Goal: Task Accomplishment & Management: Use online tool/utility

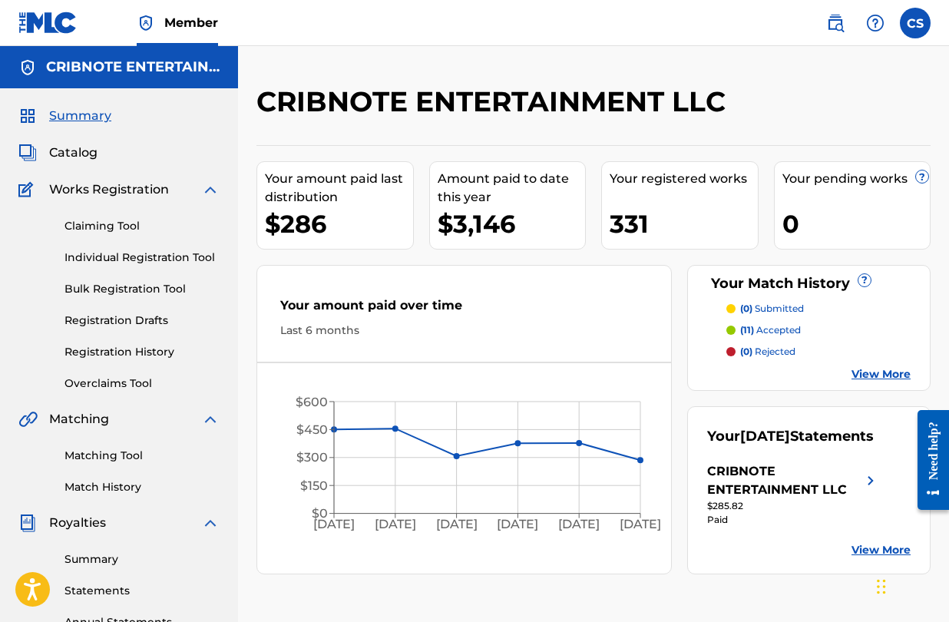
click at [92, 155] on span "Catalog" at bounding box center [73, 153] width 48 height 18
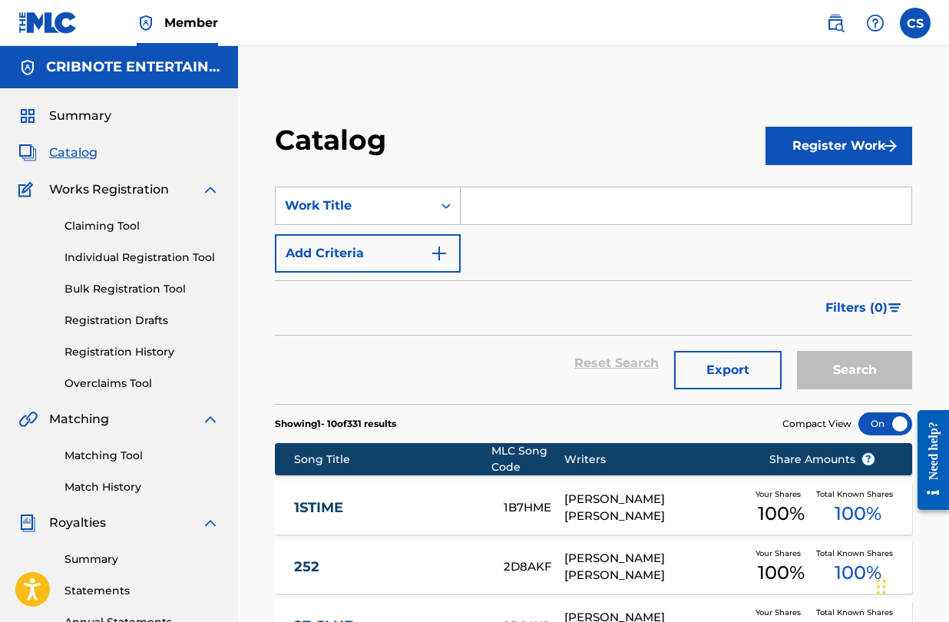
click at [506, 219] on input "Search Form" at bounding box center [686, 205] width 451 height 37
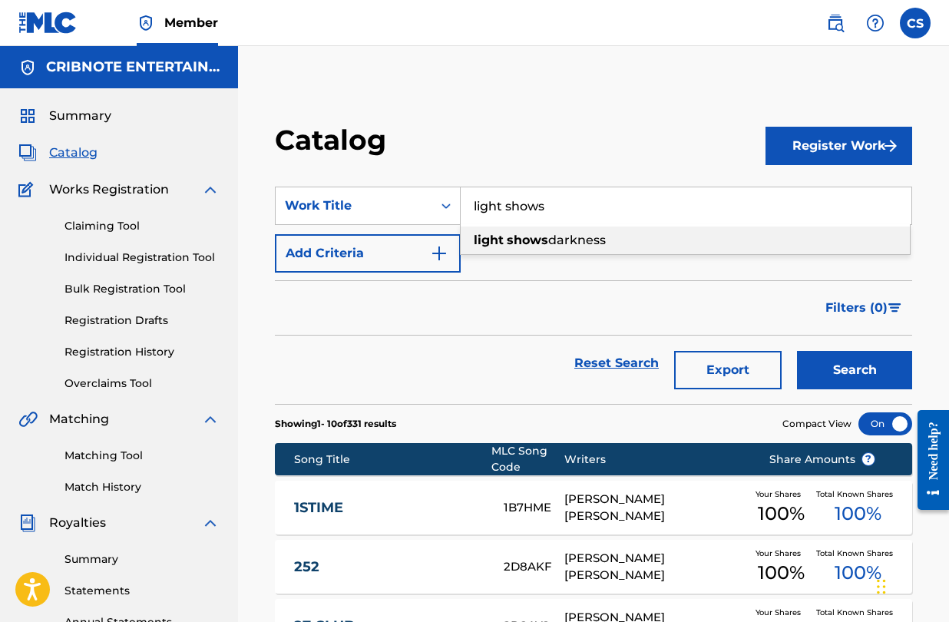
click at [543, 241] on strong "shows" at bounding box center [527, 240] width 41 height 15
type input "light shows darkness"
click at [797, 351] on button "Search" at bounding box center [854, 370] width 115 height 38
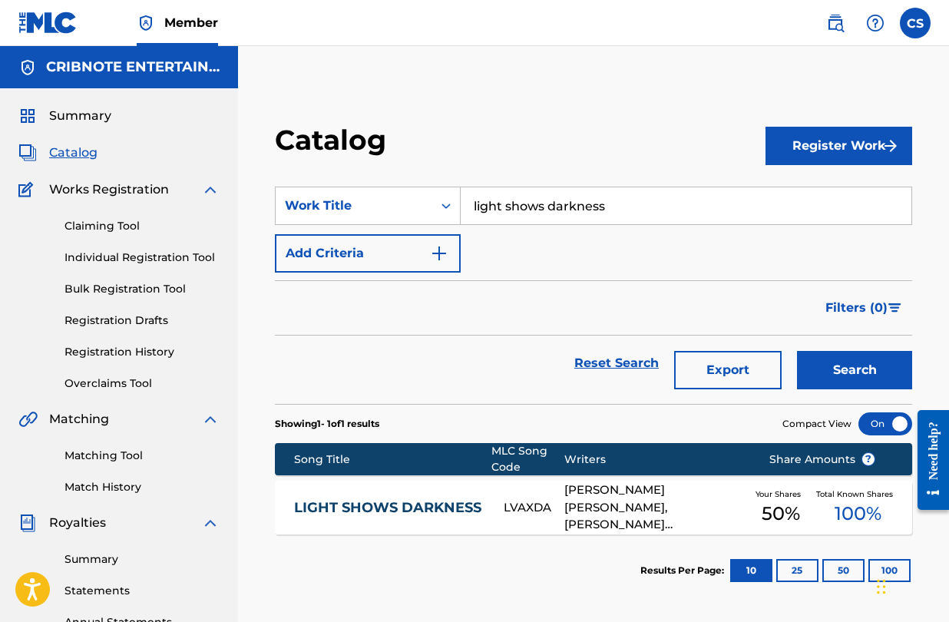
click at [118, 456] on link "Matching Tool" at bounding box center [142, 456] width 155 height 16
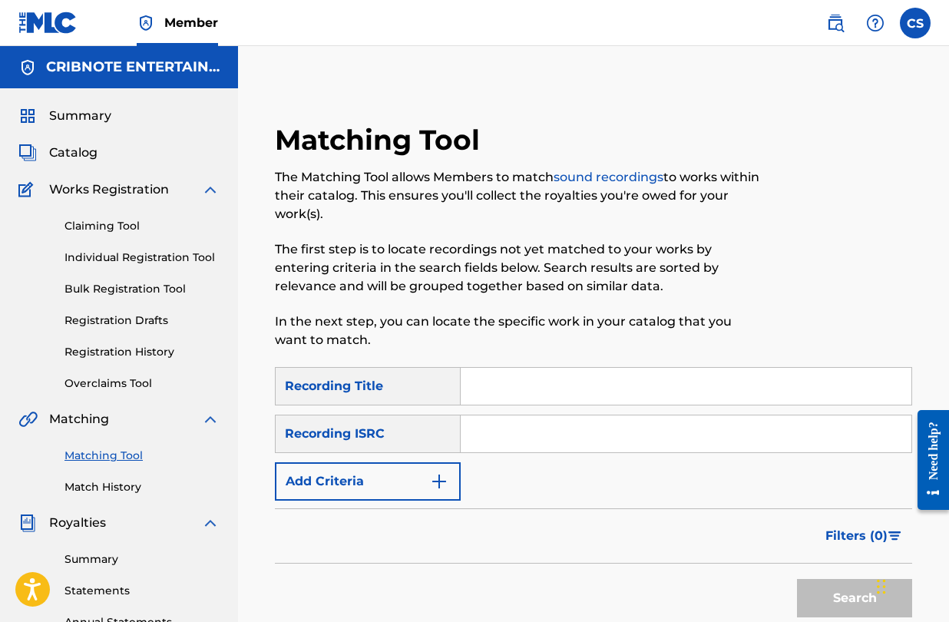
click at [481, 383] on input "Search Form" at bounding box center [686, 386] width 451 height 37
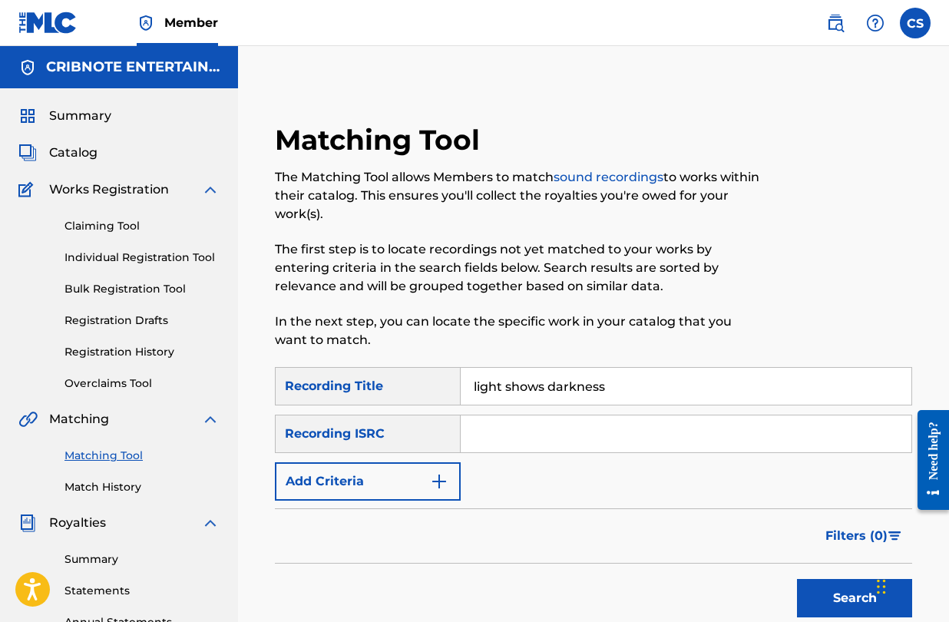
type input "light shows darkness"
click at [797, 579] on button "Search" at bounding box center [854, 598] width 115 height 38
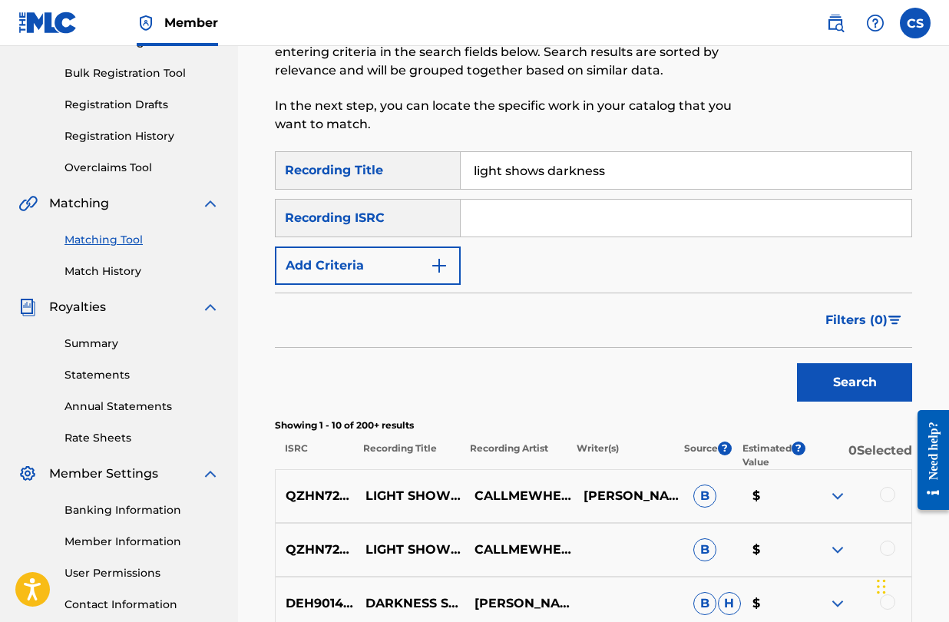
scroll to position [204, 0]
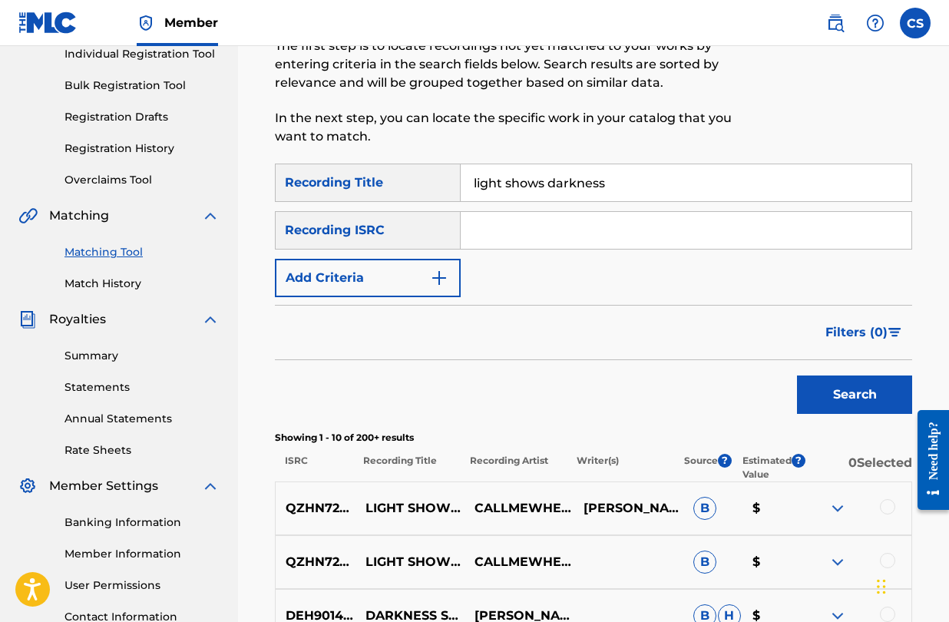
click at [444, 277] on img "Search Form" at bounding box center [439, 278] width 18 height 18
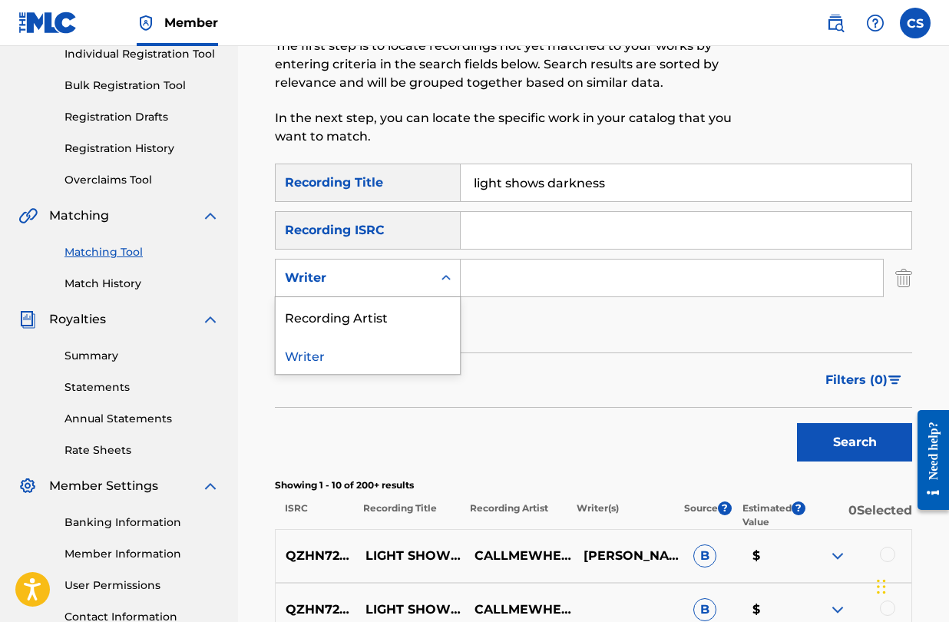
click at [442, 285] on icon "Search Form" at bounding box center [446, 277] width 15 height 15
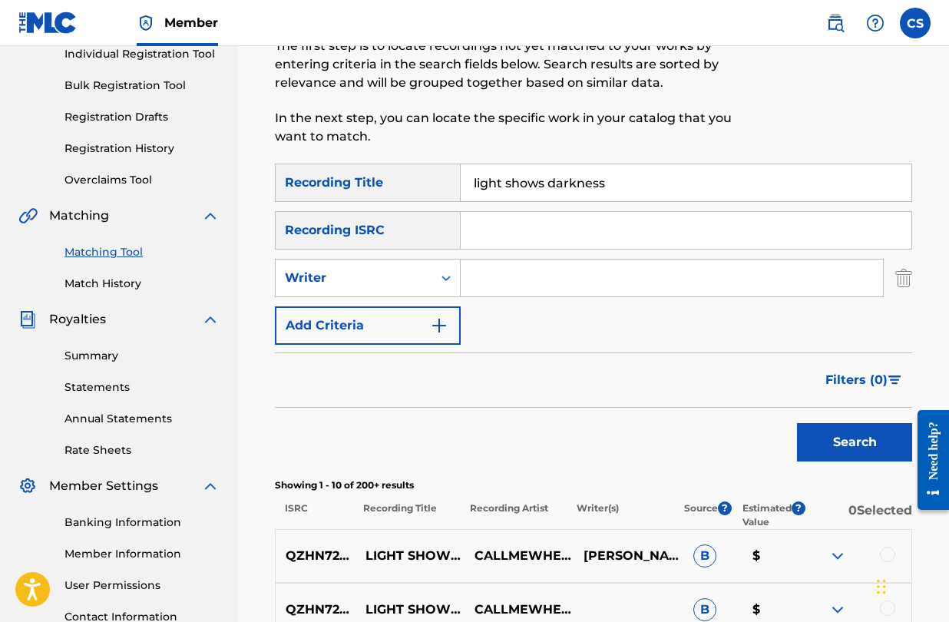
click at [505, 270] on input "Search Form" at bounding box center [672, 278] width 423 height 37
type input "d"
type input "[PERSON_NAME]"
click at [797, 423] on button "Search" at bounding box center [854, 442] width 115 height 38
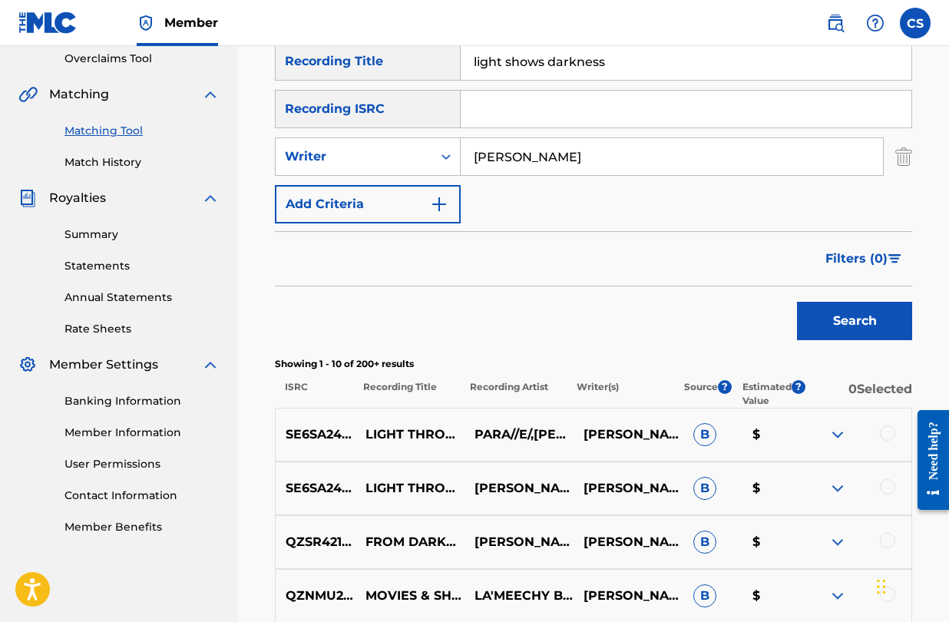
scroll to position [0, 0]
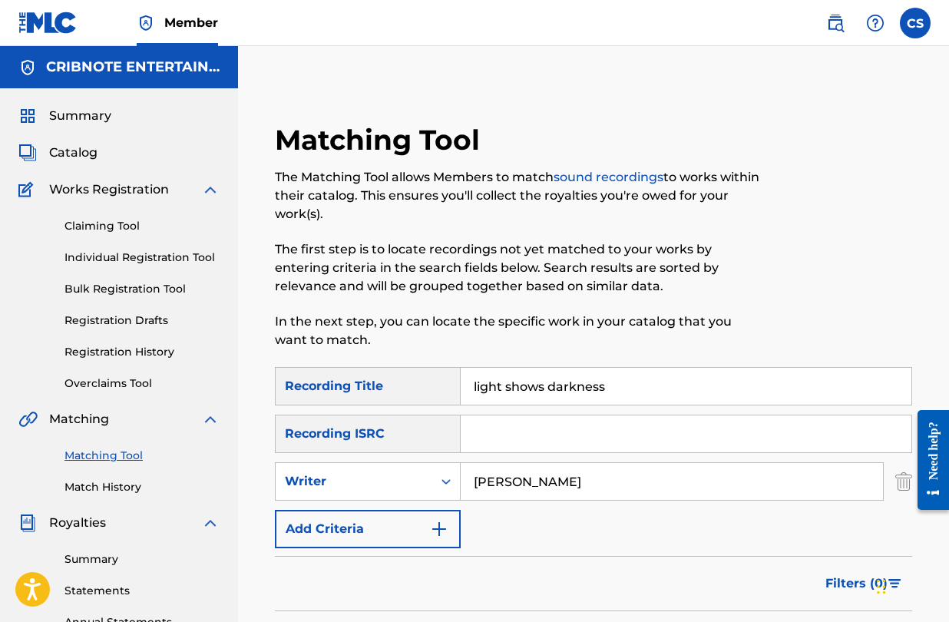
drag, startPoint x: 520, startPoint y: 486, endPoint x: 462, endPoint y: 486, distance: 58.4
click at [462, 486] on input "[PERSON_NAME]" at bounding box center [672, 481] width 423 height 37
click at [446, 480] on icon "Search Form" at bounding box center [446, 481] width 15 height 15
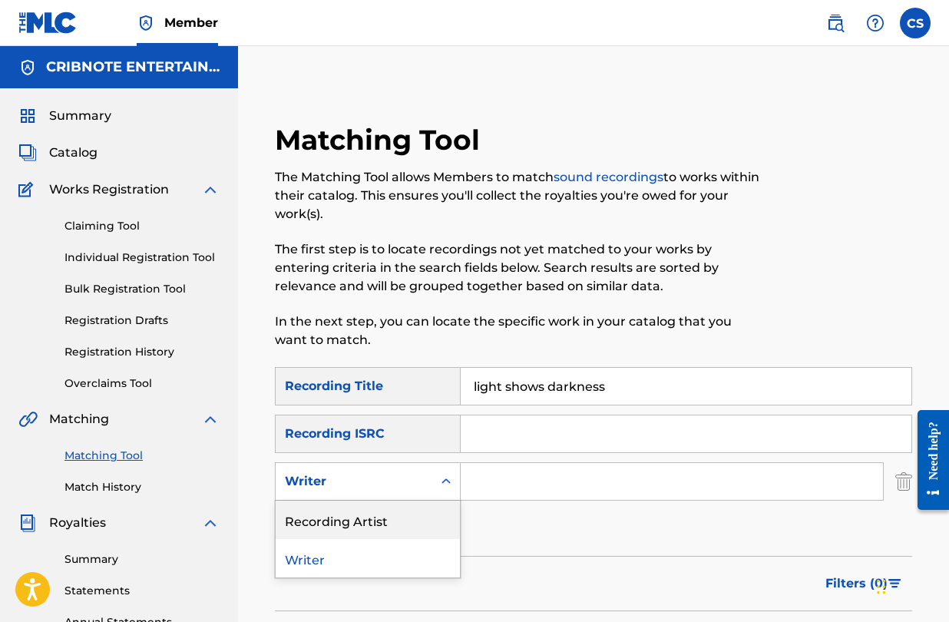
click at [418, 514] on div "Recording Artist" at bounding box center [368, 520] width 184 height 38
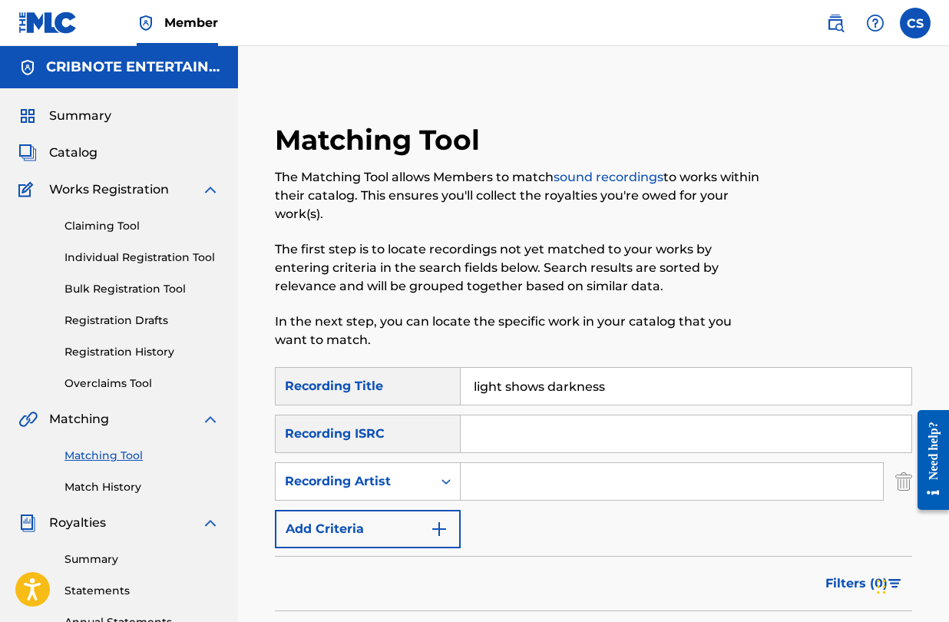
click at [504, 472] on input "Search Form" at bounding box center [672, 481] width 423 height 37
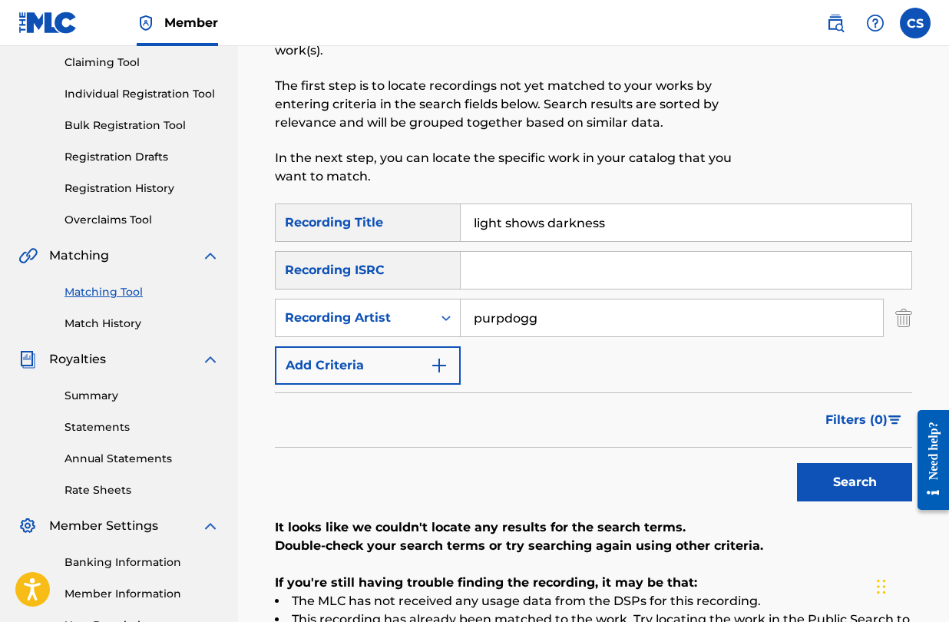
scroll to position [160, 0]
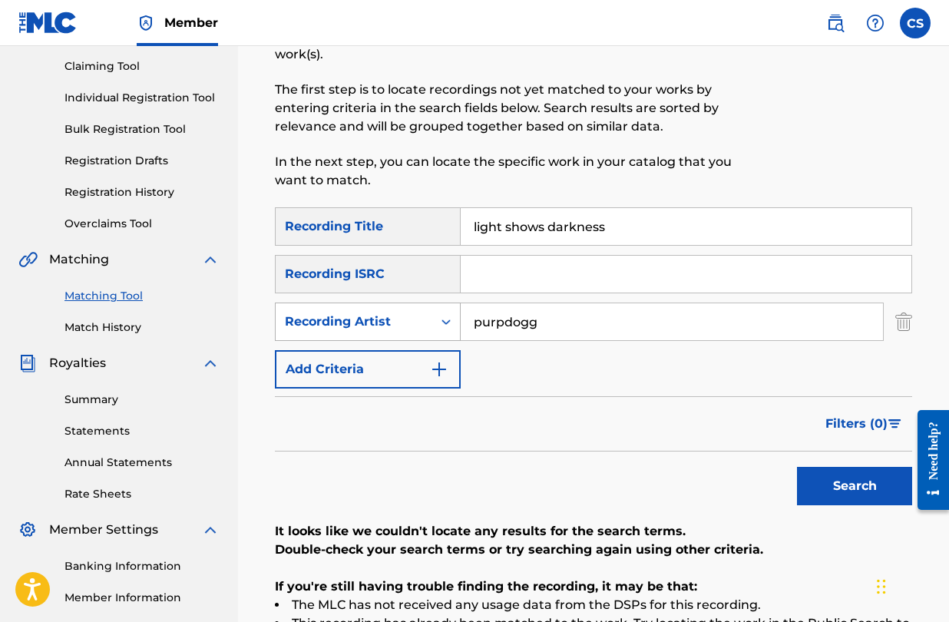
drag, startPoint x: 562, startPoint y: 330, endPoint x: 380, endPoint y: 323, distance: 182.2
click at [380, 323] on div "SearchWithCriteria83ddaa15-6467-49b0-87ea-b7c881dc9f43 Recording Artist purpdogg" at bounding box center [594, 322] width 638 height 38
type input "rozz dyliams"
click at [797, 467] on button "Search" at bounding box center [854, 486] width 115 height 38
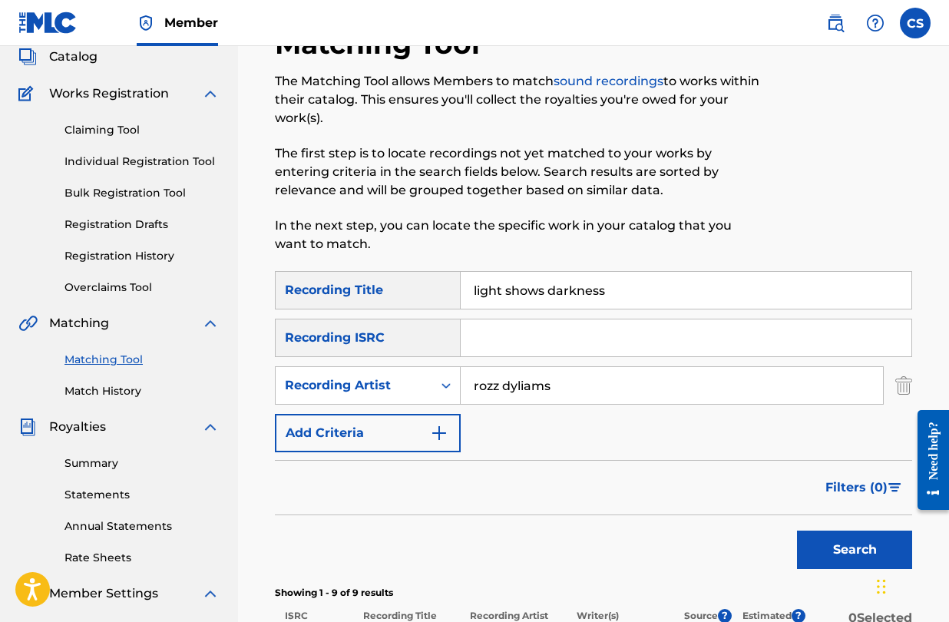
scroll to position [94, 0]
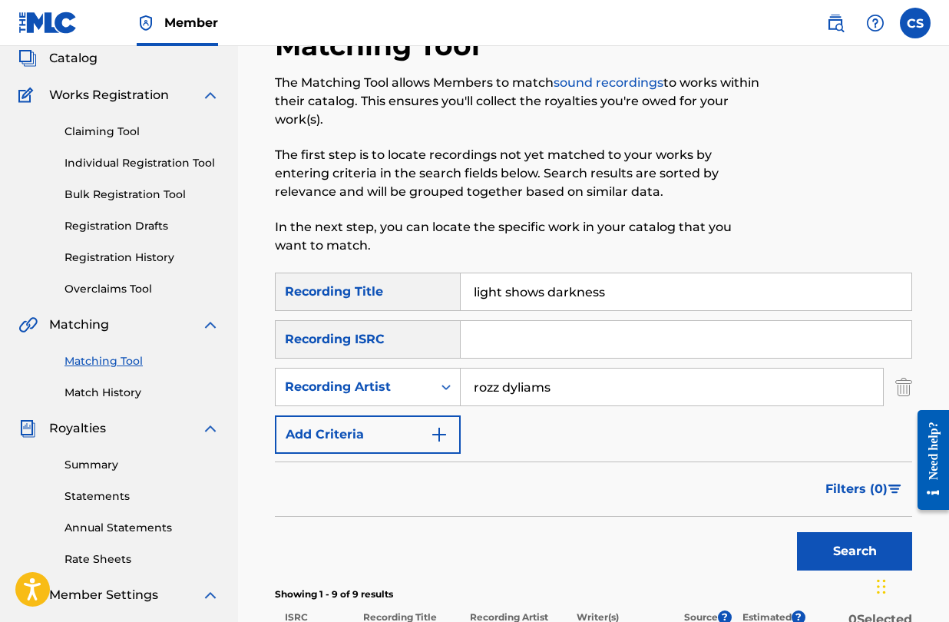
drag, startPoint x: 633, startPoint y: 291, endPoint x: 452, endPoint y: 266, distance: 183.1
click at [452, 267] on div "Matching Tool The Matching Tool allows Members to match sound recordings to wor…" at bounding box center [594, 613] width 638 height 1171
type input "[DATE]"
drag, startPoint x: 560, startPoint y: 392, endPoint x: 391, endPoint y: 390, distance: 169.0
click at [391, 390] on div "SearchWithCriteria83ddaa15-6467-49b0-87ea-b7c881dc9f43 Recording Artist [PERSON…" at bounding box center [594, 387] width 638 height 38
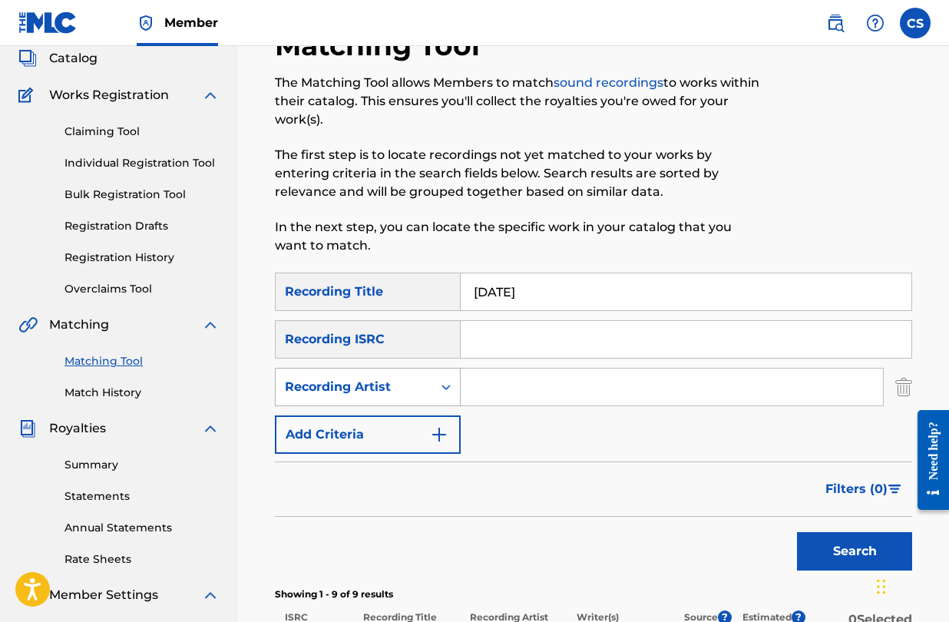
click at [797, 532] on button "Search" at bounding box center [854, 551] width 115 height 38
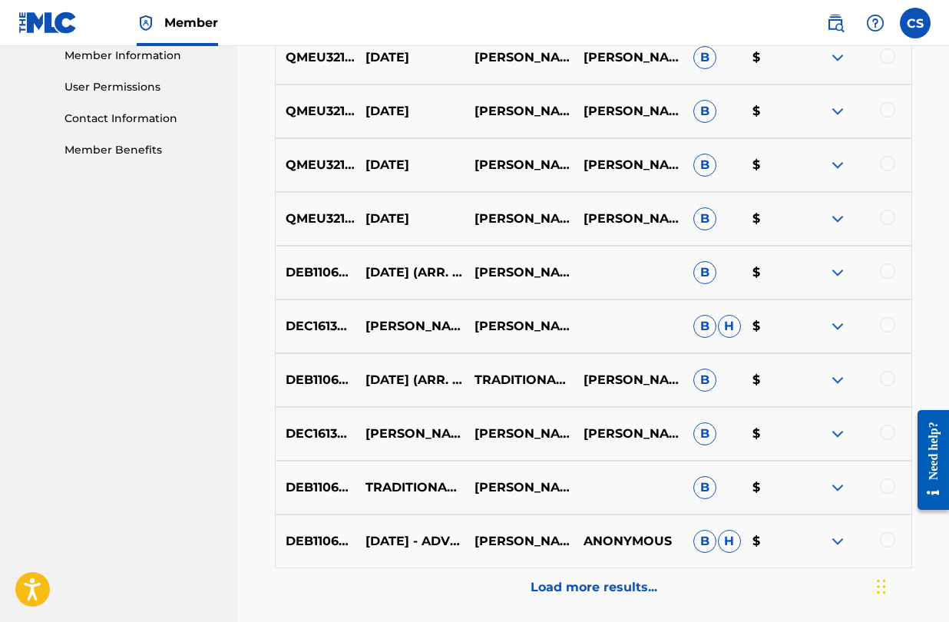
scroll to position [704, 0]
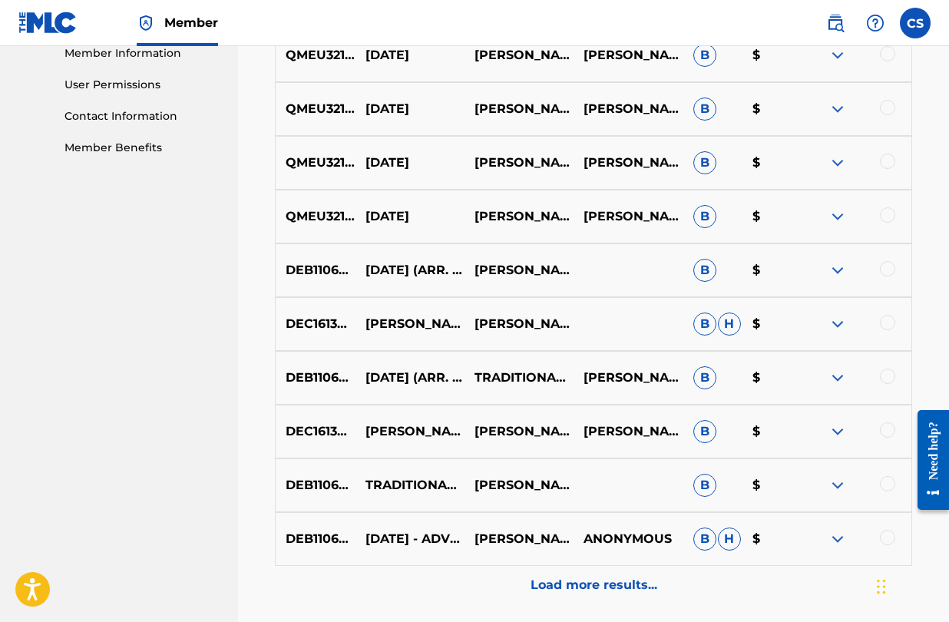
click at [552, 583] on p "Load more results..." at bounding box center [594, 585] width 127 height 18
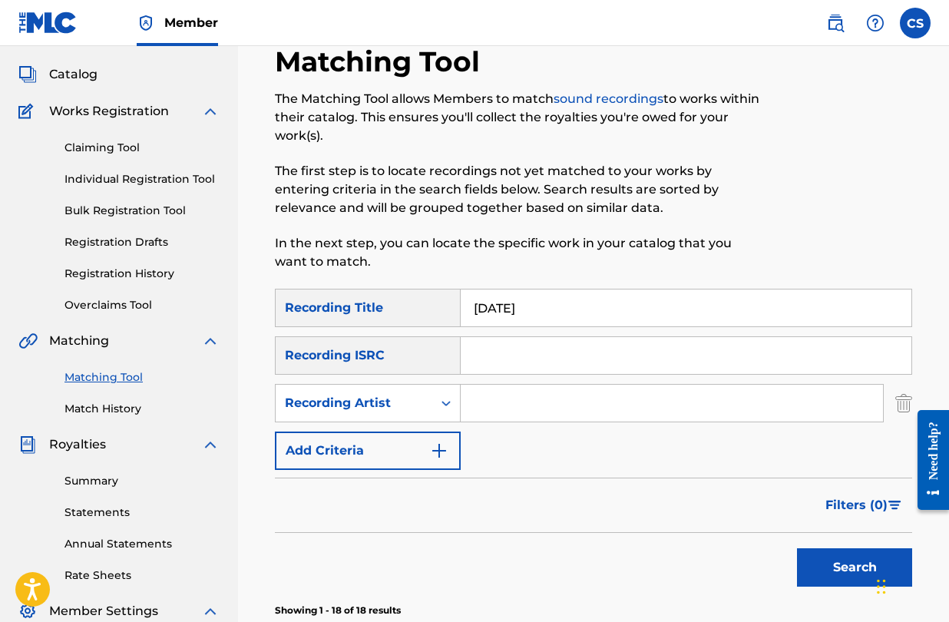
scroll to position [77, 0]
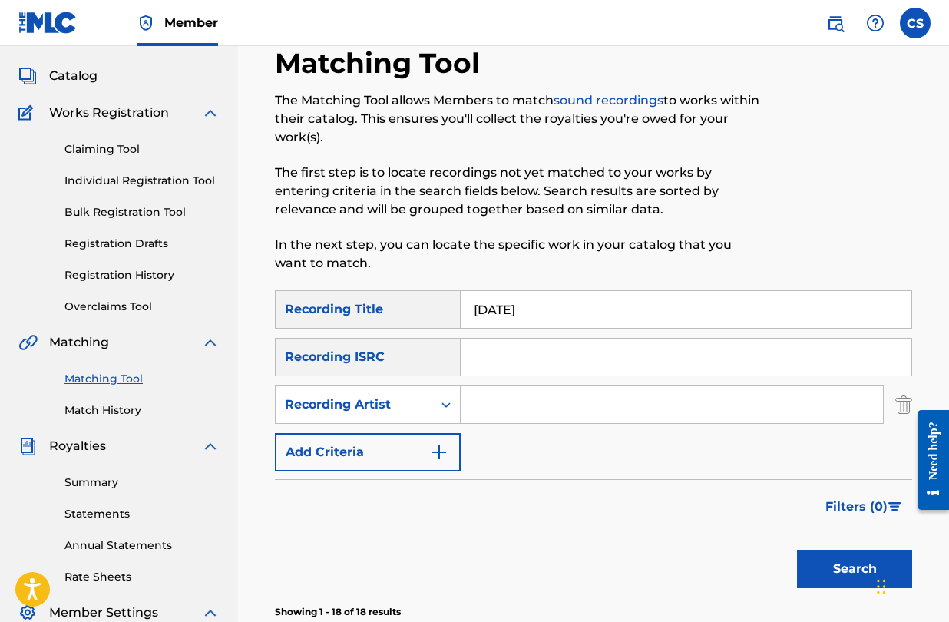
click at [492, 404] on input "Search Form" at bounding box center [672, 404] width 423 height 37
click at [797, 550] on button "Search" at bounding box center [854, 569] width 115 height 38
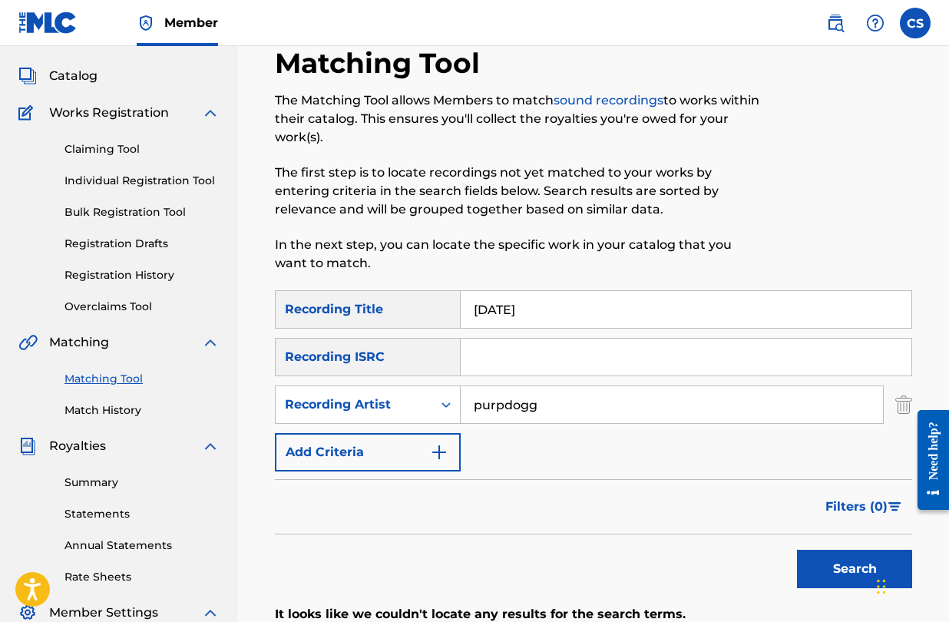
click at [572, 396] on input "purpdogg" at bounding box center [672, 404] width 423 height 37
click at [566, 403] on input "purpdogg" at bounding box center [672, 404] width 423 height 37
type input "purp"
click at [797, 550] on button "Search" at bounding box center [854, 569] width 115 height 38
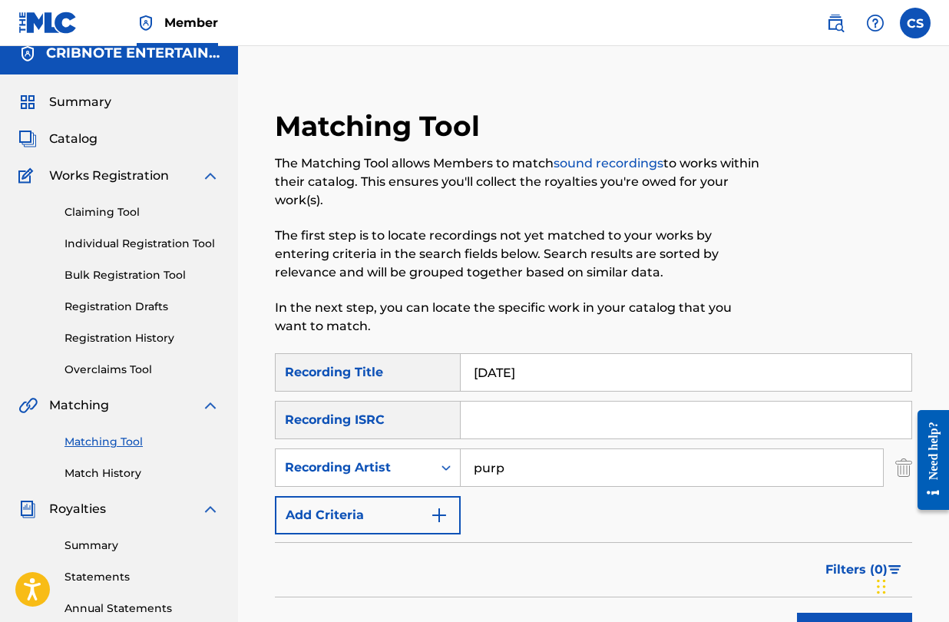
scroll to position [0, 0]
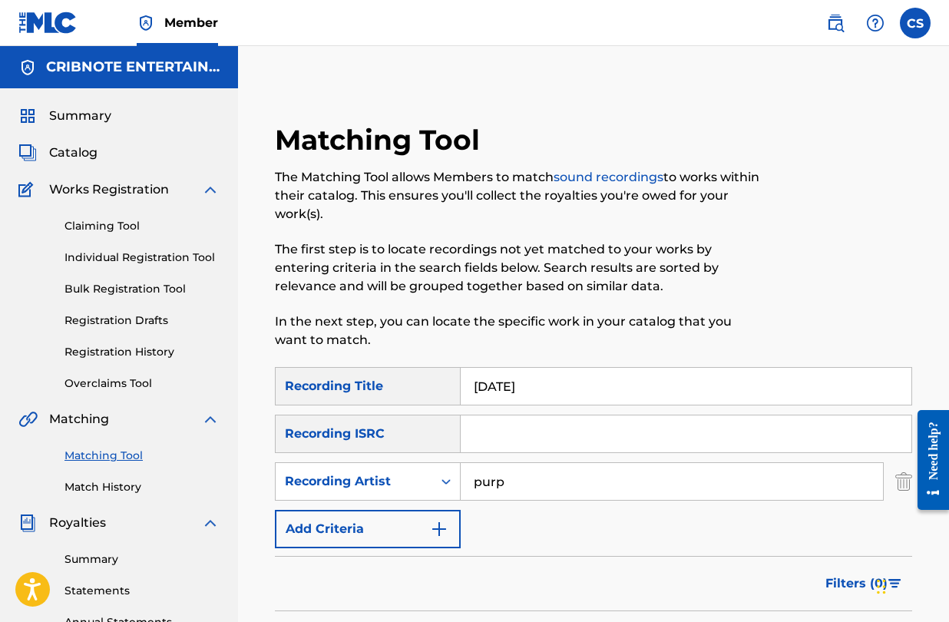
click at [124, 221] on link "Claiming Tool" at bounding box center [142, 226] width 155 height 16
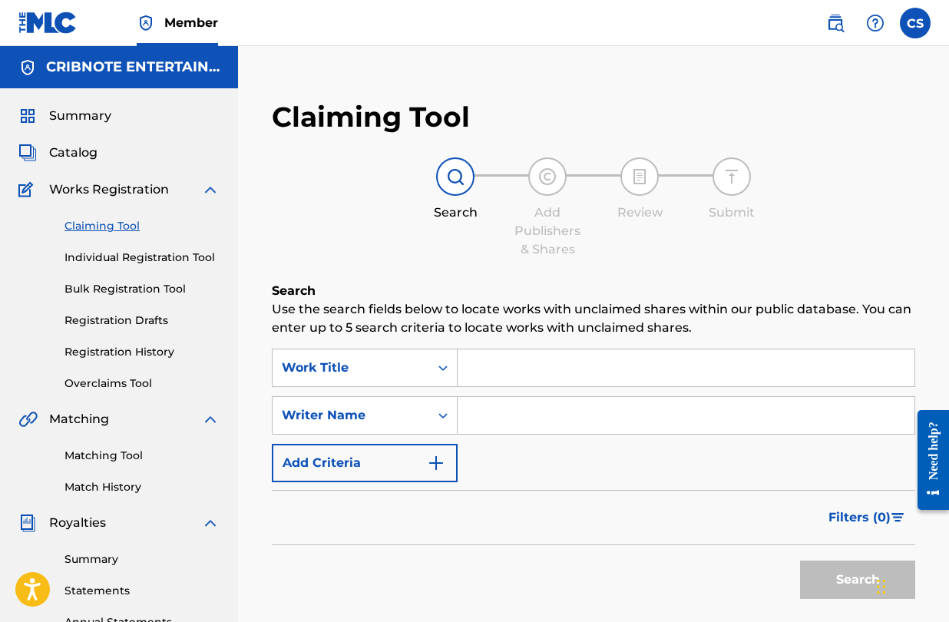
click at [496, 379] on input "Search Form" at bounding box center [686, 368] width 457 height 37
type input "l"
type input "i"
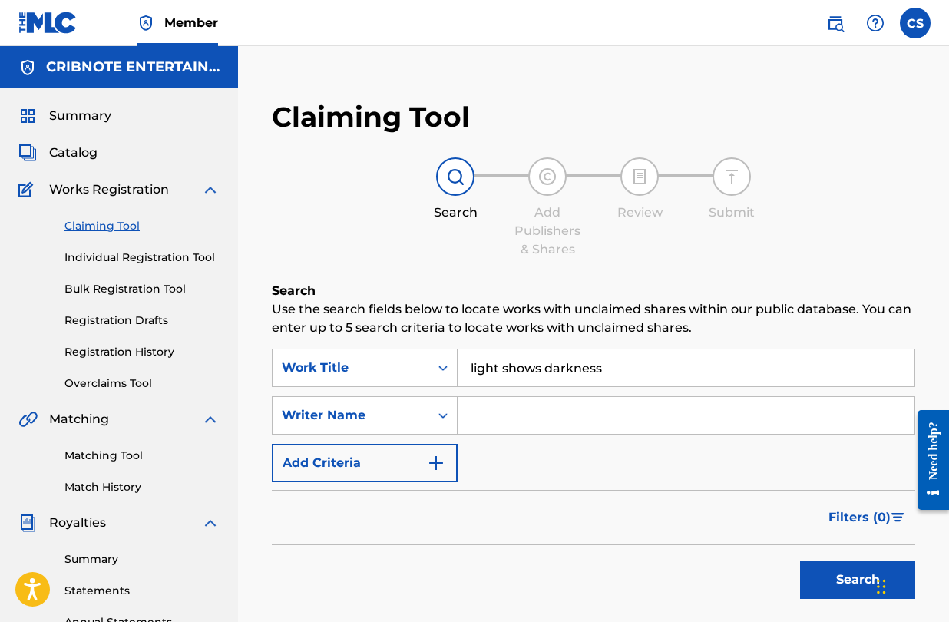
type input "light shows darkness"
click at [495, 417] on input "Search Form" at bounding box center [686, 415] width 457 height 37
click at [800, 561] on button "Search" at bounding box center [857, 580] width 115 height 38
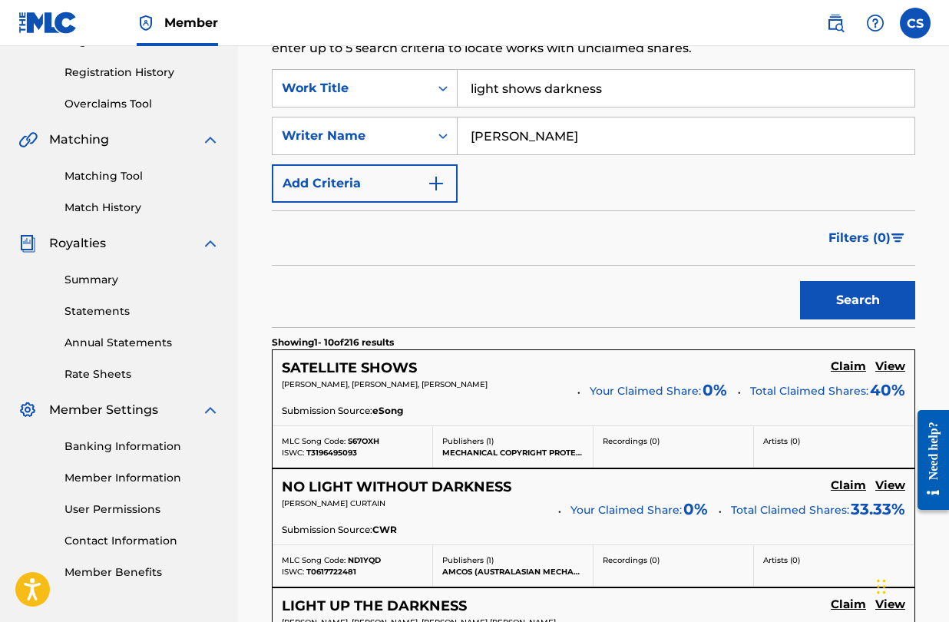
scroll to position [247, 0]
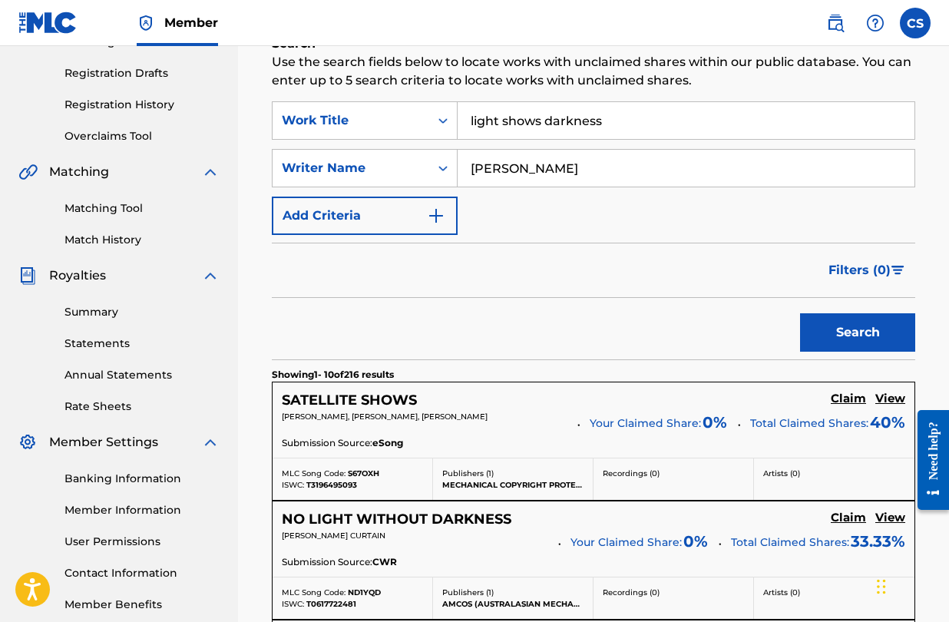
click at [472, 170] on input "[PERSON_NAME]" at bounding box center [686, 168] width 457 height 37
type input "[PERSON_NAME]"
click at [800, 313] on button "Search" at bounding box center [857, 332] width 115 height 38
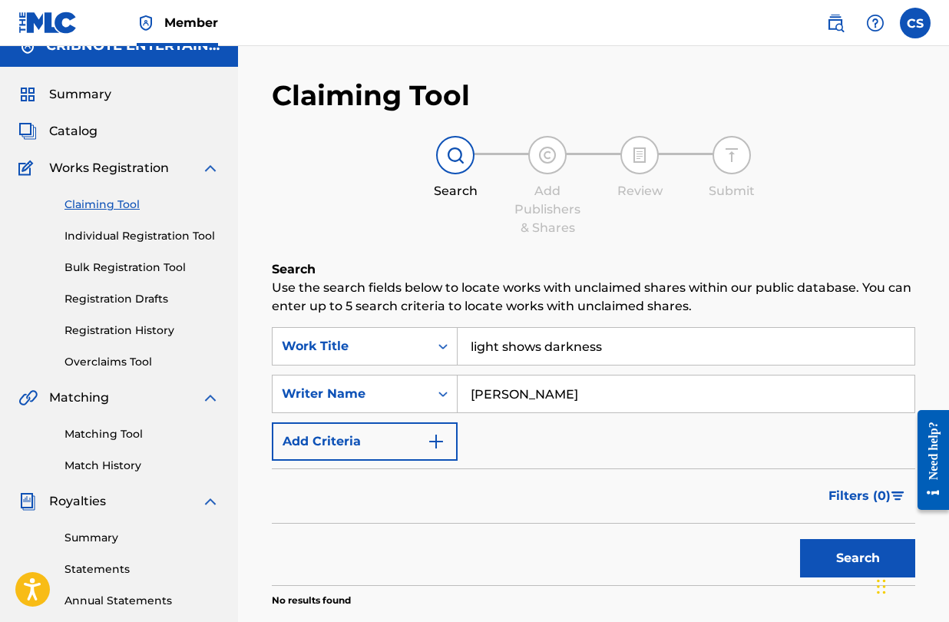
scroll to position [0, 0]
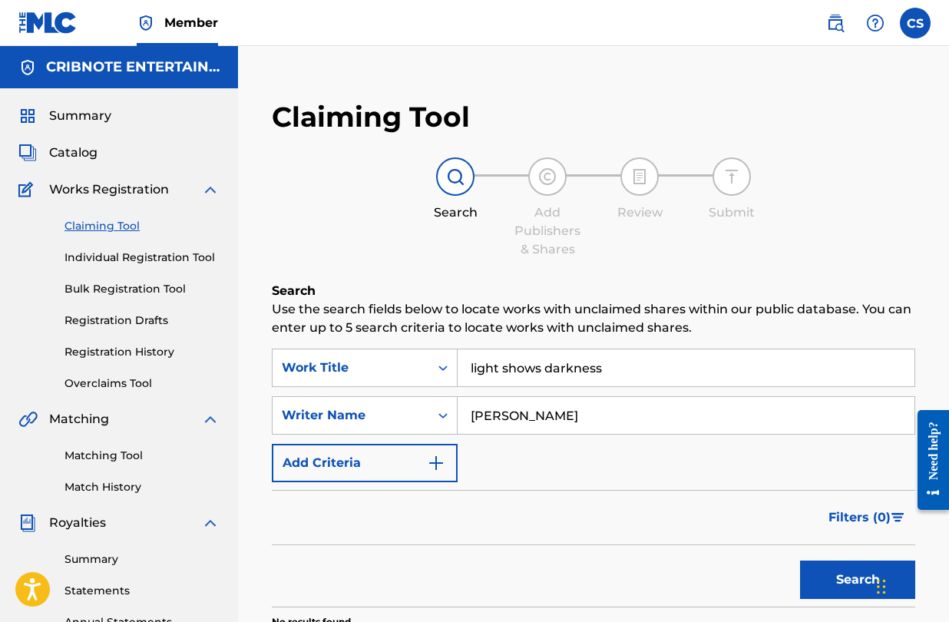
click at [81, 154] on span "Catalog" at bounding box center [73, 153] width 48 height 18
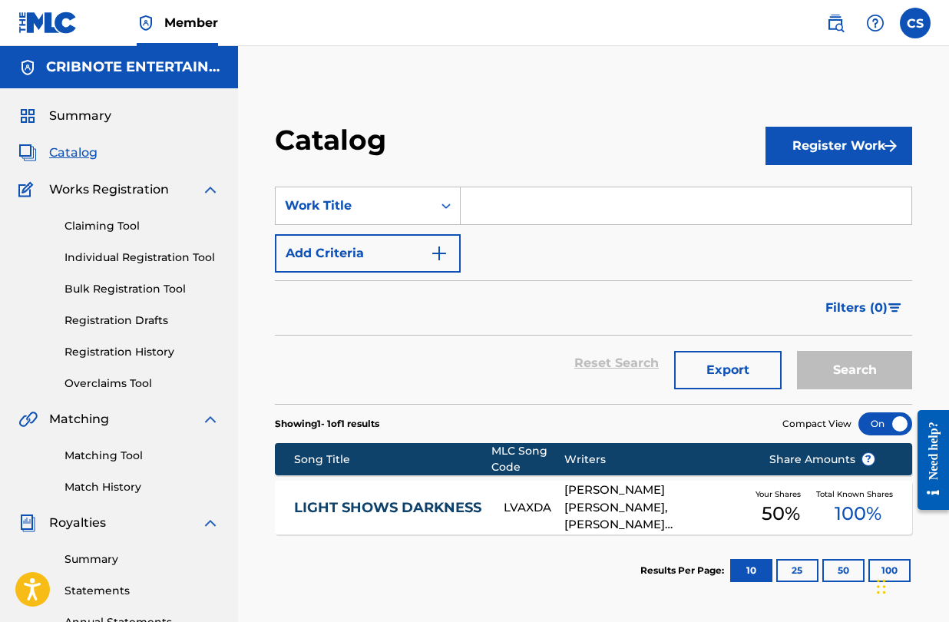
click at [433, 508] on link "LIGHT SHOWS DARKNESS" at bounding box center [388, 508] width 189 height 18
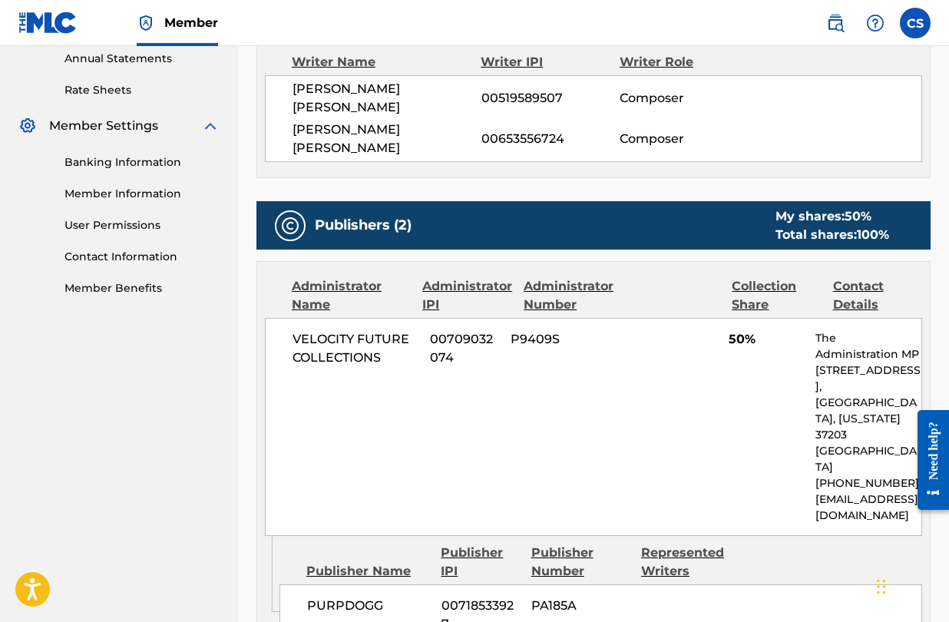
scroll to position [557, 0]
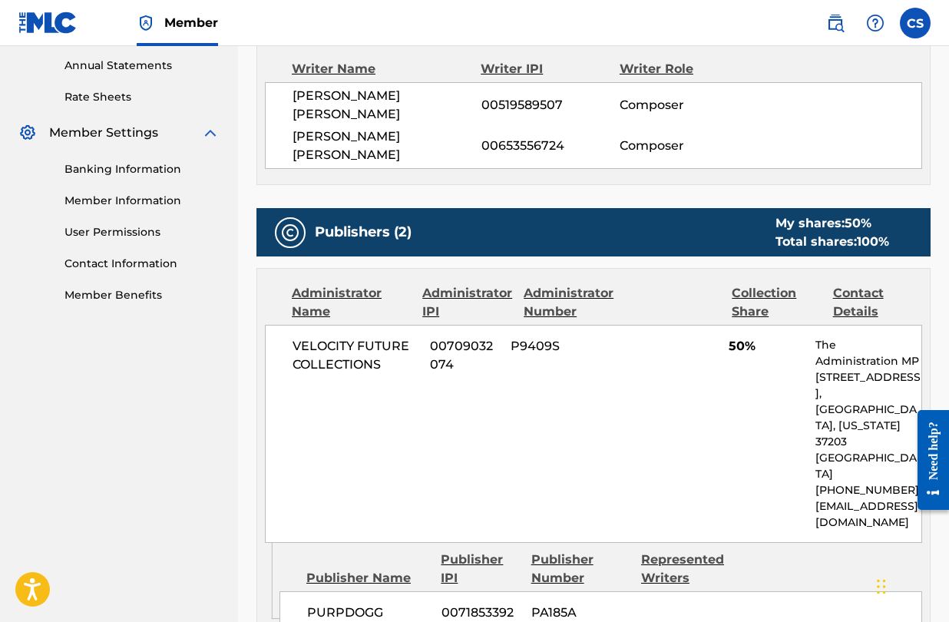
click at [372, 337] on span "VELOCITY FUTURE COLLECTIONS" at bounding box center [356, 355] width 126 height 37
click at [451, 604] on span "00718533927" at bounding box center [481, 622] width 78 height 37
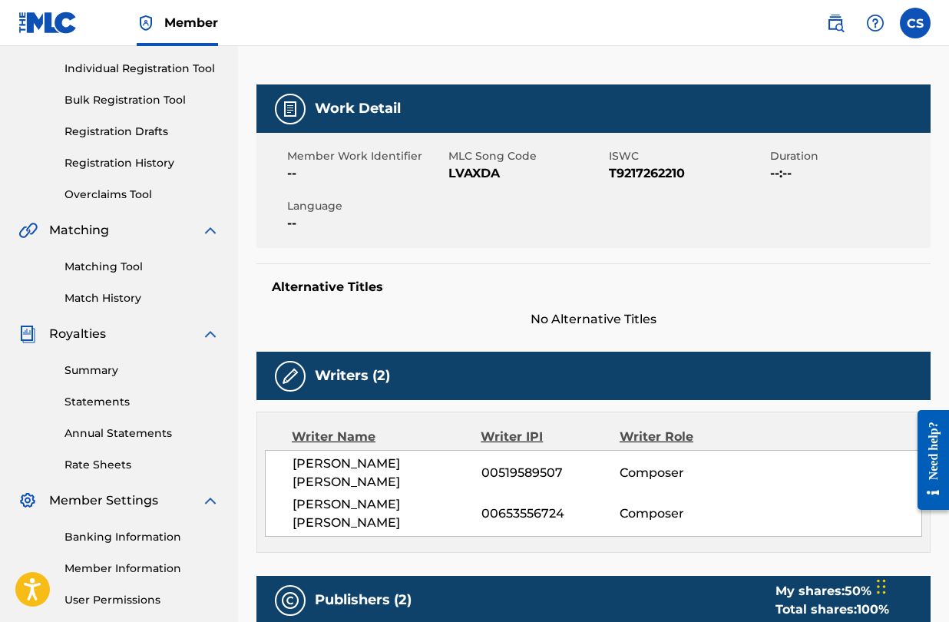
scroll to position [0, 0]
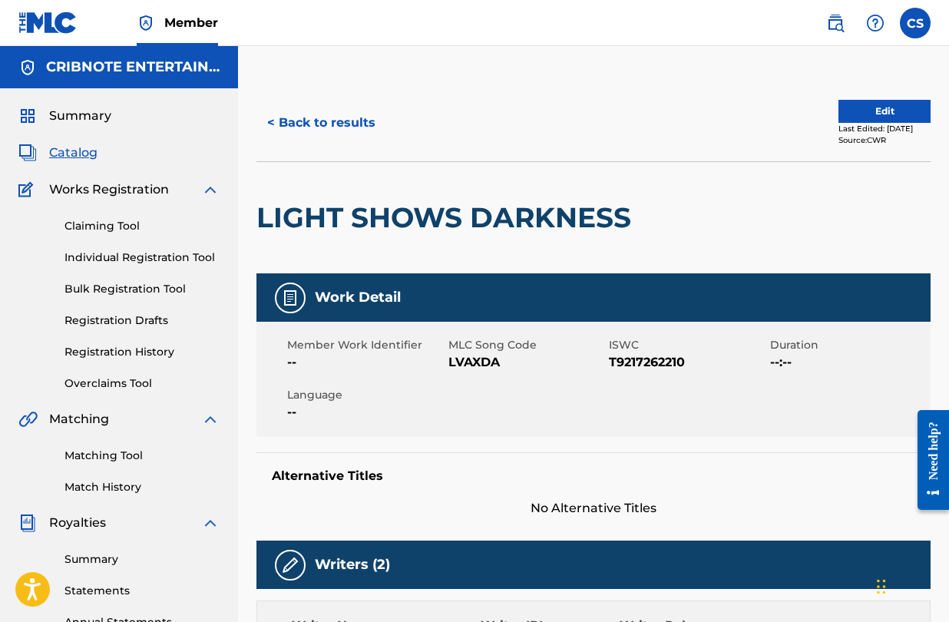
click at [78, 153] on span "Catalog" at bounding box center [73, 153] width 48 height 18
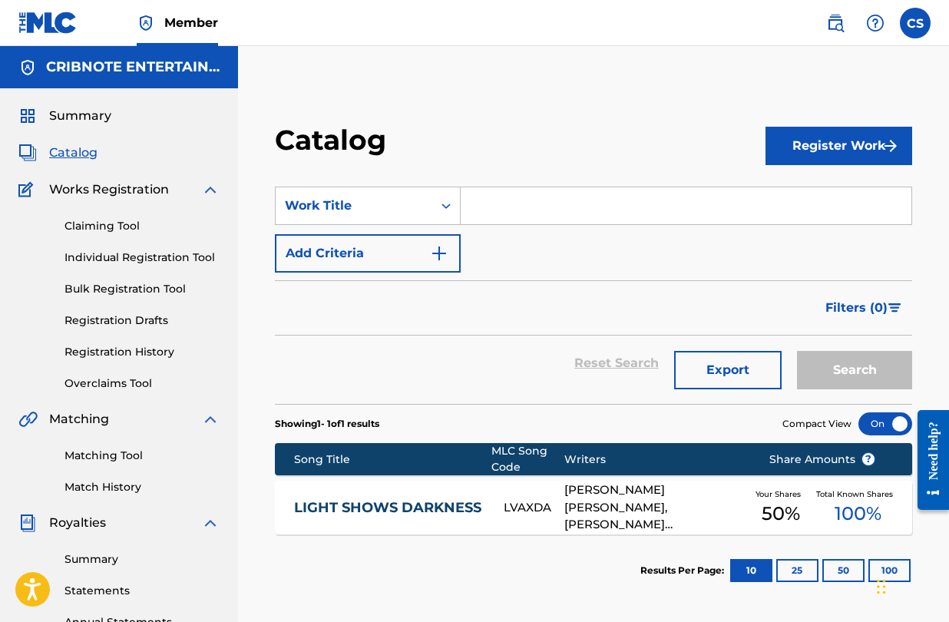
click at [499, 208] on input "Search Form" at bounding box center [686, 205] width 451 height 37
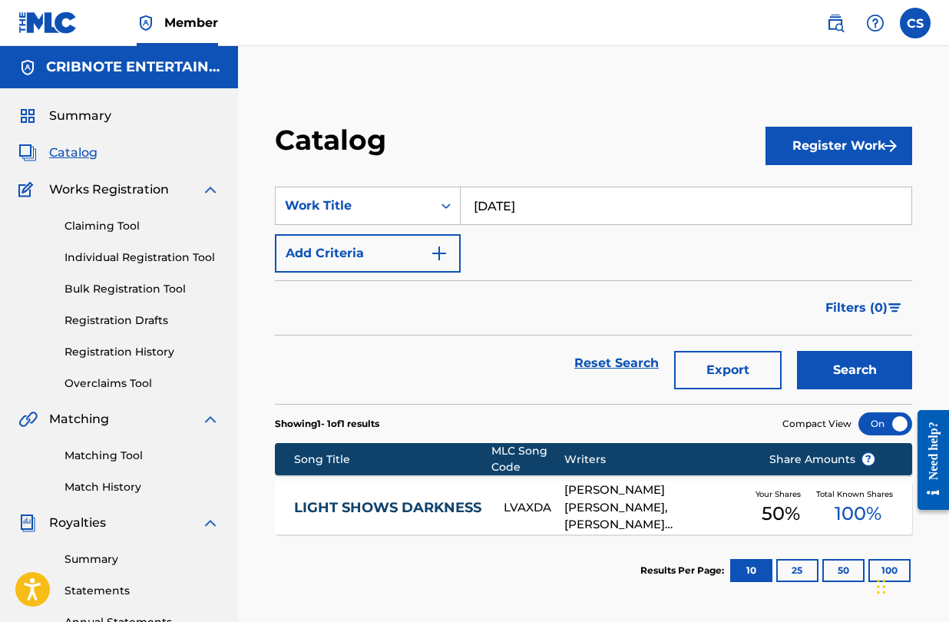
type input "[DATE]"
click at [820, 367] on button "Search" at bounding box center [854, 370] width 115 height 38
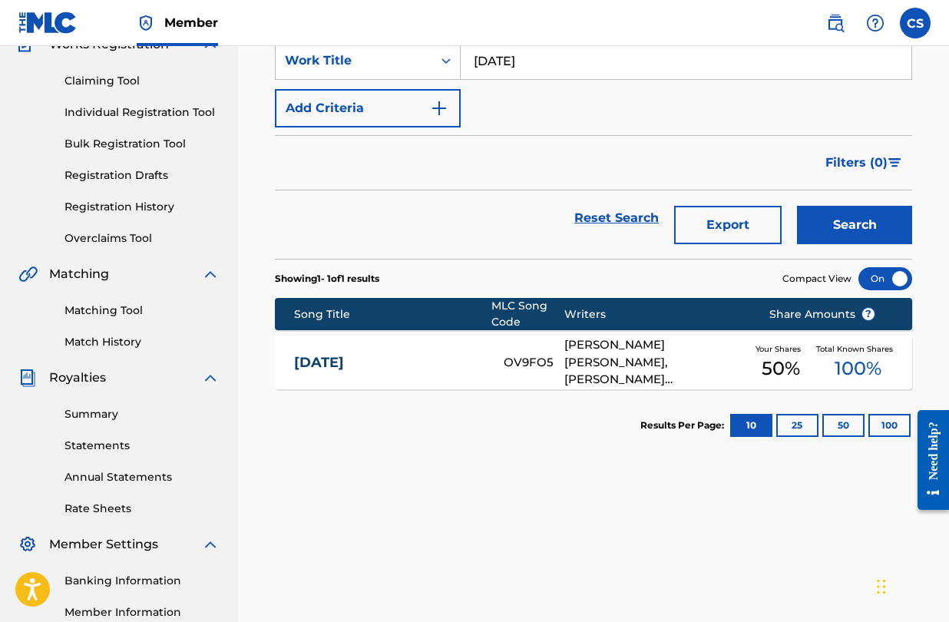
scroll to position [146, 0]
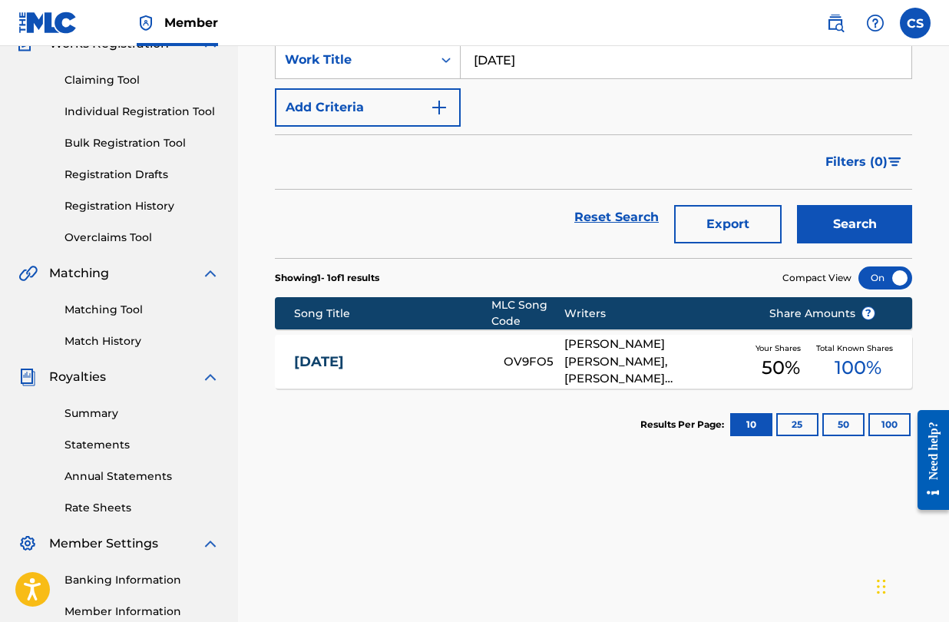
click at [349, 366] on link "[DATE]" at bounding box center [388, 362] width 189 height 18
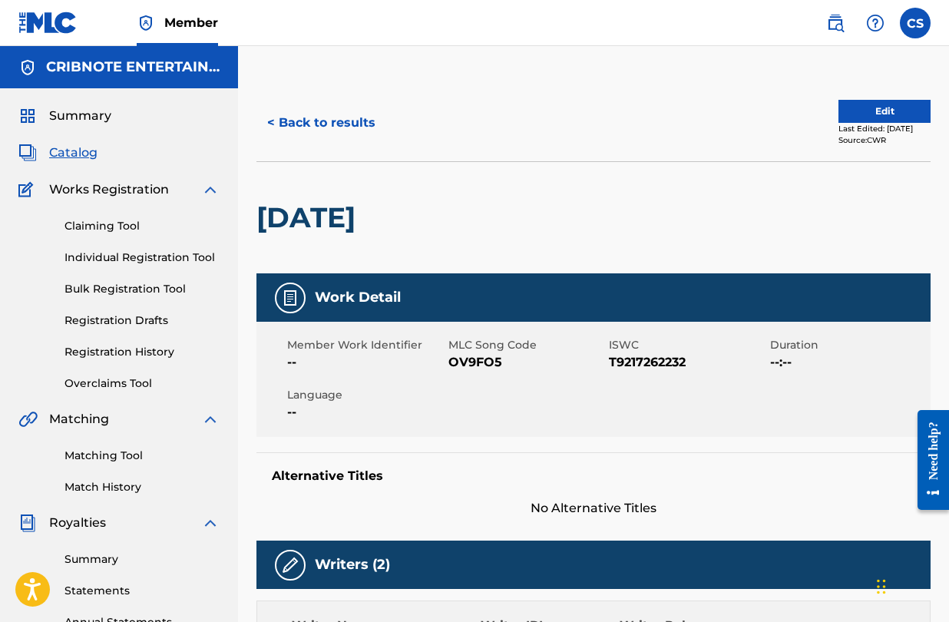
click at [267, 121] on button "< Back to results" at bounding box center [322, 123] width 130 height 38
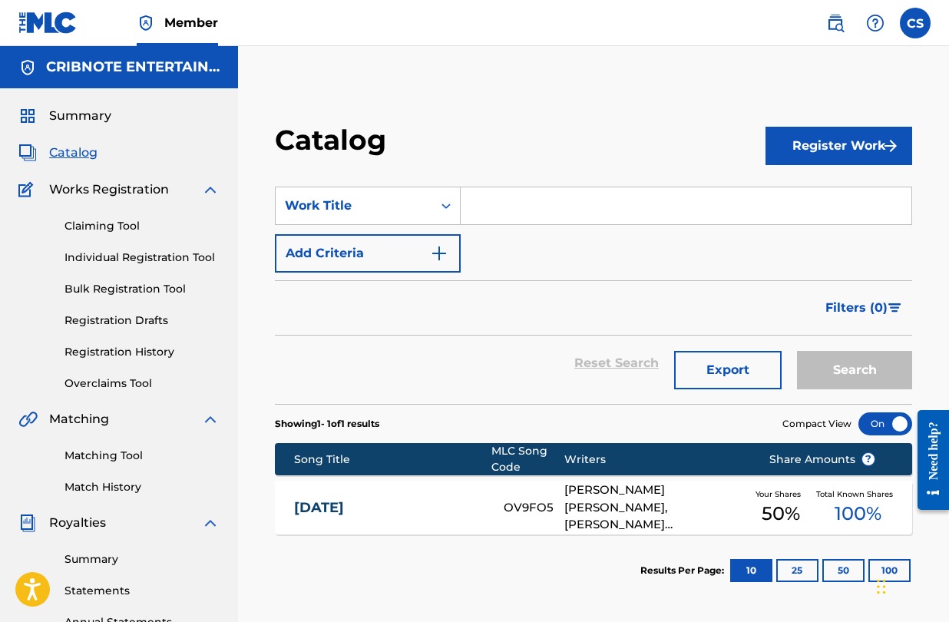
click at [514, 206] on input "Search Form" at bounding box center [686, 205] width 451 height 37
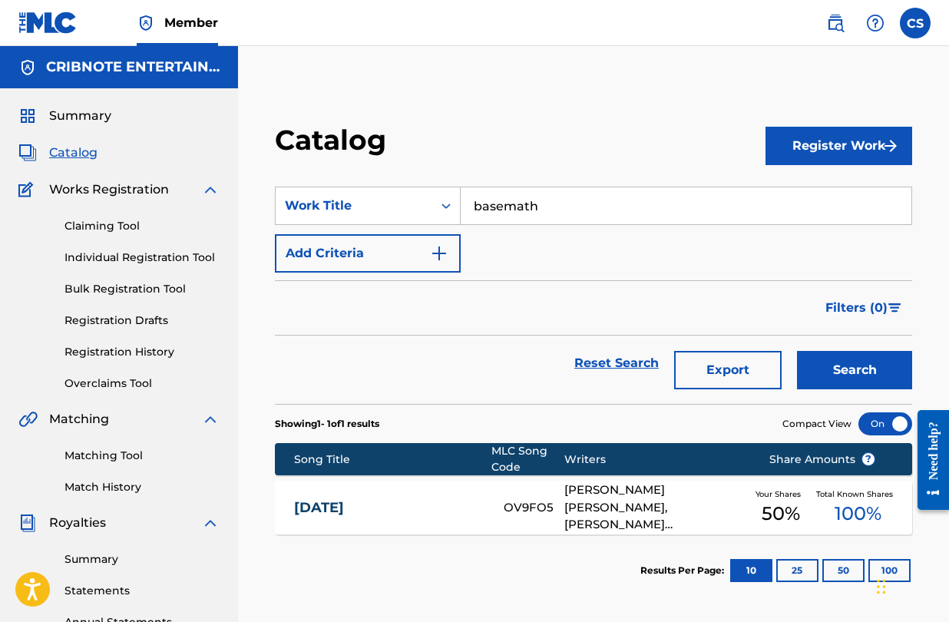
type input "basemath"
click at [821, 366] on button "Search" at bounding box center [854, 370] width 115 height 38
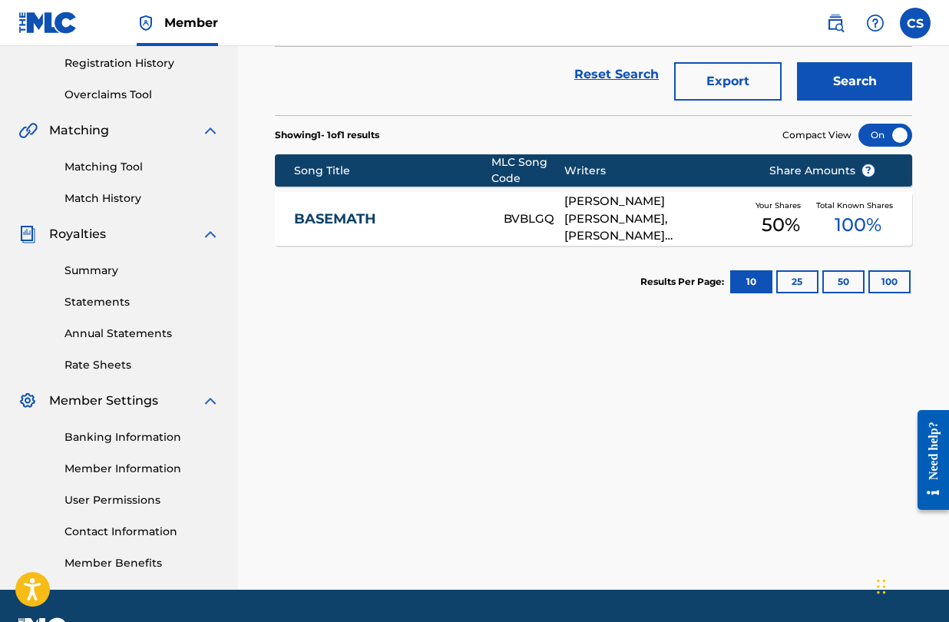
scroll to position [276, 0]
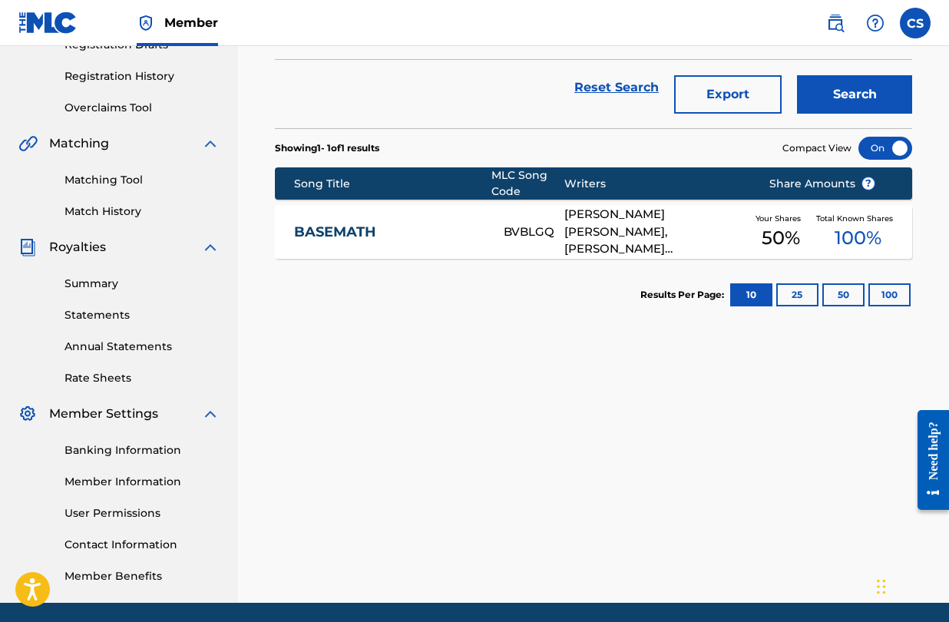
click at [421, 247] on div "BASEMATH BVBLGQ [PERSON_NAME] [PERSON_NAME], [PERSON_NAME] [PERSON_NAME] Your S…" at bounding box center [594, 232] width 638 height 54
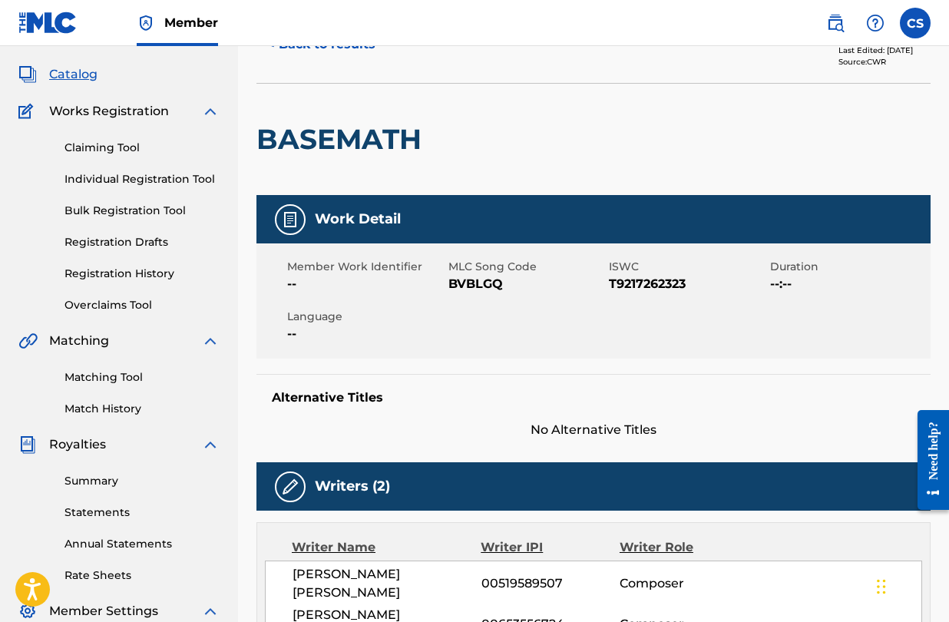
scroll to position [103, 0]
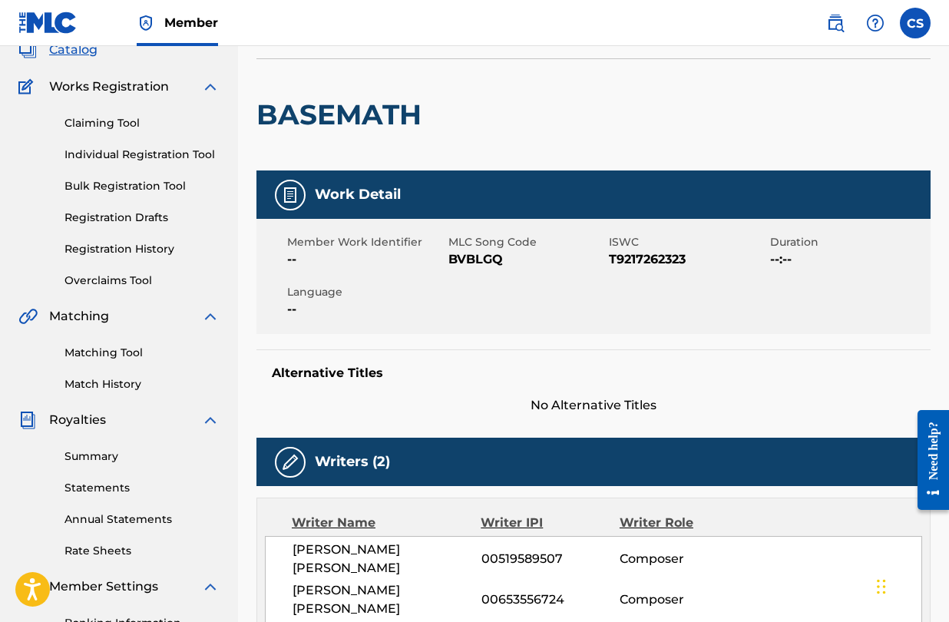
click at [99, 354] on link "Matching Tool" at bounding box center [142, 353] width 155 height 16
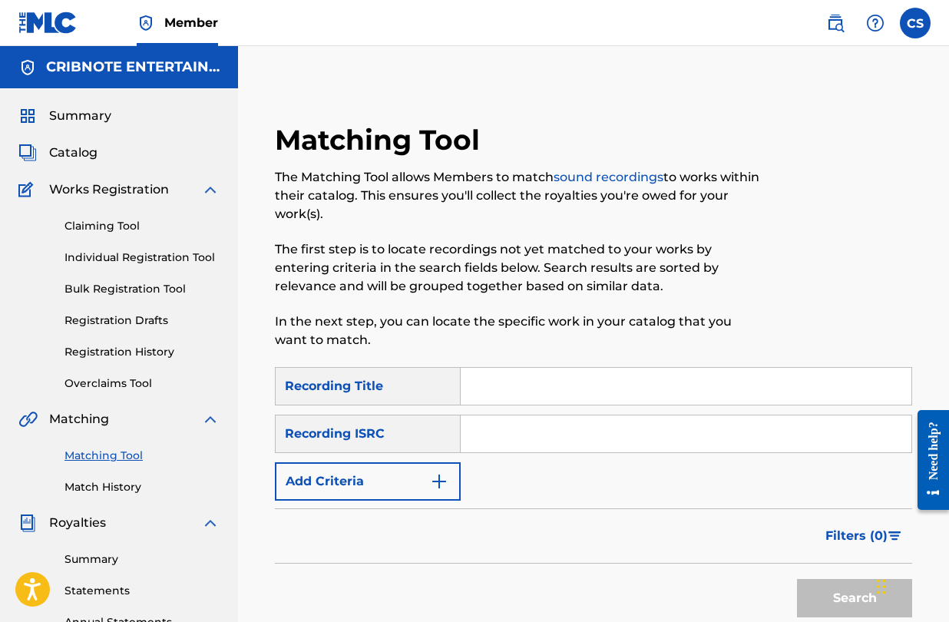
click at [509, 393] on input "Search Form" at bounding box center [686, 386] width 451 height 37
click at [797, 579] on button "Search" at bounding box center [854, 598] width 115 height 38
click at [827, 608] on button "Search" at bounding box center [854, 598] width 115 height 38
drag, startPoint x: 576, startPoint y: 382, endPoint x: 402, endPoint y: 378, distance: 174.4
click at [402, 378] on div "SearchWithCriteriad4a35d97-87bb-4ad2-b1cc-bd3bcbc8bb4d Recording Title basemath" at bounding box center [594, 386] width 638 height 38
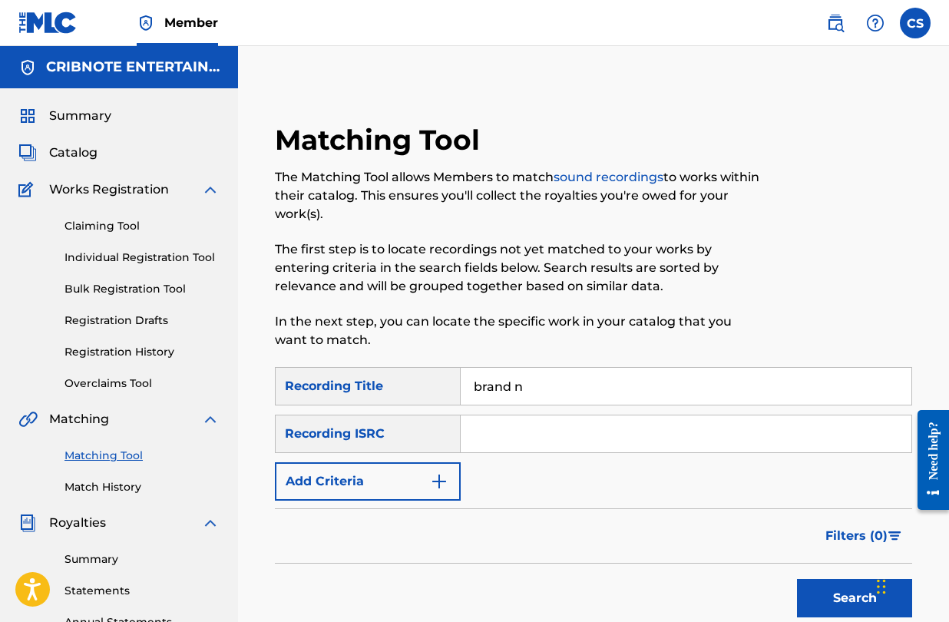
type input "brand new away message"
click at [819, 597] on button "Search" at bounding box center [854, 598] width 115 height 38
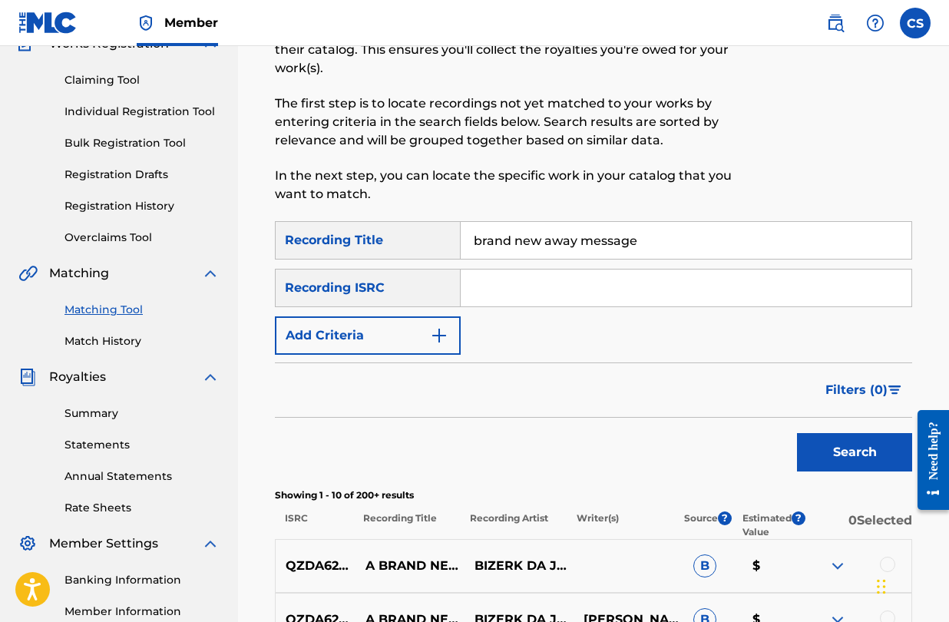
scroll to position [141, 0]
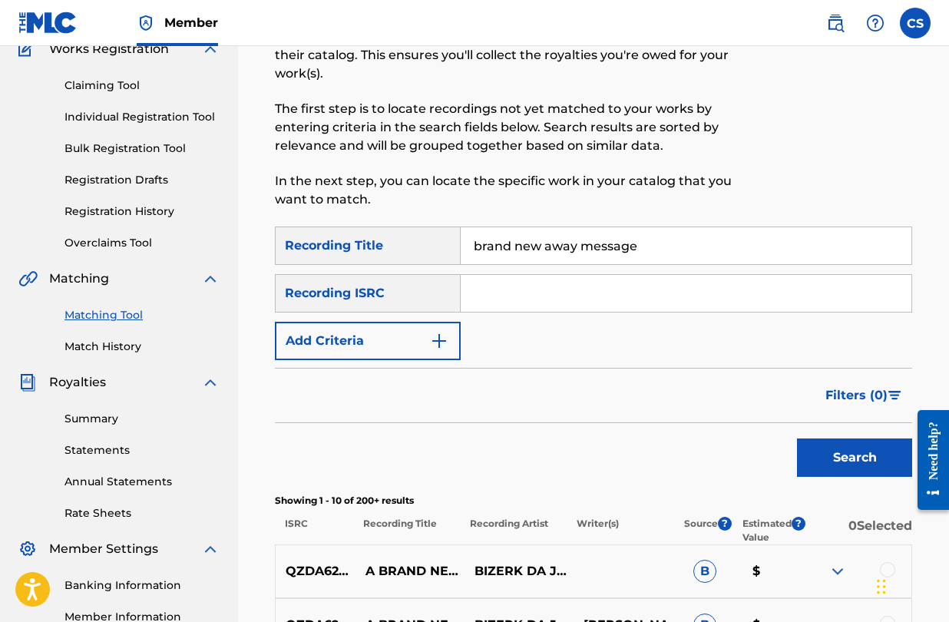
click at [448, 348] on img "Search Form" at bounding box center [439, 341] width 18 height 18
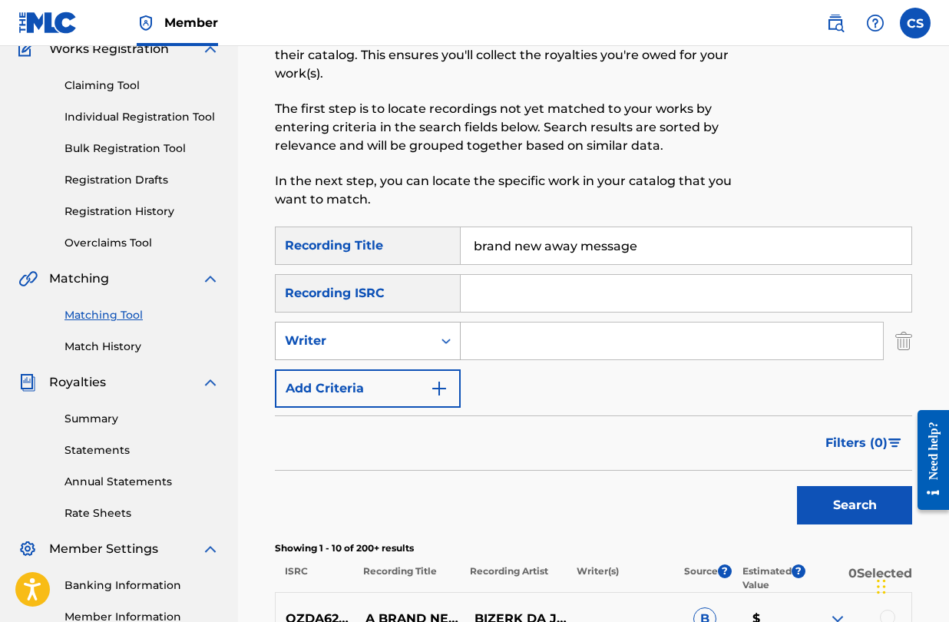
click at [451, 344] on icon "Search Form" at bounding box center [446, 340] width 15 height 15
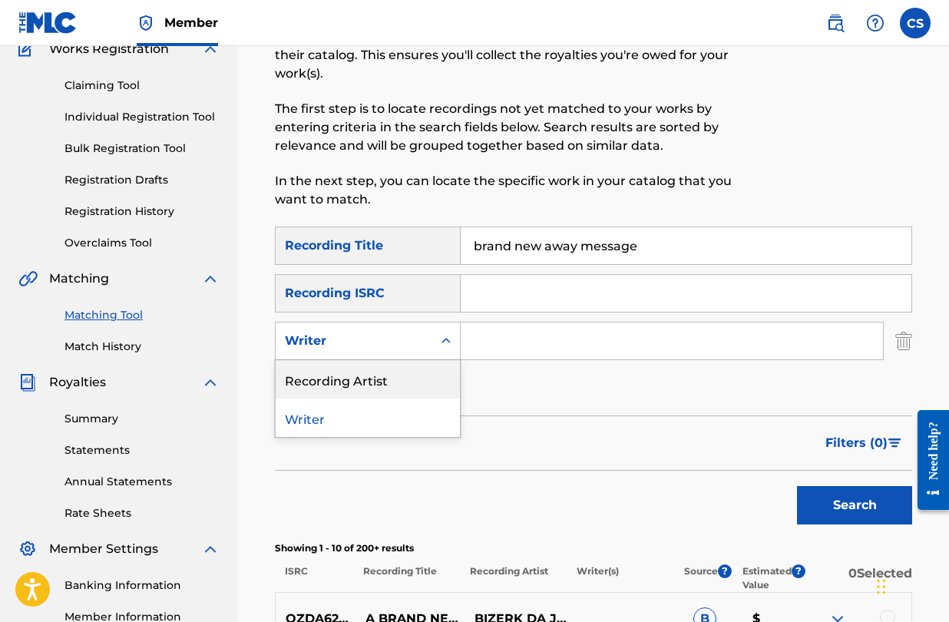
click at [434, 374] on div "Recording Artist" at bounding box center [368, 379] width 184 height 38
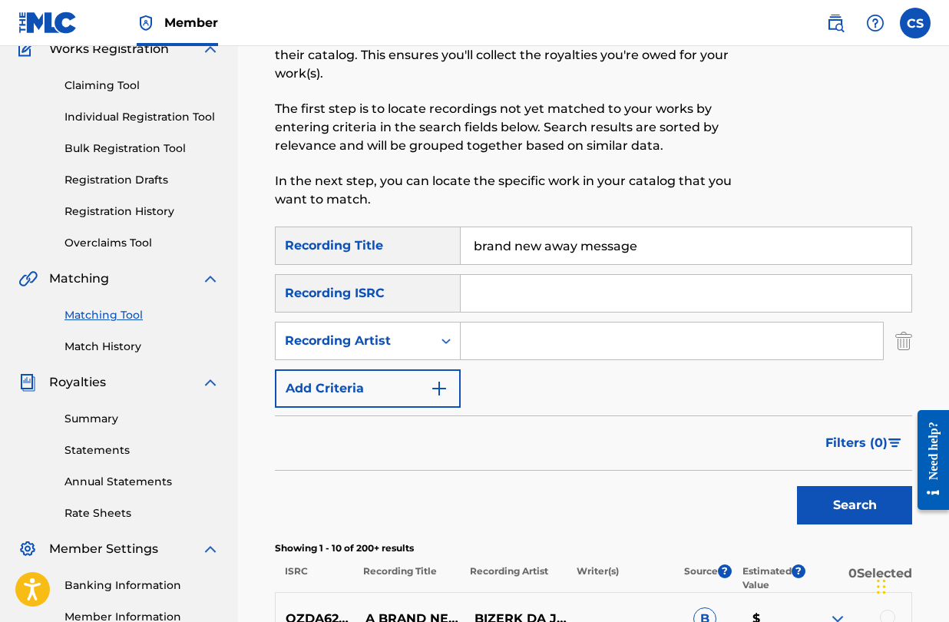
click at [512, 336] on input "Search Form" at bounding box center [672, 341] width 423 height 37
type input "purpdogg"
click at [855, 505] on button "Search" at bounding box center [854, 505] width 115 height 38
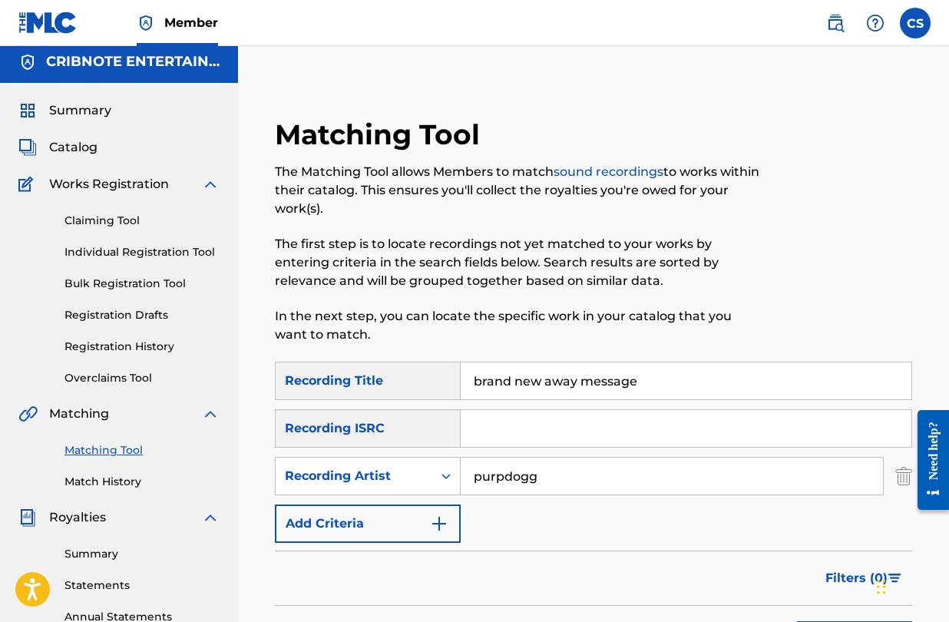
scroll to position [0, 0]
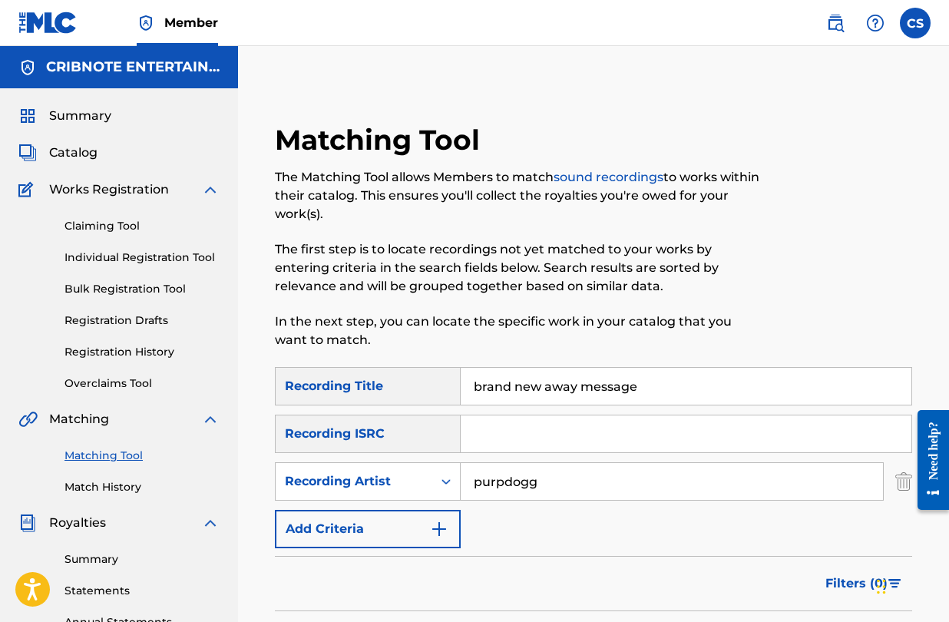
click at [82, 145] on span "Catalog" at bounding box center [73, 153] width 48 height 18
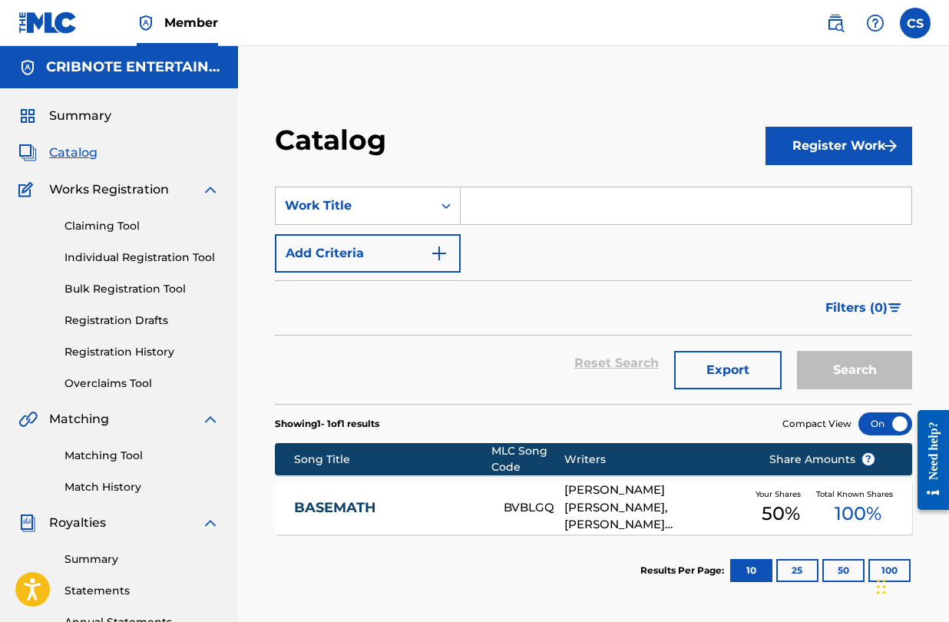
click at [499, 212] on input "Search Form" at bounding box center [686, 205] width 451 height 37
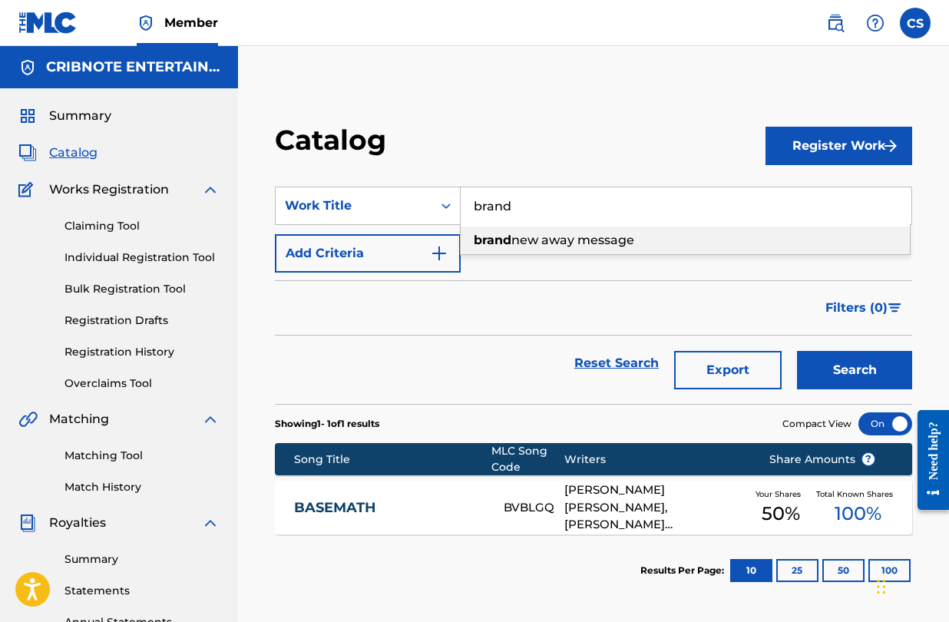
click at [524, 237] on span "new away message" at bounding box center [573, 240] width 123 height 15
type input "brand new away message"
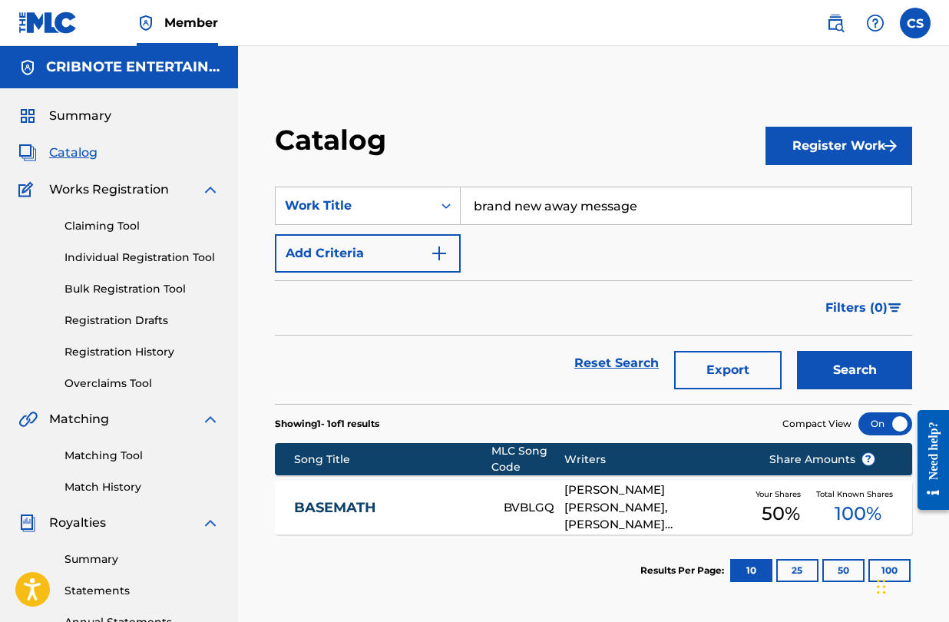
click at [857, 367] on button "Search" at bounding box center [854, 370] width 115 height 38
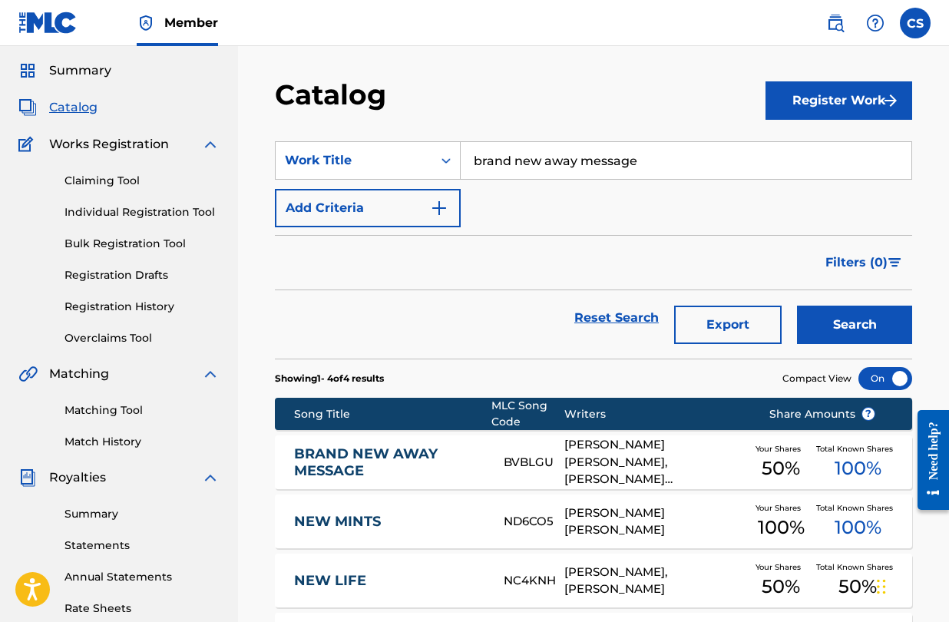
scroll to position [47, 0]
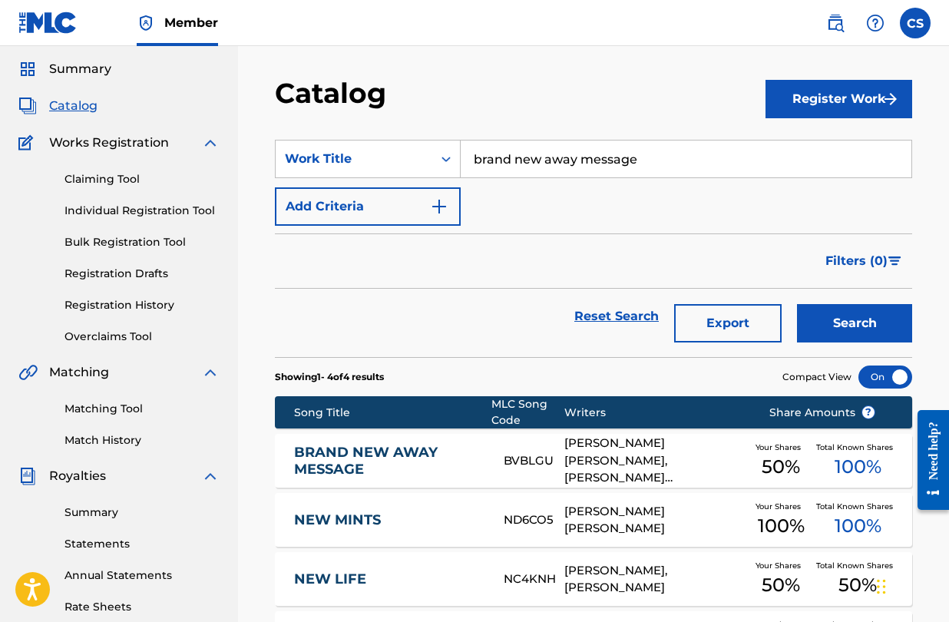
click at [391, 447] on link "BRAND NEW AWAY MESSAGE" at bounding box center [388, 461] width 189 height 35
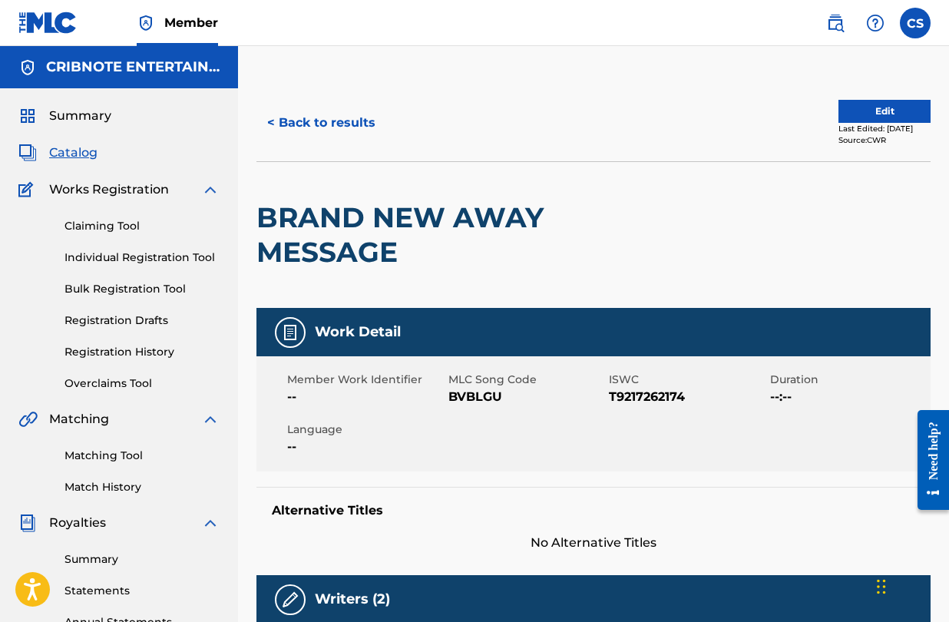
click at [280, 118] on button "< Back to results" at bounding box center [322, 123] width 130 height 38
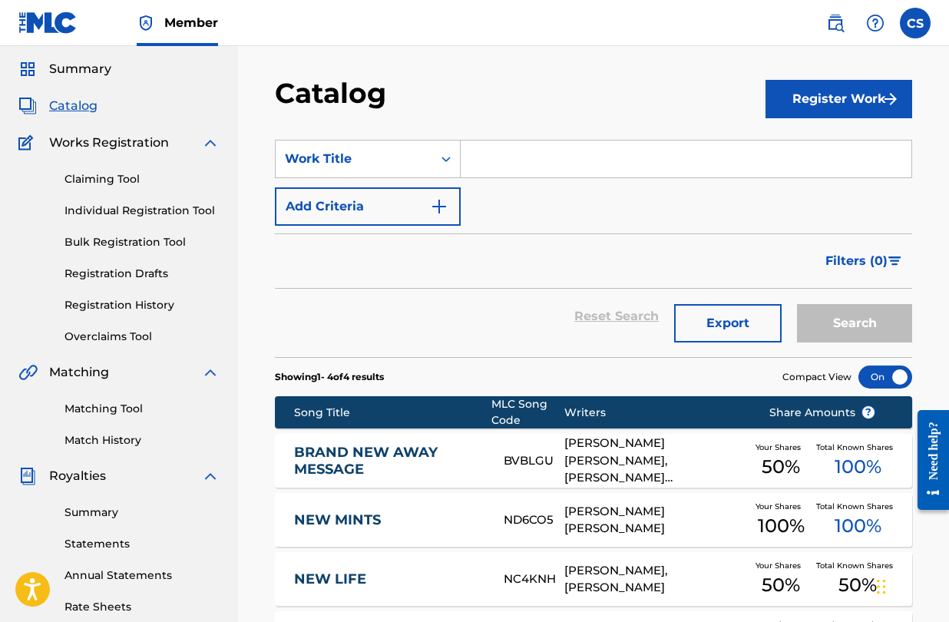
click at [506, 171] on input "Search Form" at bounding box center [686, 159] width 451 height 37
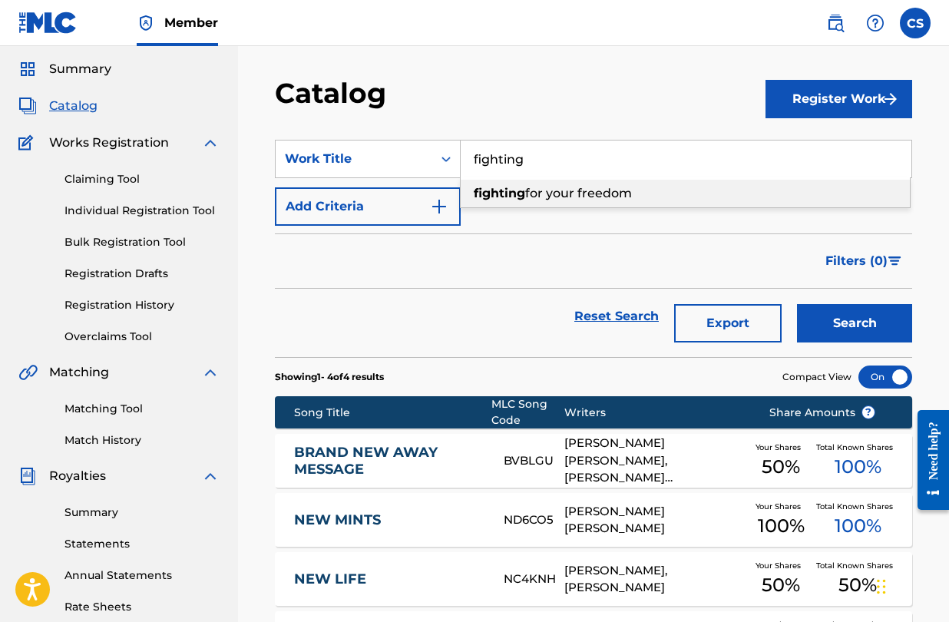
click at [575, 191] on span "for your freedom" at bounding box center [578, 193] width 107 height 15
type input "fighting for your freedom"
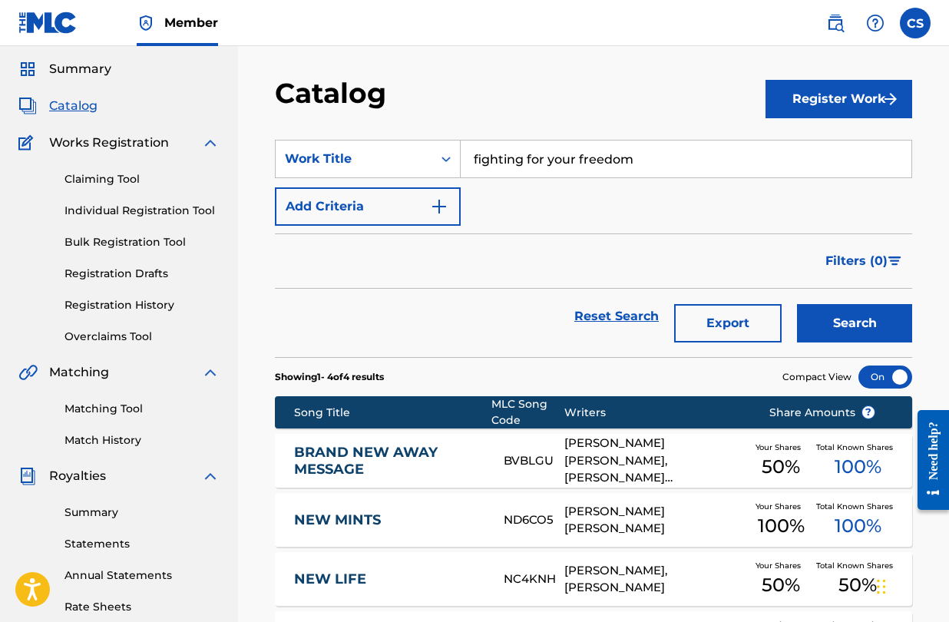
click at [854, 318] on button "Search" at bounding box center [854, 323] width 115 height 38
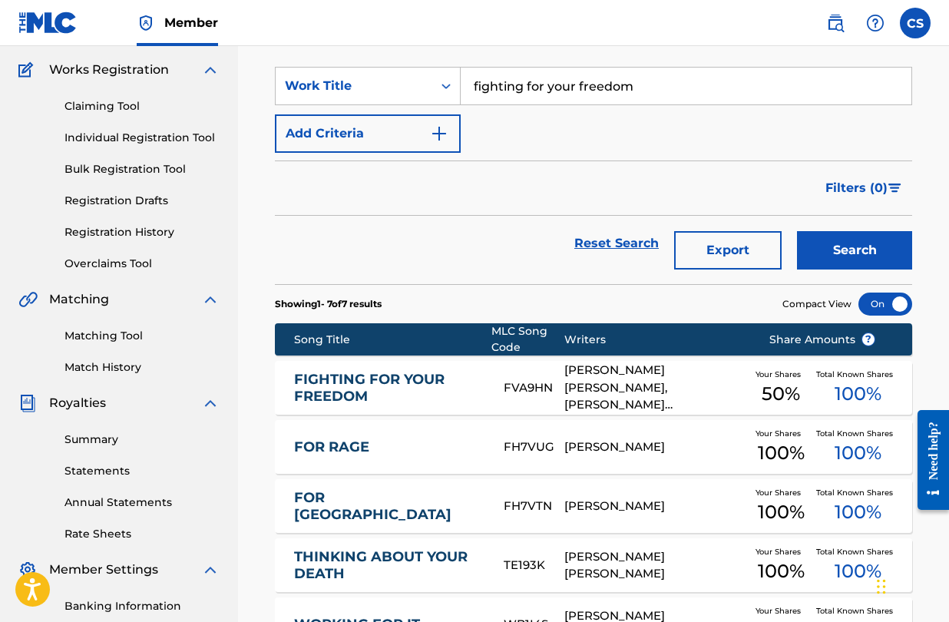
scroll to position [133, 0]
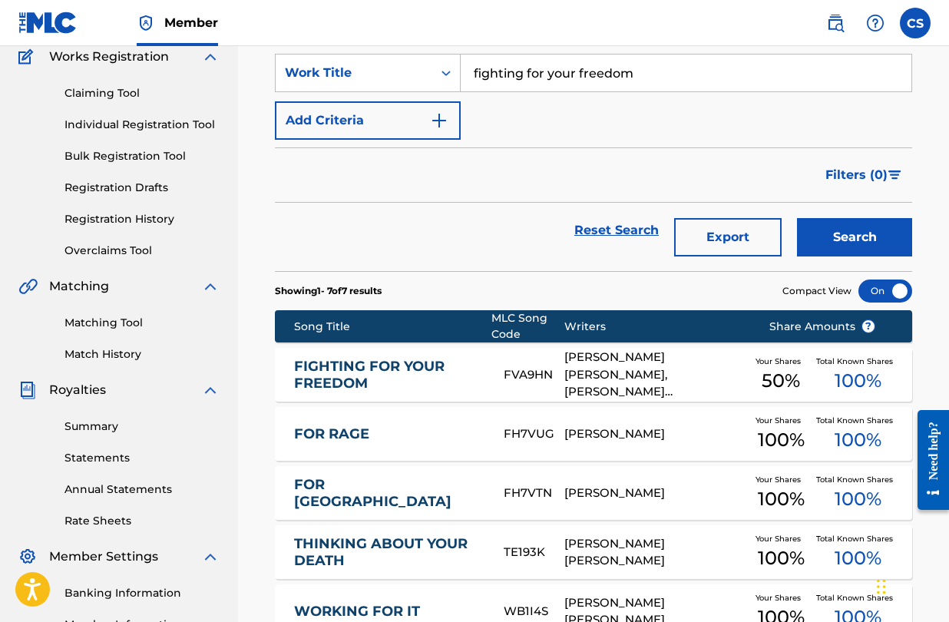
click at [415, 366] on link "FIGHTING FOR YOUR FREEDOM" at bounding box center [388, 375] width 189 height 35
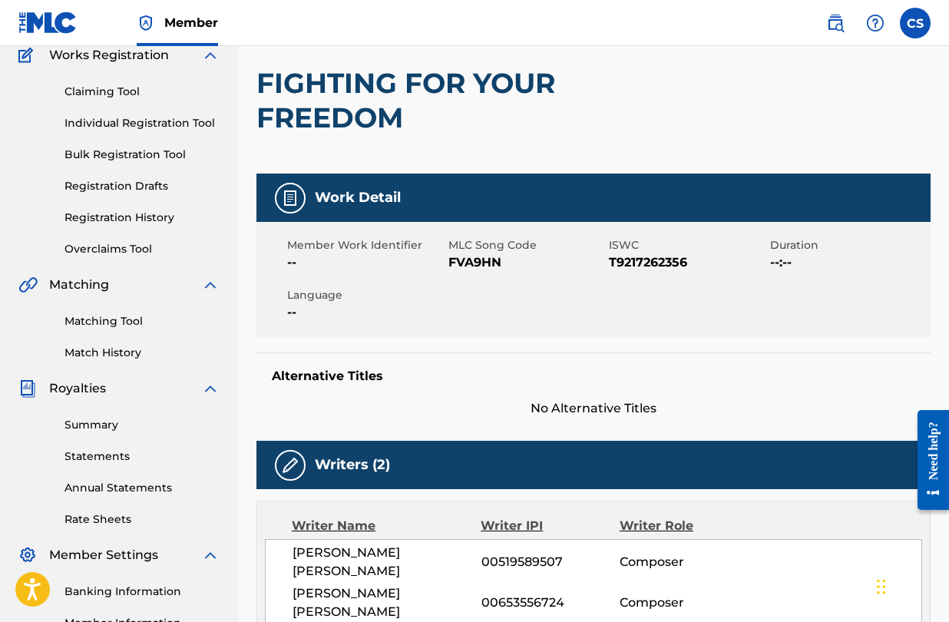
scroll to position [134, 0]
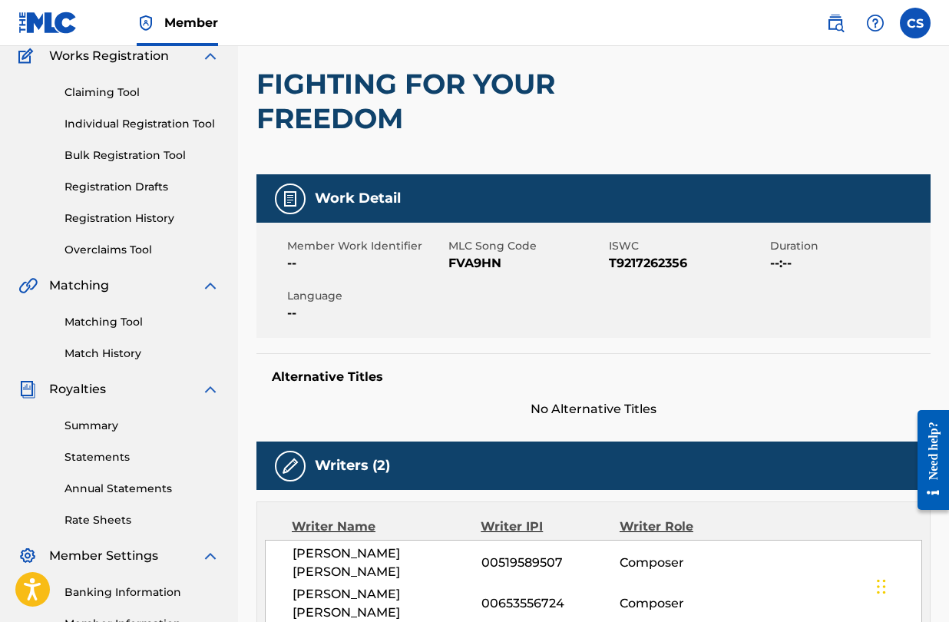
click at [128, 320] on link "Matching Tool" at bounding box center [142, 322] width 155 height 16
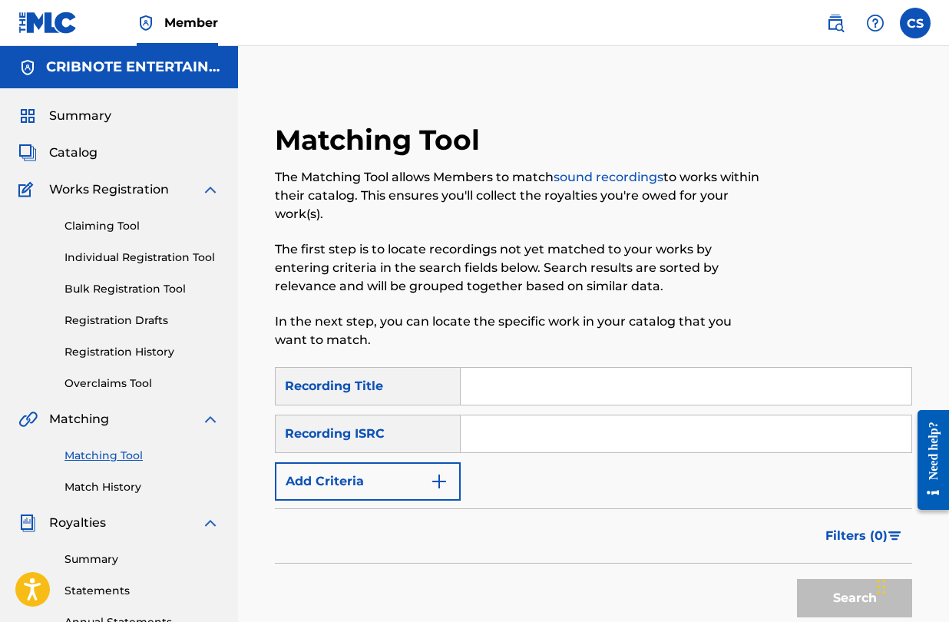
click at [533, 382] on input "Search Form" at bounding box center [686, 386] width 451 height 37
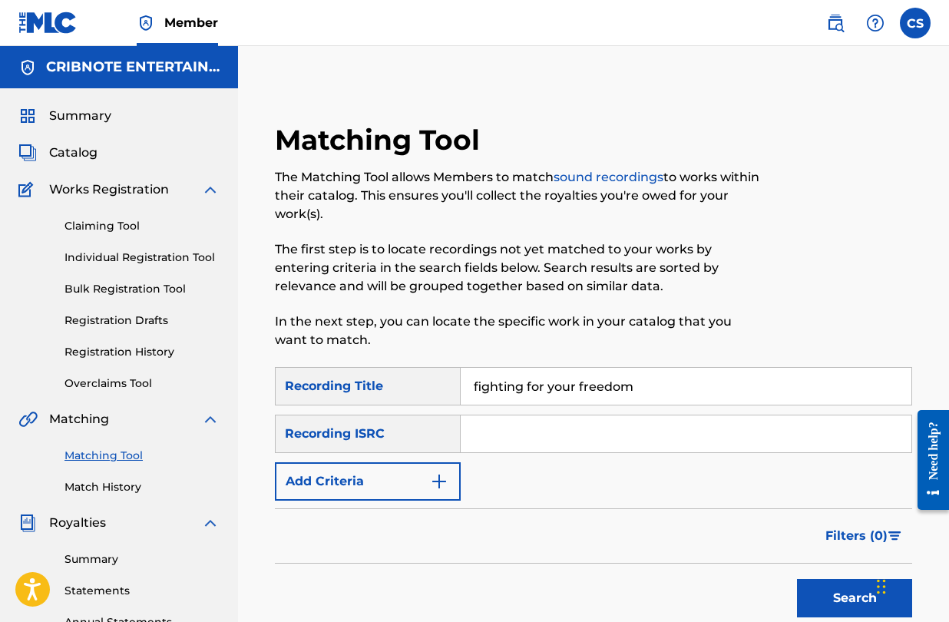
type input "fighting for your freedom"
click at [455, 483] on button "Add Criteria" at bounding box center [368, 481] width 186 height 38
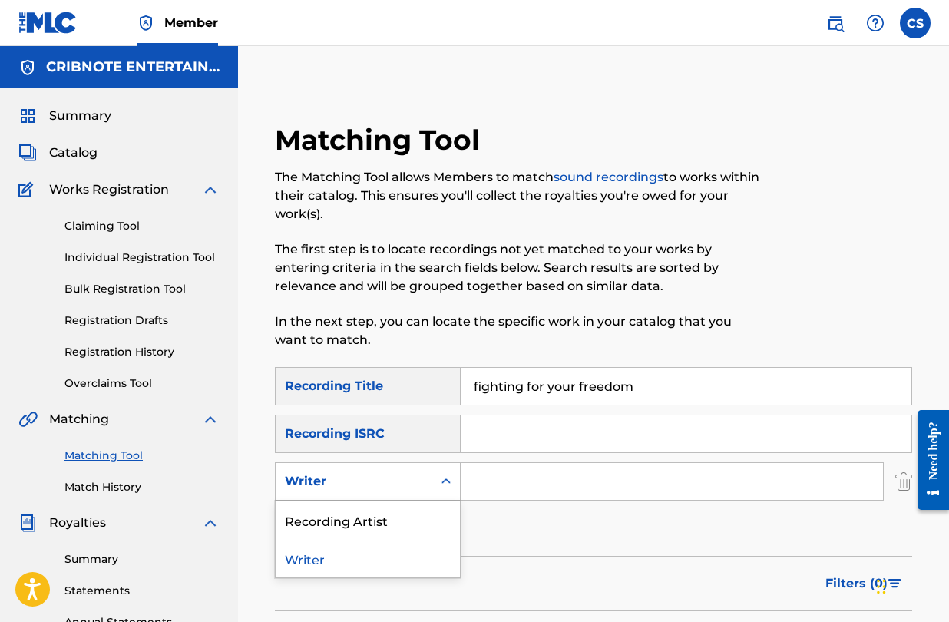
click at [446, 484] on icon "Search Form" at bounding box center [446, 481] width 15 height 15
click at [436, 512] on div "Recording Artist" at bounding box center [368, 520] width 184 height 38
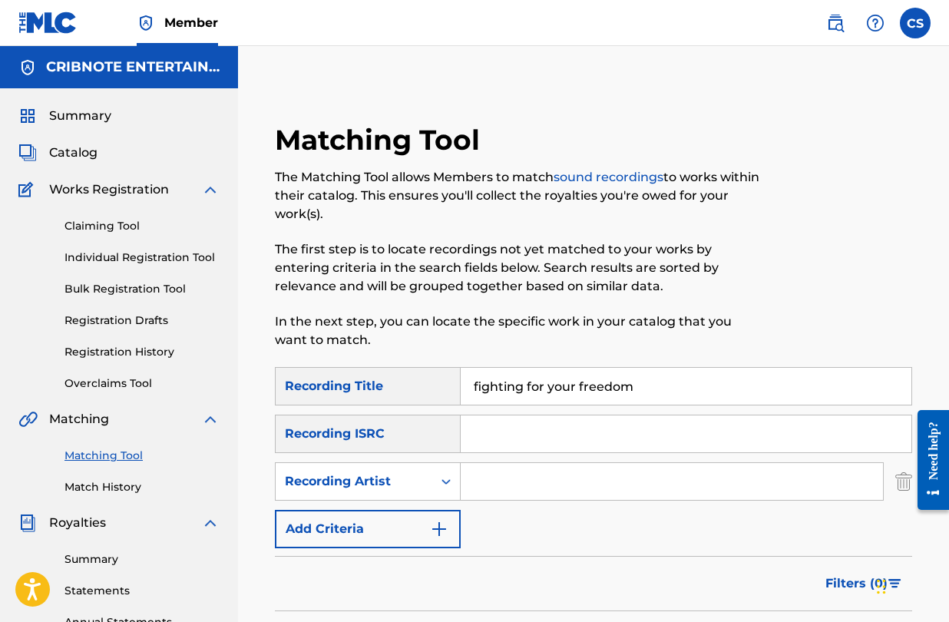
click at [487, 477] on input "Search Form" at bounding box center [672, 481] width 423 height 37
type input "purpdogg"
click at [94, 151] on span "Catalog" at bounding box center [73, 153] width 48 height 18
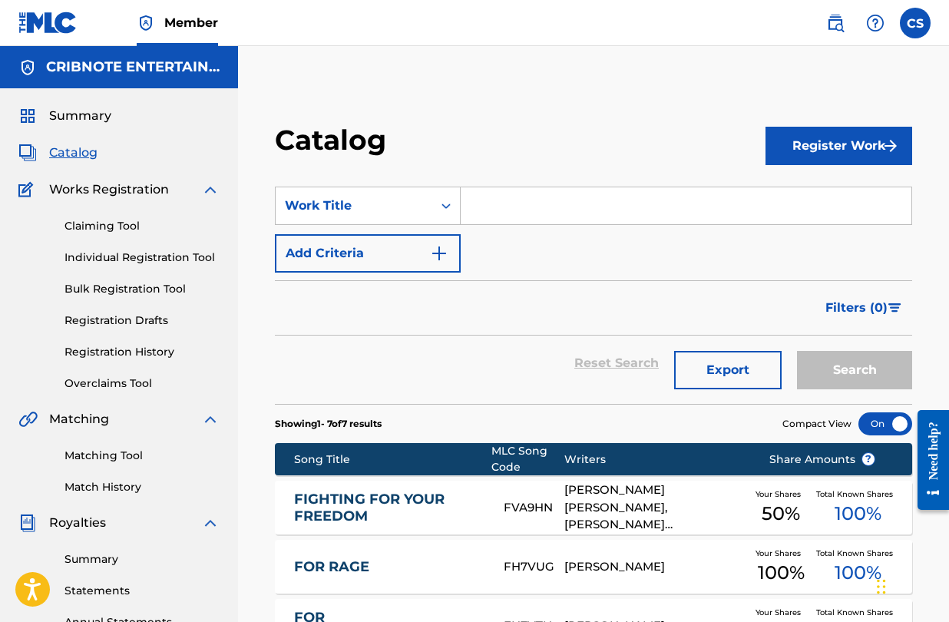
click at [527, 197] on input "Search Form" at bounding box center [686, 205] width 451 height 37
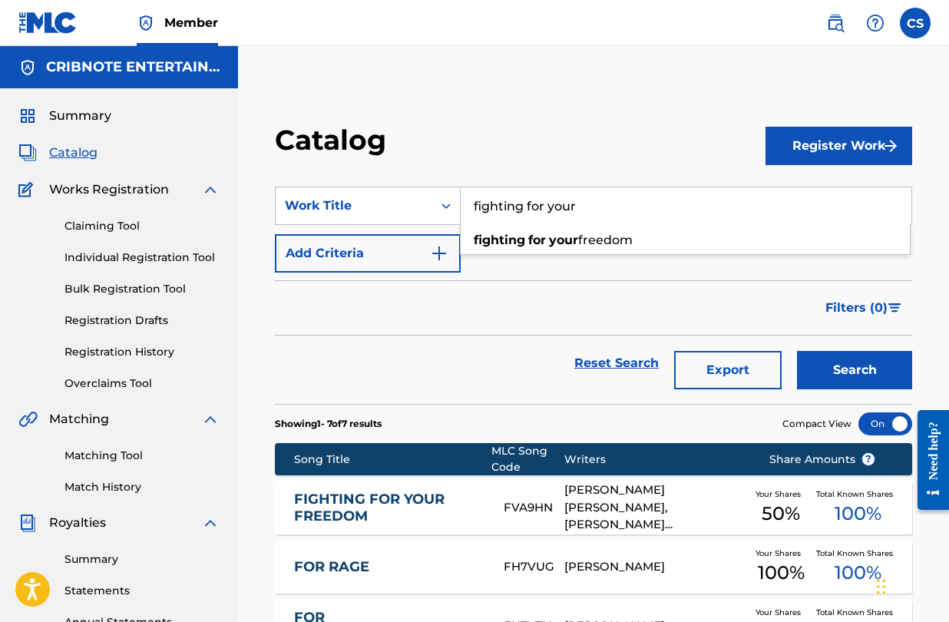
type input "fighting for your"
click at [387, 512] on link "FIGHTING FOR YOUR FREEDOM" at bounding box center [388, 508] width 189 height 35
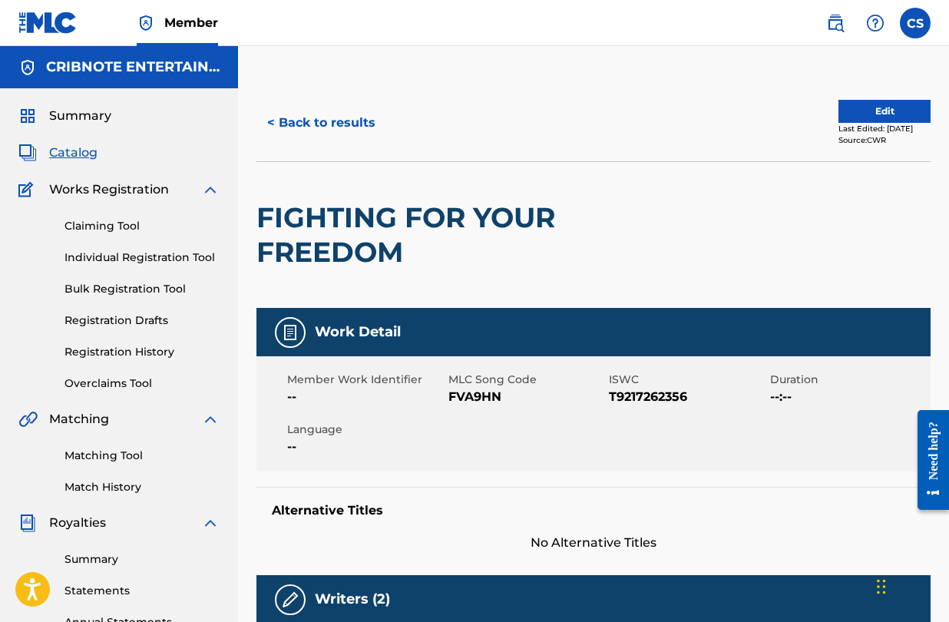
click at [275, 124] on button "< Back to results" at bounding box center [322, 123] width 130 height 38
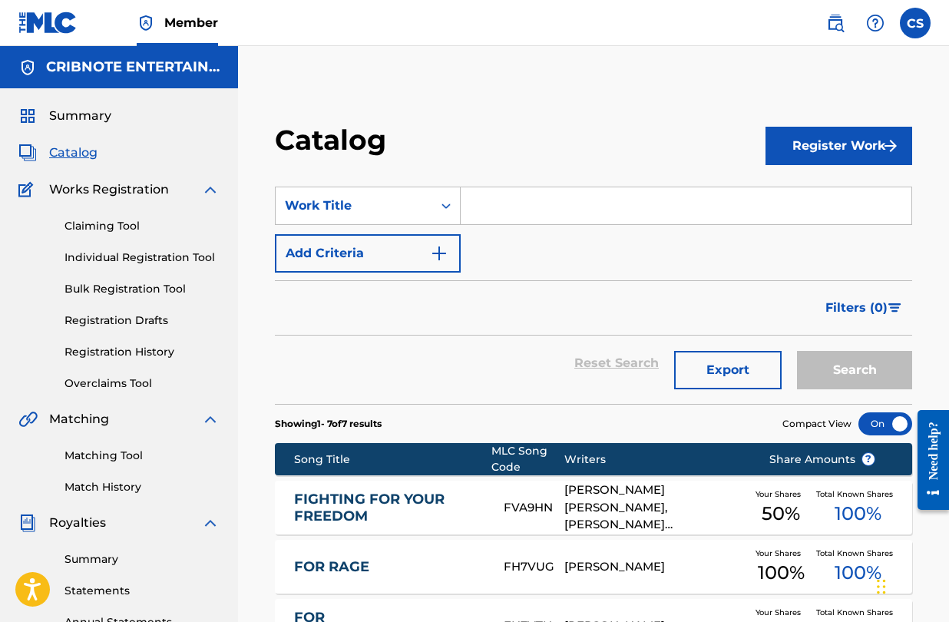
click at [472, 200] on input "Search Form" at bounding box center [686, 205] width 451 height 37
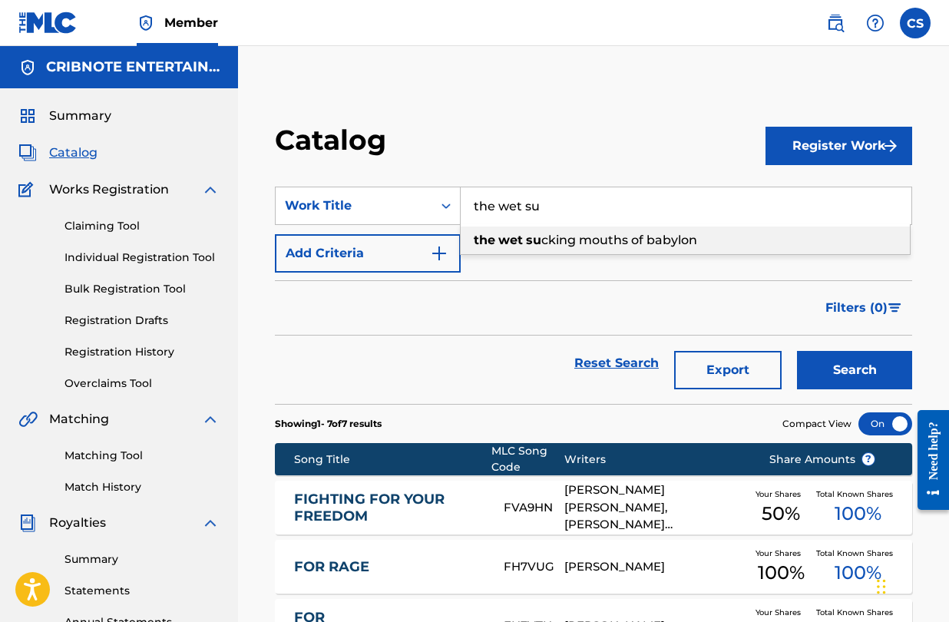
click at [555, 233] on span "cking mouths of babylon" at bounding box center [620, 240] width 156 height 15
type input "the wet sucking mouths of babylon"
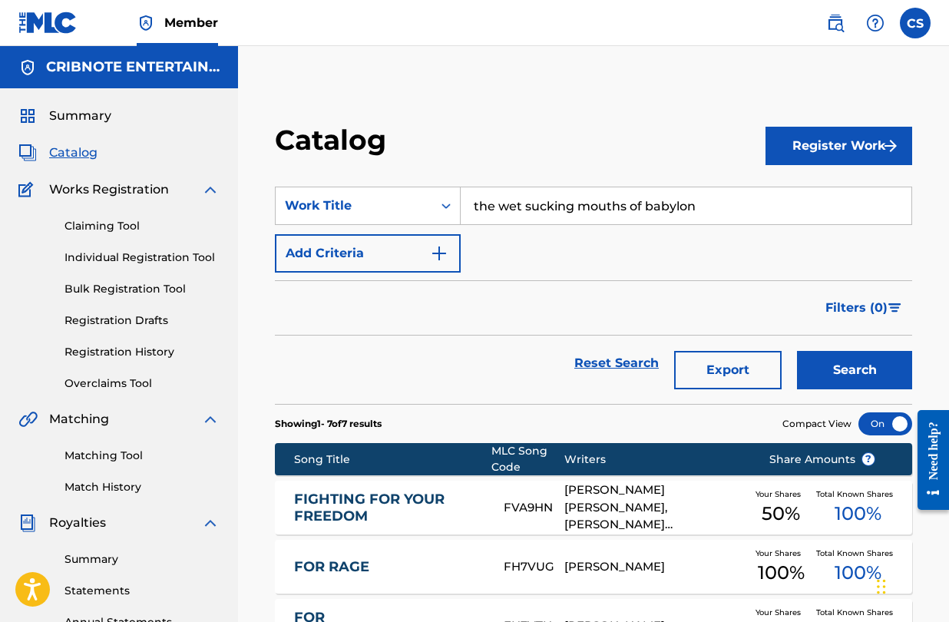
click at [850, 376] on button "Search" at bounding box center [854, 370] width 115 height 38
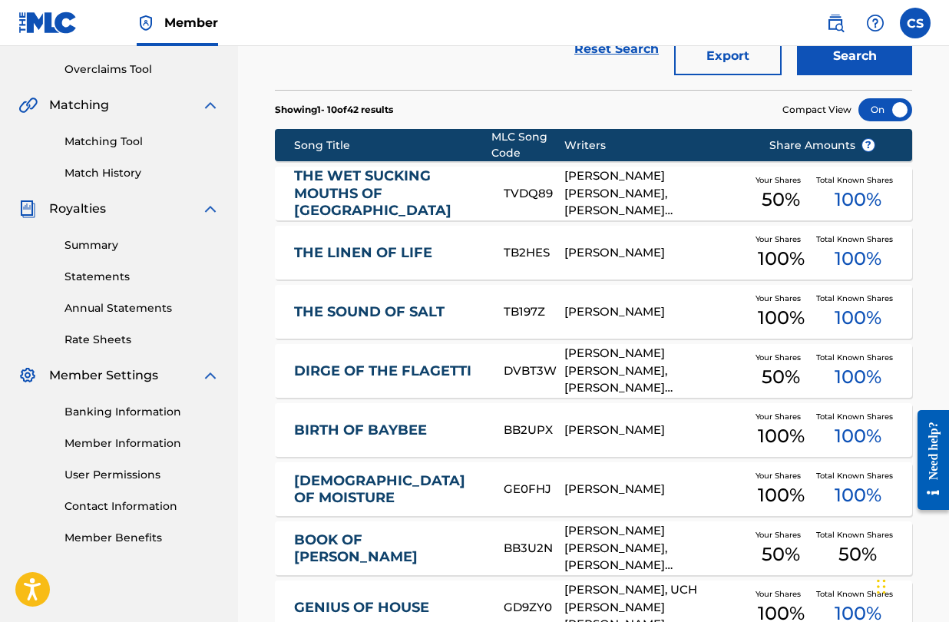
scroll to position [322, 0]
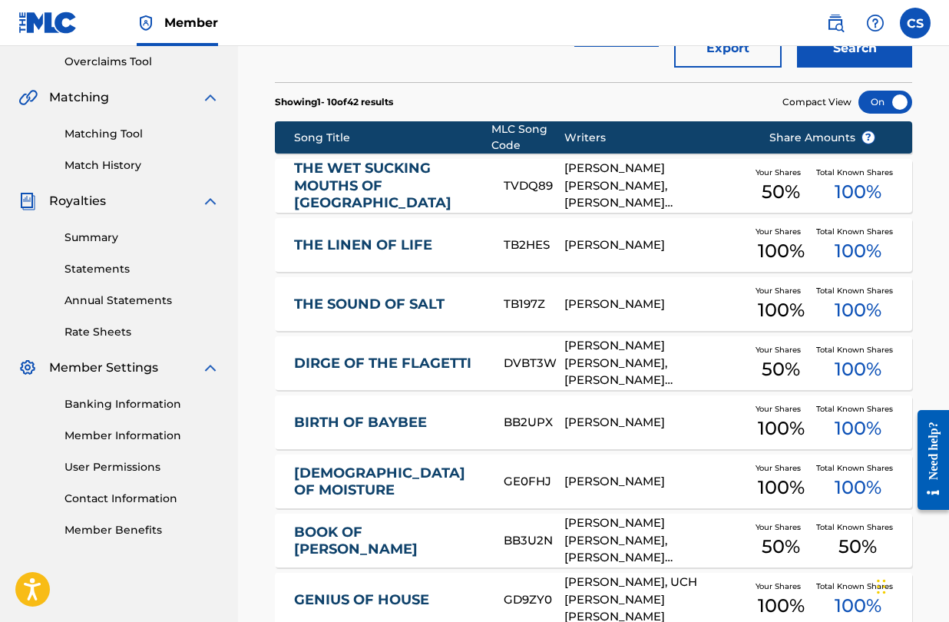
click at [592, 204] on div "THE WET SUCKING MOUTHS OF BABYLON TVDQ89 [PERSON_NAME] [PERSON_NAME], [PERSON_N…" at bounding box center [594, 186] width 638 height 54
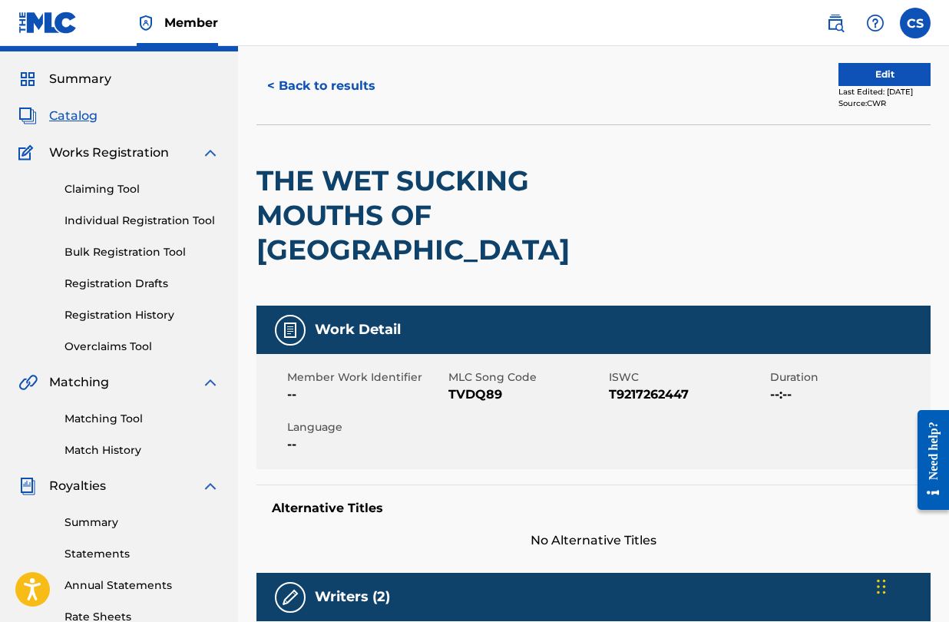
scroll to position [20, 0]
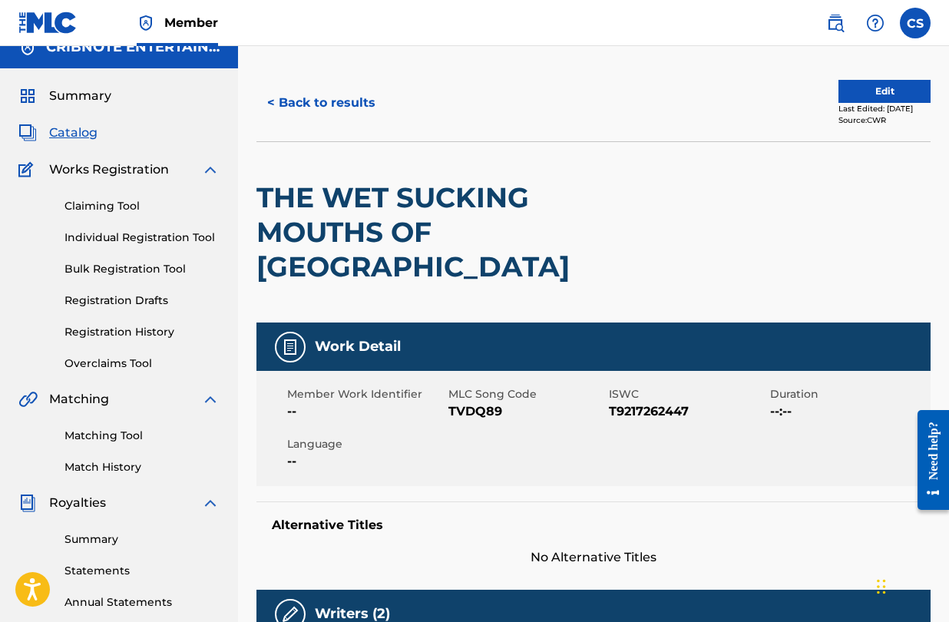
click at [106, 434] on link "Matching Tool" at bounding box center [142, 436] width 155 height 16
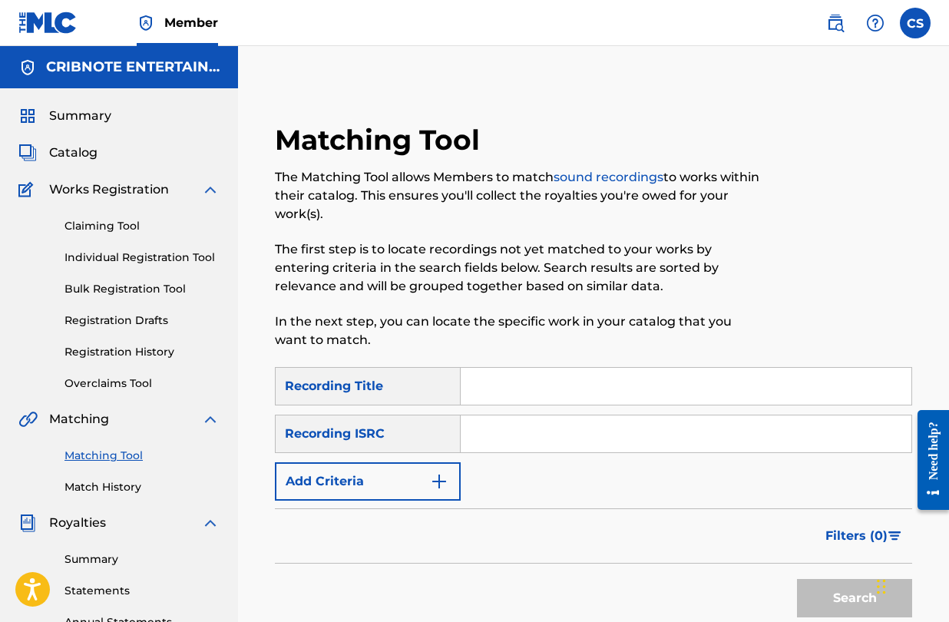
click at [572, 392] on input "Search Form" at bounding box center [686, 386] width 451 height 37
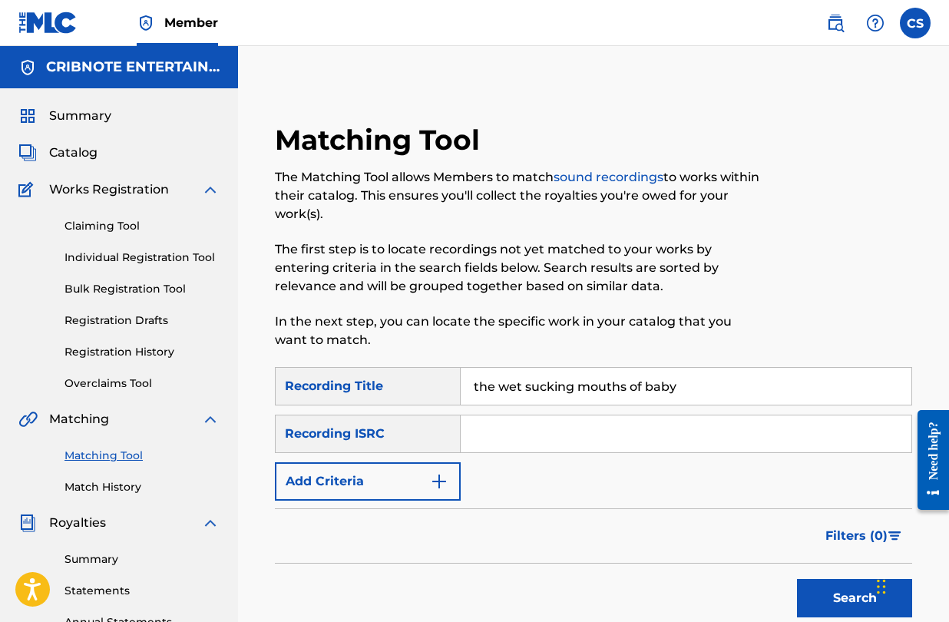
click at [797, 579] on button "Search" at bounding box center [854, 598] width 115 height 38
type input "the wet sucking mouths of babylon"
click at [797, 579] on button "Search" at bounding box center [854, 598] width 115 height 38
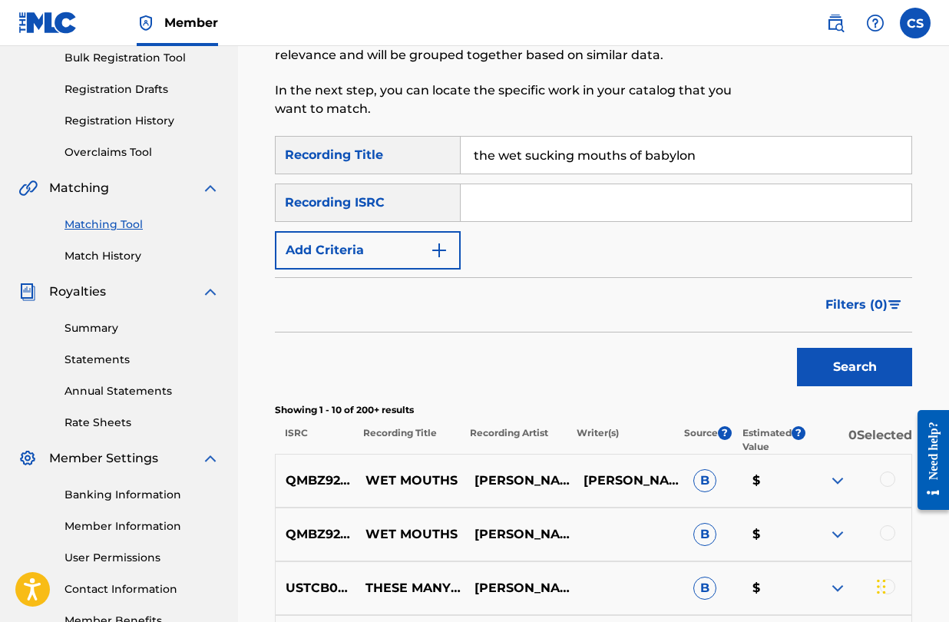
scroll to position [230, 0]
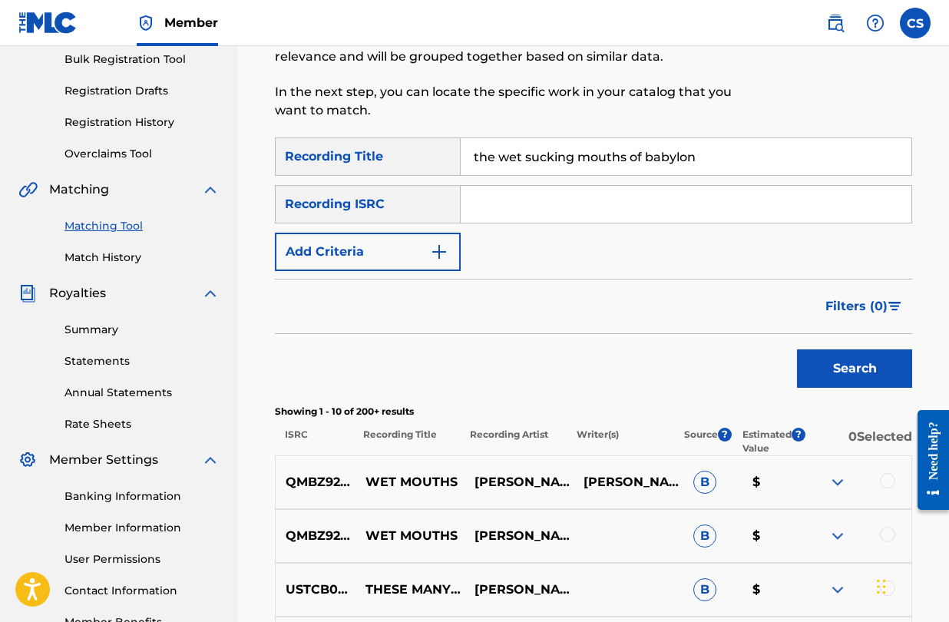
click at [450, 254] on button "Add Criteria" at bounding box center [368, 252] width 186 height 38
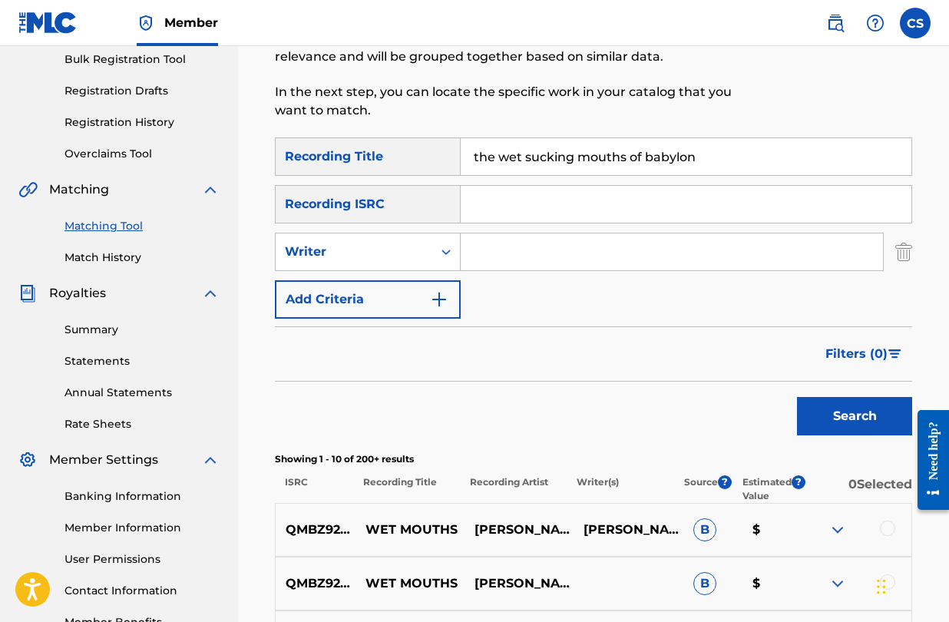
click at [484, 255] on input "Search Form" at bounding box center [672, 252] width 423 height 37
click at [797, 397] on button "Search" at bounding box center [854, 416] width 115 height 38
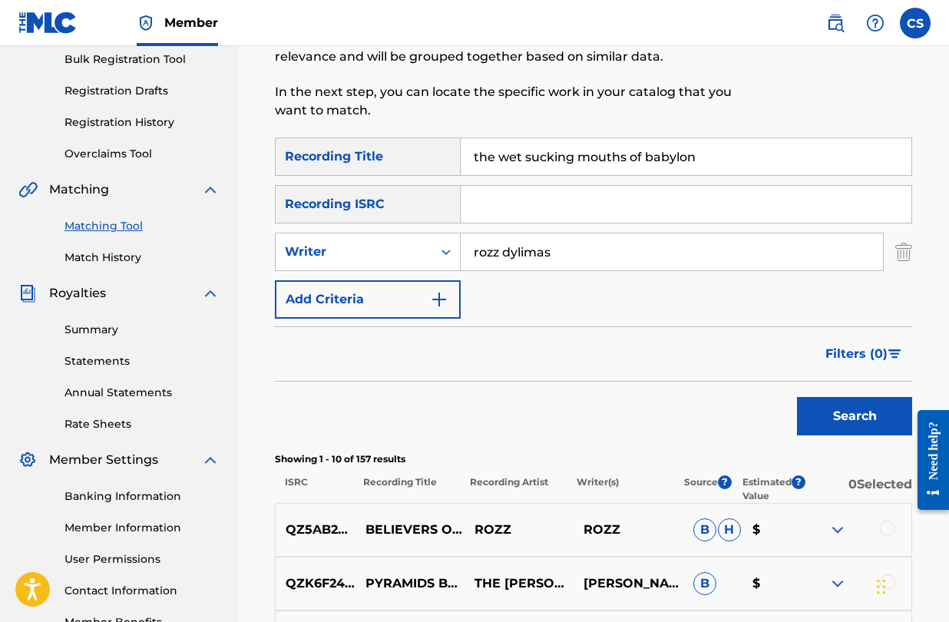
click at [570, 253] on input "rozz dylimas" at bounding box center [672, 252] width 423 height 37
type input "rozz dyliams"
click at [797, 397] on button "Search" at bounding box center [854, 416] width 115 height 38
drag, startPoint x: 749, startPoint y: 151, endPoint x: 469, endPoint y: 161, distance: 280.5
click at [469, 161] on input "the wet sucking mouths of babylon" at bounding box center [686, 156] width 451 height 37
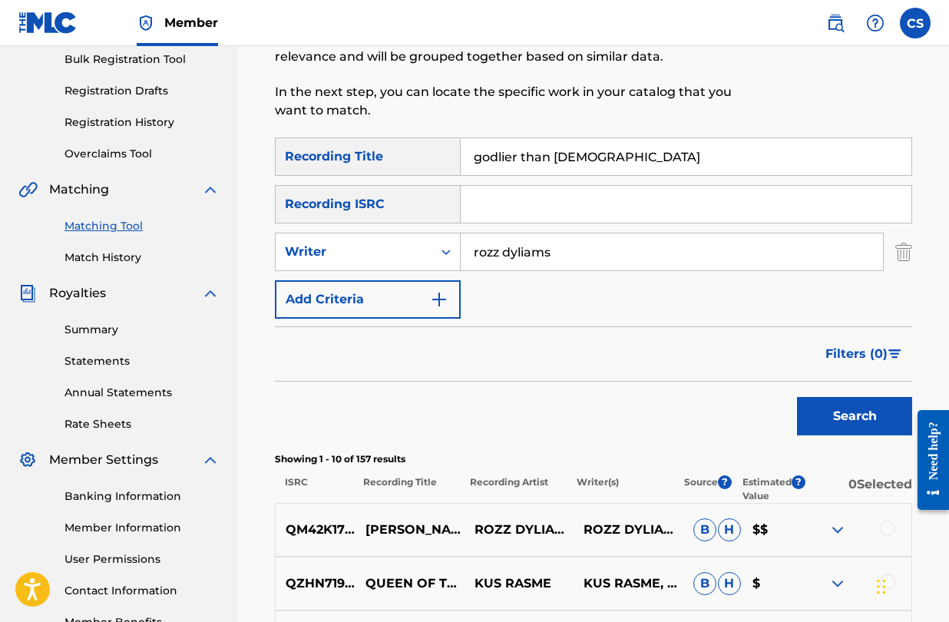
type input "godlier than [DEMOGRAPHIC_DATA]"
click at [835, 423] on button "Search" at bounding box center [854, 416] width 115 height 38
click at [505, 252] on input "rozz dyliams" at bounding box center [672, 252] width 423 height 37
drag, startPoint x: 570, startPoint y: 254, endPoint x: 453, endPoint y: 233, distance: 118.6
click at [453, 233] on div "SearchWithCriteriab80abd30-1323-46f9-b134-538061981aa1 Writer rozz dyliams" at bounding box center [594, 252] width 638 height 38
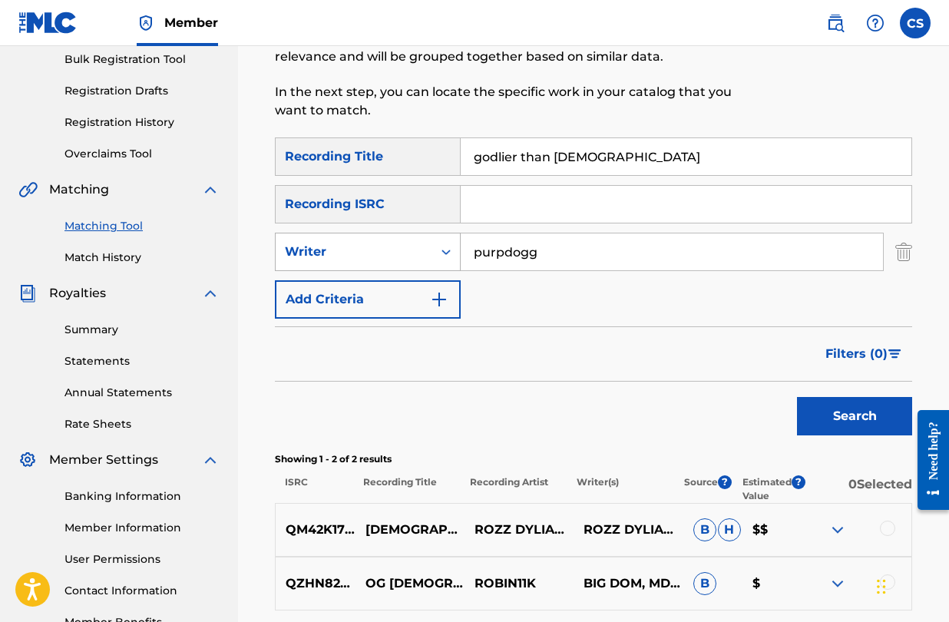
type input "purpdogg"
click at [797, 397] on button "Search" at bounding box center [854, 416] width 115 height 38
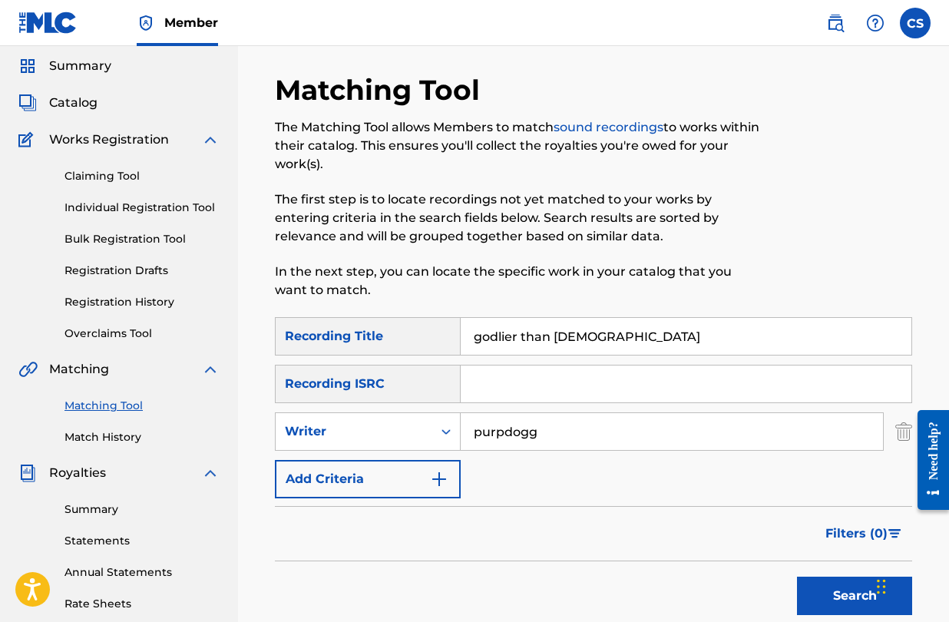
scroll to position [0, 0]
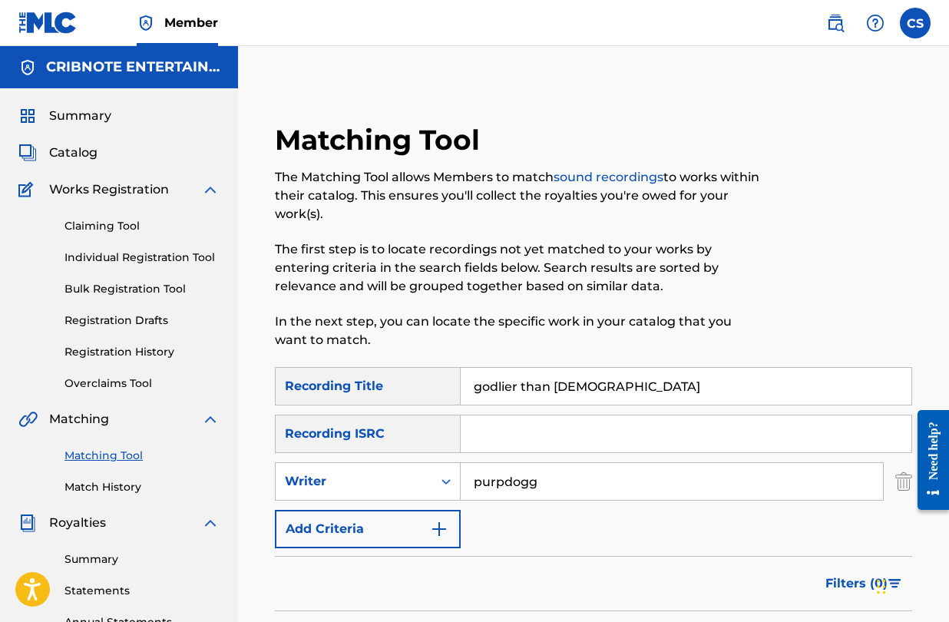
click at [84, 229] on link "Claiming Tool" at bounding box center [142, 226] width 155 height 16
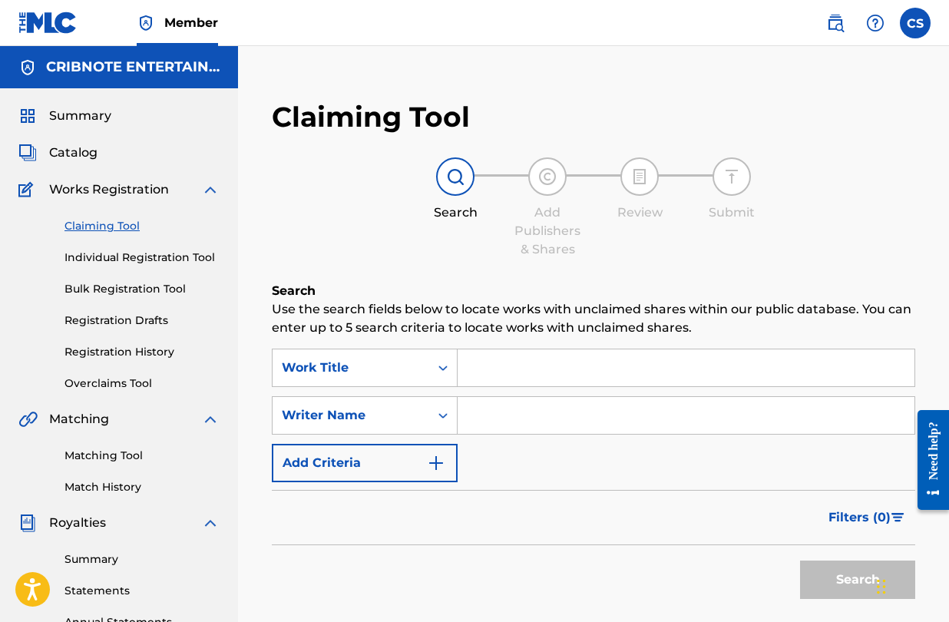
click at [81, 151] on span "Catalog" at bounding box center [73, 153] width 48 height 18
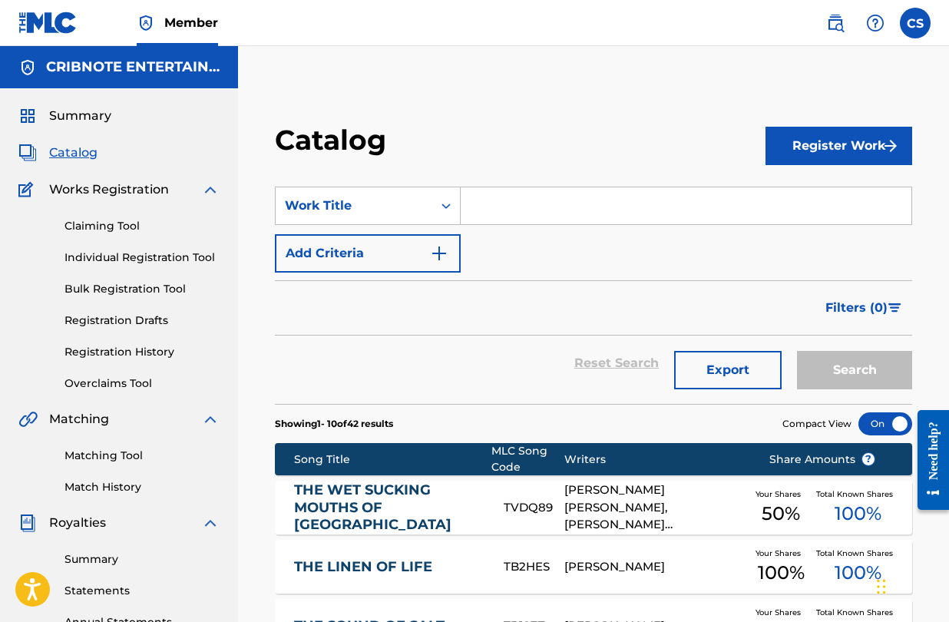
click at [547, 204] on input "Search Form" at bounding box center [686, 205] width 451 height 37
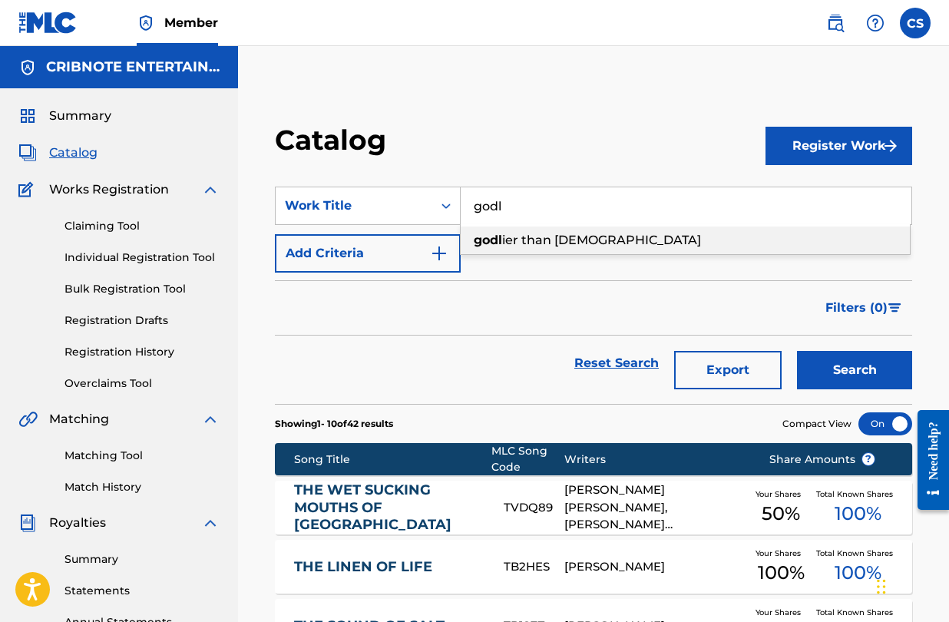
click at [565, 241] on span "ier than [DEMOGRAPHIC_DATA]" at bounding box center [601, 240] width 199 height 15
type input "godlier than [DEMOGRAPHIC_DATA]"
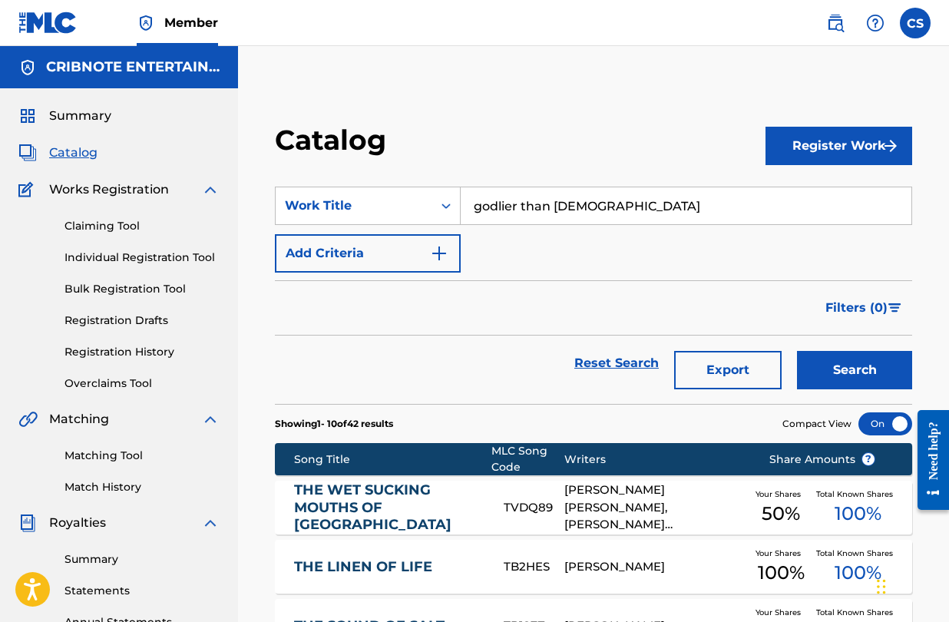
click at [837, 366] on button "Search" at bounding box center [854, 370] width 115 height 38
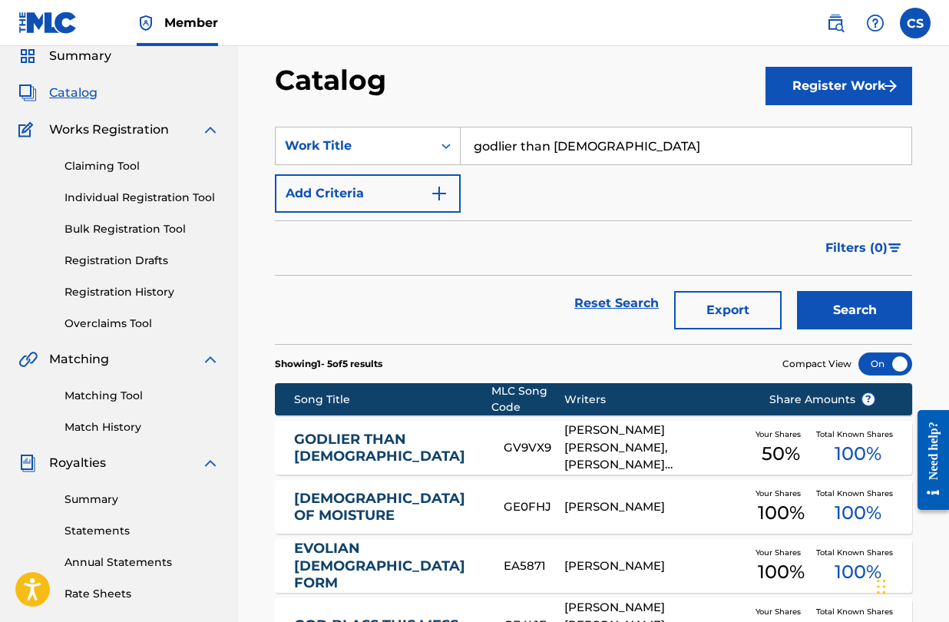
scroll to position [61, 0]
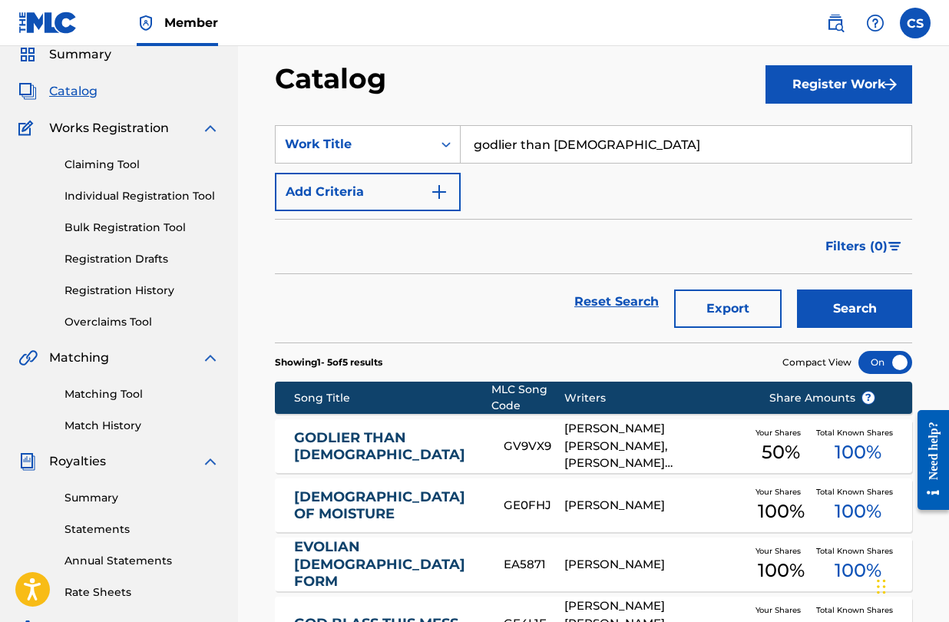
click at [621, 441] on div "[PERSON_NAME] [PERSON_NAME], [PERSON_NAME] [PERSON_NAME]" at bounding box center [656, 446] width 182 height 52
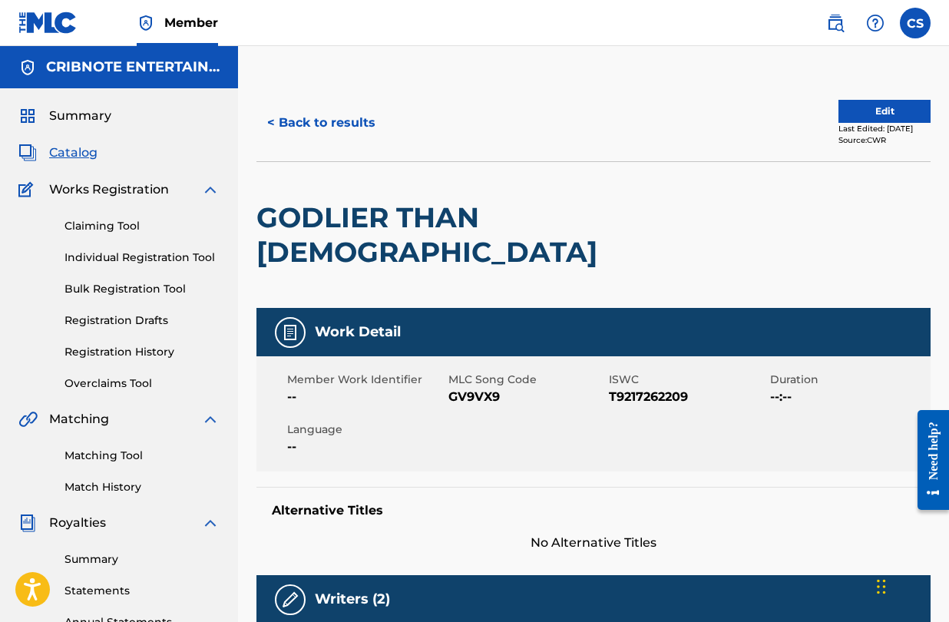
click at [270, 116] on button "< Back to results" at bounding box center [322, 123] width 130 height 38
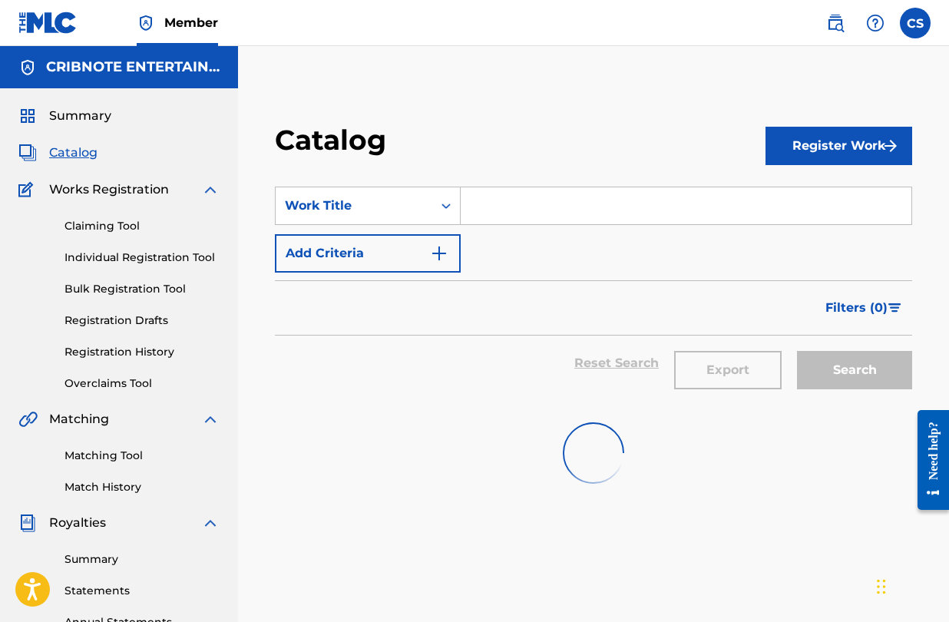
scroll to position [61, 0]
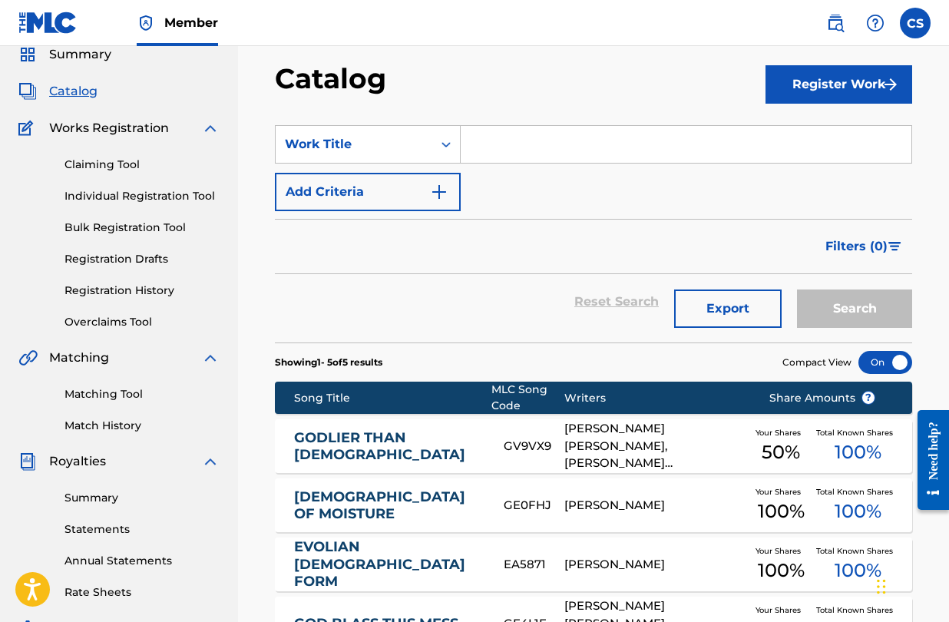
click at [489, 144] on input "Search Form" at bounding box center [686, 144] width 451 height 37
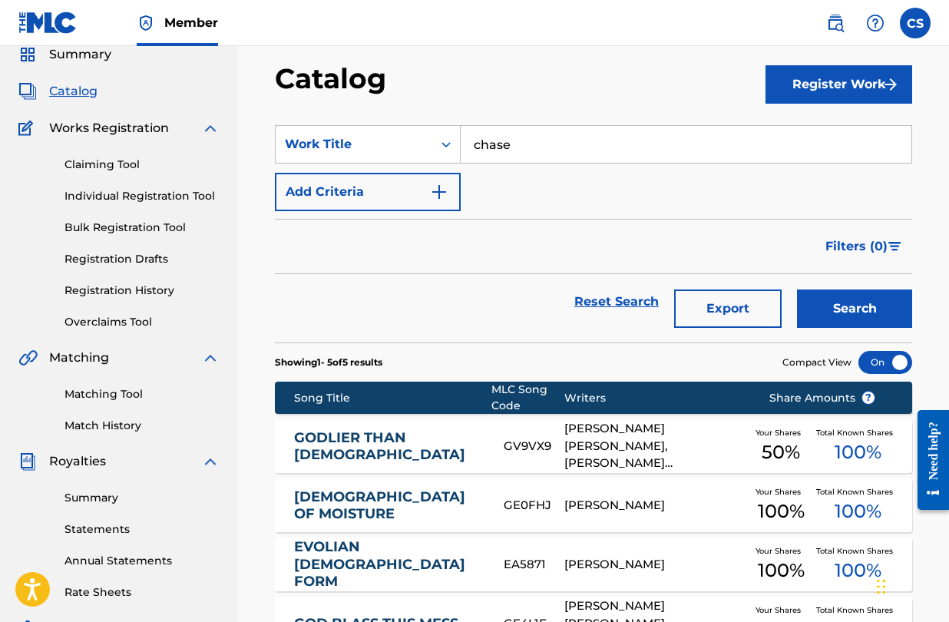
click at [548, 155] on input "chase" at bounding box center [686, 144] width 451 height 37
click at [542, 146] on input "chase" at bounding box center [686, 144] width 451 height 37
click at [538, 144] on input "chase" at bounding box center [686, 144] width 451 height 37
type input "chase"
click at [832, 300] on button "Search" at bounding box center [854, 309] width 115 height 38
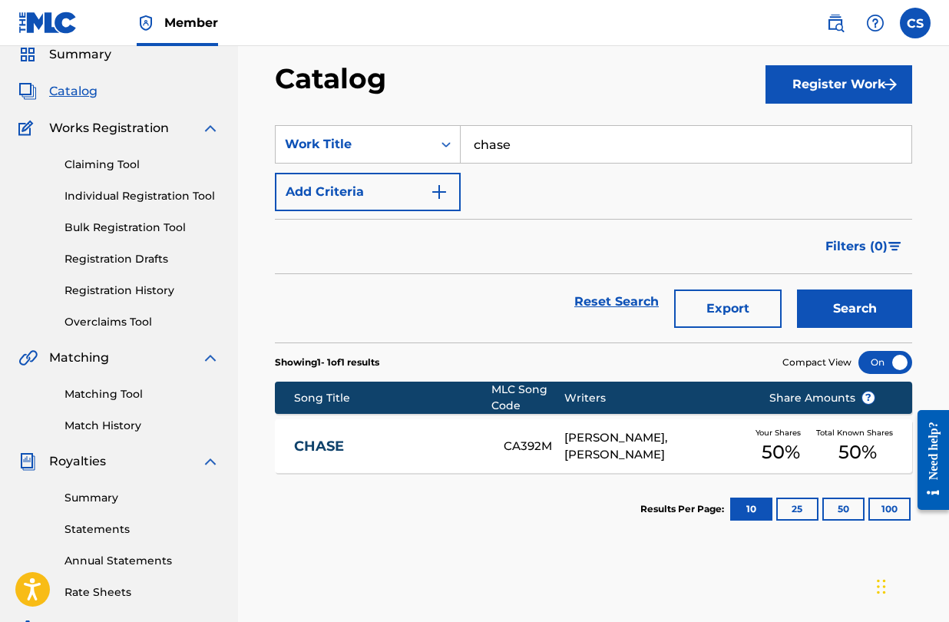
click at [309, 452] on link "CHASE" at bounding box center [388, 447] width 189 height 18
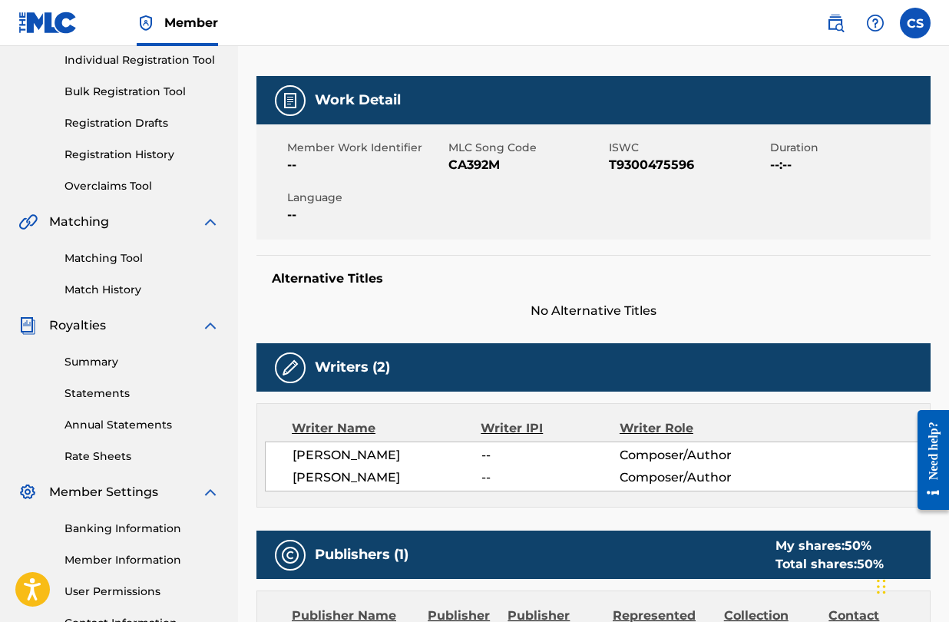
scroll to position [191, 0]
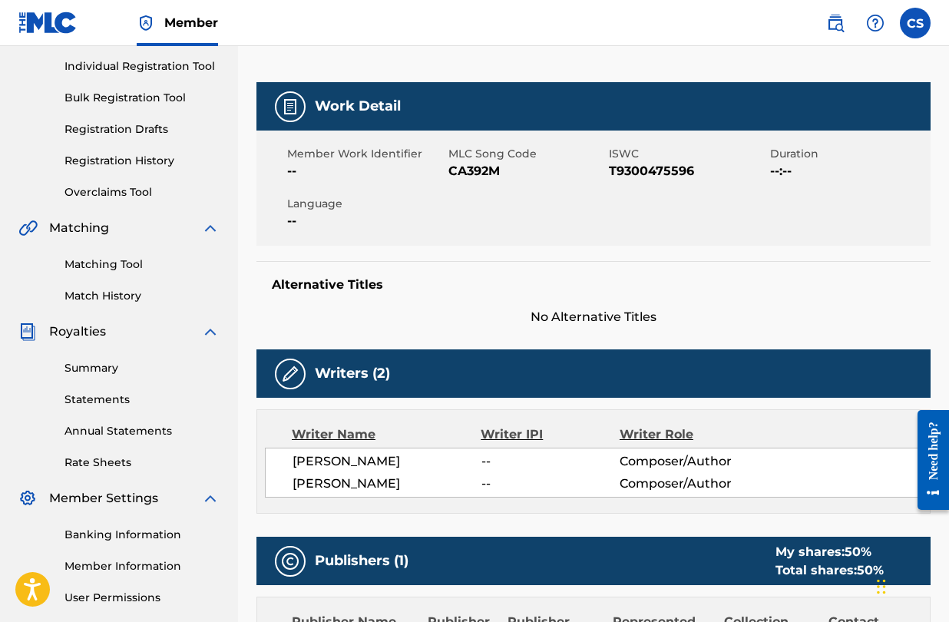
click at [107, 271] on link "Matching Tool" at bounding box center [142, 265] width 155 height 16
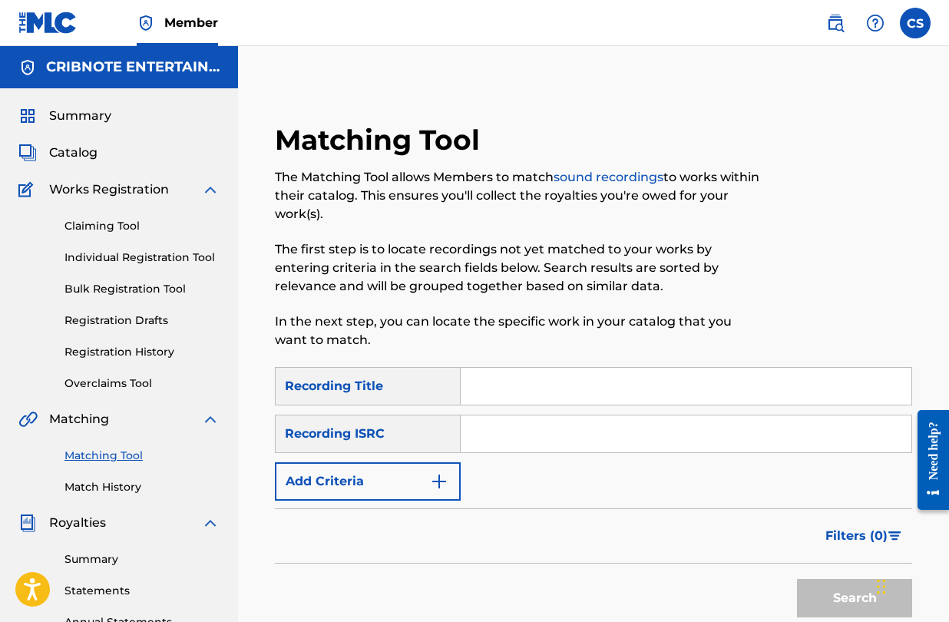
click at [513, 381] on input "Search Form" at bounding box center [686, 386] width 451 height 37
type input "chase"
click at [439, 477] on img "Search Form" at bounding box center [439, 481] width 18 height 18
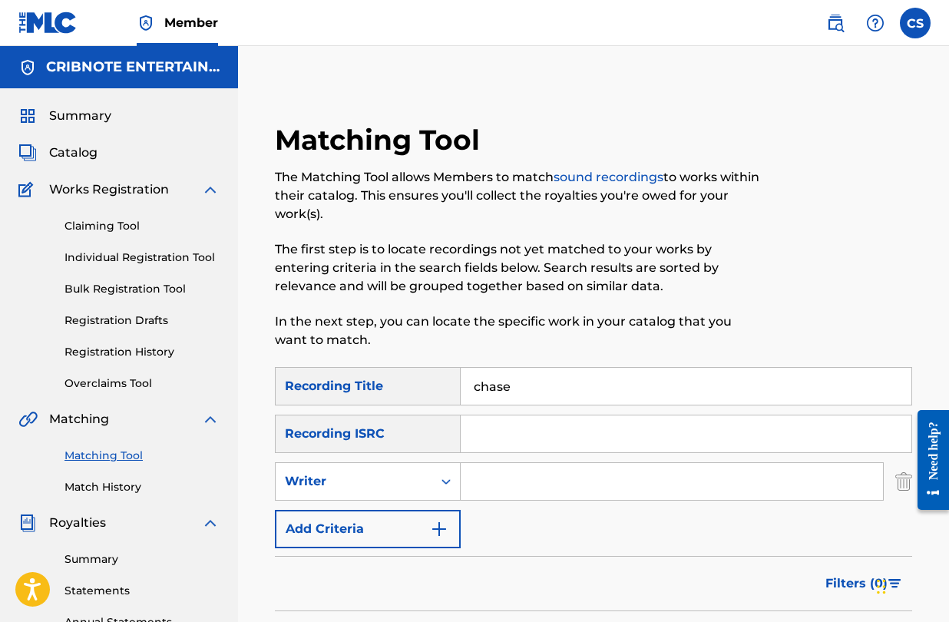
click at [496, 483] on input "Search Form" at bounding box center [672, 481] width 423 height 37
click at [446, 489] on div "Search Form" at bounding box center [446, 482] width 28 height 28
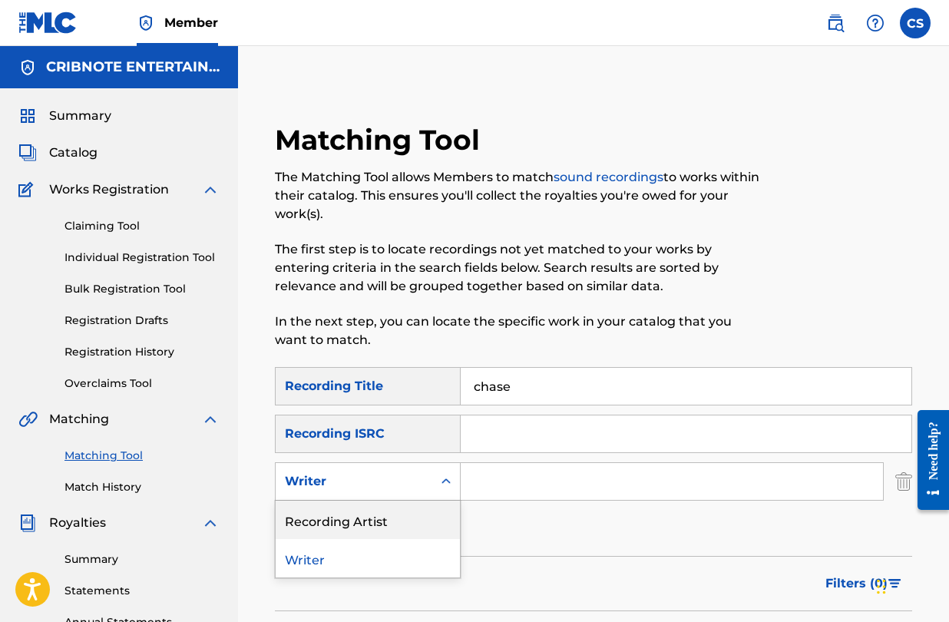
click at [432, 525] on div "Recording Artist" at bounding box center [368, 520] width 184 height 38
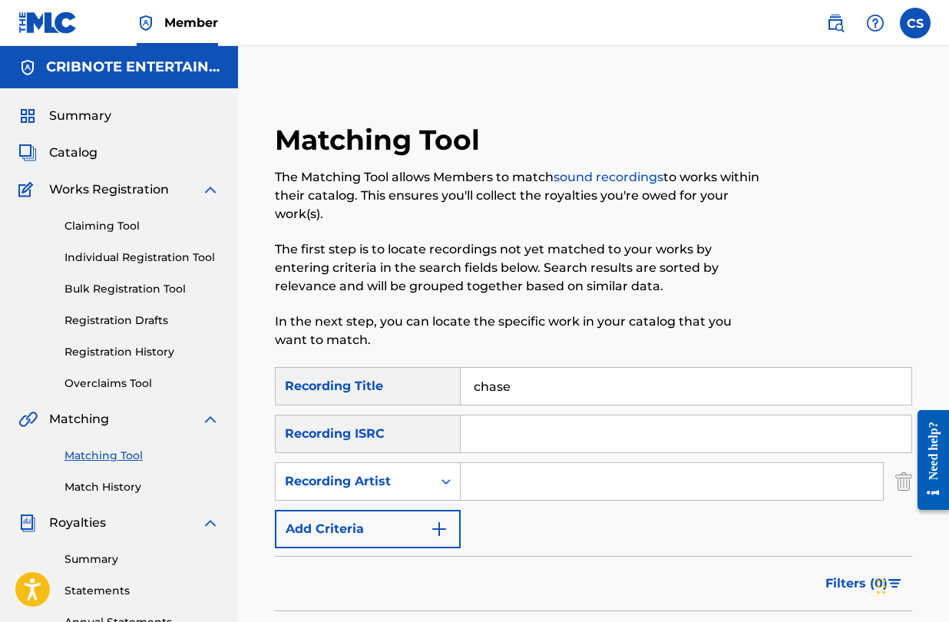
click at [528, 493] on input "Search Form" at bounding box center [672, 481] width 423 height 37
type input "[PERSON_NAME]"
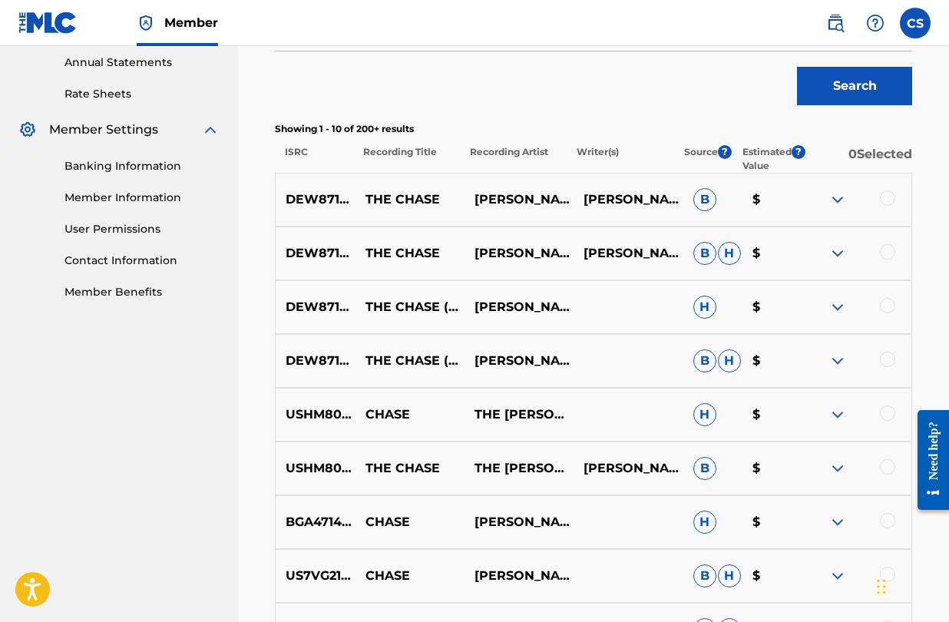
scroll to position [558, 0]
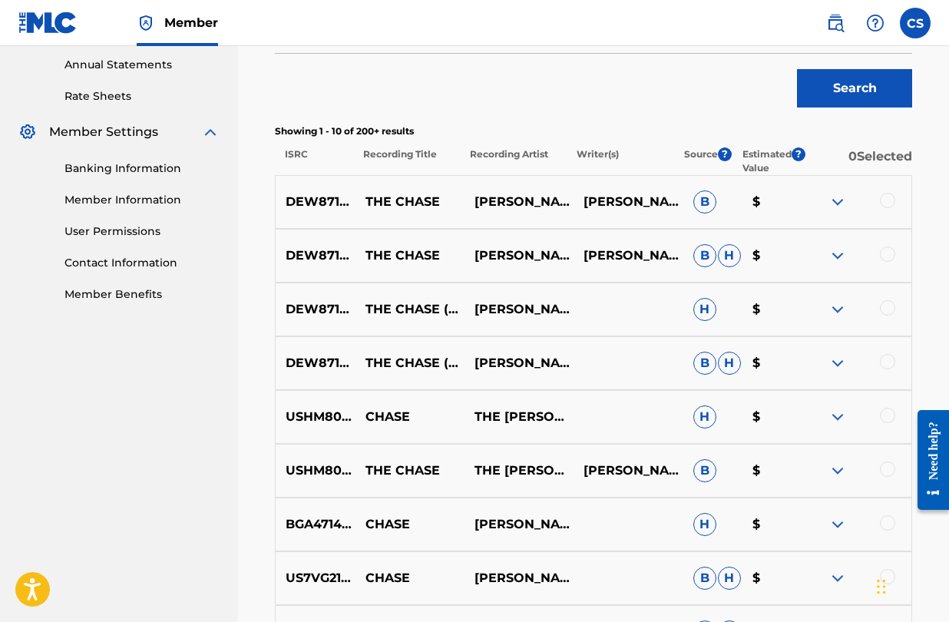
click at [838, 207] on img at bounding box center [838, 202] width 18 height 18
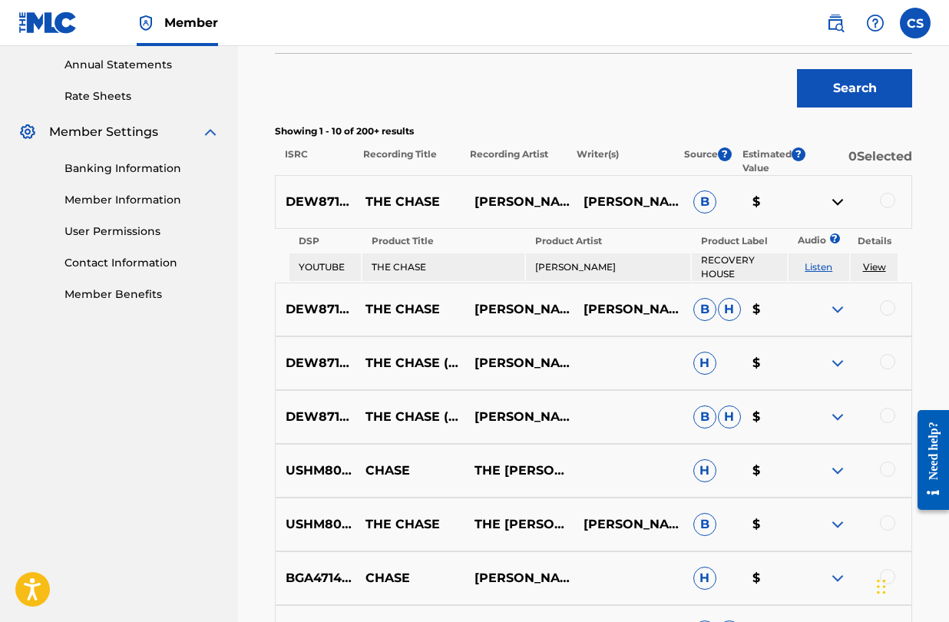
click at [925, 263] on div "Matching Tool The Matching Tool allows Members to match sound recordings to wor…" at bounding box center [594, 223] width 674 height 1317
click at [840, 200] on img at bounding box center [838, 202] width 18 height 18
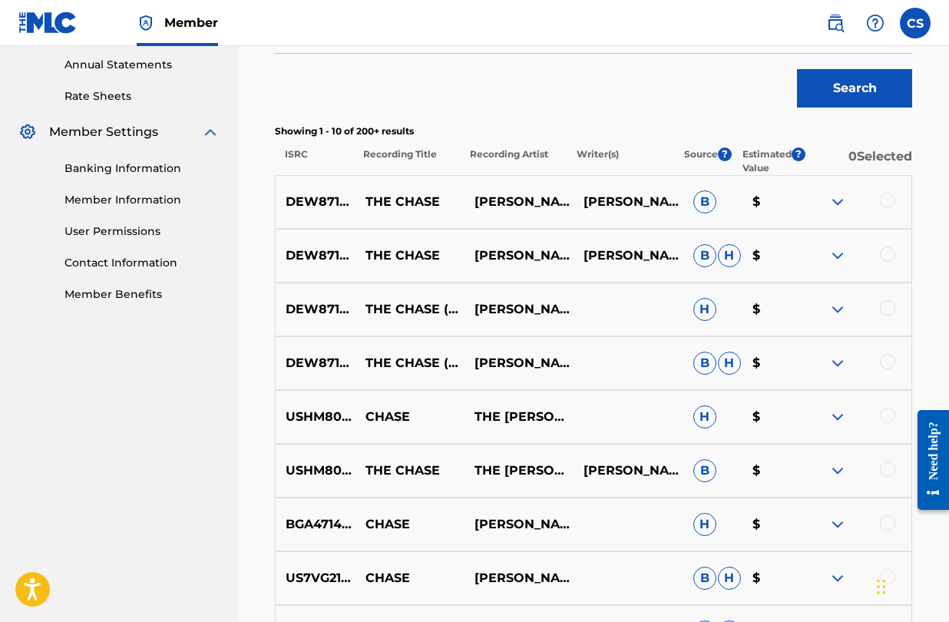
click at [890, 259] on div at bounding box center [887, 254] width 15 height 15
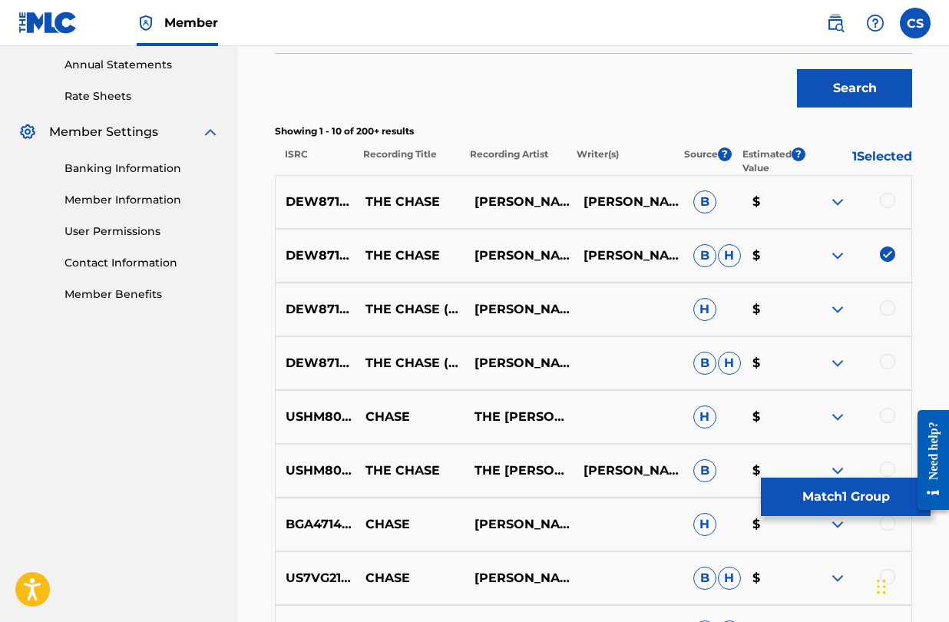
click at [886, 303] on div at bounding box center [887, 307] width 15 height 15
click at [884, 362] on div at bounding box center [887, 361] width 15 height 15
click at [884, 413] on div at bounding box center [887, 415] width 15 height 15
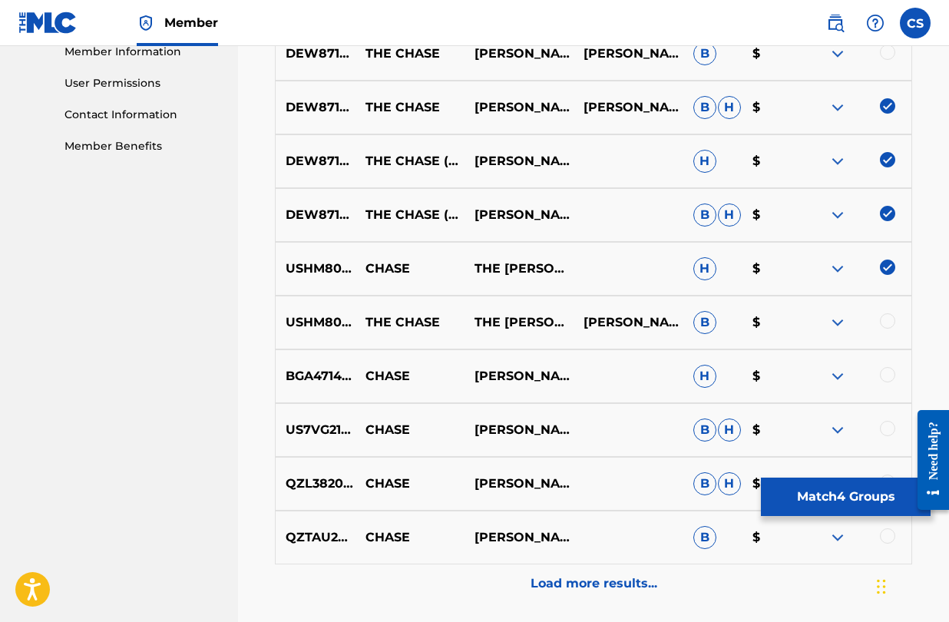
scroll to position [707, 0]
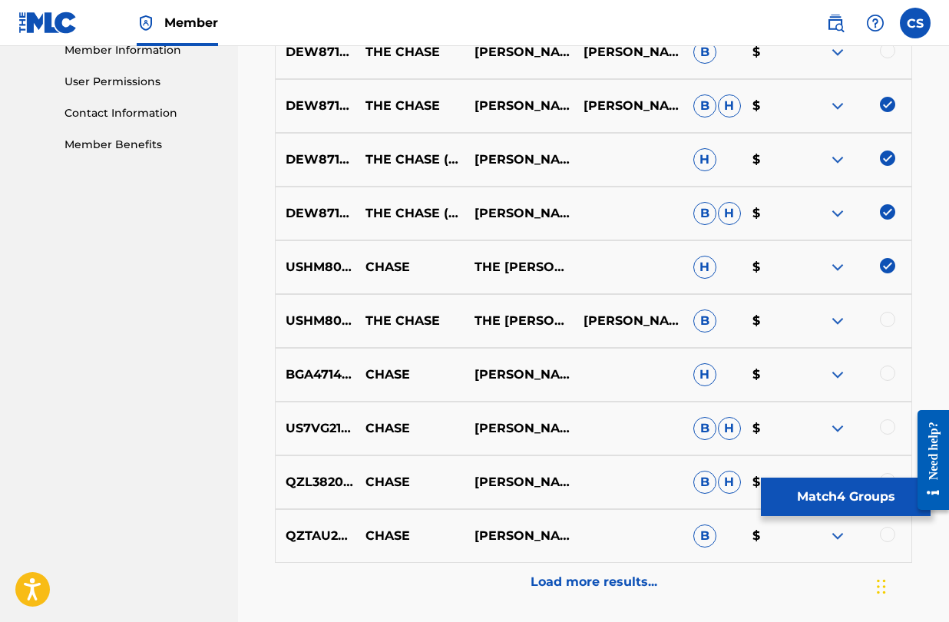
click at [889, 315] on div at bounding box center [887, 319] width 15 height 15
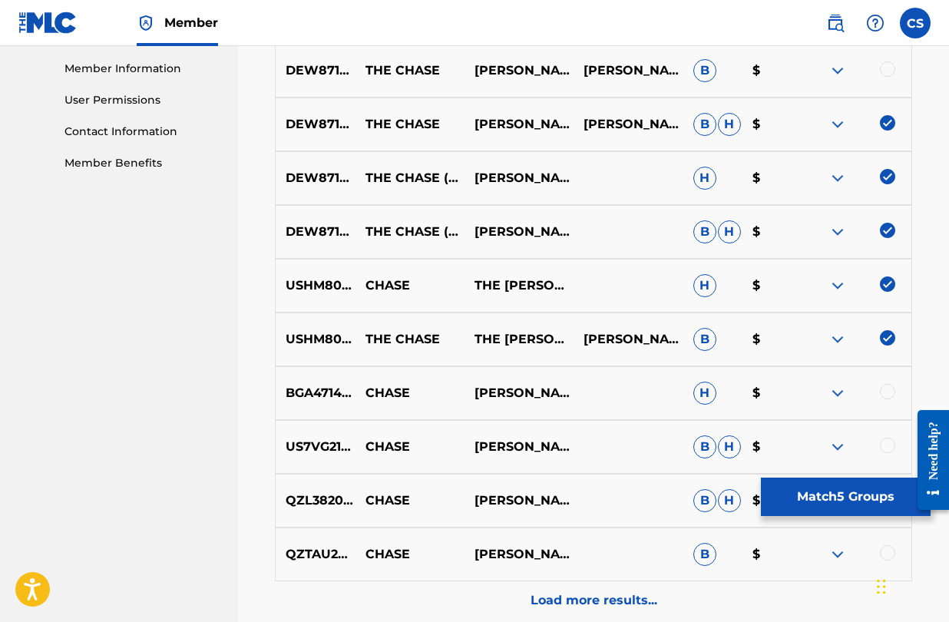
click at [887, 336] on img at bounding box center [887, 337] width 15 height 15
click at [887, 289] on img at bounding box center [887, 284] width 15 height 15
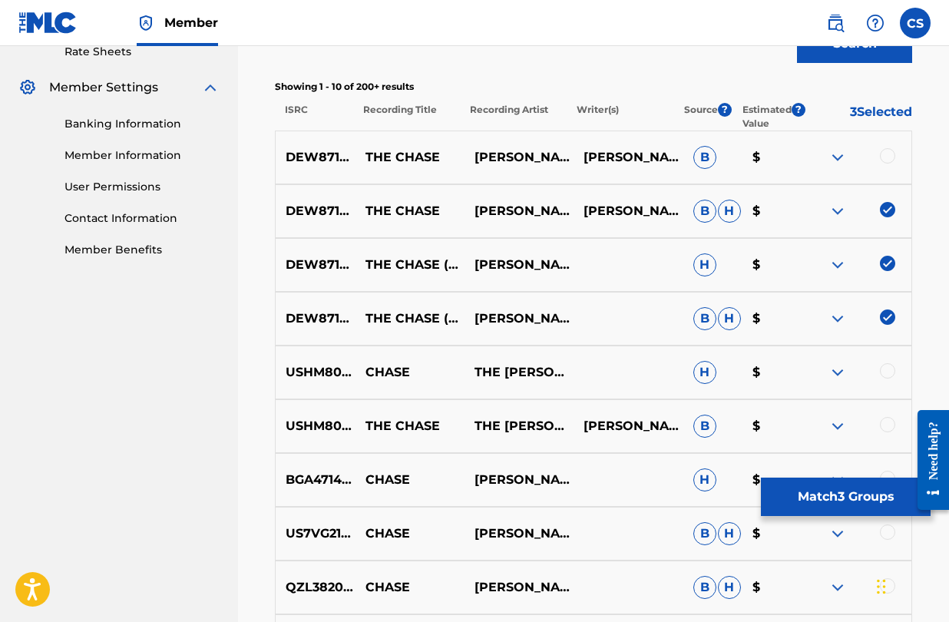
scroll to position [605, 0]
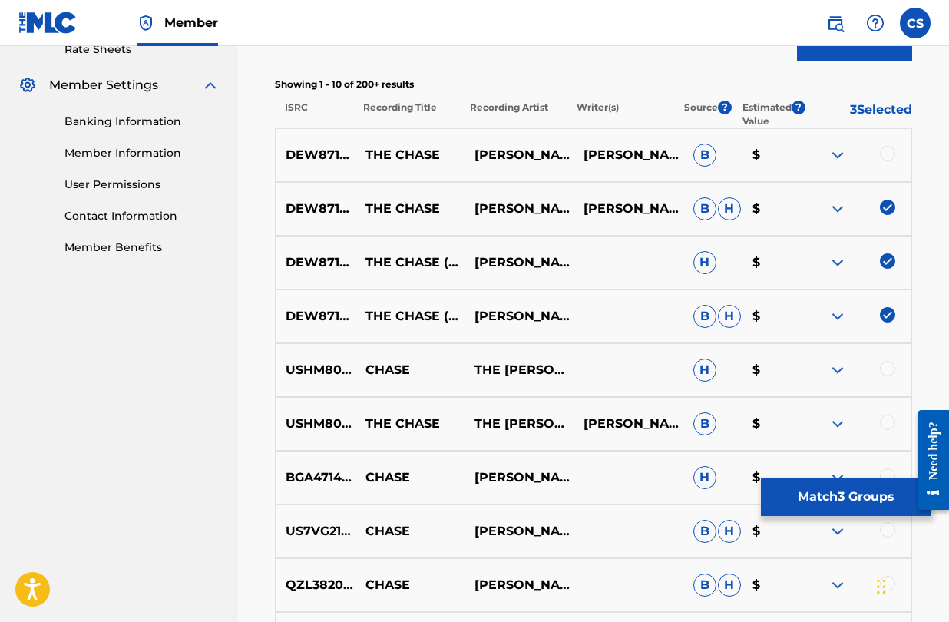
click at [888, 160] on div at bounding box center [887, 153] width 15 height 15
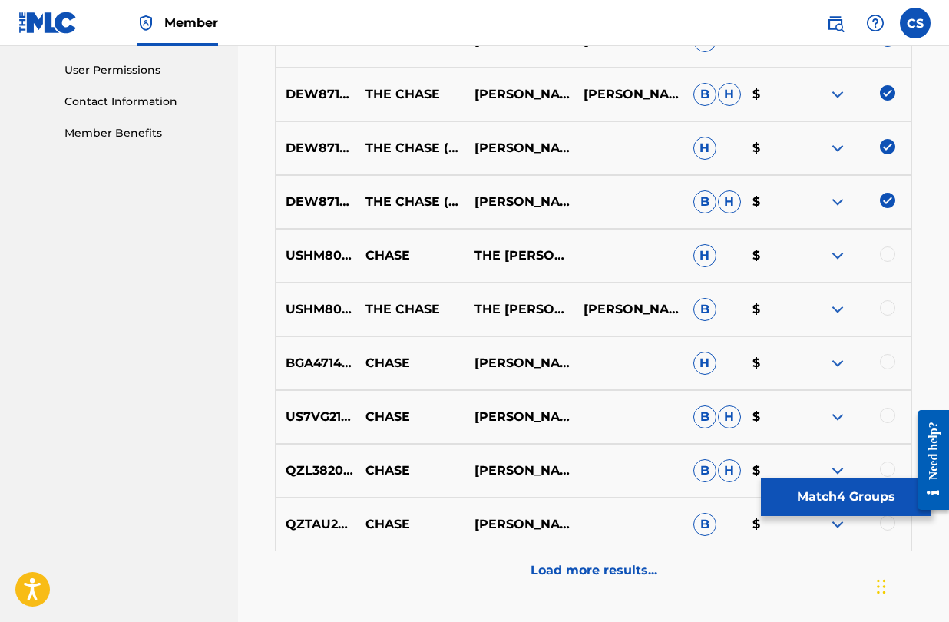
scroll to position [837, 0]
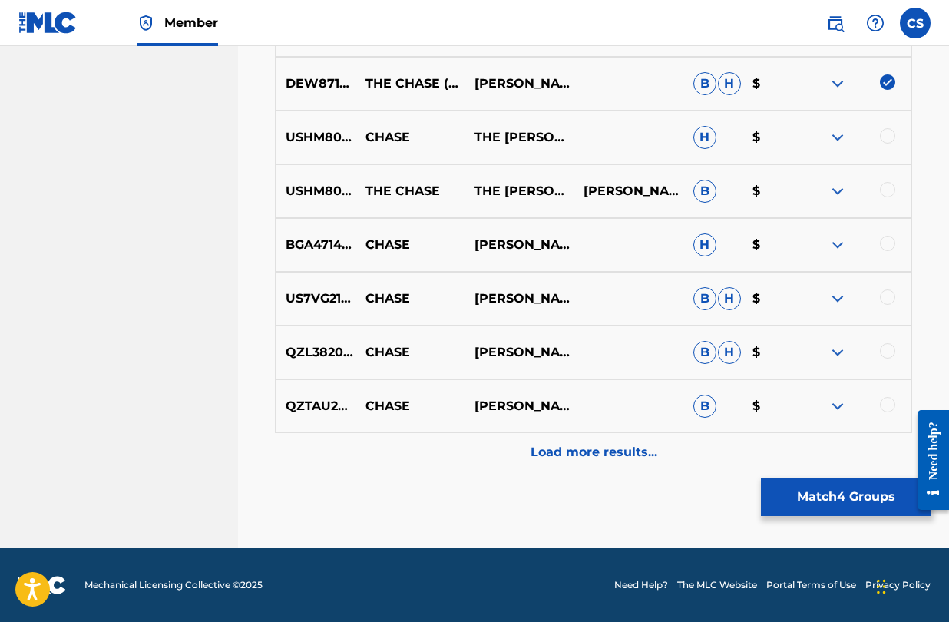
click at [616, 448] on p "Load more results..." at bounding box center [594, 452] width 127 height 18
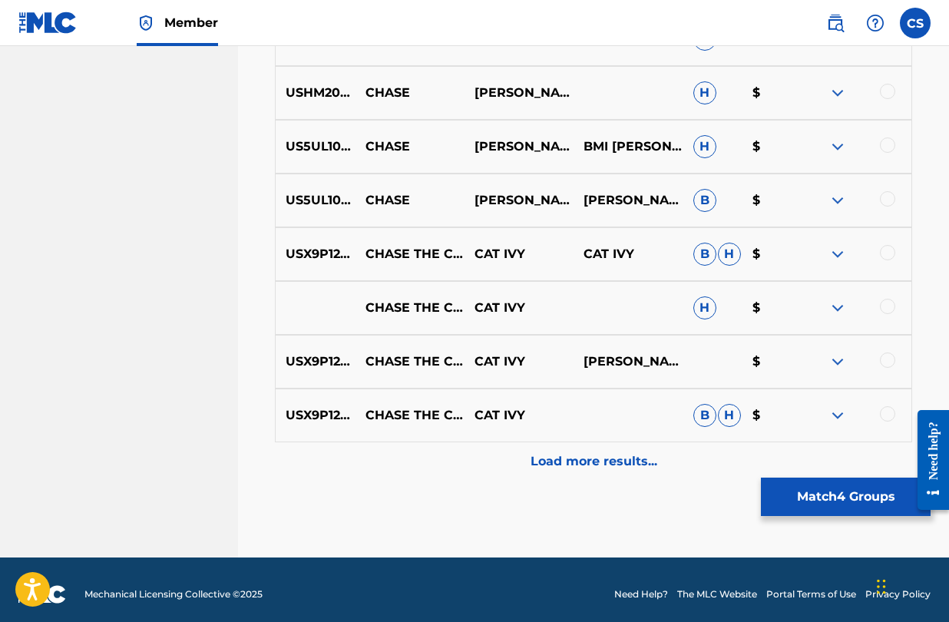
scroll to position [1375, 0]
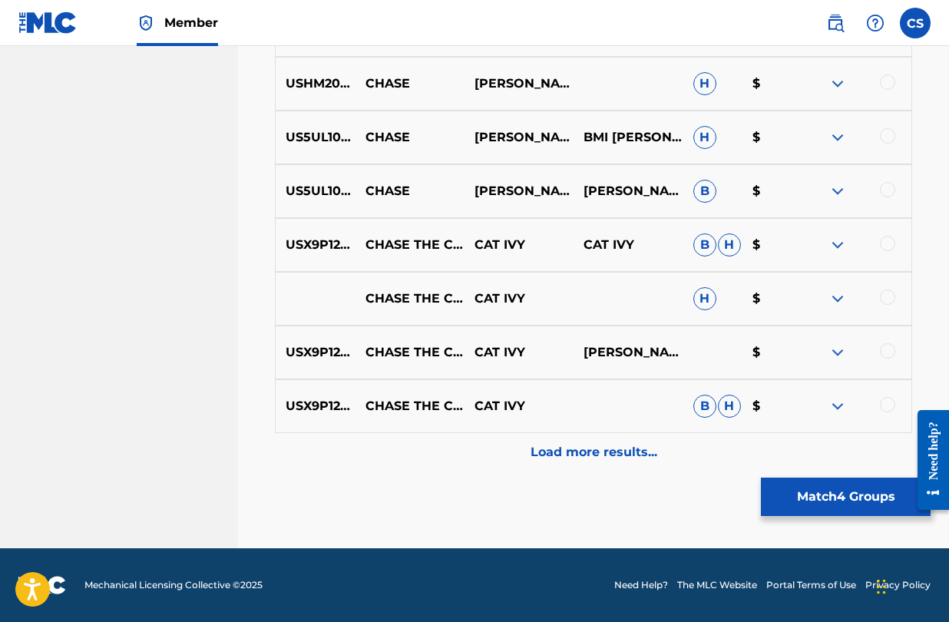
click at [556, 447] on p "Load more results..." at bounding box center [594, 452] width 127 height 18
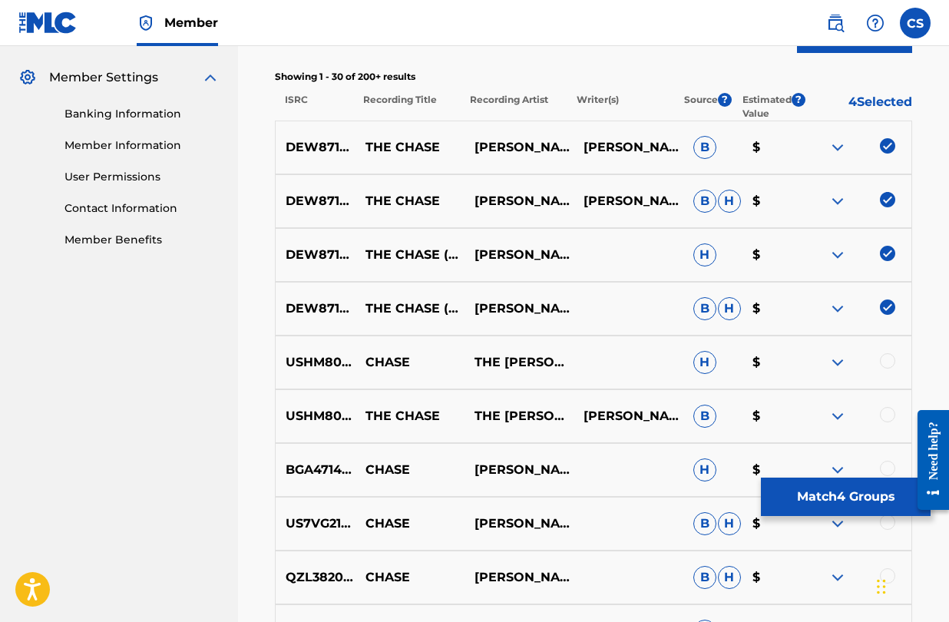
scroll to position [588, 0]
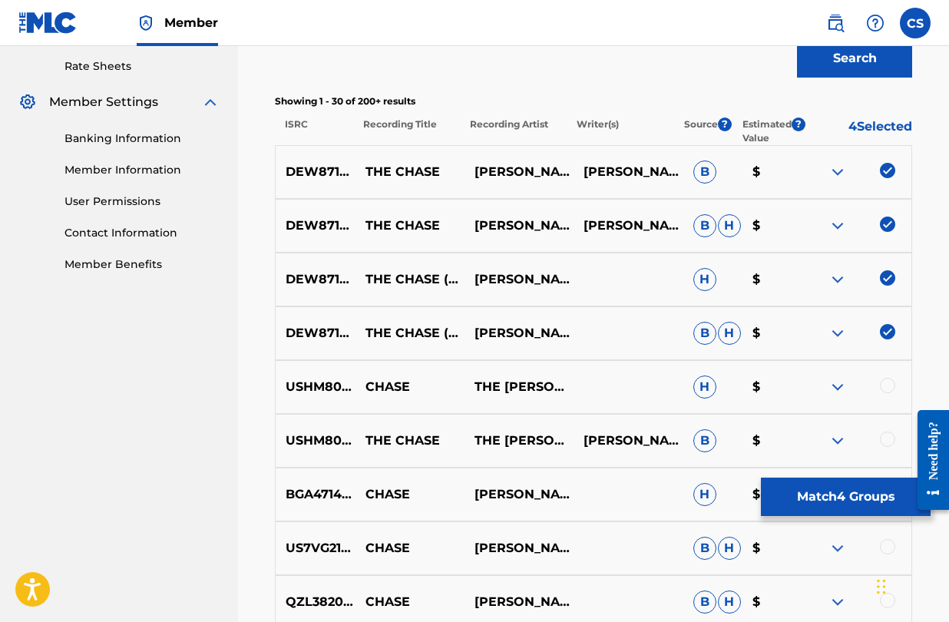
click at [819, 504] on button "Match 4 Groups" at bounding box center [846, 497] width 170 height 38
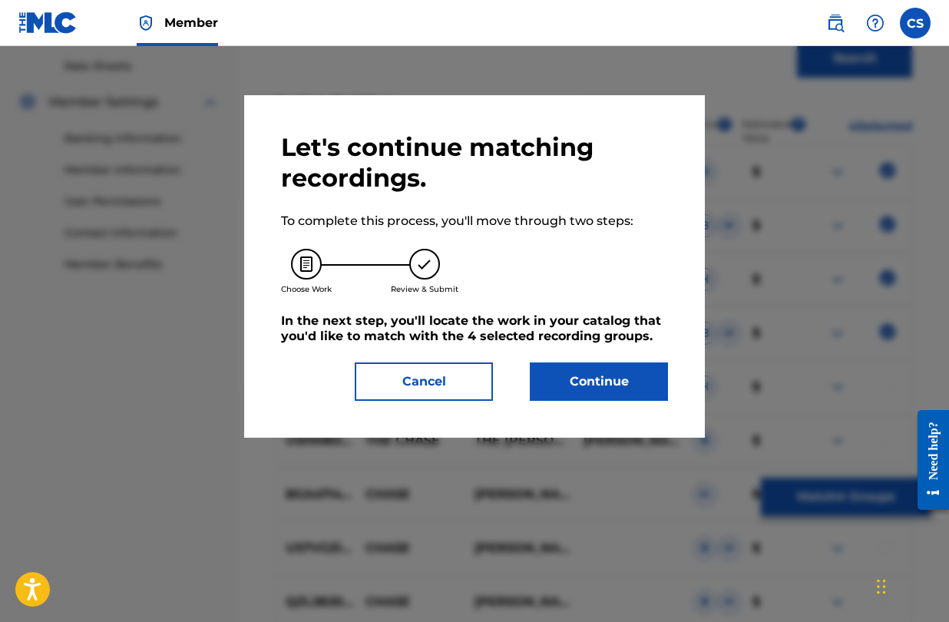
click at [569, 387] on button "Continue" at bounding box center [599, 382] width 138 height 38
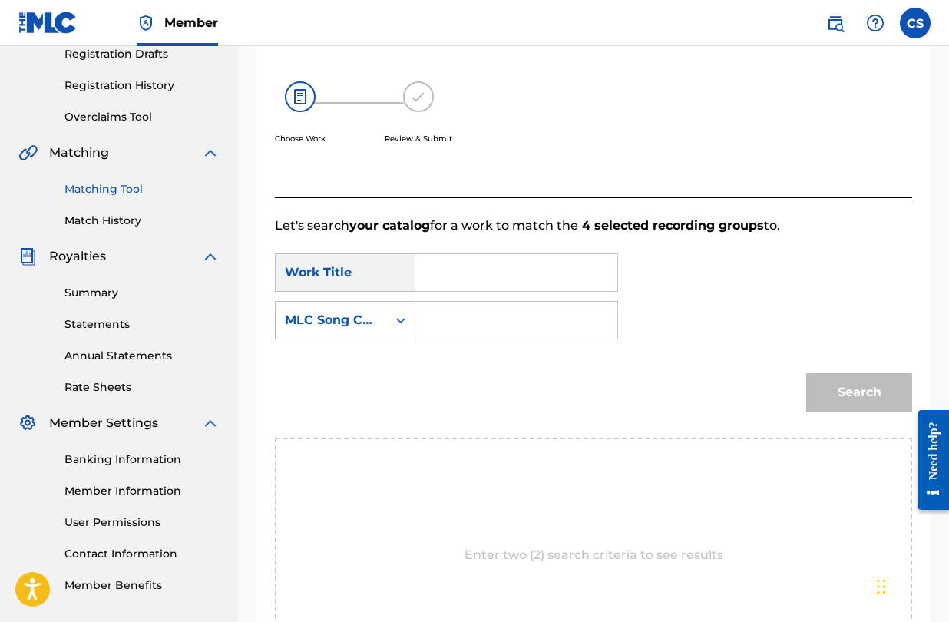
scroll to position [270, 0]
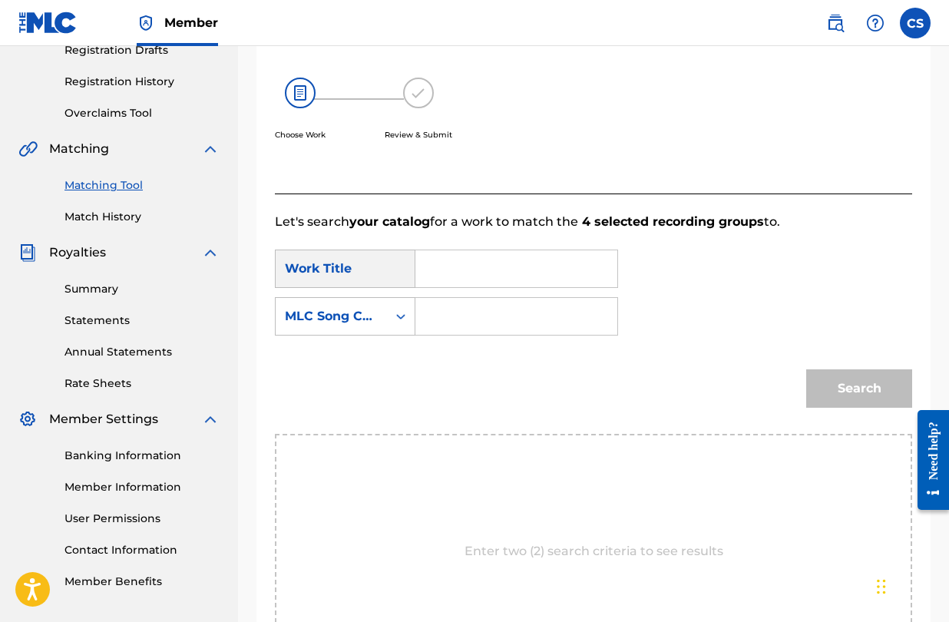
click at [433, 317] on input "Search Form" at bounding box center [517, 316] width 176 height 37
paste input "CA392M"
type input "CA392M"
click at [589, 330] on input "CA392M" at bounding box center [517, 316] width 176 height 37
click at [545, 280] on input "Search Form" at bounding box center [517, 268] width 176 height 37
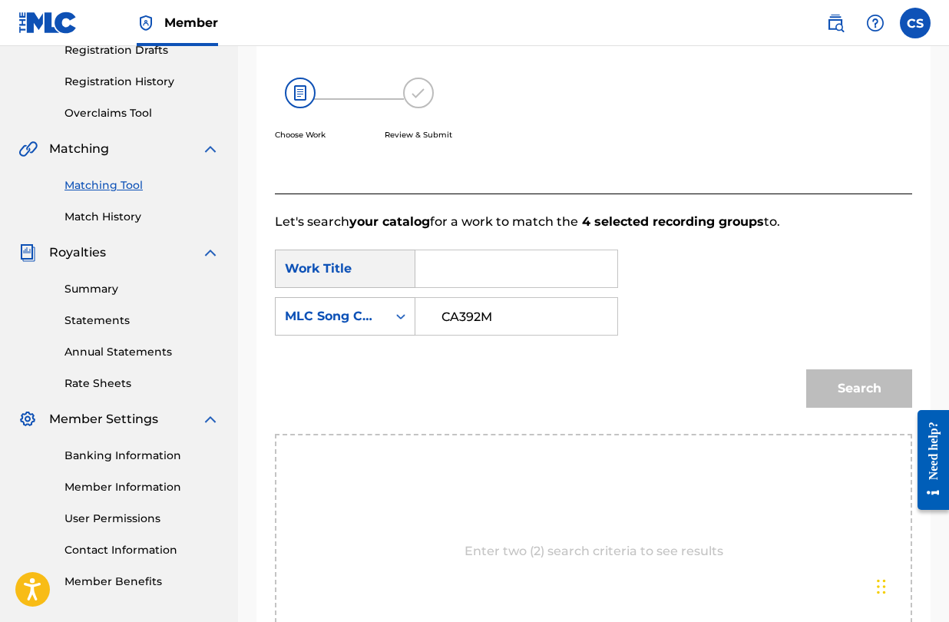
click at [546, 312] on input "CA392M" at bounding box center [517, 316] width 176 height 37
click at [616, 378] on div "Search" at bounding box center [594, 394] width 638 height 80
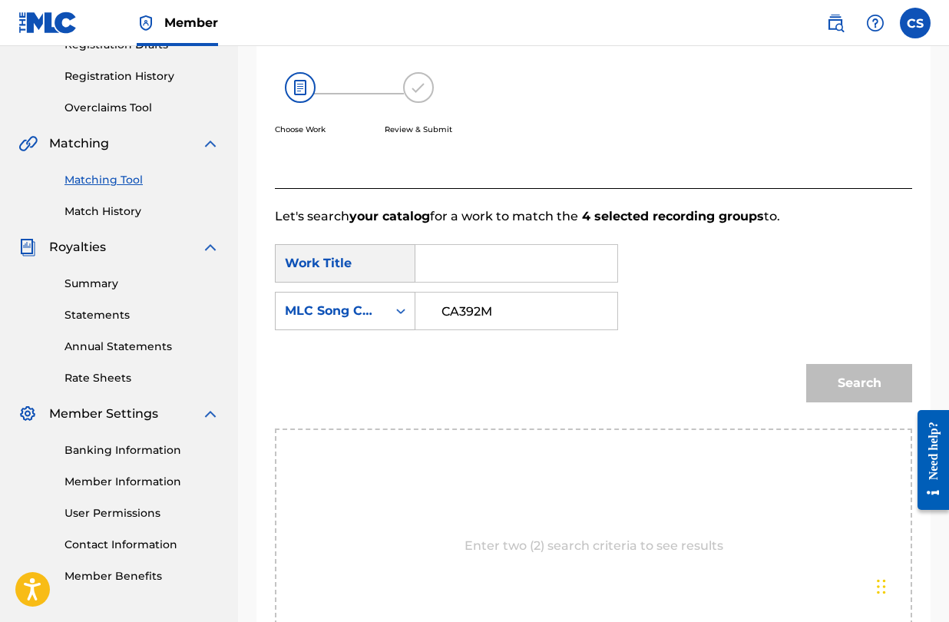
click at [570, 310] on input "CA392M" at bounding box center [517, 311] width 176 height 37
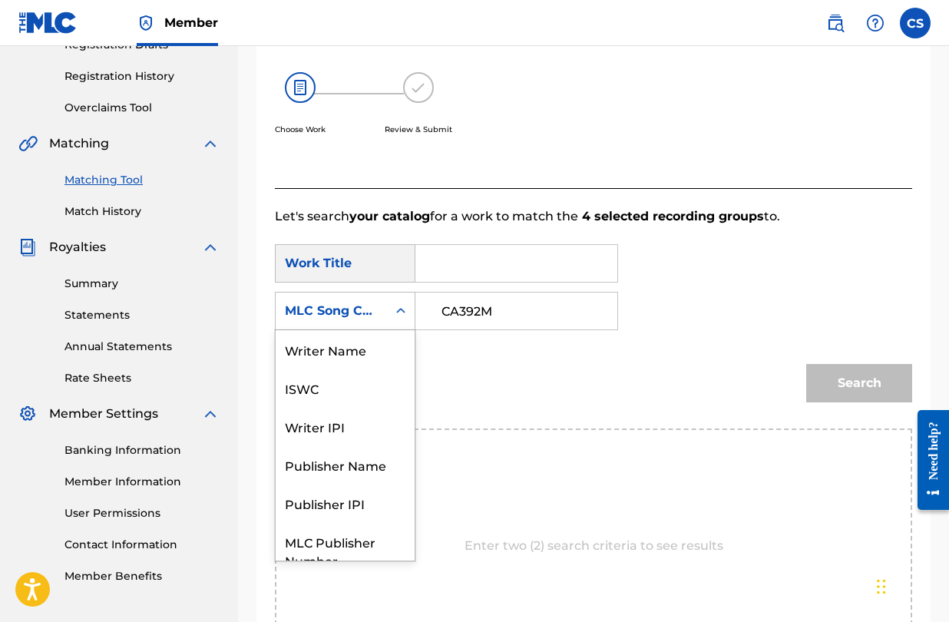
click at [393, 315] on div "Search Form" at bounding box center [401, 311] width 28 height 28
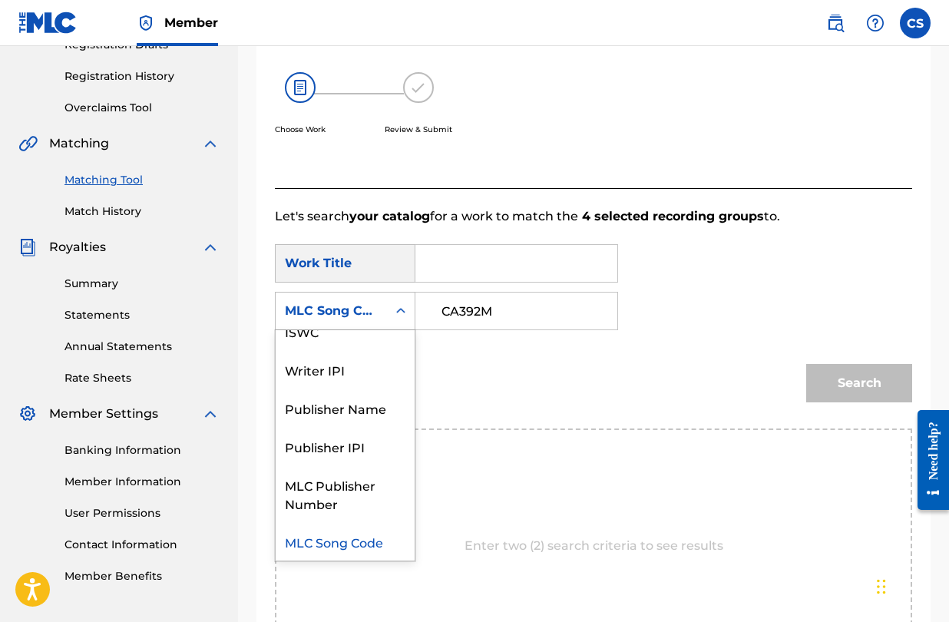
click at [367, 548] on div "MLC Song Code" at bounding box center [345, 541] width 139 height 38
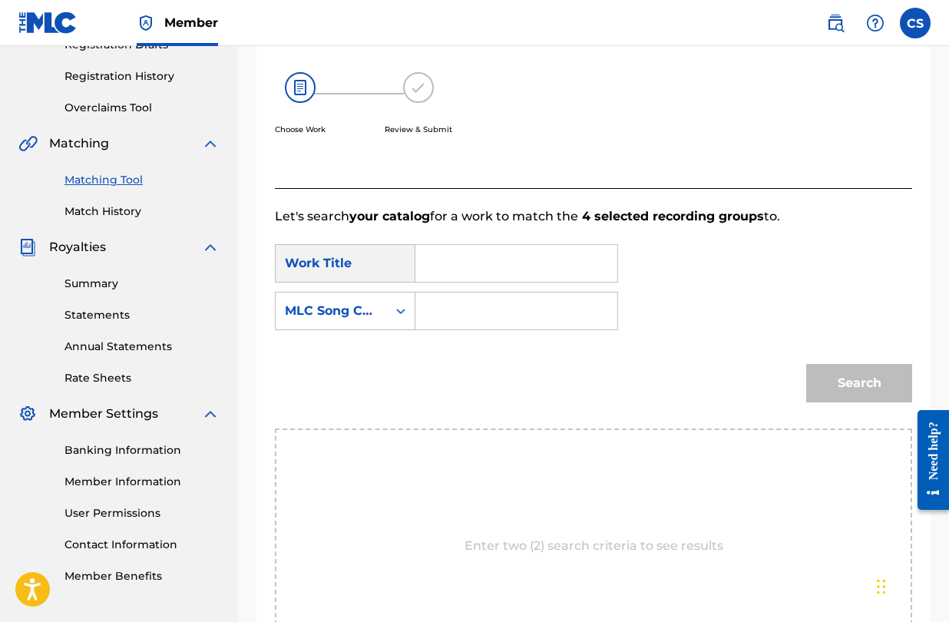
click at [509, 283] on div "SearchWithCriteria6a2b4bdb-f7b3-4a61-9c45-41f7261e0fcf Work Title SearchWithCri…" at bounding box center [594, 291] width 638 height 95
click at [477, 315] on input "Search Form" at bounding box center [517, 311] width 176 height 37
paste input "CA392M"
click at [442, 315] on input "CA392M" at bounding box center [517, 311] width 176 height 37
type input "CA392M"
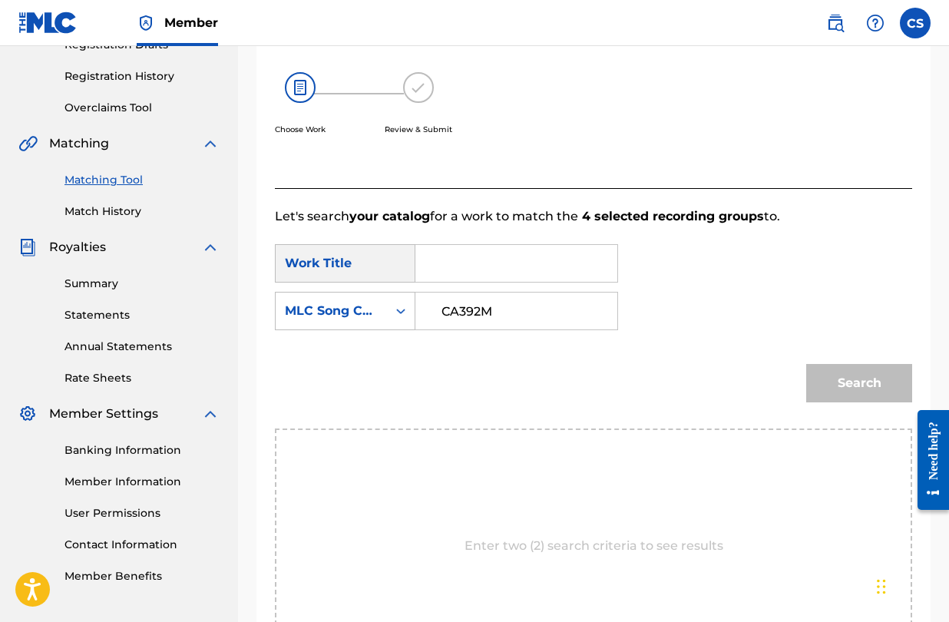
click at [576, 353] on div "Search" at bounding box center [594, 389] width 638 height 80
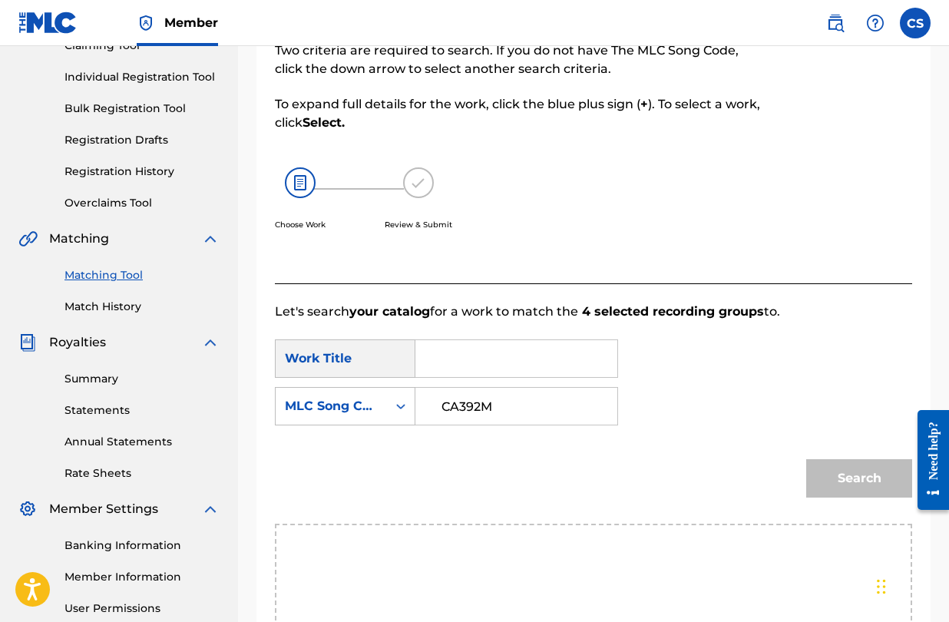
scroll to position [185, 0]
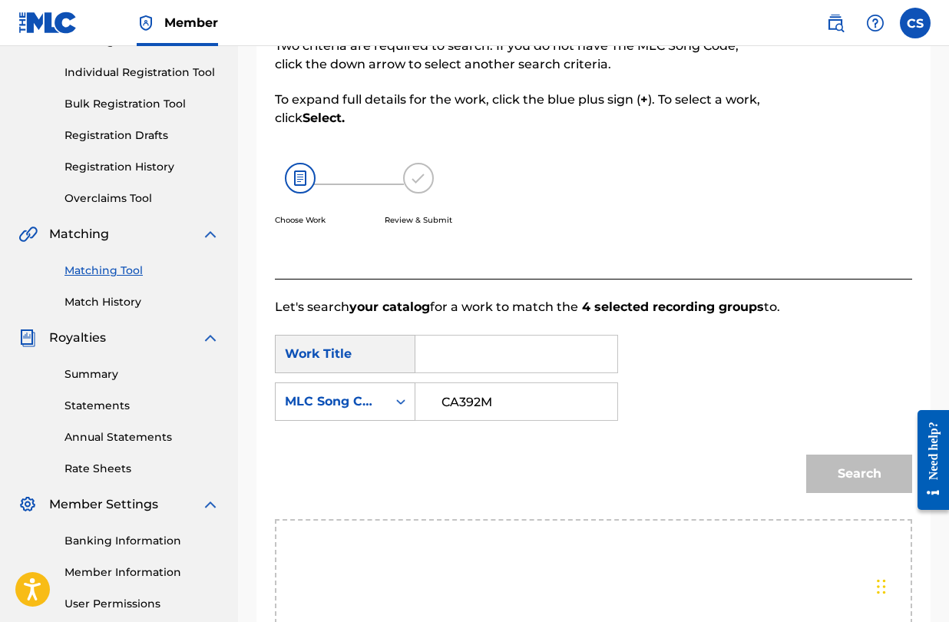
click at [757, 299] on p "Let's search your catalog for a work to match the 4 selected recording groups t…" at bounding box center [594, 307] width 638 height 18
click at [505, 373] on div "Search Form" at bounding box center [517, 354] width 203 height 38
click at [505, 367] on input "Search Form" at bounding box center [517, 354] width 176 height 37
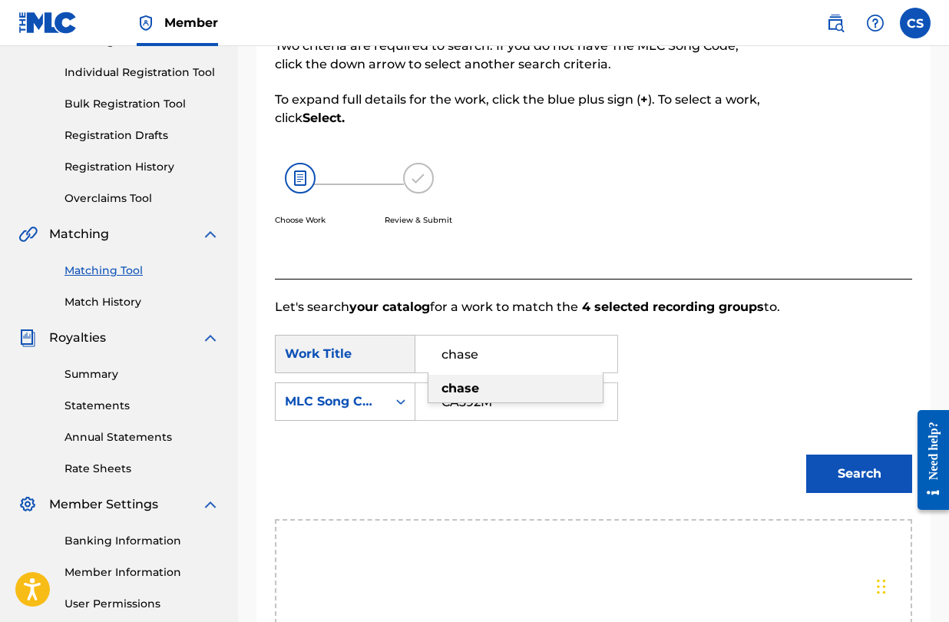
type input "chase"
click at [495, 389] on div "chase" at bounding box center [516, 389] width 174 height 28
click at [846, 472] on button "Search" at bounding box center [860, 474] width 106 height 38
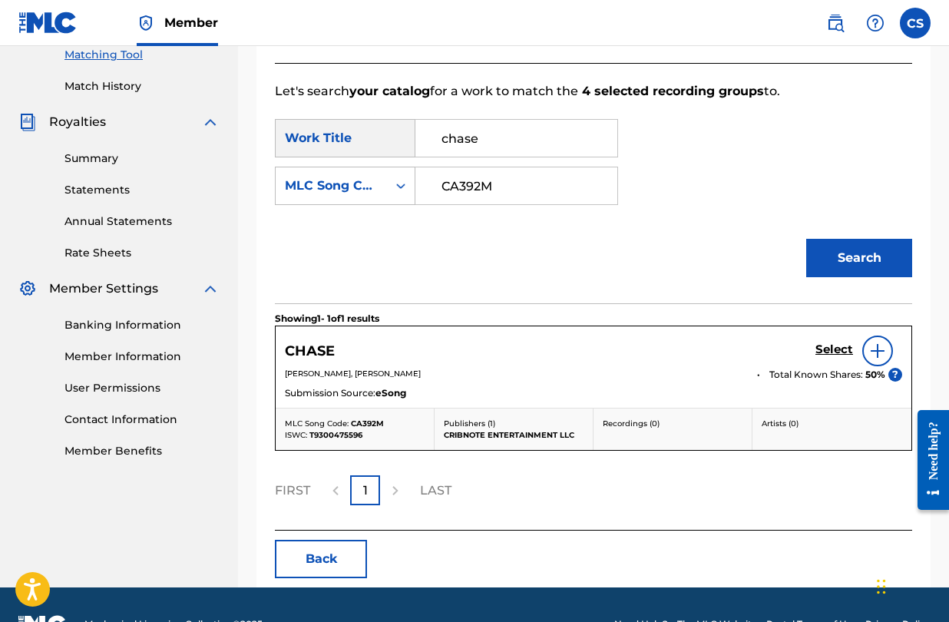
scroll to position [411, 0]
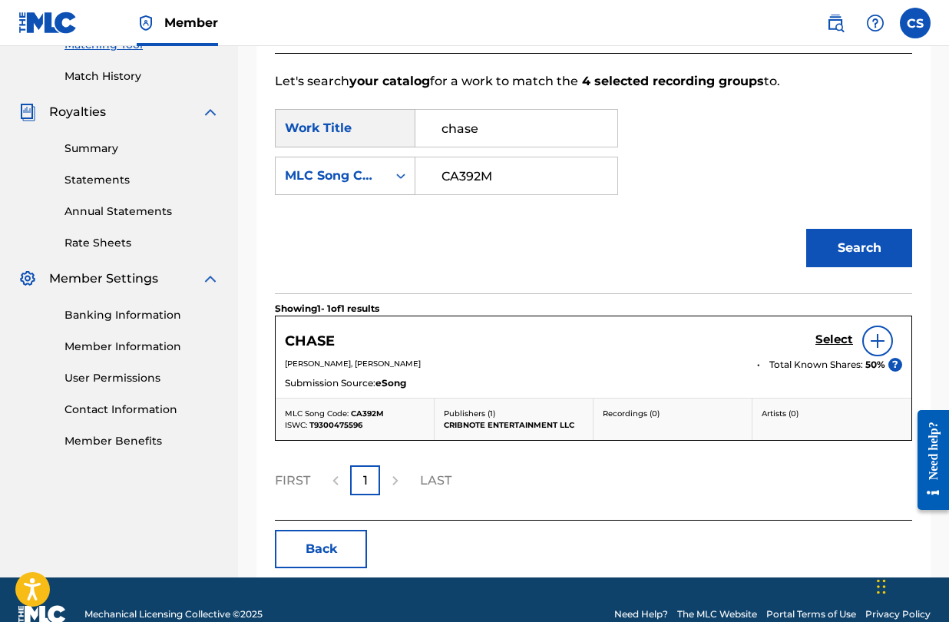
click at [840, 335] on h5 "Select" at bounding box center [835, 340] width 38 height 15
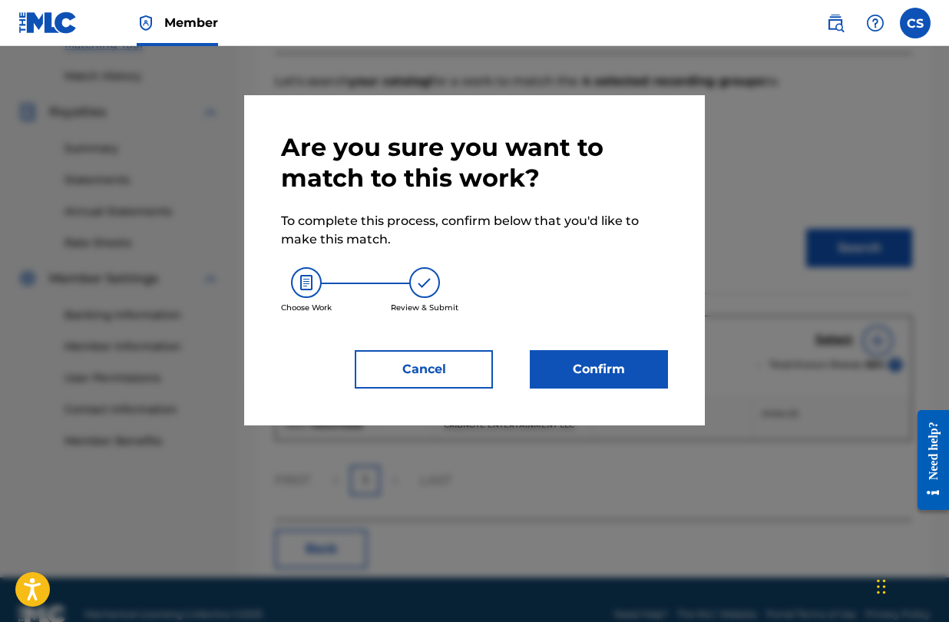
click at [617, 379] on button "Confirm" at bounding box center [599, 369] width 138 height 38
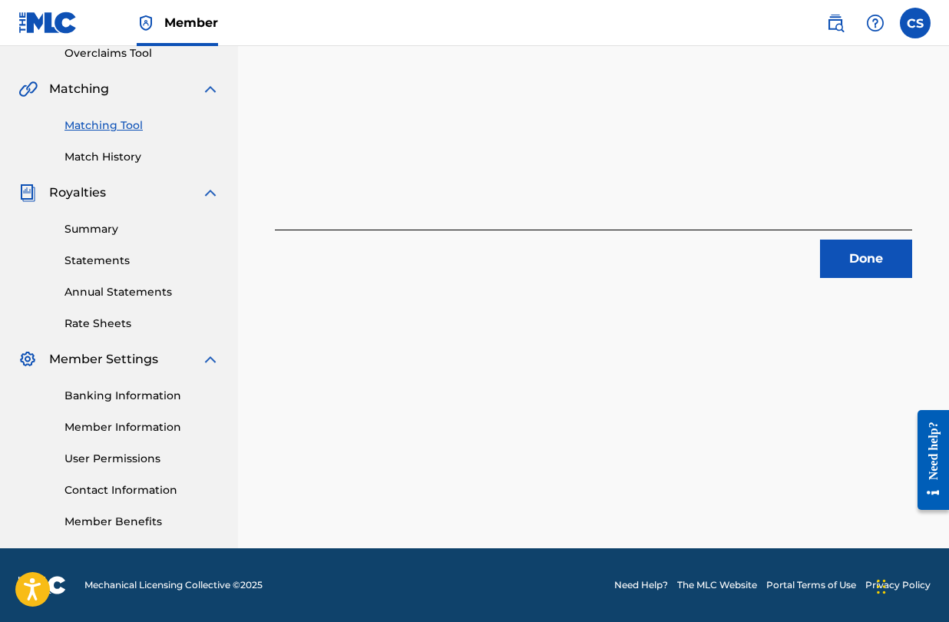
click at [860, 269] on button "Done" at bounding box center [866, 259] width 92 height 38
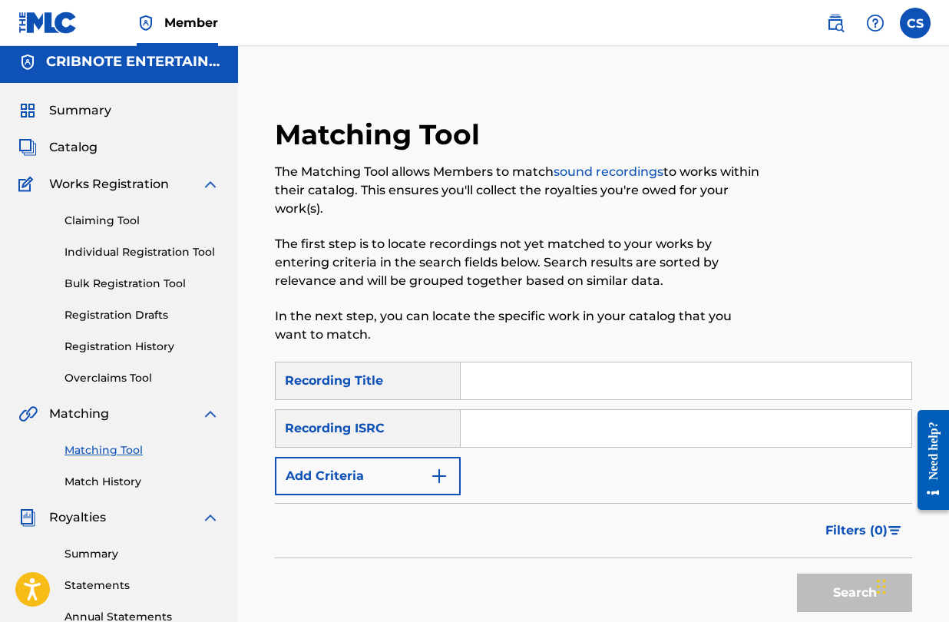
scroll to position [0, 0]
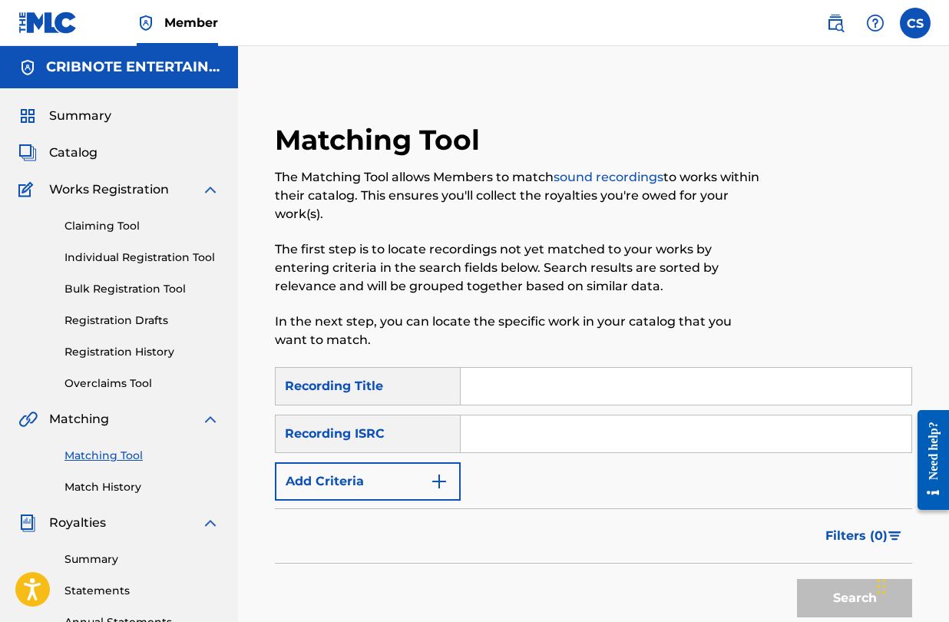
click at [493, 396] on input "Search Form" at bounding box center [686, 386] width 451 height 37
type input "chase"
click at [500, 441] on input "Search Form" at bounding box center [686, 434] width 451 height 37
click at [438, 472] on img "Search Form" at bounding box center [439, 481] width 18 height 18
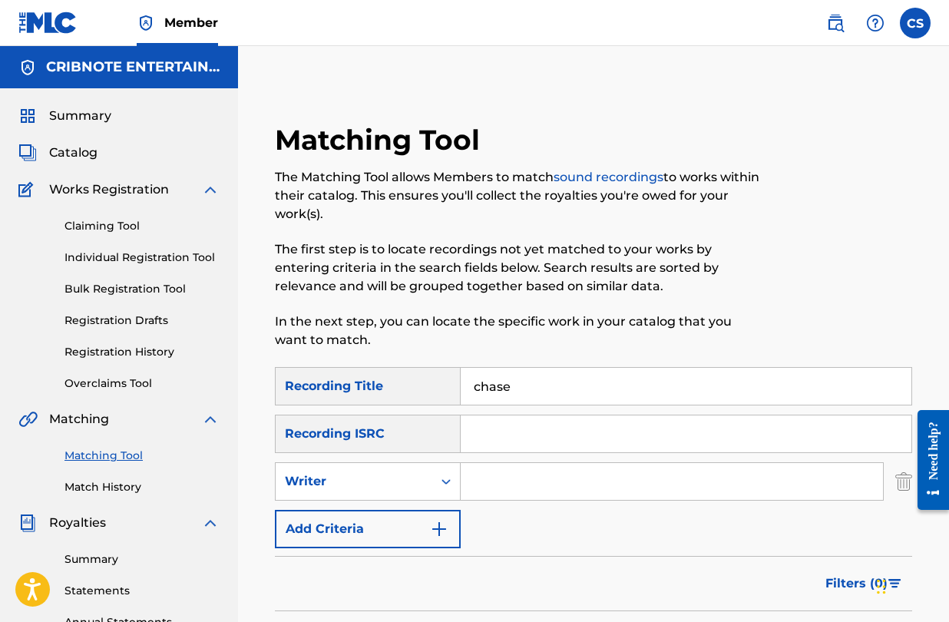
click at [497, 485] on input "Search Form" at bounding box center [672, 481] width 423 height 37
click at [766, 474] on input "ivanic" at bounding box center [672, 481] width 423 height 37
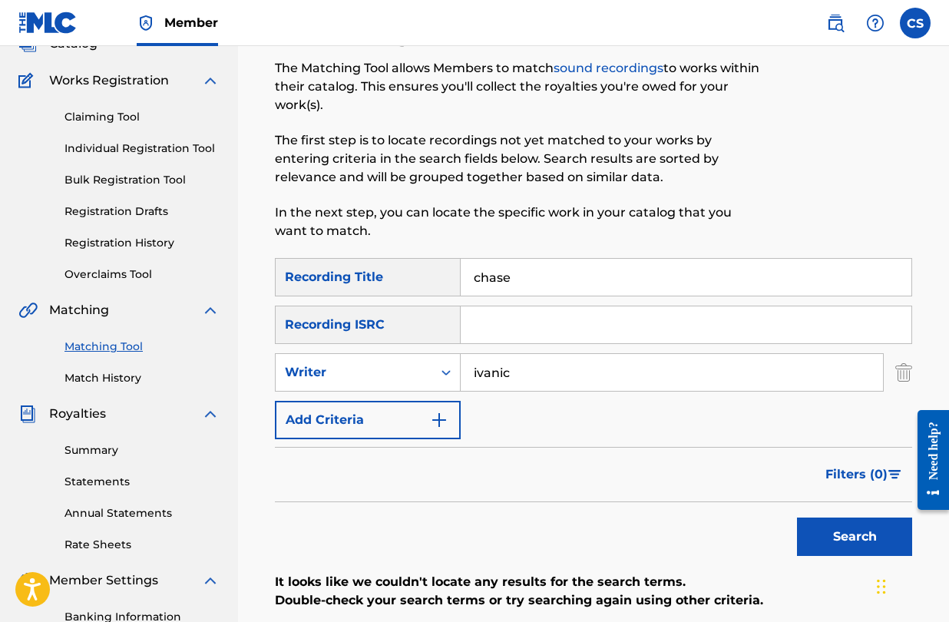
scroll to position [110, 0]
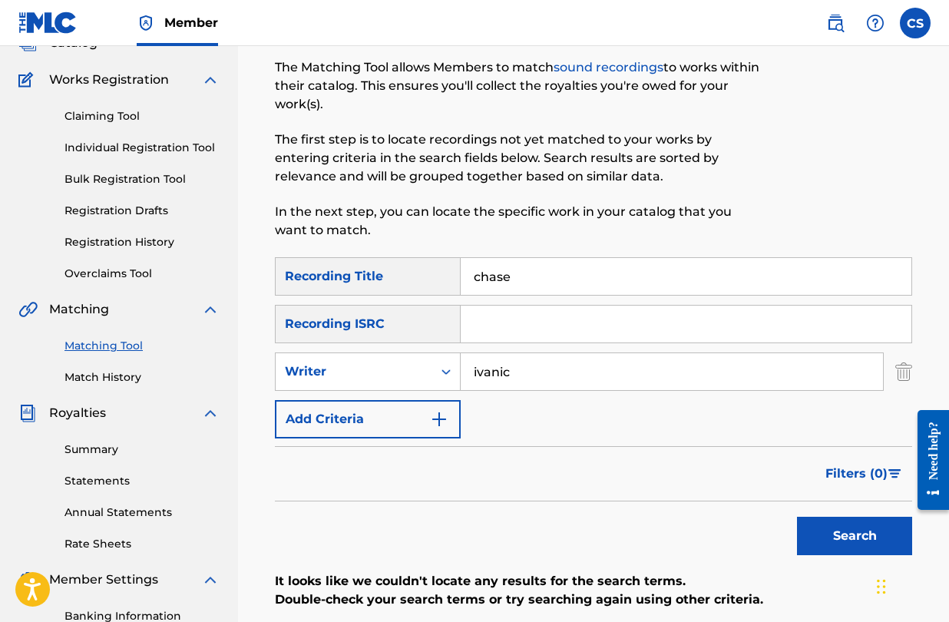
click at [843, 543] on button "Search" at bounding box center [854, 536] width 115 height 38
drag, startPoint x: 556, startPoint y: 367, endPoint x: 373, endPoint y: 373, distance: 182.9
click at [372, 373] on div "SearchWithCriteriab80abd30-1323-46f9-b134-538061981aa1 Writer [PERSON_NAME]" at bounding box center [594, 372] width 638 height 38
type input "ivy"
click at [797, 517] on button "Search" at bounding box center [854, 536] width 115 height 38
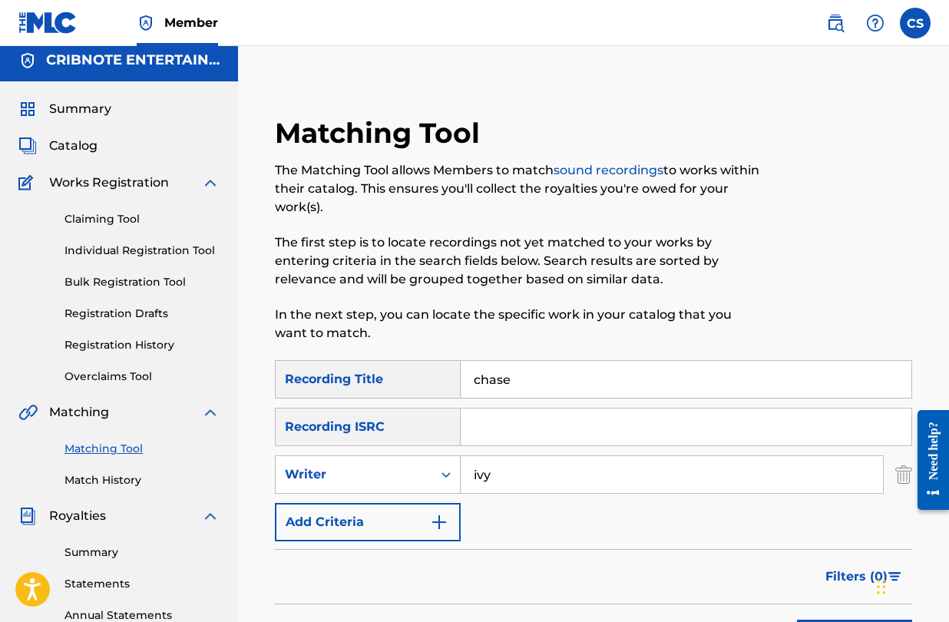
scroll to position [0, 0]
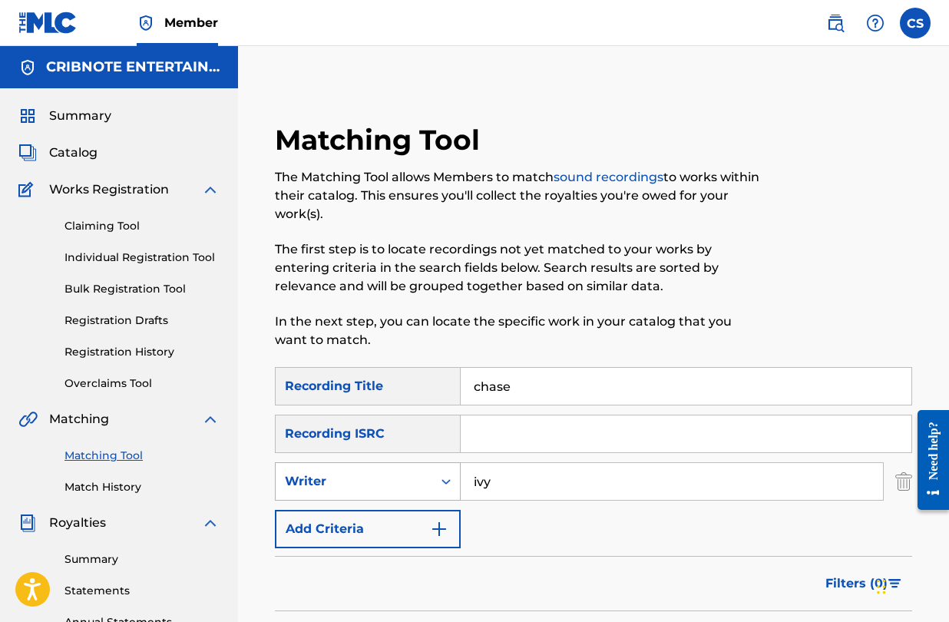
click at [436, 489] on div "Search Form" at bounding box center [446, 482] width 28 height 28
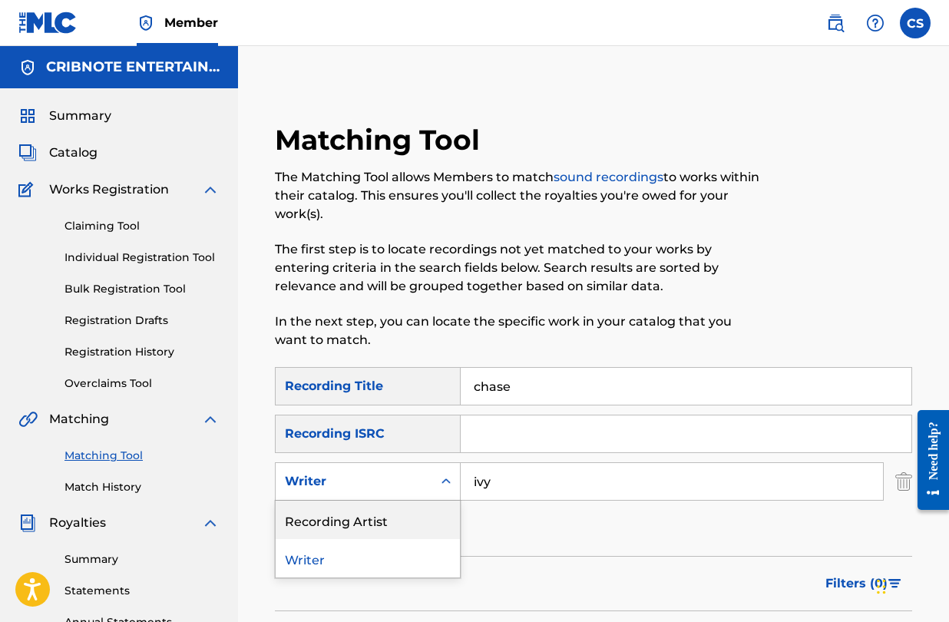
click at [428, 514] on div "Recording Artist" at bounding box center [368, 520] width 184 height 38
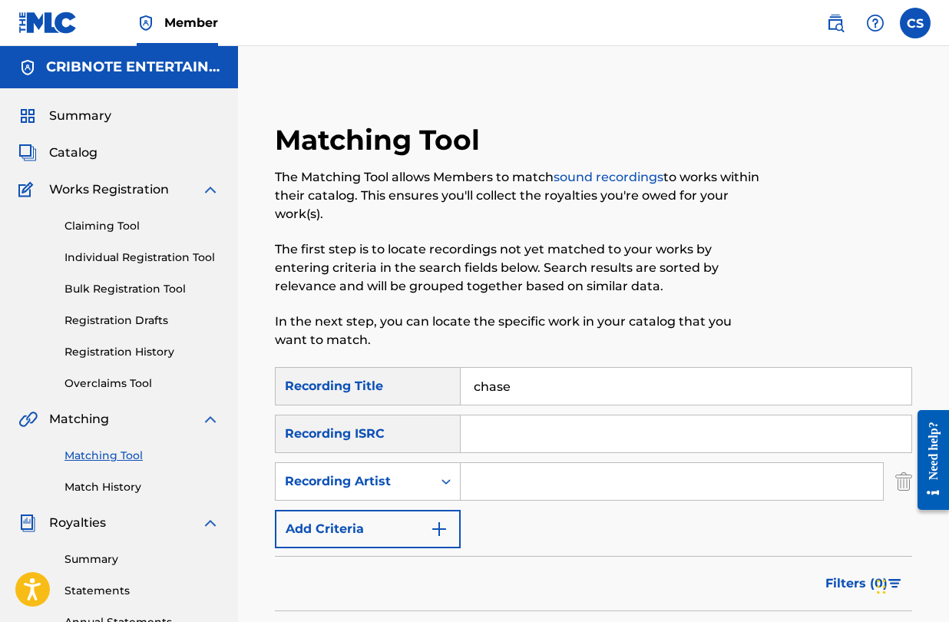
click at [494, 491] on input "Search Form" at bounding box center [672, 481] width 423 height 37
type input "[PERSON_NAME]"
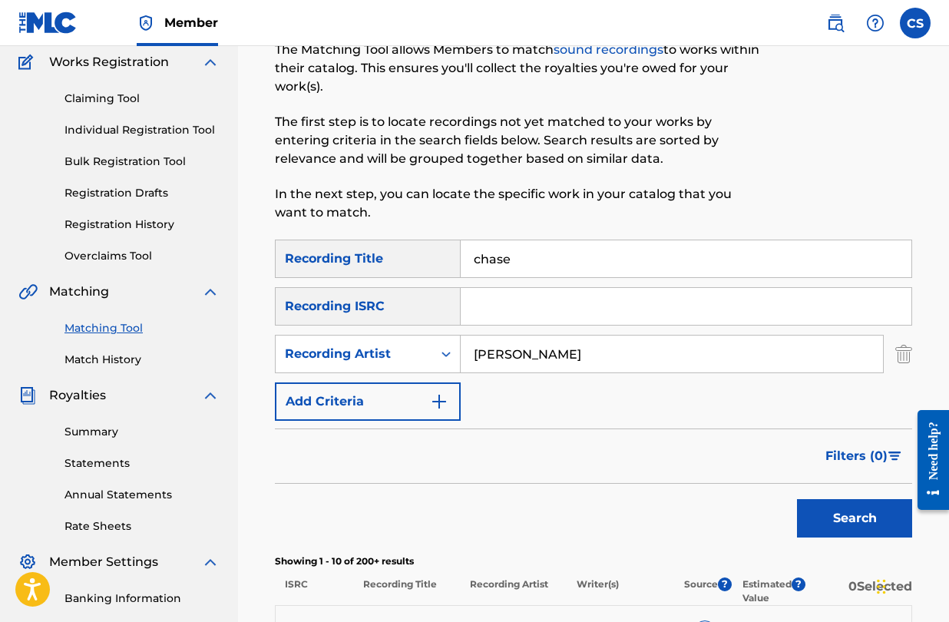
scroll to position [134, 0]
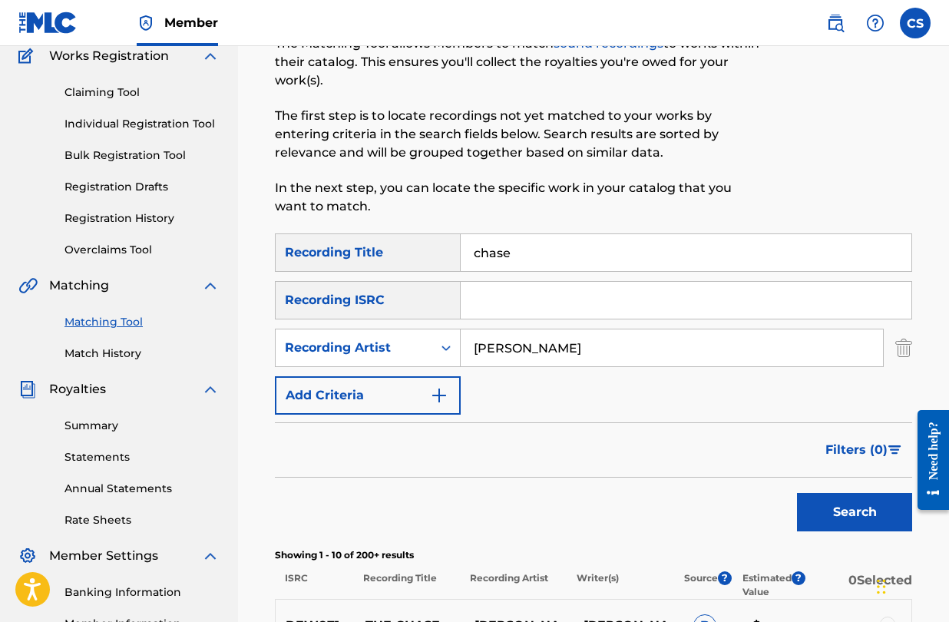
click at [819, 499] on button "Search" at bounding box center [854, 512] width 115 height 38
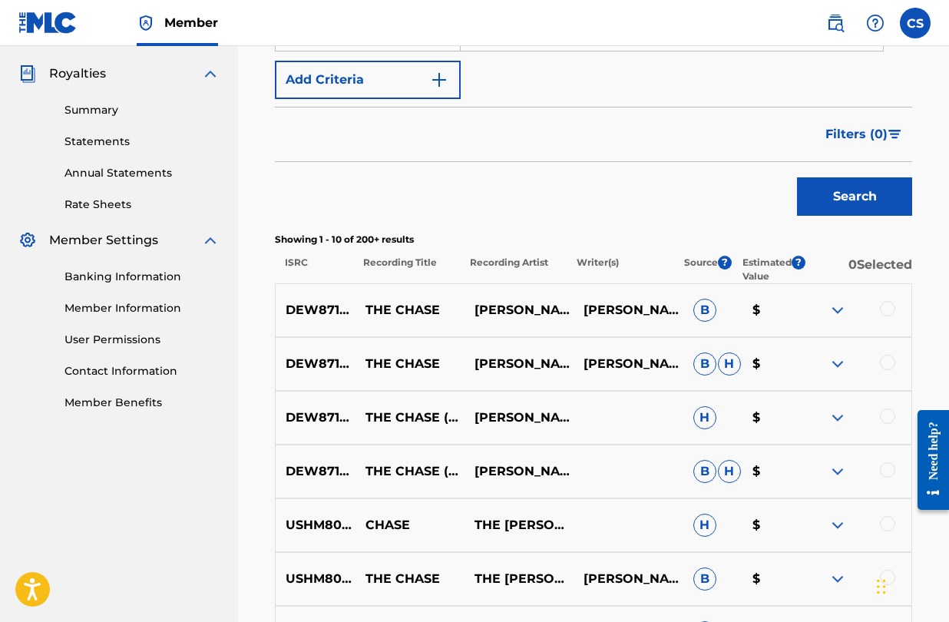
scroll to position [454, 0]
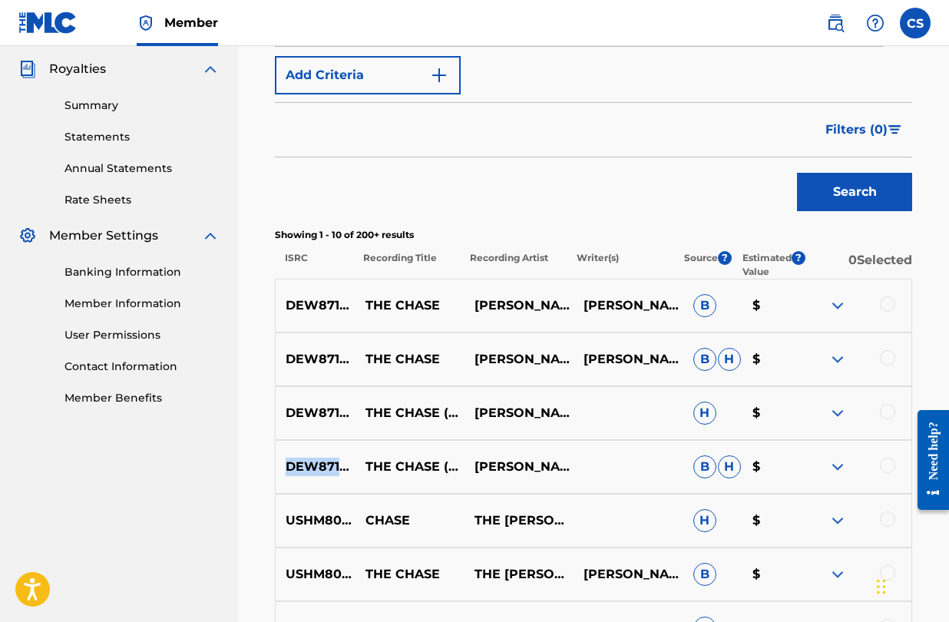
drag, startPoint x: 289, startPoint y: 469, endPoint x: 379, endPoint y: 464, distance: 90.0
click at [356, 464] on p "DEW871403311" at bounding box center [316, 467] width 80 height 18
copy p "DEW871403311"
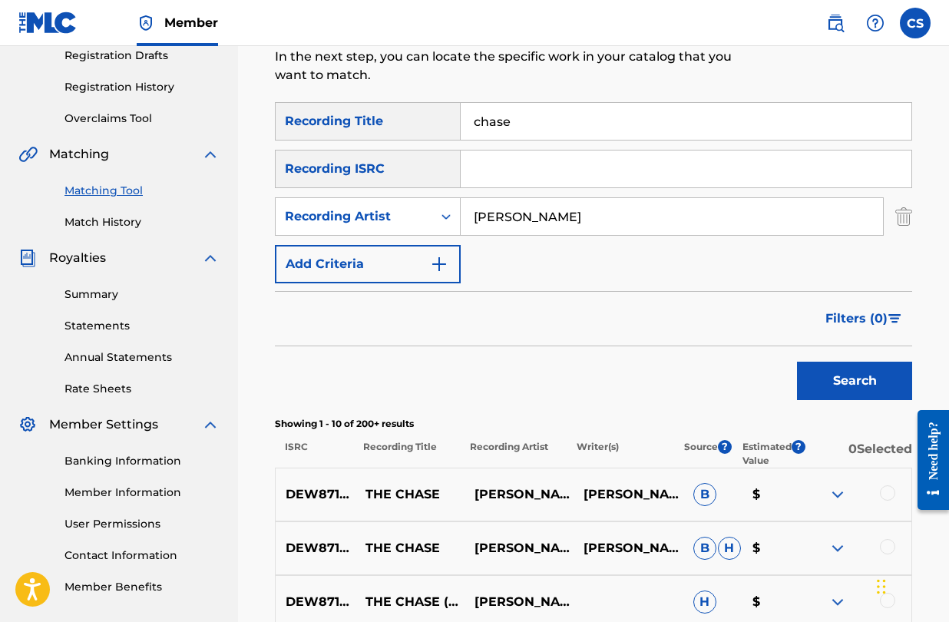
scroll to position [349, 0]
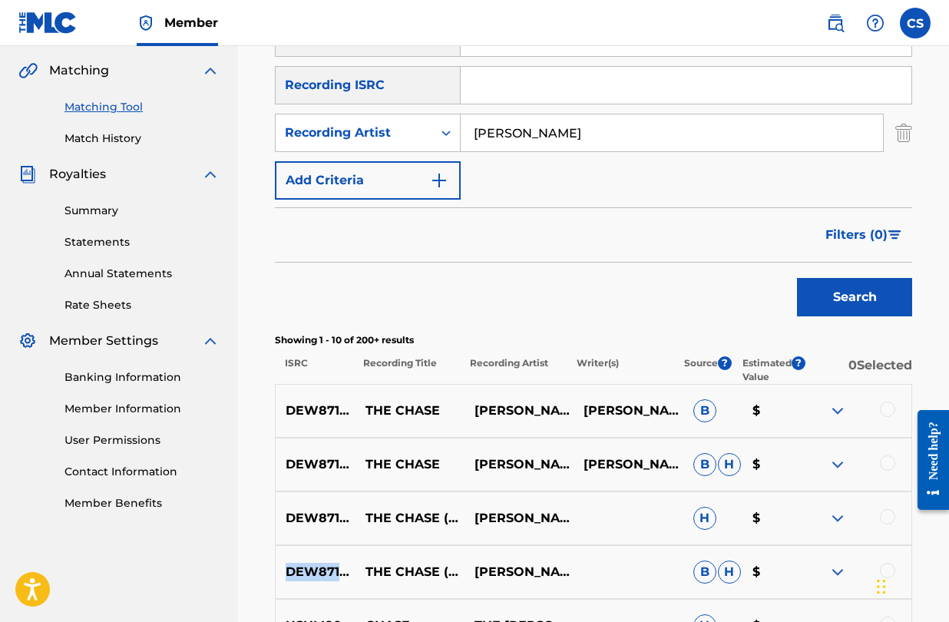
click at [902, 234] on button "Filters ( 0 )" at bounding box center [865, 235] width 96 height 38
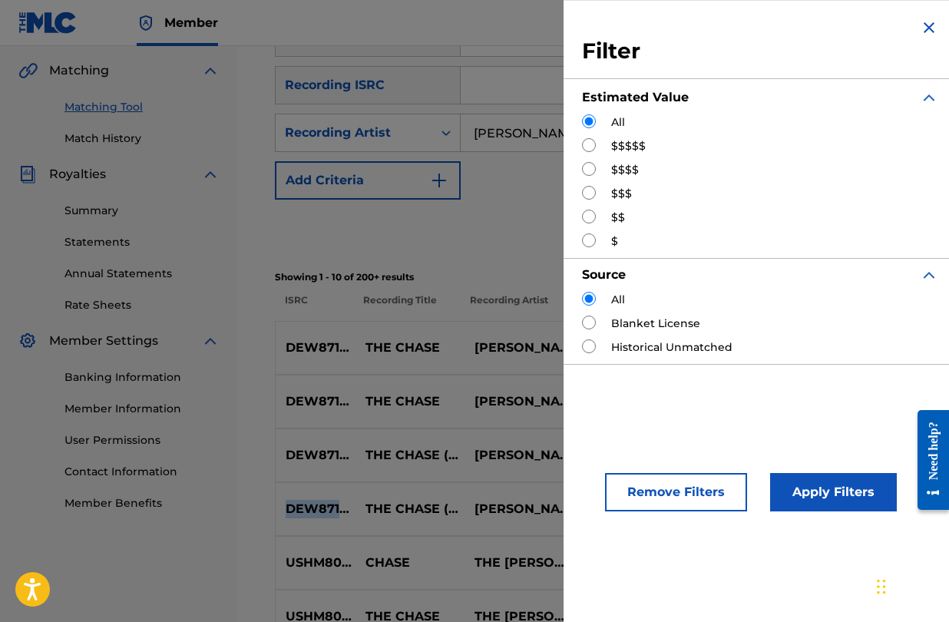
click at [592, 217] on input "Search Form" at bounding box center [589, 217] width 14 height 14
radio input "true"
click at [803, 492] on button "Apply Filters" at bounding box center [833, 492] width 127 height 38
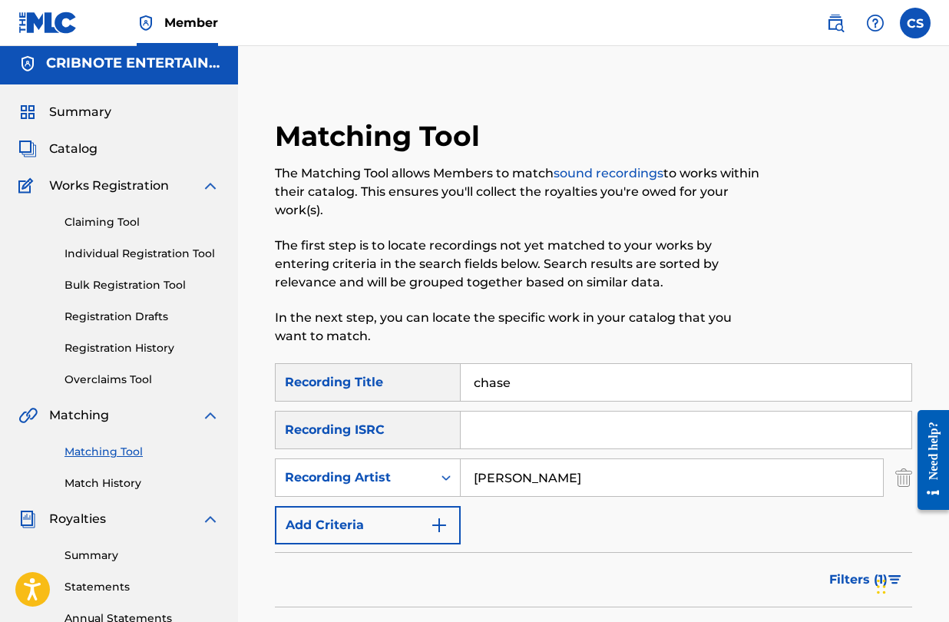
scroll to position [0, 0]
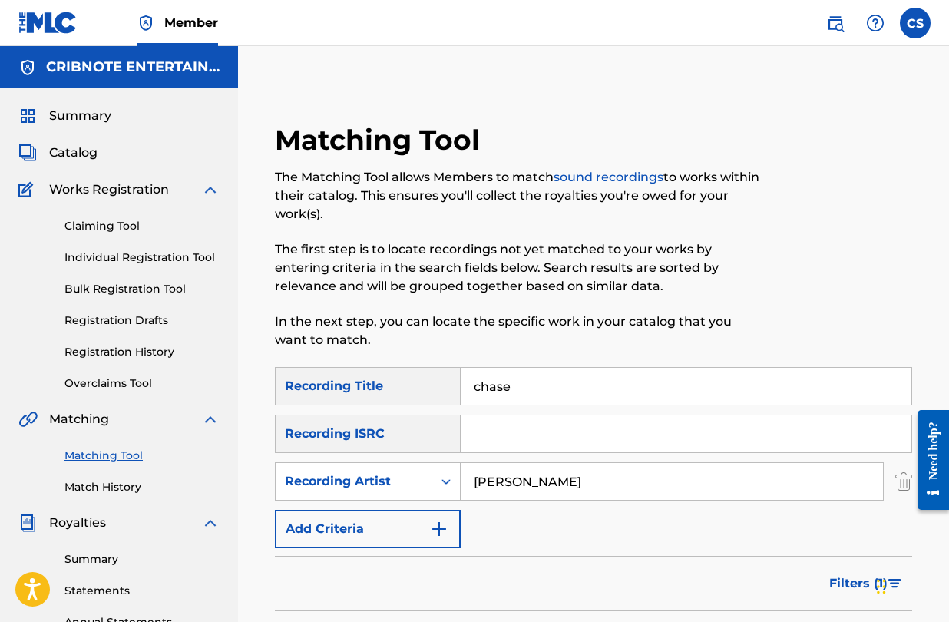
click at [85, 157] on span "Catalog" at bounding box center [73, 153] width 48 height 18
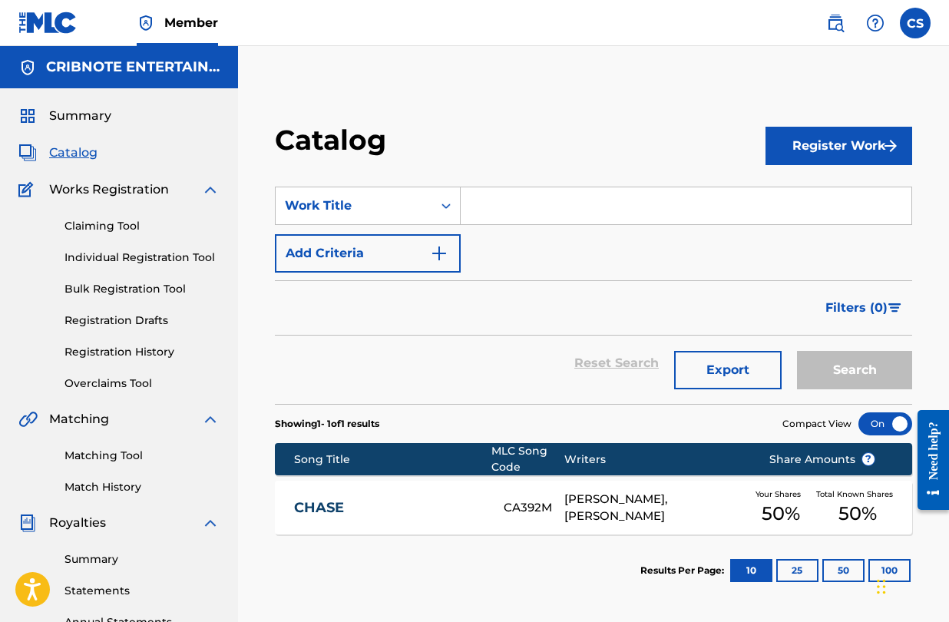
click at [542, 207] on input "Search Form" at bounding box center [686, 205] width 451 height 37
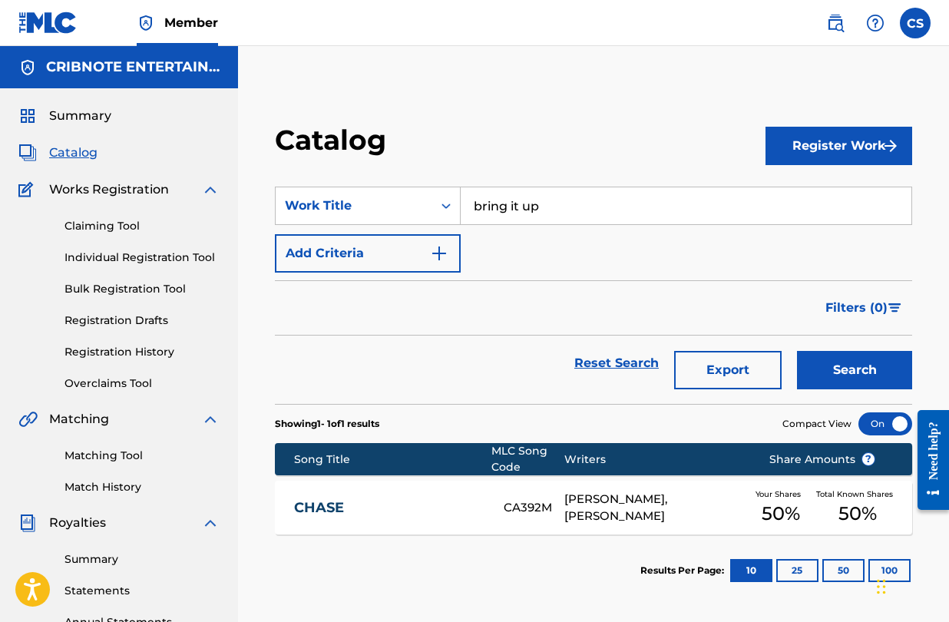
type input "bring it up"
click at [855, 366] on button "Search" at bounding box center [854, 370] width 115 height 38
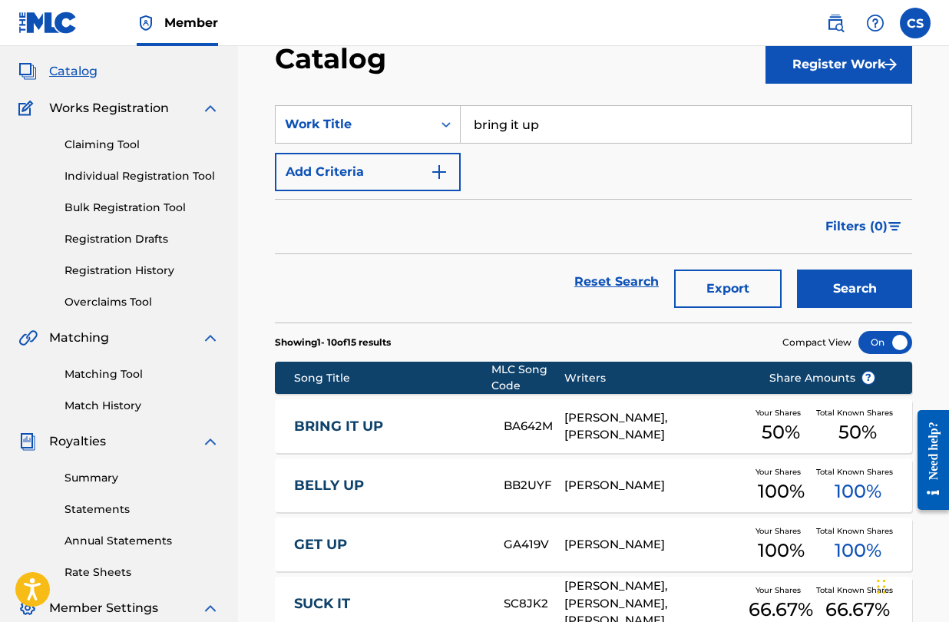
scroll to position [92, 0]
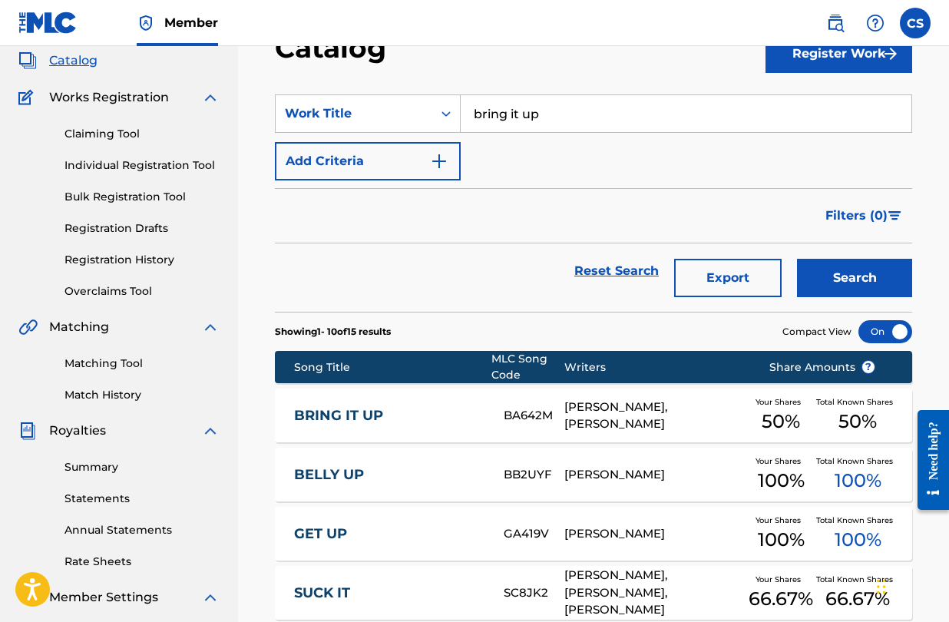
click at [598, 423] on div "[PERSON_NAME], [PERSON_NAME]" at bounding box center [656, 416] width 182 height 35
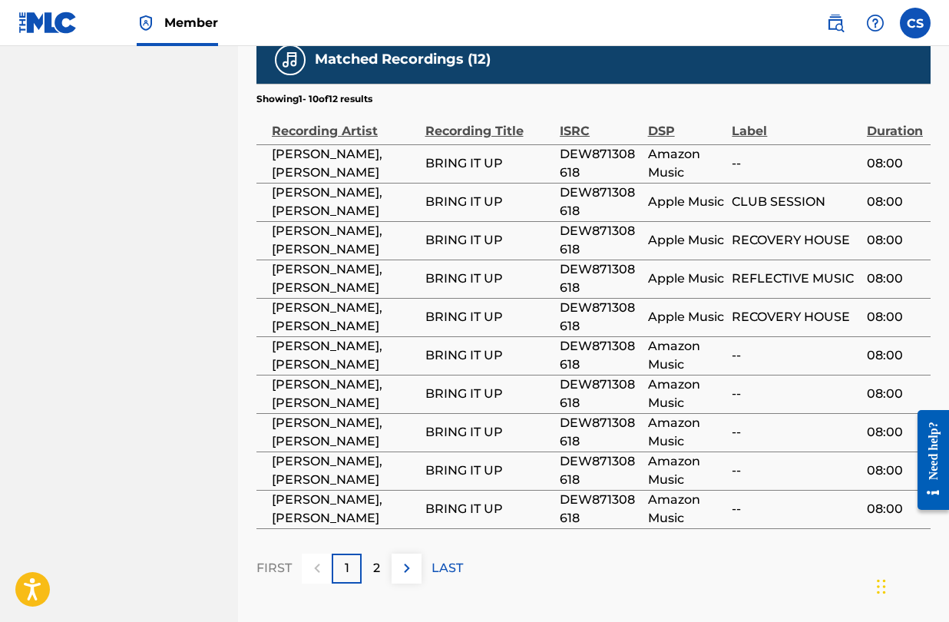
scroll to position [1021, 0]
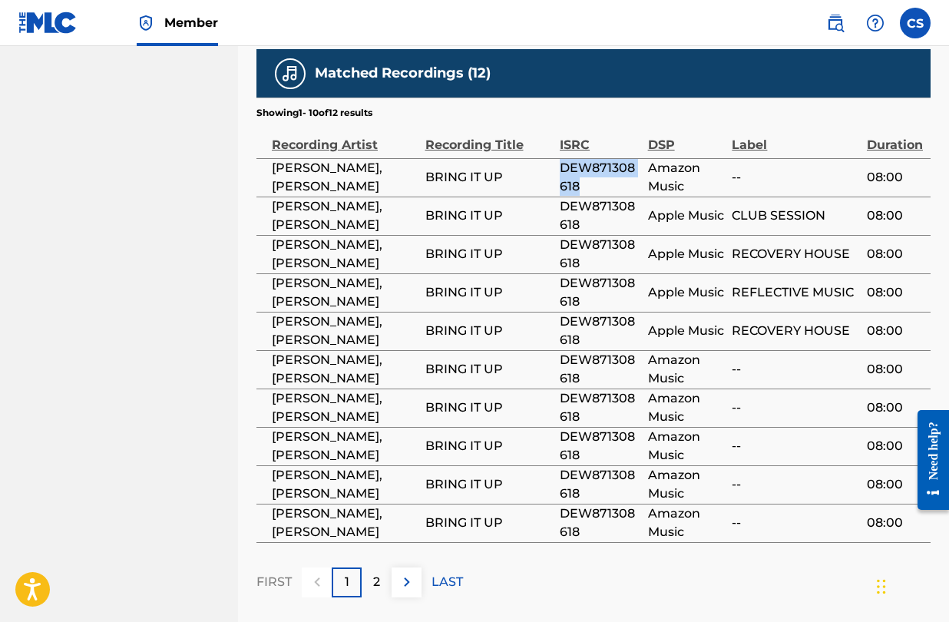
drag, startPoint x: 562, startPoint y: 147, endPoint x: 578, endPoint y: 165, distance: 23.4
click at [578, 165] on span "DEW871308618" at bounding box center [600, 177] width 81 height 37
copy span "DEW871308618"
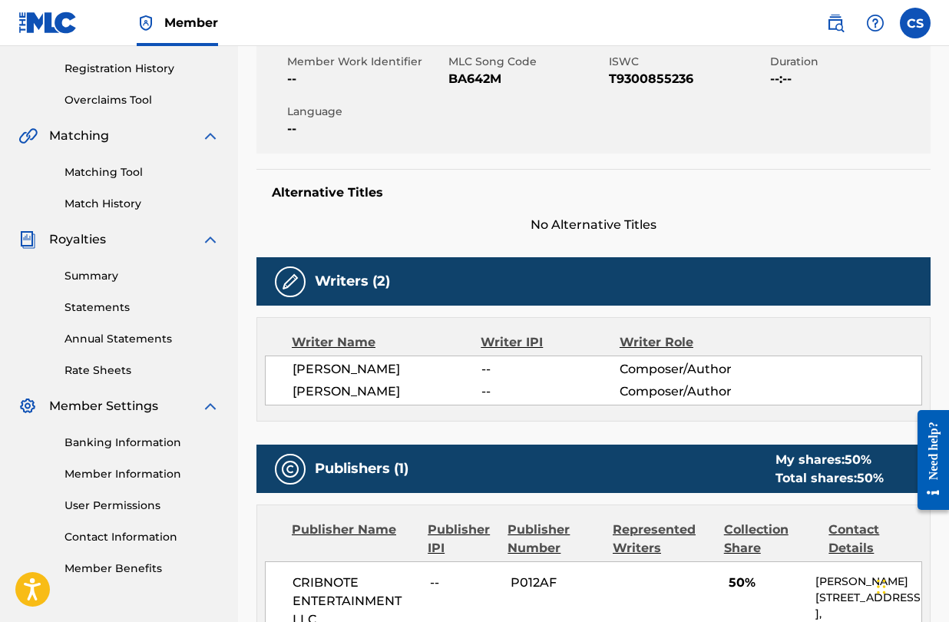
scroll to position [277, 0]
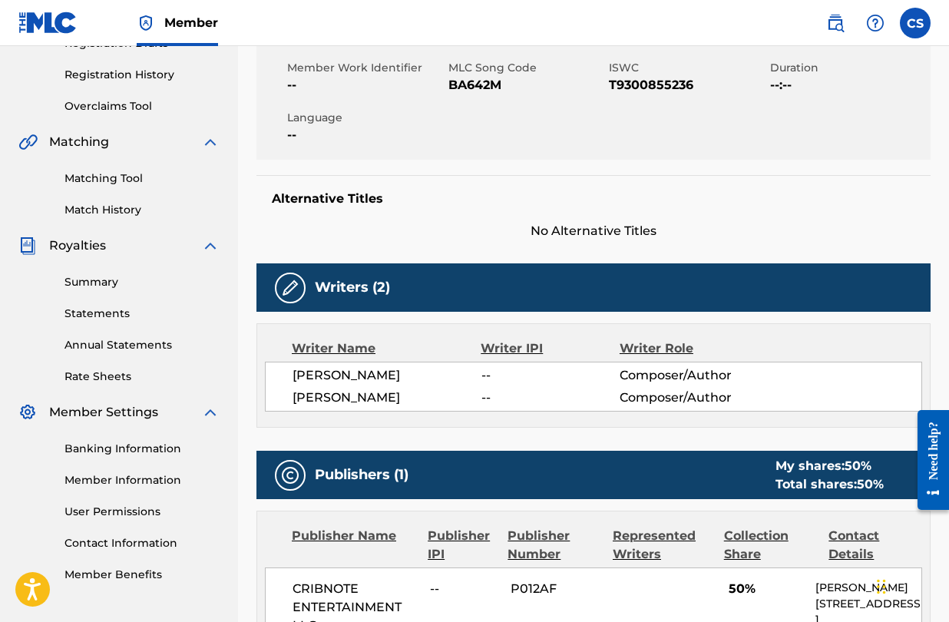
click at [96, 177] on link "Matching Tool" at bounding box center [142, 179] width 155 height 16
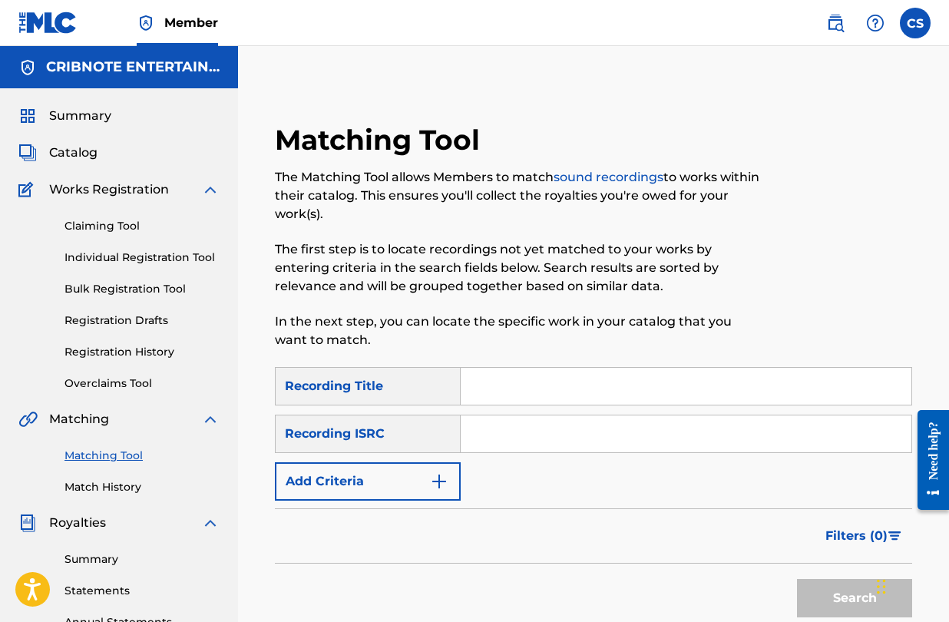
click at [515, 383] on input "Search Form" at bounding box center [686, 386] width 451 height 37
type input "bring it up"
click at [797, 579] on button "Search" at bounding box center [854, 598] width 115 height 38
click at [522, 436] on input "Search Form" at bounding box center [686, 434] width 451 height 37
click at [443, 469] on button "Add Criteria" at bounding box center [368, 481] width 186 height 38
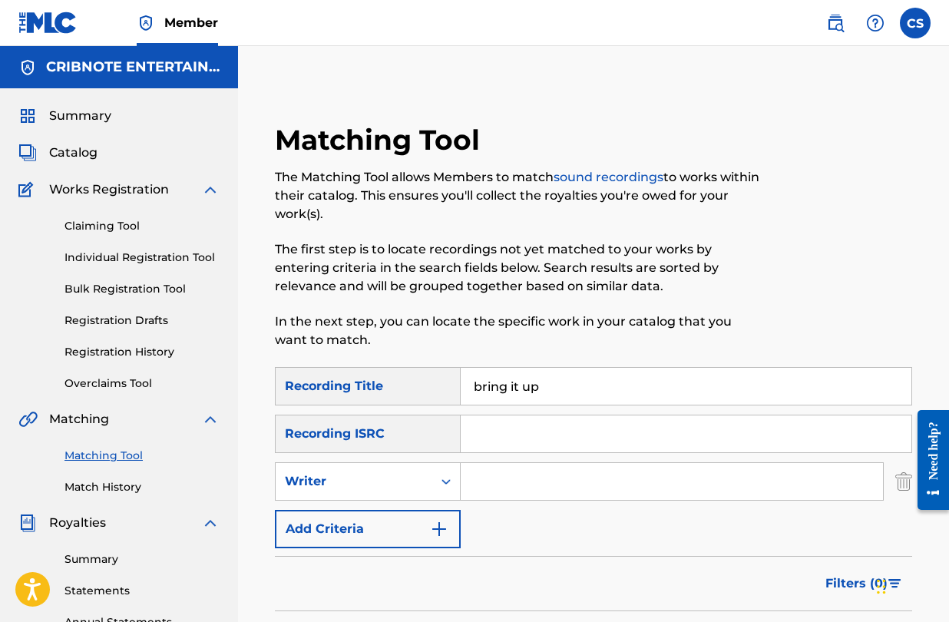
click at [484, 490] on input "Search Form" at bounding box center [672, 481] width 423 height 37
click at [437, 479] on div "Search Form" at bounding box center [446, 482] width 28 height 28
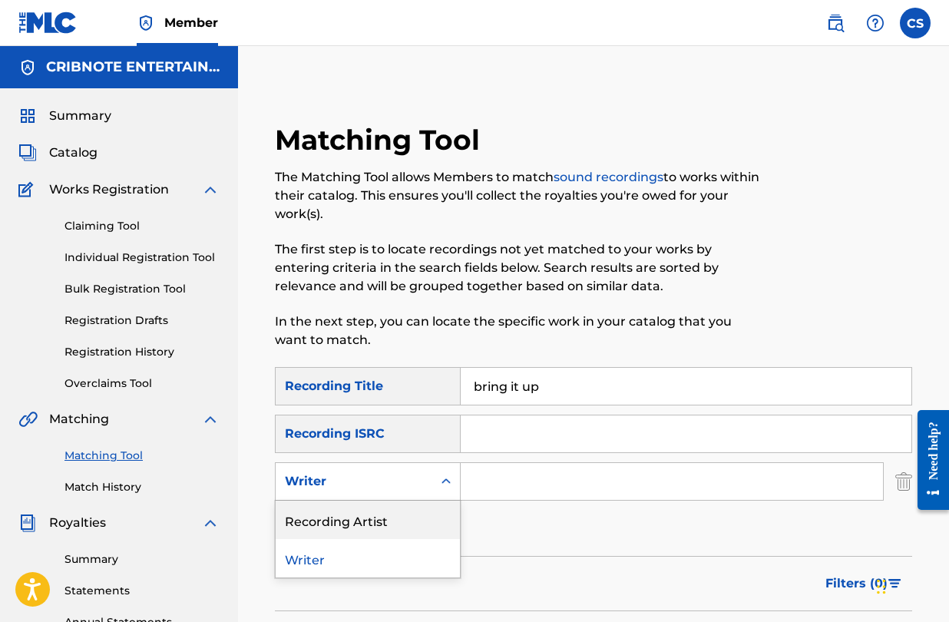
click at [423, 512] on div "Recording Artist" at bounding box center [368, 520] width 184 height 38
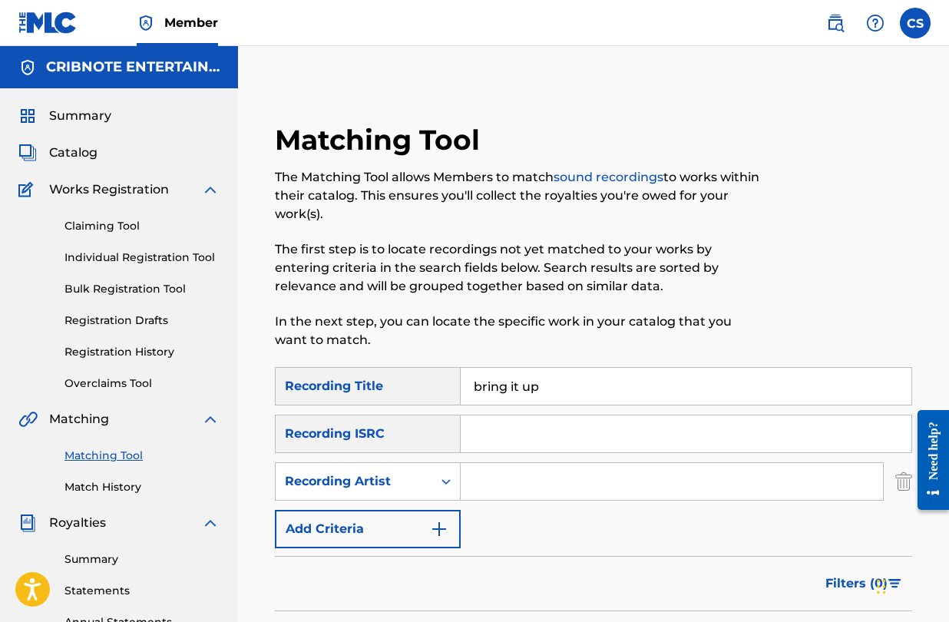
click at [522, 479] on input "Search Form" at bounding box center [672, 481] width 423 height 37
type input "[PERSON_NAME]"
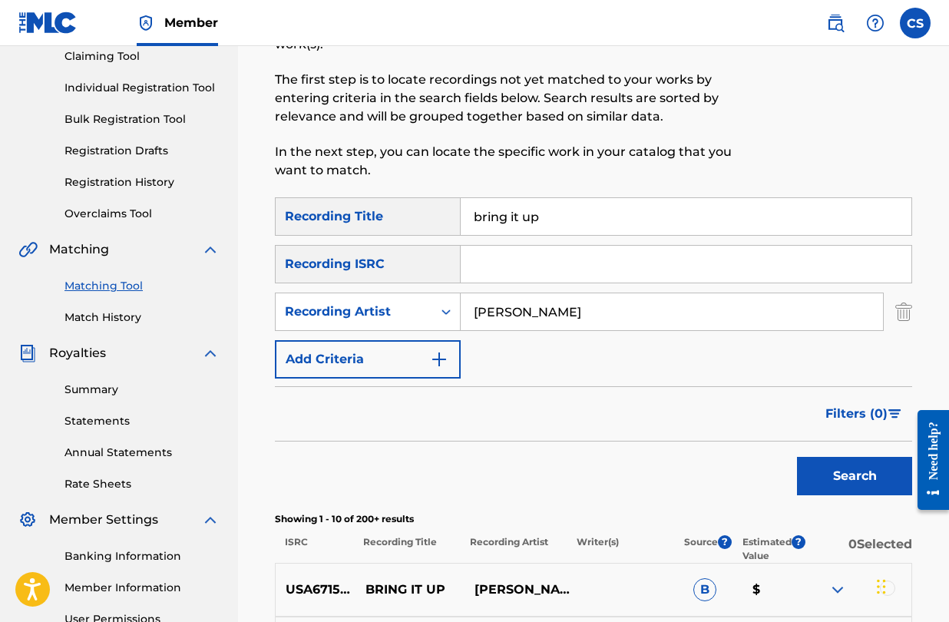
scroll to position [214, 0]
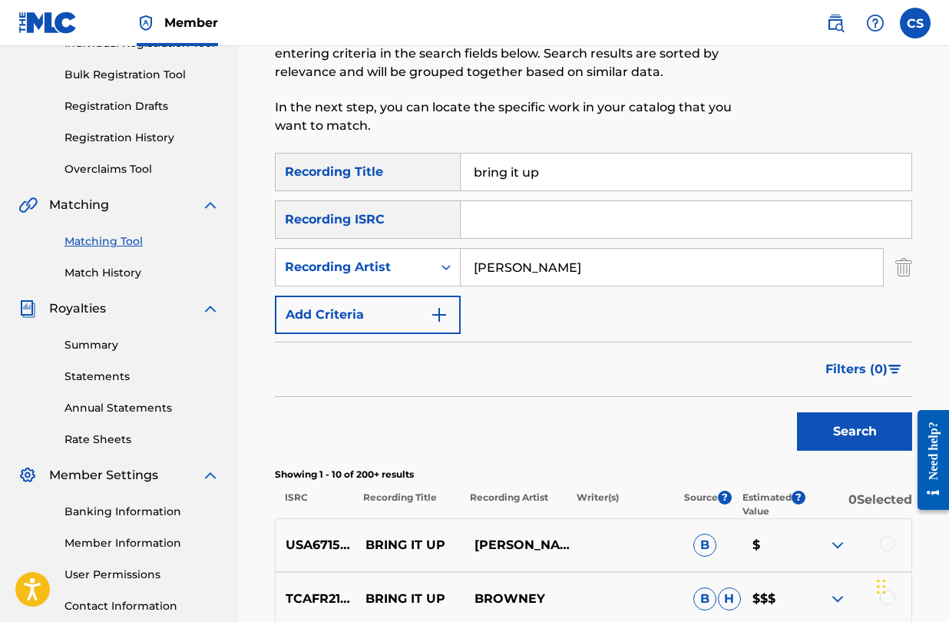
click at [835, 436] on button "Search" at bounding box center [854, 432] width 115 height 38
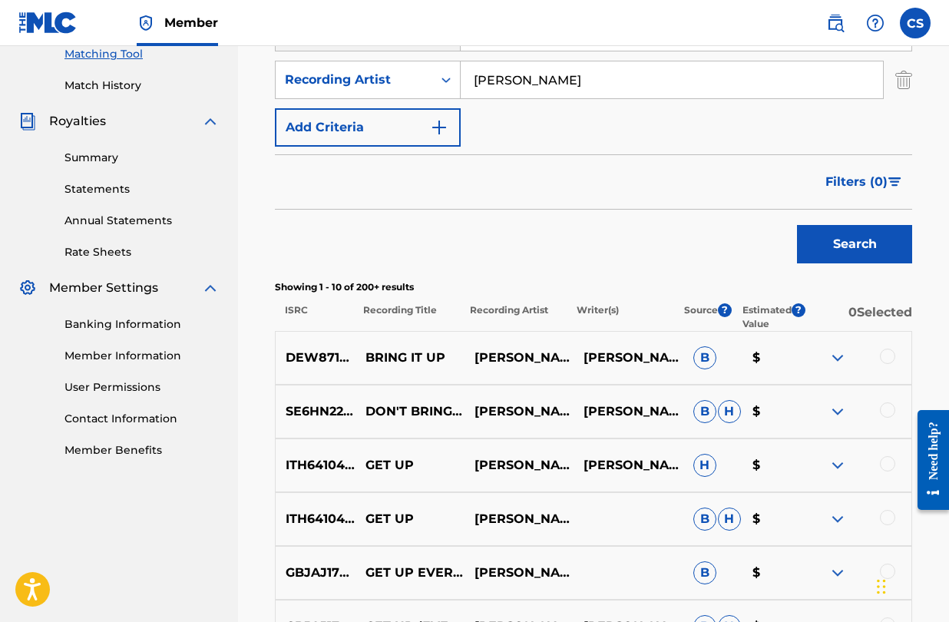
scroll to position [406, 0]
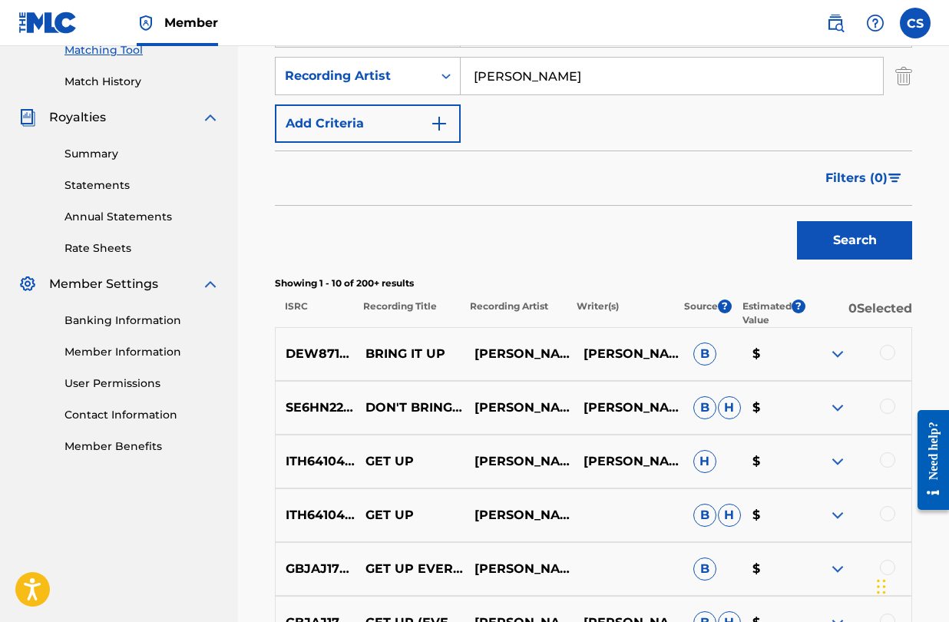
click at [888, 362] on div at bounding box center [857, 354] width 109 height 18
click at [887, 354] on div at bounding box center [887, 352] width 15 height 15
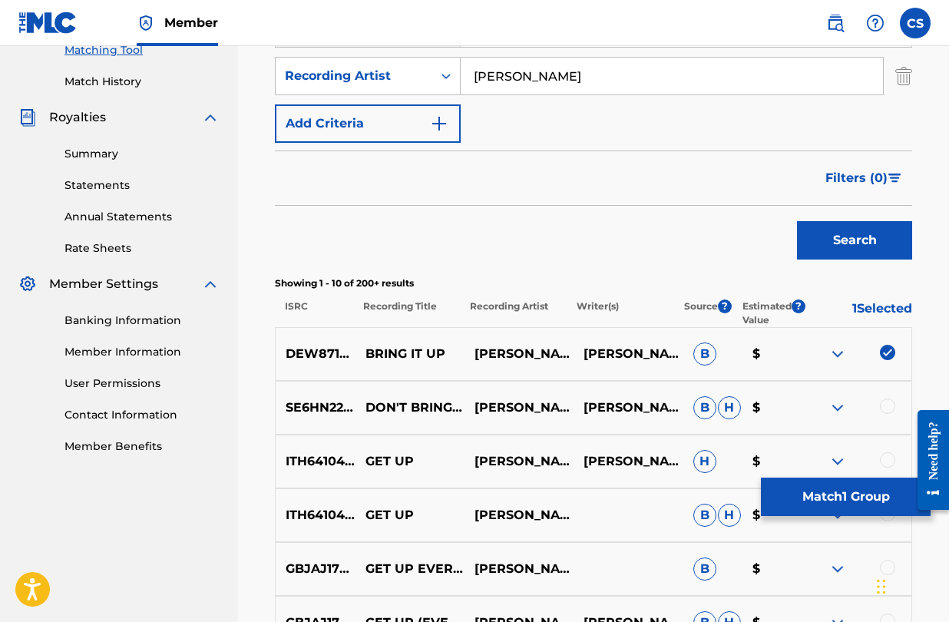
click at [821, 505] on button "Match 1 Group" at bounding box center [846, 497] width 170 height 38
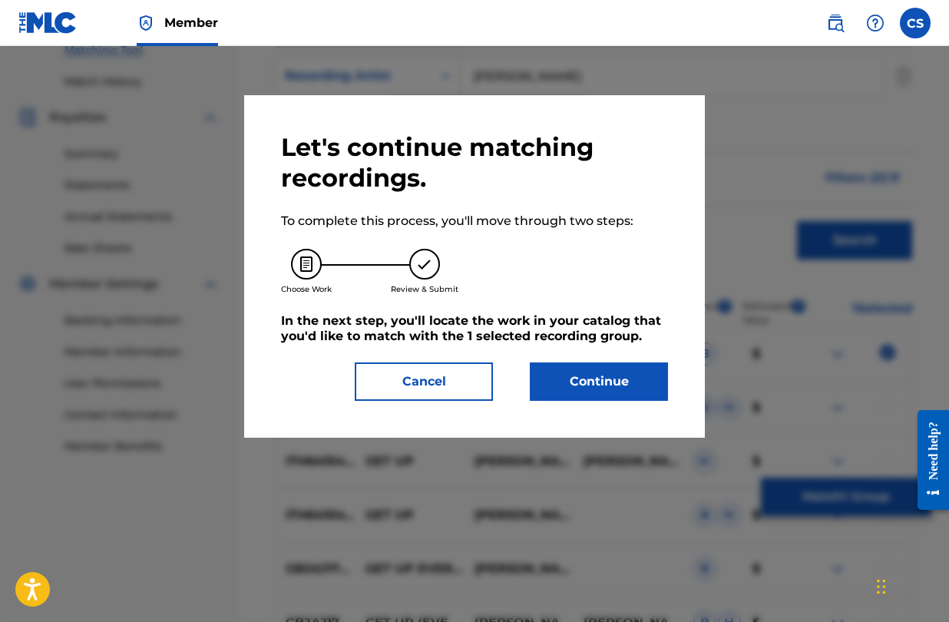
click at [629, 385] on button "Continue" at bounding box center [599, 382] width 138 height 38
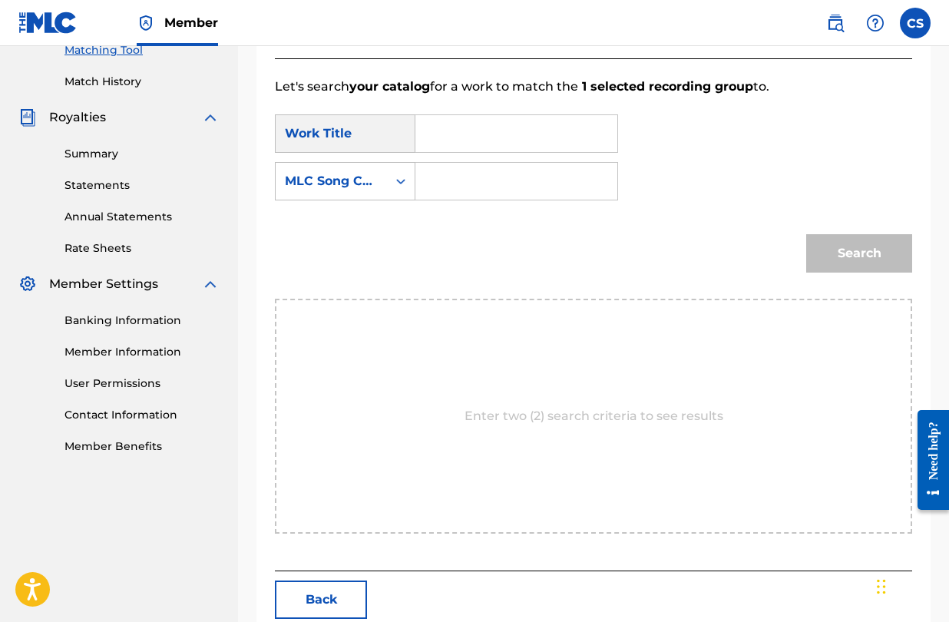
click at [464, 151] on input "Search Form" at bounding box center [517, 133] width 176 height 37
type input "bring it up"
click at [474, 174] on strong "bring" at bounding box center [459, 168] width 35 height 15
click at [474, 174] on input "Search Form" at bounding box center [517, 181] width 176 height 37
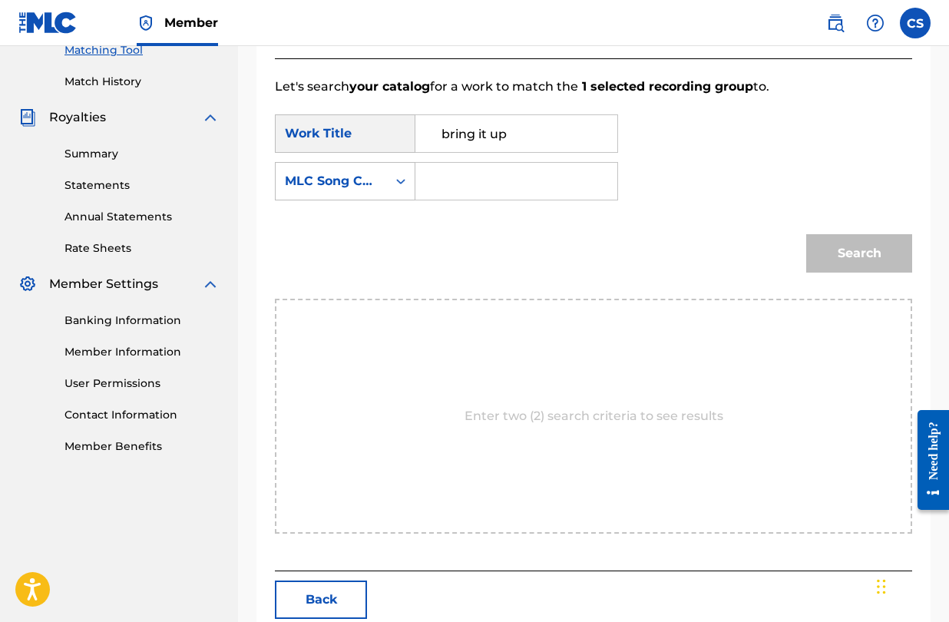
paste input "BA642M"
type input "BA642M"
click at [843, 246] on button "Search" at bounding box center [860, 253] width 106 height 38
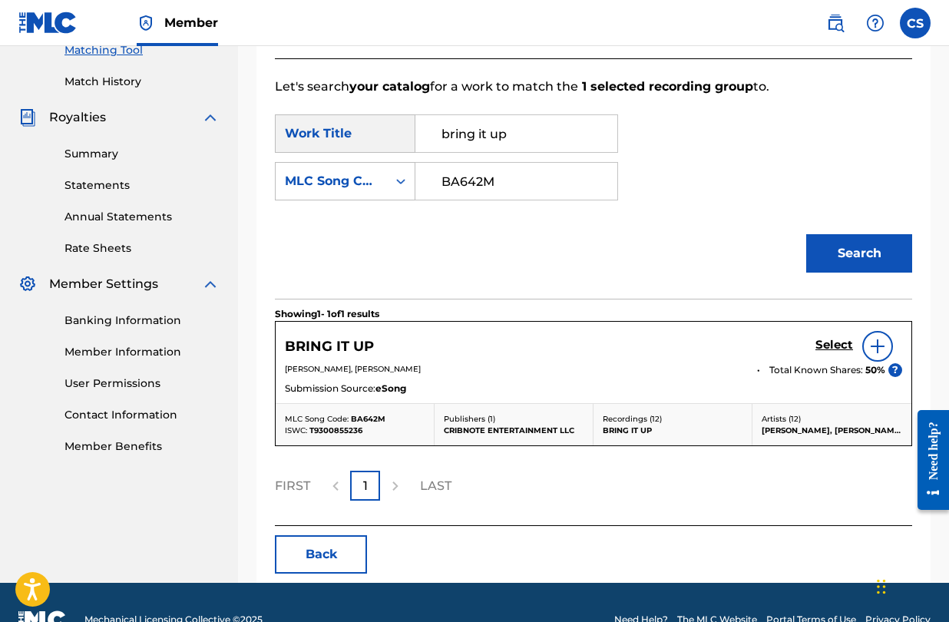
click at [829, 349] on h5 "Select" at bounding box center [835, 345] width 38 height 15
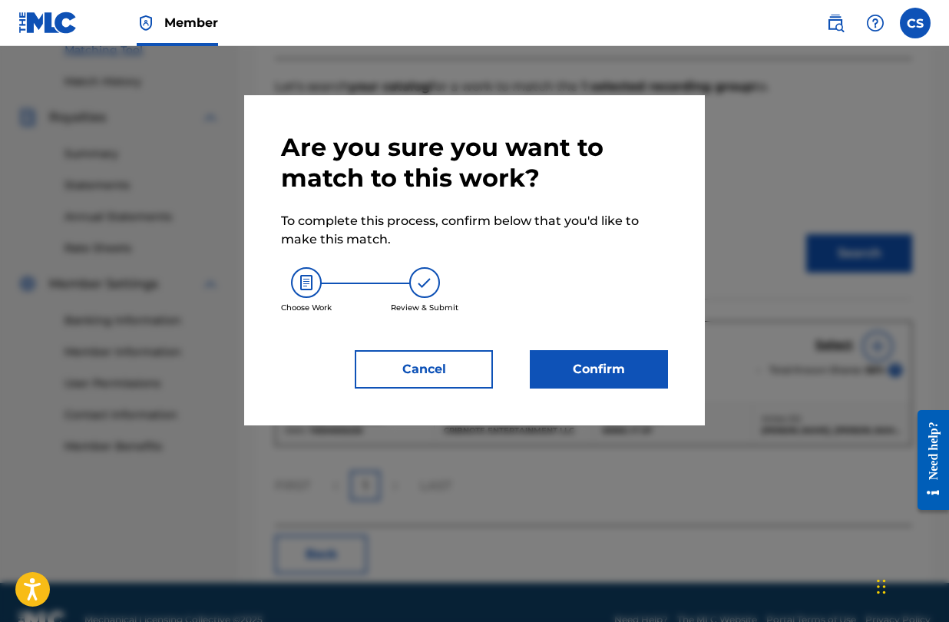
click at [582, 379] on button "Confirm" at bounding box center [599, 369] width 138 height 38
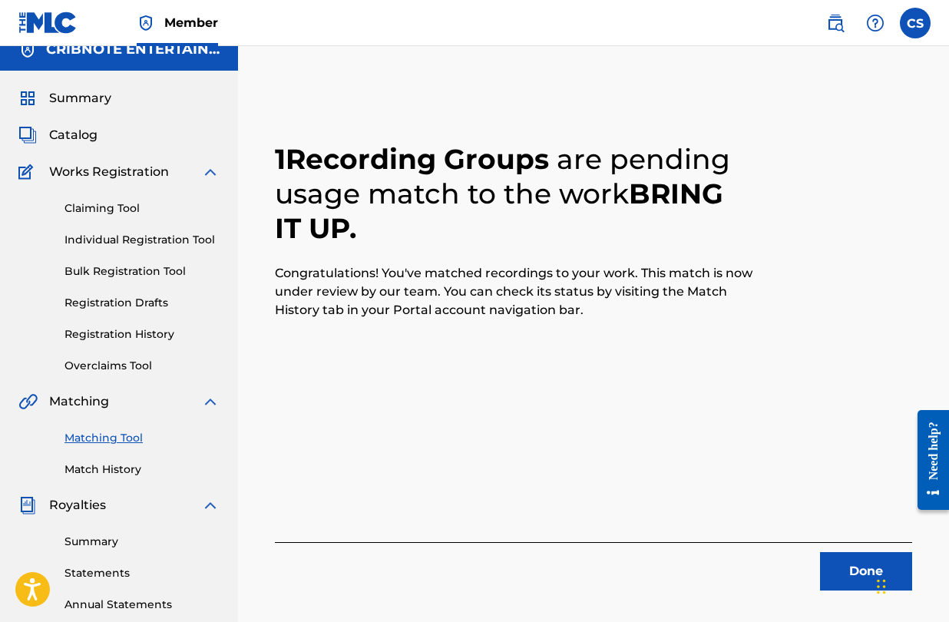
scroll to position [0, 0]
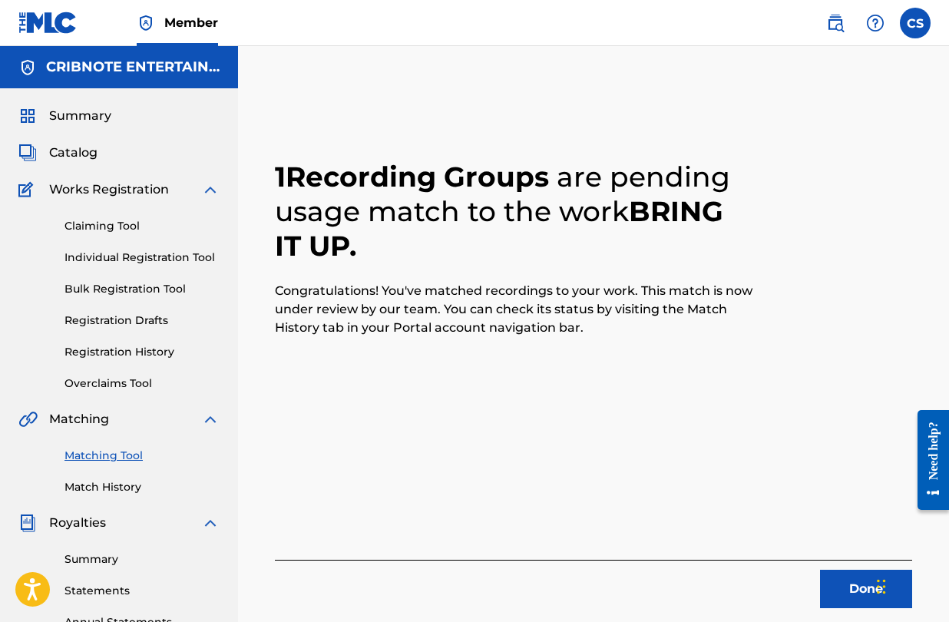
click at [93, 154] on span "Catalog" at bounding box center [73, 153] width 48 height 18
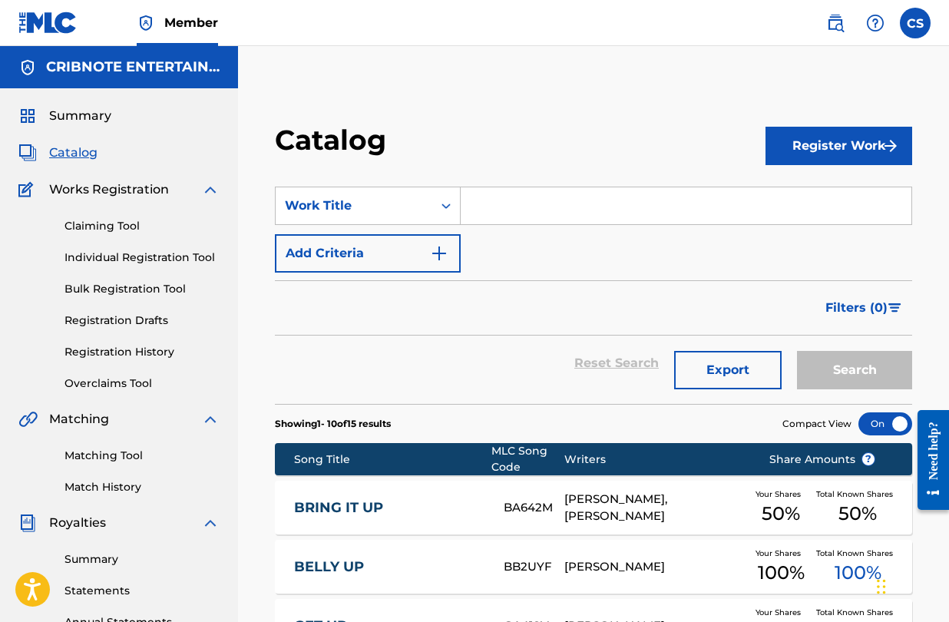
click at [512, 214] on input "Search Form" at bounding box center [686, 205] width 451 height 37
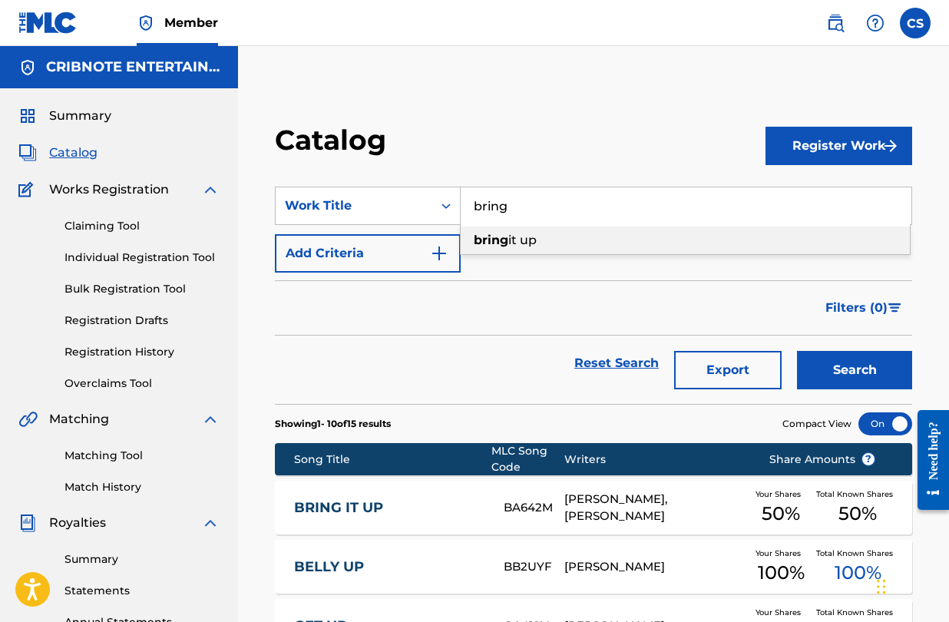
click at [520, 240] on span "it up" at bounding box center [523, 240] width 28 height 15
type input "bring it up"
click at [830, 366] on button "Search" at bounding box center [854, 370] width 115 height 38
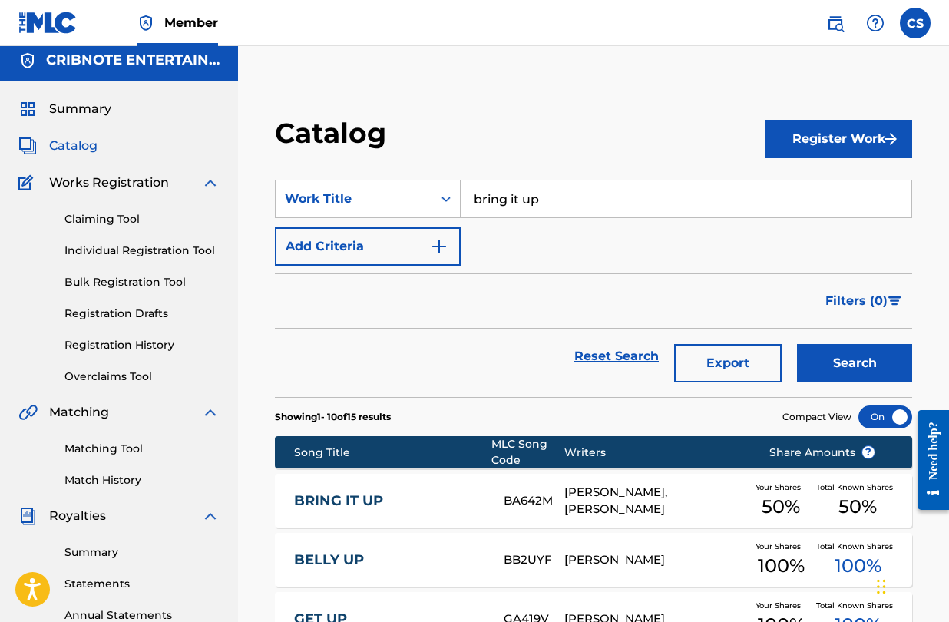
click at [579, 497] on div "[PERSON_NAME], [PERSON_NAME]" at bounding box center [656, 501] width 182 height 35
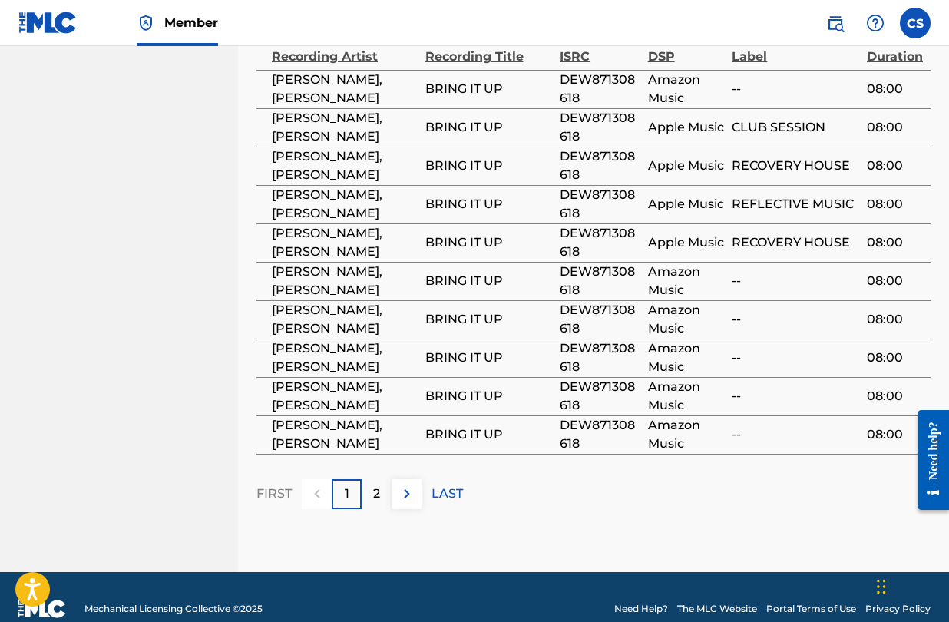
scroll to position [1115, 0]
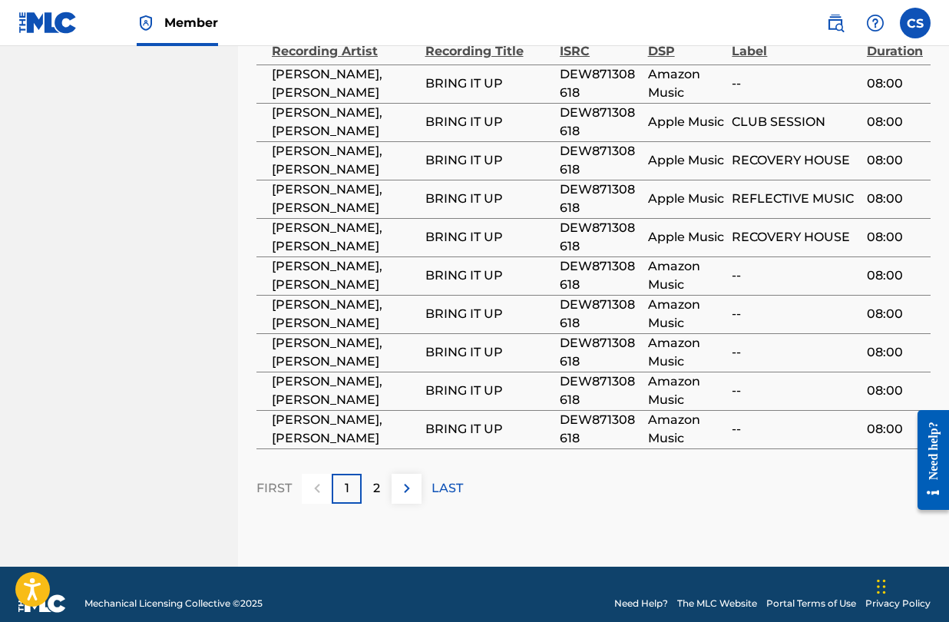
click at [369, 474] on div "2" at bounding box center [377, 489] width 30 height 30
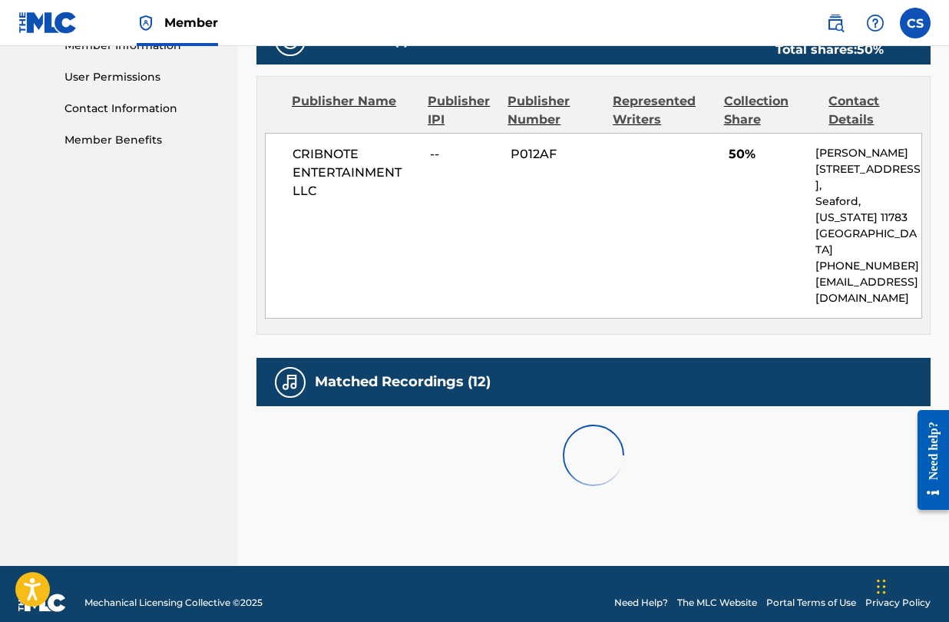
scroll to position [807, 0]
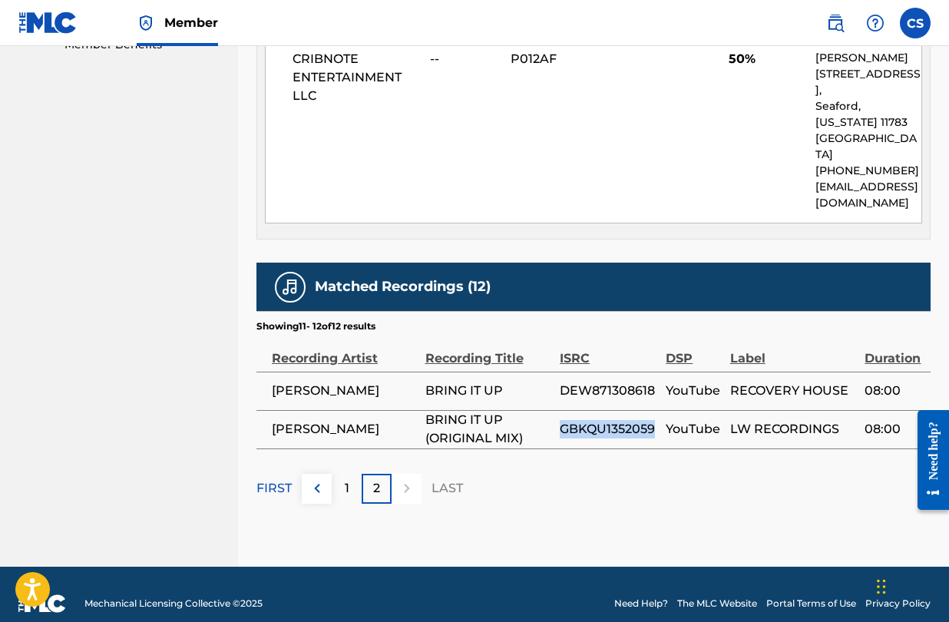
drag, startPoint x: 562, startPoint y: 411, endPoint x: 660, endPoint y: 417, distance: 97.8
click at [660, 417] on td "GBKQU1352059" at bounding box center [613, 429] width 106 height 38
copy span "GBKQU1352059"
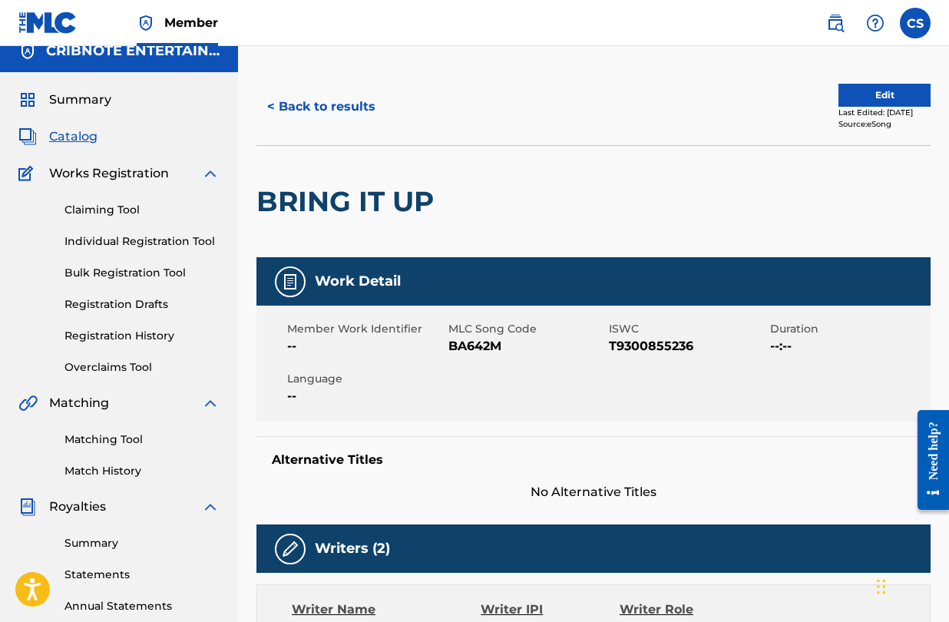
scroll to position [0, 0]
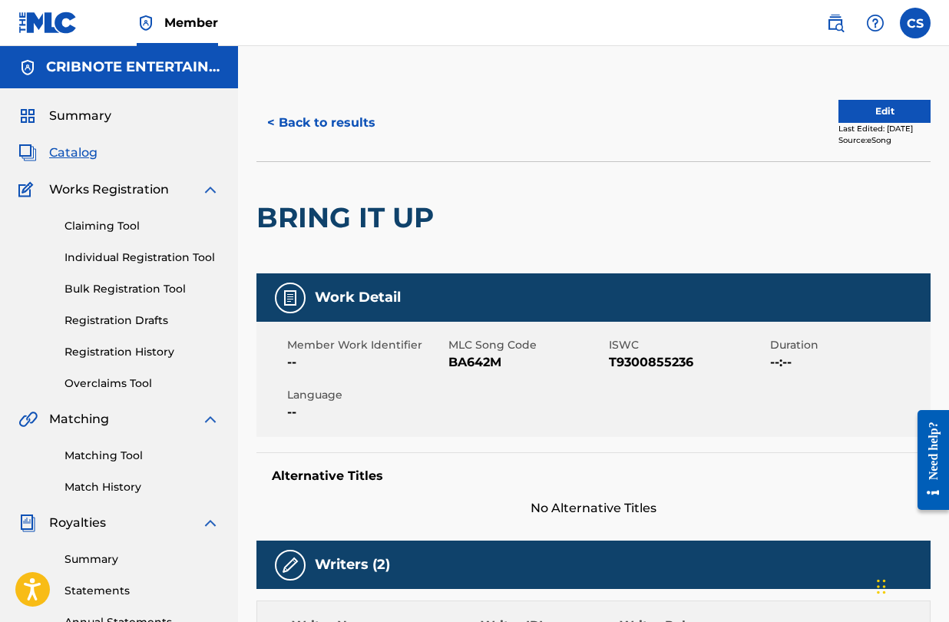
click at [326, 114] on button "< Back to results" at bounding box center [322, 123] width 130 height 38
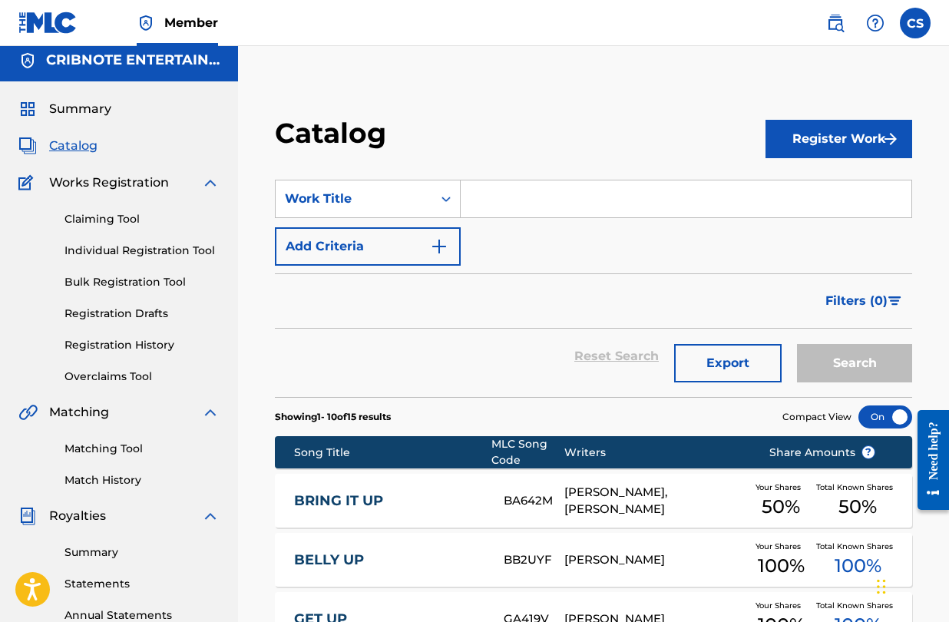
click at [501, 209] on input "Search Form" at bounding box center [686, 199] width 451 height 37
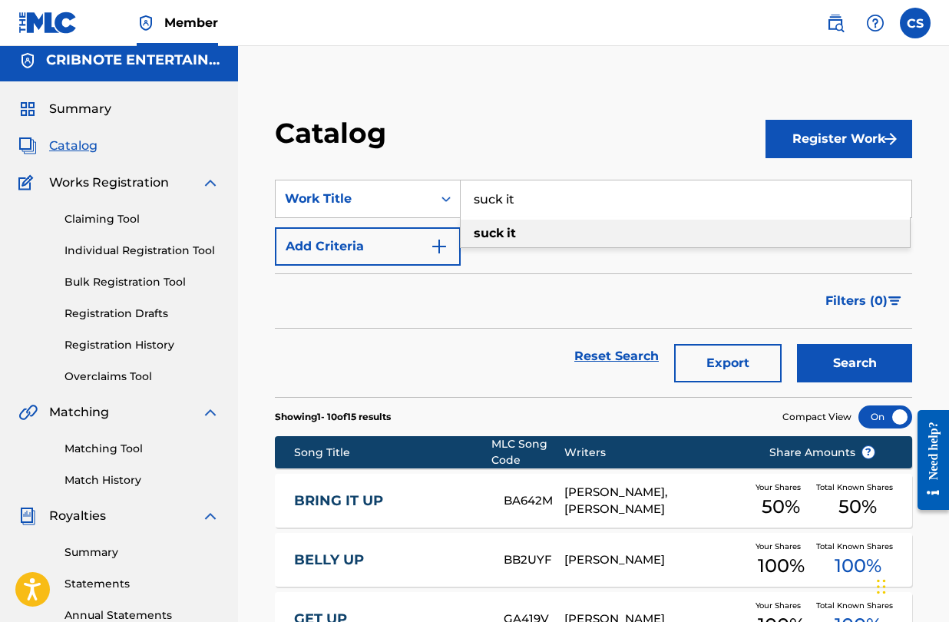
type input "suck it"
click at [506, 234] on span "Search Form" at bounding box center [505, 233] width 3 height 15
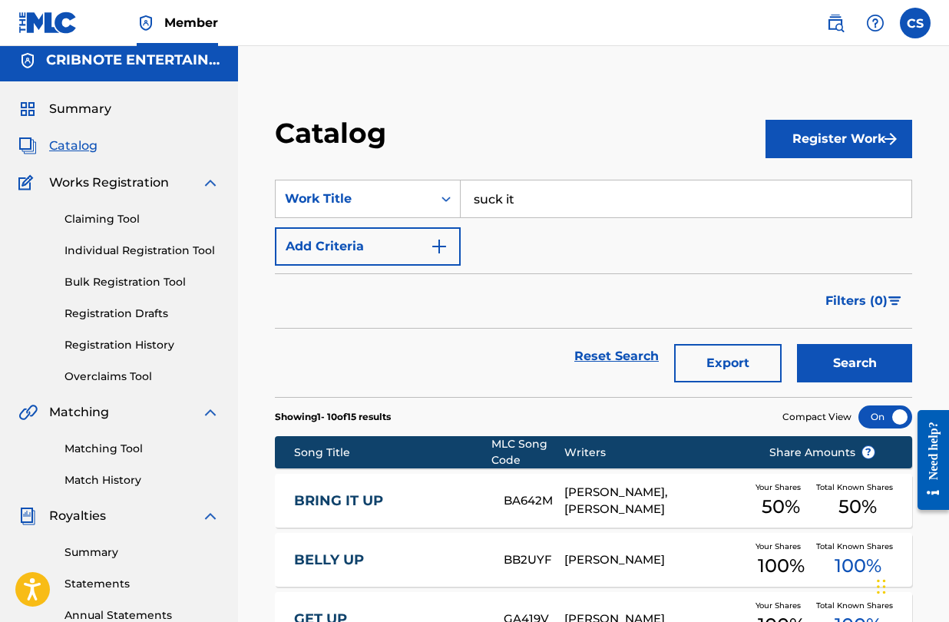
click at [505, 247] on div "SearchWithCriteriaf73186ff-4702-47ce-b33e-3eecdcc46092 Work Title suck it Add C…" at bounding box center [594, 223] width 638 height 86
click at [863, 376] on button "Search" at bounding box center [854, 363] width 115 height 38
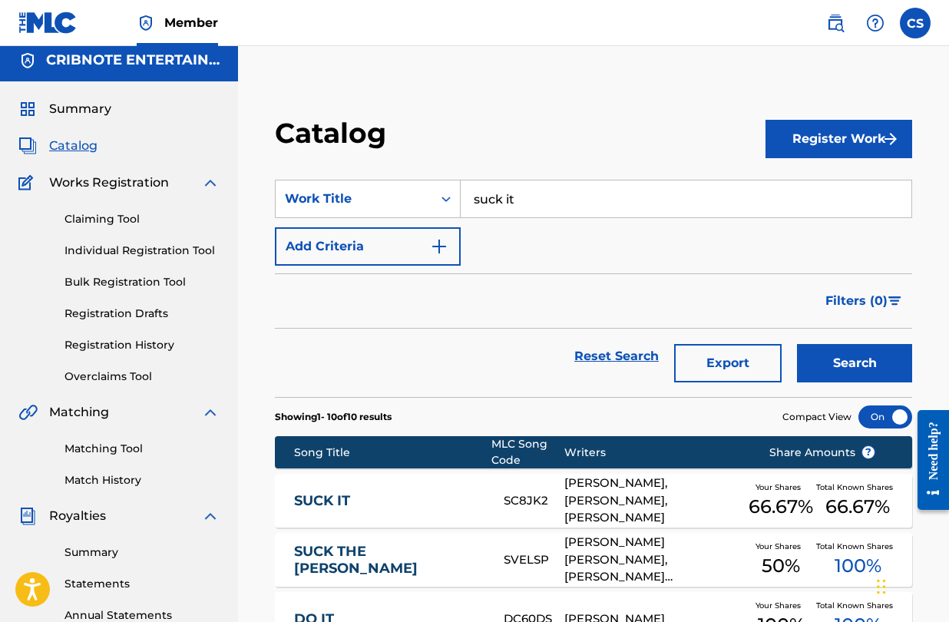
click at [331, 500] on link "SUCK IT" at bounding box center [388, 501] width 189 height 18
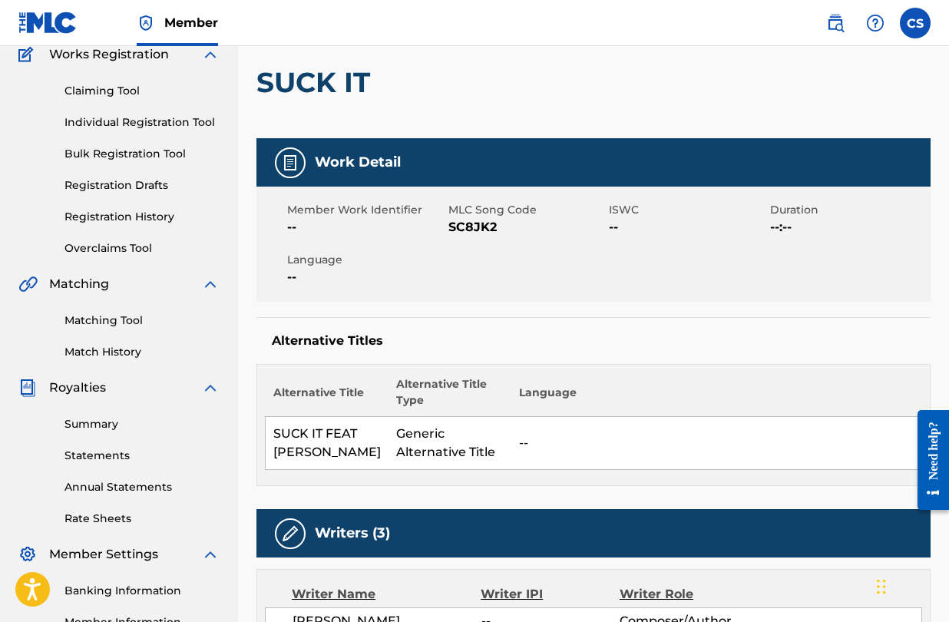
scroll to position [132, 0]
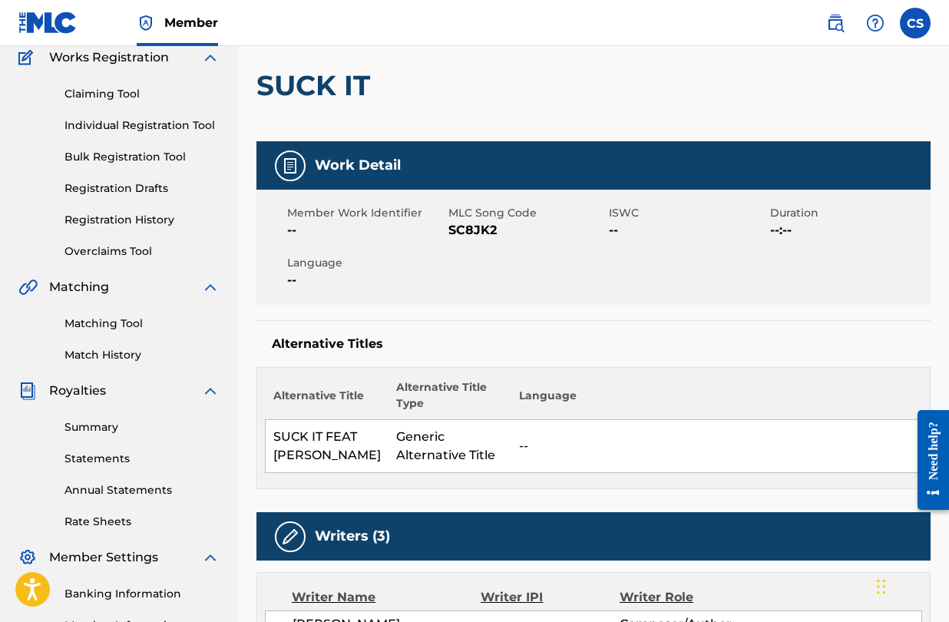
click at [107, 321] on link "Matching Tool" at bounding box center [142, 324] width 155 height 16
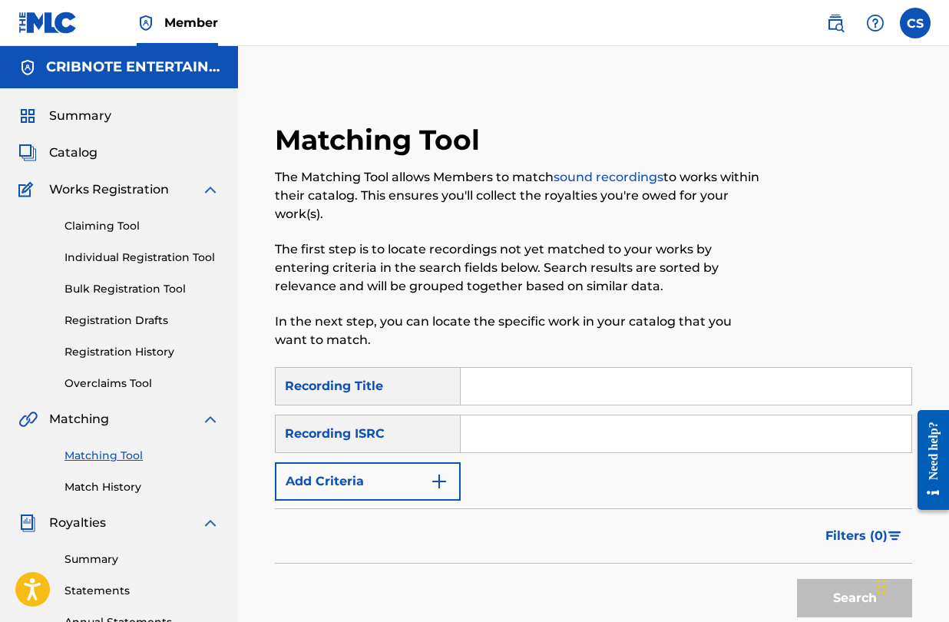
click at [517, 385] on input "Search Form" at bounding box center [686, 386] width 451 height 37
type input "suck it"
click at [439, 486] on img "Search Form" at bounding box center [439, 481] width 18 height 18
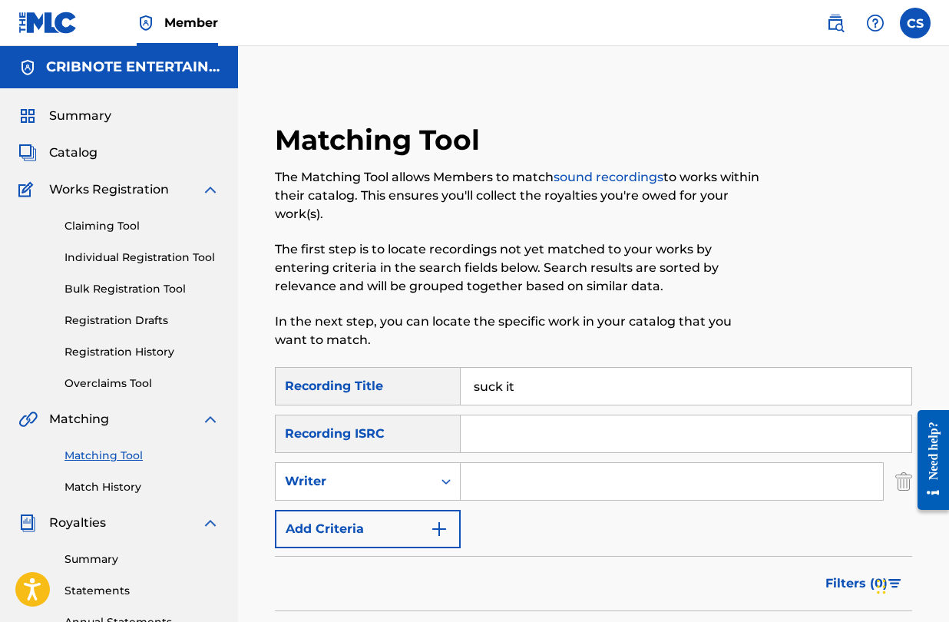
click at [510, 489] on input "Search Form" at bounding box center [672, 481] width 423 height 37
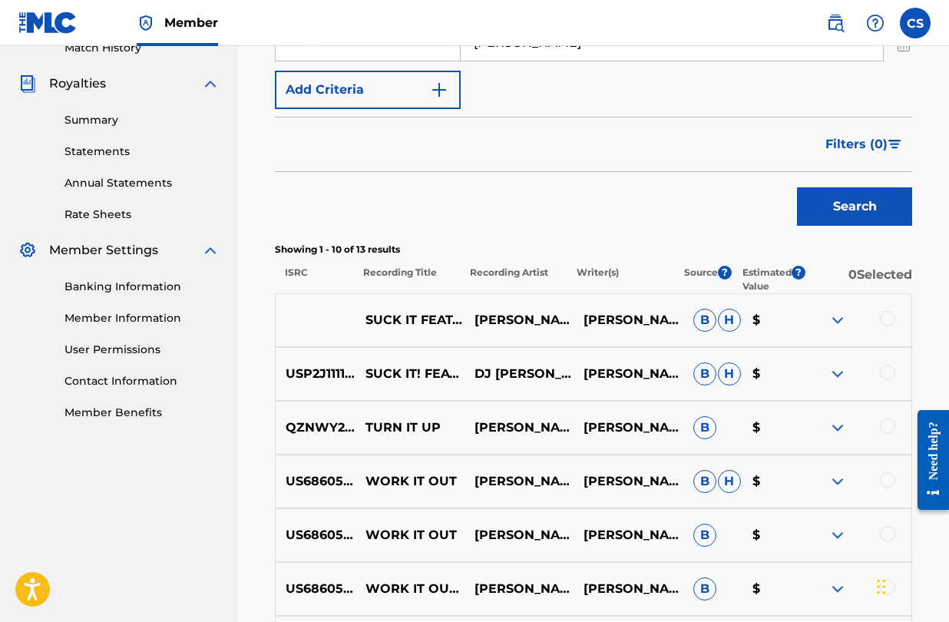
scroll to position [449, 0]
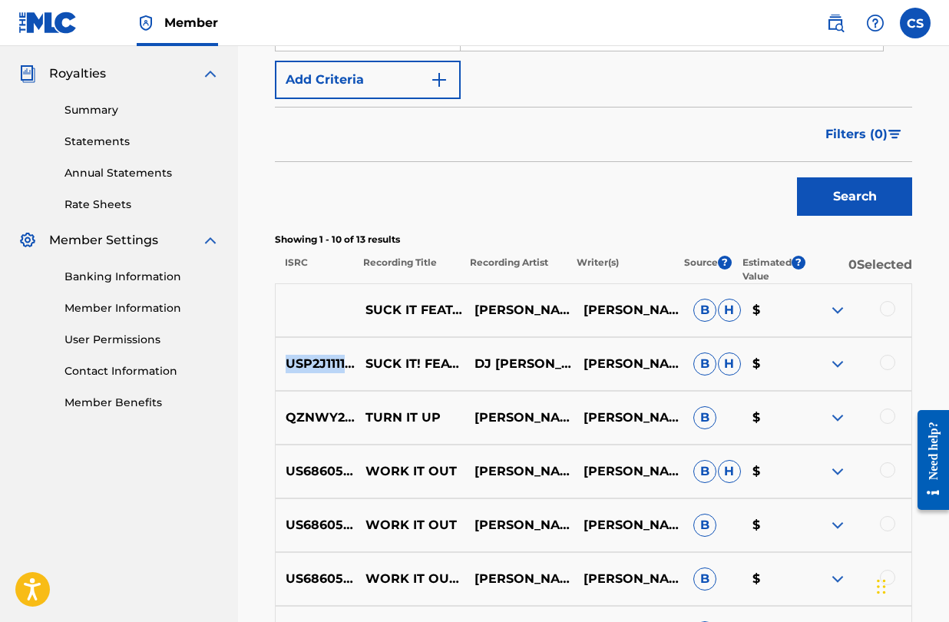
drag, startPoint x: 288, startPoint y: 366, endPoint x: 360, endPoint y: 366, distance: 71.4
click at [356, 366] on p "USP2J1111323" at bounding box center [316, 364] width 80 height 18
click at [834, 362] on img at bounding box center [838, 364] width 18 height 18
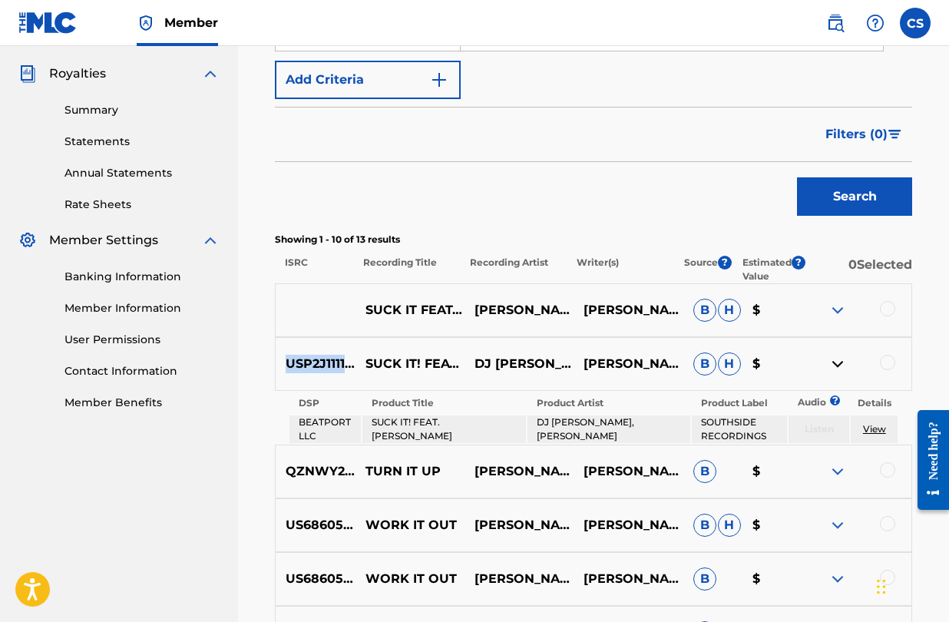
drag, startPoint x: 366, startPoint y: 366, endPoint x: 286, endPoint y: 363, distance: 80.0
click at [286, 363] on p "USP2J1111323" at bounding box center [316, 364] width 80 height 18
copy p "USP2J1111323"
click at [840, 307] on img at bounding box center [838, 310] width 18 height 18
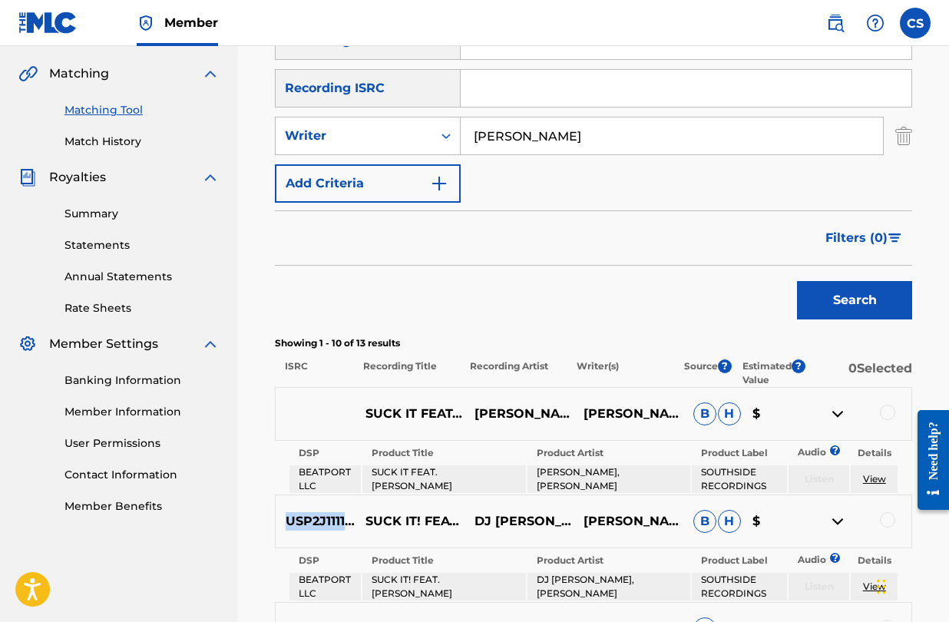
scroll to position [342, 0]
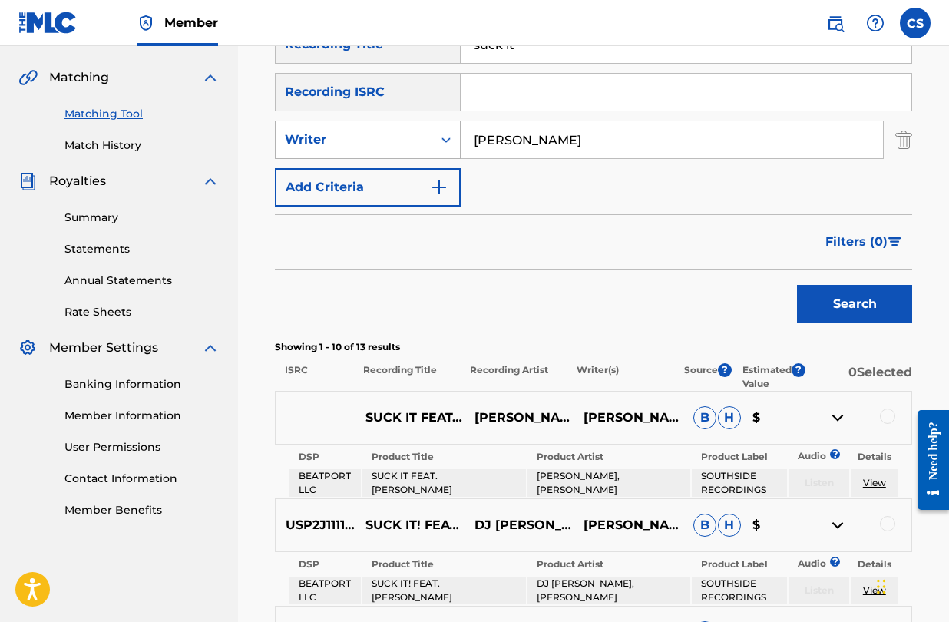
drag, startPoint x: 533, startPoint y: 144, endPoint x: 433, endPoint y: 131, distance: 100.8
click at [433, 131] on div "SearchWithCriteriab80abd30-1323-46f9-b134-538061981aa1 Writer [PERSON_NAME]" at bounding box center [594, 140] width 638 height 38
click at [797, 285] on button "Search" at bounding box center [854, 304] width 115 height 38
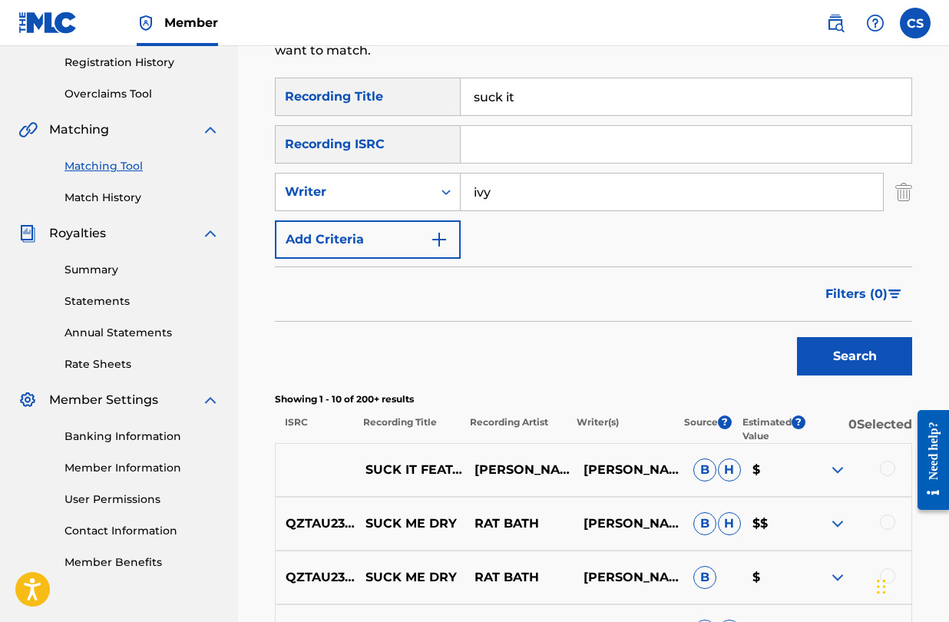
scroll to position [283, 0]
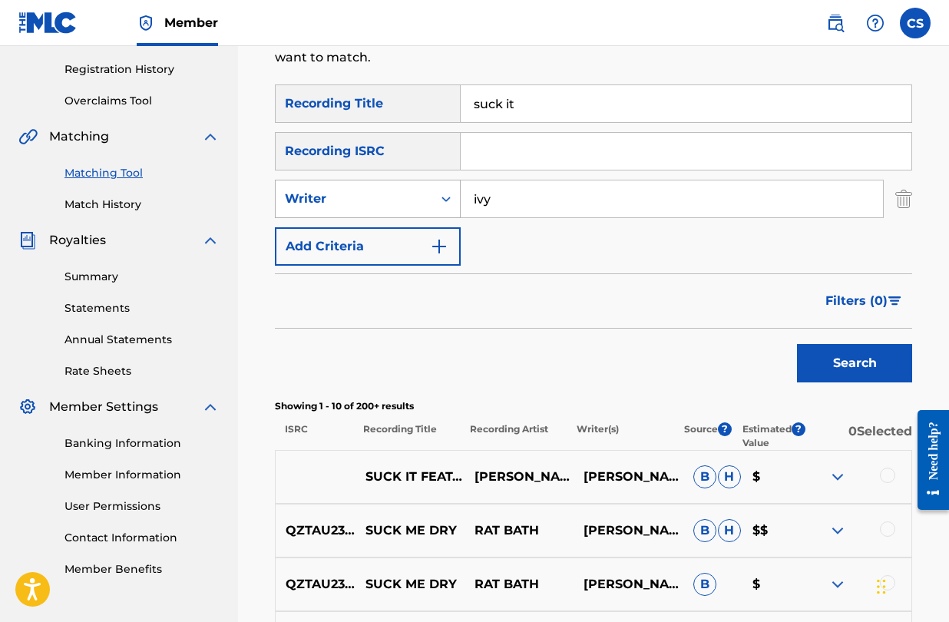
drag, startPoint x: 519, startPoint y: 204, endPoint x: 451, endPoint y: 199, distance: 67.8
click at [451, 199] on div "SearchWithCriteriab80abd30-1323-46f9-b134-538061981aa1 Writer ivy" at bounding box center [594, 199] width 638 height 38
type input "[PERSON_NAME]"
click at [797, 344] on button "Search" at bounding box center [854, 363] width 115 height 38
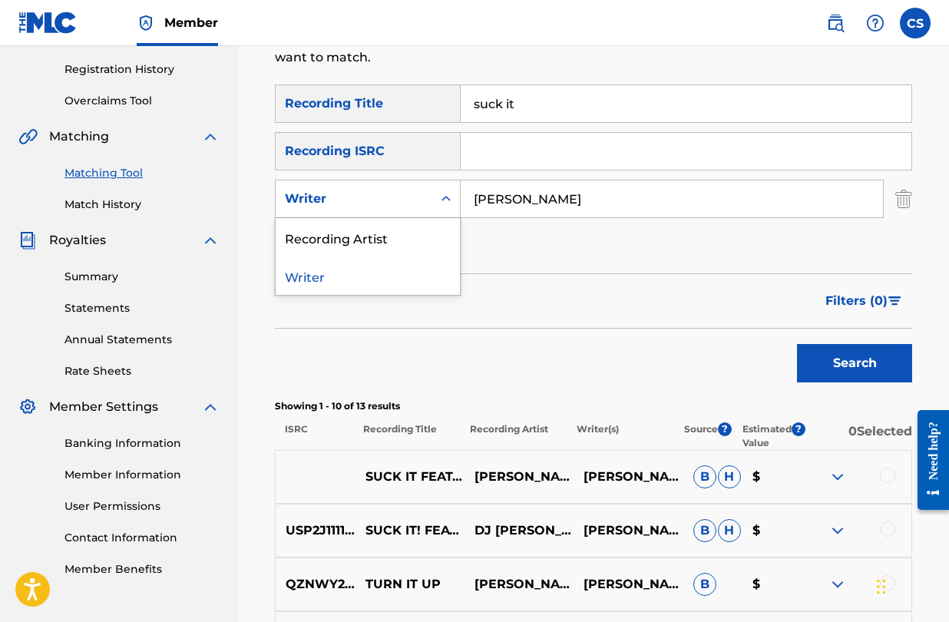
click at [441, 202] on icon "Search Form" at bounding box center [446, 198] width 15 height 15
click at [433, 230] on div "Recording Artist" at bounding box center [368, 237] width 184 height 38
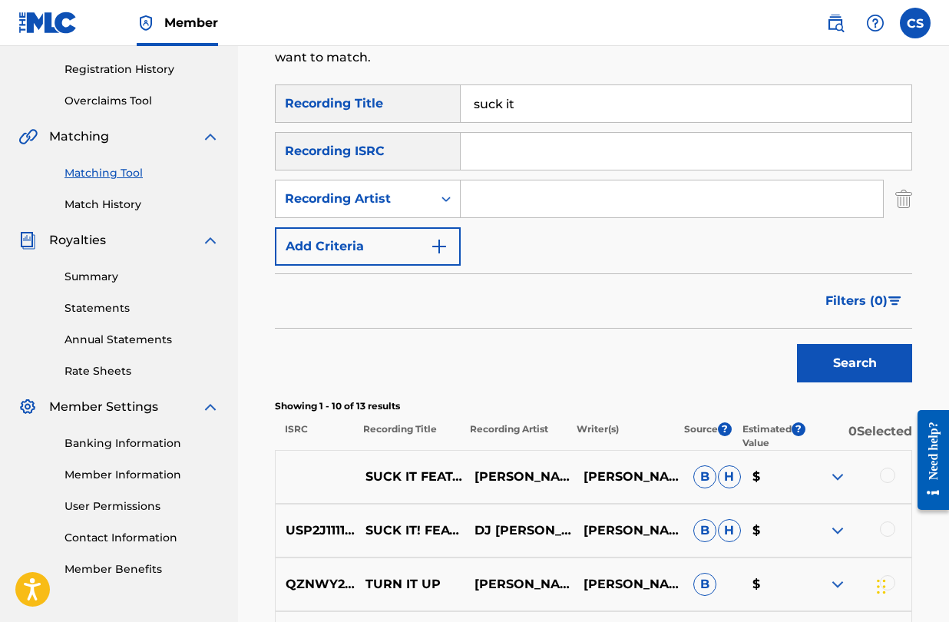
click at [556, 196] on input "Search Form" at bounding box center [672, 199] width 423 height 37
type input "ivy"
click at [797, 344] on button "Search" at bounding box center [854, 363] width 115 height 38
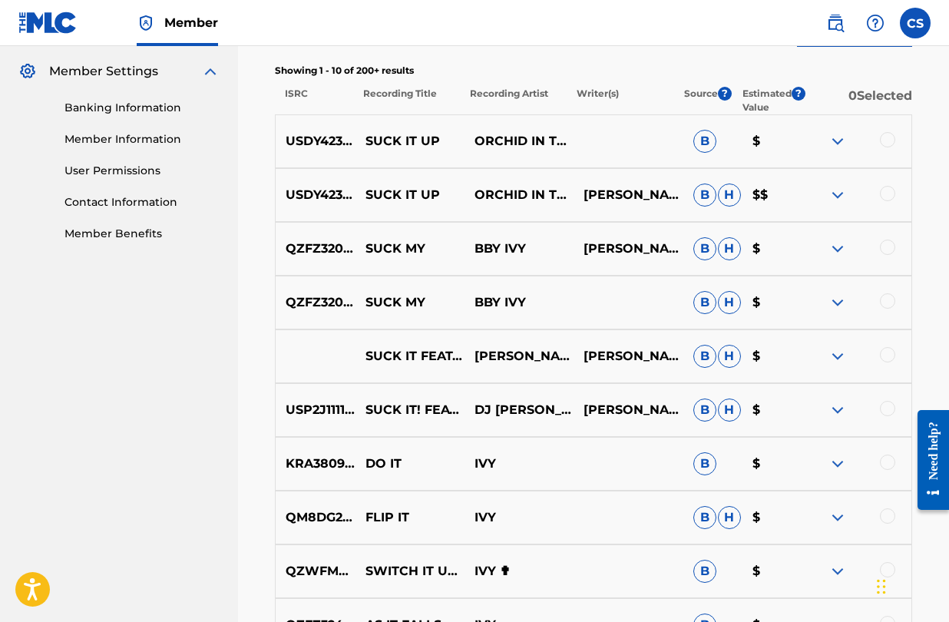
scroll to position [627, 0]
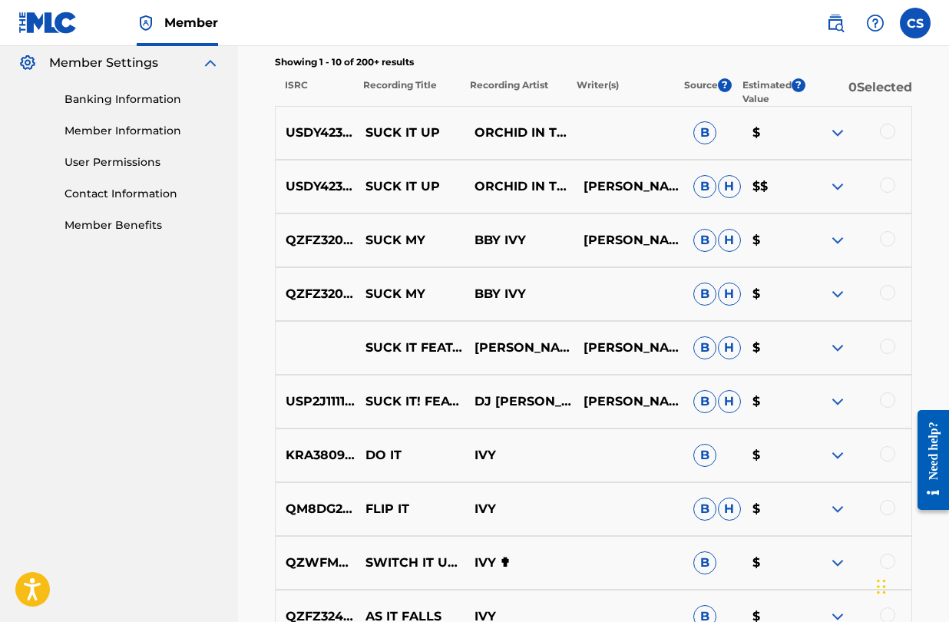
click at [887, 350] on div at bounding box center [887, 346] width 15 height 15
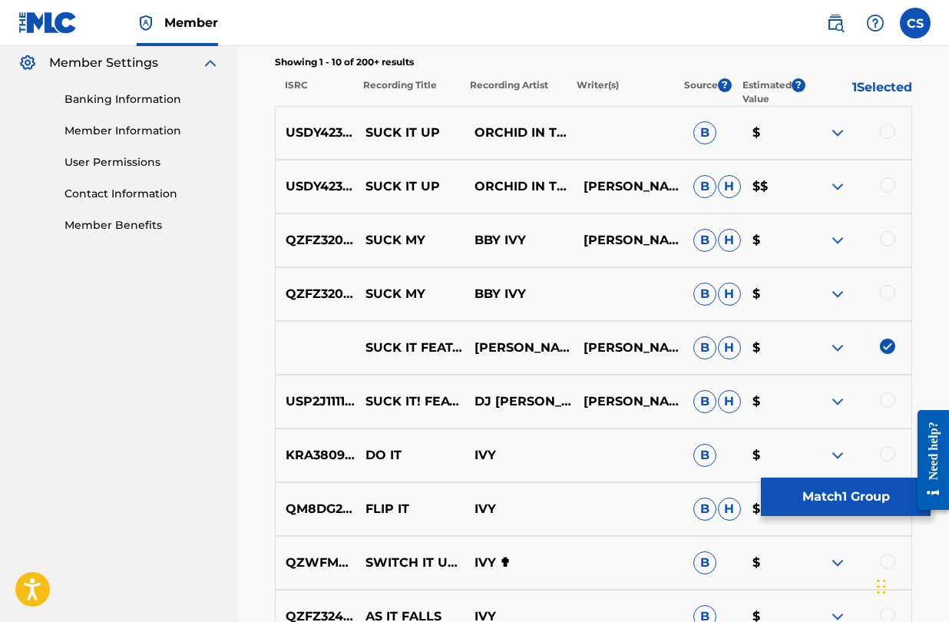
click at [886, 397] on div at bounding box center [887, 400] width 15 height 15
click at [850, 499] on button "Match 2 Groups" at bounding box center [846, 497] width 170 height 38
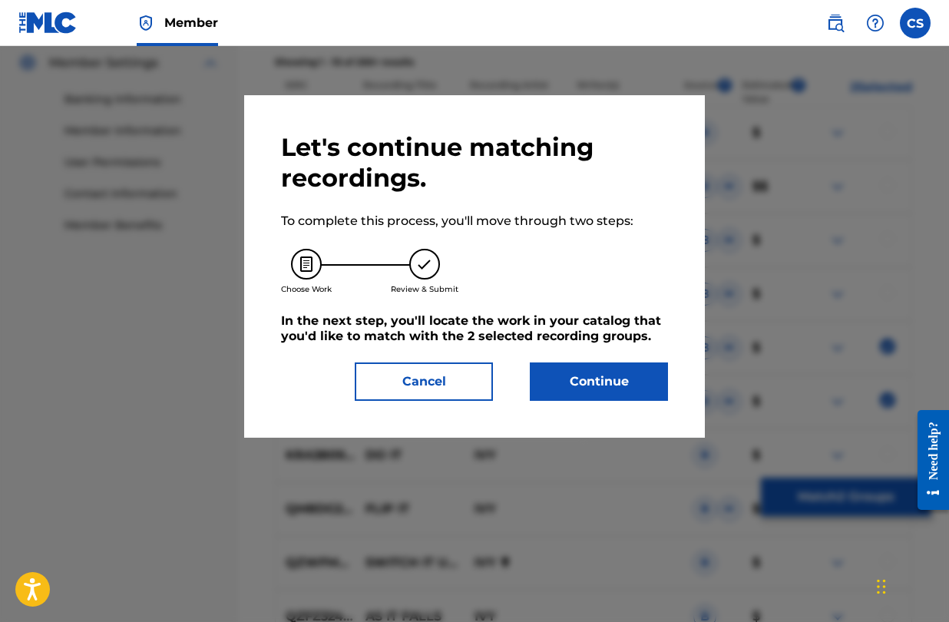
click at [623, 378] on button "Continue" at bounding box center [599, 382] width 138 height 38
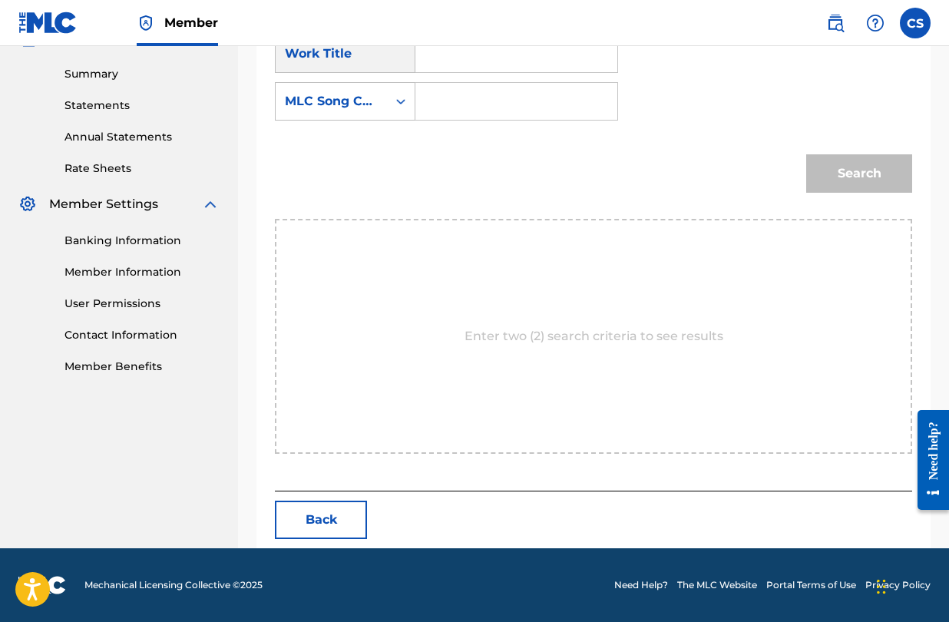
click at [518, 91] on input "Search Form" at bounding box center [517, 101] width 176 height 37
paste input "SC8JK2"
type input "SC8JK2"
click at [503, 64] on input "Search Form" at bounding box center [517, 53] width 176 height 37
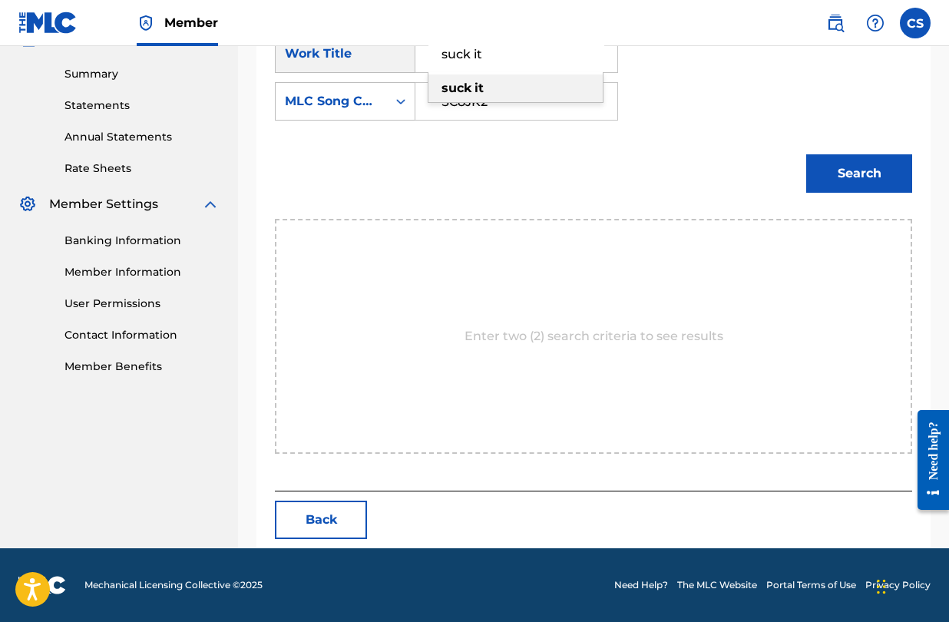
type input "suck it"
click at [502, 92] on div "suck it" at bounding box center [516, 89] width 174 height 28
click at [853, 167] on button "Search" at bounding box center [860, 173] width 106 height 38
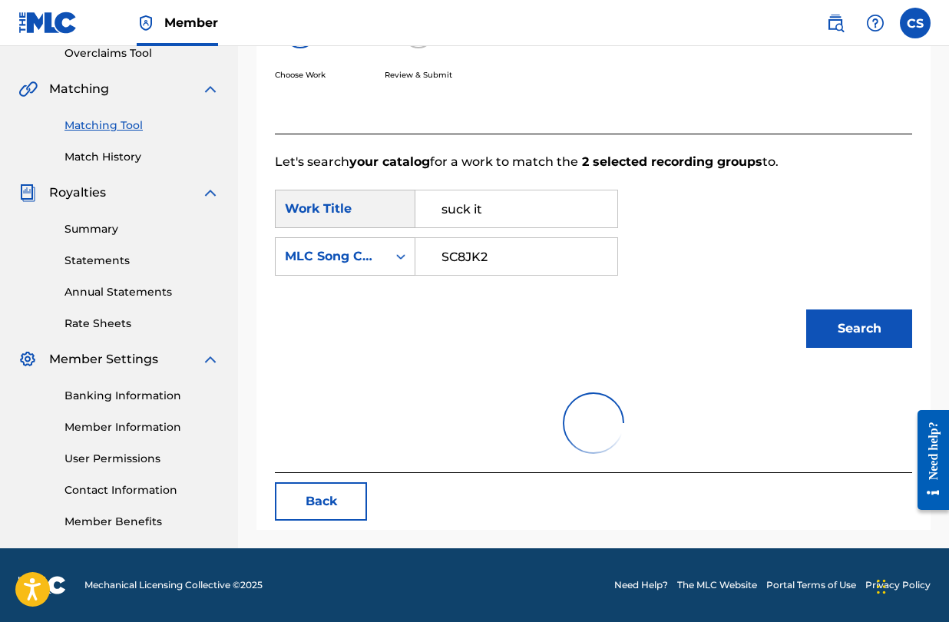
scroll to position [440, 0]
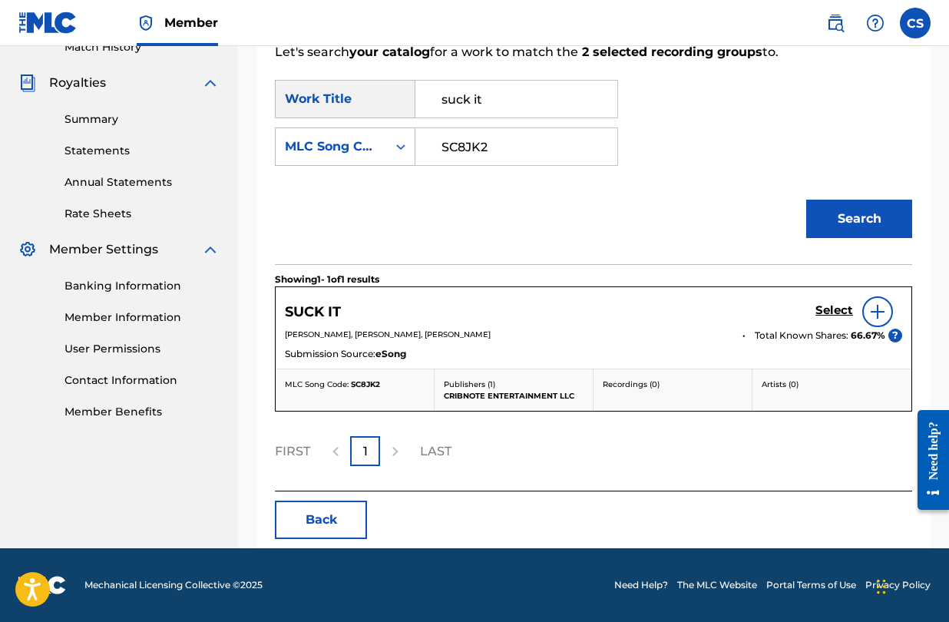
click at [831, 308] on h5 "Select" at bounding box center [835, 310] width 38 height 15
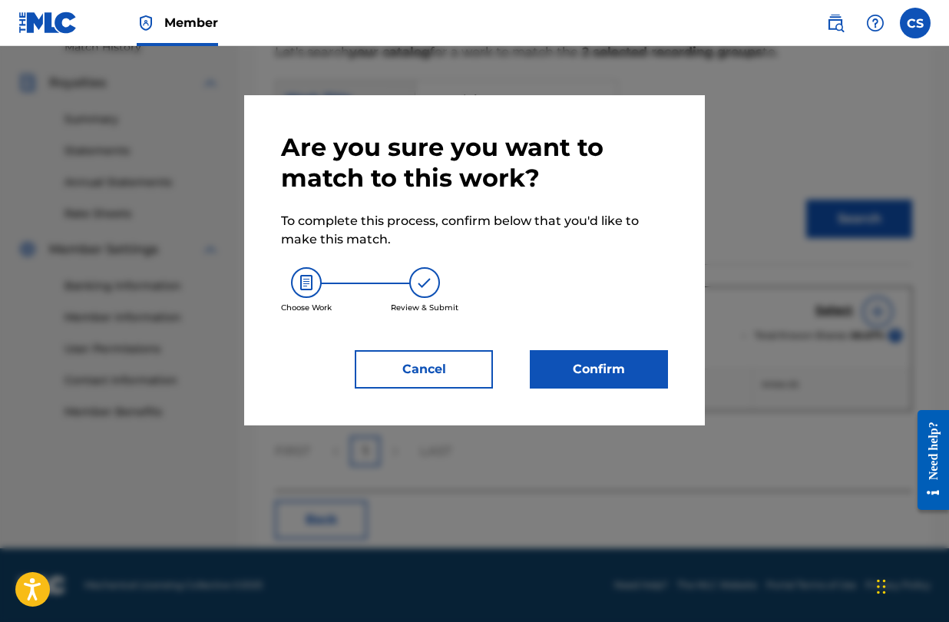
click at [577, 369] on button "Confirm" at bounding box center [599, 369] width 138 height 38
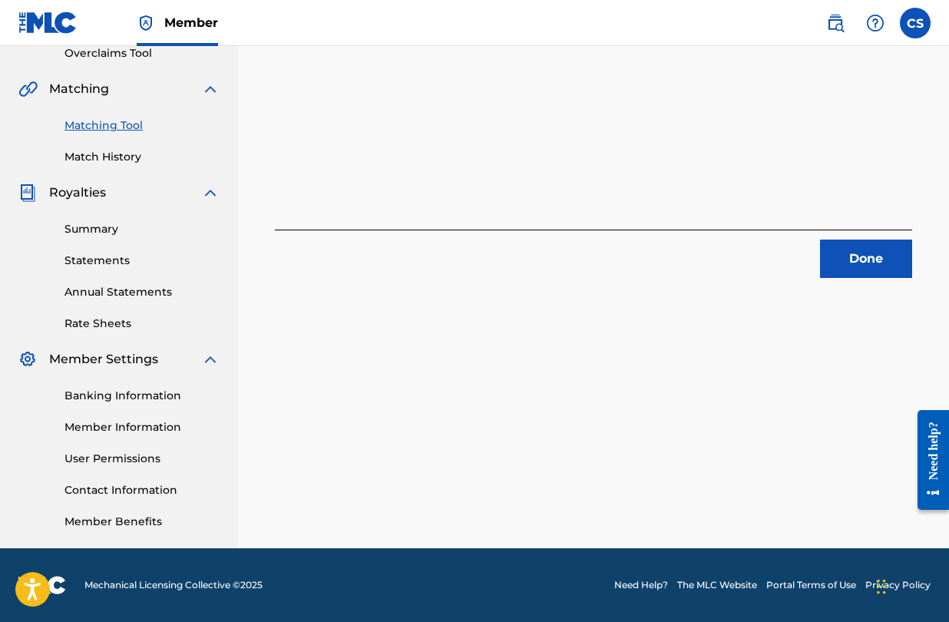
click at [866, 261] on button "Done" at bounding box center [866, 259] width 92 height 38
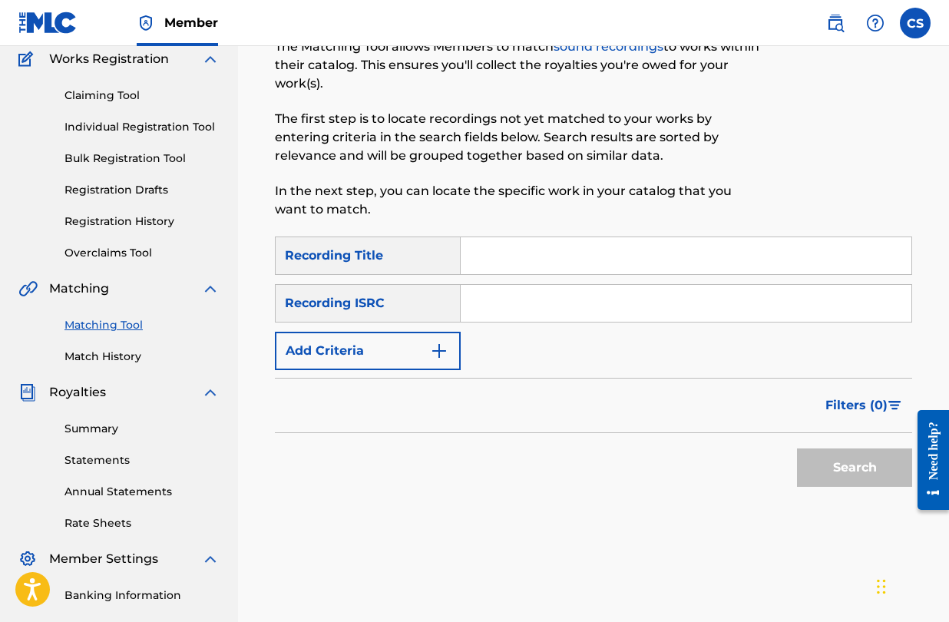
scroll to position [0, 0]
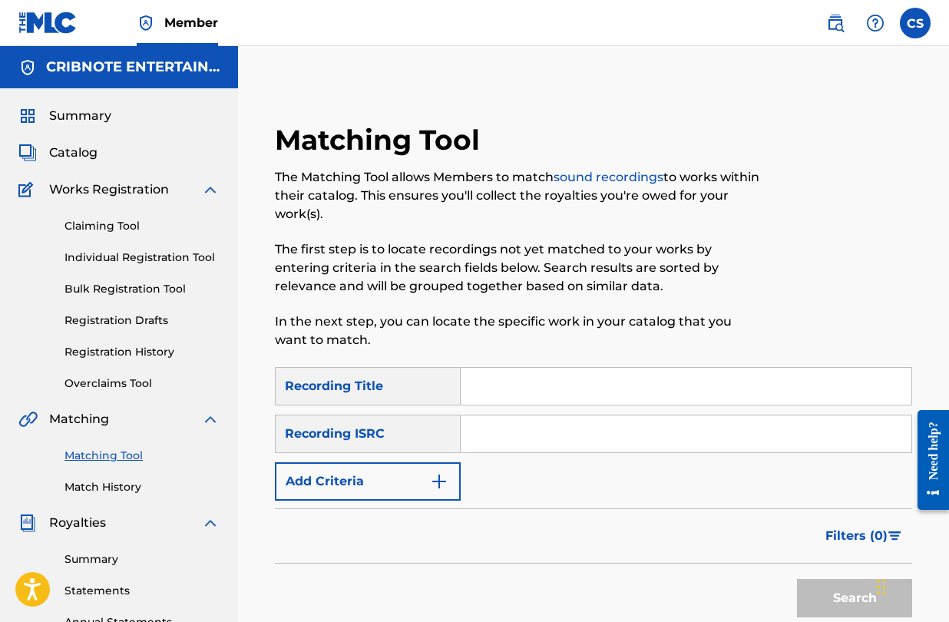
click at [86, 154] on span "Catalog" at bounding box center [73, 153] width 48 height 18
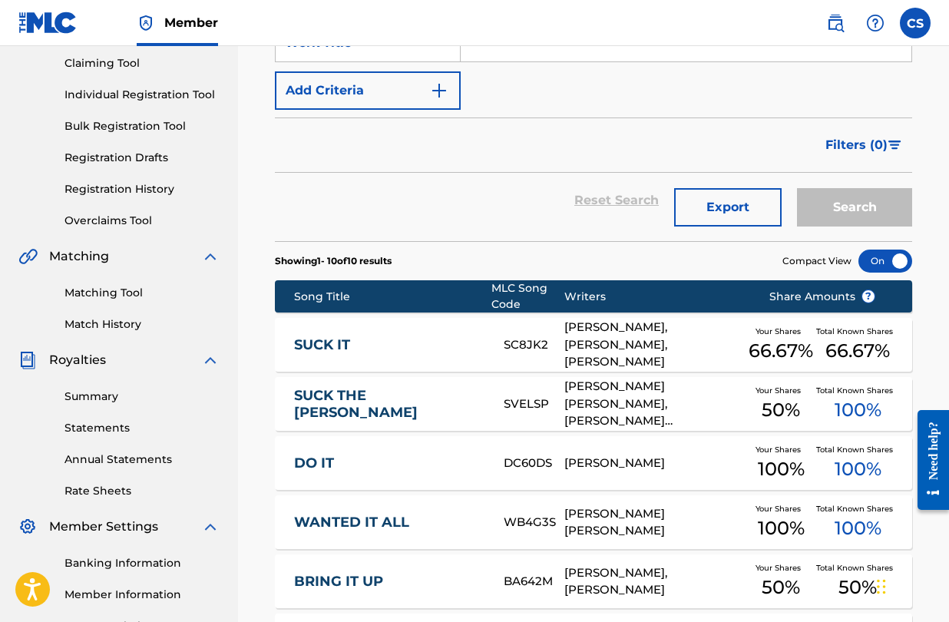
scroll to position [164, 0]
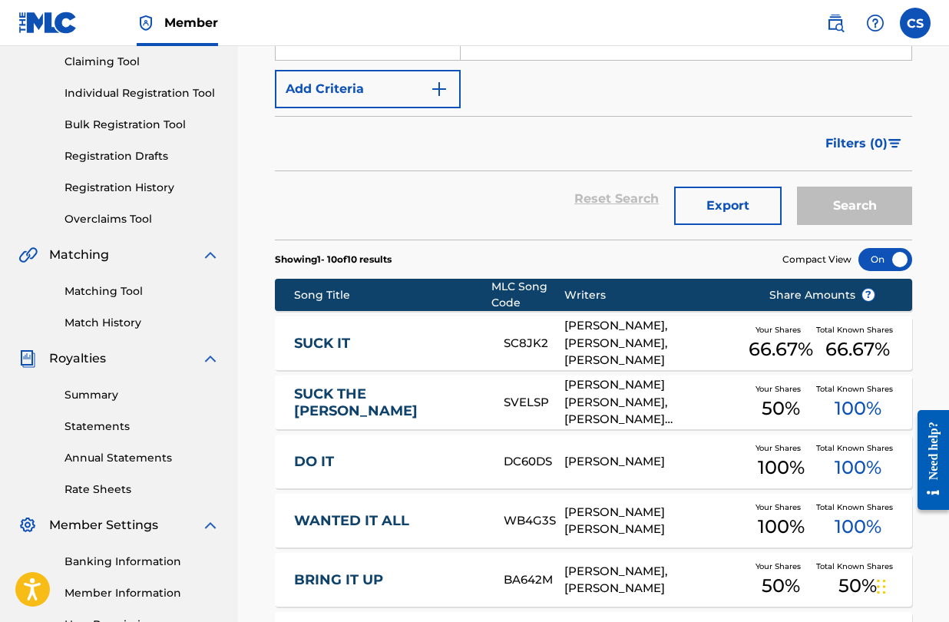
click at [648, 342] on div "[PERSON_NAME], [PERSON_NAME], [PERSON_NAME]" at bounding box center [656, 343] width 182 height 52
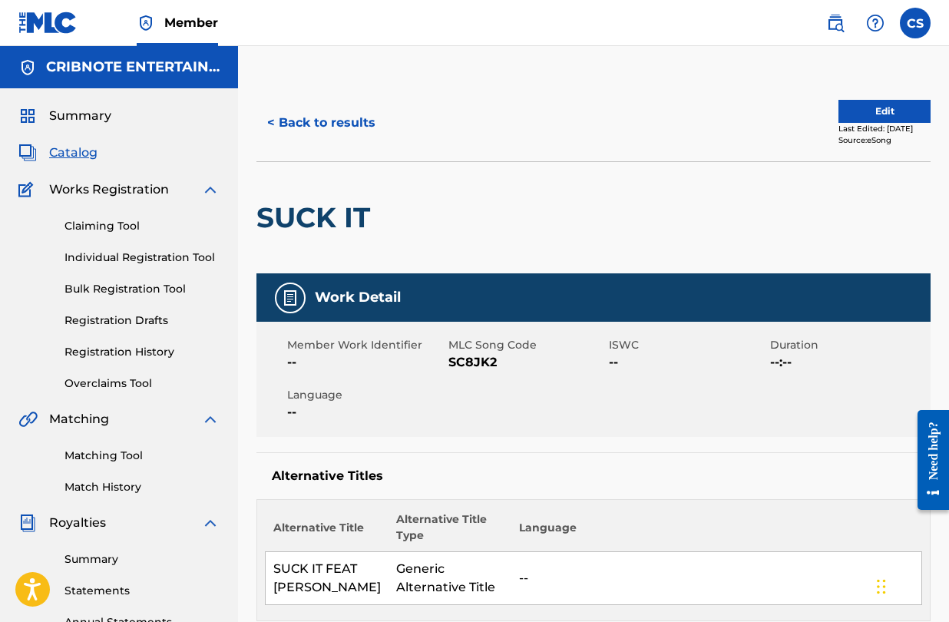
click at [72, 158] on span "Catalog" at bounding box center [73, 153] width 48 height 18
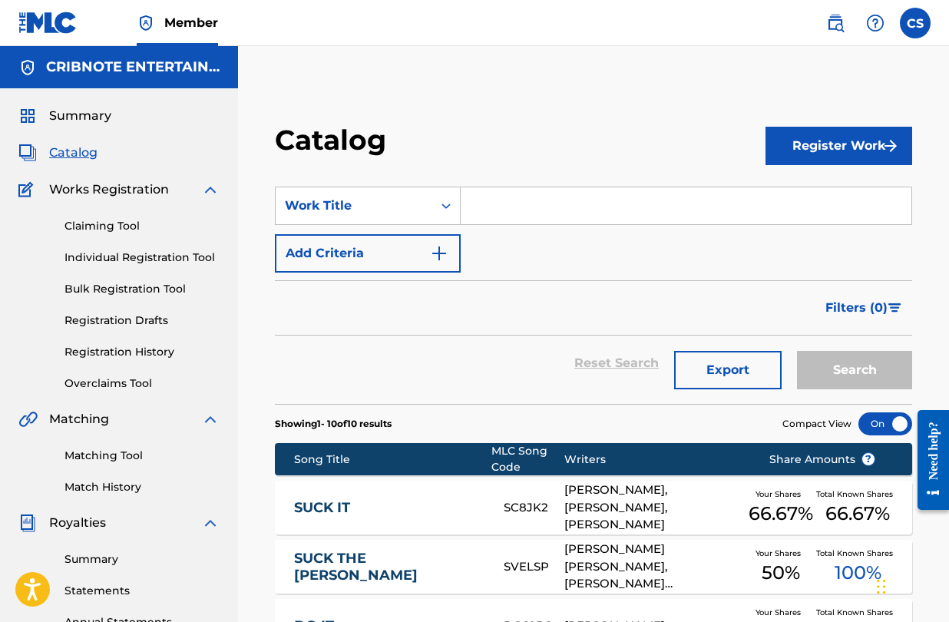
click at [131, 461] on link "Matching Tool" at bounding box center [142, 456] width 155 height 16
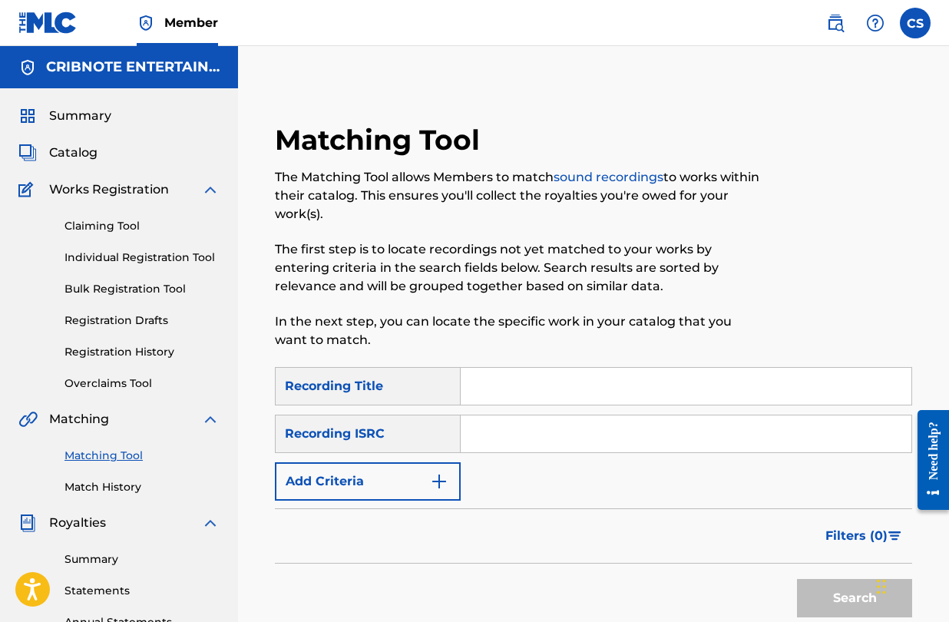
click at [515, 376] on input "Search Form" at bounding box center [686, 386] width 451 height 37
type input "suck it"
click at [509, 424] on input "Search Form" at bounding box center [686, 434] width 451 height 37
type input "j"
paste input "SC8JK2"
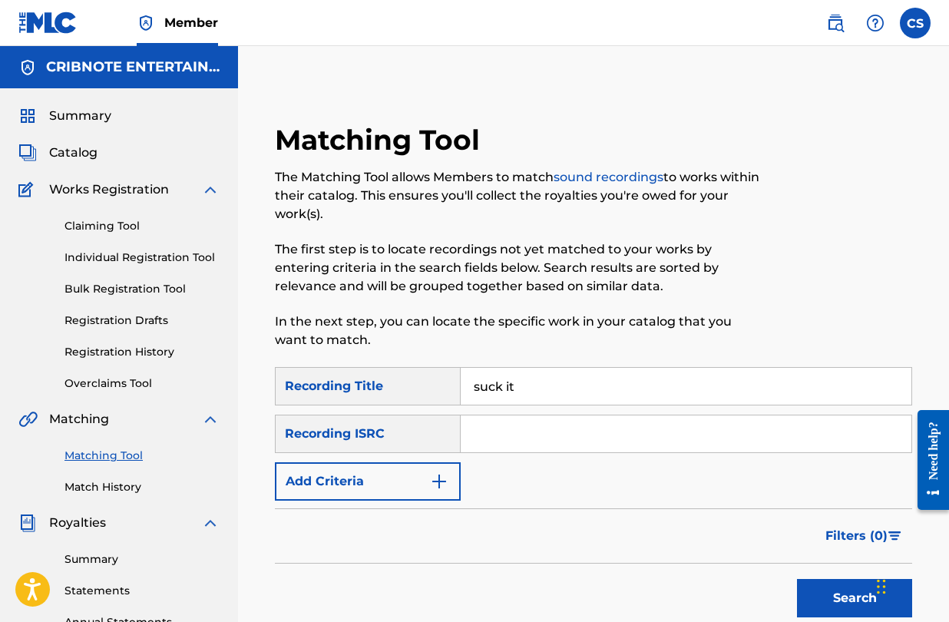
type input "SC8JK2"
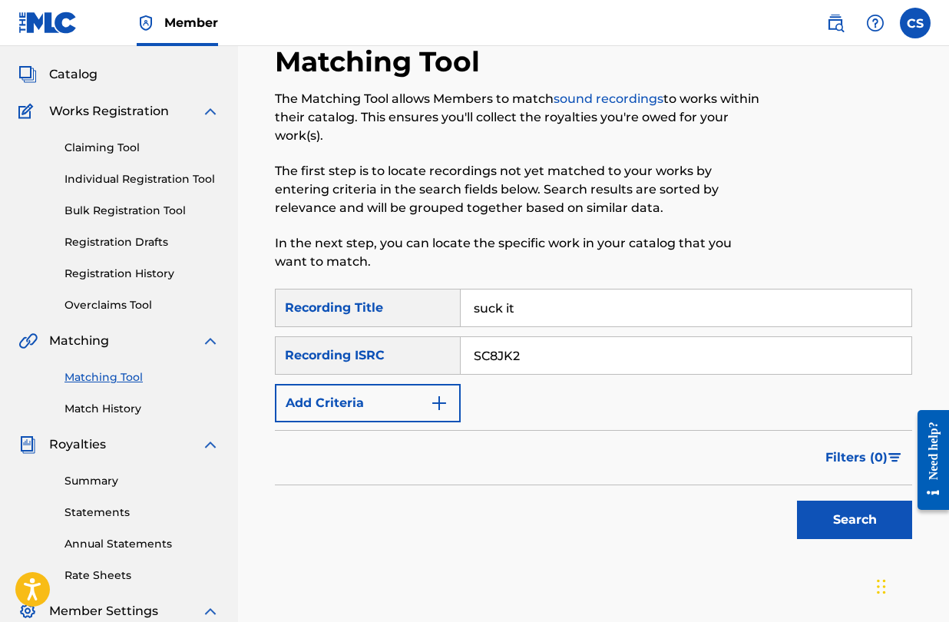
scroll to position [90, 0]
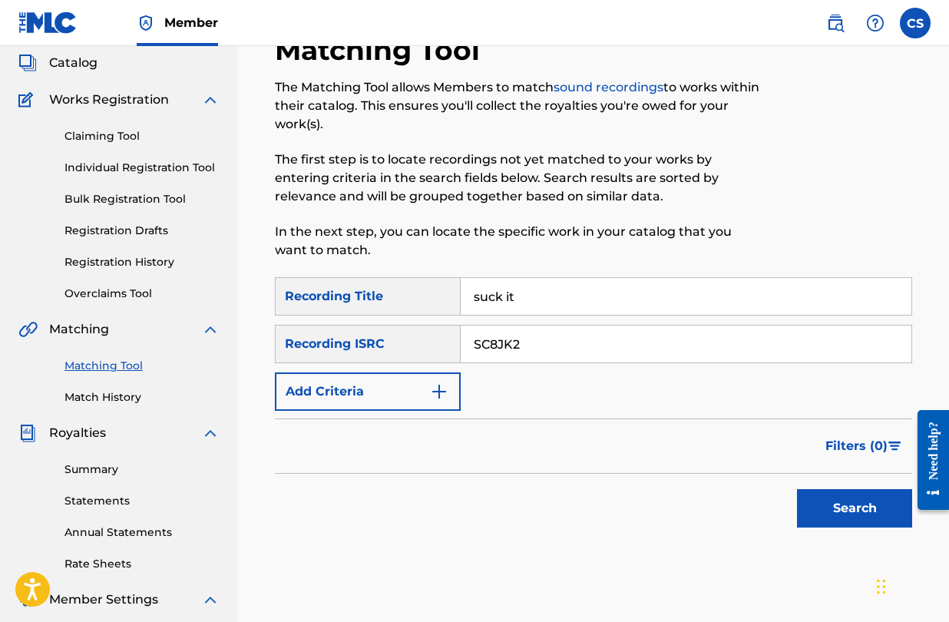
drag, startPoint x: 545, startPoint y: 347, endPoint x: 410, endPoint y: 334, distance: 135.1
click at [410, 334] on div "SearchWithCriteria36b9cca9-f150-4992-b396-df602ed11870 Recording ISRC SC8JK2" at bounding box center [594, 344] width 638 height 38
click at [422, 381] on button "Add Criteria" at bounding box center [368, 392] width 186 height 38
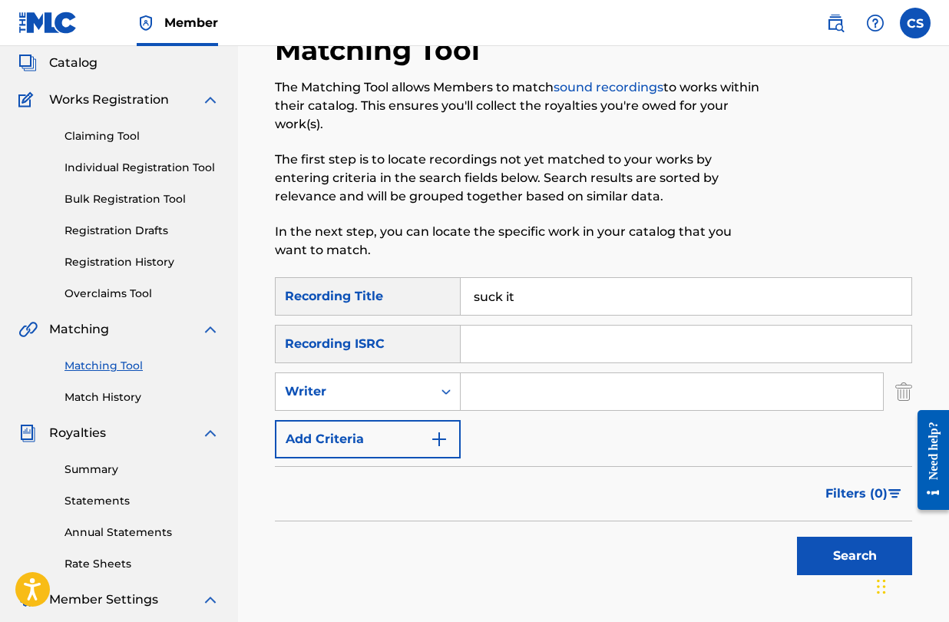
click at [507, 392] on input "Search Form" at bounding box center [672, 391] width 423 height 37
type input "s"
type input "[PERSON_NAME]"
click at [827, 545] on button "Search" at bounding box center [854, 556] width 115 height 38
click at [445, 395] on icon "Search Form" at bounding box center [446, 391] width 15 height 15
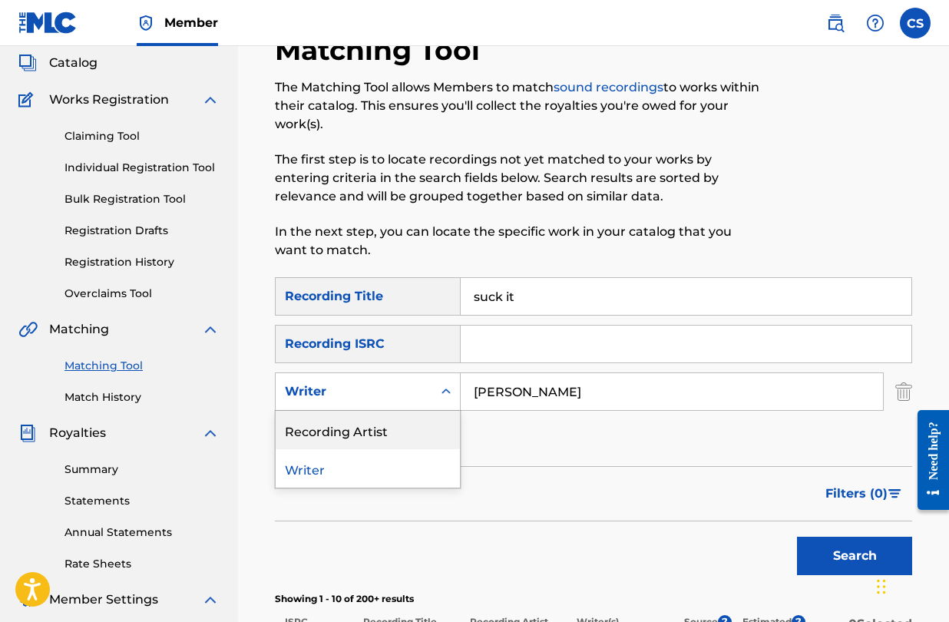
click at [439, 436] on div "Recording Artist" at bounding box center [368, 430] width 184 height 38
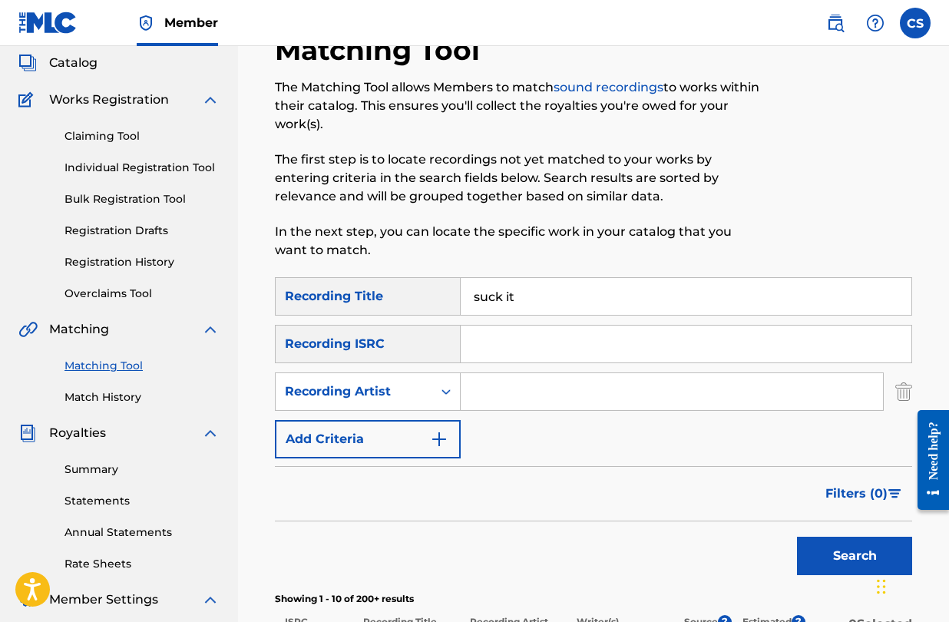
click at [861, 561] on button "Search" at bounding box center [854, 556] width 115 height 38
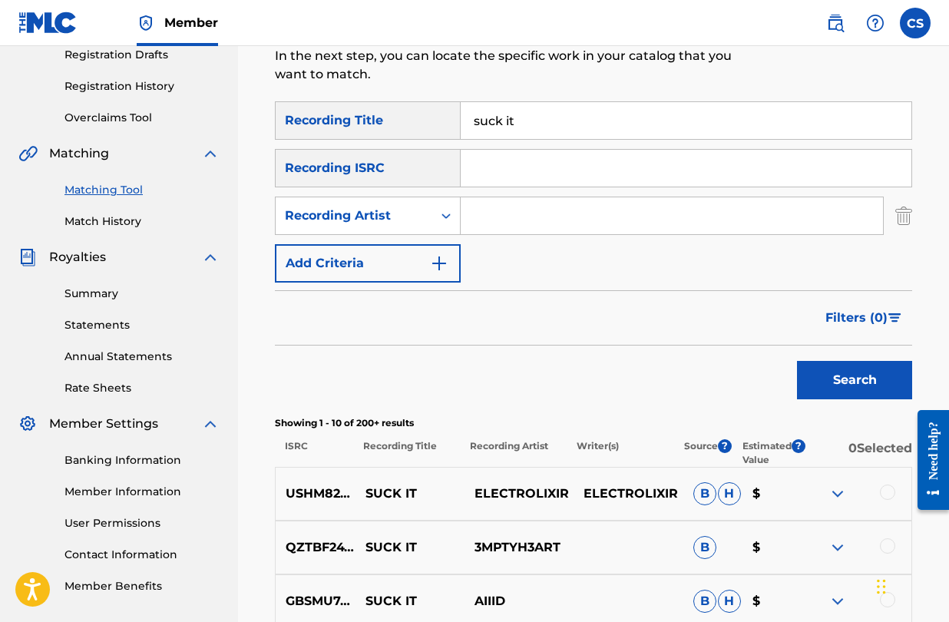
scroll to position [254, 0]
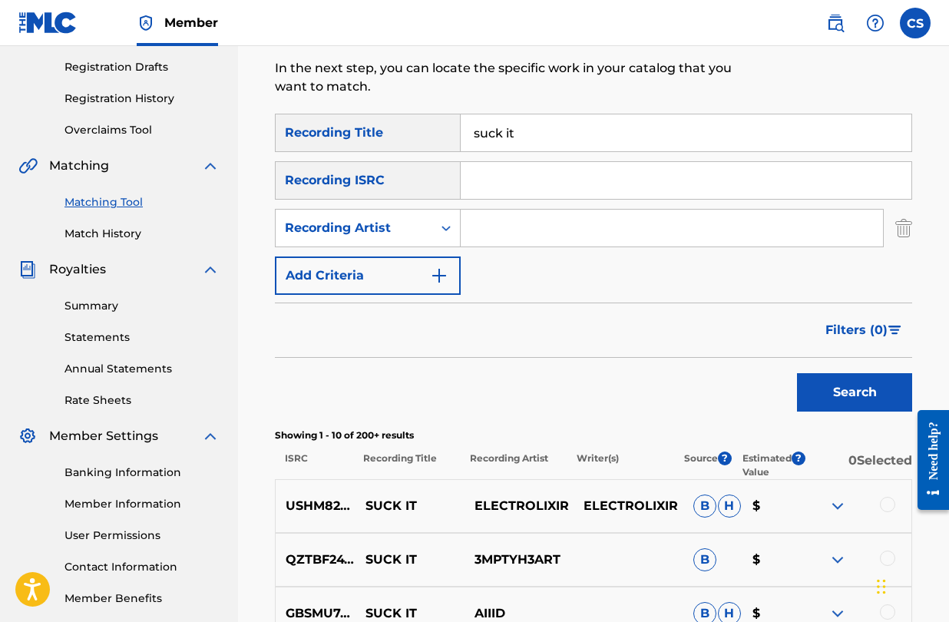
click at [536, 219] on input "Search Form" at bounding box center [672, 228] width 423 height 37
type input "[PERSON_NAME]"
click at [797, 373] on button "Search" at bounding box center [854, 392] width 115 height 38
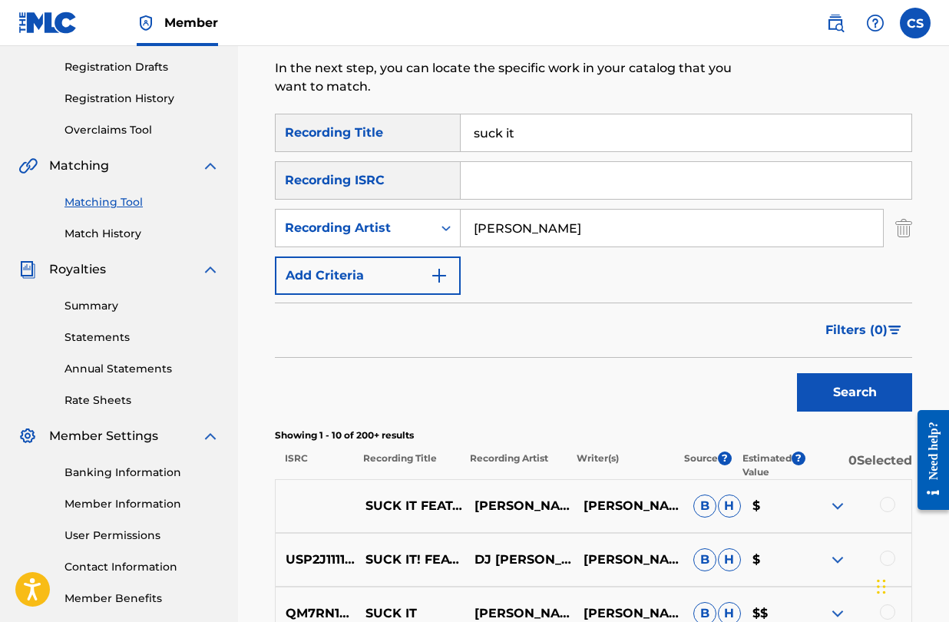
click at [887, 334] on span "Filters ( 0 )" at bounding box center [857, 330] width 62 height 18
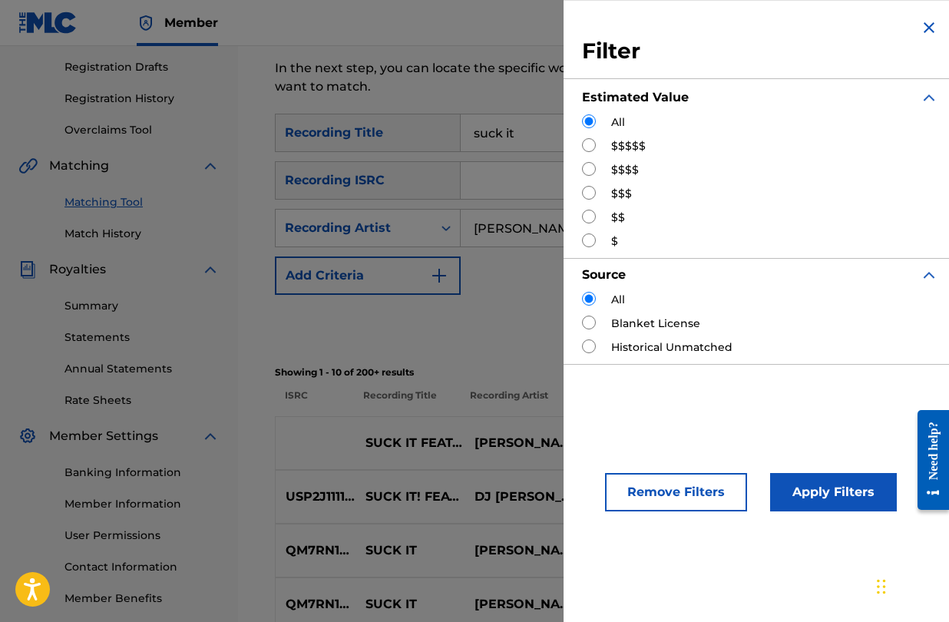
click at [587, 218] on input "Search Form" at bounding box center [589, 217] width 14 height 14
radio input "true"
click at [858, 490] on button "Apply Filters" at bounding box center [833, 492] width 127 height 38
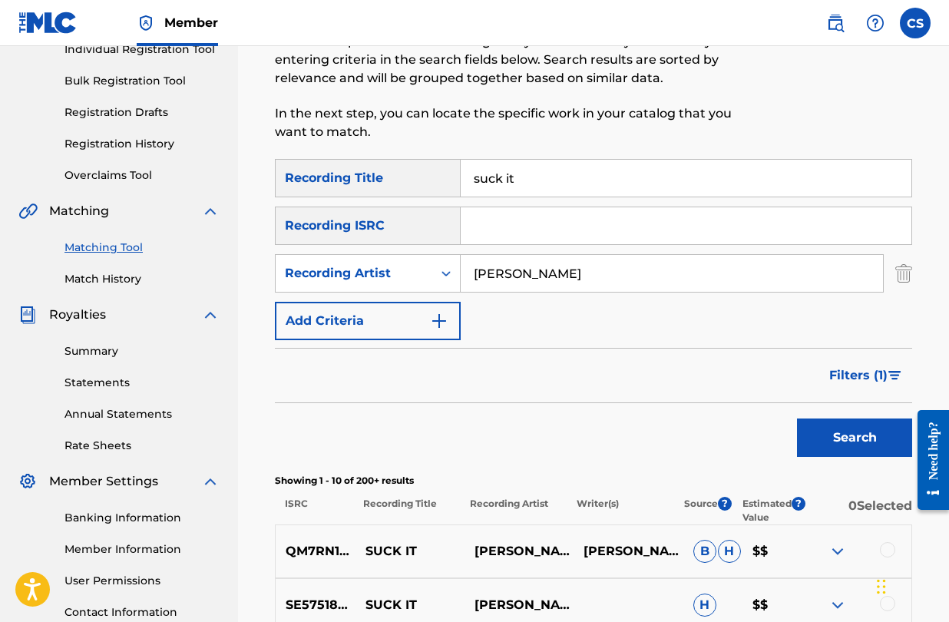
scroll to position [192, 0]
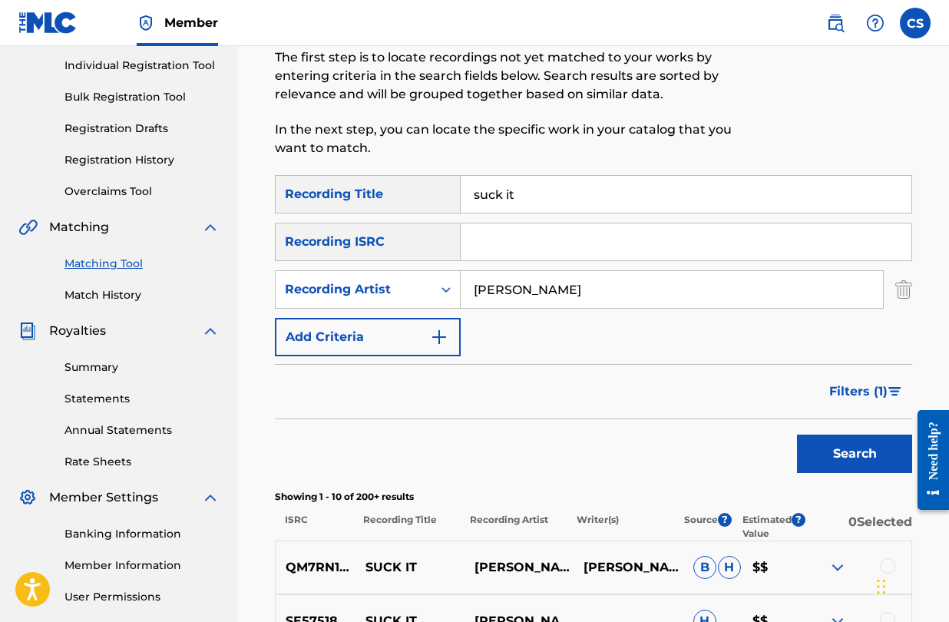
click at [865, 387] on span "Filters ( 1 )" at bounding box center [859, 392] width 58 height 18
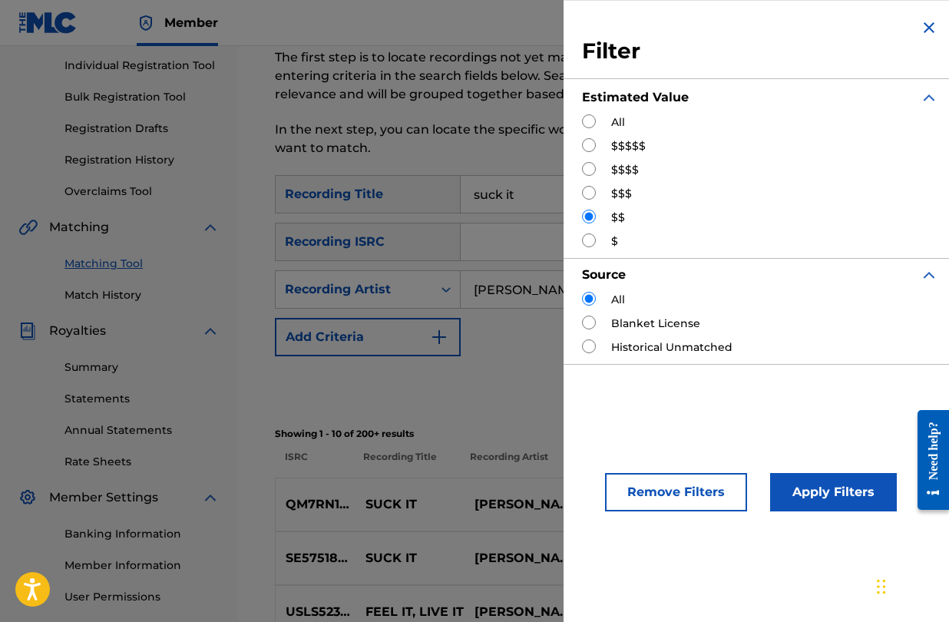
click at [592, 124] on input "Search Form" at bounding box center [589, 121] width 14 height 14
radio input "true"
click at [863, 495] on button "Apply Filters" at bounding box center [833, 492] width 127 height 38
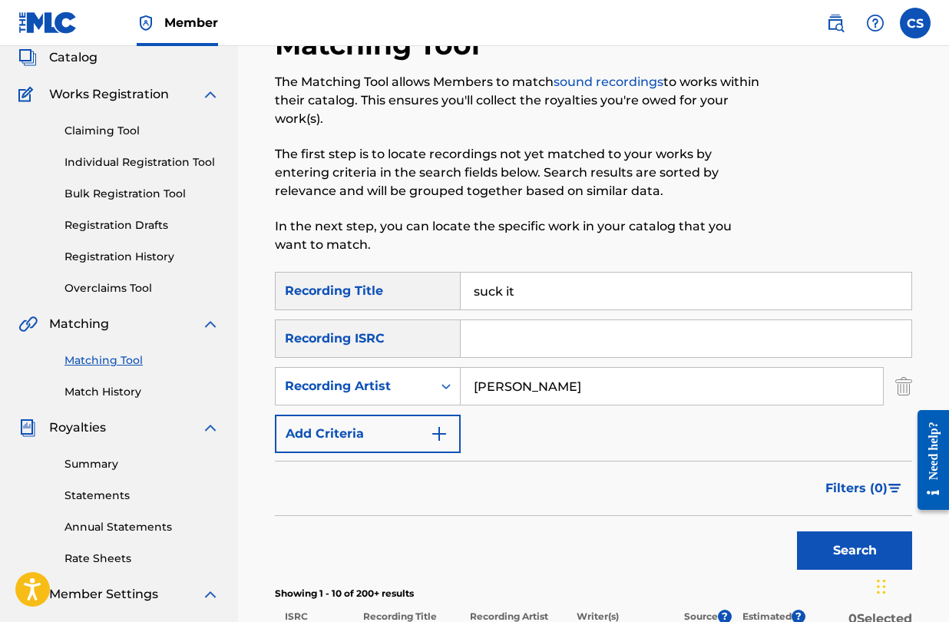
scroll to position [93, 0]
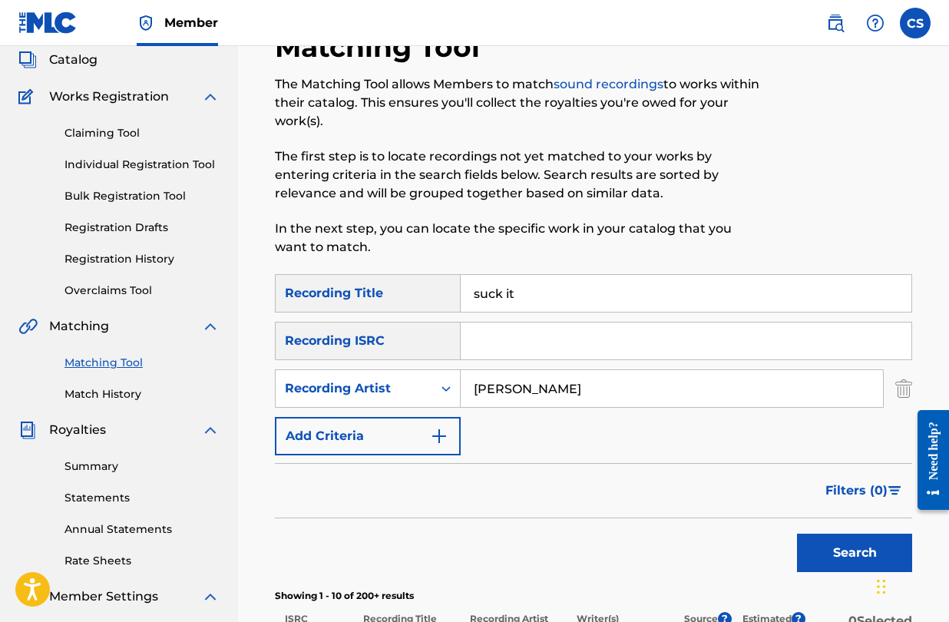
drag, startPoint x: 529, startPoint y: 303, endPoint x: 462, endPoint y: 298, distance: 67.8
click at [462, 298] on input "suck it" at bounding box center [686, 293] width 451 height 37
type input "mirror mirror"
drag, startPoint x: 572, startPoint y: 393, endPoint x: 370, endPoint y: 390, distance: 201.3
click at [370, 390] on div "SearchWithCriteriac3c61d70-f7d9-4d8c-b84e-4784ed21a6e5 Recording Artist [PERSON…" at bounding box center [594, 388] width 638 height 38
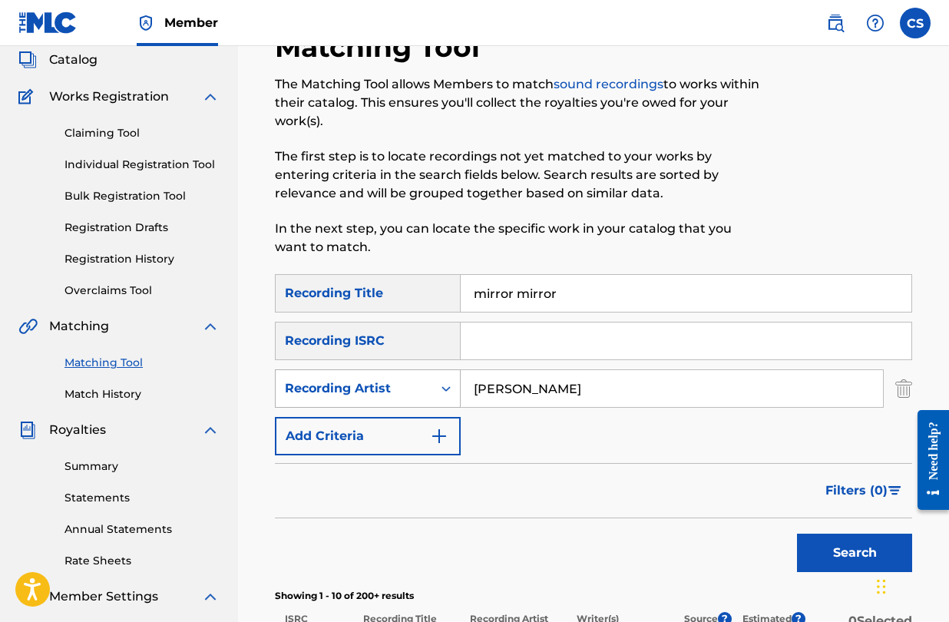
type input "[PERSON_NAME]"
click at [797, 534] on button "Search" at bounding box center [854, 553] width 115 height 38
click at [821, 554] on button "Search" at bounding box center [854, 553] width 115 height 38
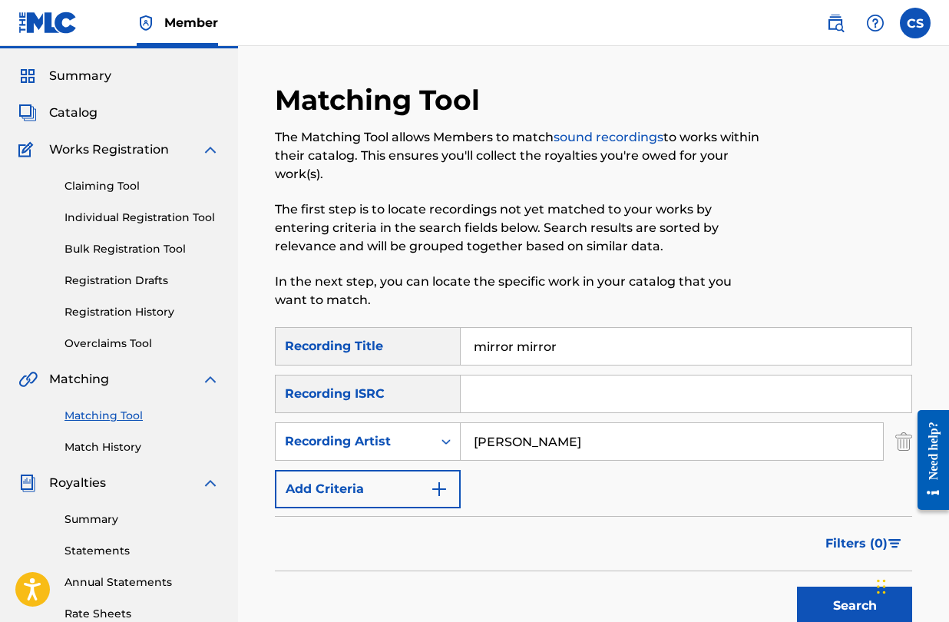
scroll to position [38, 0]
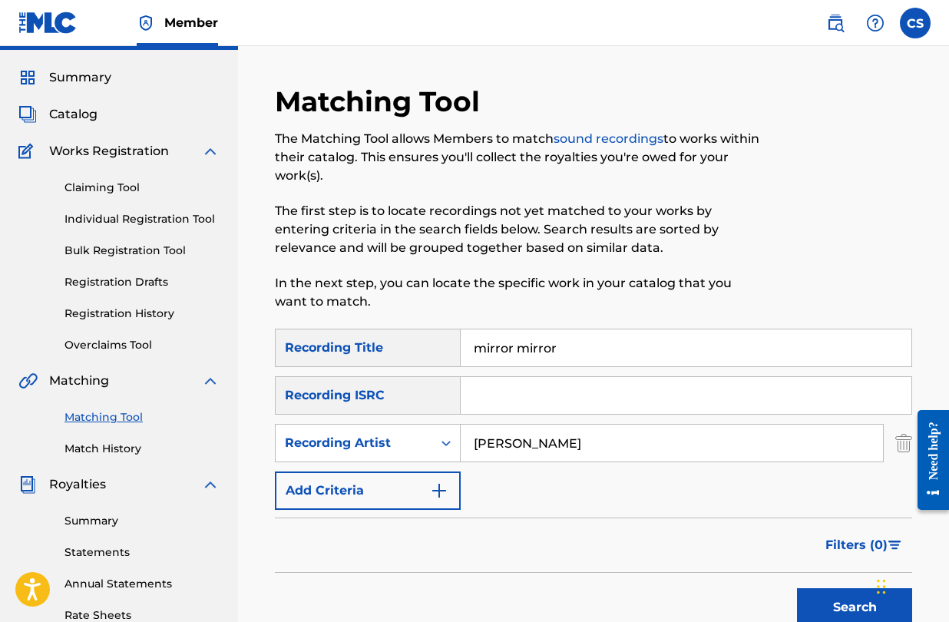
click at [83, 102] on div "Summary Catalog Works Registration Claiming Tool Individual Registration Tool B…" at bounding box center [119, 445] width 238 height 790
click at [82, 111] on span "Catalog" at bounding box center [73, 114] width 48 height 18
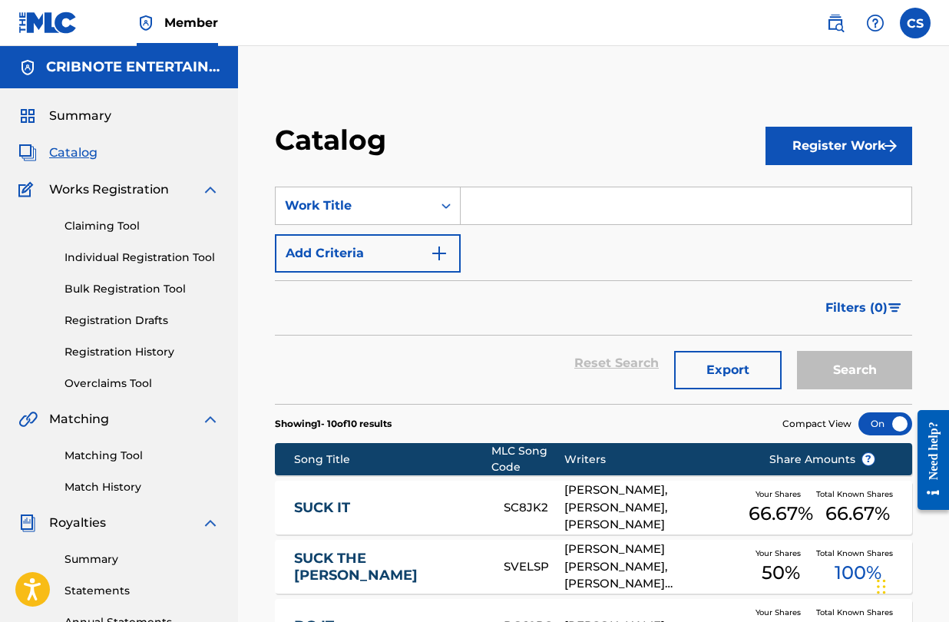
click at [529, 210] on input "Search Form" at bounding box center [686, 205] width 451 height 37
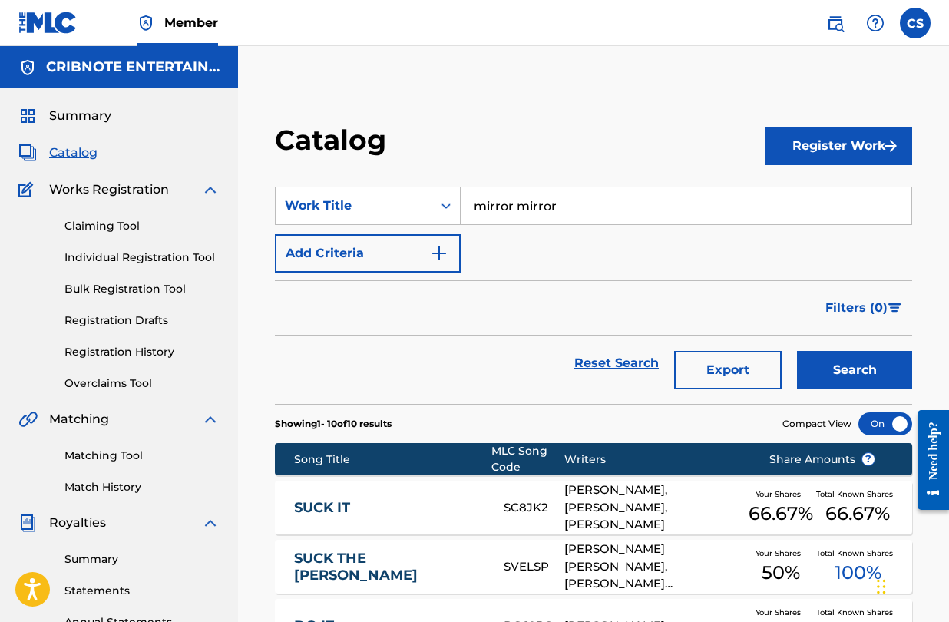
type input "mirror mirror"
click at [827, 369] on button "Search" at bounding box center [854, 370] width 115 height 38
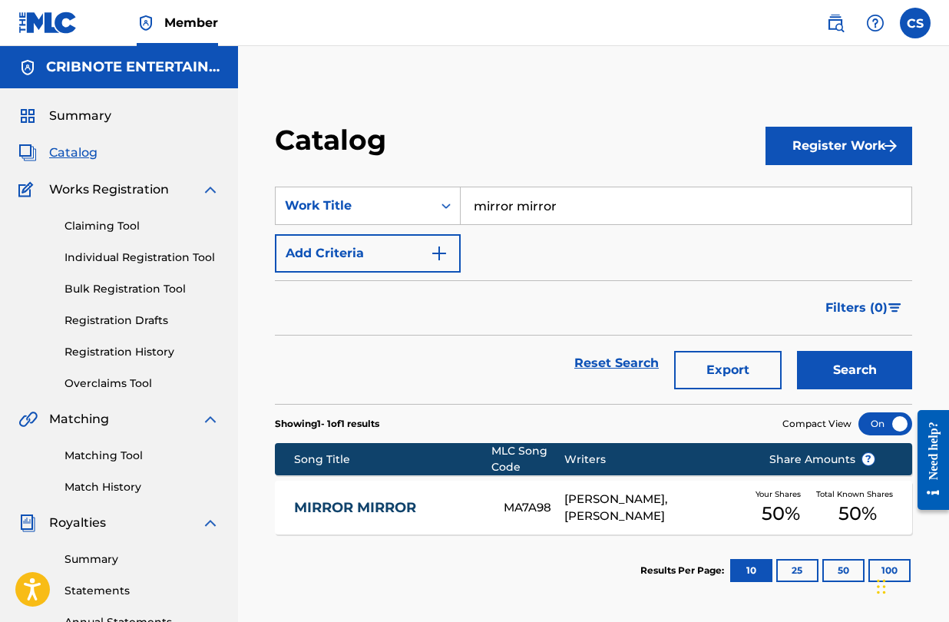
click at [403, 503] on link "MIRROR MIRROR" at bounding box center [388, 508] width 189 height 18
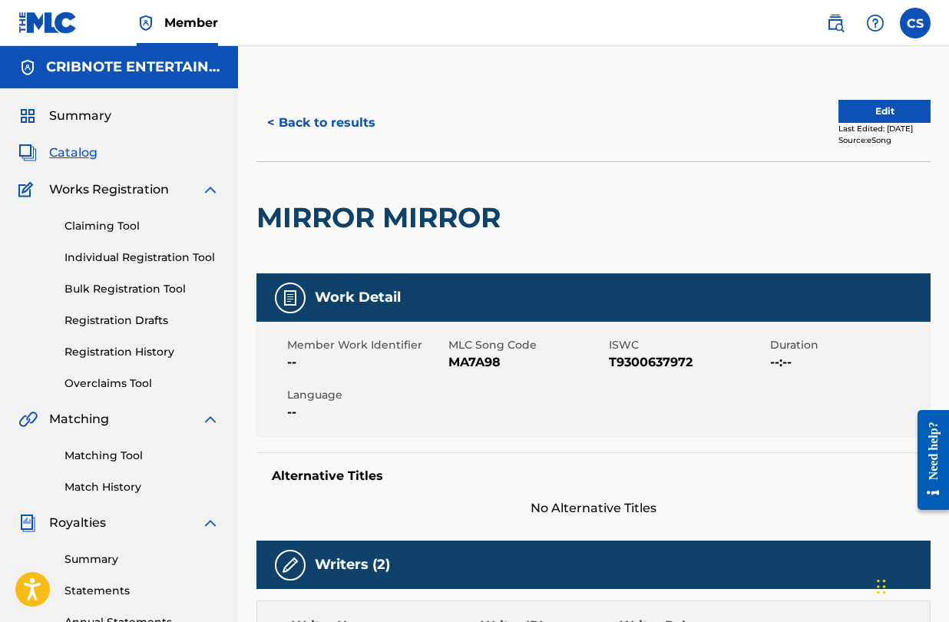
click at [273, 121] on button "< Back to results" at bounding box center [322, 123] width 130 height 38
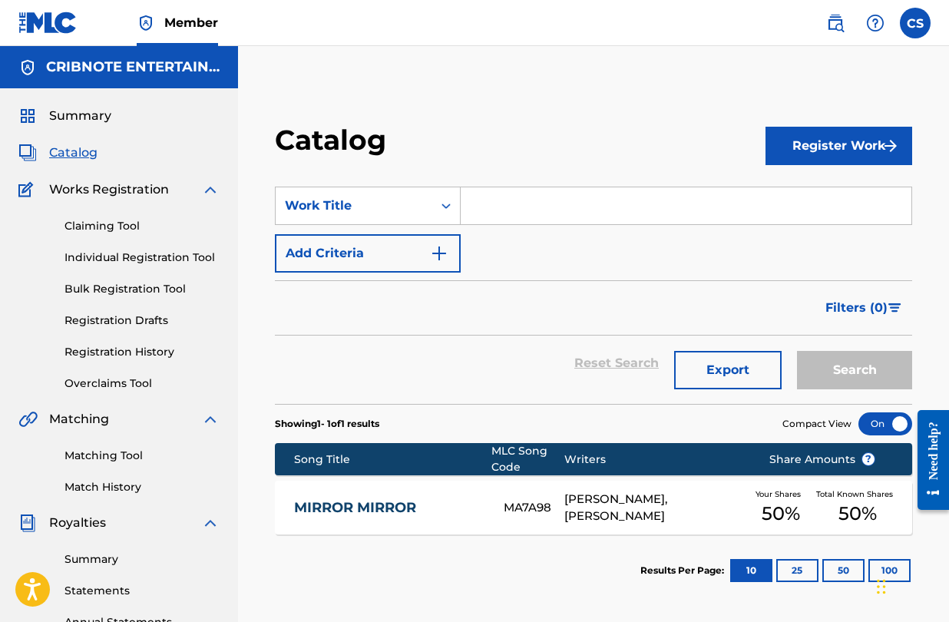
click at [518, 216] on input "Search Form" at bounding box center [686, 205] width 451 height 37
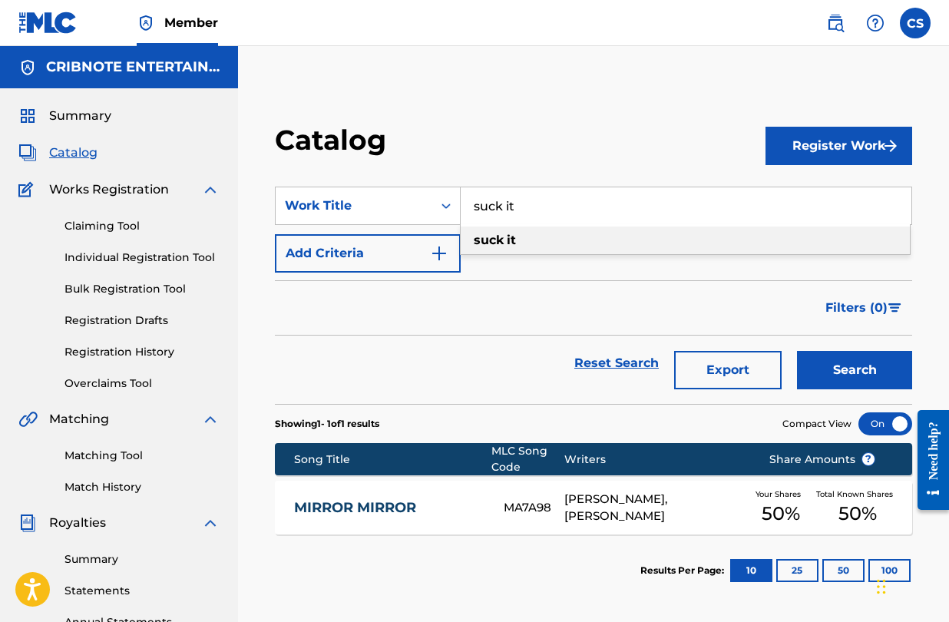
type input "suck it"
click at [541, 247] on div "suck it" at bounding box center [685, 241] width 449 height 28
click at [834, 367] on button "Search" at bounding box center [854, 370] width 115 height 38
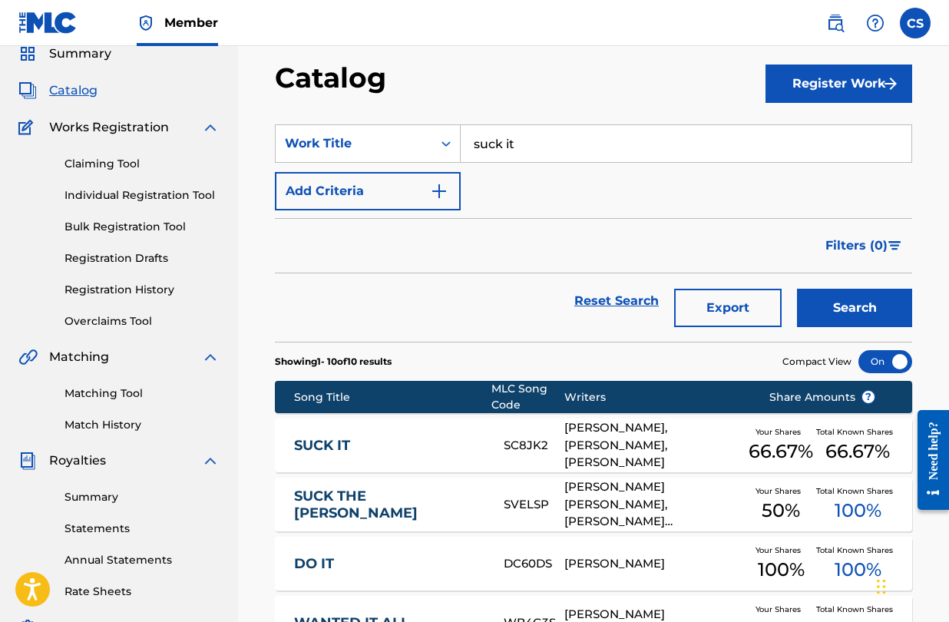
scroll to position [88, 0]
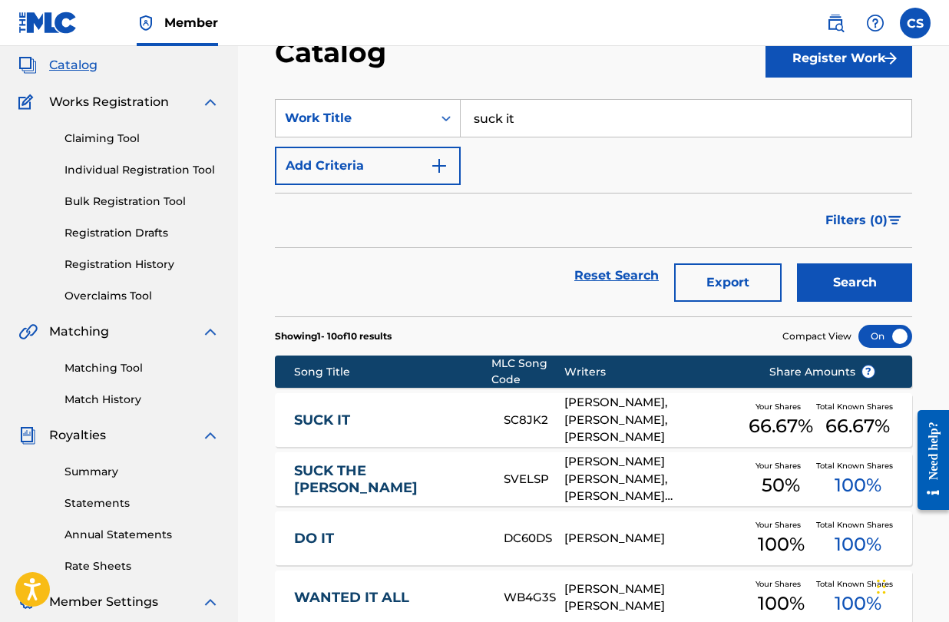
click at [346, 422] on link "SUCK IT" at bounding box center [388, 421] width 189 height 18
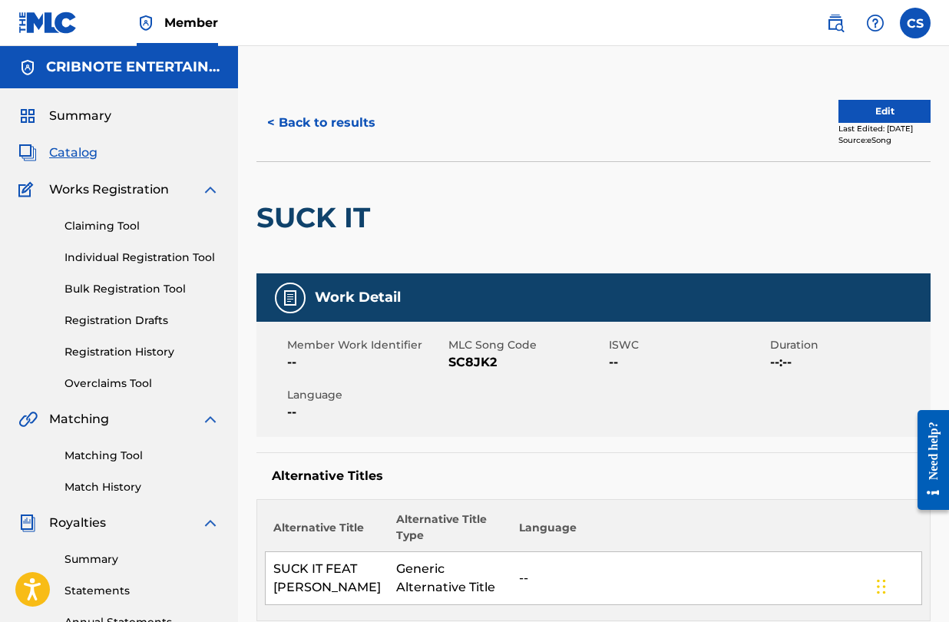
click at [266, 118] on button "< Back to results" at bounding box center [322, 123] width 130 height 38
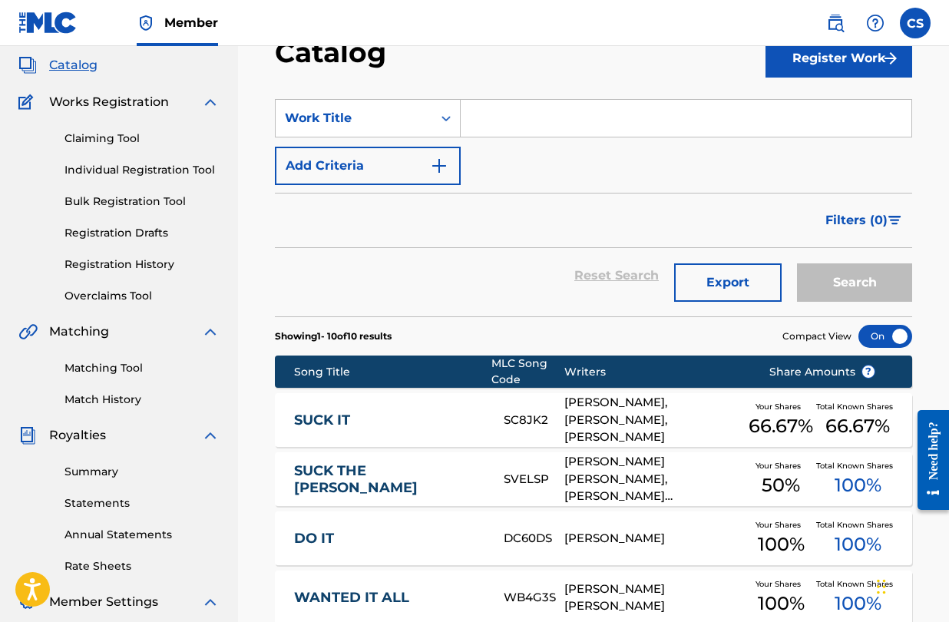
click at [569, 121] on input "Search Form" at bounding box center [686, 118] width 451 height 37
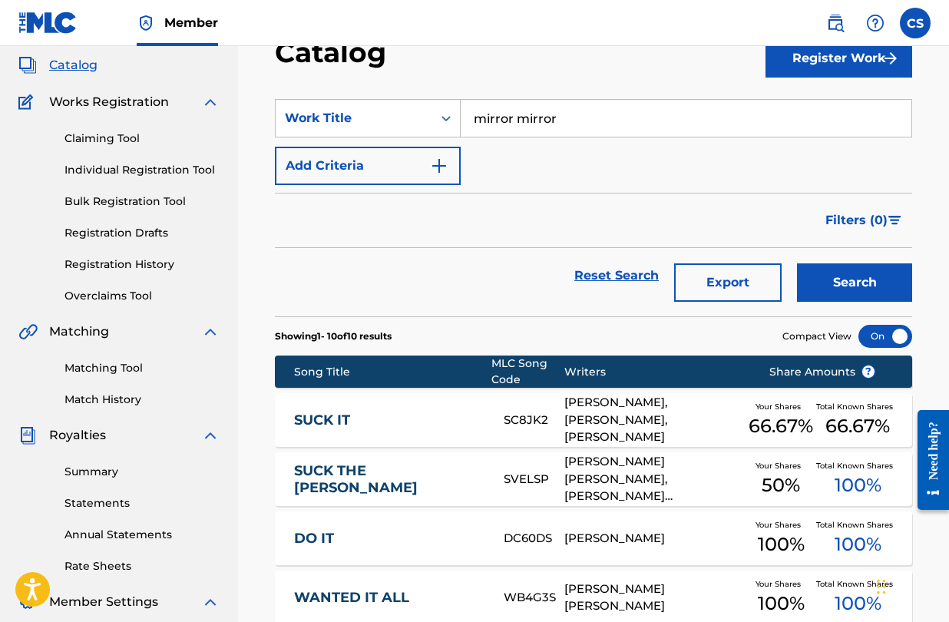
type input "mirror mirror"
click at [833, 287] on button "Search" at bounding box center [854, 282] width 115 height 38
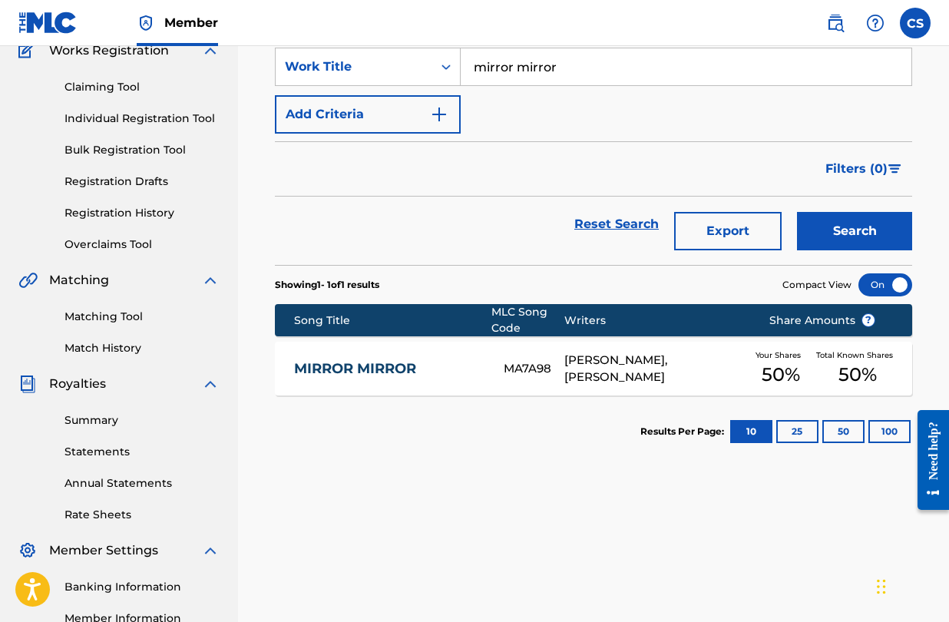
scroll to position [142, 0]
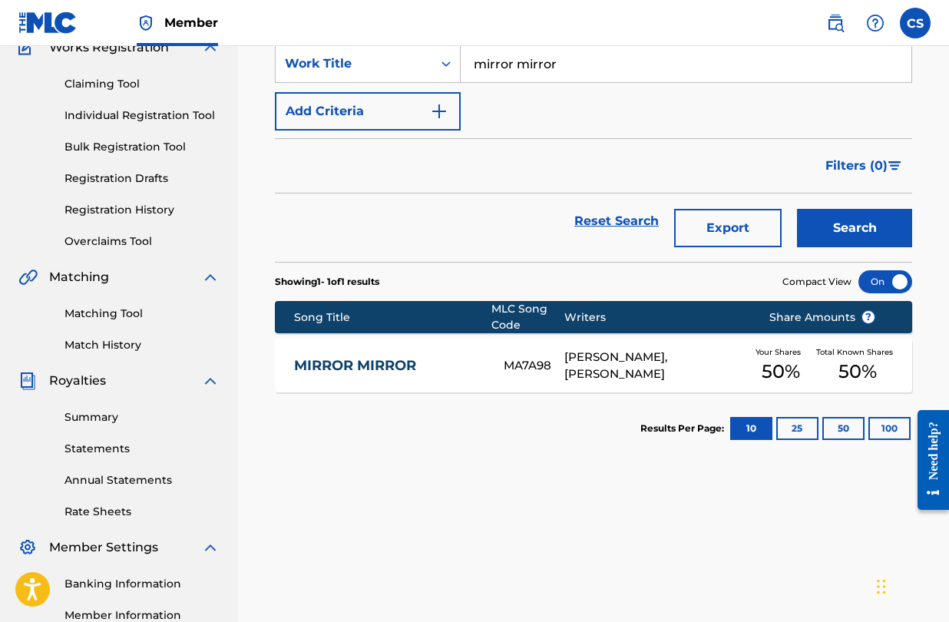
click at [409, 366] on link "MIRROR MIRROR" at bounding box center [388, 366] width 189 height 18
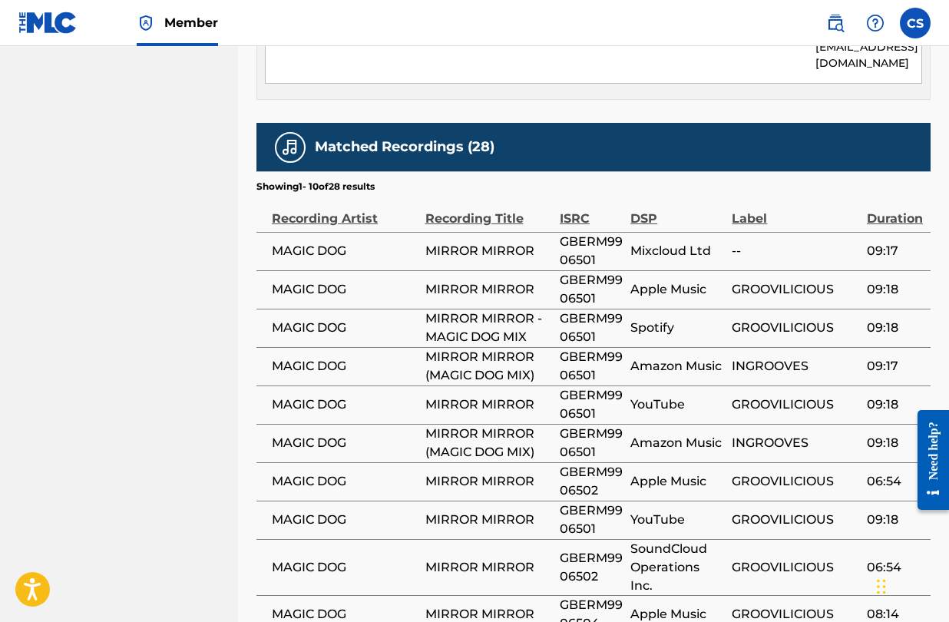
scroll to position [969, 0]
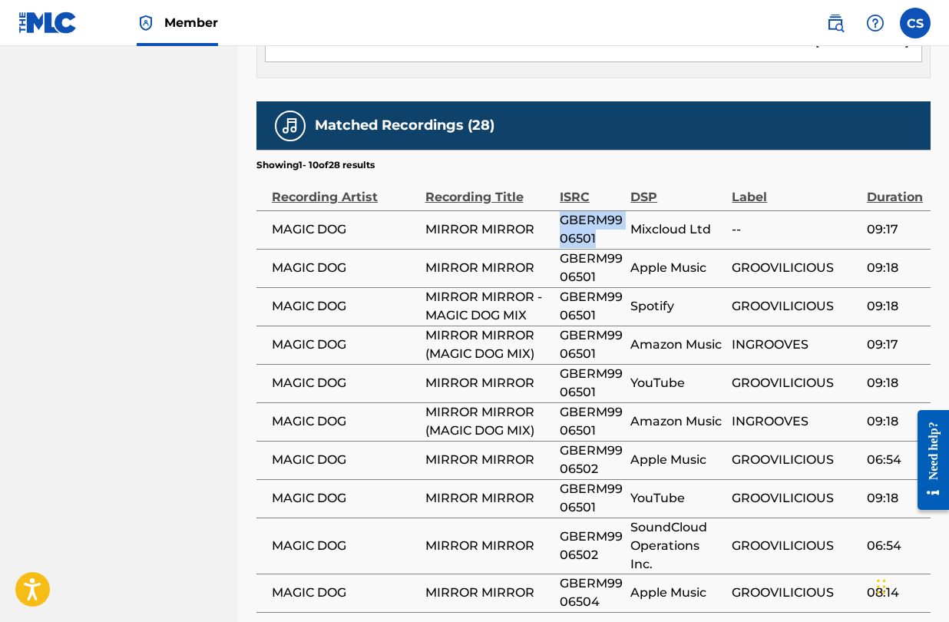
drag, startPoint x: 562, startPoint y: 204, endPoint x: 603, endPoint y: 223, distance: 45.0
click at [603, 223] on span "GBERM9906501" at bounding box center [591, 229] width 63 height 37
copy span "GBERM9906501"
drag, startPoint x: 562, startPoint y: 434, endPoint x: 608, endPoint y: 450, distance: 48.8
click at [608, 450] on span "GBERM9906502" at bounding box center [591, 460] width 63 height 37
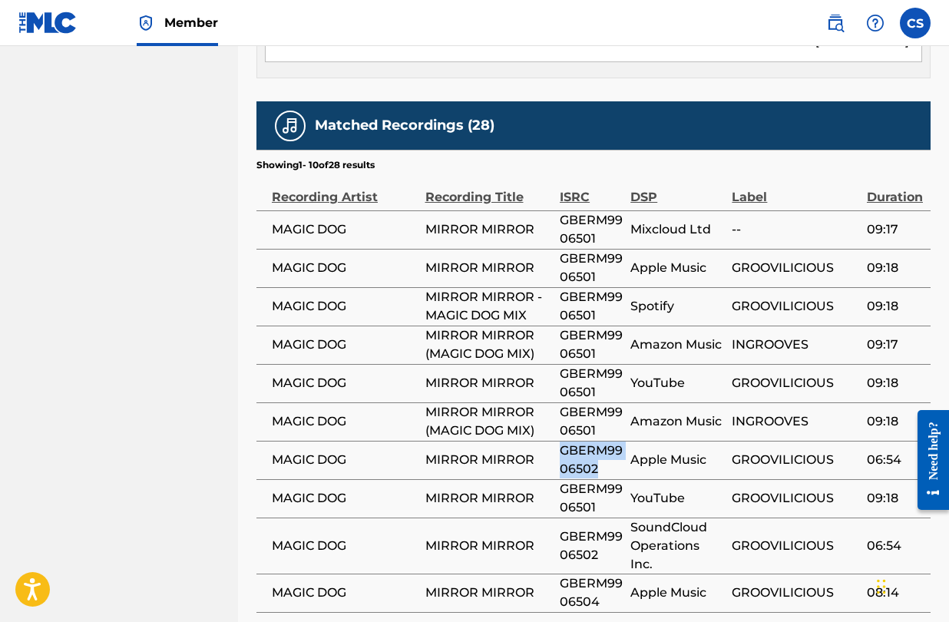
copy span "GBERM9906502"
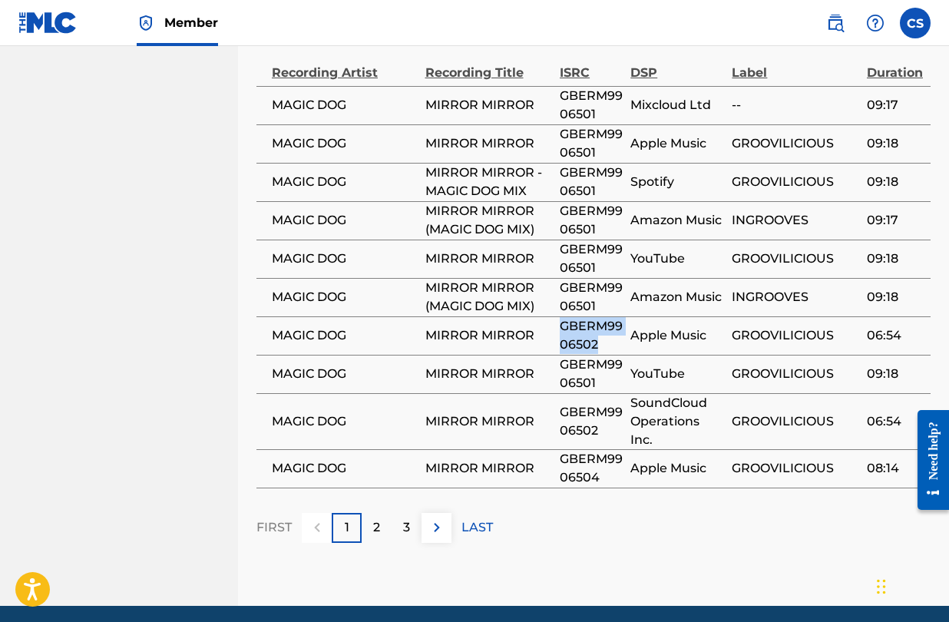
scroll to position [1096, 0]
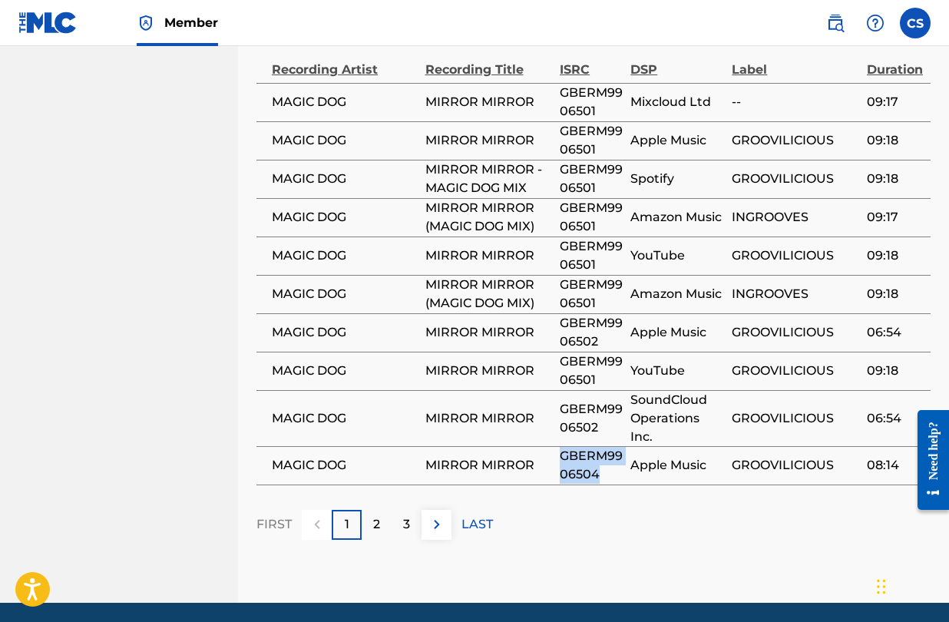
drag, startPoint x: 565, startPoint y: 437, endPoint x: 607, endPoint y: 455, distance: 45.8
click at [607, 455] on span "GBERM9906504" at bounding box center [591, 465] width 63 height 37
copy span "GBERM9906504"
click at [385, 511] on div "2" at bounding box center [377, 525] width 30 height 30
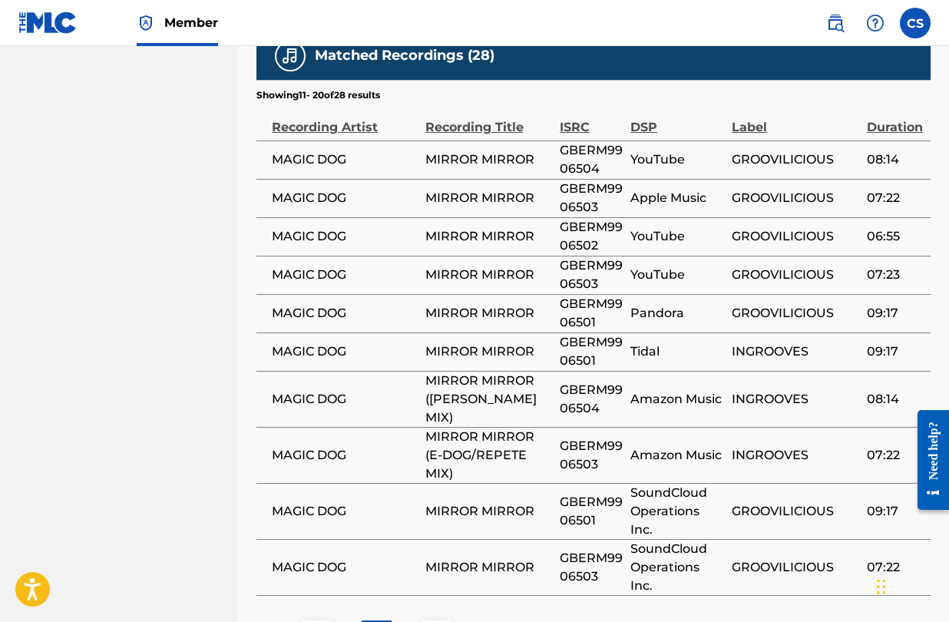
scroll to position [1029, 0]
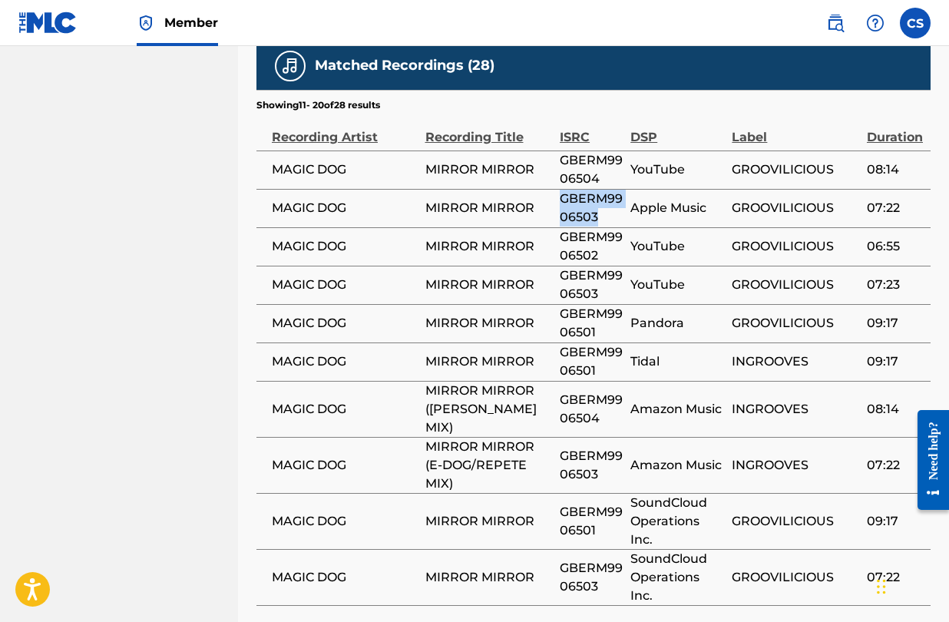
drag, startPoint x: 562, startPoint y: 184, endPoint x: 602, endPoint y: 203, distance: 44.0
click at [602, 203] on span "GBERM9906503" at bounding box center [591, 208] width 63 height 37
copy span "GBERM9906503"
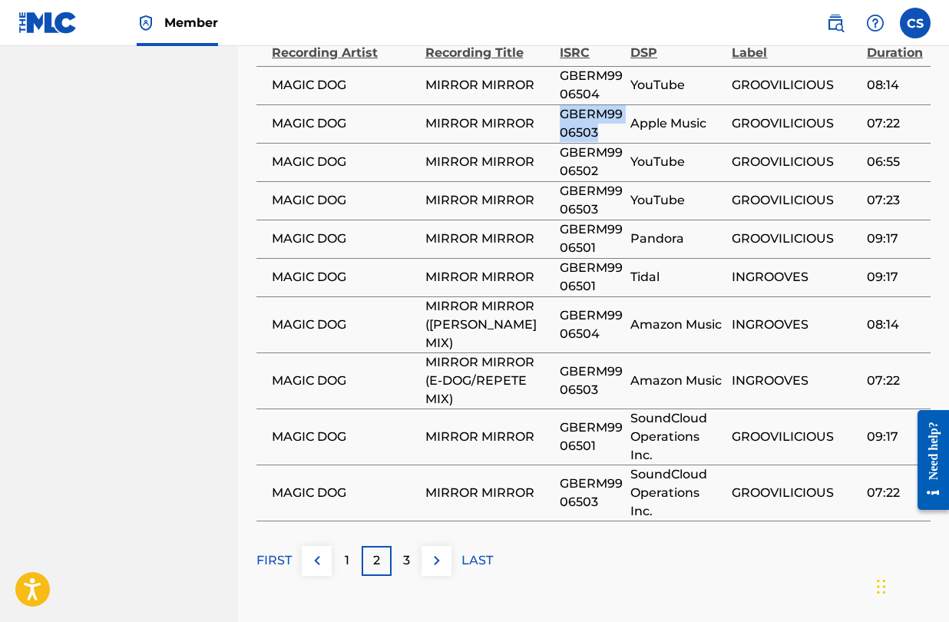
scroll to position [1131, 0]
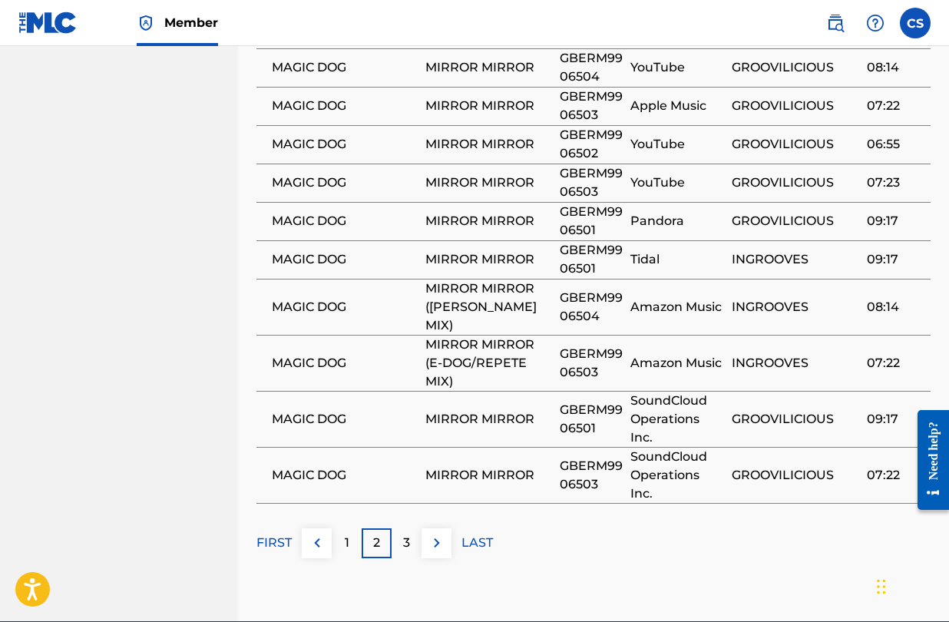
click at [405, 534] on p "3" at bounding box center [406, 543] width 7 height 18
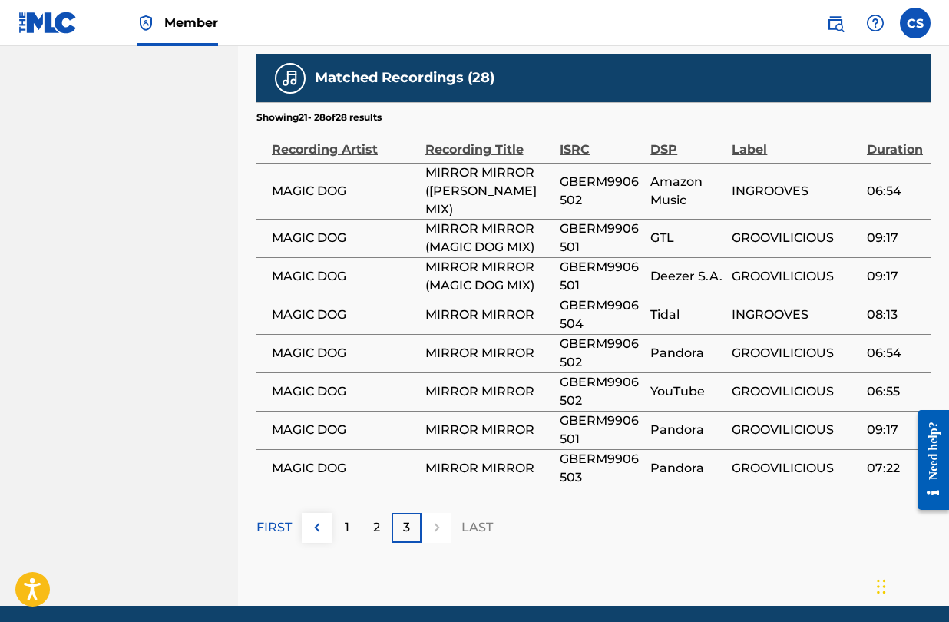
scroll to position [997, 0]
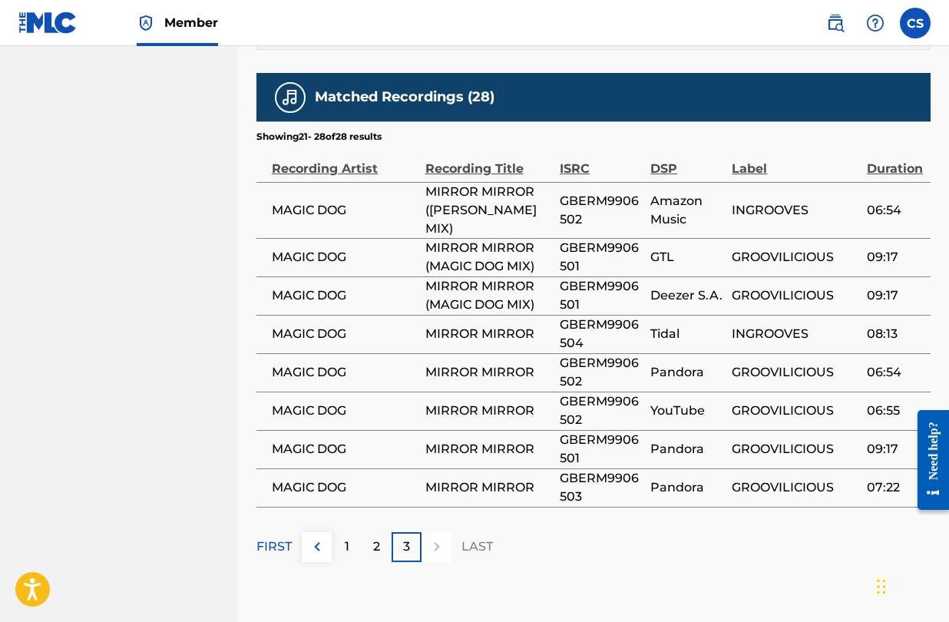
click at [373, 539] on div "2" at bounding box center [377, 547] width 30 height 30
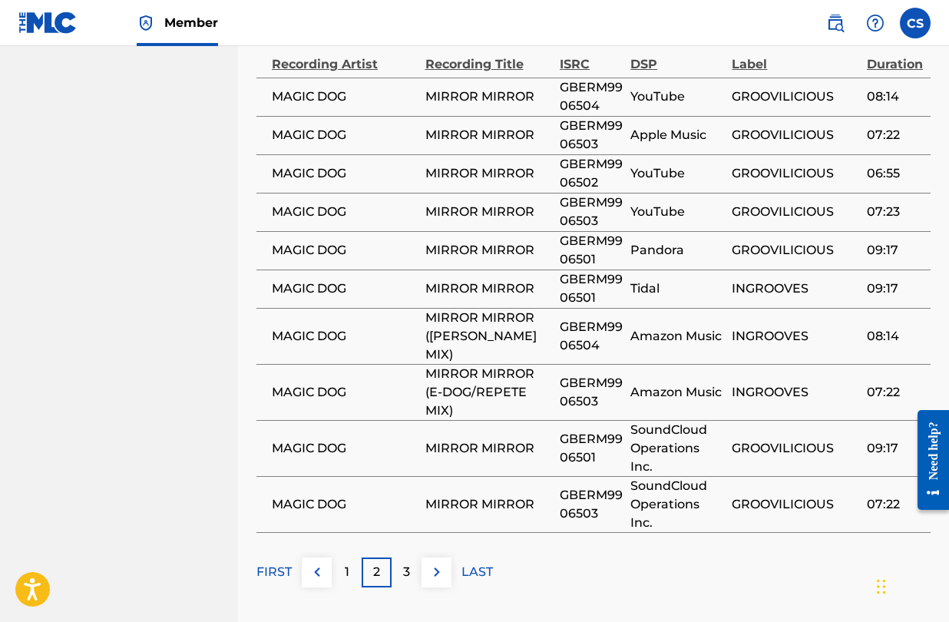
scroll to position [1102, 0]
click at [400, 557] on div "3" at bounding box center [407, 572] width 30 height 30
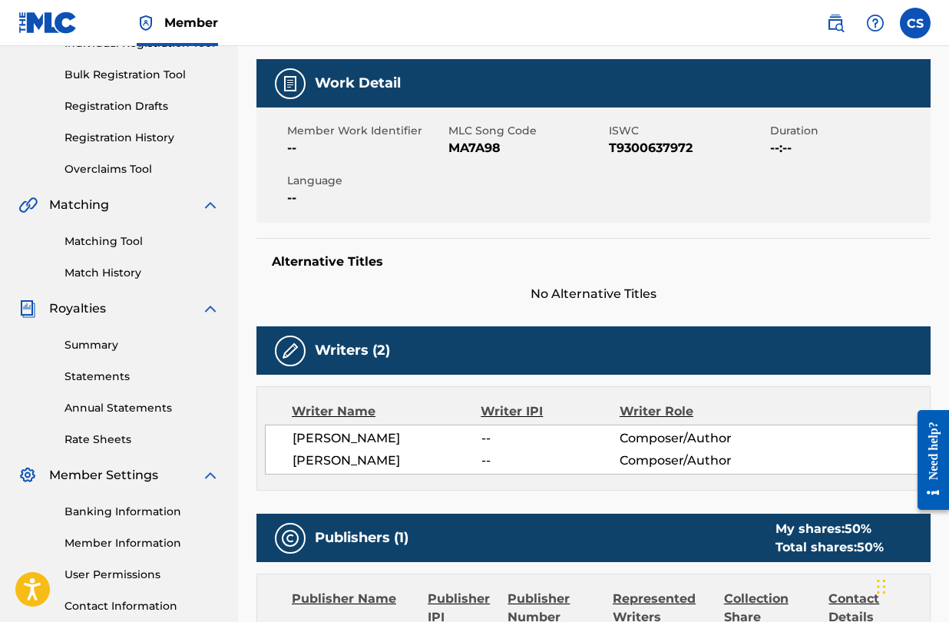
scroll to position [198, 0]
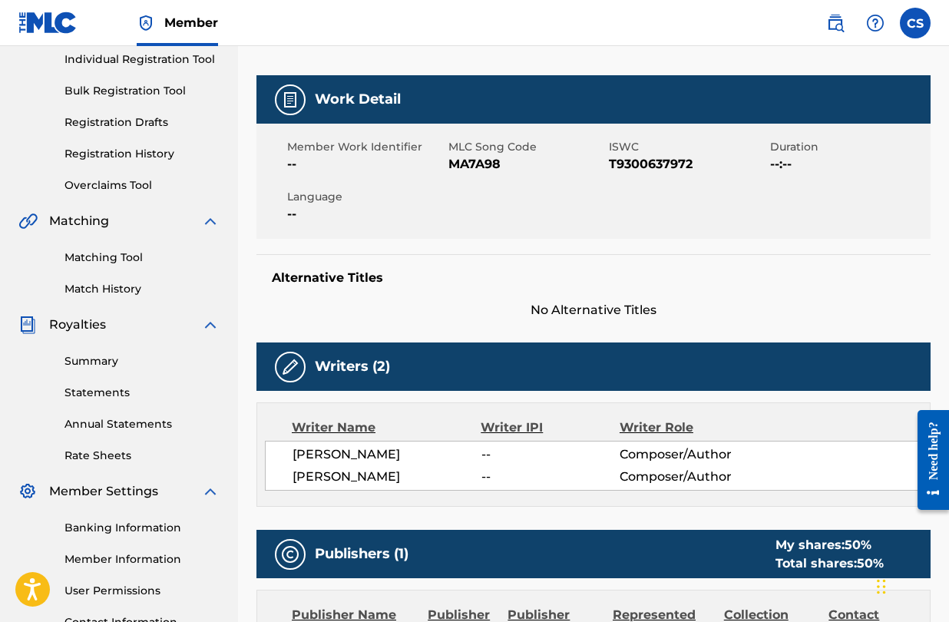
click at [99, 257] on link "Matching Tool" at bounding box center [142, 258] width 155 height 16
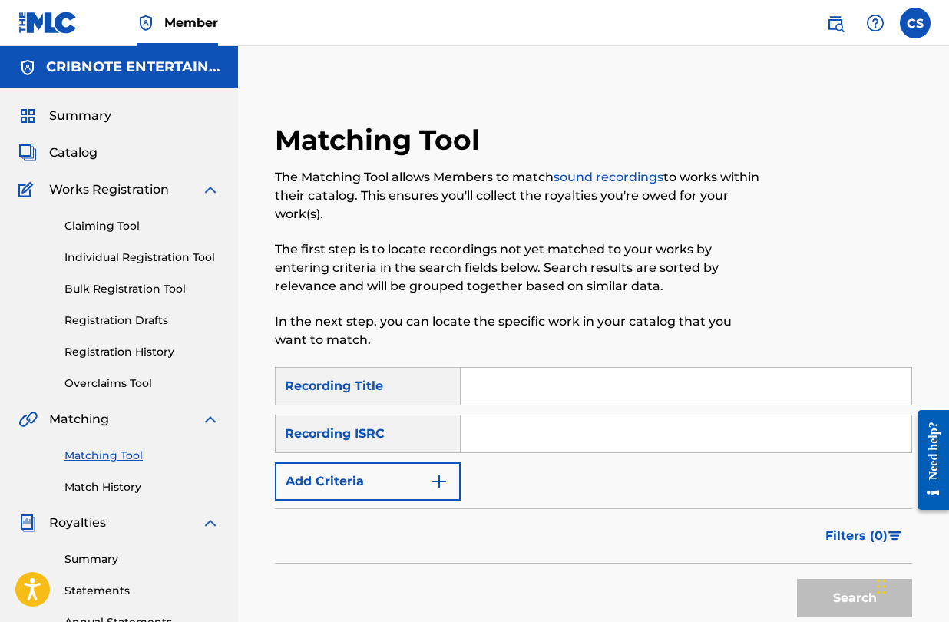
click at [524, 393] on input "Search Form" at bounding box center [686, 386] width 451 height 37
type input "mirror mirror"
click at [435, 477] on img "Search Form" at bounding box center [439, 481] width 18 height 18
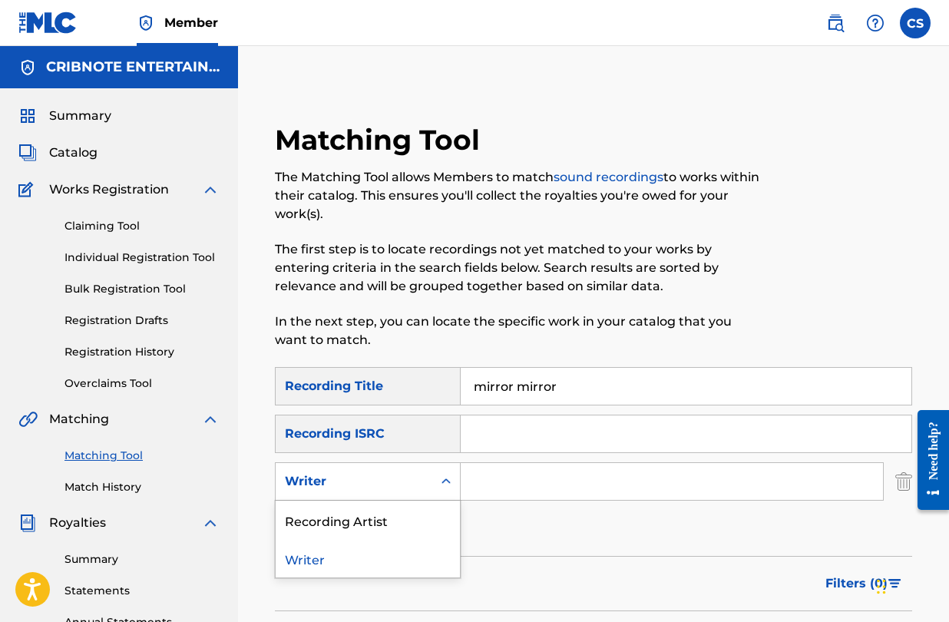
click at [452, 480] on icon "Search Form" at bounding box center [446, 481] width 15 height 15
click at [429, 515] on div "Recording Artist" at bounding box center [368, 520] width 184 height 38
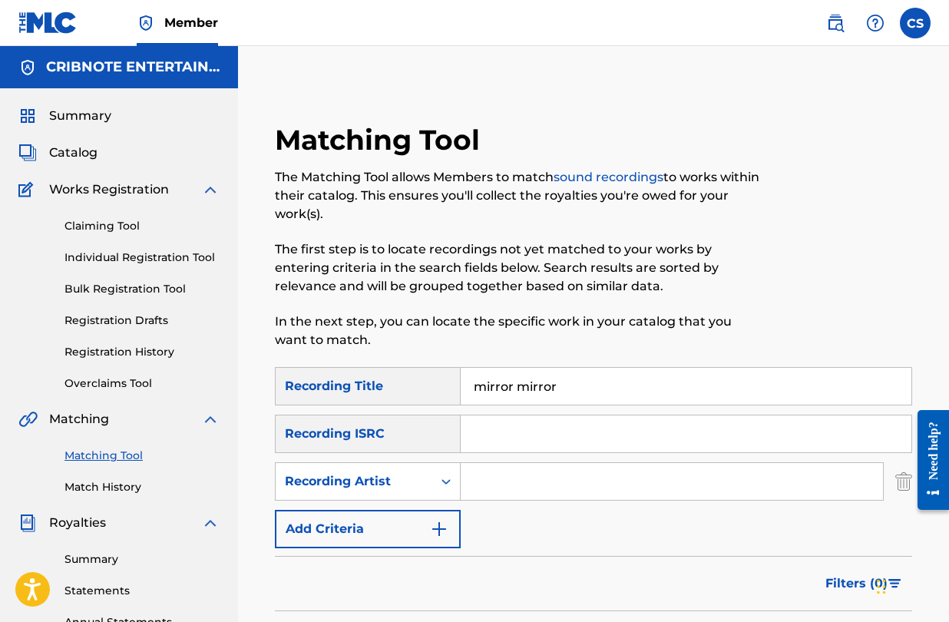
click at [515, 480] on input "Search Form" at bounding box center [672, 481] width 423 height 37
type input "m"
type input "magic dog"
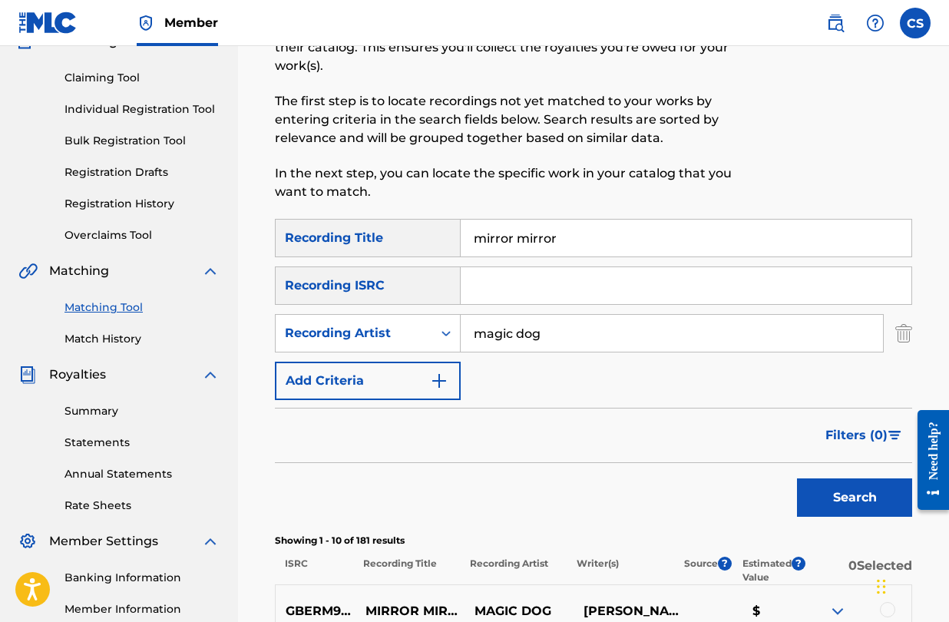
scroll to position [150, 0]
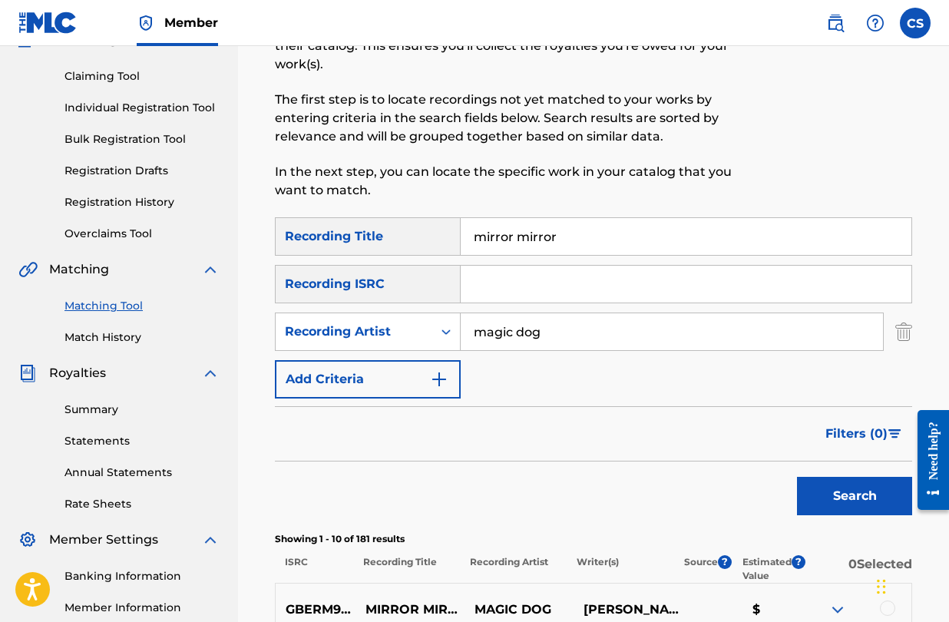
click at [835, 499] on button "Search" at bounding box center [854, 496] width 115 height 38
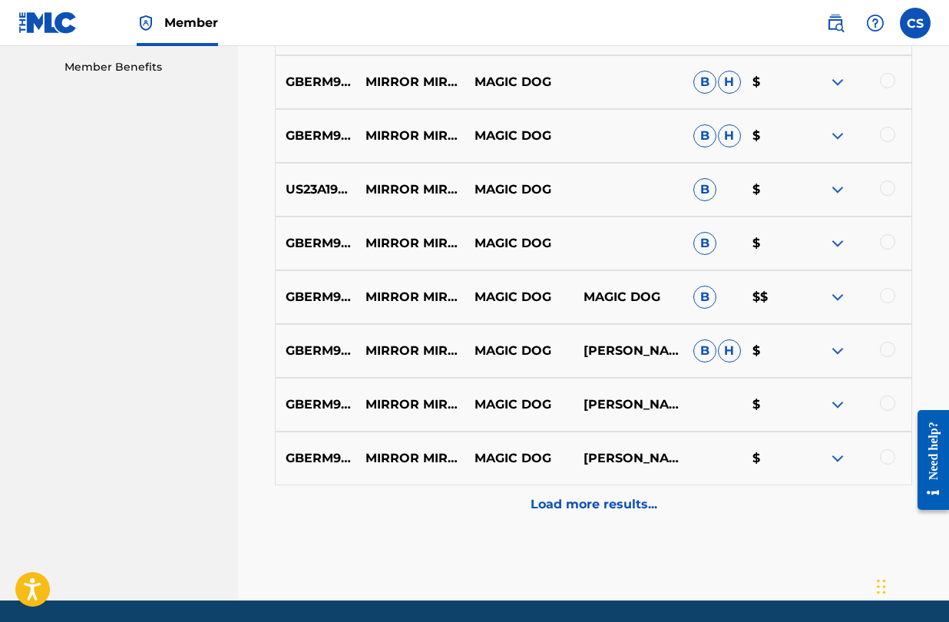
scroll to position [799, 0]
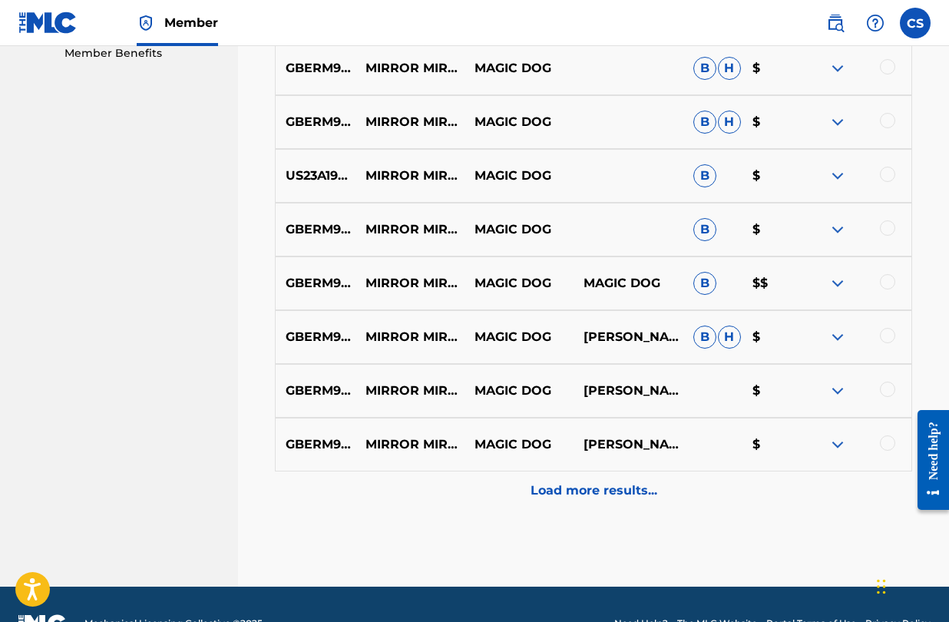
click at [566, 497] on p "Load more results..." at bounding box center [594, 491] width 127 height 18
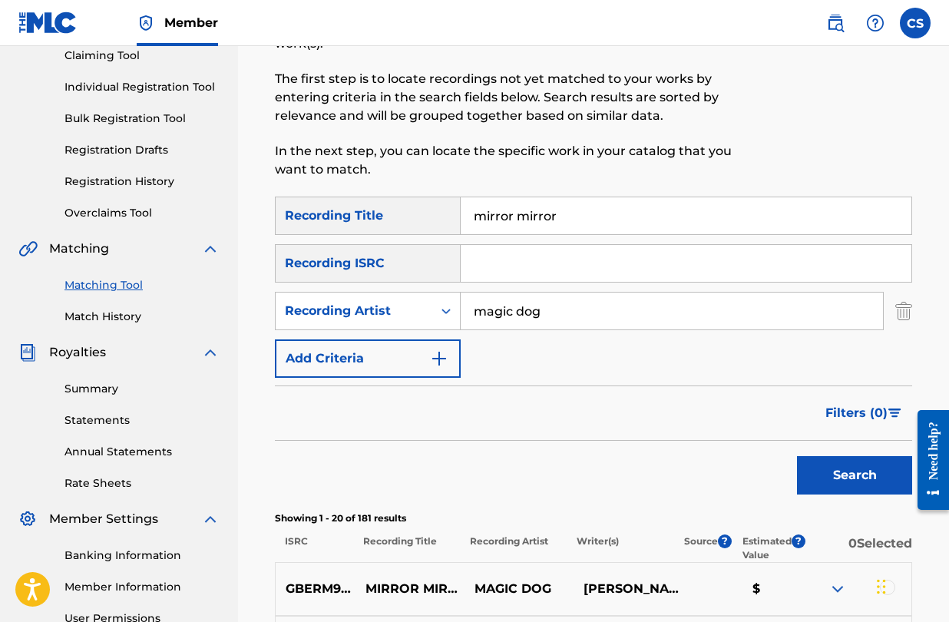
scroll to position [194, 0]
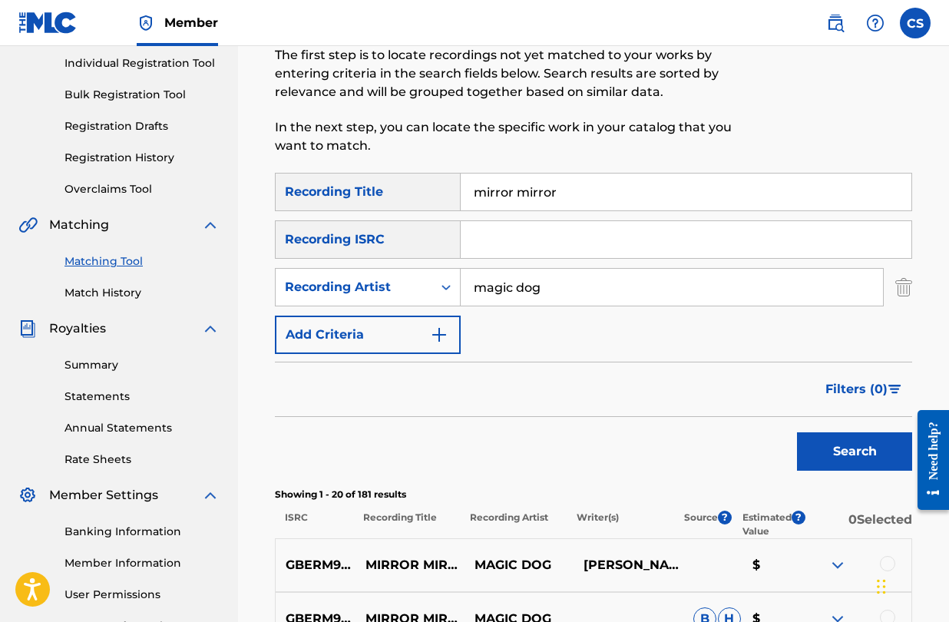
click at [525, 250] on input "Search Form" at bounding box center [686, 239] width 451 height 37
paste input "GBERM9906501"
type input "GBERM9906501"
drag, startPoint x: 585, startPoint y: 289, endPoint x: 411, endPoint y: 280, distance: 173.8
click at [411, 280] on div "SearchWithCriteria17985ec7-c738-49e1-b697-fe5392c3375f Recording Artist magic d…" at bounding box center [594, 287] width 638 height 38
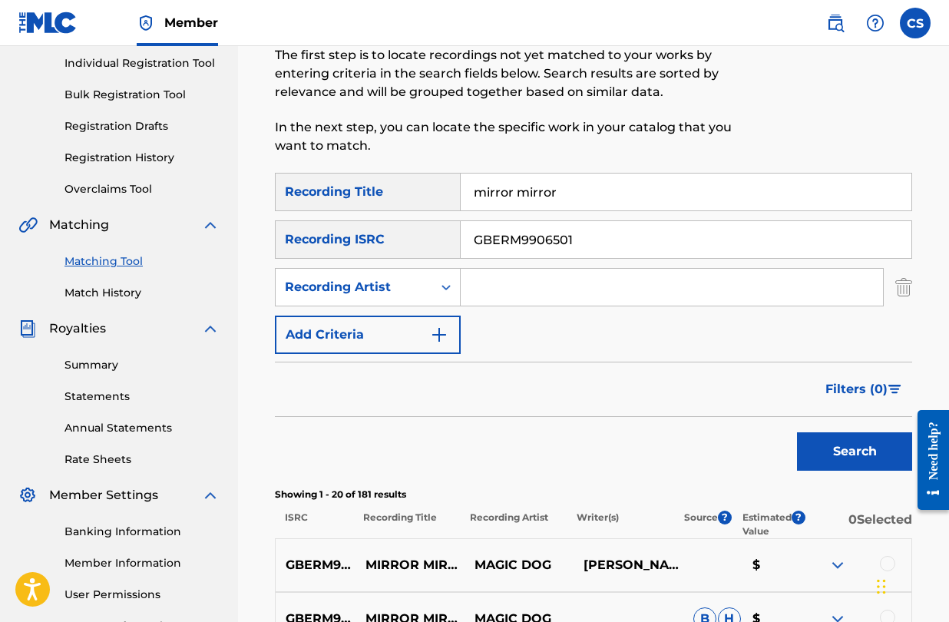
click at [846, 437] on button "Search" at bounding box center [854, 451] width 115 height 38
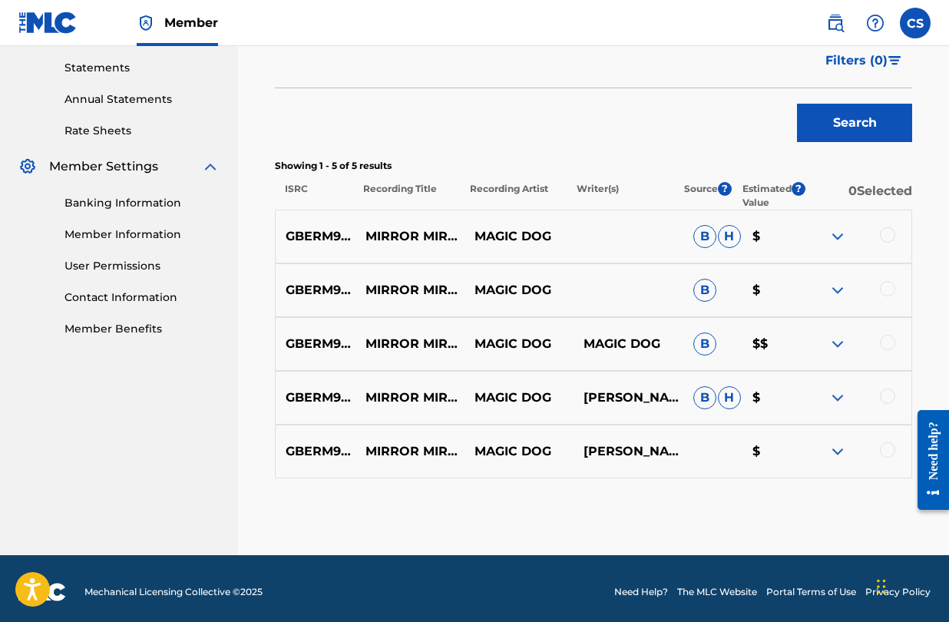
scroll to position [530, 0]
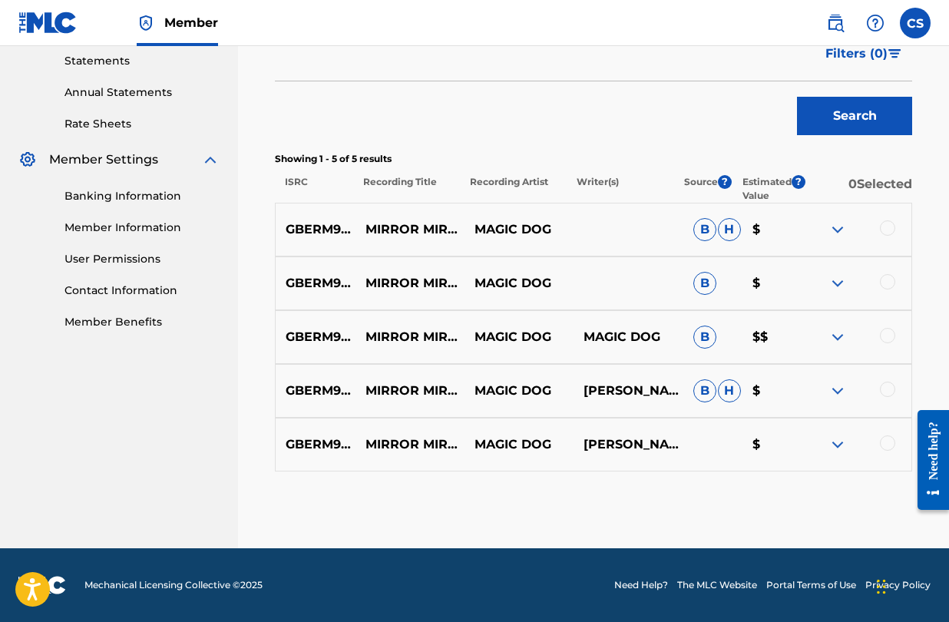
click at [883, 231] on div at bounding box center [887, 227] width 15 height 15
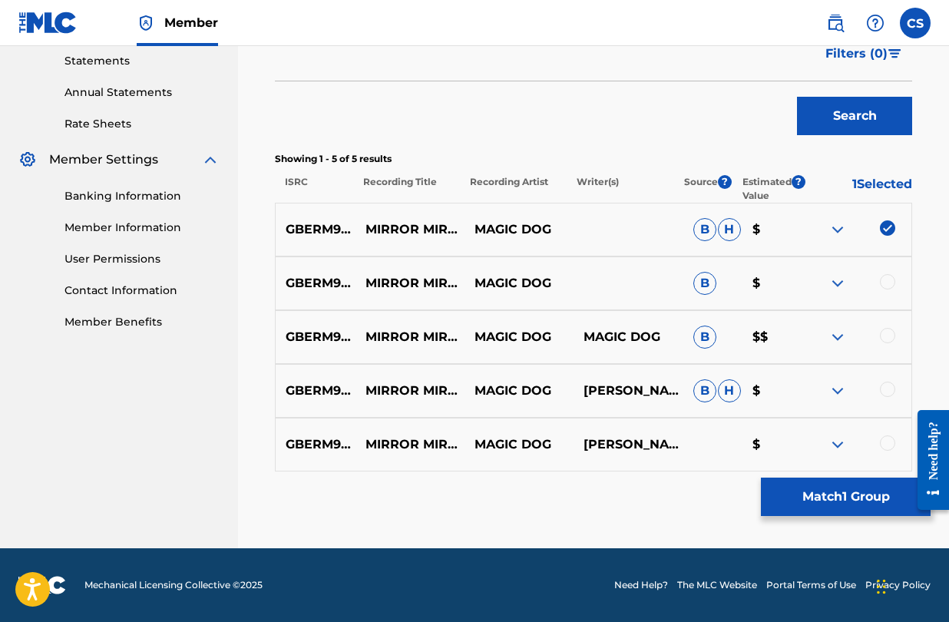
click at [888, 277] on div at bounding box center [887, 281] width 15 height 15
click at [888, 333] on div at bounding box center [887, 335] width 15 height 15
click at [886, 389] on div at bounding box center [887, 389] width 15 height 15
click at [889, 445] on div at bounding box center [887, 443] width 15 height 15
click at [794, 492] on button "Match 5 Groups" at bounding box center [846, 497] width 170 height 38
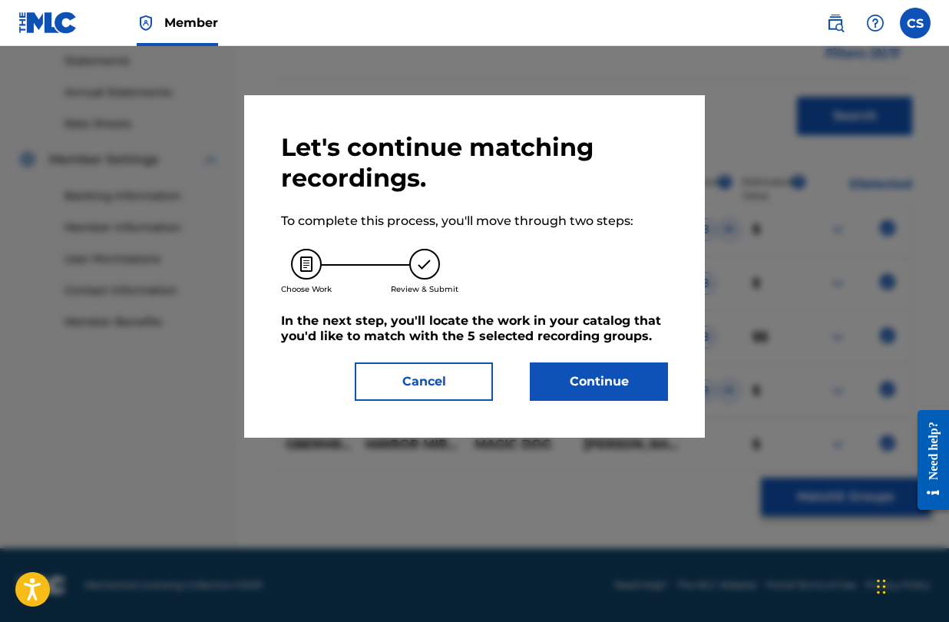
click at [594, 377] on button "Continue" at bounding box center [599, 382] width 138 height 38
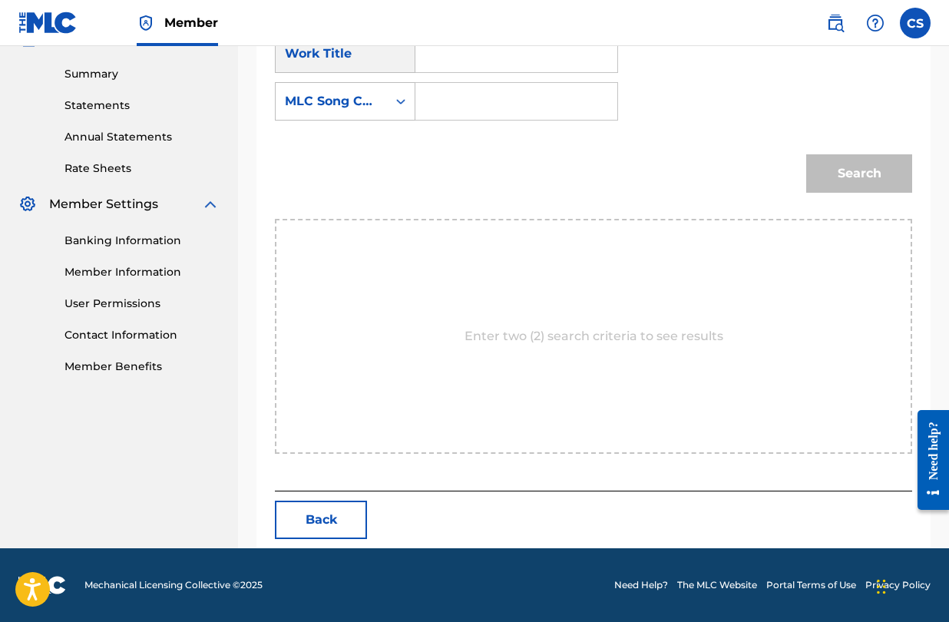
click at [484, 66] on input "Search Form" at bounding box center [517, 53] width 176 height 37
type input "mirror mirror"
click at [500, 86] on strong "mirror" at bounding box center [505, 88] width 41 height 15
click at [497, 92] on input "Search Form" at bounding box center [517, 101] width 176 height 37
paste input "MA7A98"
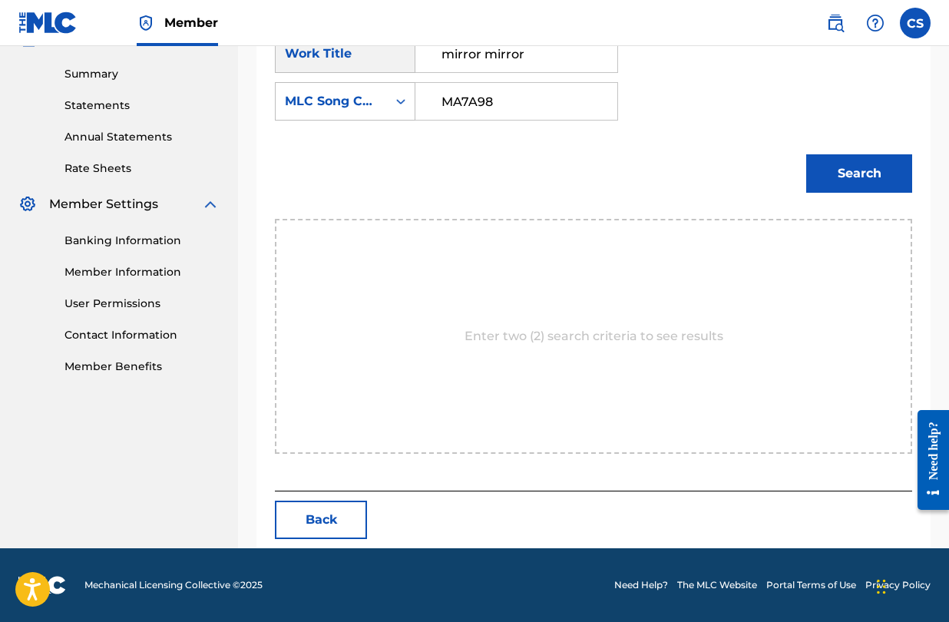
type input "MA7A98"
click at [782, 186] on div "Search" at bounding box center [594, 179] width 638 height 80
click at [849, 169] on button "Search" at bounding box center [860, 173] width 106 height 38
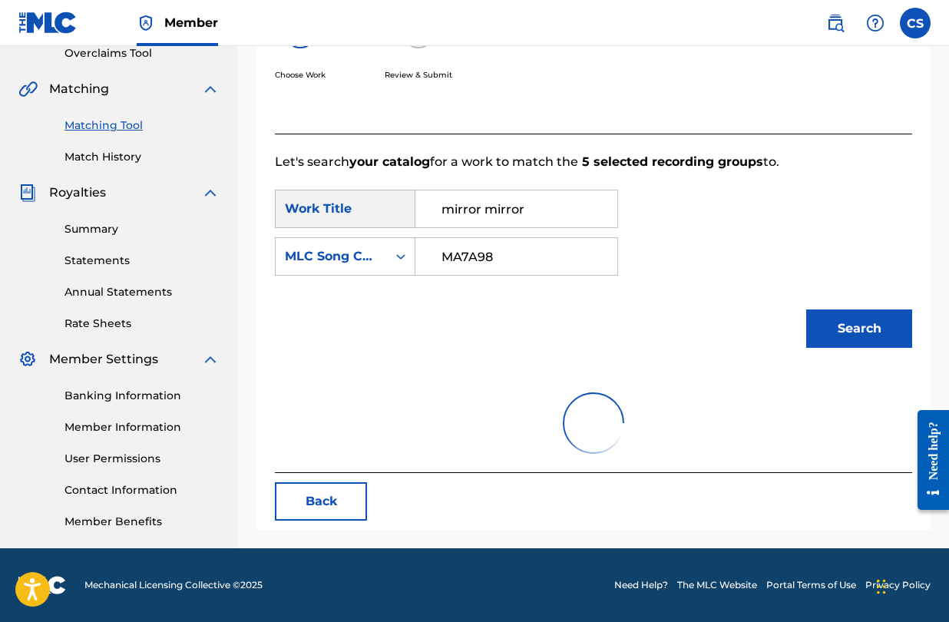
scroll to position [440, 0]
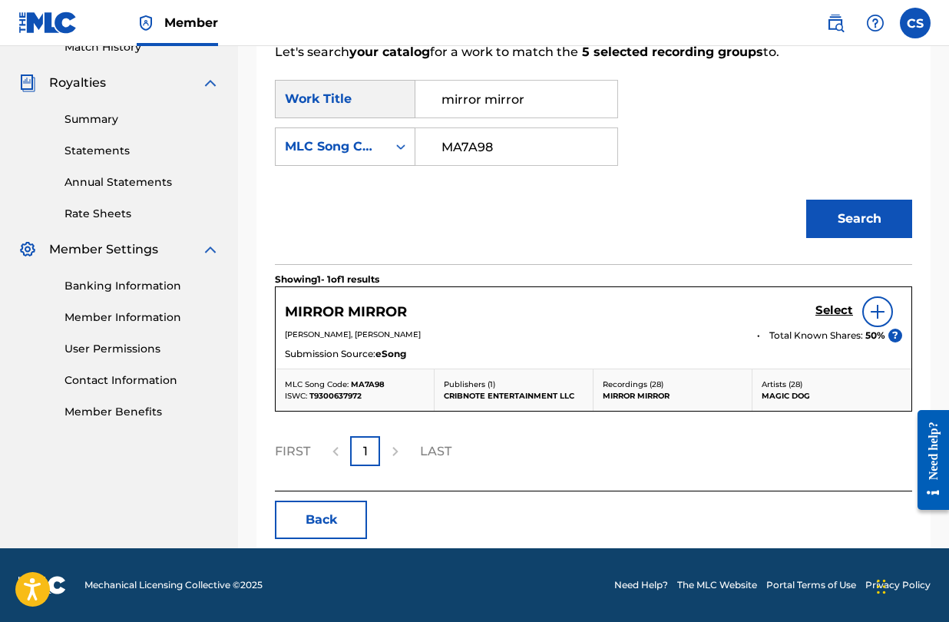
click at [876, 318] on img at bounding box center [878, 312] width 18 height 18
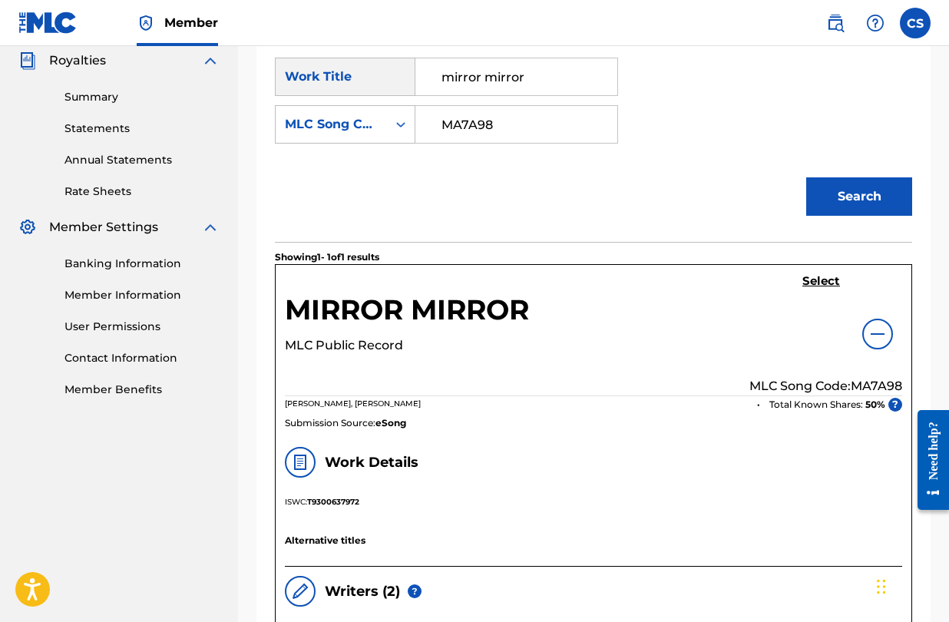
scroll to position [461, 0]
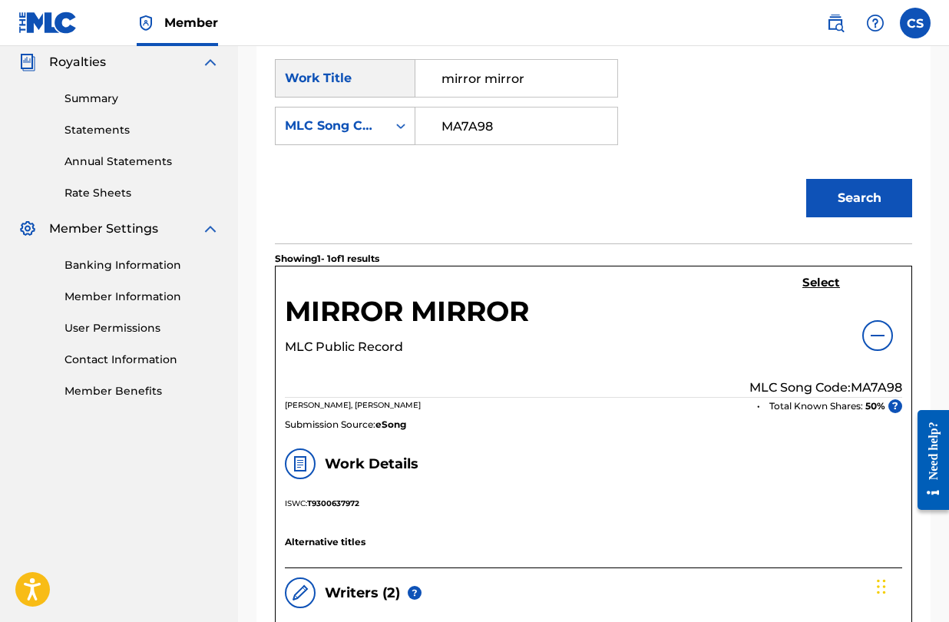
click at [823, 284] on h5 "Select" at bounding box center [822, 283] width 38 height 15
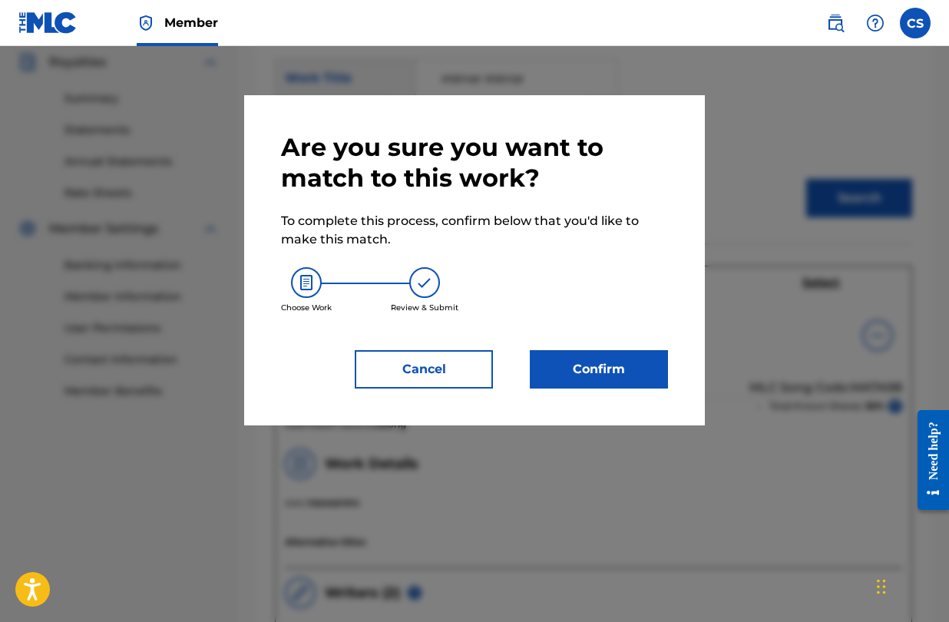
click at [628, 364] on button "Confirm" at bounding box center [599, 369] width 138 height 38
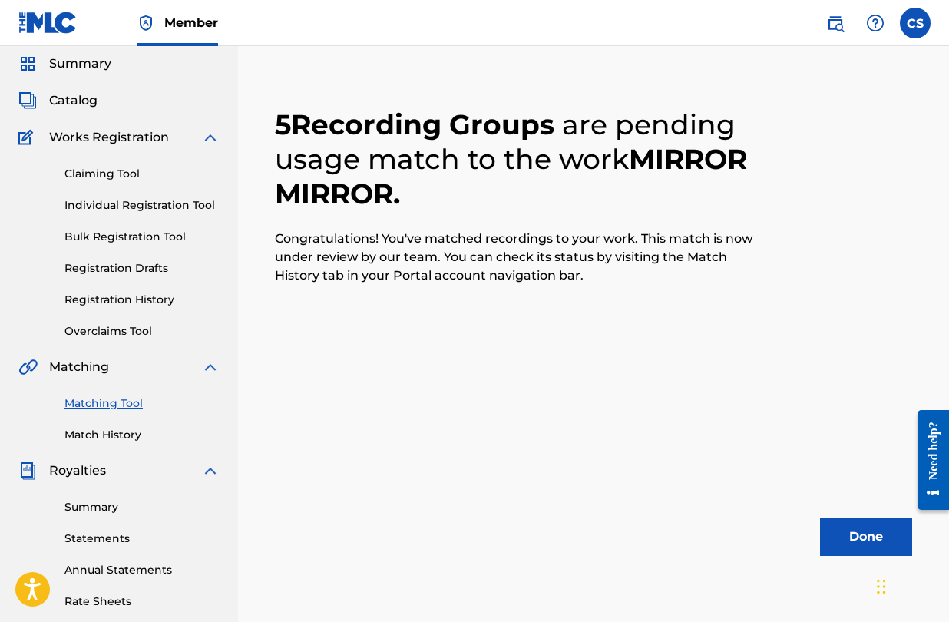
scroll to position [0, 0]
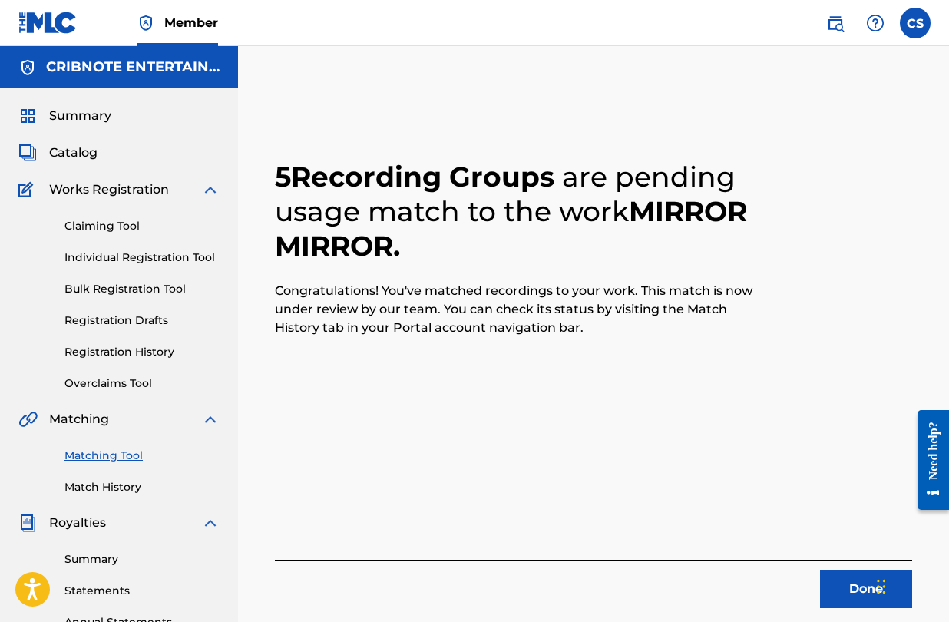
click at [849, 587] on button "Done" at bounding box center [866, 589] width 92 height 38
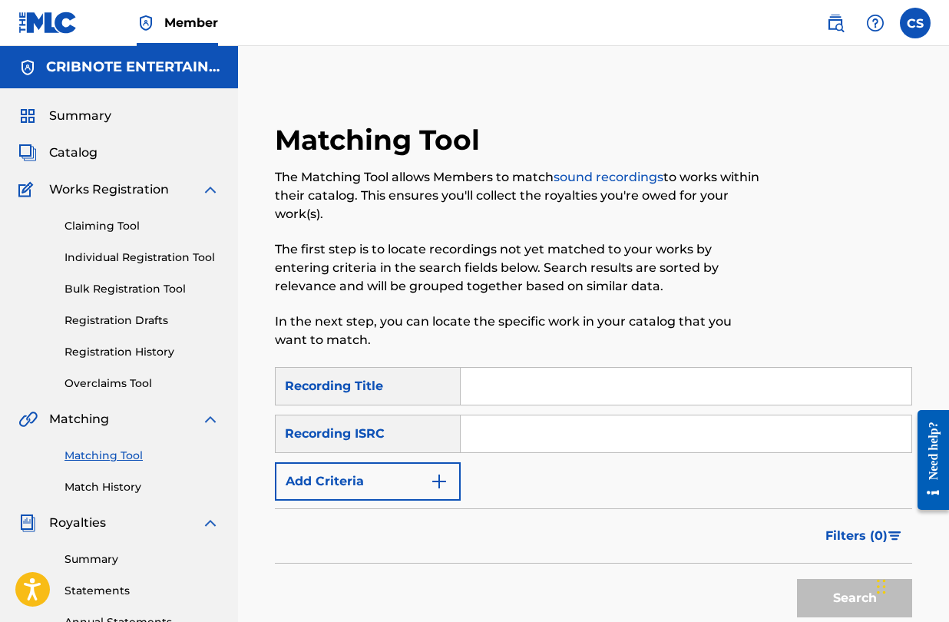
click at [533, 396] on input "Search Form" at bounding box center [686, 386] width 451 height 37
type input "mirror mirror"
click at [558, 441] on input "Search Form" at bounding box center [686, 434] width 451 height 37
type input "m"
type input "g"
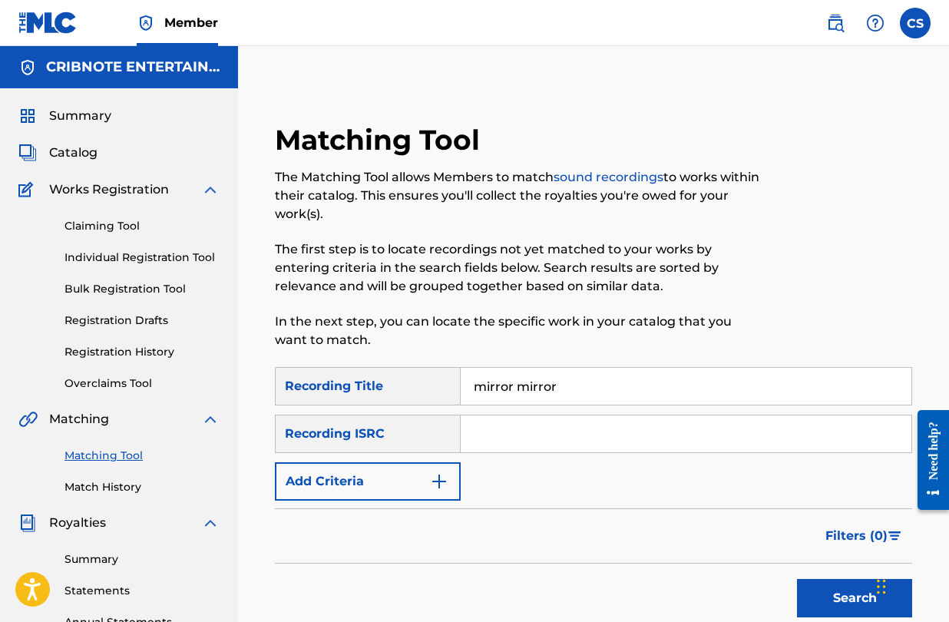
click at [439, 487] on img "Search Form" at bounding box center [439, 481] width 18 height 18
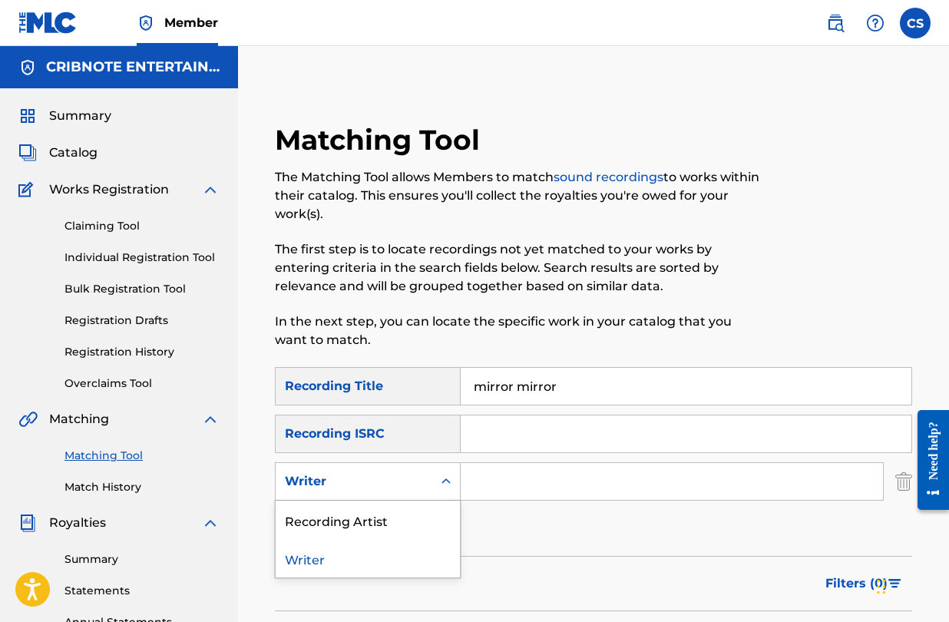
click at [447, 487] on icon "Search Form" at bounding box center [446, 481] width 15 height 15
click at [426, 514] on div "Recording Artist" at bounding box center [368, 520] width 184 height 38
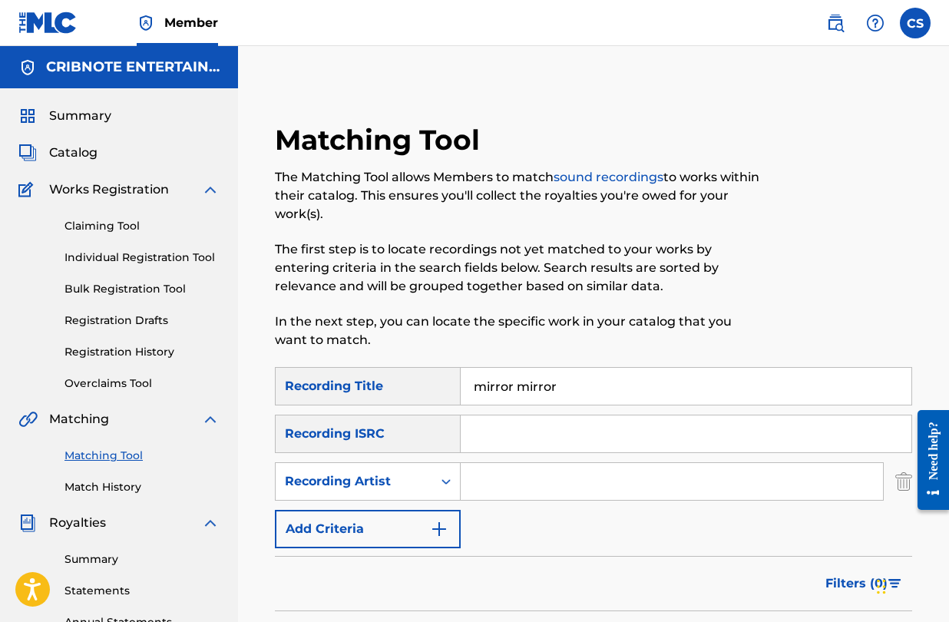
click at [515, 442] on input "Search Form" at bounding box center [686, 434] width 451 height 37
click at [533, 434] on input "Search Form" at bounding box center [686, 434] width 451 height 37
paste input "GBERM9906502"
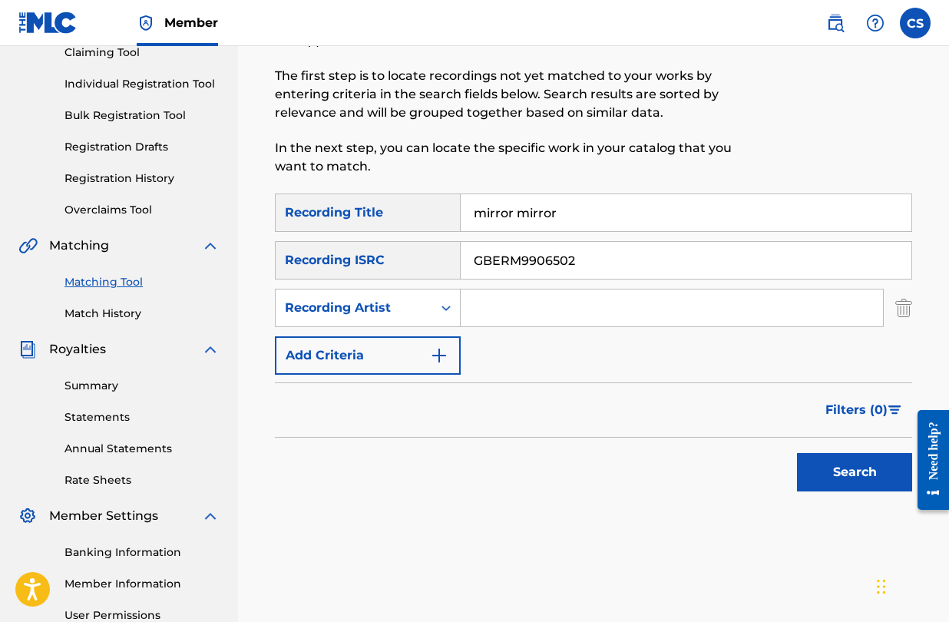
scroll to position [187, 0]
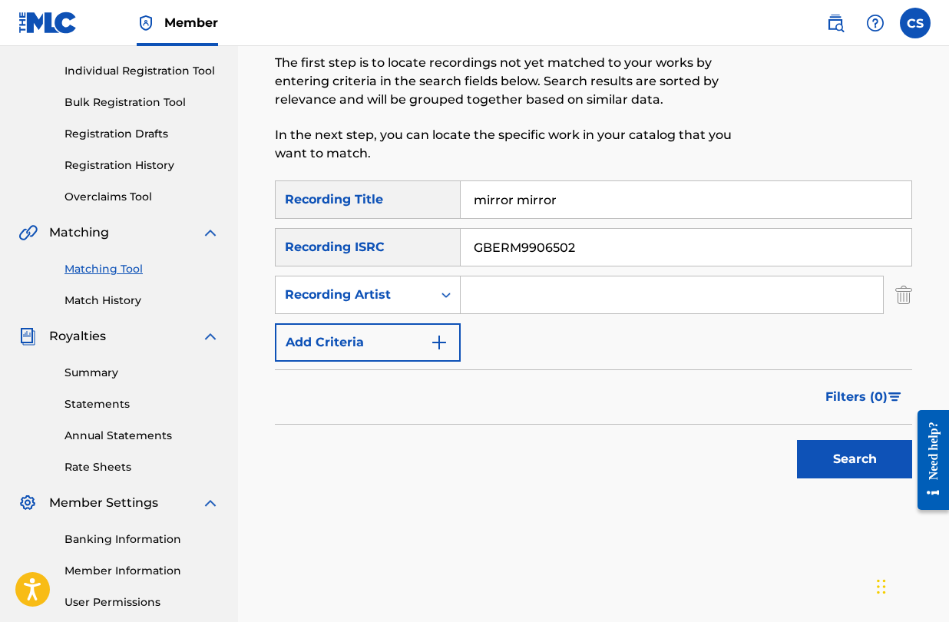
type input "GBERM9906502"
click at [814, 454] on button "Search" at bounding box center [854, 459] width 115 height 38
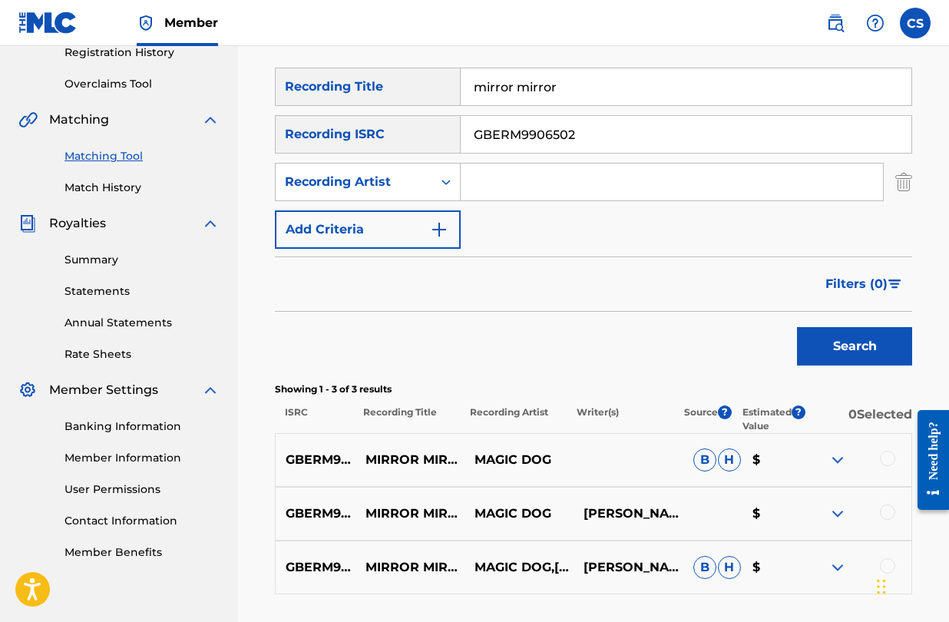
scroll to position [423, 0]
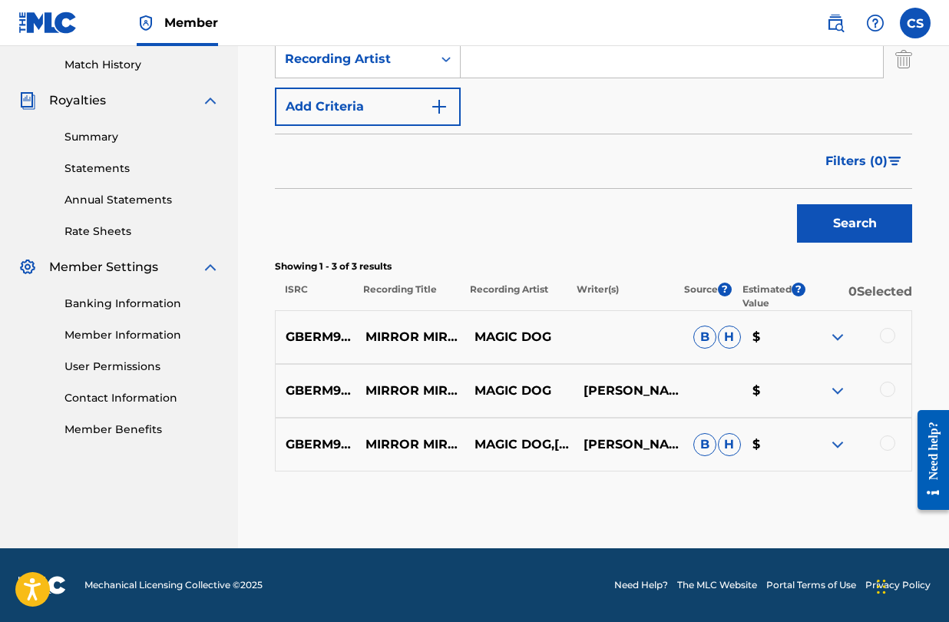
click at [892, 339] on div at bounding box center [887, 335] width 15 height 15
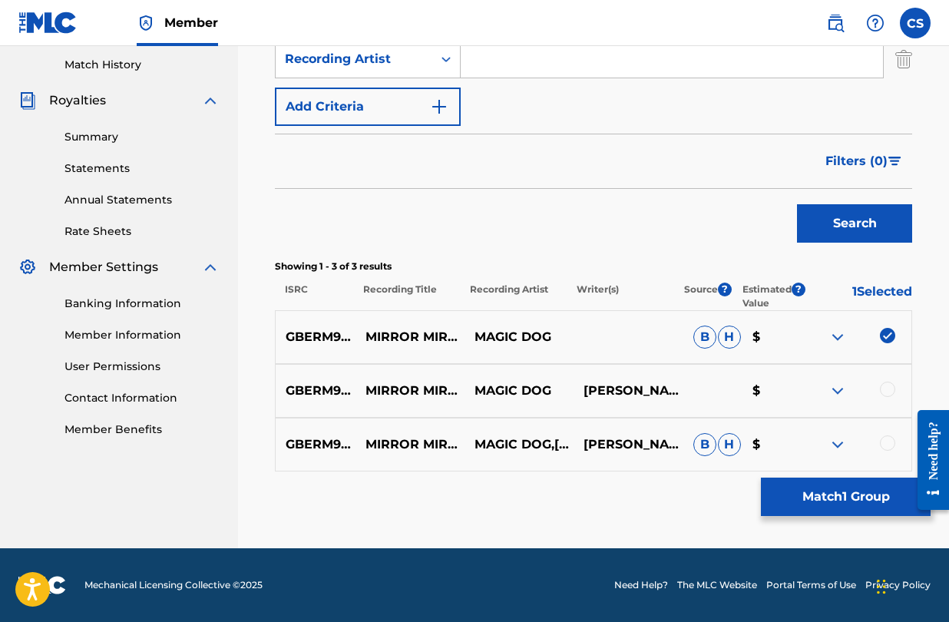
click at [893, 389] on div at bounding box center [887, 389] width 15 height 15
click at [890, 446] on div at bounding box center [887, 443] width 15 height 15
click at [857, 503] on button "Match 3 Groups" at bounding box center [846, 497] width 170 height 38
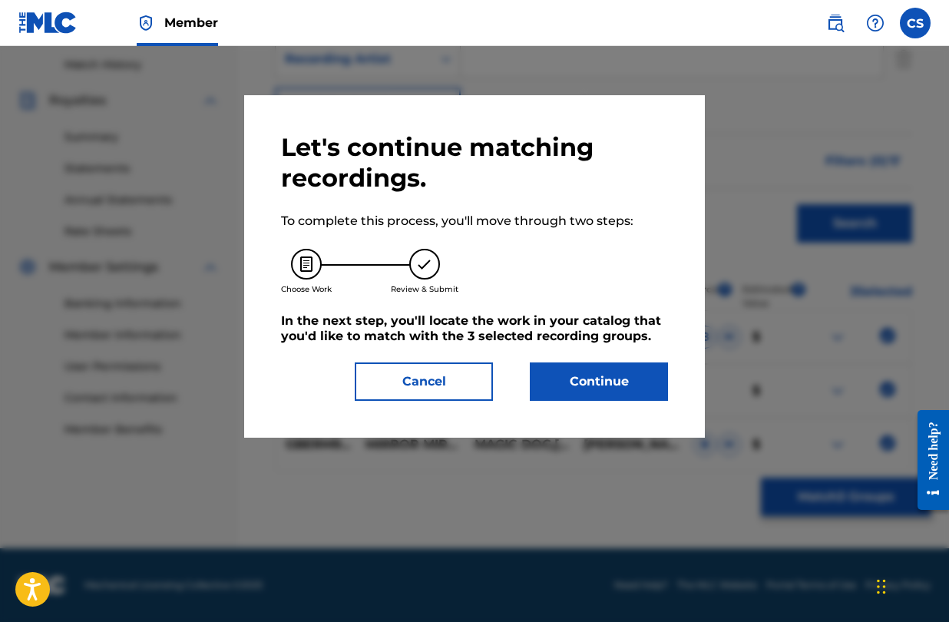
click at [615, 377] on button "Continue" at bounding box center [599, 382] width 138 height 38
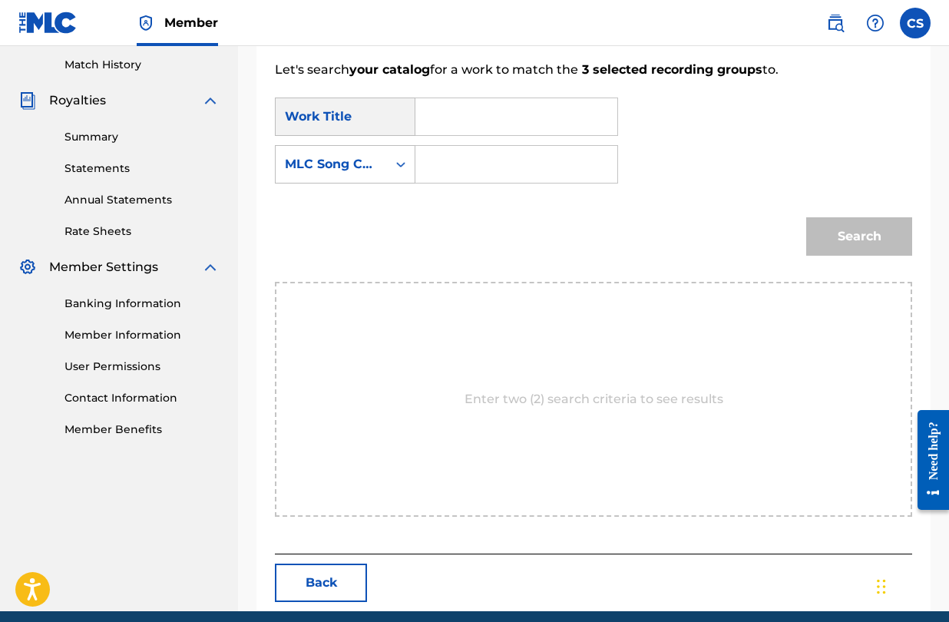
click at [496, 128] on input "Search Form" at bounding box center [517, 116] width 176 height 37
type input "mirror mirror"
click at [500, 154] on strong "mirror" at bounding box center [505, 151] width 41 height 15
click at [500, 156] on input "Search Form" at bounding box center [517, 164] width 176 height 37
type input "MA7A98"
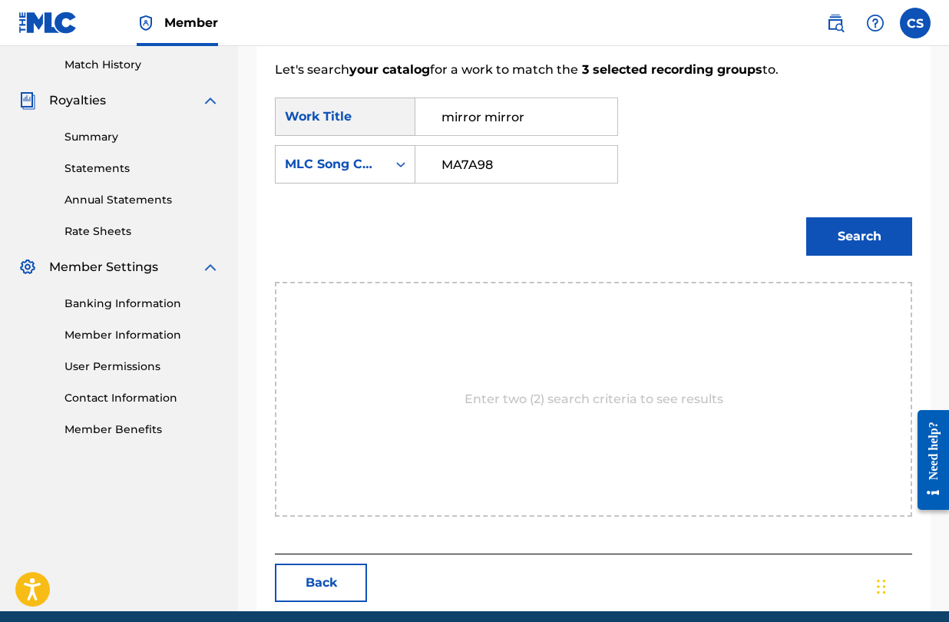
click at [833, 234] on button "Search" at bounding box center [860, 236] width 106 height 38
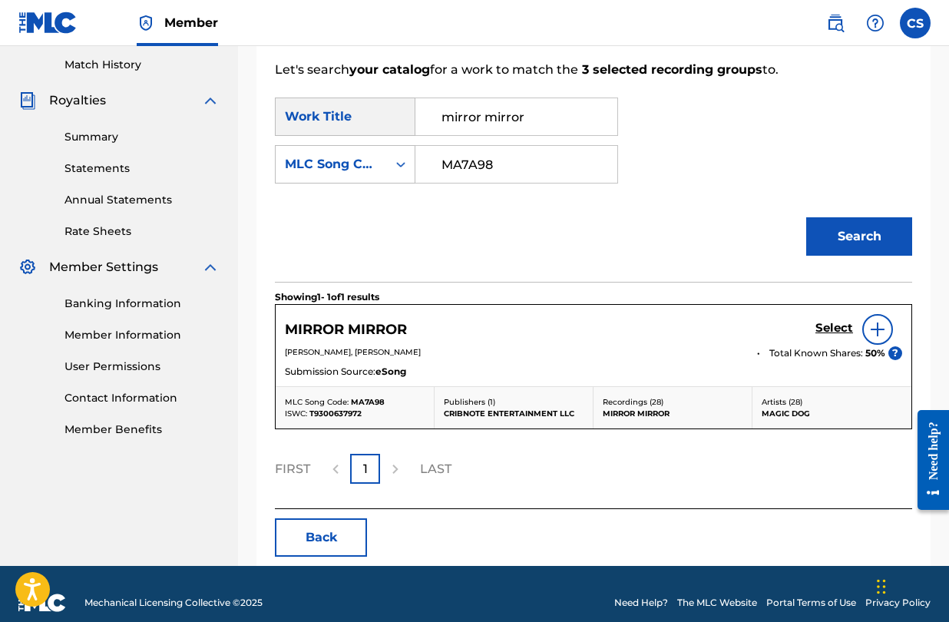
click at [840, 328] on h5 "Select" at bounding box center [835, 328] width 38 height 15
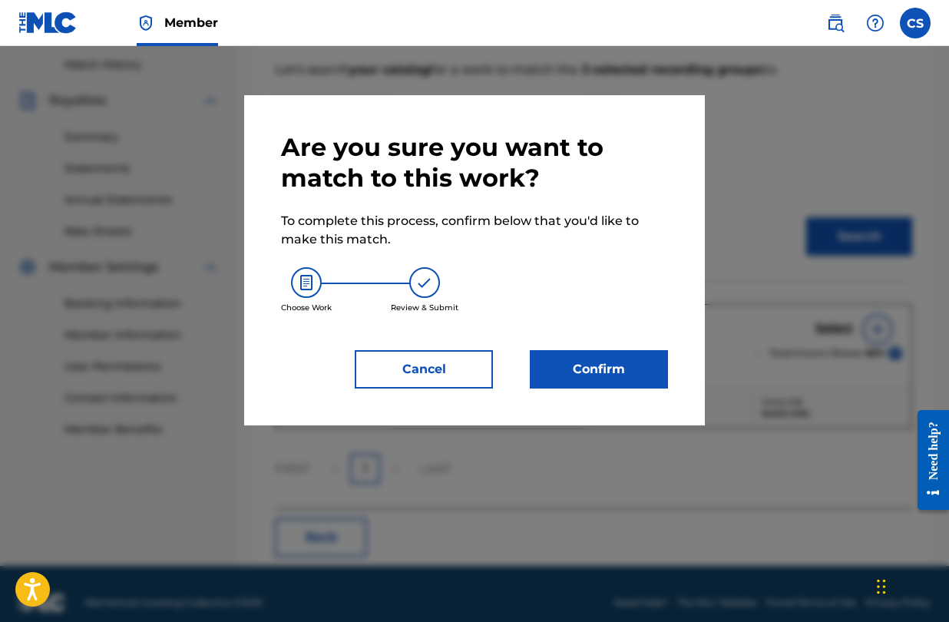
click at [635, 363] on button "Confirm" at bounding box center [599, 369] width 138 height 38
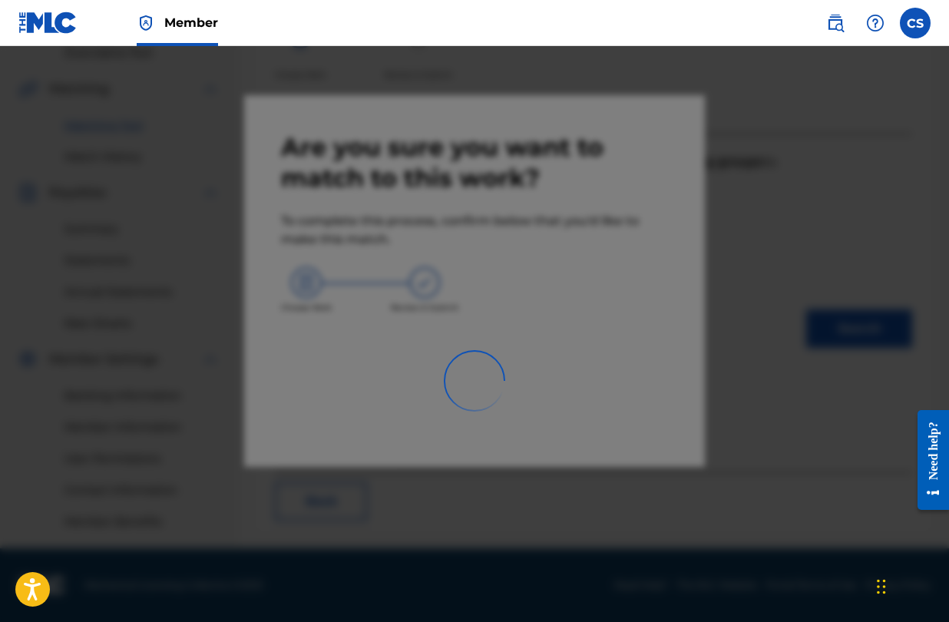
scroll to position [330, 0]
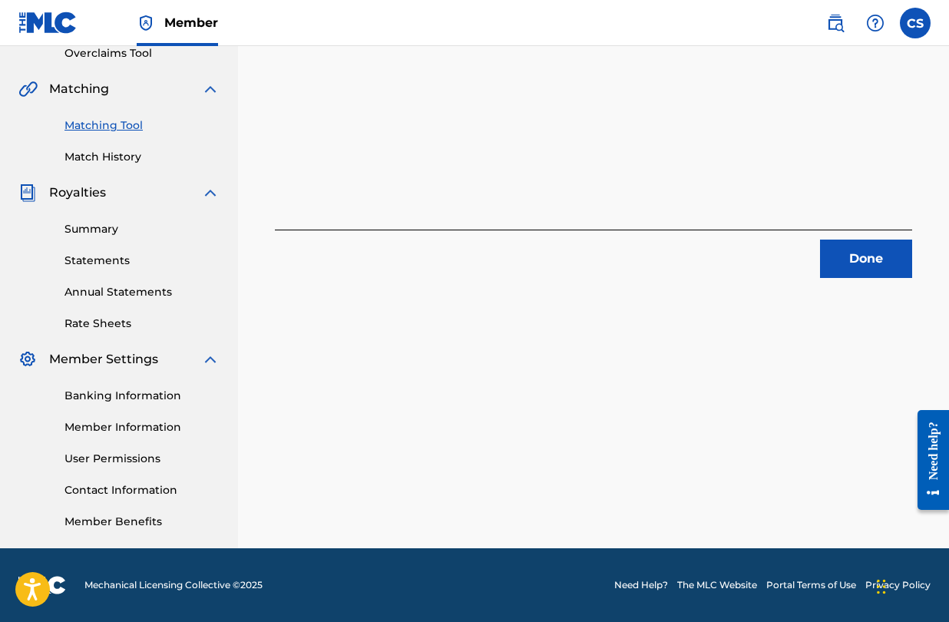
click at [847, 270] on button "Done" at bounding box center [866, 259] width 92 height 38
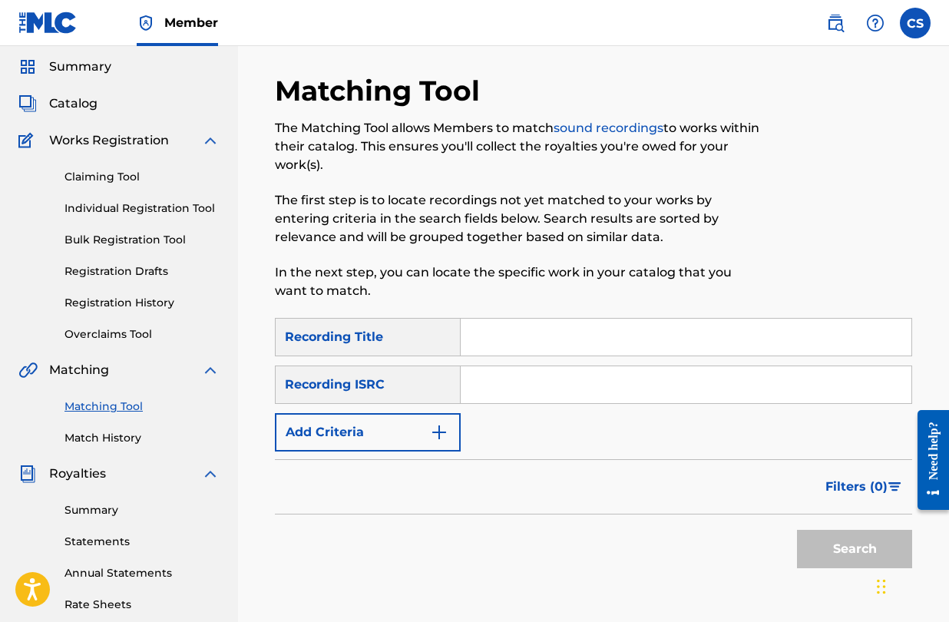
scroll to position [48, 0]
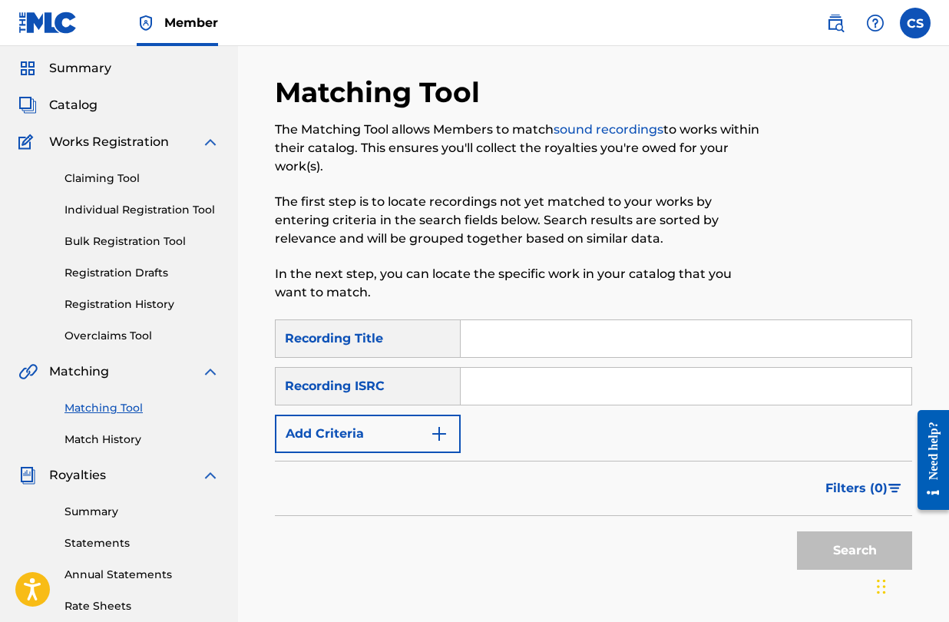
click at [516, 344] on input "Search Form" at bounding box center [686, 338] width 451 height 37
type input "mirror mirror"
click at [535, 399] on input "Search Form" at bounding box center [686, 386] width 451 height 37
paste input "GBERM9906502"
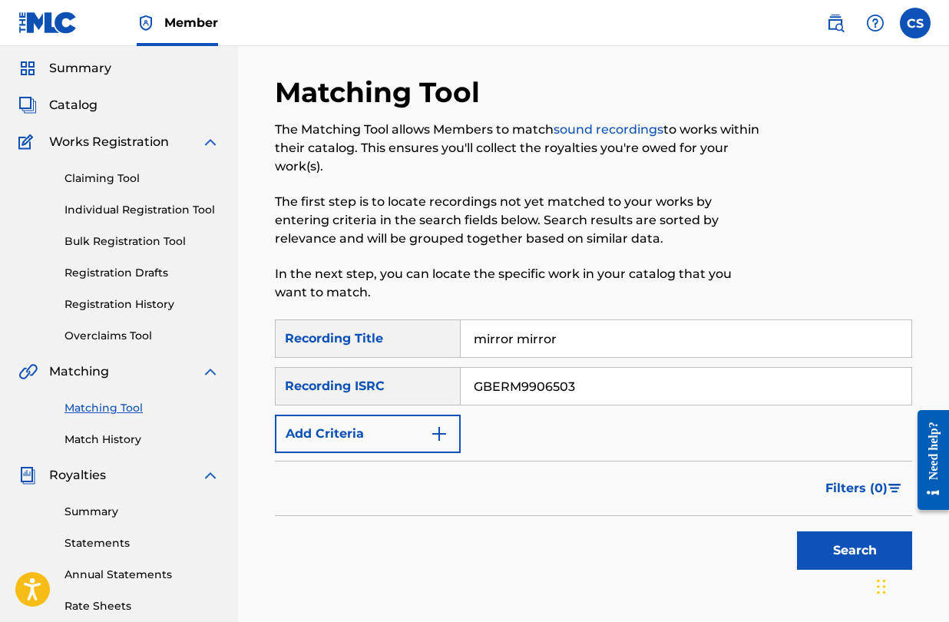
type input "GBERM9906503"
click at [818, 538] on button "Search" at bounding box center [854, 551] width 115 height 38
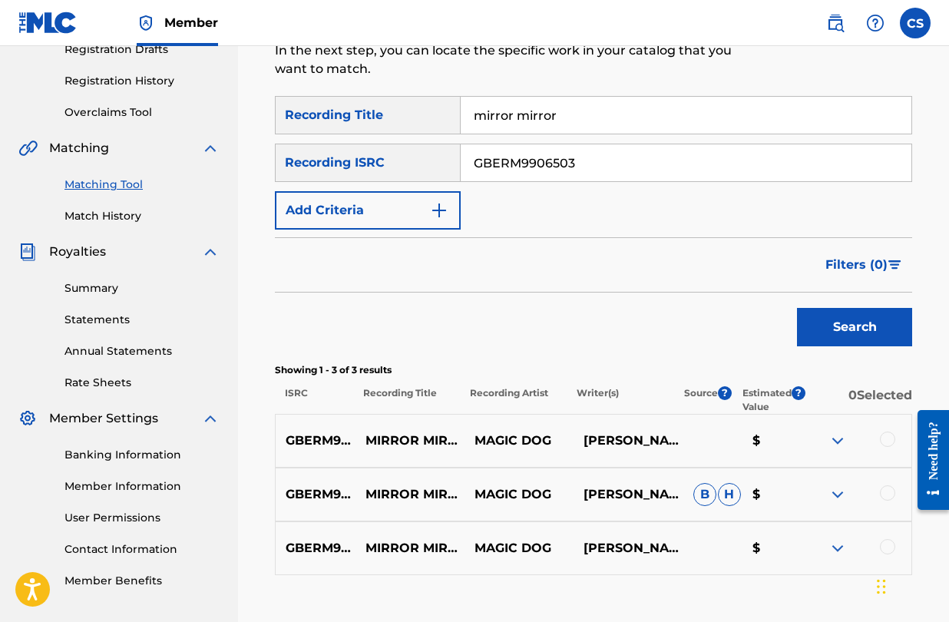
scroll to position [375, 0]
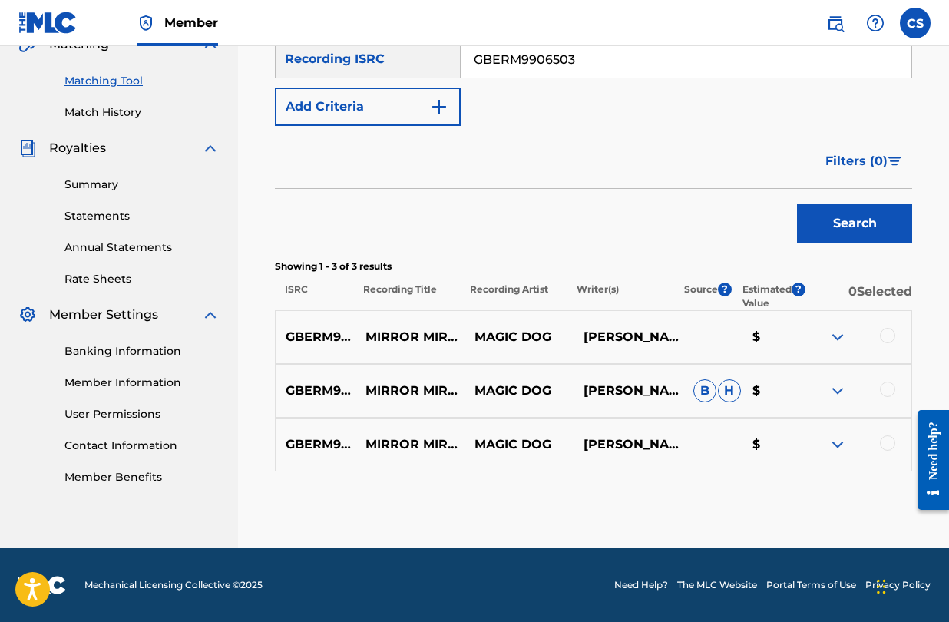
click at [887, 336] on div at bounding box center [887, 335] width 15 height 15
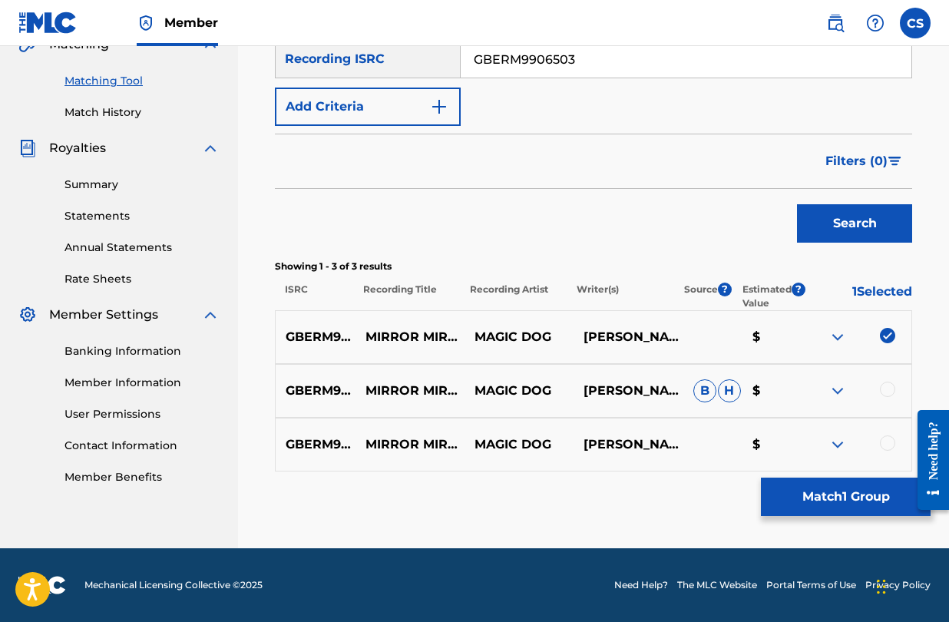
click at [890, 386] on div at bounding box center [887, 389] width 15 height 15
click at [890, 442] on div at bounding box center [887, 443] width 15 height 15
click at [842, 498] on button "Match 3 Groups" at bounding box center [846, 497] width 170 height 38
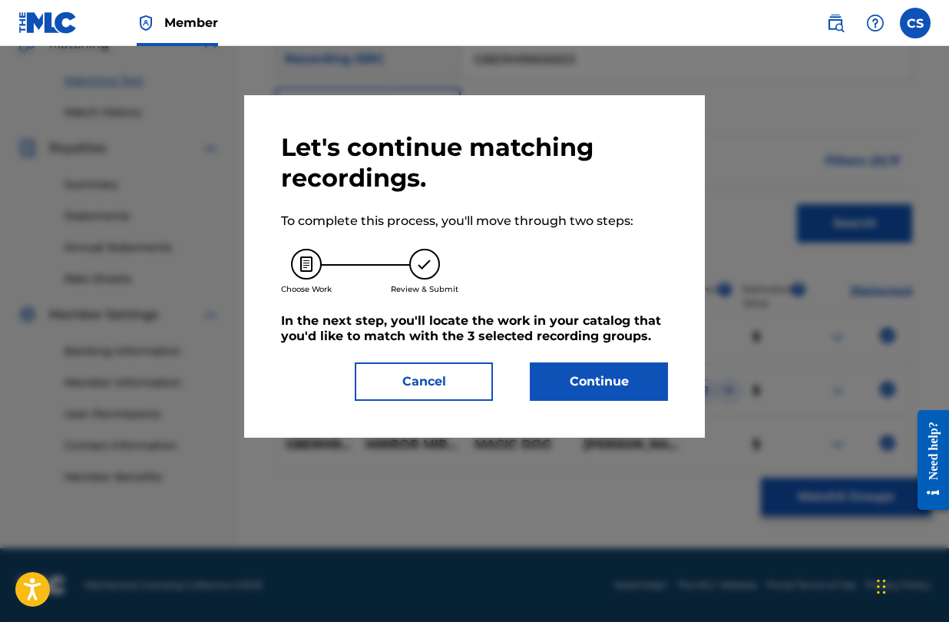
click at [615, 376] on button "Continue" at bounding box center [599, 382] width 138 height 38
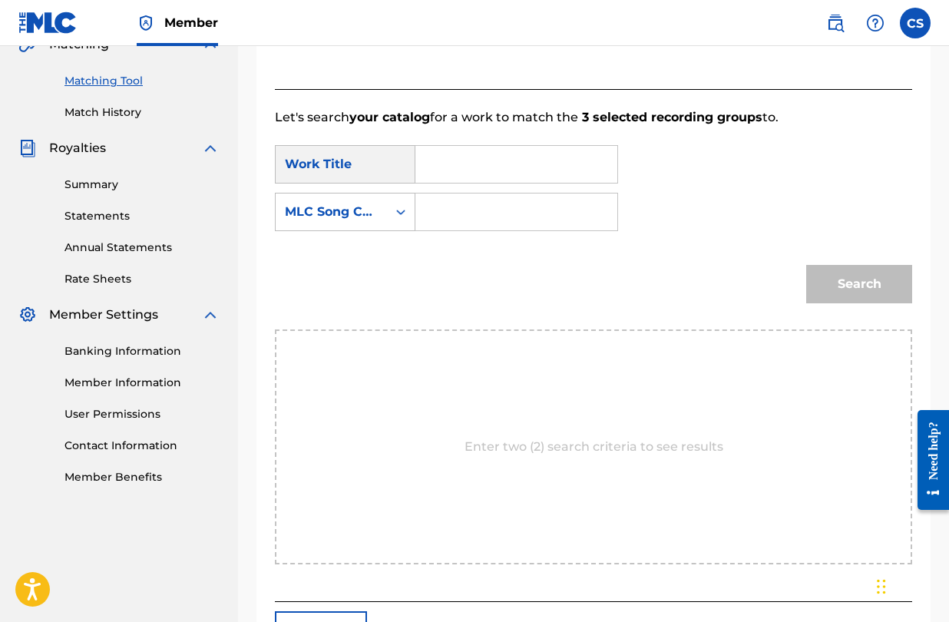
click at [546, 175] on input "Search Form" at bounding box center [517, 164] width 176 height 37
click at [546, 194] on div "mirro r mirror" at bounding box center [516, 199] width 174 height 28
type input "mirror mirror"
click at [544, 204] on input "Search Form" at bounding box center [517, 212] width 176 height 37
type input "MA7A98"
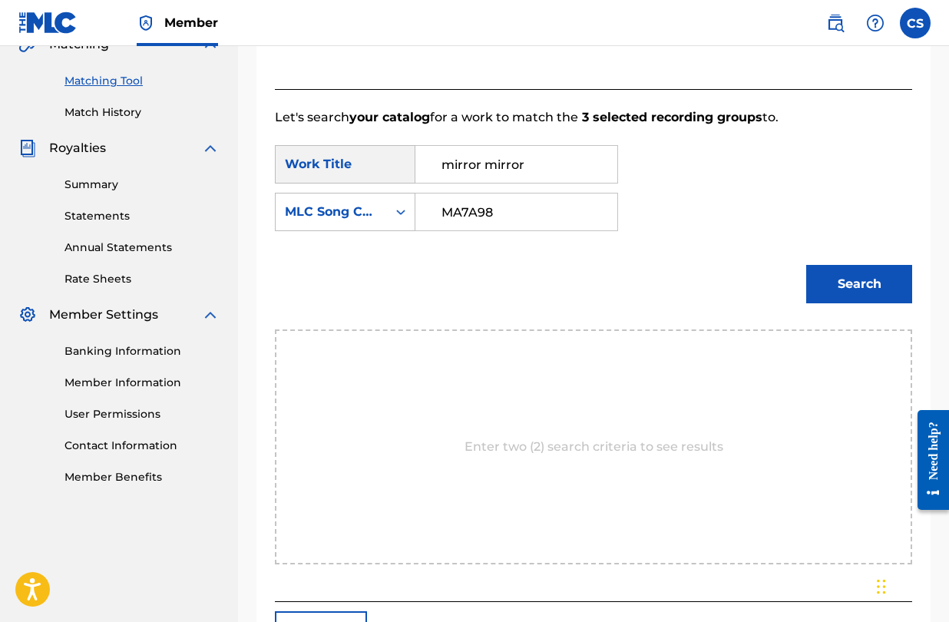
click at [833, 277] on button "Search" at bounding box center [860, 284] width 106 height 38
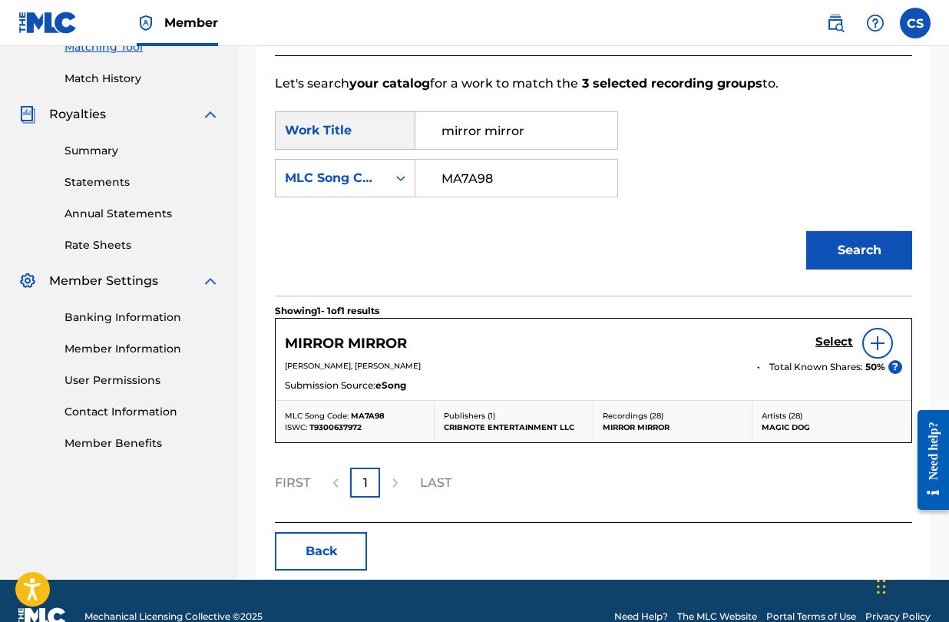
scroll to position [440, 0]
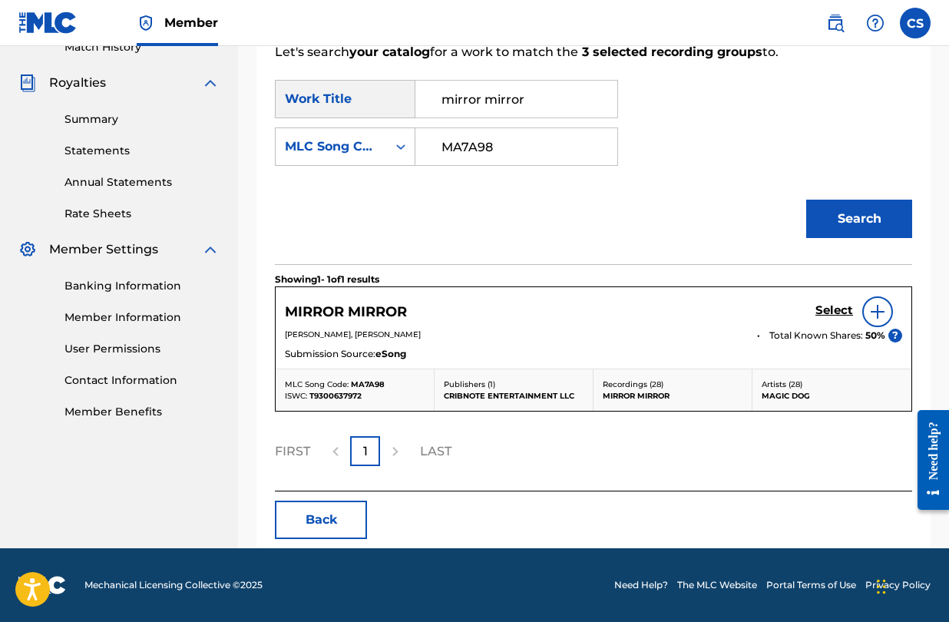
click at [823, 310] on h5 "Select" at bounding box center [835, 310] width 38 height 15
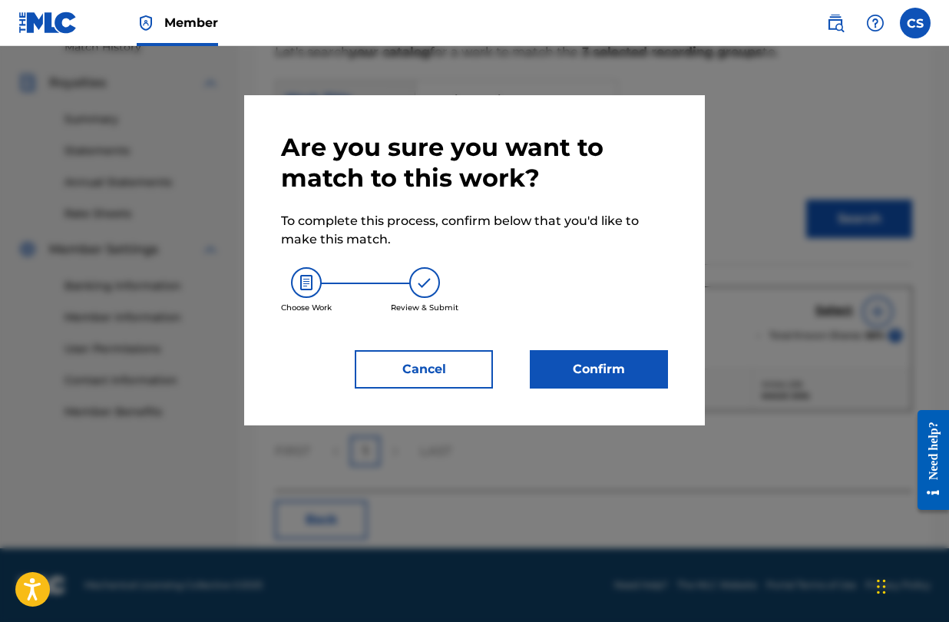
click at [630, 379] on button "Confirm" at bounding box center [599, 369] width 138 height 38
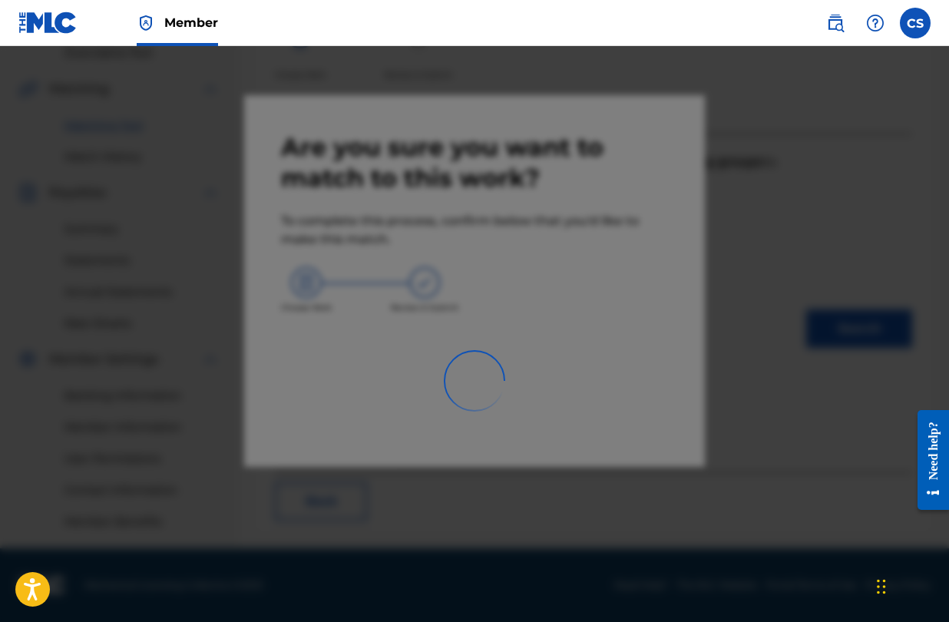
scroll to position [330, 0]
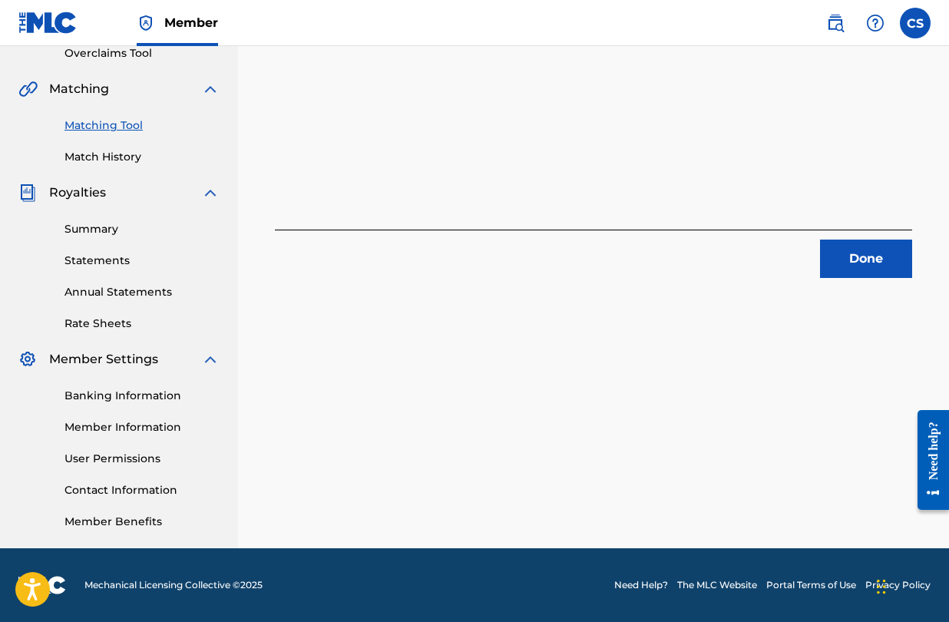
click at [856, 263] on button "Done" at bounding box center [866, 259] width 92 height 38
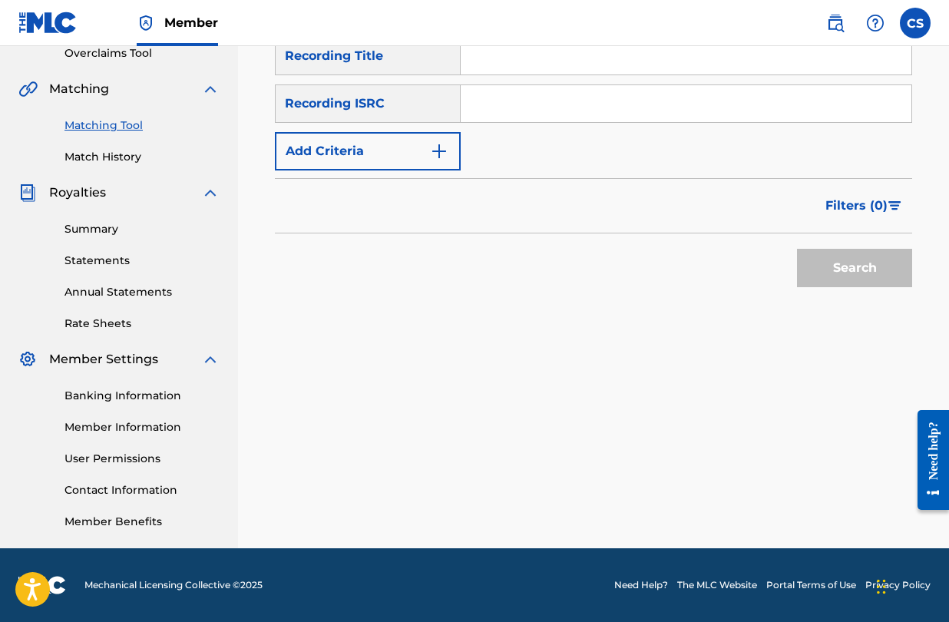
click at [543, 68] on input "Search Form" at bounding box center [686, 56] width 451 height 37
type input "mirror mirror"
click at [560, 102] on input "Search Form" at bounding box center [686, 103] width 451 height 37
click at [524, 114] on input "Search Form" at bounding box center [686, 103] width 451 height 37
paste input "GBERM9906502"
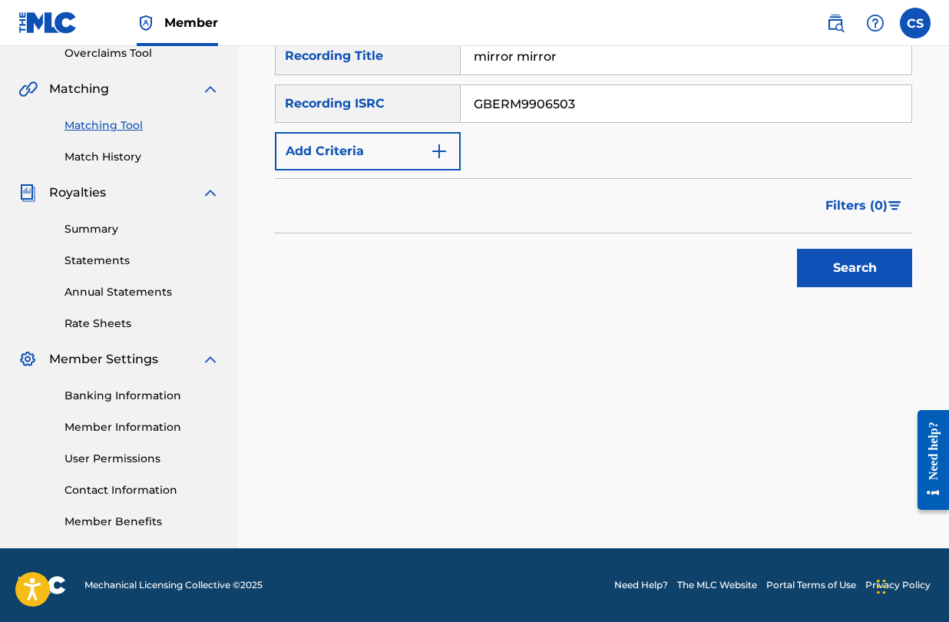
click at [829, 266] on button "Search" at bounding box center [854, 268] width 115 height 38
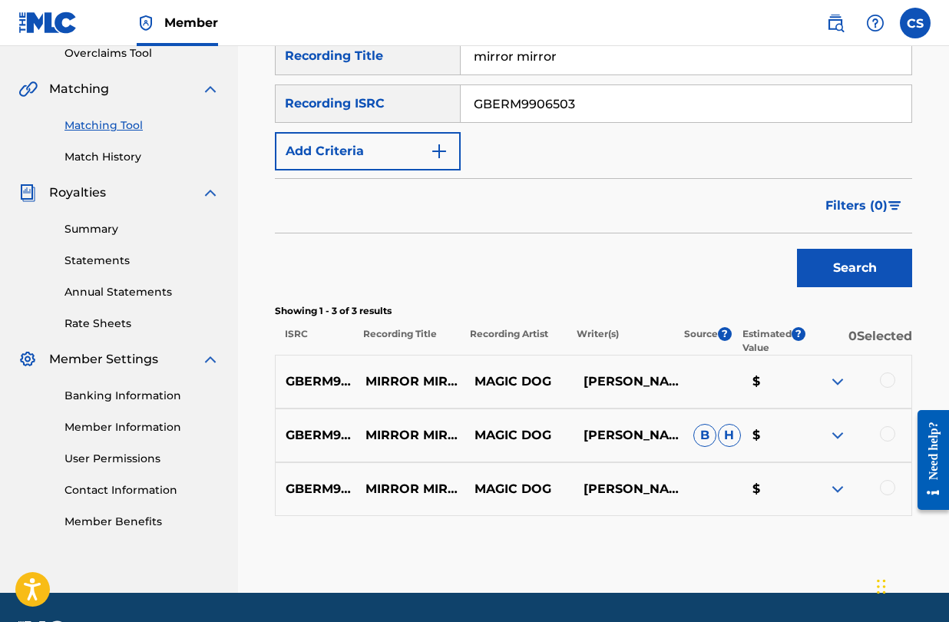
click at [582, 118] on input "GBERM9906503" at bounding box center [686, 103] width 451 height 37
type input "GBERM9906504"
click at [847, 264] on button "Search" at bounding box center [854, 268] width 115 height 38
click at [884, 383] on div at bounding box center [887, 380] width 15 height 15
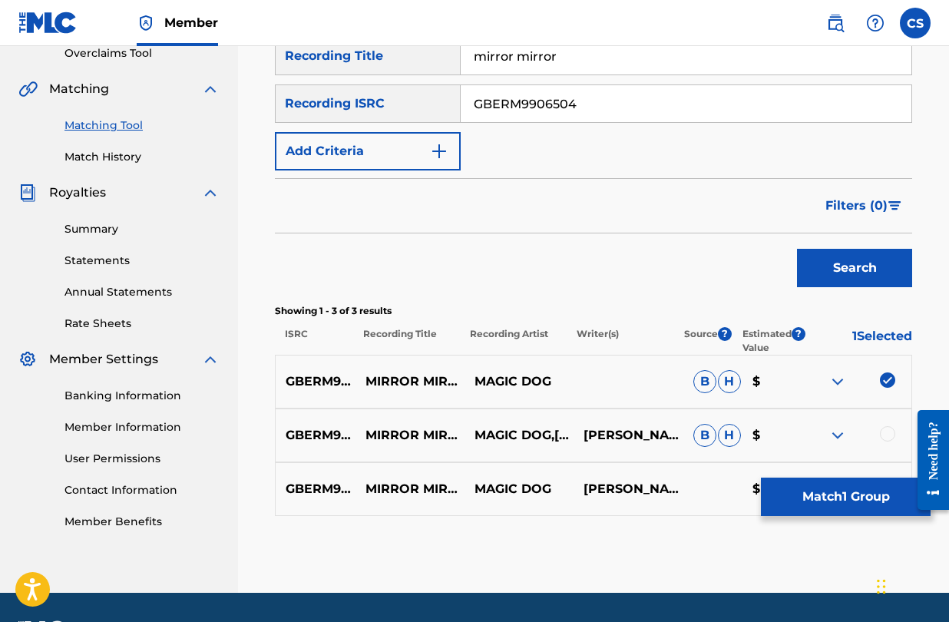
click at [886, 417] on div "GBERM9906504 MIRROR MIRROR - [PERSON_NAME] MIX MAGIC DOG,[PERSON_NAME] [PERSON_…" at bounding box center [594, 436] width 638 height 54
click at [890, 438] on div at bounding box center [887, 433] width 15 height 15
click at [762, 541] on div "Matching Tool The Matching Tool allows Members to match sound recordings to wor…" at bounding box center [594, 193] width 638 height 800
click at [886, 466] on div "GBERM9906504 MIRROR MIRROR ([PERSON_NAME] MIX) MAGIC DOG [PERSON_NAME], [PERSON…" at bounding box center [594, 489] width 638 height 54
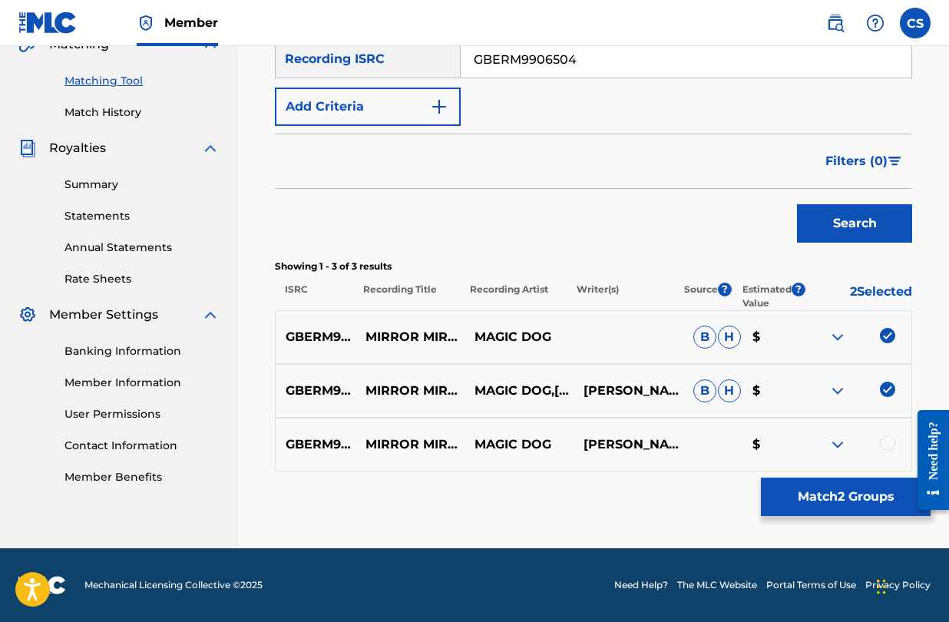
click at [890, 446] on div at bounding box center [887, 443] width 15 height 15
click at [880, 492] on button "Match 3 Groups" at bounding box center [846, 497] width 170 height 38
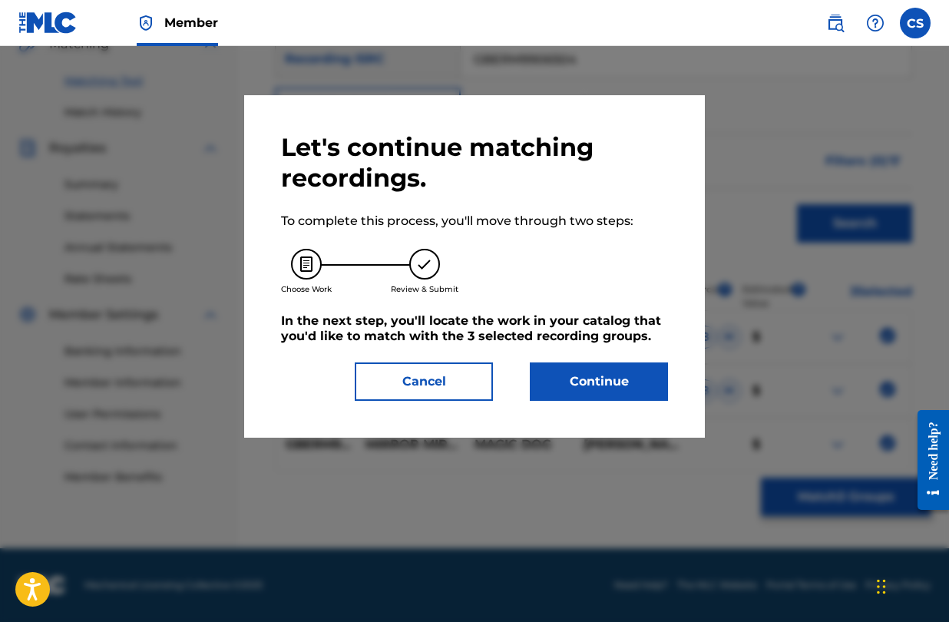
click at [613, 367] on button "Continue" at bounding box center [599, 382] width 138 height 38
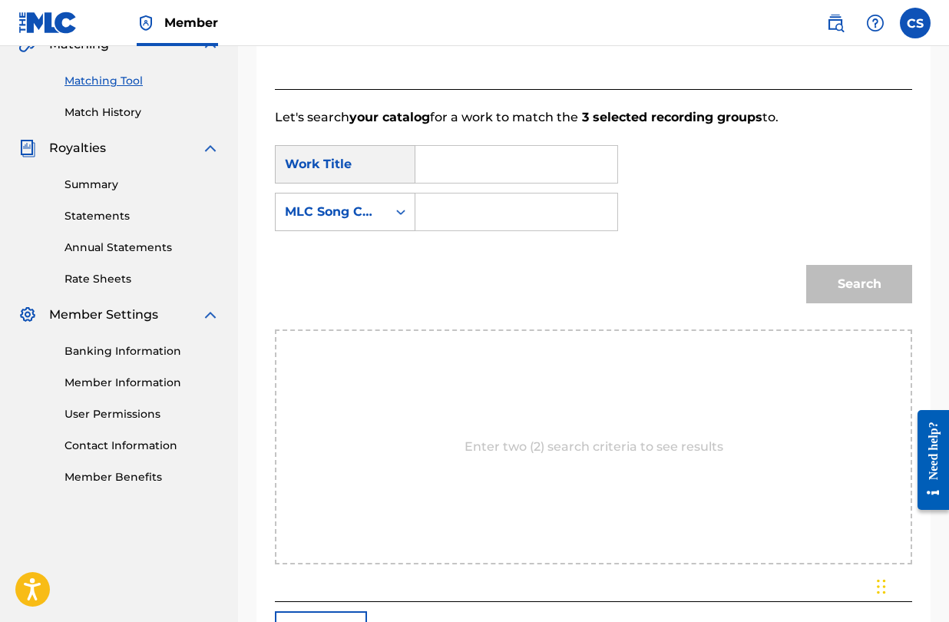
click at [497, 180] on input "Search Form" at bounding box center [517, 164] width 176 height 37
click at [502, 202] on span "ror mirror" at bounding box center [494, 198] width 61 height 15
type input "mirror mirror"
click at [502, 212] on input "Search Form" at bounding box center [517, 212] width 176 height 37
type input "MA7A98"
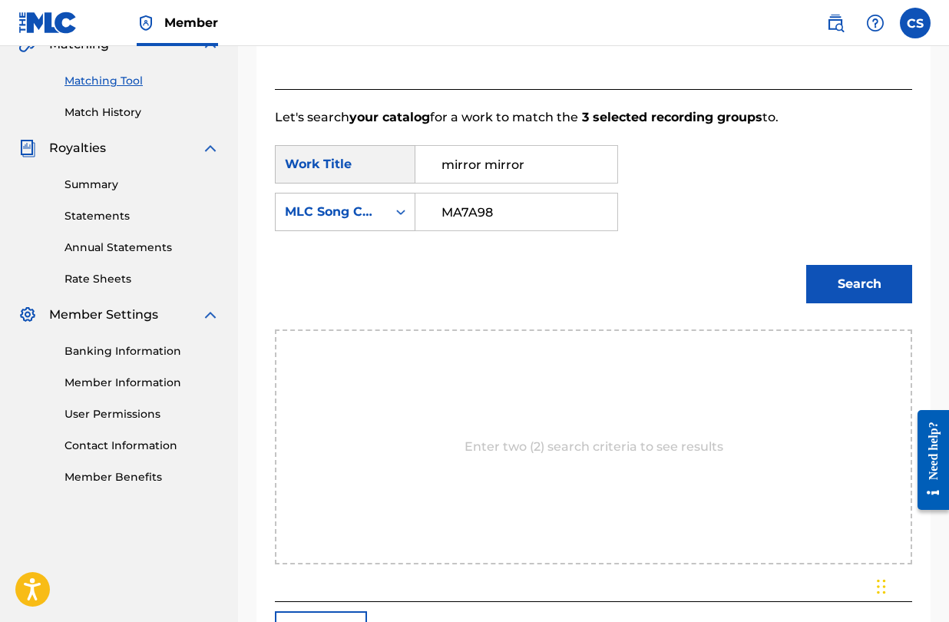
click at [852, 295] on button "Search" at bounding box center [860, 284] width 106 height 38
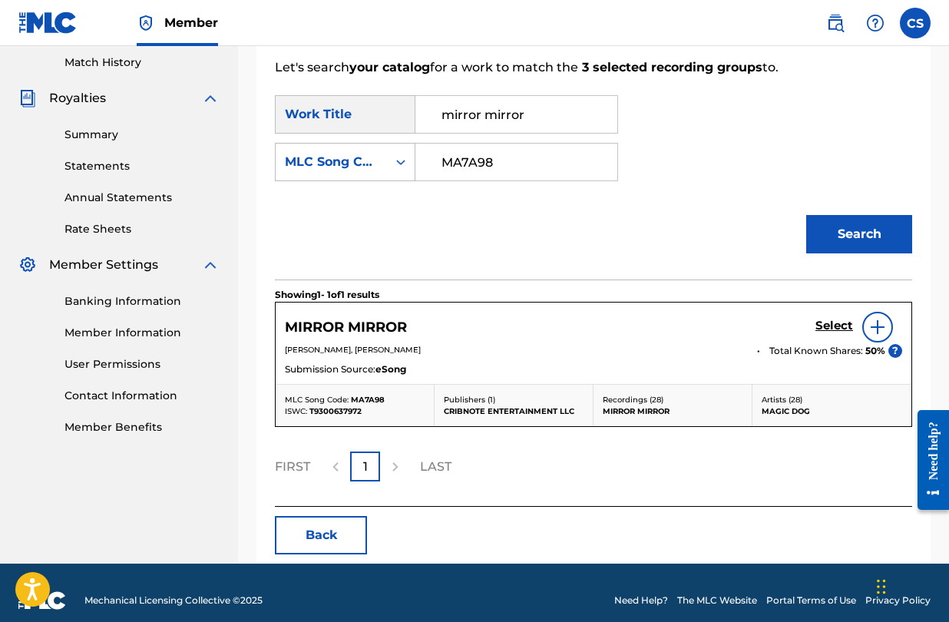
scroll to position [440, 0]
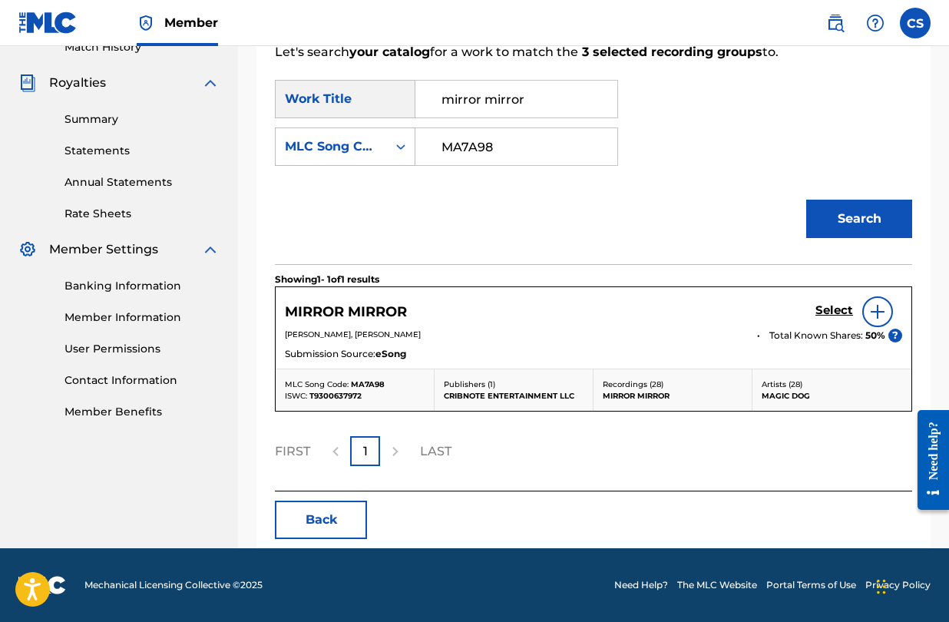
click at [835, 309] on h5 "Select" at bounding box center [835, 310] width 38 height 15
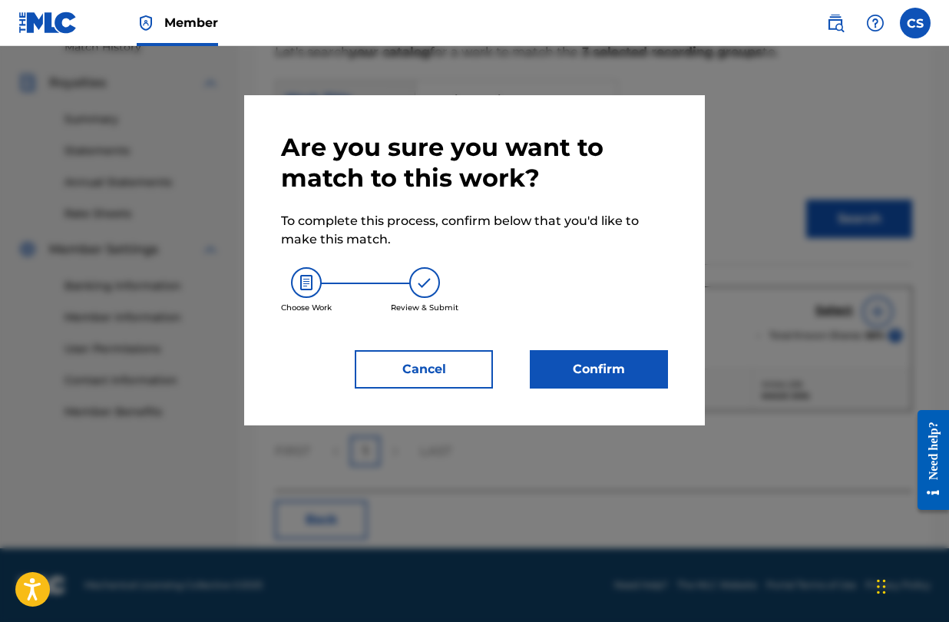
click at [612, 378] on button "Confirm" at bounding box center [599, 369] width 138 height 38
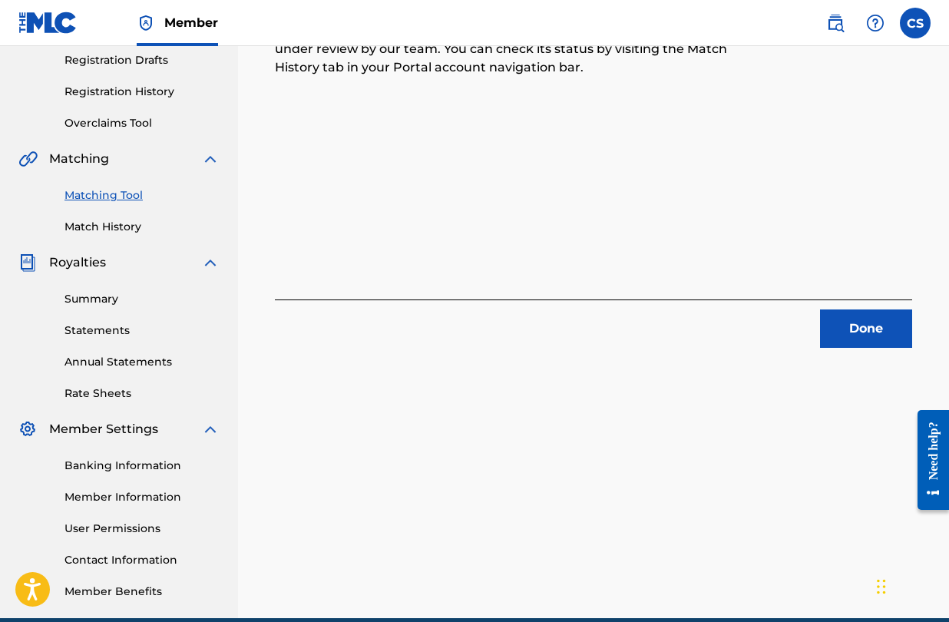
scroll to position [243, 0]
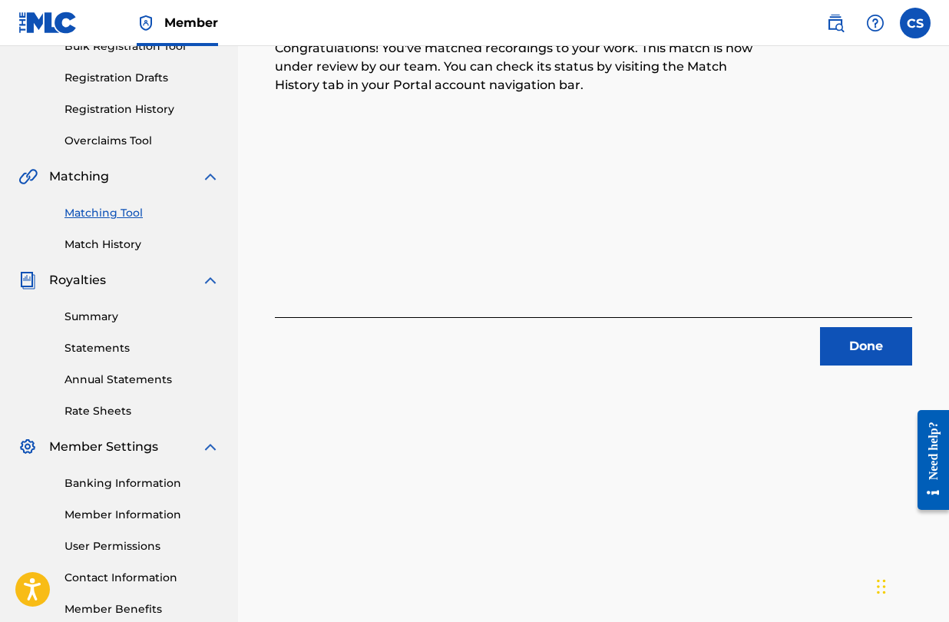
click at [135, 247] on link "Match History" at bounding box center [142, 245] width 155 height 16
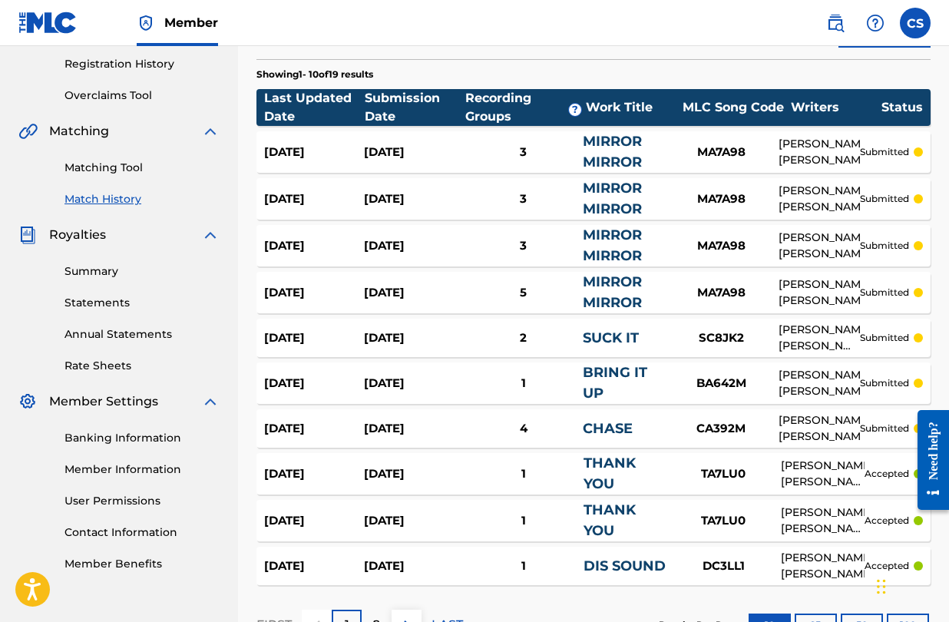
scroll to position [270, 0]
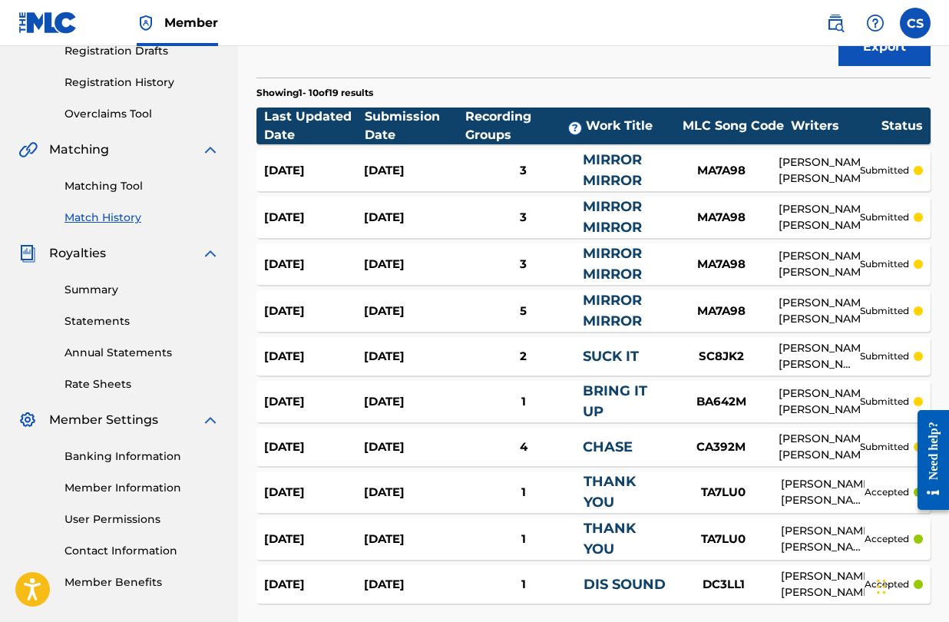
click at [537, 268] on div "3" at bounding box center [524, 265] width 120 height 18
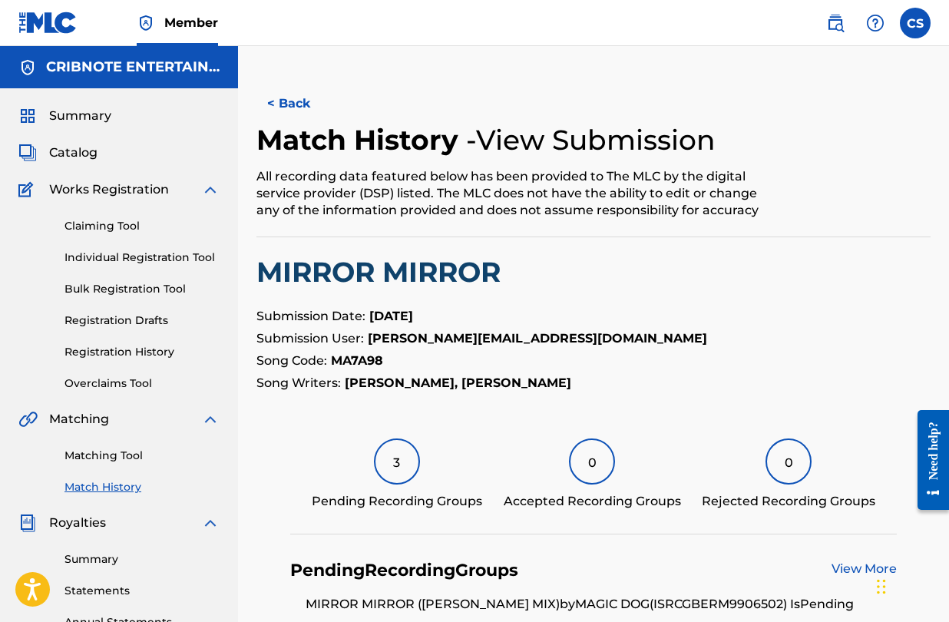
click at [299, 107] on button "< Back" at bounding box center [303, 104] width 92 height 38
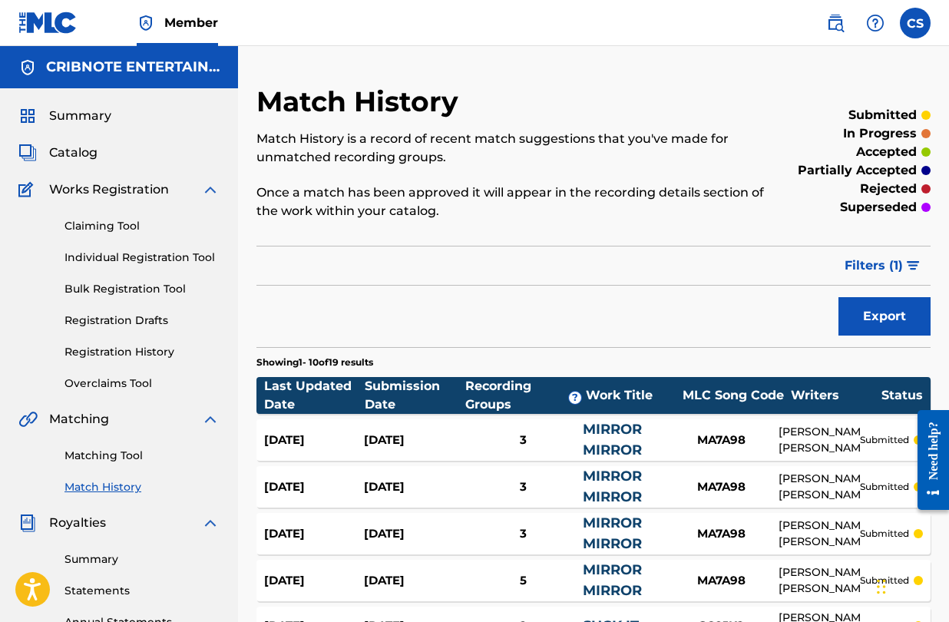
click at [85, 154] on span "Catalog" at bounding box center [73, 153] width 48 height 18
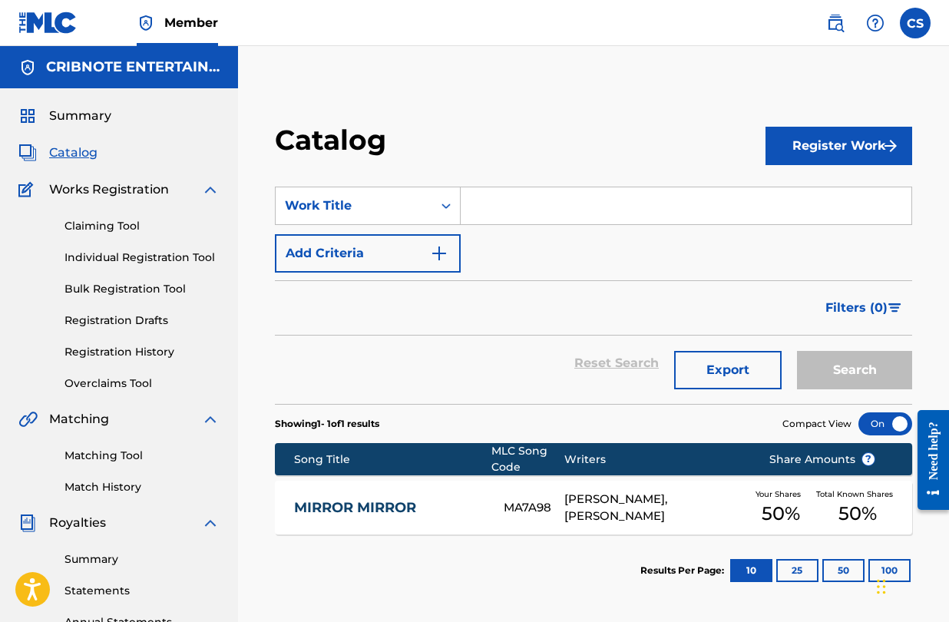
click at [499, 217] on input "Search Form" at bounding box center [686, 205] width 451 height 37
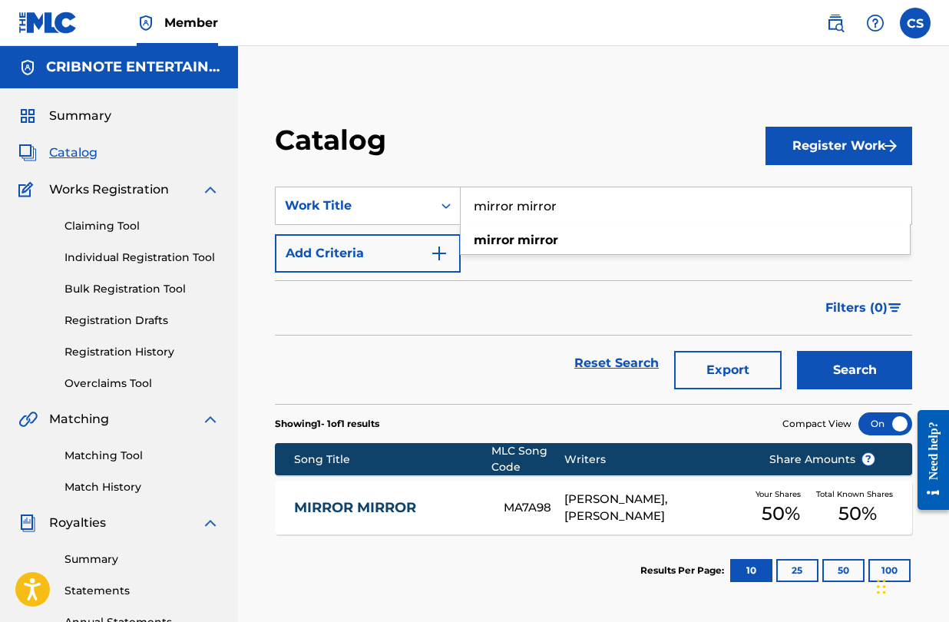
type input "mirror mirror"
click at [442, 255] on img "Search Form" at bounding box center [439, 253] width 18 height 18
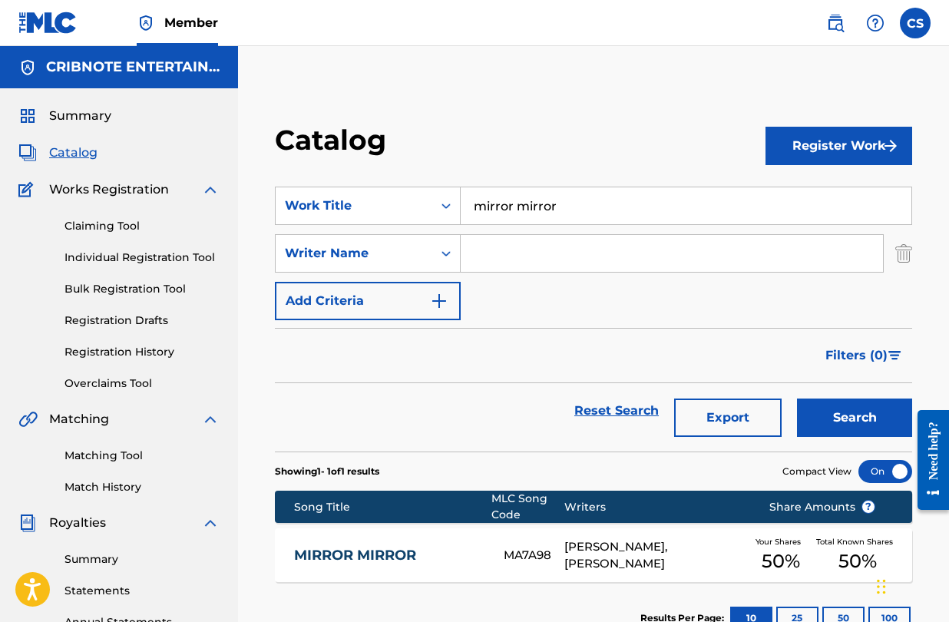
click at [131, 490] on link "Match History" at bounding box center [142, 487] width 155 height 16
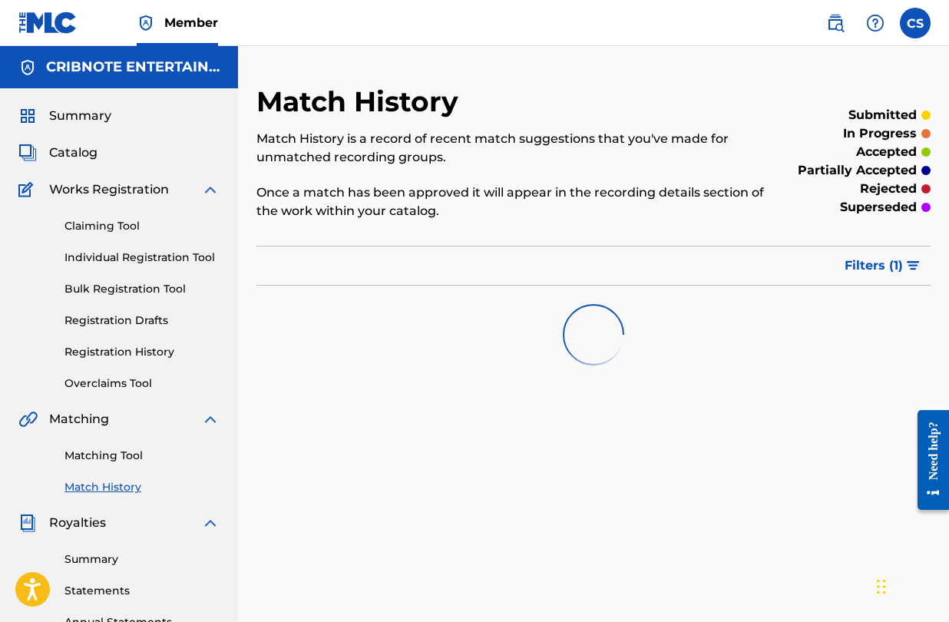
click at [138, 461] on link "Matching Tool" at bounding box center [142, 456] width 155 height 16
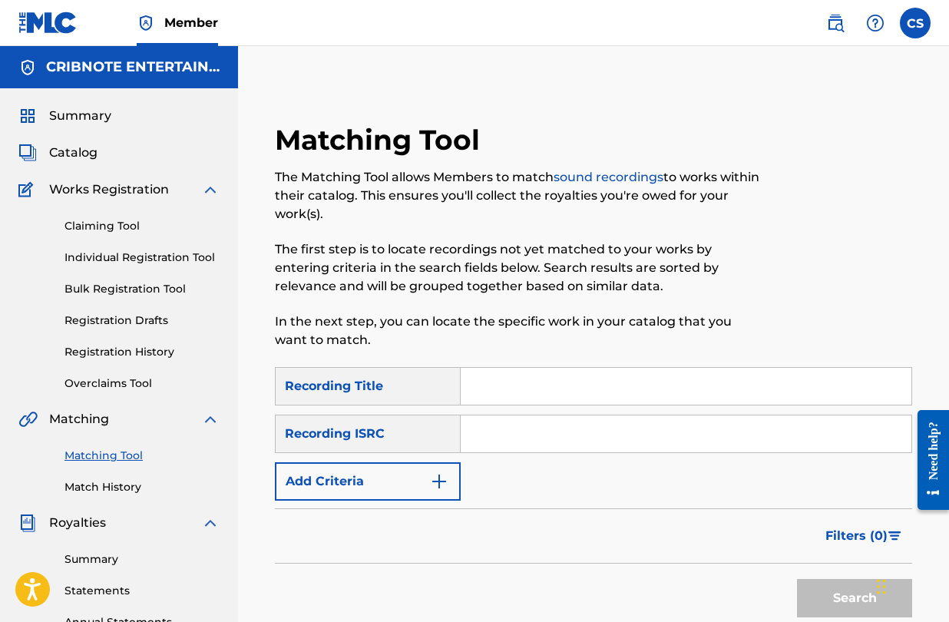
click at [538, 405] on div "Search Form" at bounding box center [687, 386] width 452 height 38
click at [539, 386] on input "Search Form" at bounding box center [686, 386] width 451 height 37
type input "mirror mirror"
click at [402, 480] on button "Add Criteria" at bounding box center [368, 481] width 186 height 38
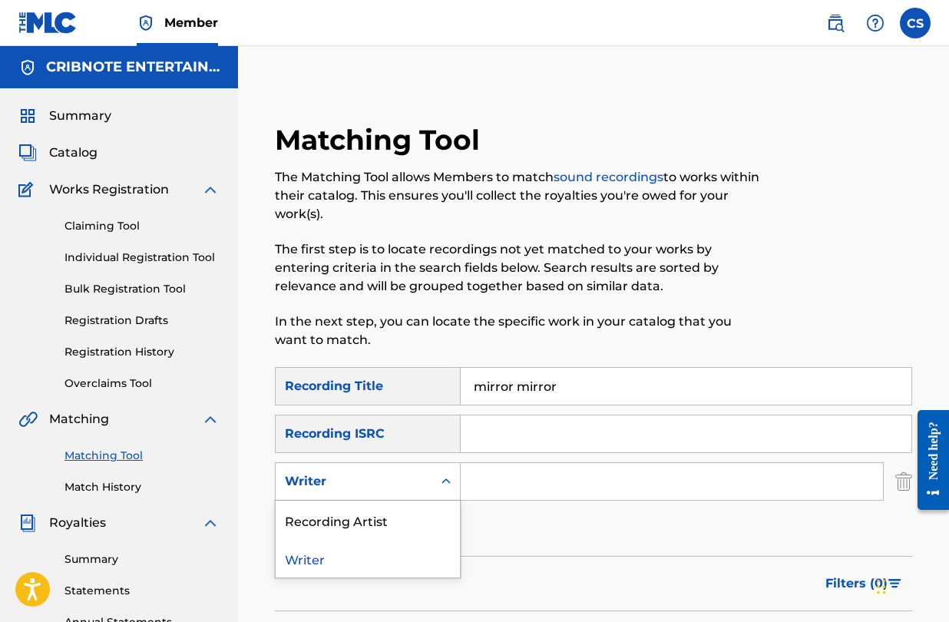
click at [443, 492] on div "Search Form" at bounding box center [446, 482] width 28 height 28
click at [432, 514] on div "Recording Artist" at bounding box center [368, 520] width 184 height 38
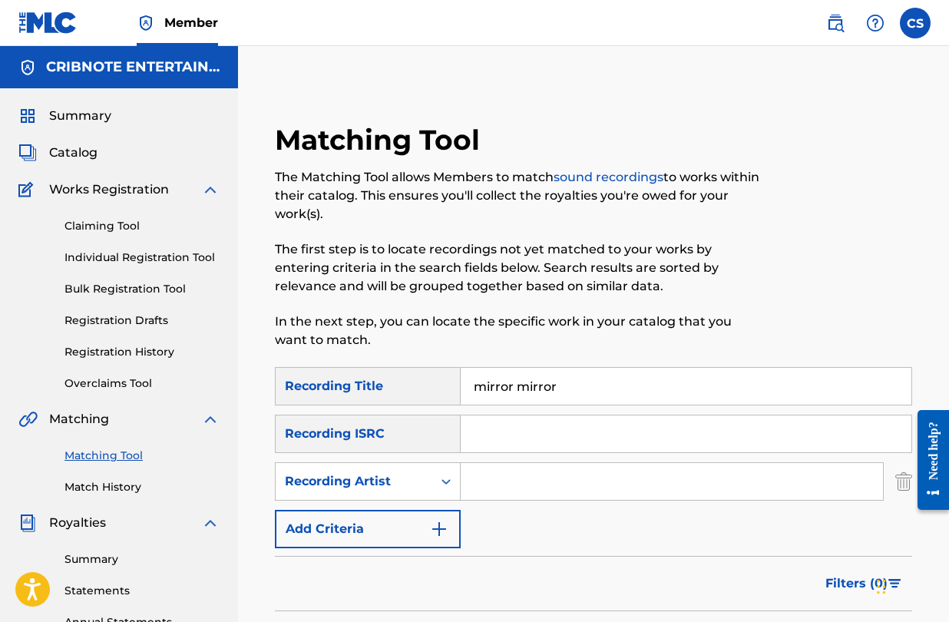
click at [499, 488] on input "Search Form" at bounding box center [672, 481] width 423 height 37
type input "magic dog"
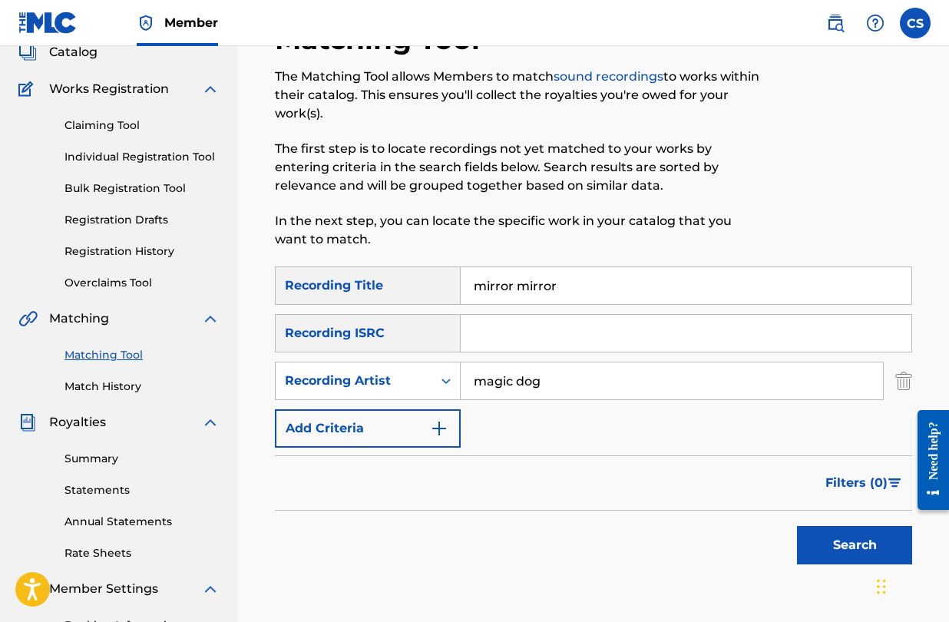
scroll to position [120, 0]
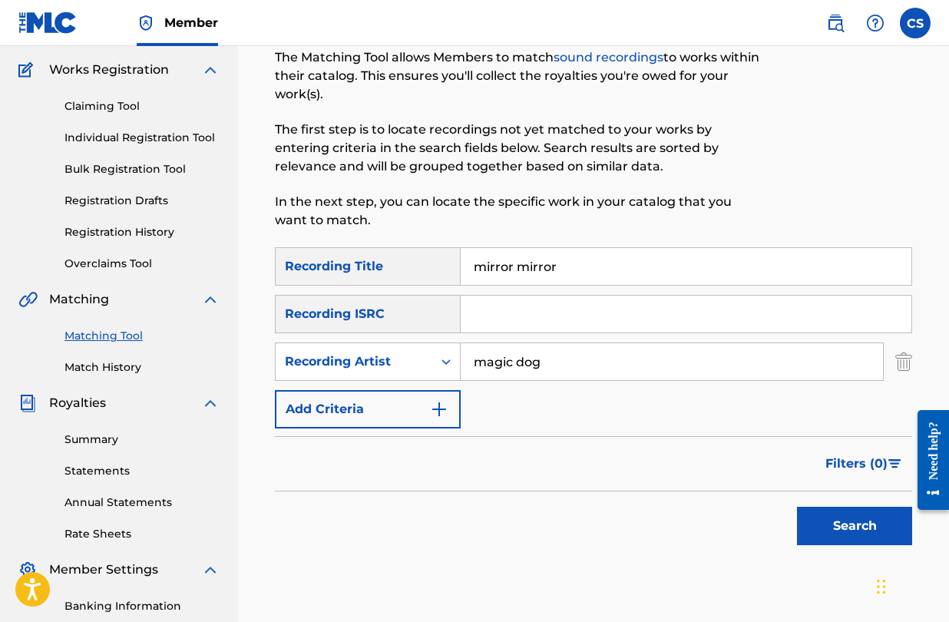
click at [827, 534] on button "Search" at bounding box center [854, 526] width 115 height 38
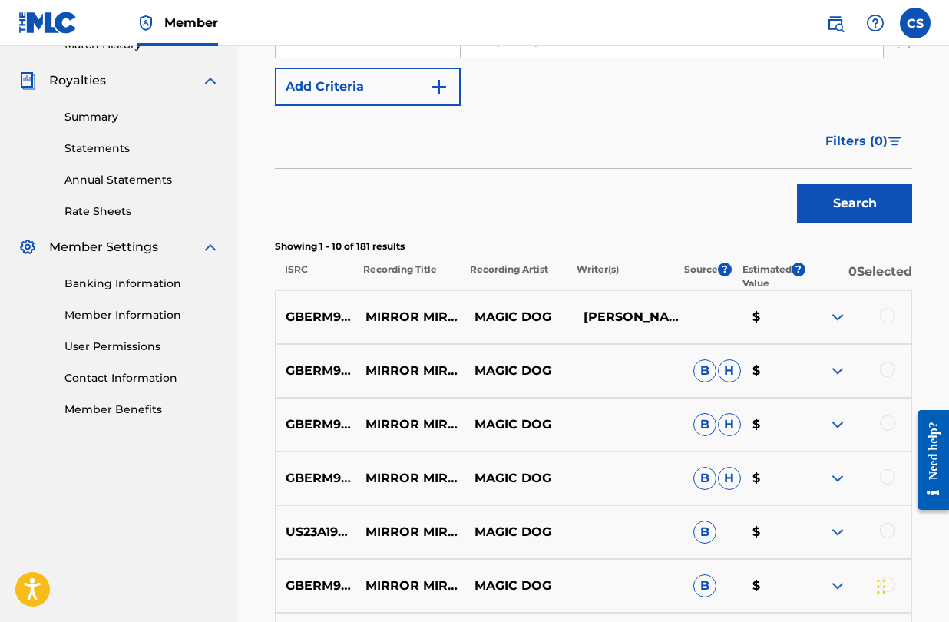
scroll to position [443, 0]
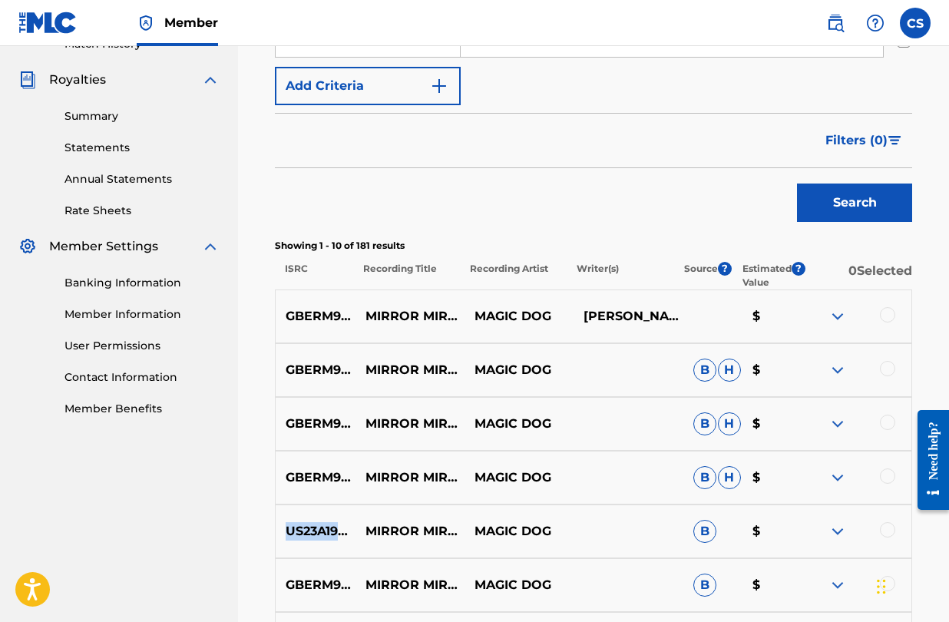
drag, startPoint x: 288, startPoint y: 533, endPoint x: 376, endPoint y: 533, distance: 87.6
click at [356, 533] on p "US23A1906528" at bounding box center [316, 531] width 80 height 18
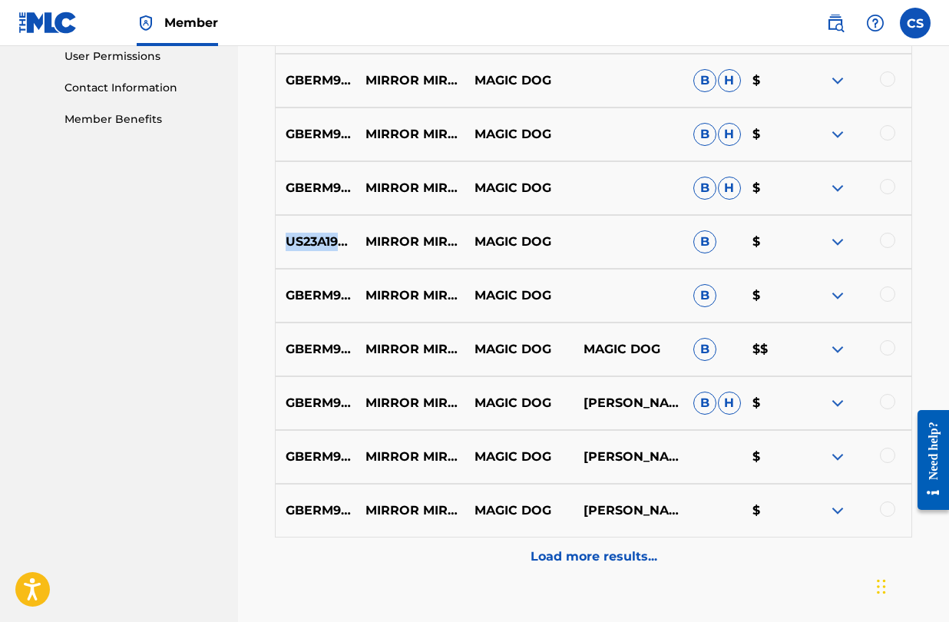
scroll to position [736, 0]
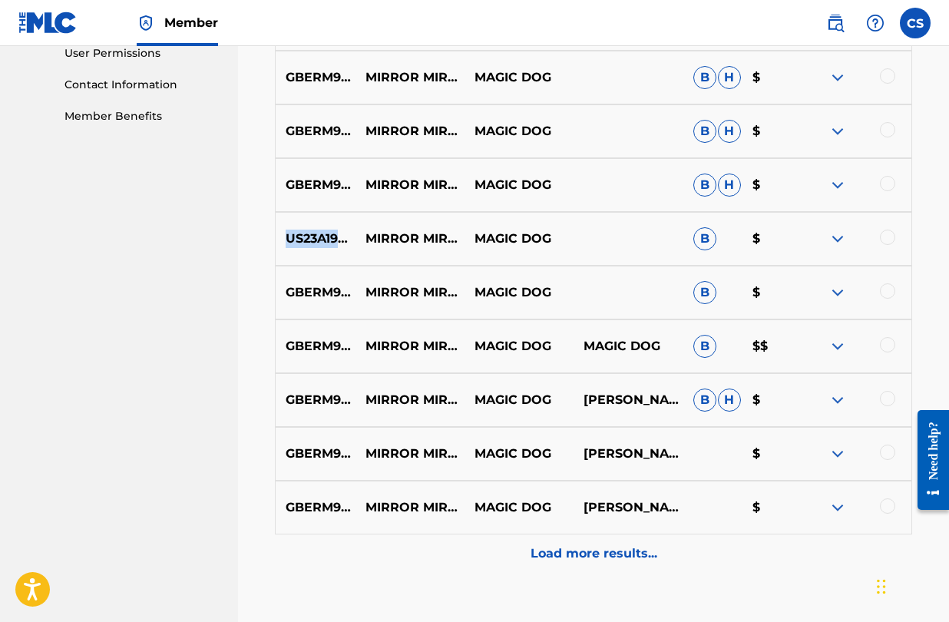
copy p "US23A1906528"
click at [552, 553] on p "Load more results..." at bounding box center [594, 554] width 127 height 18
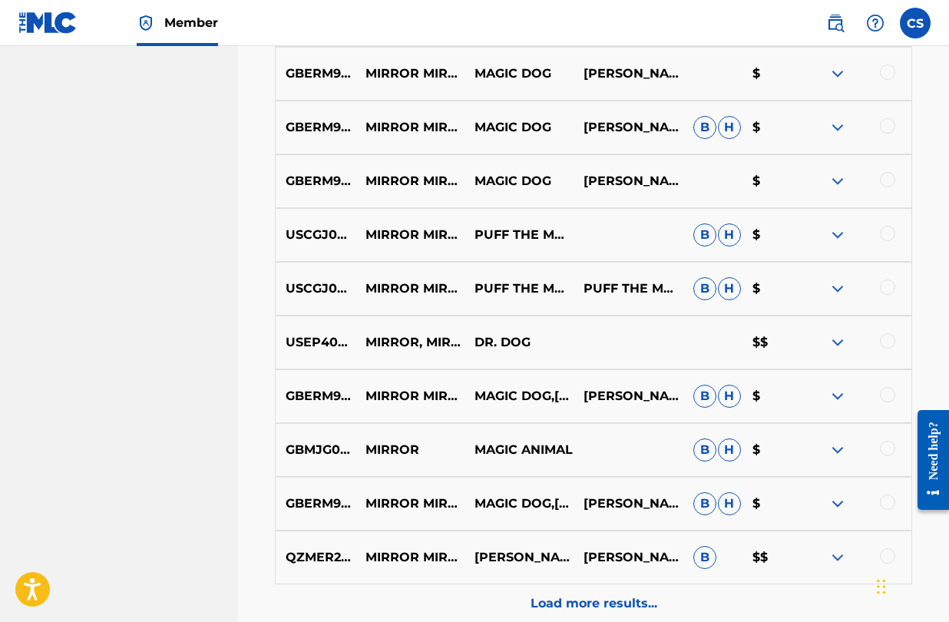
scroll to position [1225, 0]
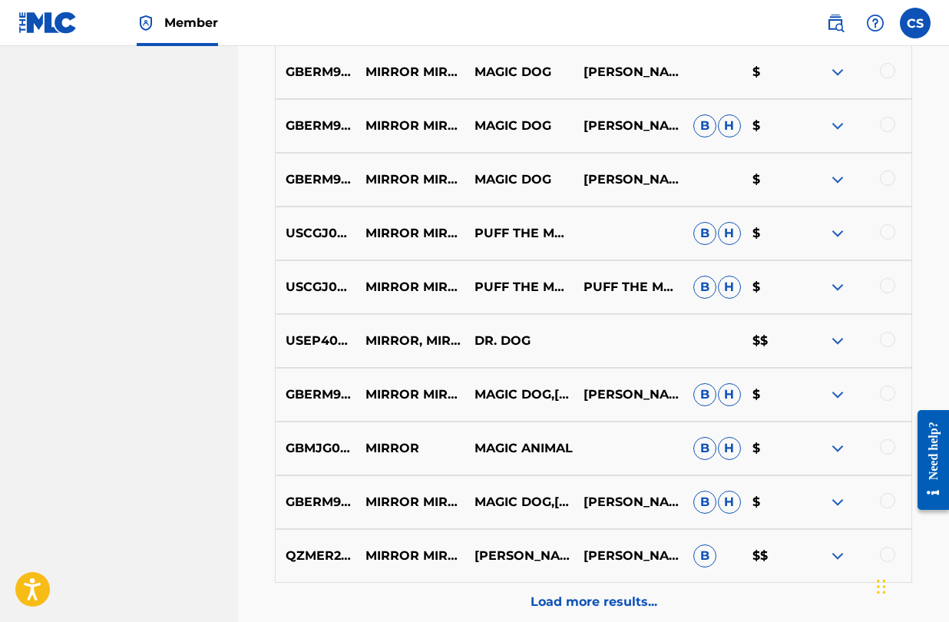
click at [554, 597] on p "Load more results..." at bounding box center [594, 602] width 127 height 18
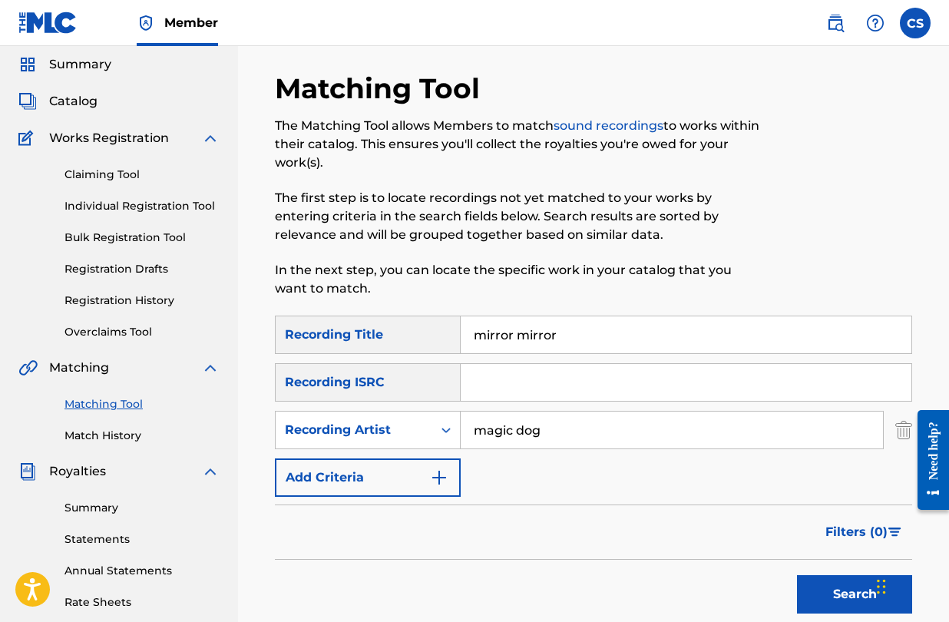
scroll to position [0, 0]
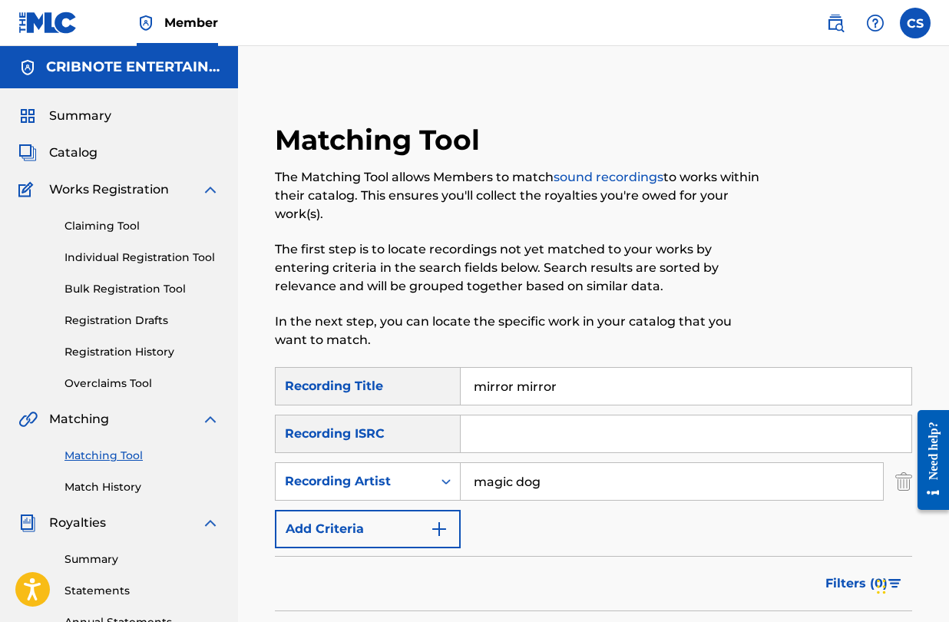
click at [501, 436] on input "Search Form" at bounding box center [686, 434] width 451 height 37
paste input "US23A1906528"
type input "US23A1906528"
drag, startPoint x: 599, startPoint y: 489, endPoint x: 406, endPoint y: 479, distance: 193.8
click at [406, 479] on div "SearchWithCriteria026cb41a-580e-47fb-b4c2-26cc7a2ca586 Recording Artist magic d…" at bounding box center [594, 481] width 638 height 38
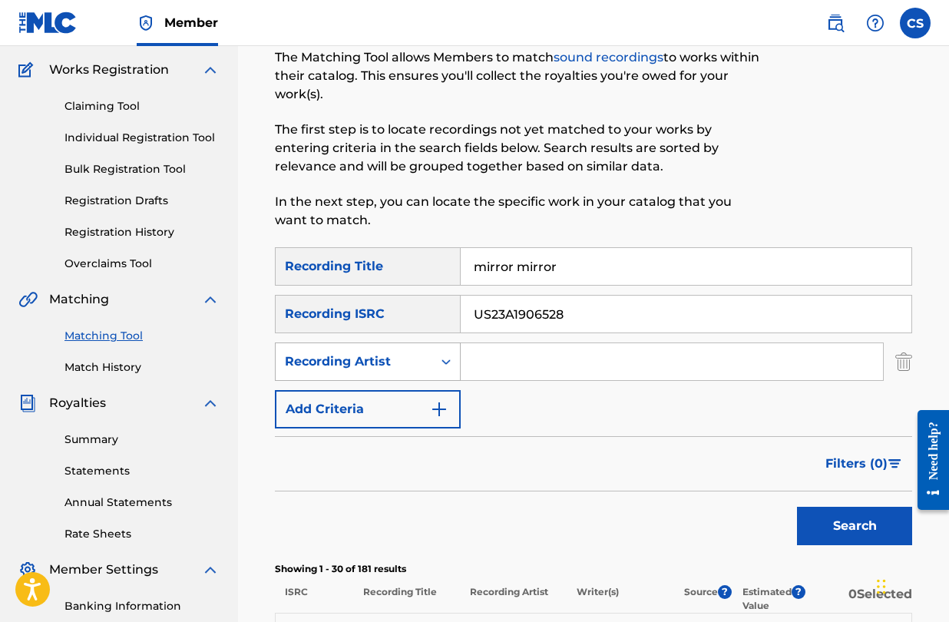
scroll to position [129, 0]
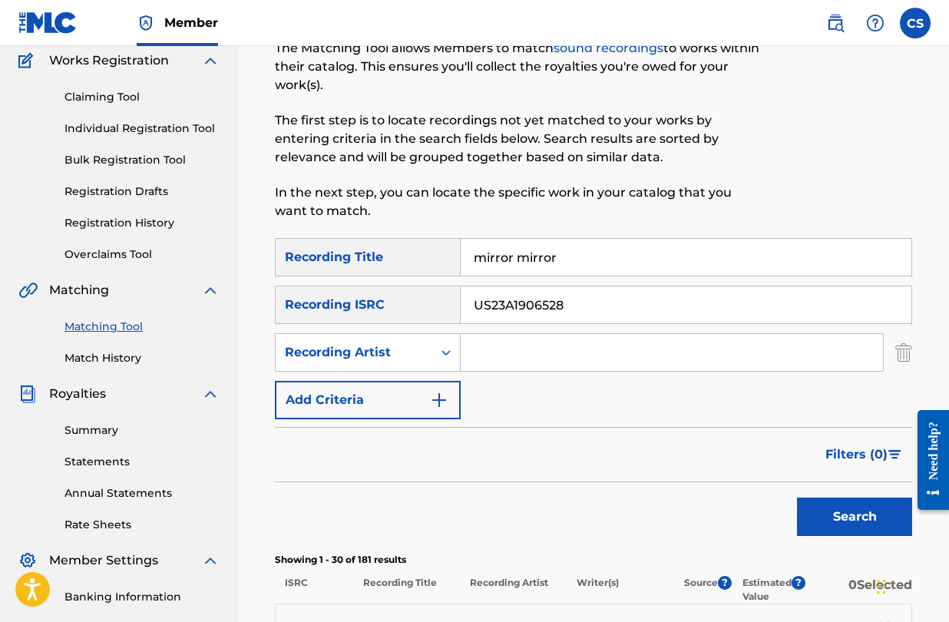
click at [855, 514] on button "Search" at bounding box center [854, 517] width 115 height 38
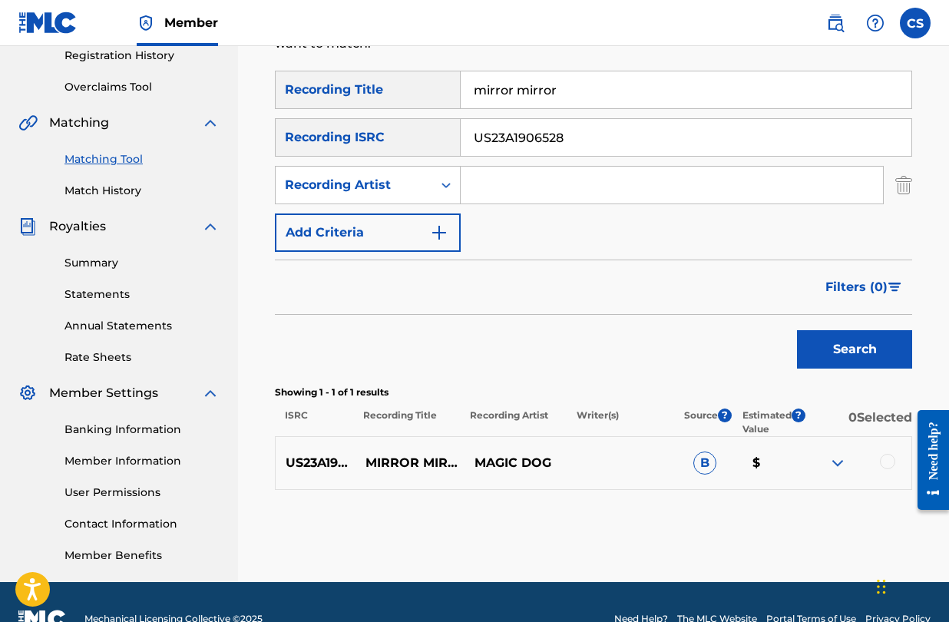
scroll to position [330, 0]
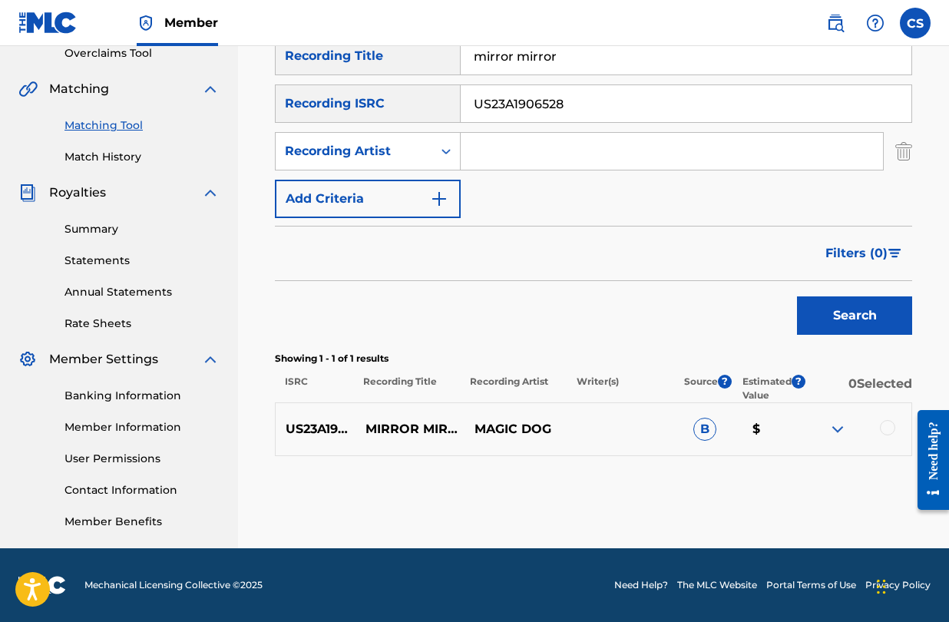
click at [893, 427] on div at bounding box center [887, 427] width 15 height 15
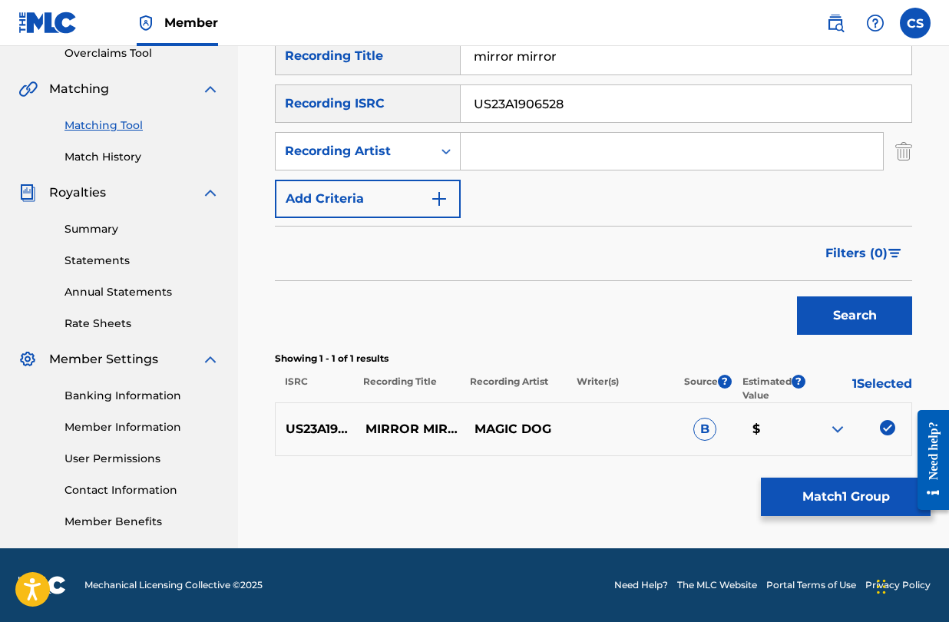
click at [849, 503] on button "Match 1 Group" at bounding box center [846, 497] width 170 height 38
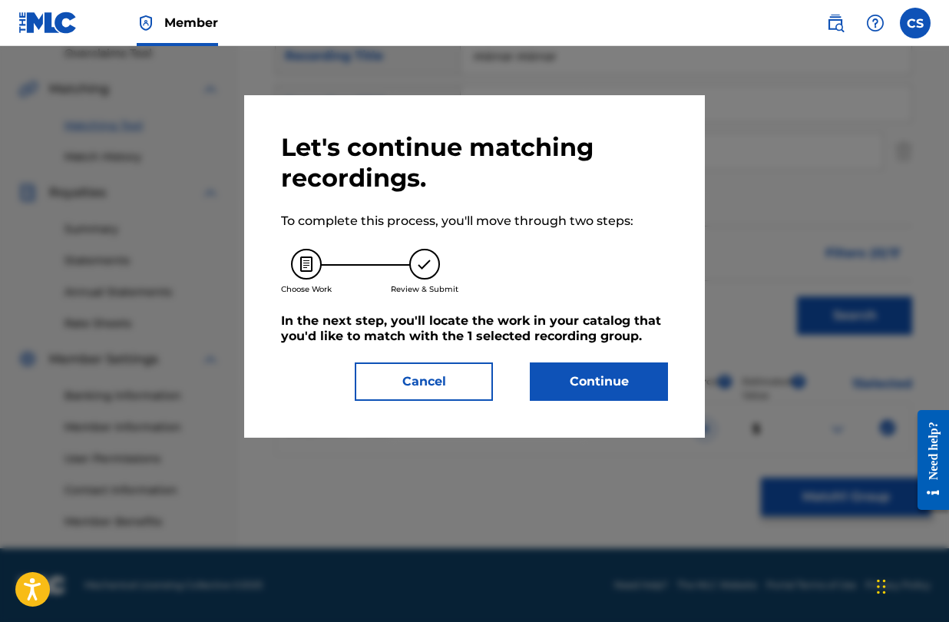
click at [601, 385] on button "Continue" at bounding box center [599, 382] width 138 height 38
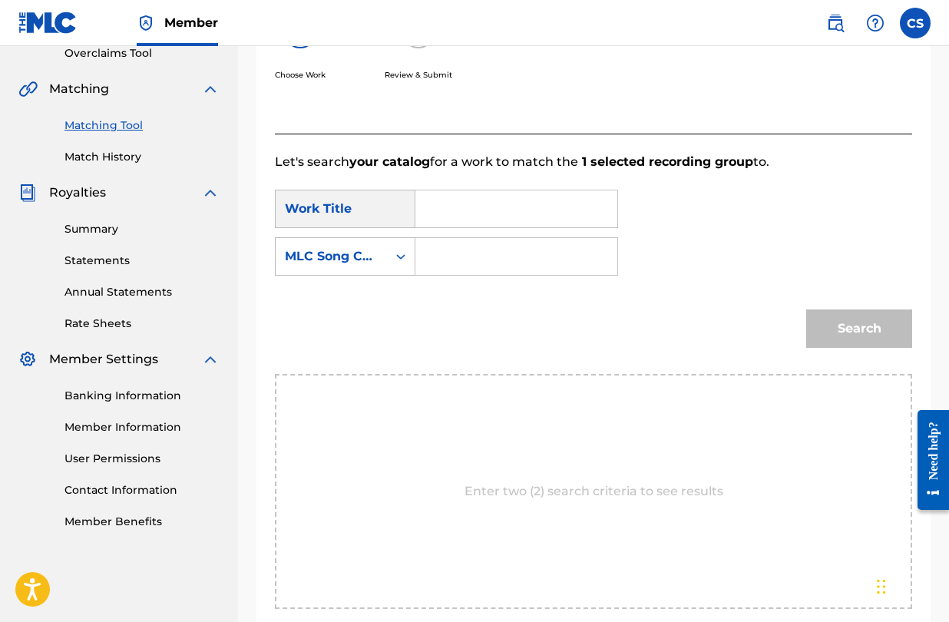
click at [488, 211] on input "Search Form" at bounding box center [517, 209] width 176 height 37
click at [502, 242] on span "or mirror" at bounding box center [497, 243] width 56 height 15
type input "mirror mirror"
click at [498, 257] on input "Search Form" at bounding box center [517, 256] width 176 height 37
type input "MA7A98"
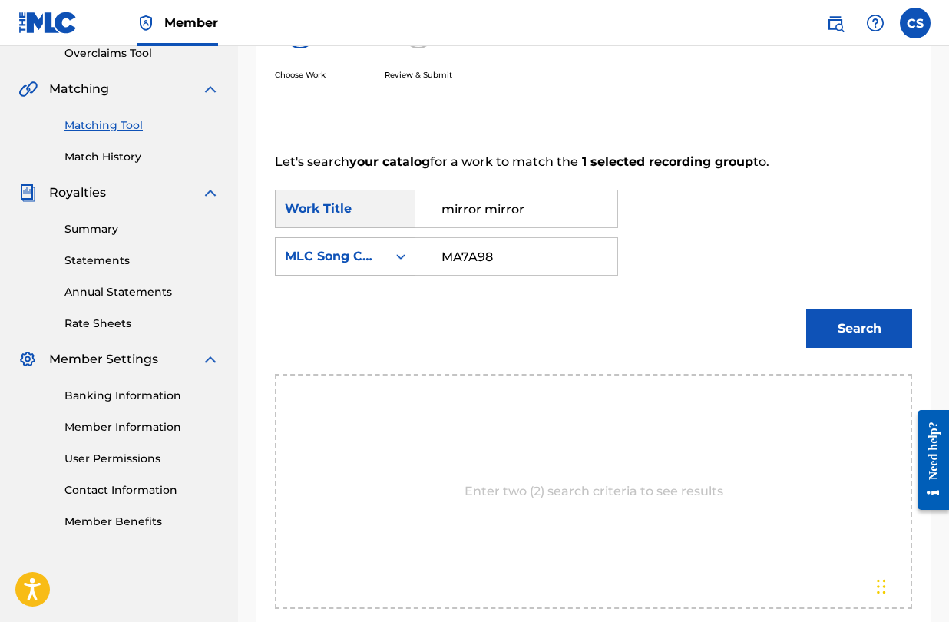
click at [843, 324] on button "Search" at bounding box center [860, 329] width 106 height 38
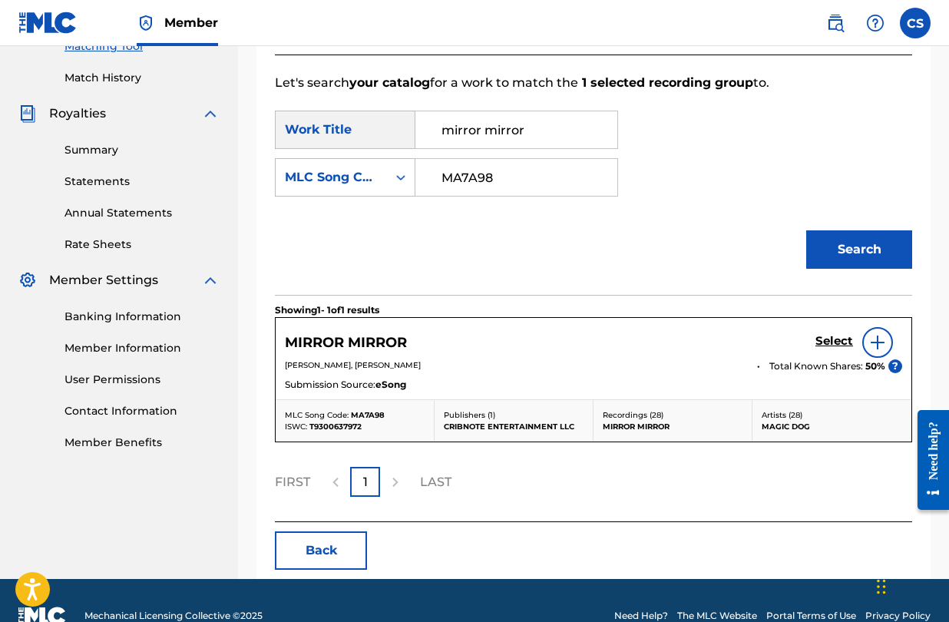
scroll to position [440, 0]
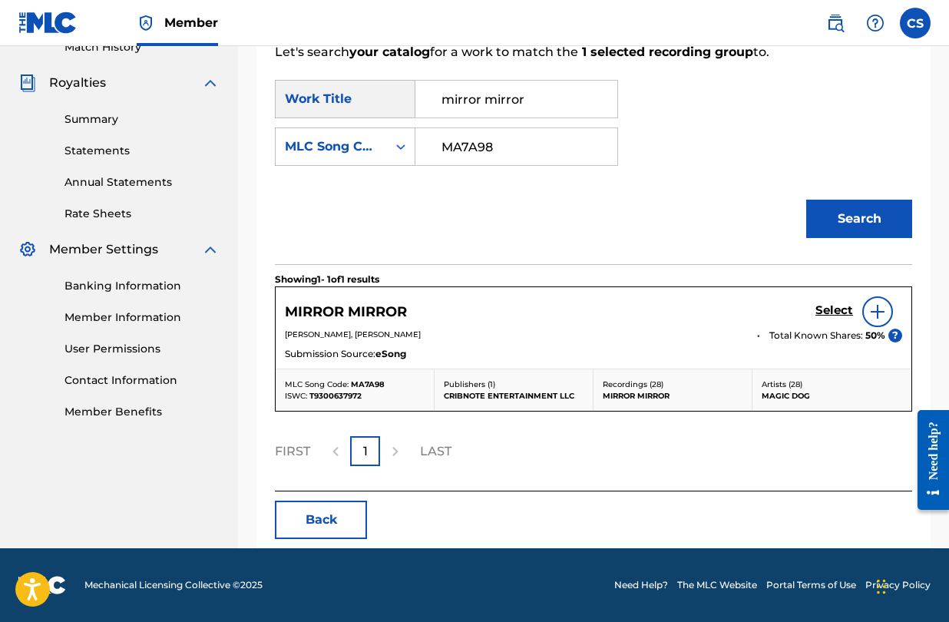
click at [830, 311] on h5 "Select" at bounding box center [835, 310] width 38 height 15
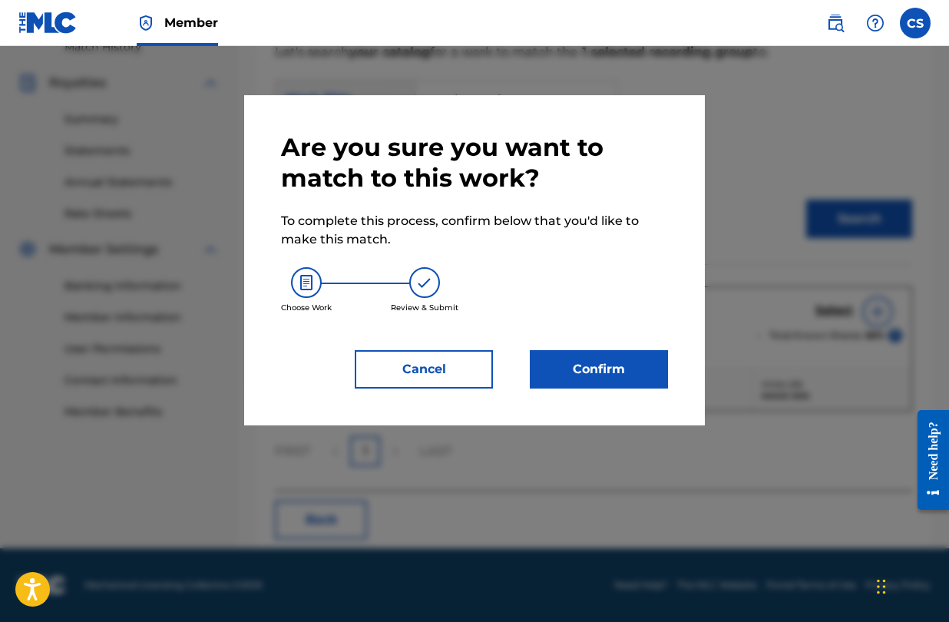
click at [635, 377] on button "Confirm" at bounding box center [599, 369] width 138 height 38
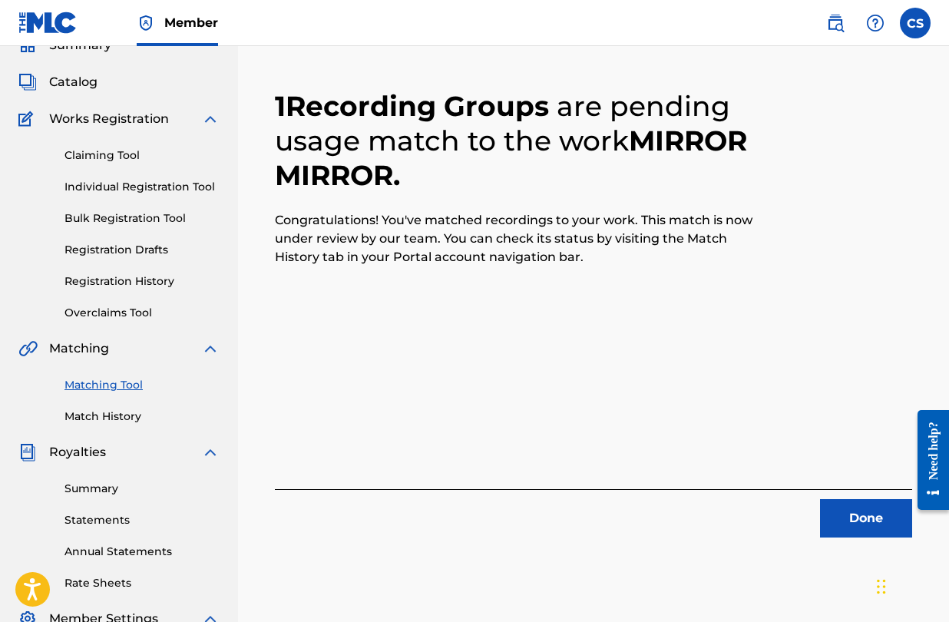
scroll to position [64, 0]
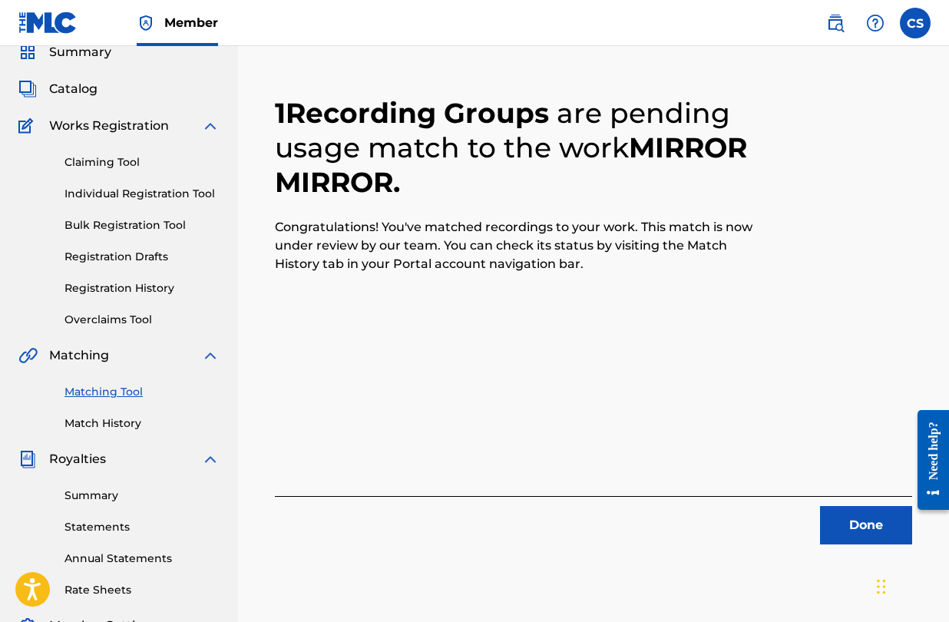
click at [134, 426] on link "Match History" at bounding box center [142, 424] width 155 height 16
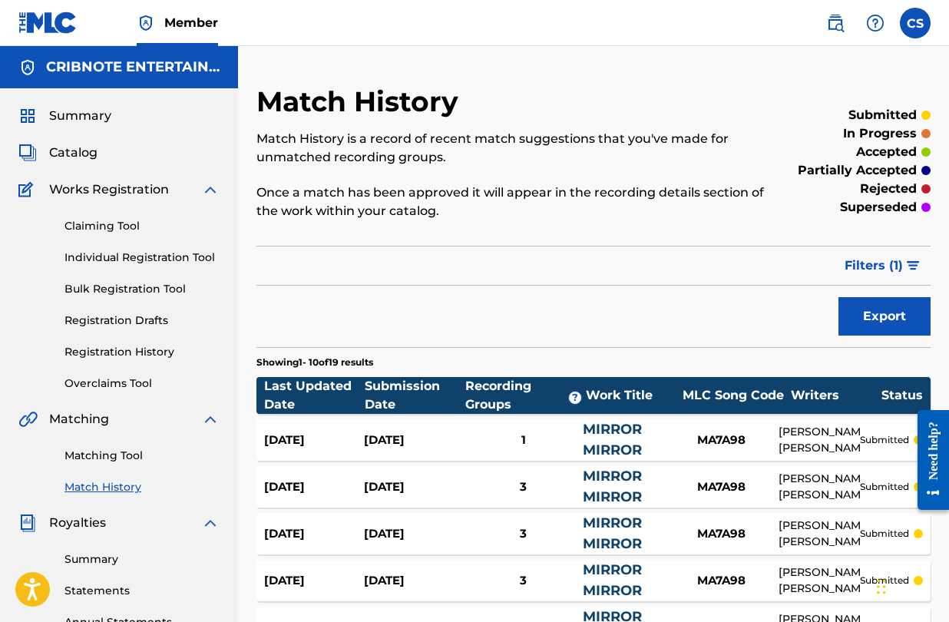
click at [70, 161] on span "Catalog" at bounding box center [73, 153] width 48 height 18
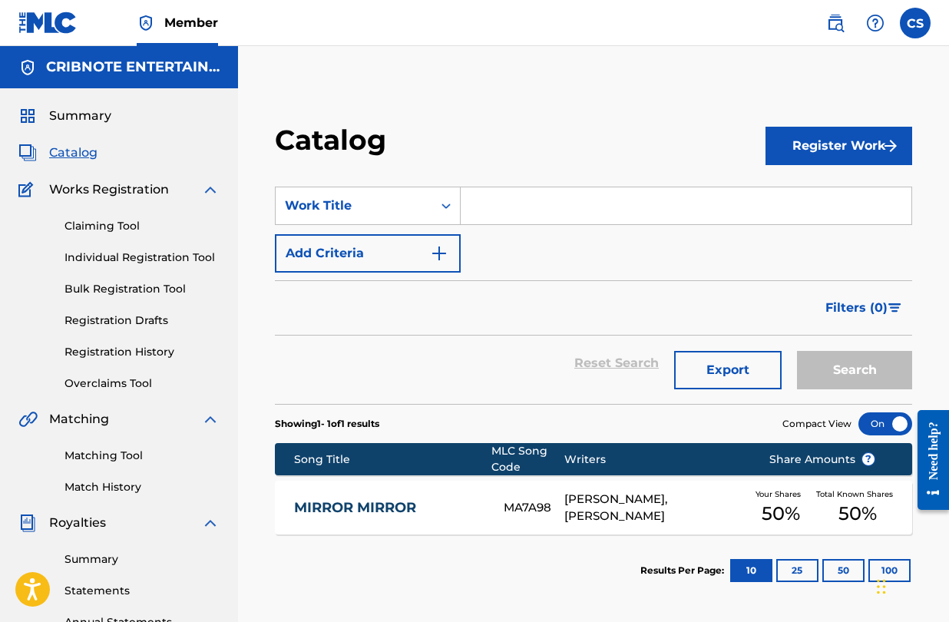
click at [374, 509] on link "MIRROR MIRROR" at bounding box center [388, 508] width 189 height 18
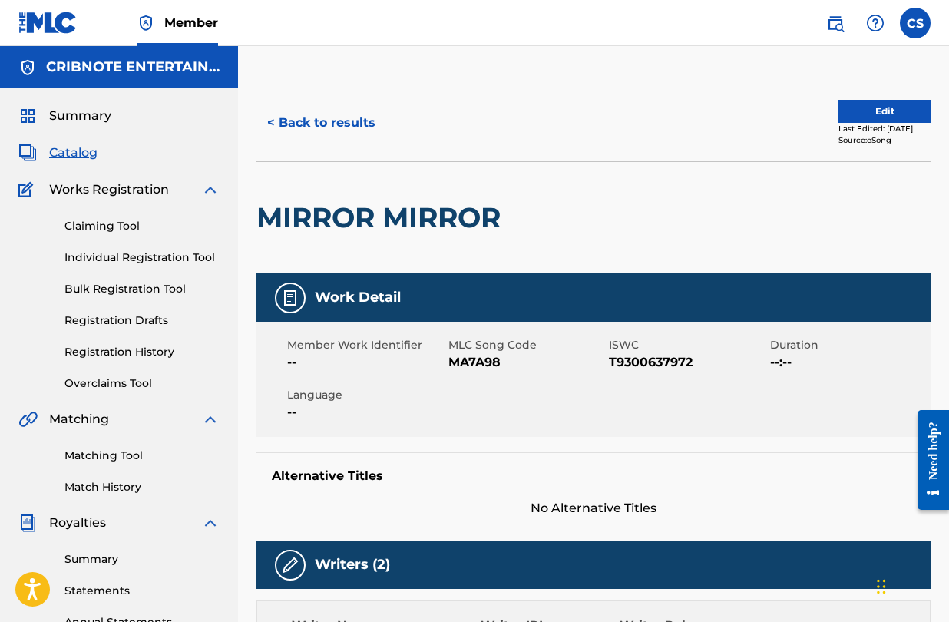
click at [271, 124] on button "< Back to results" at bounding box center [322, 123] width 130 height 38
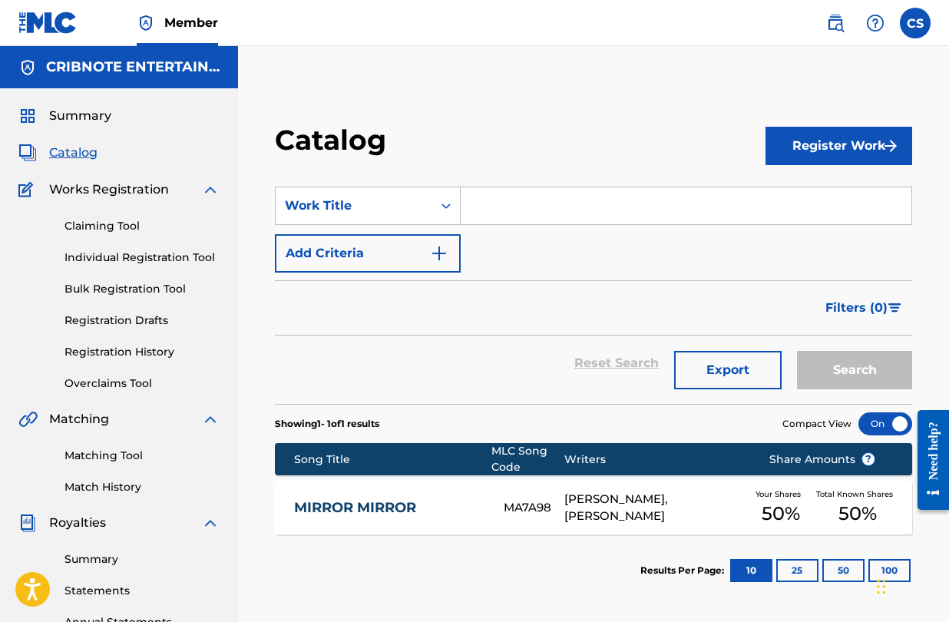
click at [500, 195] on input "Search Form" at bounding box center [686, 205] width 451 height 37
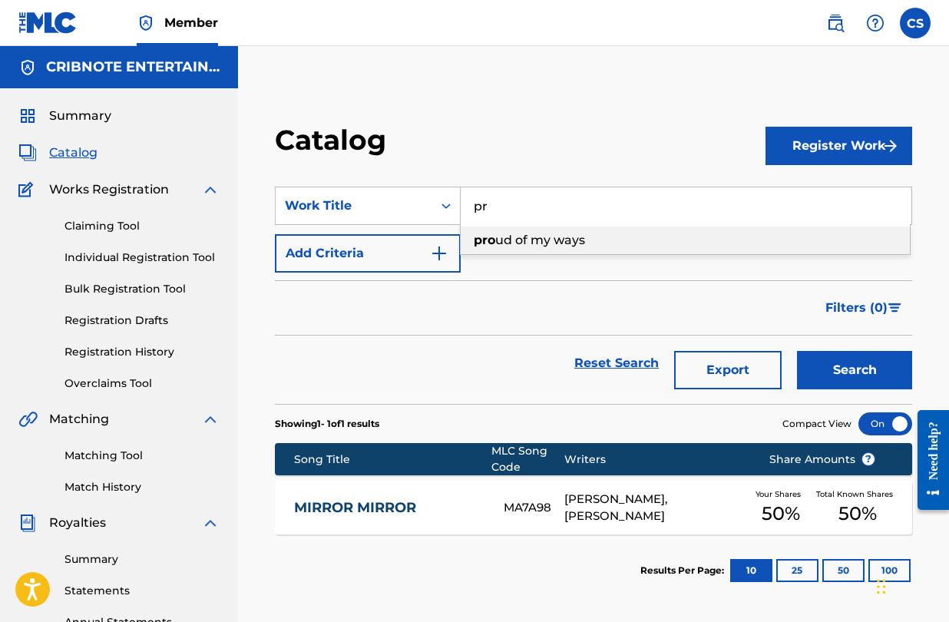
type input "p"
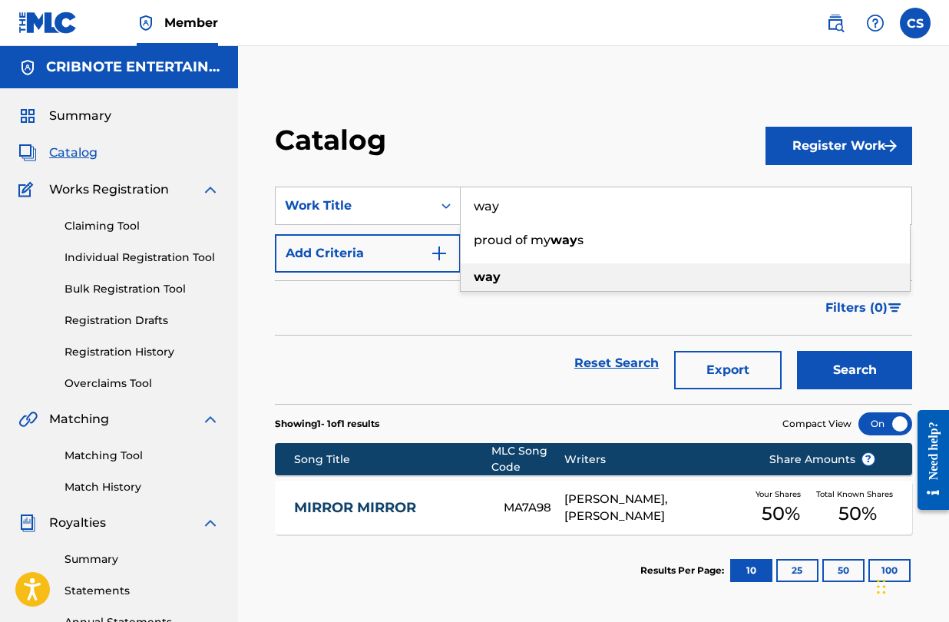
type input "way"
click at [512, 275] on div "way" at bounding box center [685, 277] width 449 height 28
click at [865, 360] on button "Search" at bounding box center [854, 370] width 115 height 38
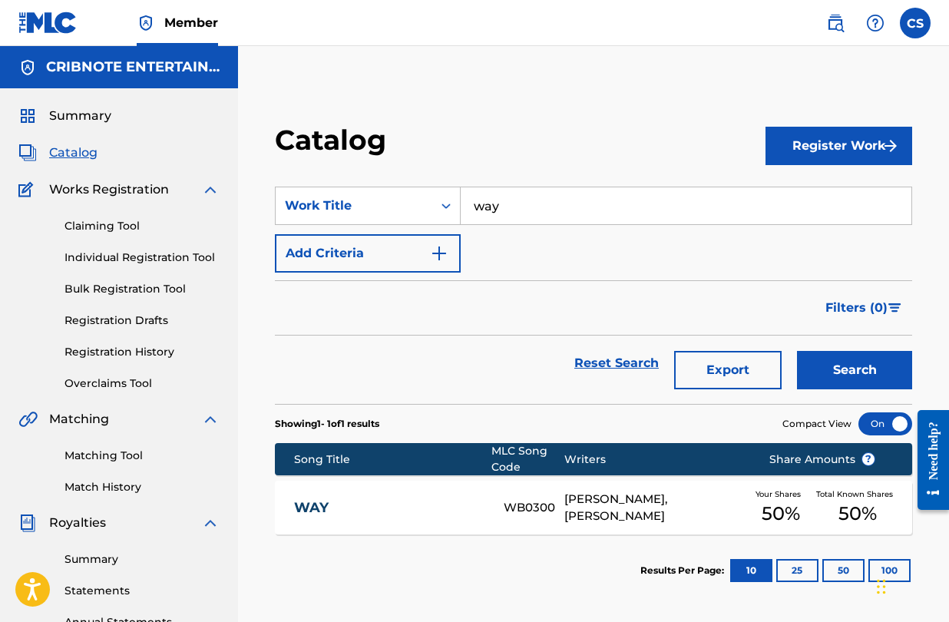
click at [316, 505] on link "WAY" at bounding box center [388, 508] width 189 height 18
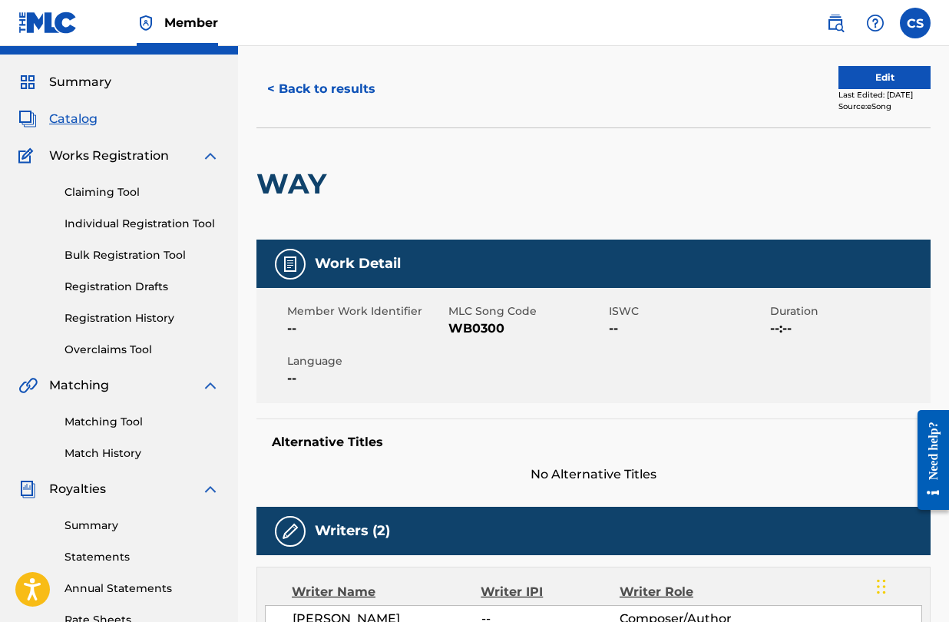
scroll to position [32, 0]
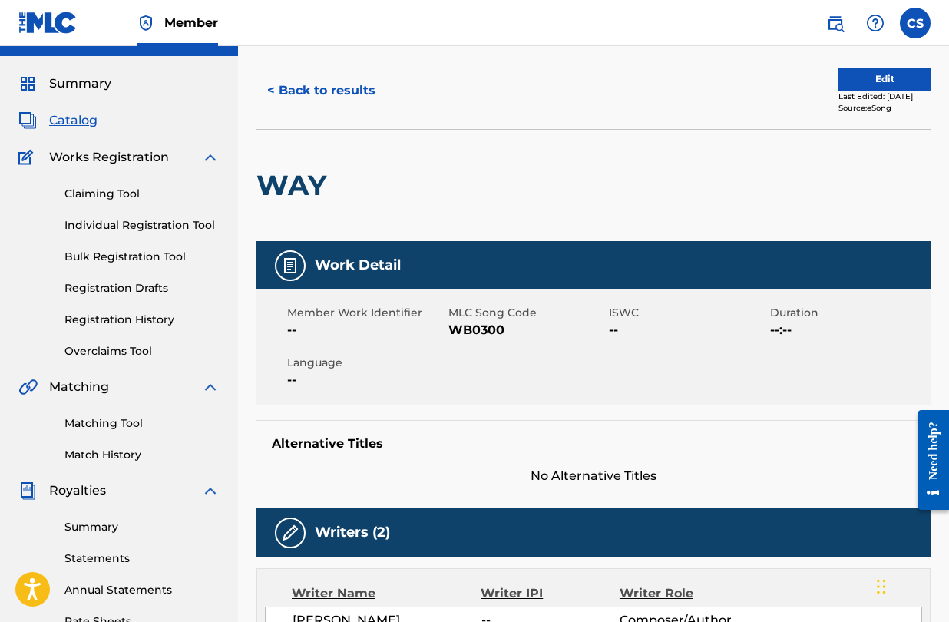
click at [131, 422] on link "Matching Tool" at bounding box center [142, 424] width 155 height 16
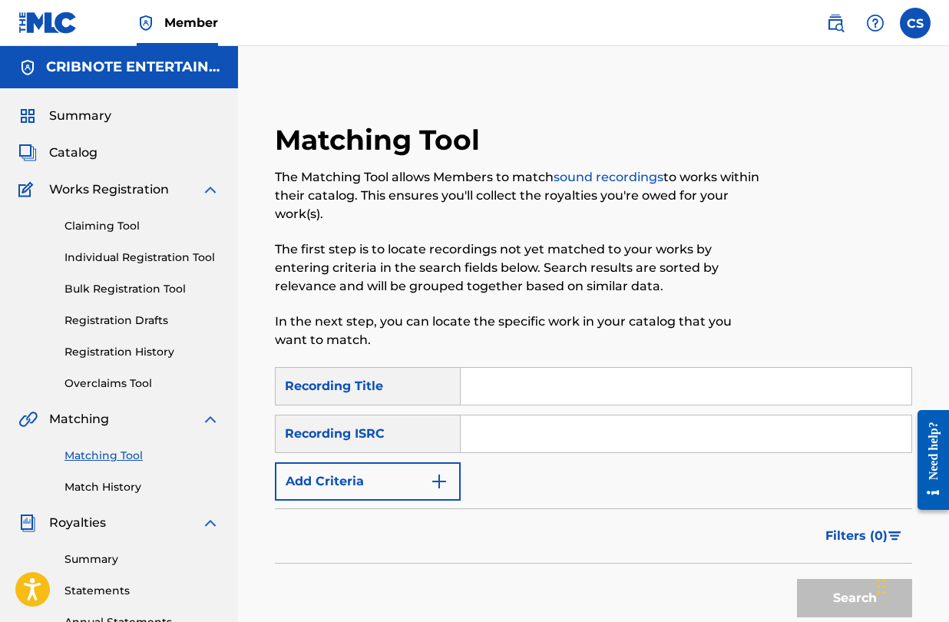
click at [520, 386] on input "Search Form" at bounding box center [686, 386] width 451 height 37
type input "the way"
click at [440, 475] on img "Search Form" at bounding box center [439, 481] width 18 height 18
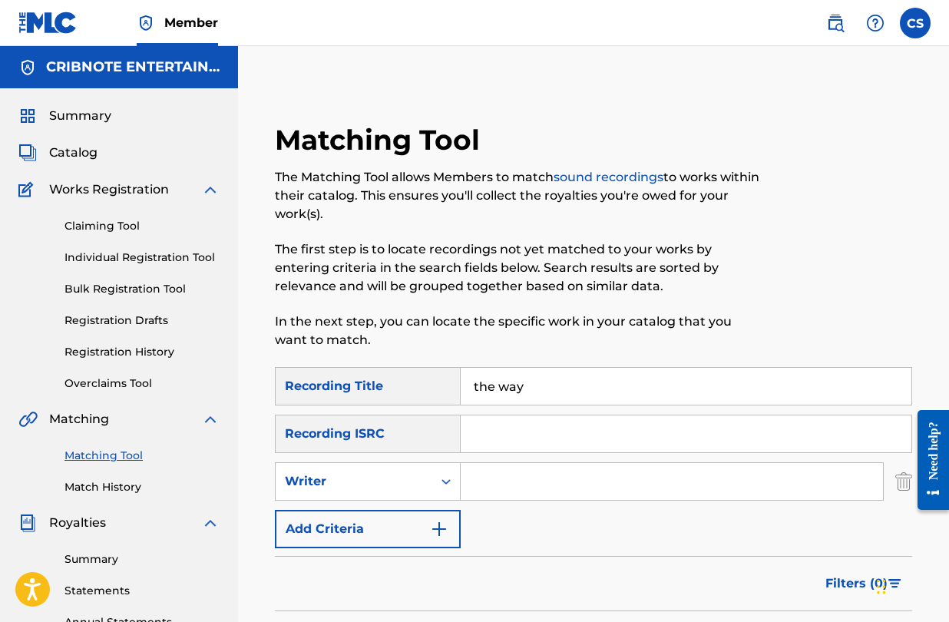
click at [489, 494] on input "Search Form" at bounding box center [672, 481] width 423 height 37
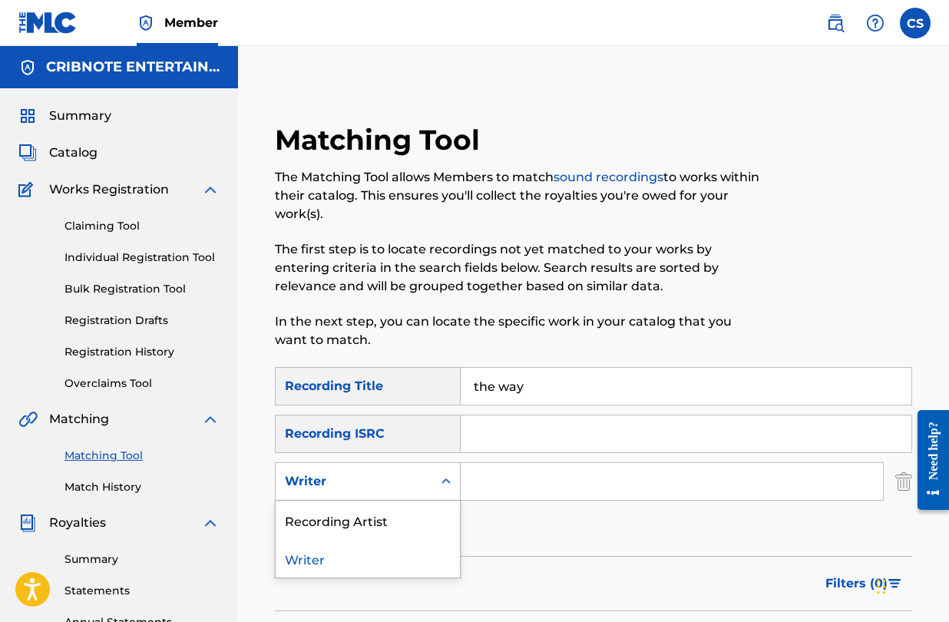
click at [452, 478] on icon "Search Form" at bounding box center [446, 481] width 15 height 15
click at [421, 512] on div "Recording Artist" at bounding box center [368, 520] width 184 height 38
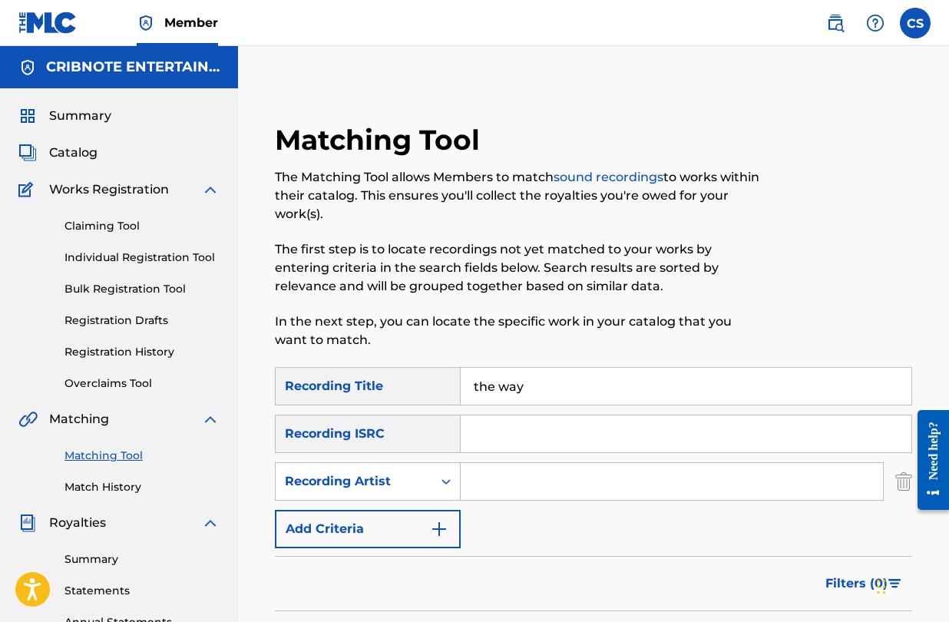
click at [505, 488] on input "Search Form" at bounding box center [672, 481] width 423 height 37
type input "[PERSON_NAME]"
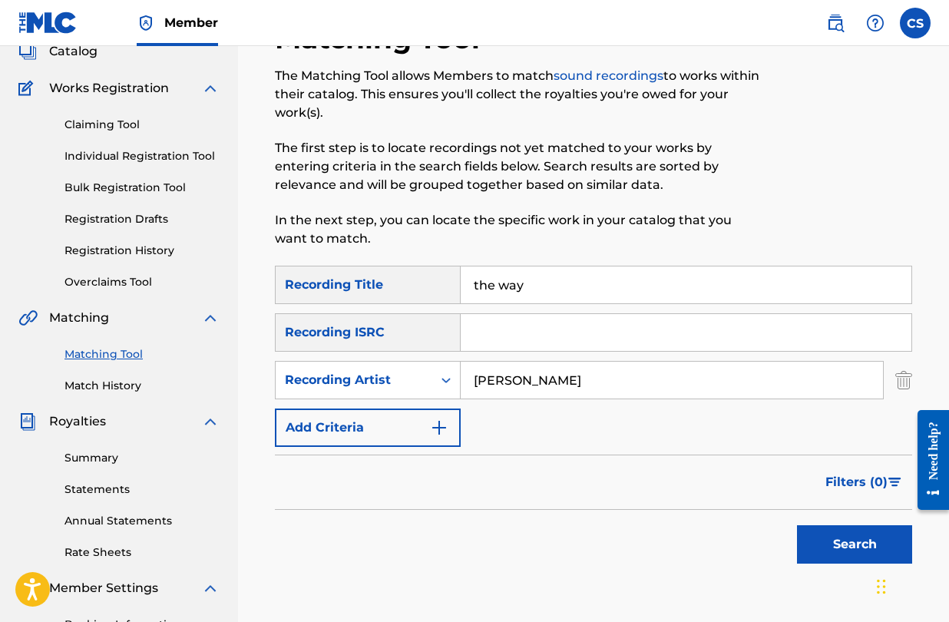
scroll to position [103, 0]
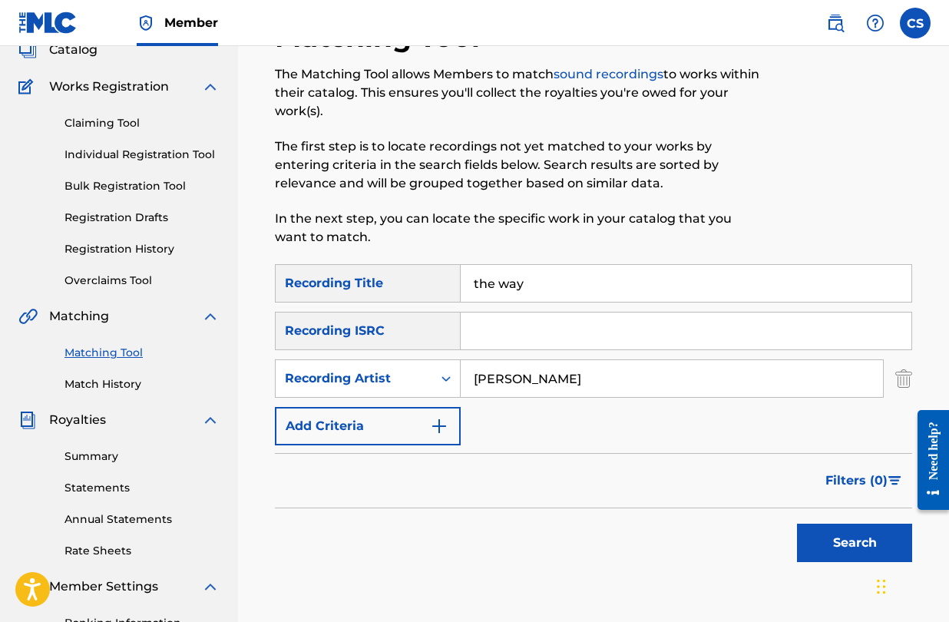
click at [830, 554] on button "Search" at bounding box center [854, 543] width 115 height 38
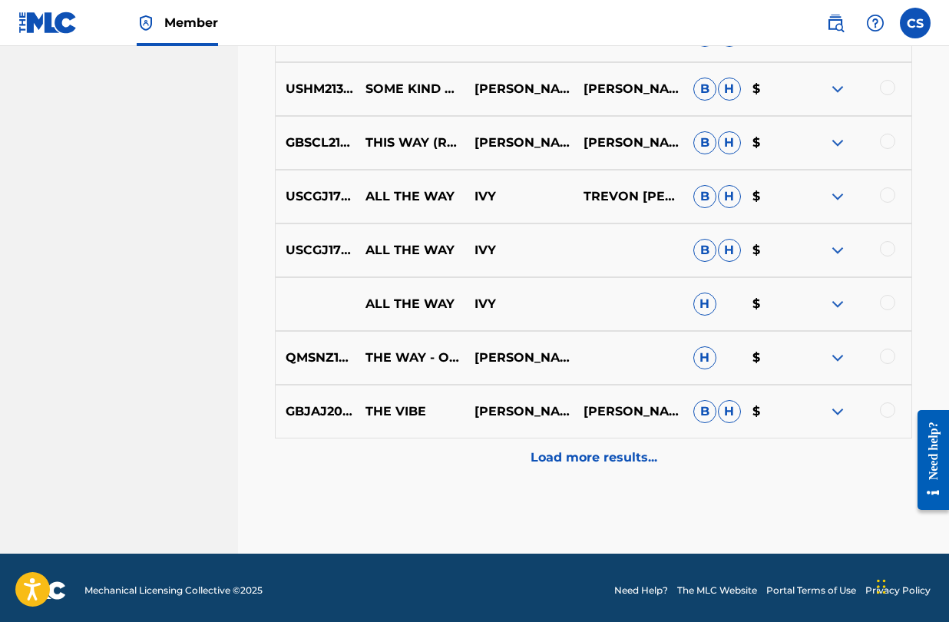
scroll to position [837, 0]
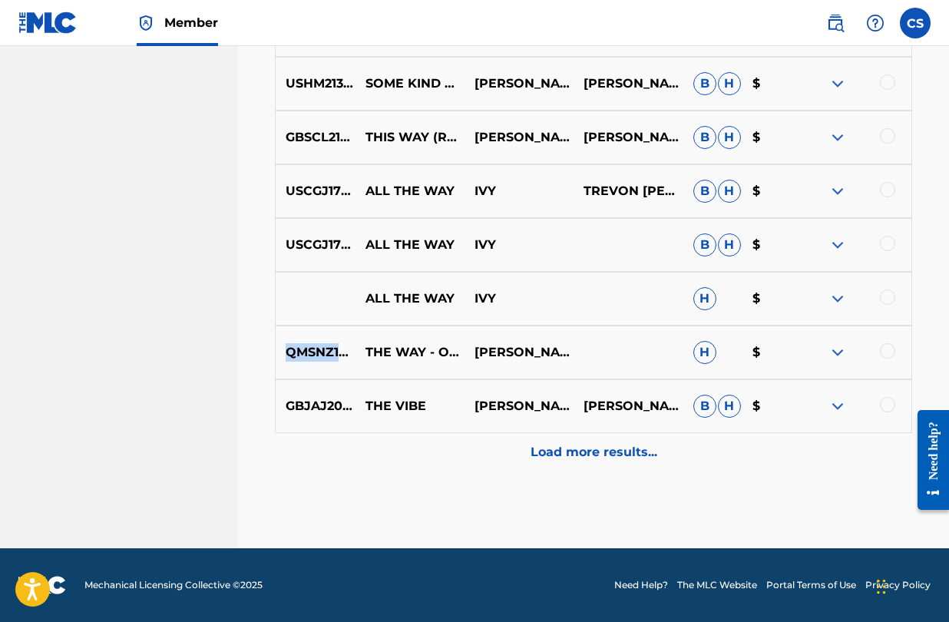
drag, startPoint x: 287, startPoint y: 354, endPoint x: 377, endPoint y: 360, distance: 90.8
click at [356, 360] on p "QMSNZ1505112" at bounding box center [316, 352] width 80 height 18
copy p "QMSNZ1505112"
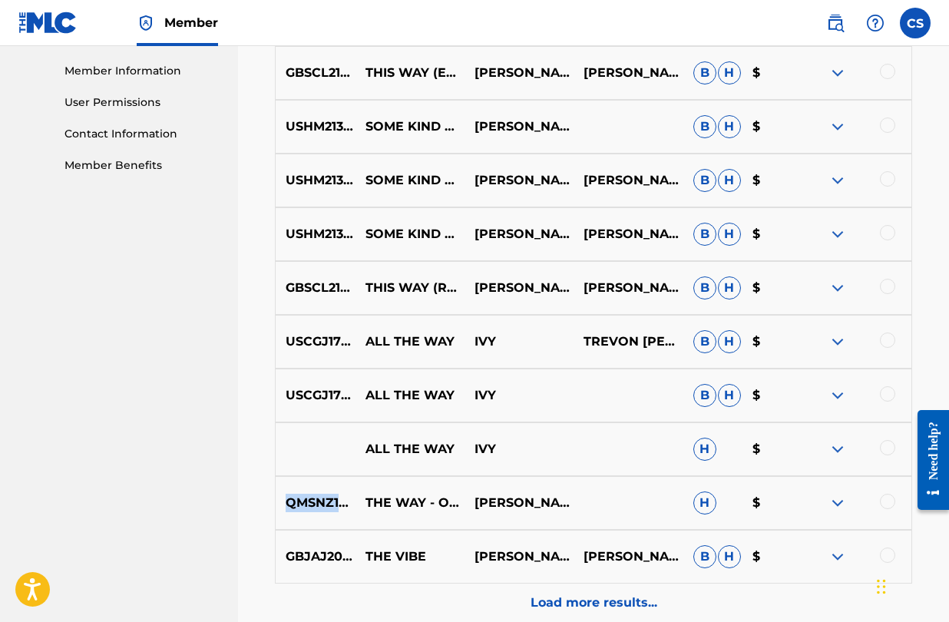
scroll to position [717, 0]
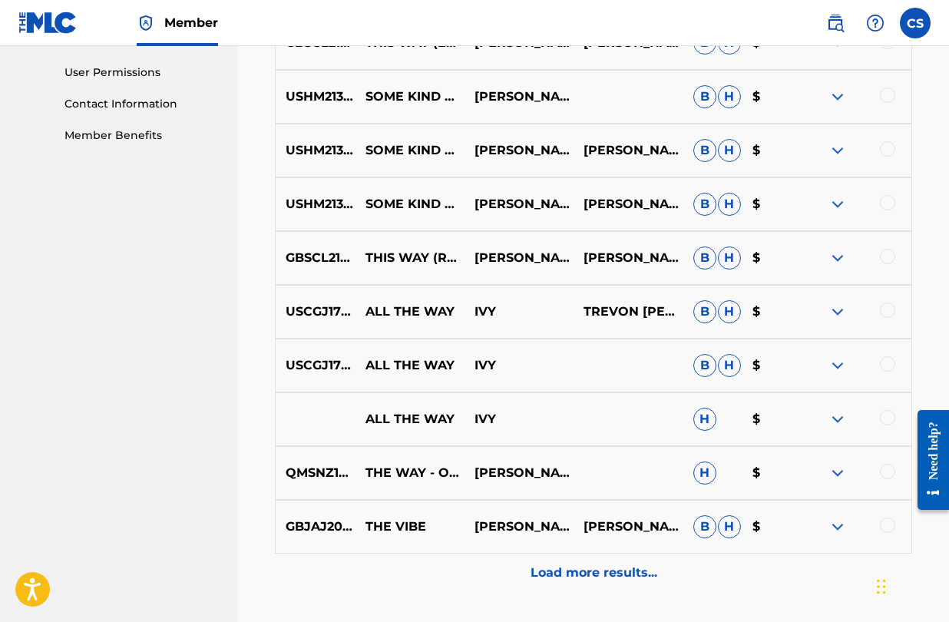
click at [601, 582] on div "Load more results..." at bounding box center [594, 573] width 638 height 38
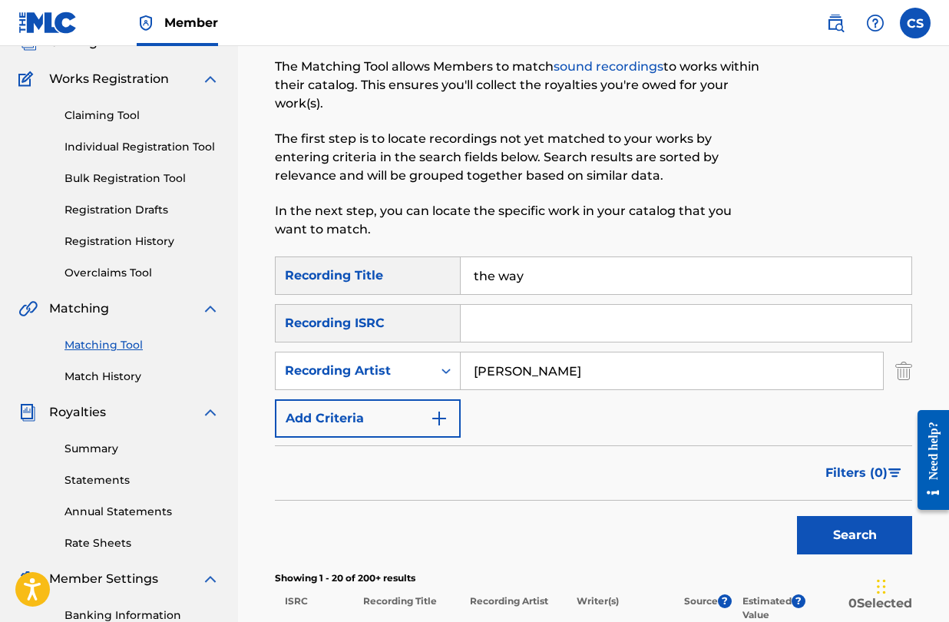
scroll to position [0, 0]
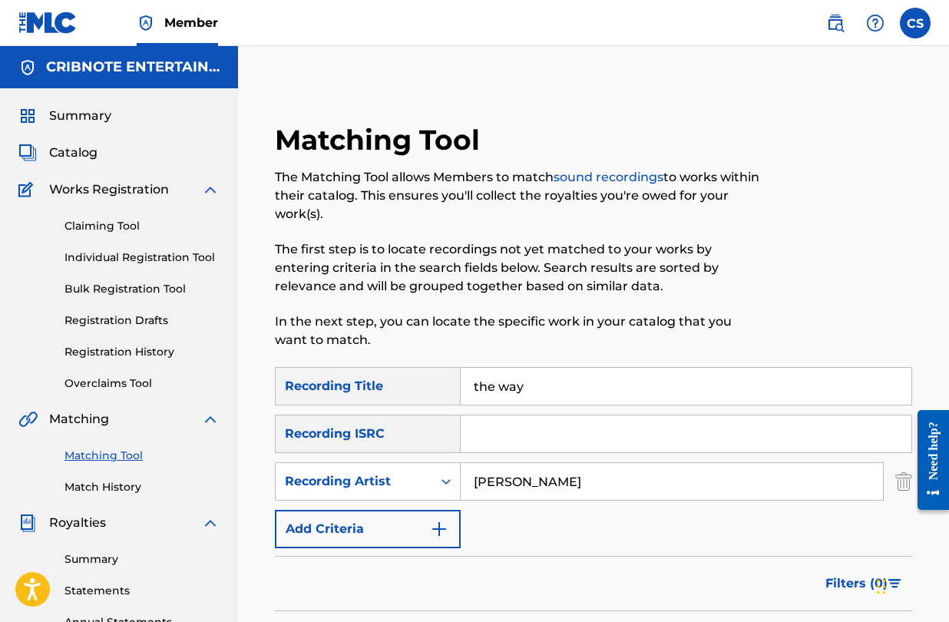
click at [489, 442] on input "Search Form" at bounding box center [686, 434] width 451 height 37
paste input "QMSNZ1505112"
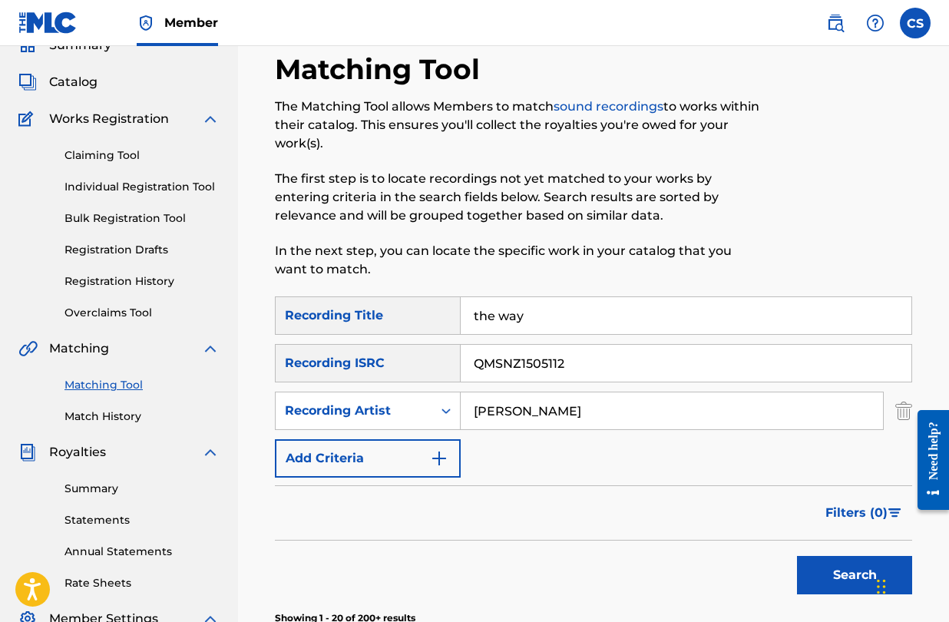
scroll to position [95, 0]
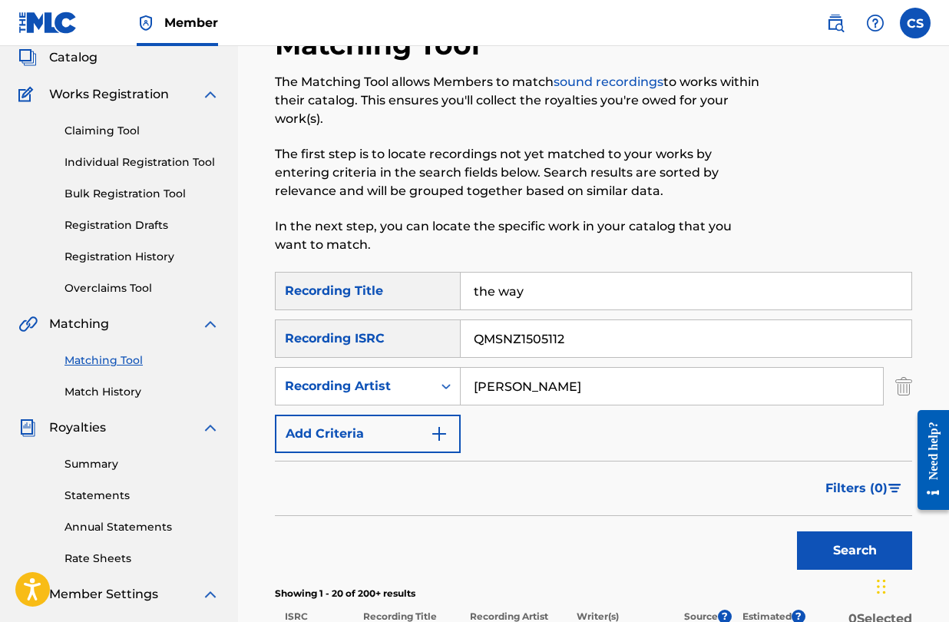
type input "QMSNZ1505112"
drag, startPoint x: 569, startPoint y: 382, endPoint x: 442, endPoint y: 377, distance: 126.8
click at [442, 377] on div "SearchWithCriteria9b0e585a-3a05-4df3-a660-f76a5a578140 Recording Artist [PERSON…" at bounding box center [594, 386] width 638 height 38
click at [845, 552] on button "Search" at bounding box center [854, 551] width 115 height 38
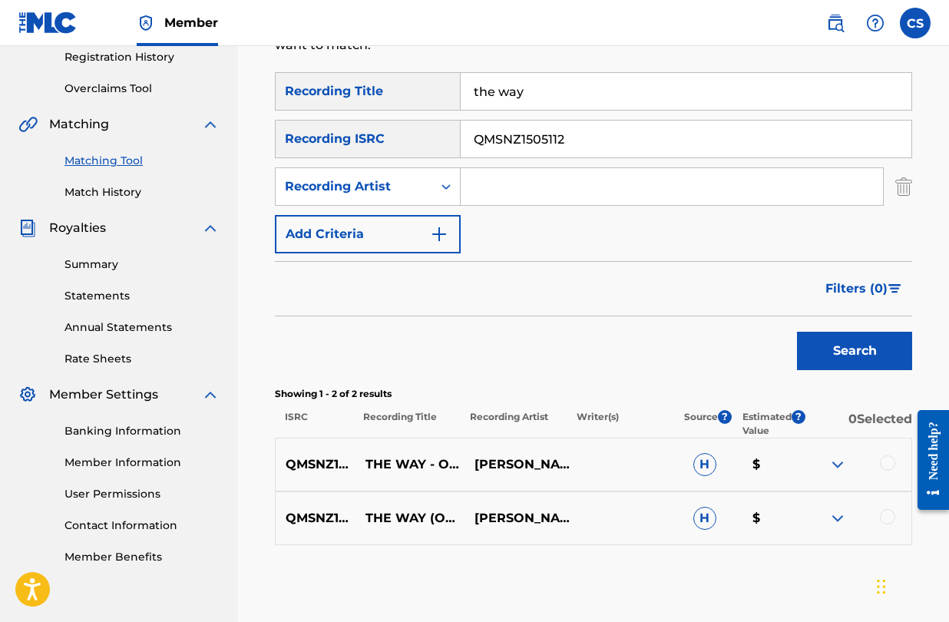
scroll to position [369, 0]
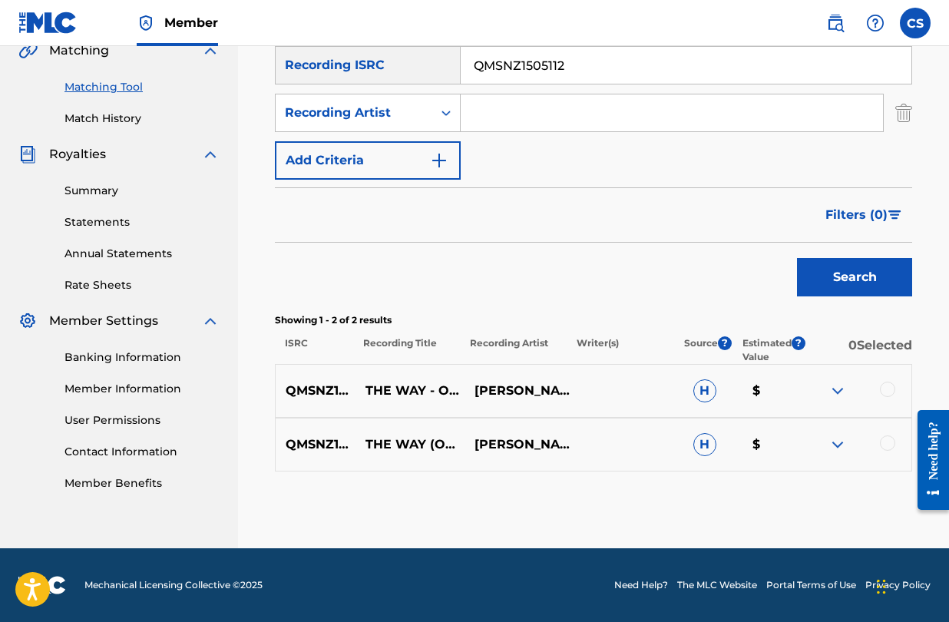
click at [887, 395] on div at bounding box center [887, 389] width 15 height 15
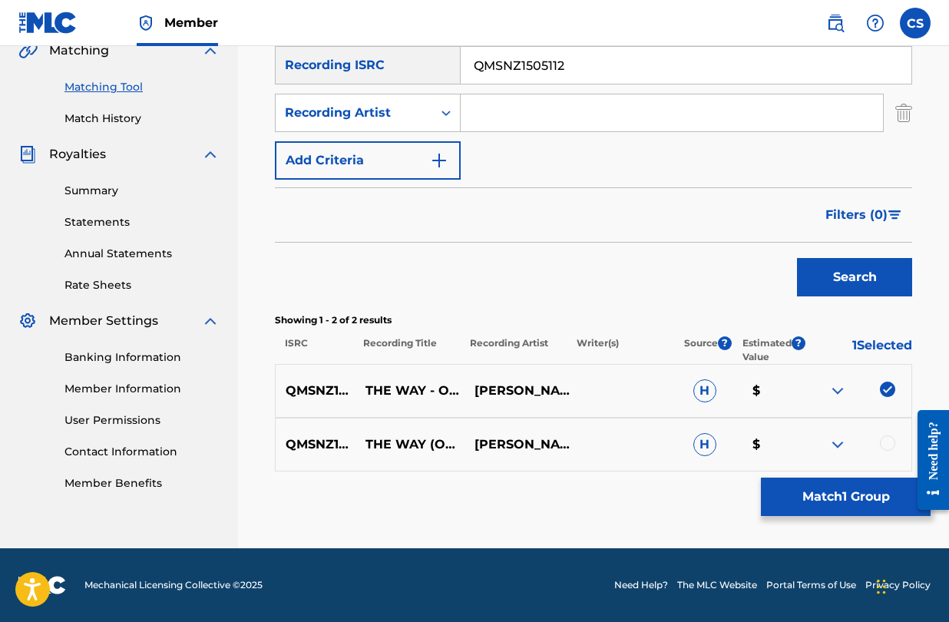
click at [891, 444] on div at bounding box center [887, 443] width 15 height 15
click at [837, 500] on button "Match 2 Groups" at bounding box center [846, 497] width 170 height 38
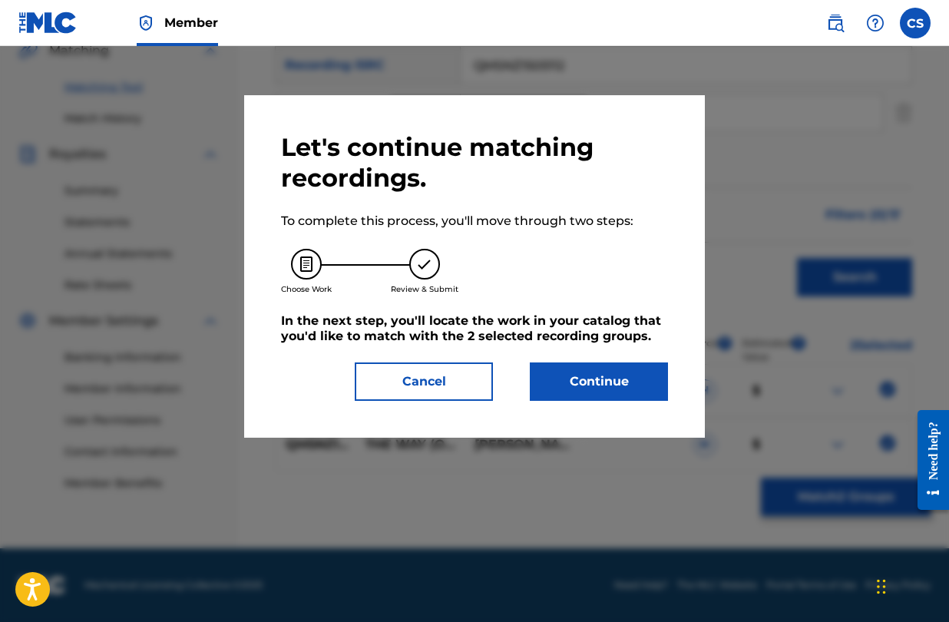
click at [566, 380] on button "Continue" at bounding box center [599, 382] width 138 height 38
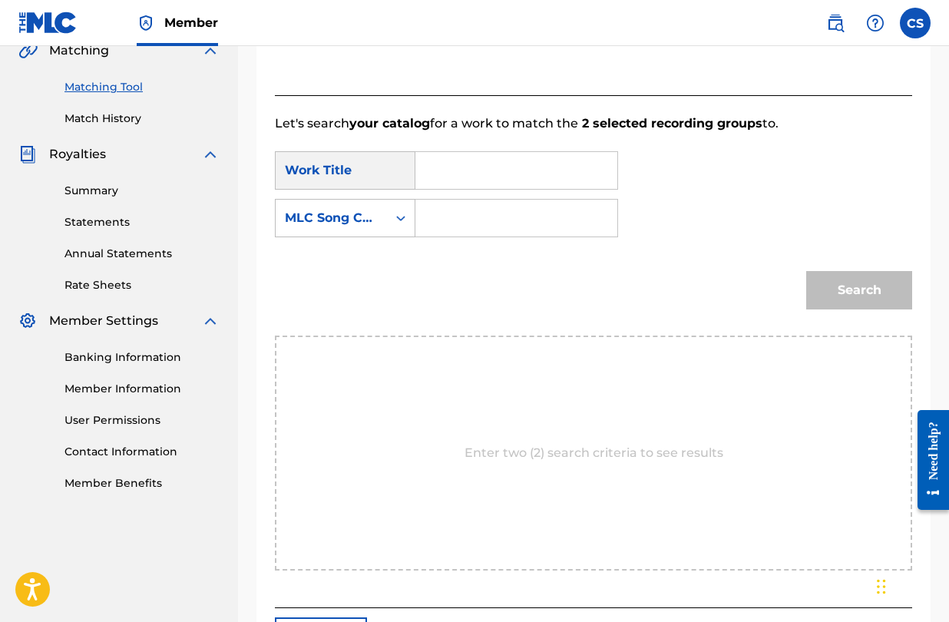
click at [456, 181] on input "Search Form" at bounding box center [517, 170] width 176 height 37
type input "way"
click at [466, 234] on strong "way" at bounding box center [455, 241] width 27 height 15
click at [465, 230] on input "Search Form" at bounding box center [517, 218] width 176 height 37
click at [444, 220] on input "Search Form" at bounding box center [517, 218] width 176 height 37
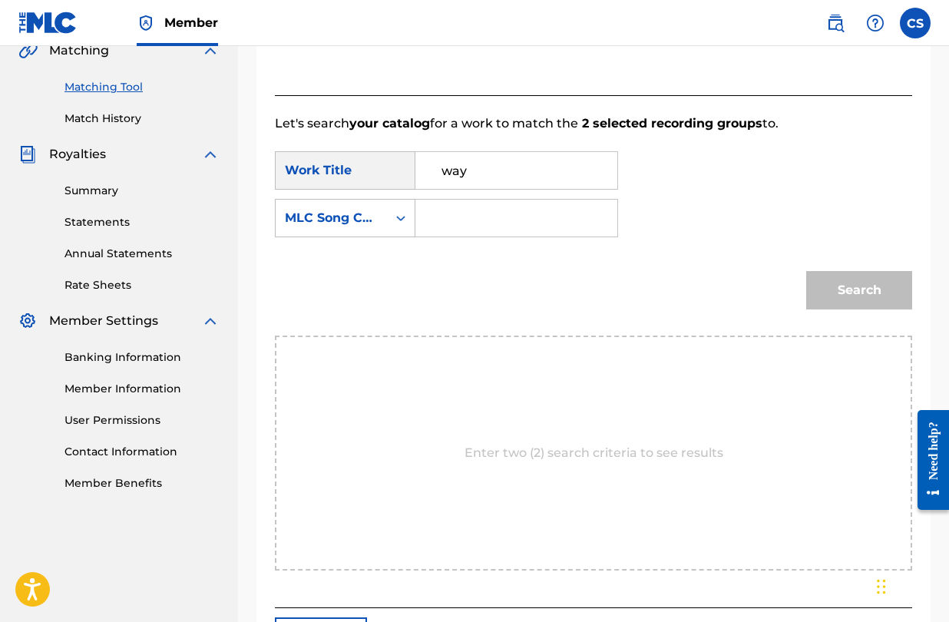
scroll to position [368, 0]
paste input "WB0300"
type input "WB0300"
click at [839, 299] on button "Search" at bounding box center [860, 291] width 106 height 38
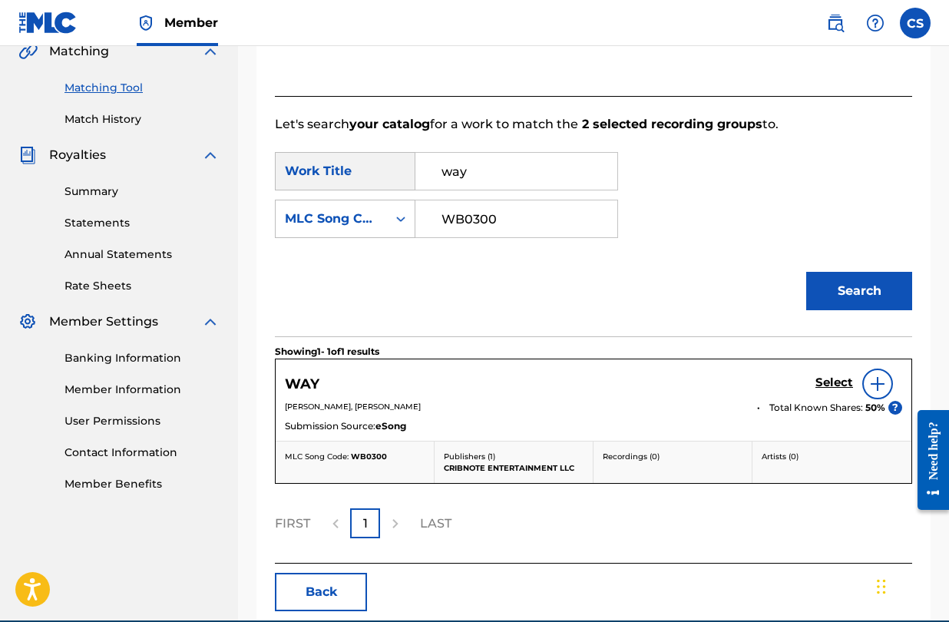
click at [840, 376] on h5 "Select" at bounding box center [835, 383] width 38 height 15
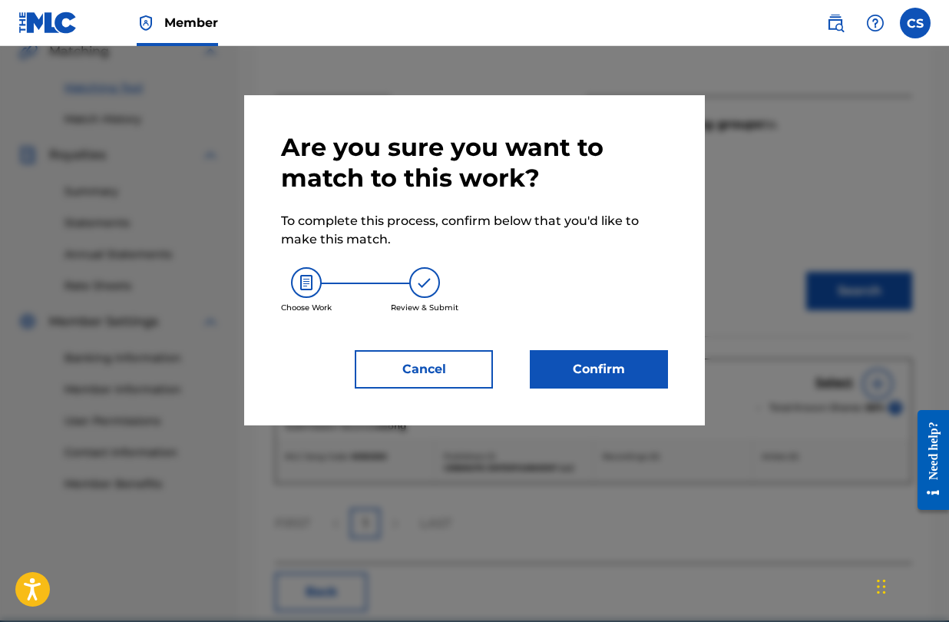
click at [619, 370] on button "Confirm" at bounding box center [599, 369] width 138 height 38
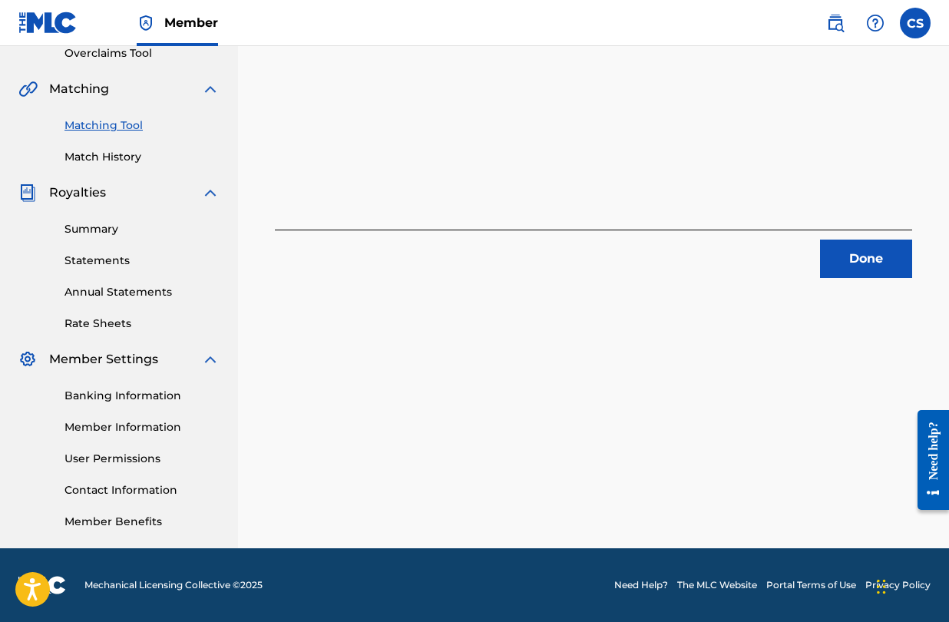
click at [857, 265] on button "Done" at bounding box center [866, 259] width 92 height 38
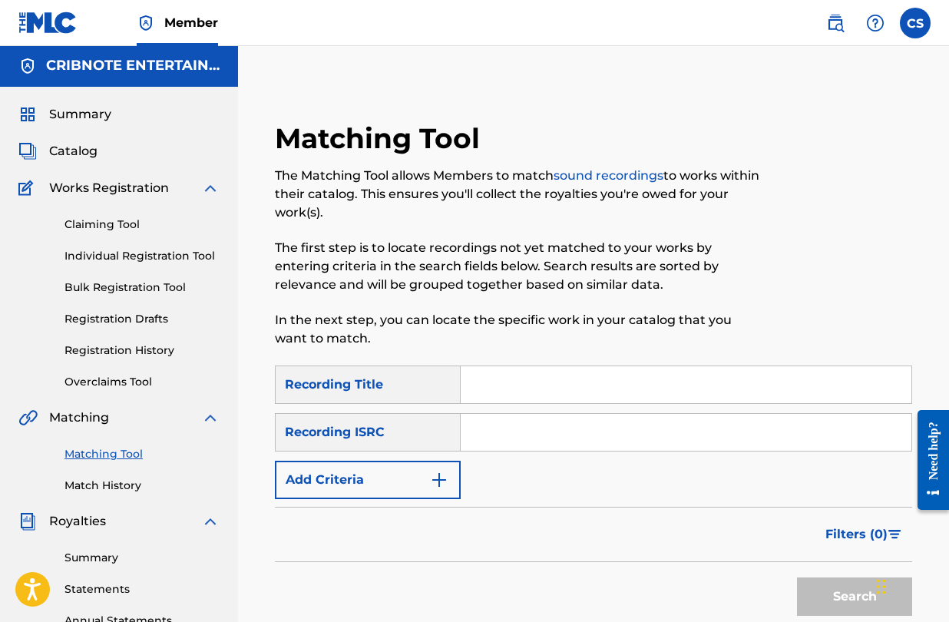
scroll to position [0, 0]
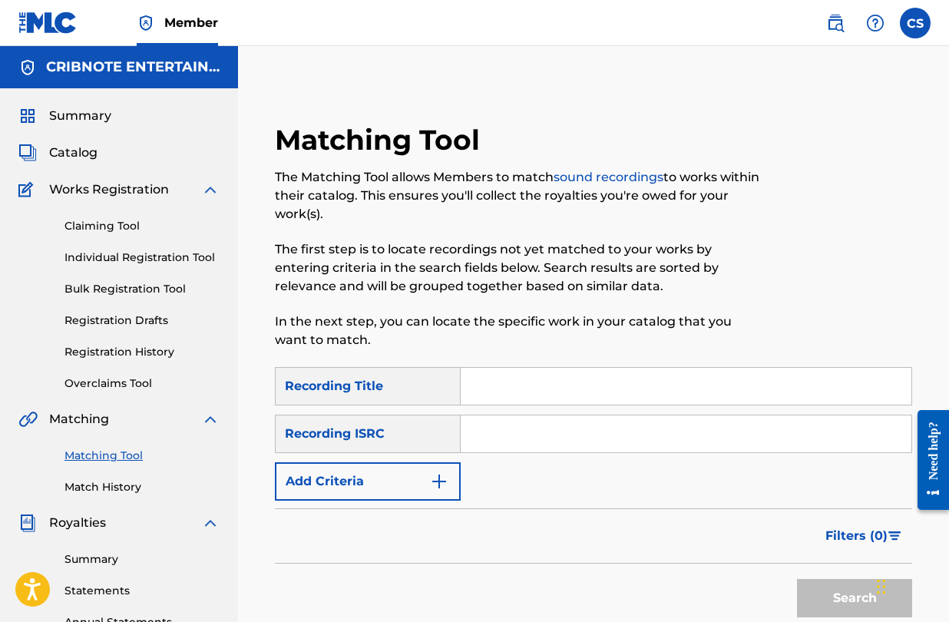
click at [495, 386] on input "Search Form" at bounding box center [686, 386] width 451 height 37
type input "the way"
click at [494, 419] on input "Search Form" at bounding box center [686, 434] width 451 height 37
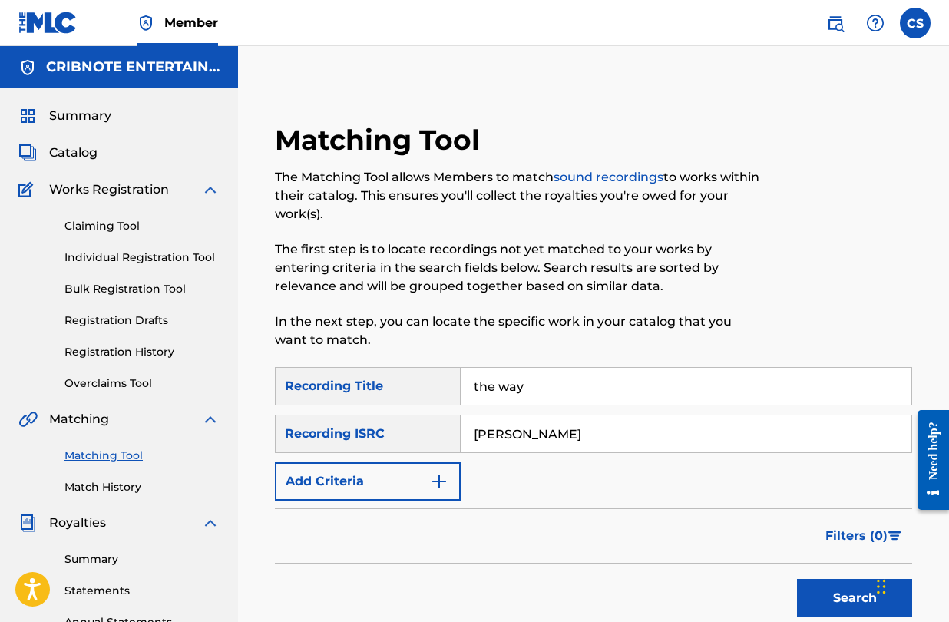
type input "[PERSON_NAME]"
click at [797, 579] on button "Search" at bounding box center [854, 598] width 115 height 38
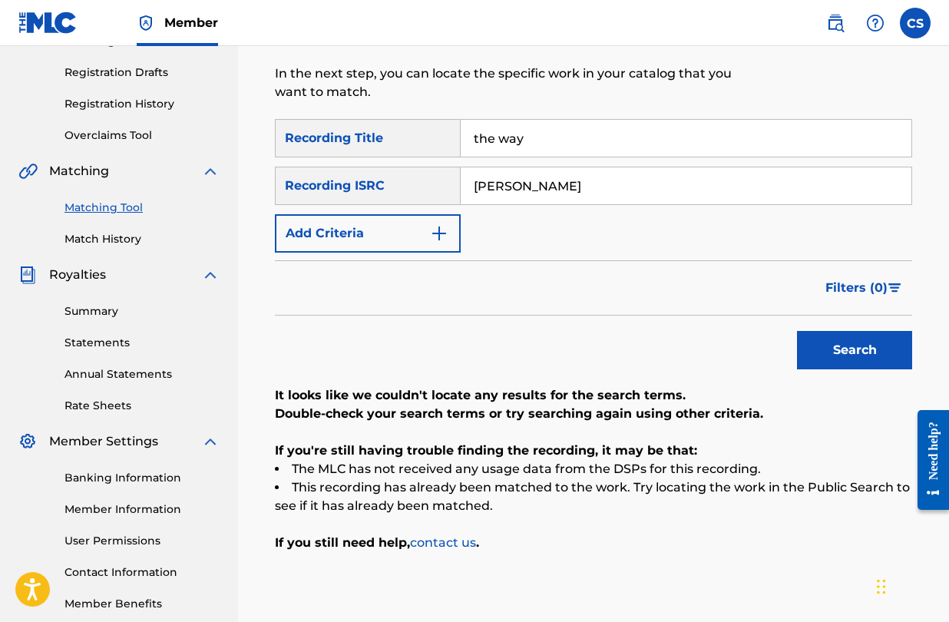
scroll to position [247, 0]
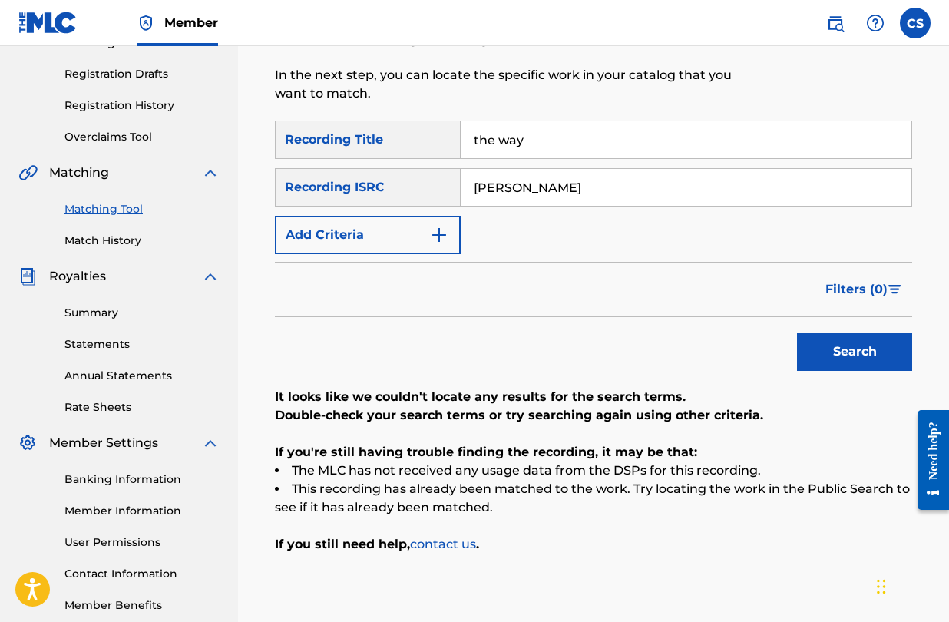
drag, startPoint x: 555, startPoint y: 197, endPoint x: 449, endPoint y: 181, distance: 107.3
click at [449, 181] on div "SearchWithCriteria36b9cca9-f150-4992-b396-df602ed11870 Recording ISRC [PERSON_N…" at bounding box center [594, 187] width 638 height 38
click at [443, 246] on button "Add Criteria" at bounding box center [368, 235] width 186 height 38
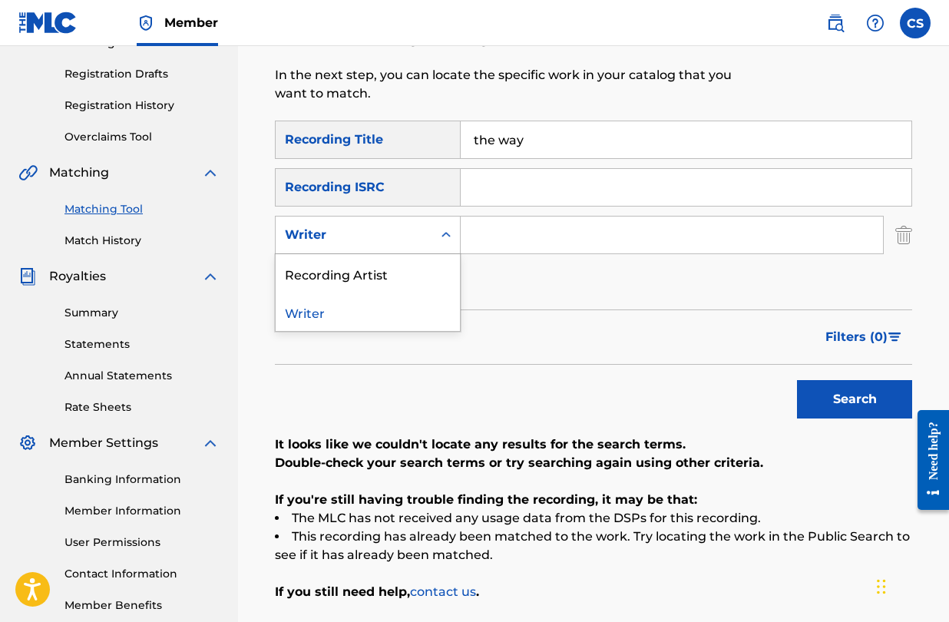
click at [452, 237] on icon "Search Form" at bounding box center [446, 234] width 15 height 15
click at [433, 276] on div "Recording Artist" at bounding box center [368, 273] width 184 height 38
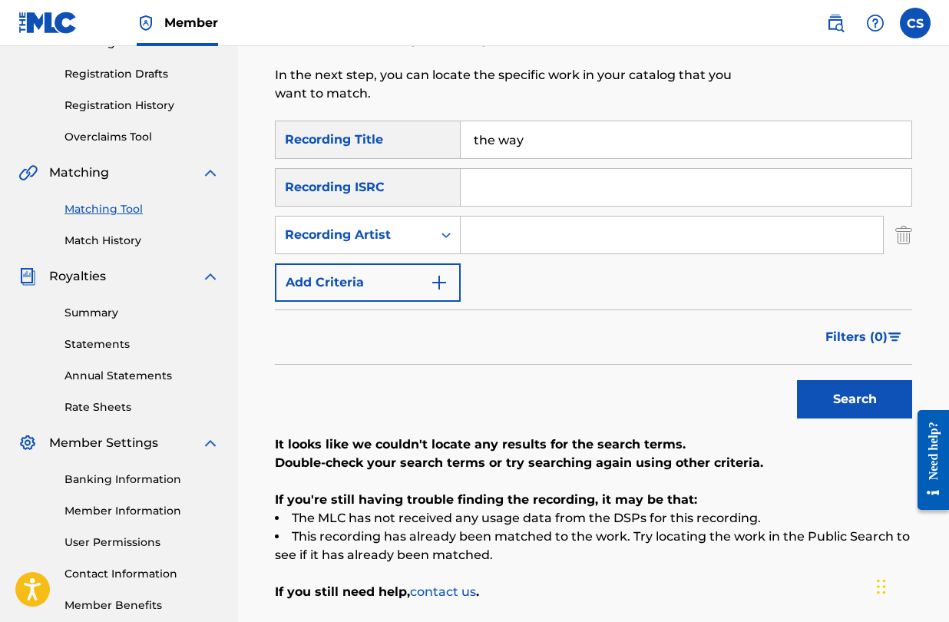
click at [512, 244] on input "Search Form" at bounding box center [672, 235] width 423 height 37
type input "[PERSON_NAME]"
click at [797, 380] on button "Search" at bounding box center [854, 399] width 115 height 38
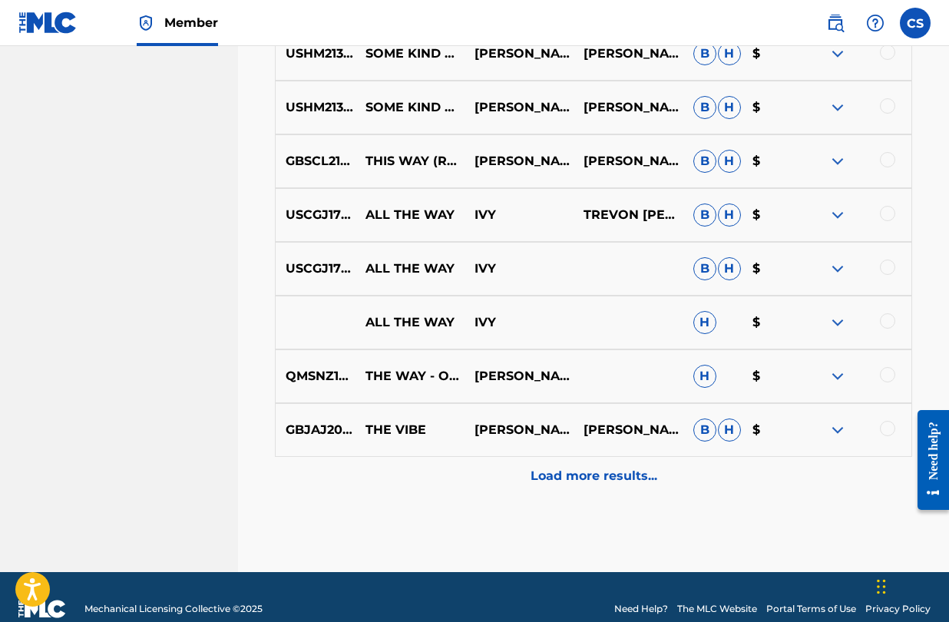
scroll to position [821, 0]
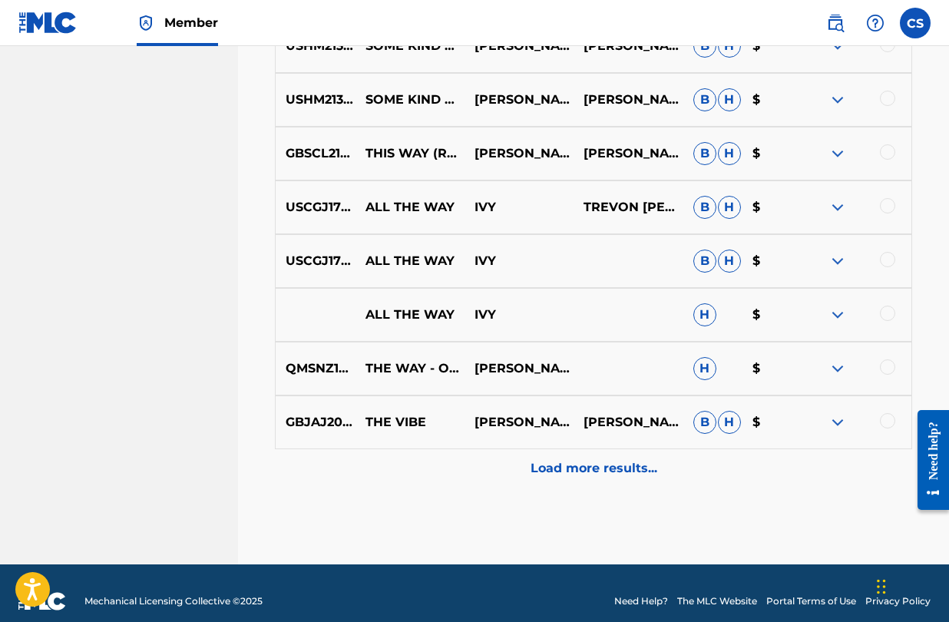
click at [575, 463] on p "Load more results..." at bounding box center [594, 468] width 127 height 18
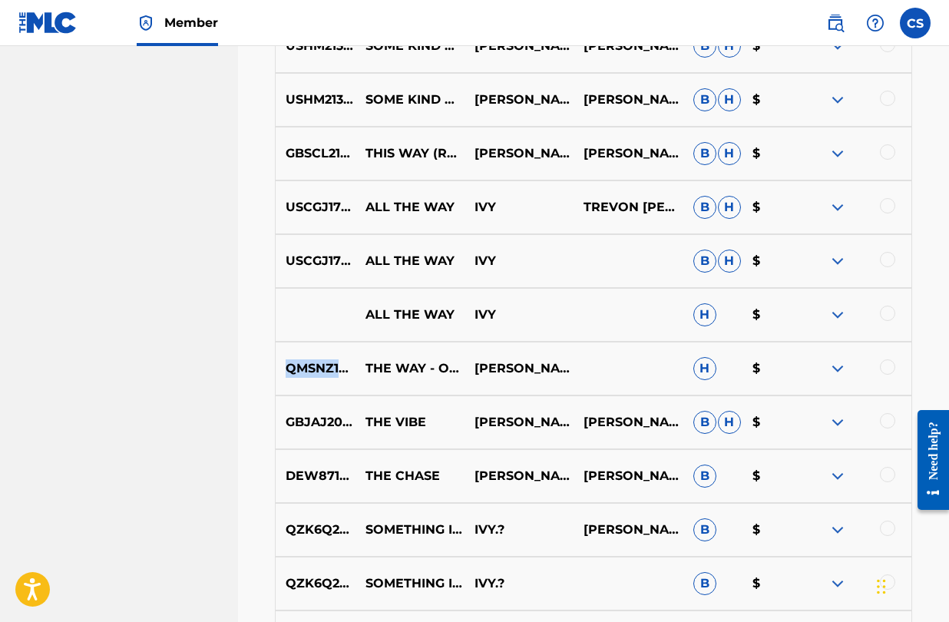
drag, startPoint x: 287, startPoint y: 367, endPoint x: 376, endPoint y: 374, distance: 90.1
click at [356, 374] on p "QMSNZ1505112" at bounding box center [316, 369] width 80 height 18
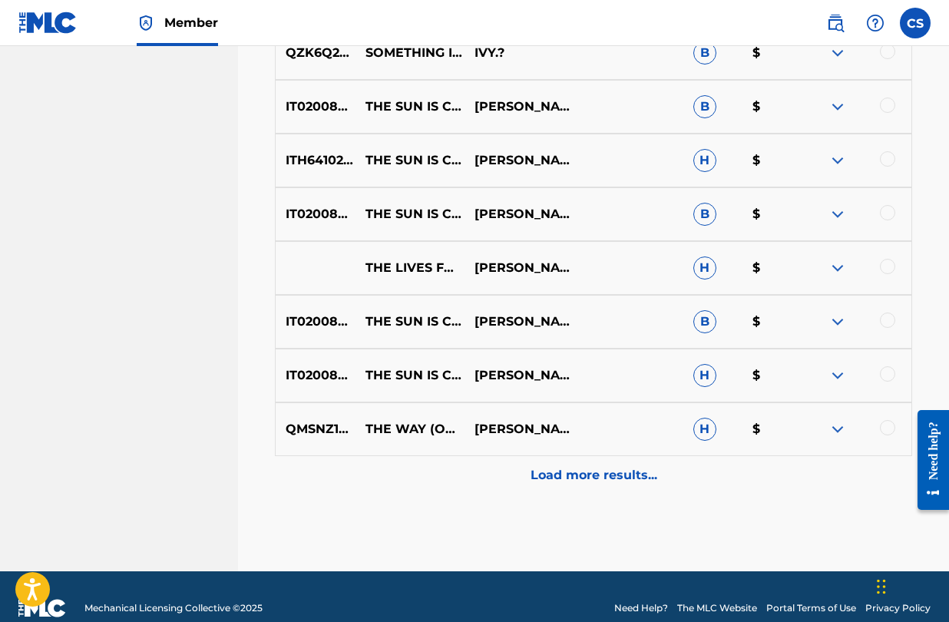
scroll to position [1375, 0]
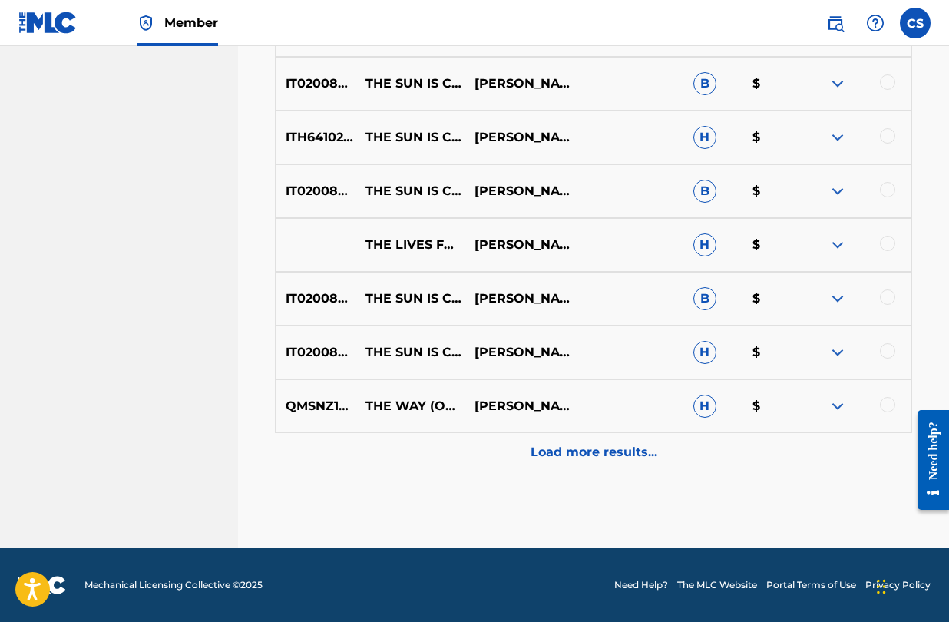
click at [545, 455] on p "Load more results..." at bounding box center [594, 452] width 127 height 18
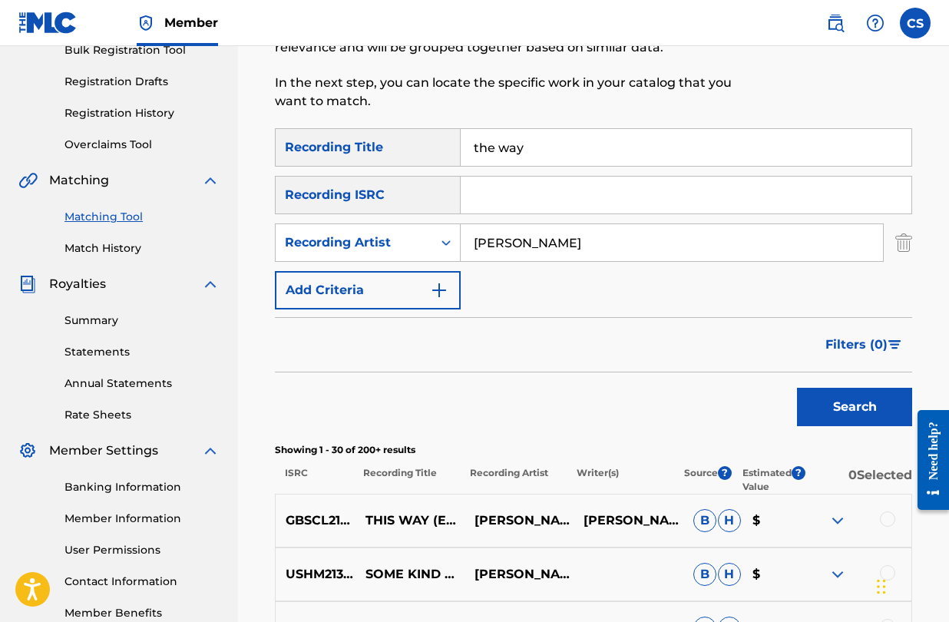
scroll to position [237, 0]
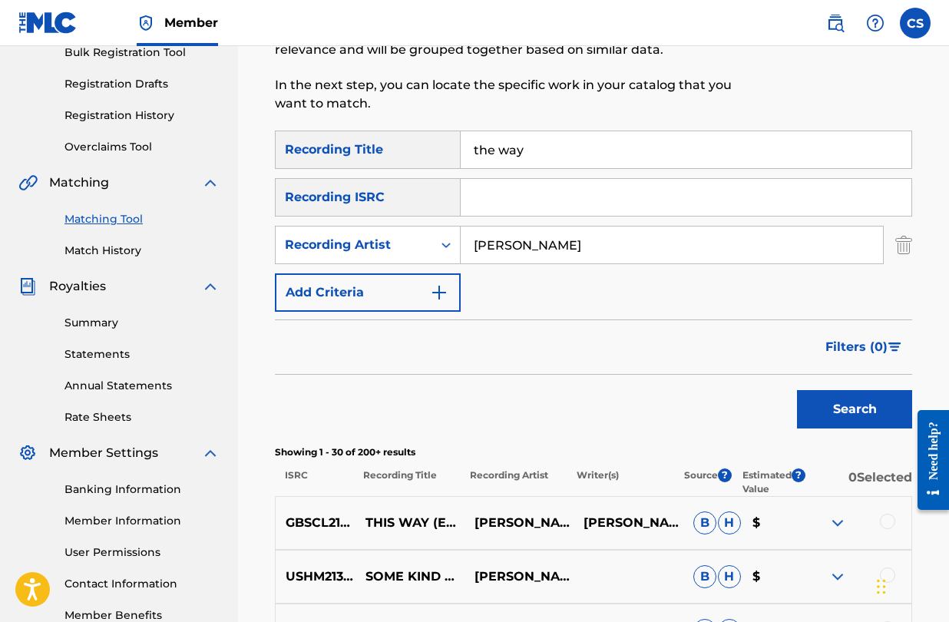
drag, startPoint x: 553, startPoint y: 145, endPoint x: 449, endPoint y: 154, distance: 104.1
click at [449, 154] on div "SearchWithCriteriad4a35d97-87bb-4ad2-b1cc-bd3bcbc8bb4d Recording Title the way" at bounding box center [594, 150] width 638 height 38
type input "where do we go"
click at [797, 390] on button "Search" at bounding box center [854, 409] width 115 height 38
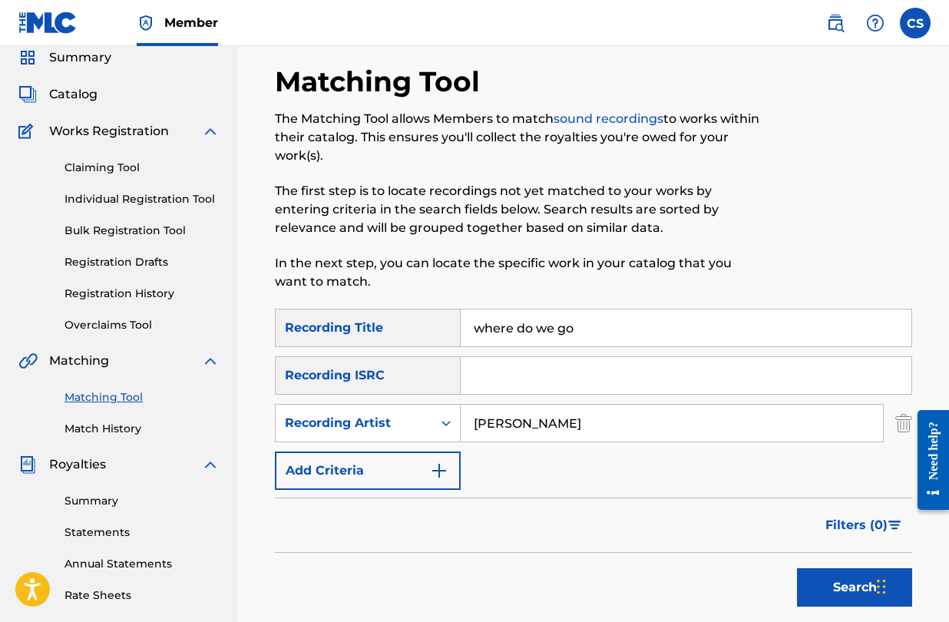
scroll to position [45, 0]
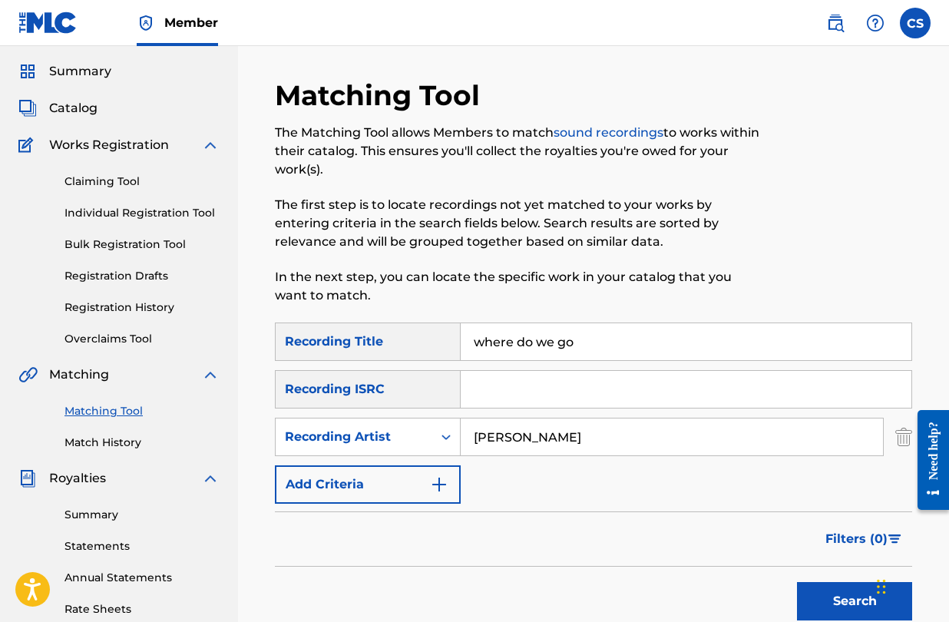
click at [91, 113] on span "Catalog" at bounding box center [73, 108] width 48 height 18
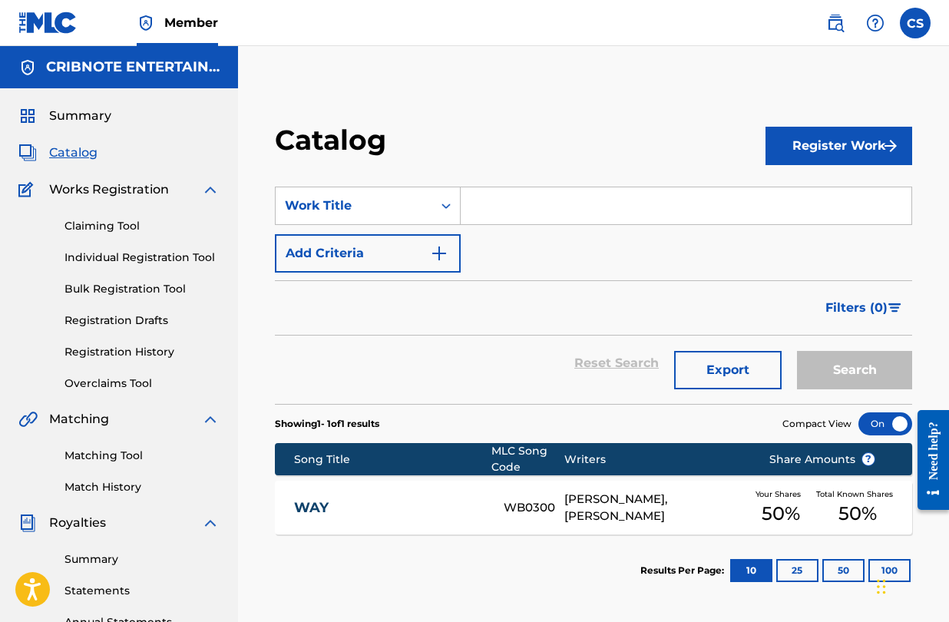
click at [510, 208] on input "Search Form" at bounding box center [686, 205] width 451 height 37
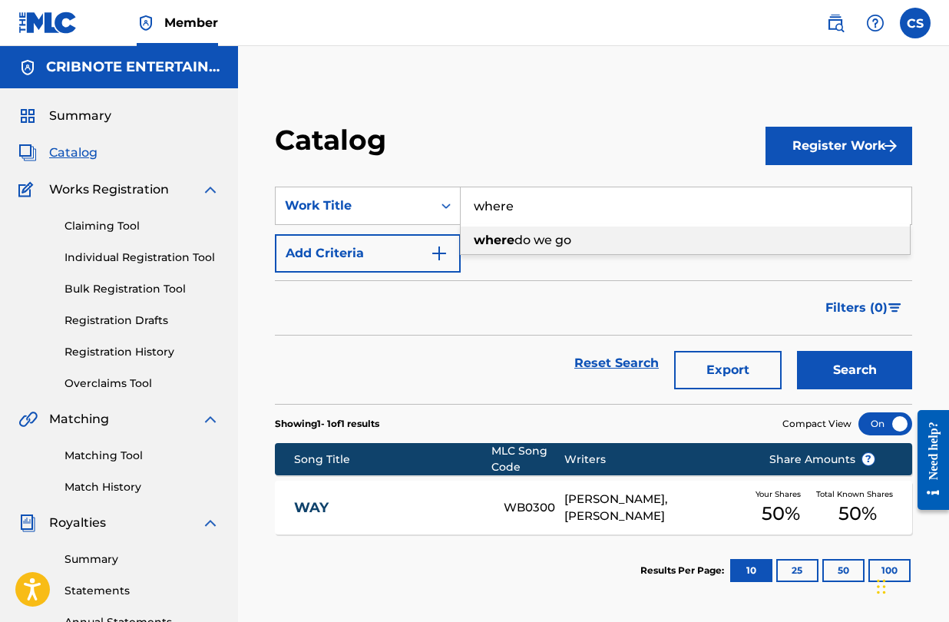
click at [542, 237] on span "do we go" at bounding box center [543, 240] width 57 height 15
type input "where do we go"
click at [859, 352] on button "Search" at bounding box center [854, 370] width 115 height 38
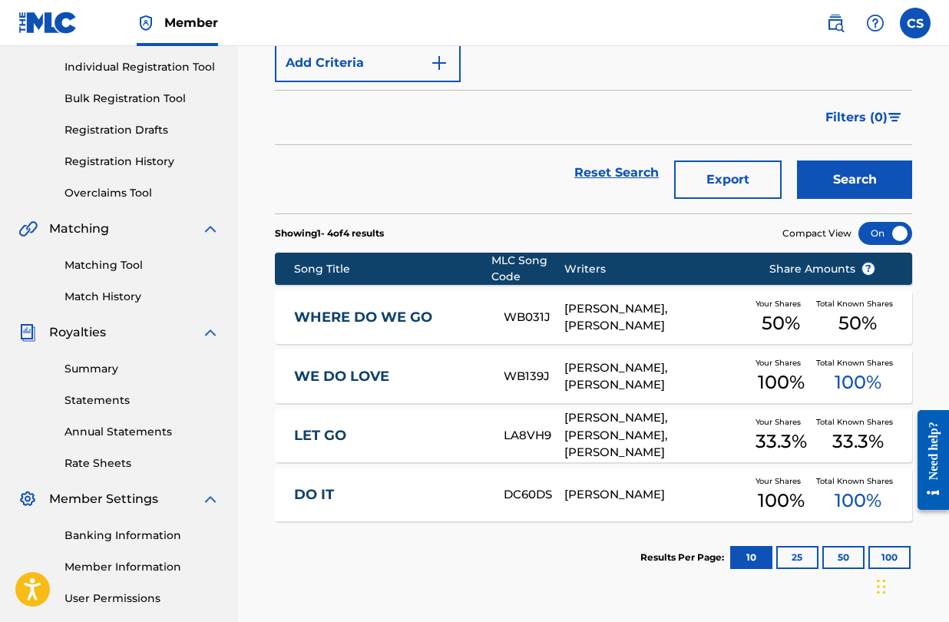
scroll to position [208, 0]
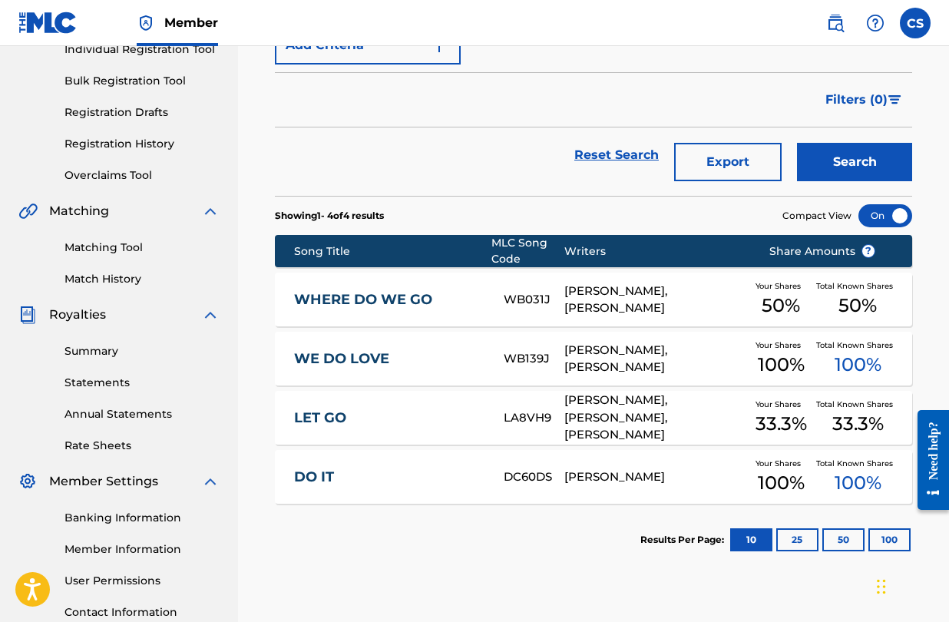
click at [430, 303] on link "WHERE DO WE GO" at bounding box center [388, 300] width 189 height 18
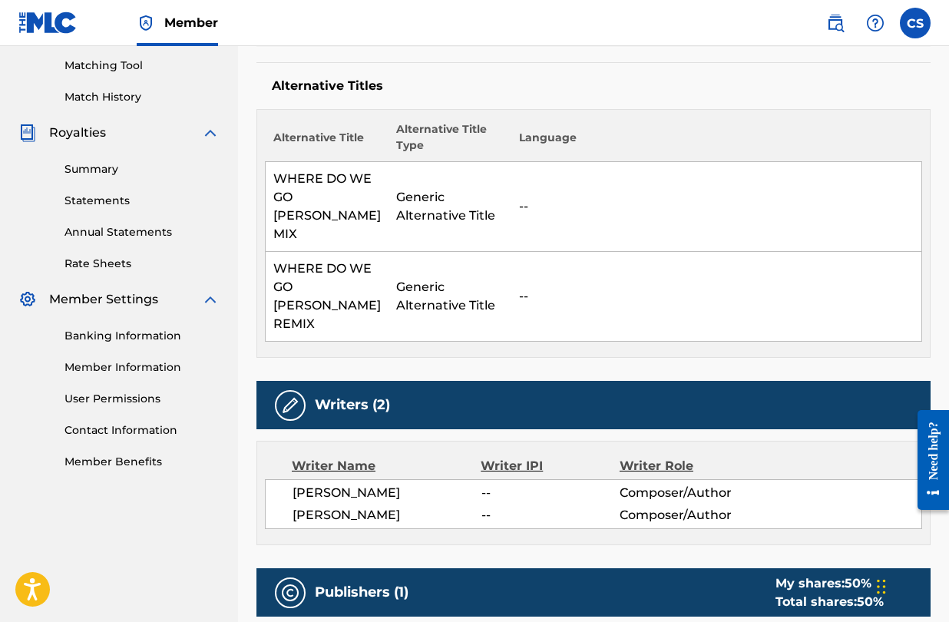
scroll to position [397, 0]
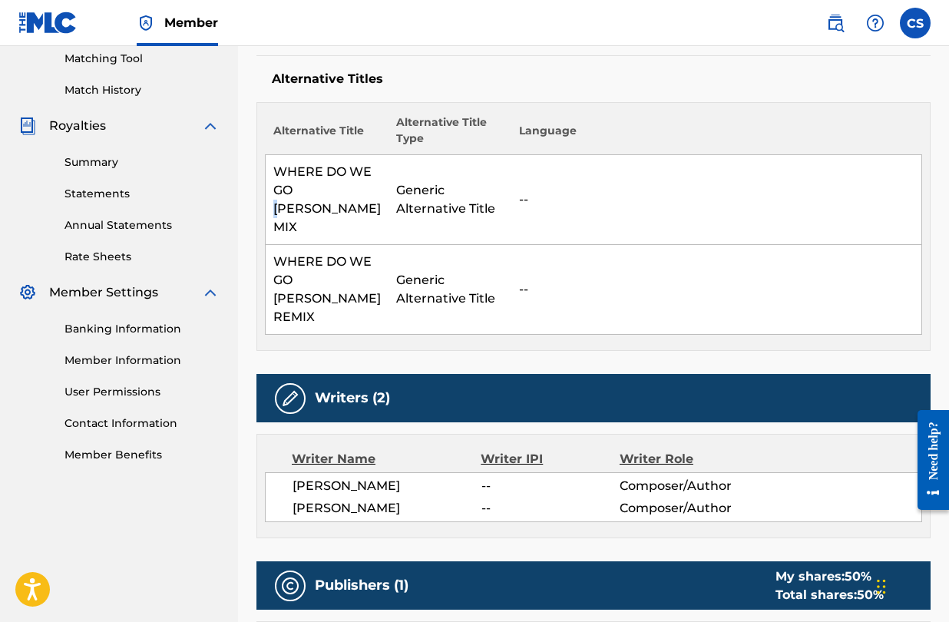
click at [304, 191] on td "WHERE DO WE GO [PERSON_NAME] MIX" at bounding box center [327, 200] width 123 height 90
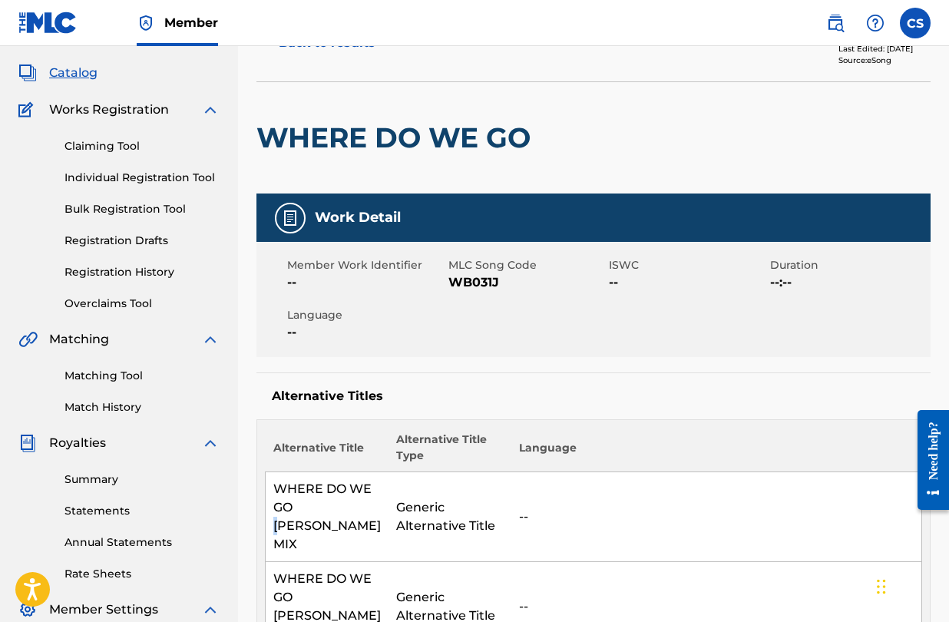
scroll to position [0, 0]
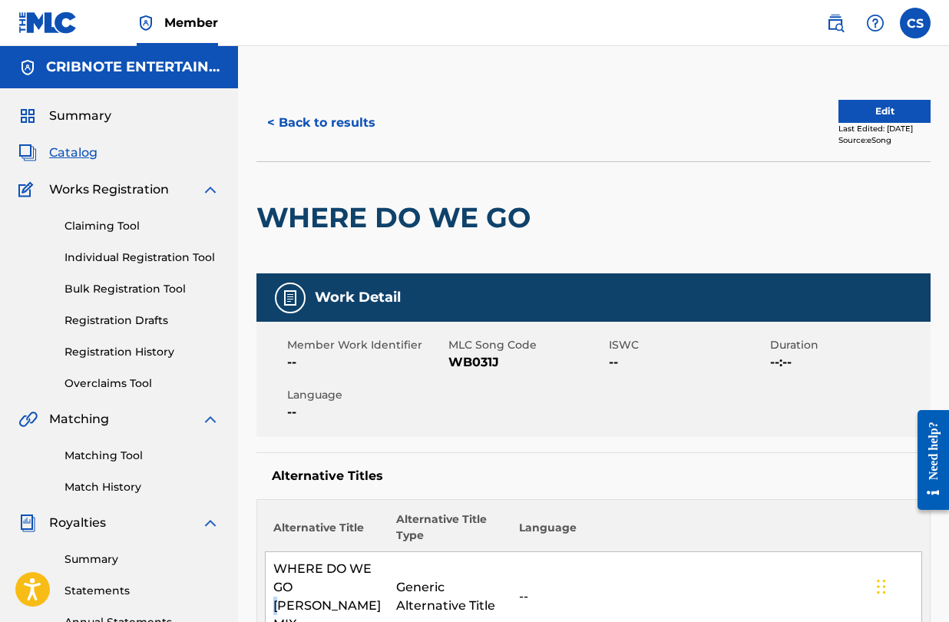
click at [316, 115] on button "< Back to results" at bounding box center [322, 123] width 130 height 38
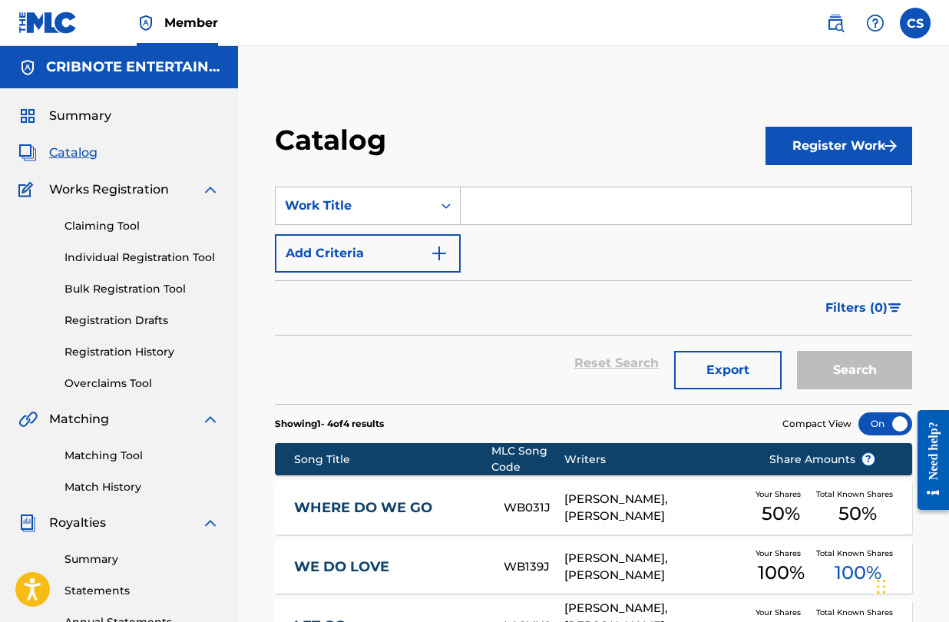
click at [475, 195] on input "Search Form" at bounding box center [686, 205] width 451 height 37
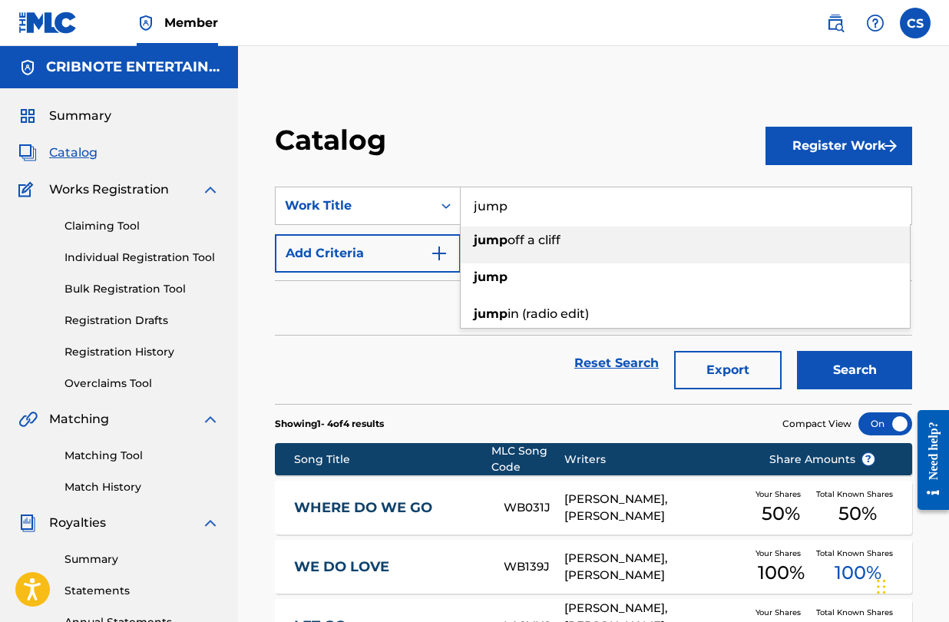
click at [484, 261] on li "jump off a cliff" at bounding box center [685, 245] width 449 height 37
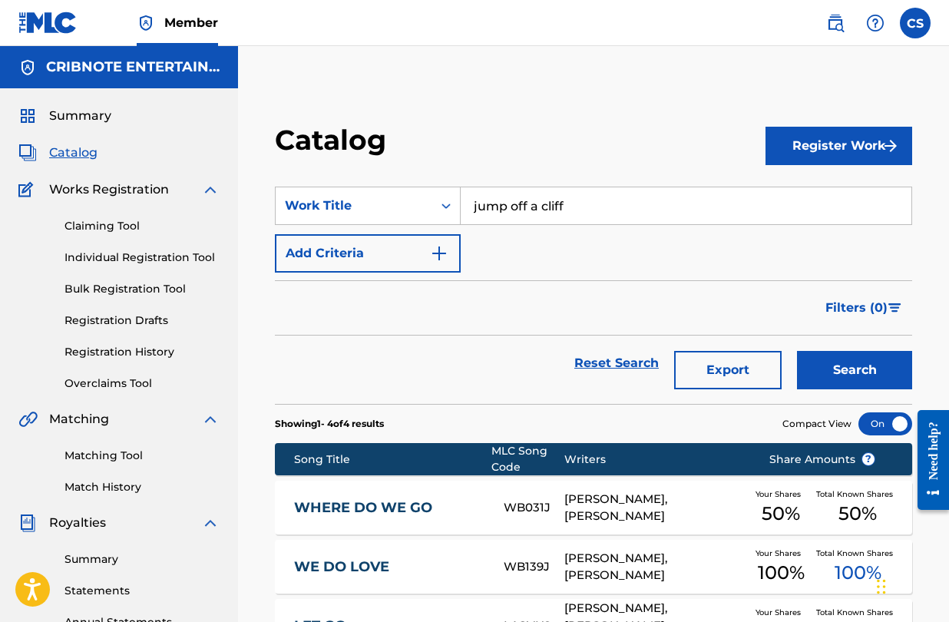
drag, startPoint x: 572, startPoint y: 204, endPoint x: 505, endPoint y: 201, distance: 66.9
click at [505, 202] on input "jump off a cliff" at bounding box center [686, 205] width 451 height 37
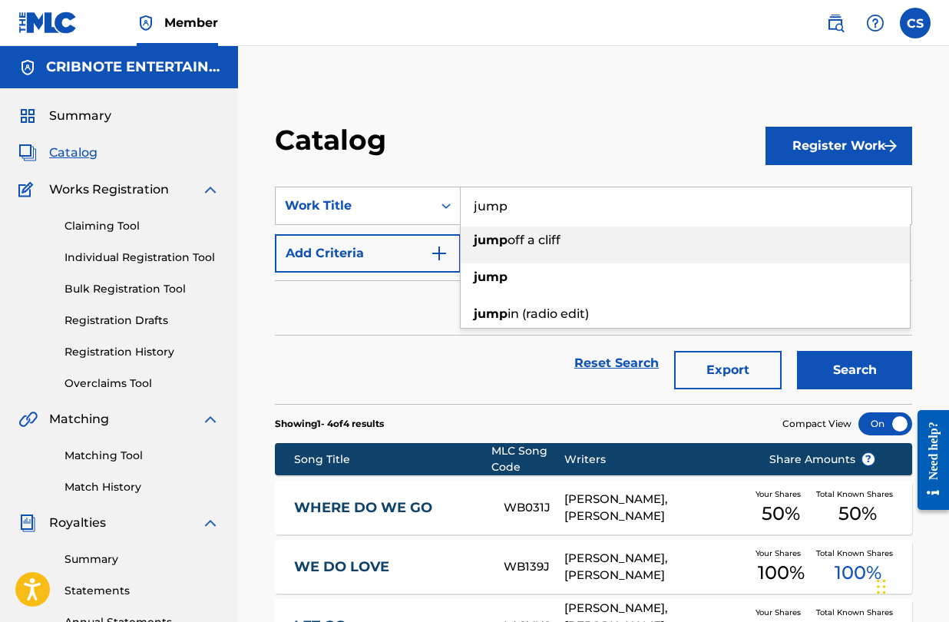
type input "jump"
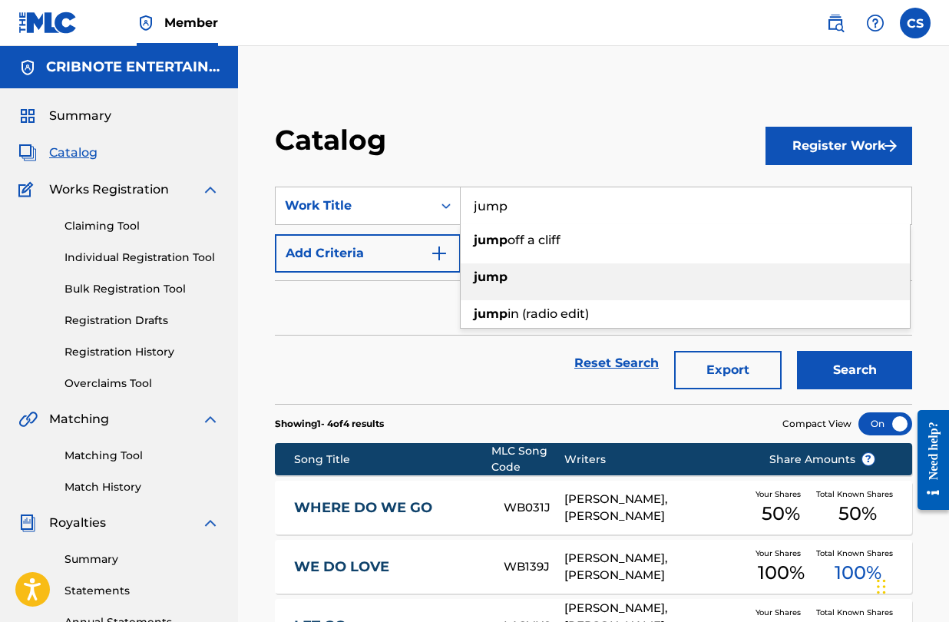
click at [505, 273] on strong "jump" at bounding box center [491, 277] width 34 height 15
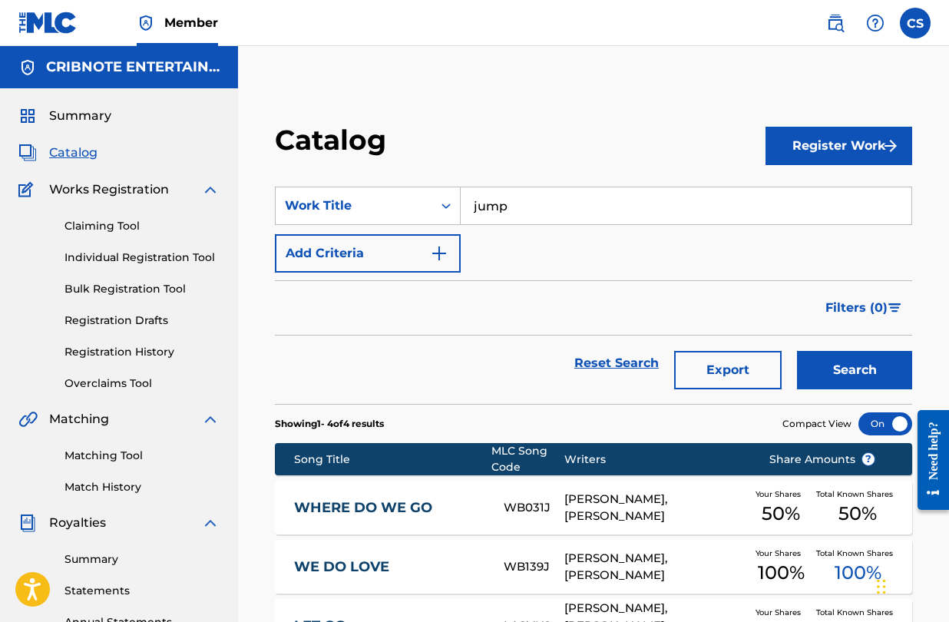
click at [852, 361] on button "Search" at bounding box center [854, 370] width 115 height 38
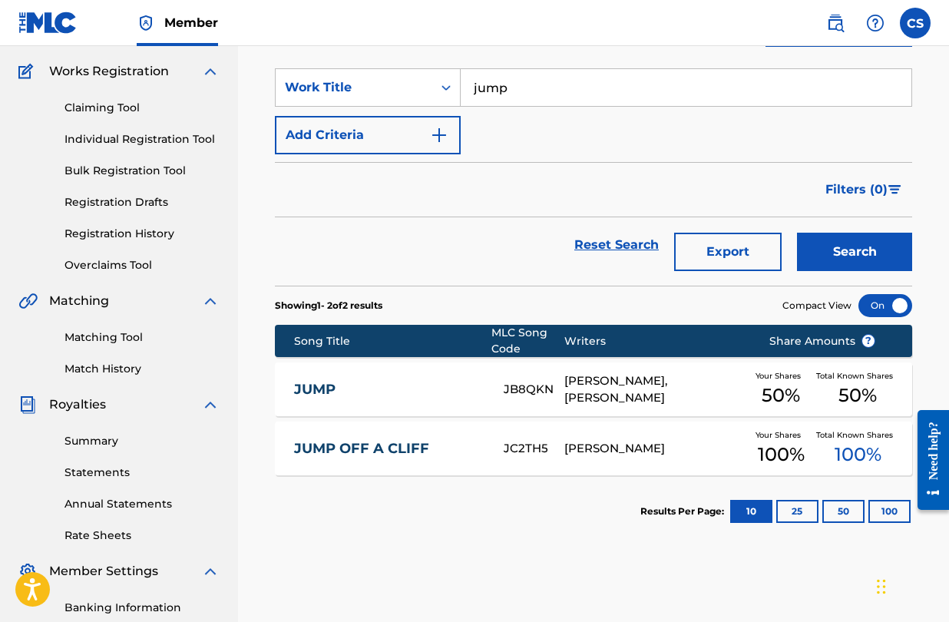
scroll to position [124, 0]
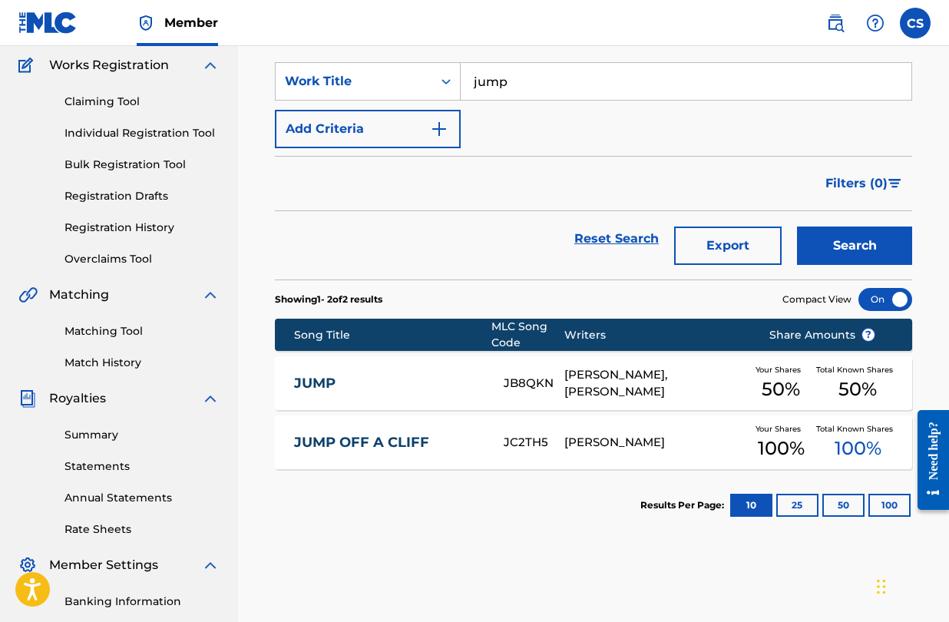
click at [567, 381] on div "[PERSON_NAME], [PERSON_NAME]" at bounding box center [656, 383] width 182 height 35
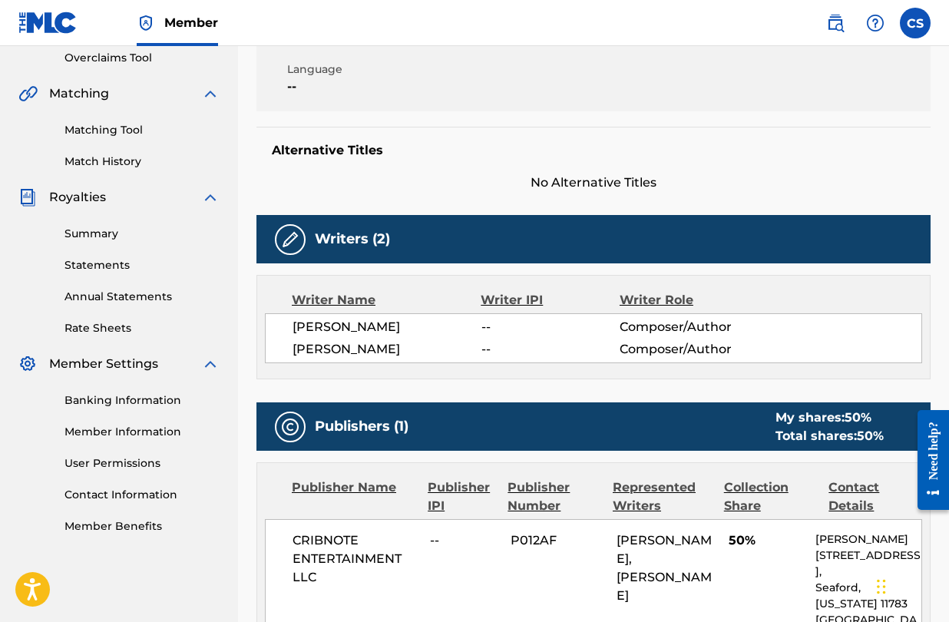
scroll to position [303, 0]
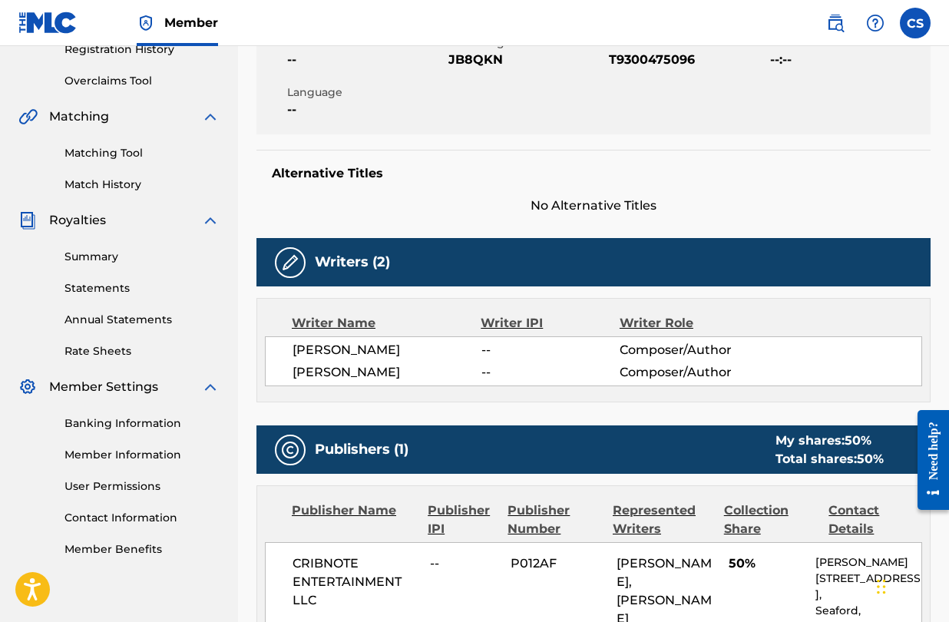
click at [103, 158] on link "Matching Tool" at bounding box center [142, 153] width 155 height 16
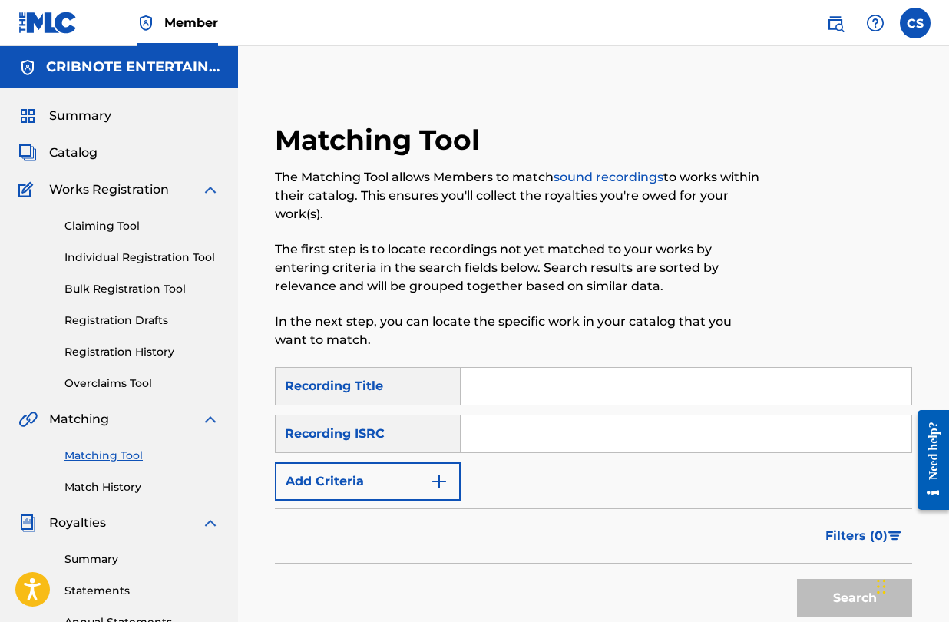
click at [492, 391] on input "Search Form" at bounding box center [686, 386] width 451 height 37
type input "jump"
click at [438, 483] on img "Search Form" at bounding box center [439, 481] width 18 height 18
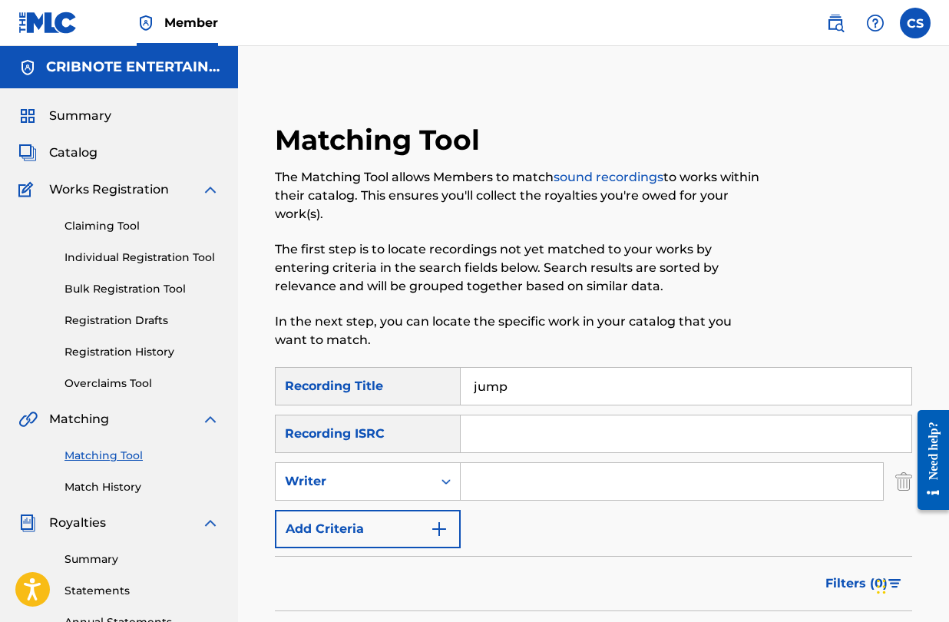
click at [499, 486] on input "Search Form" at bounding box center [672, 481] width 423 height 37
type input "[PERSON_NAME]"
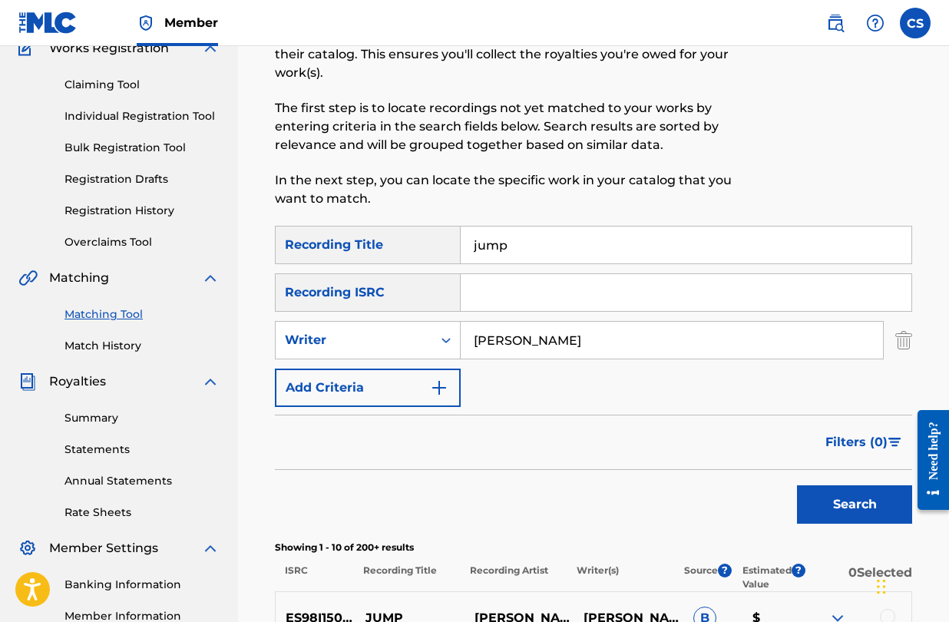
scroll to position [168, 0]
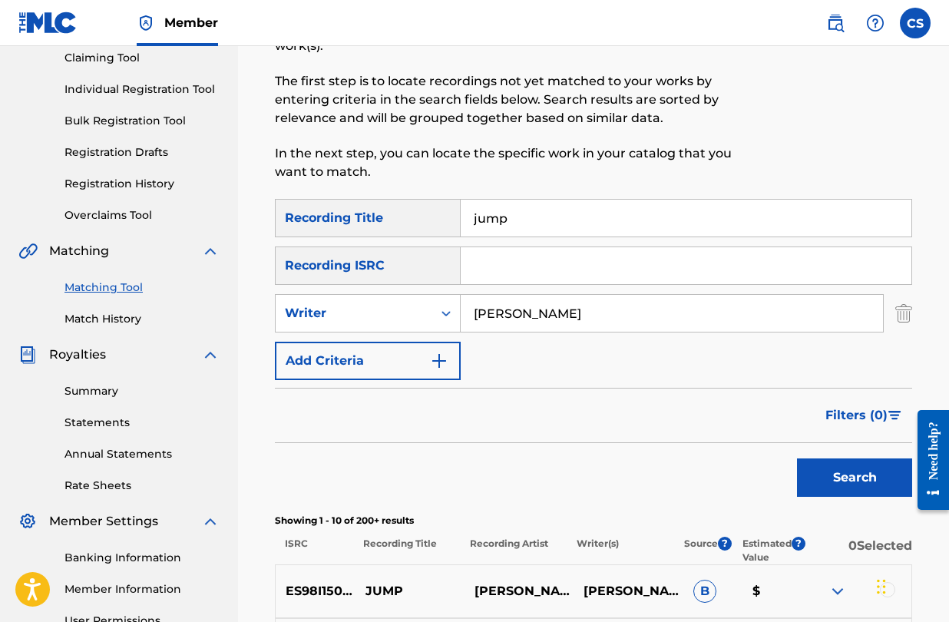
click at [805, 471] on button "Search" at bounding box center [854, 478] width 115 height 38
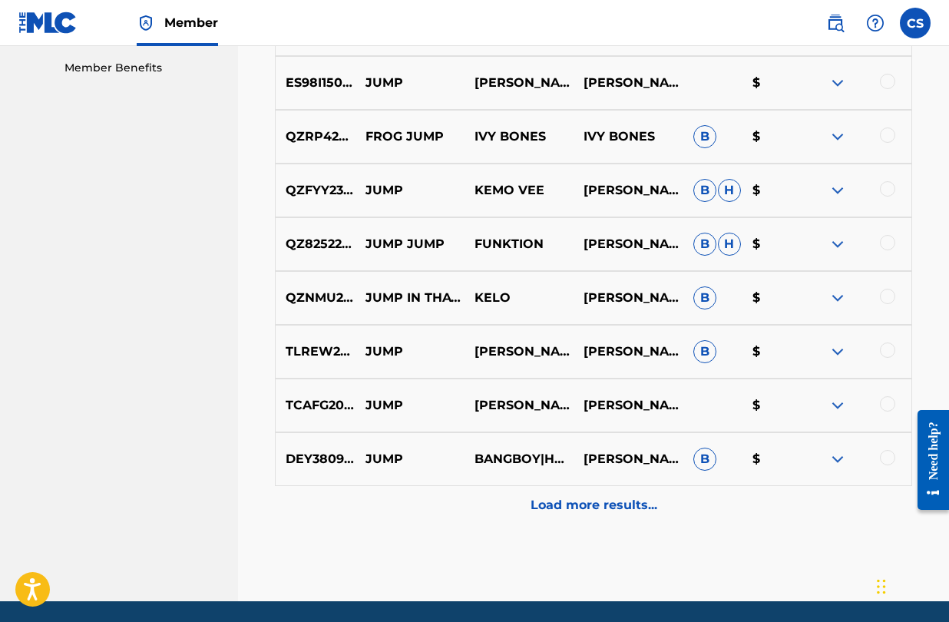
scroll to position [789, 0]
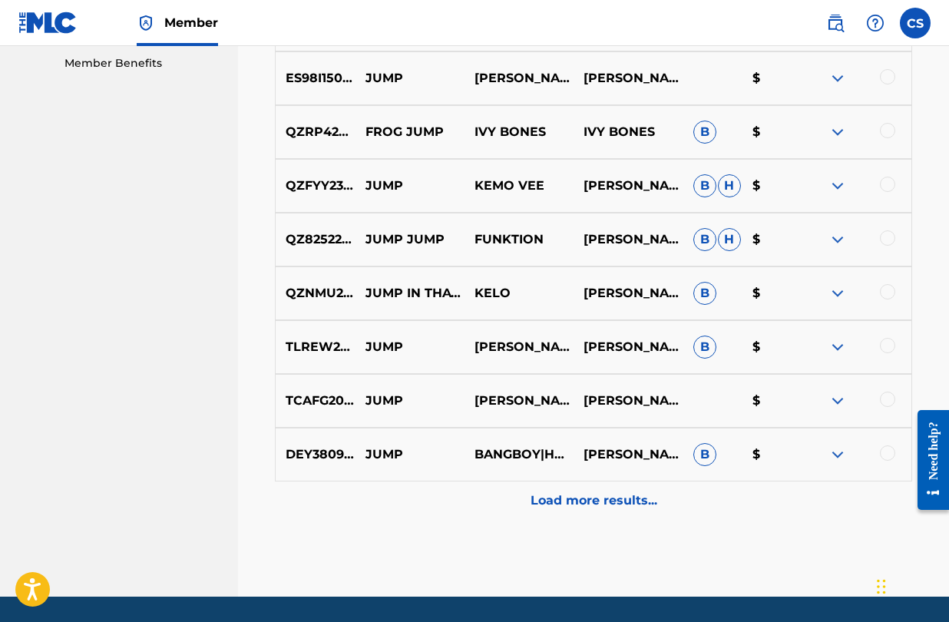
click at [593, 509] on p "Load more results..." at bounding box center [594, 501] width 127 height 18
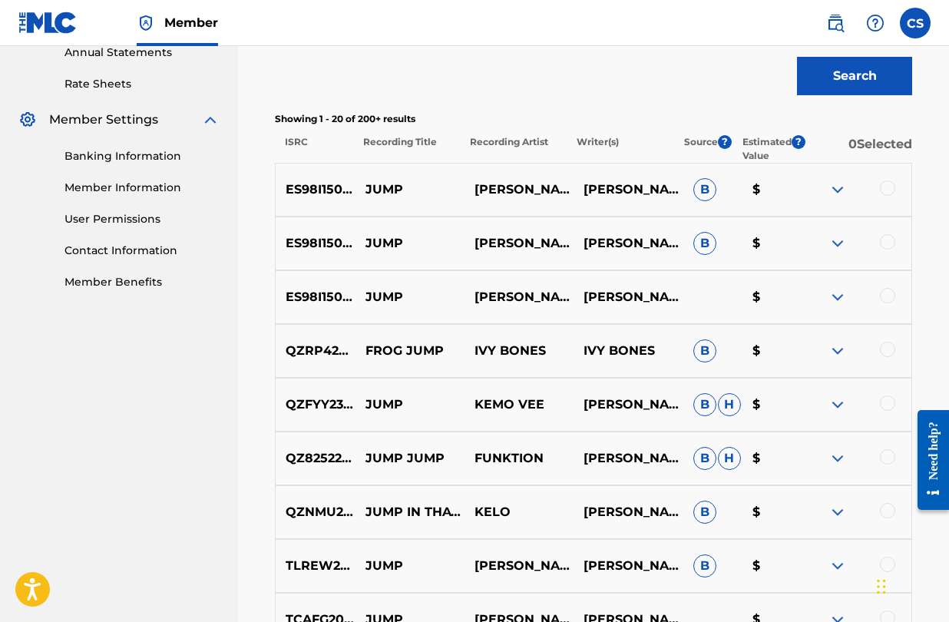
scroll to position [568, 0]
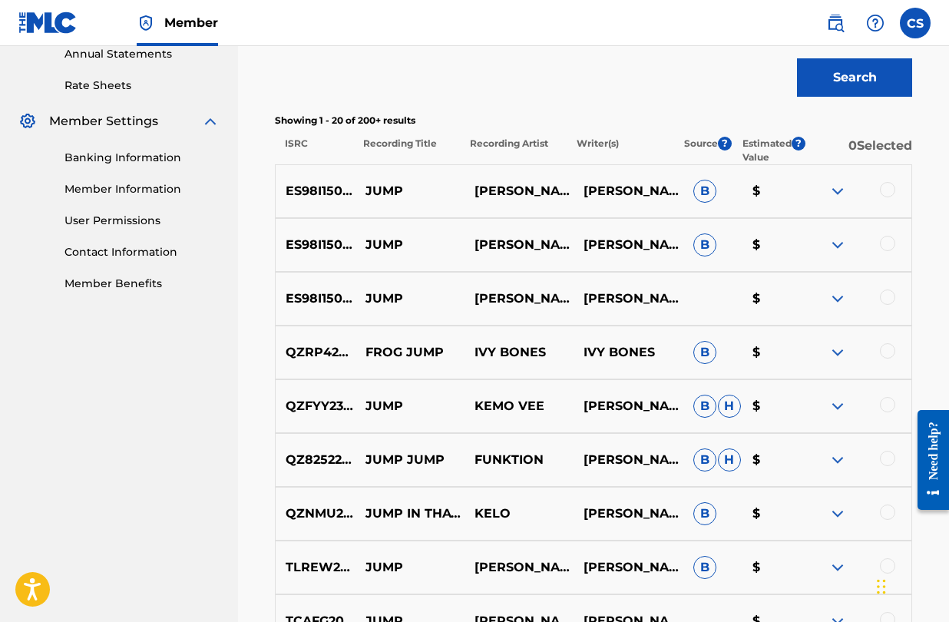
click at [351, 299] on p "ES98I1500370" at bounding box center [316, 299] width 80 height 18
click at [373, 299] on p "JUMP" at bounding box center [410, 299] width 109 height 18
drag, startPoint x: 288, startPoint y: 299, endPoint x: 369, endPoint y: 299, distance: 81.4
click at [356, 299] on p "ES98I1500370" at bounding box center [316, 299] width 80 height 18
click at [887, 197] on div at bounding box center [887, 189] width 15 height 15
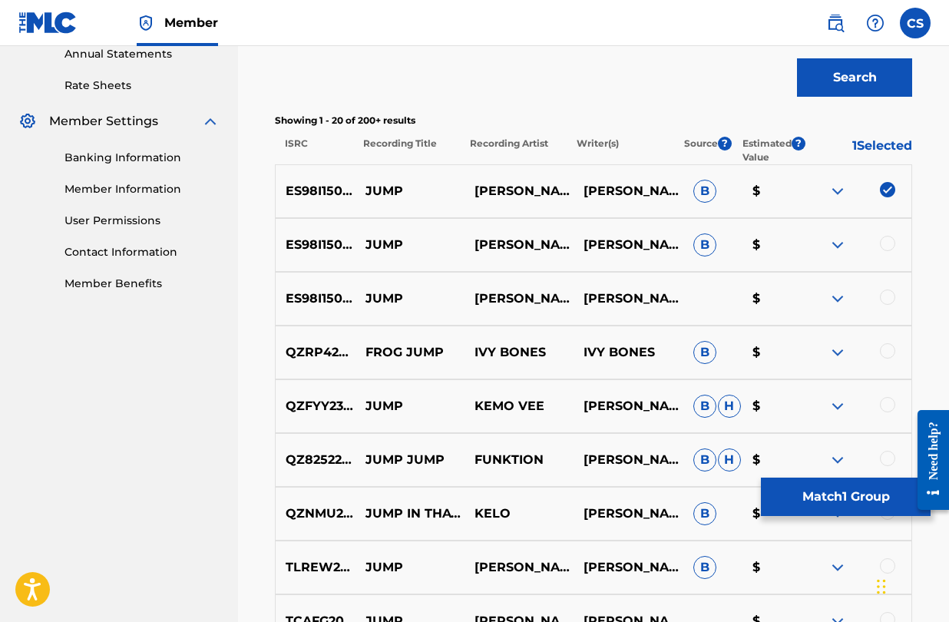
click at [887, 237] on div at bounding box center [887, 243] width 15 height 15
click at [890, 300] on div at bounding box center [887, 297] width 15 height 15
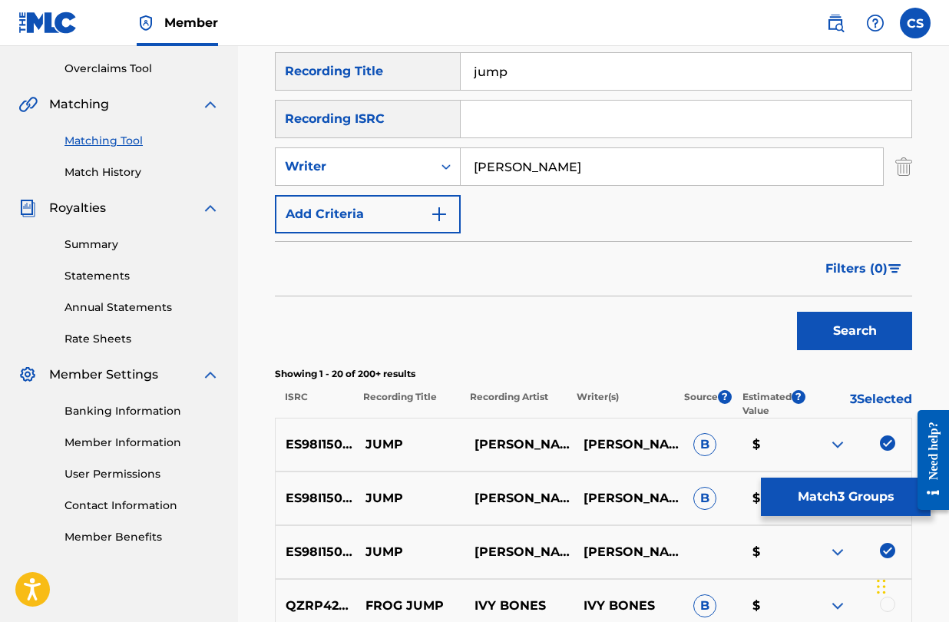
scroll to position [297, 0]
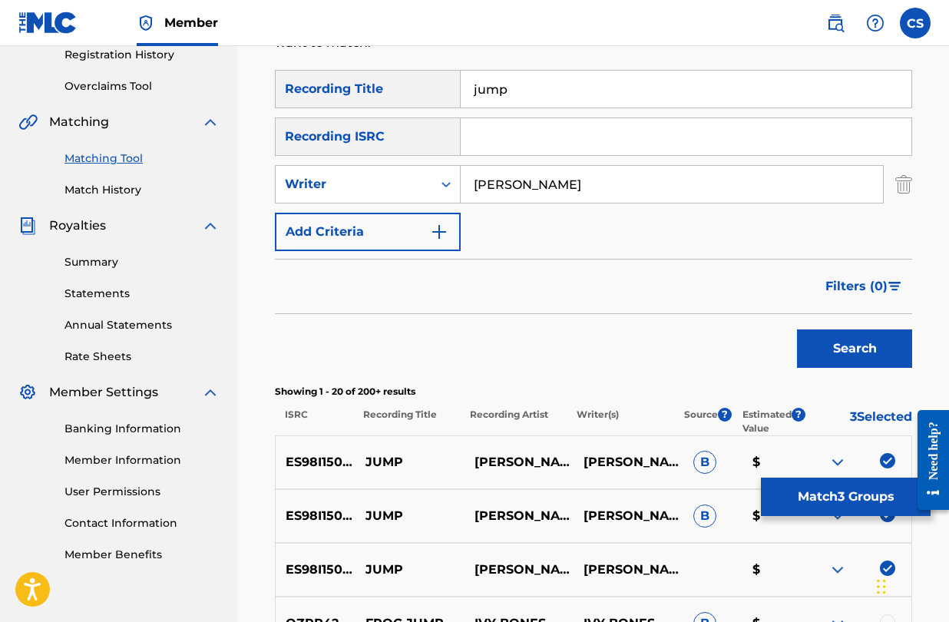
click at [485, 144] on input "Search Form" at bounding box center [686, 136] width 451 height 37
paste input "ES98I1500370"
type input "ES98I1500370"
click at [815, 344] on button "Search" at bounding box center [854, 349] width 115 height 38
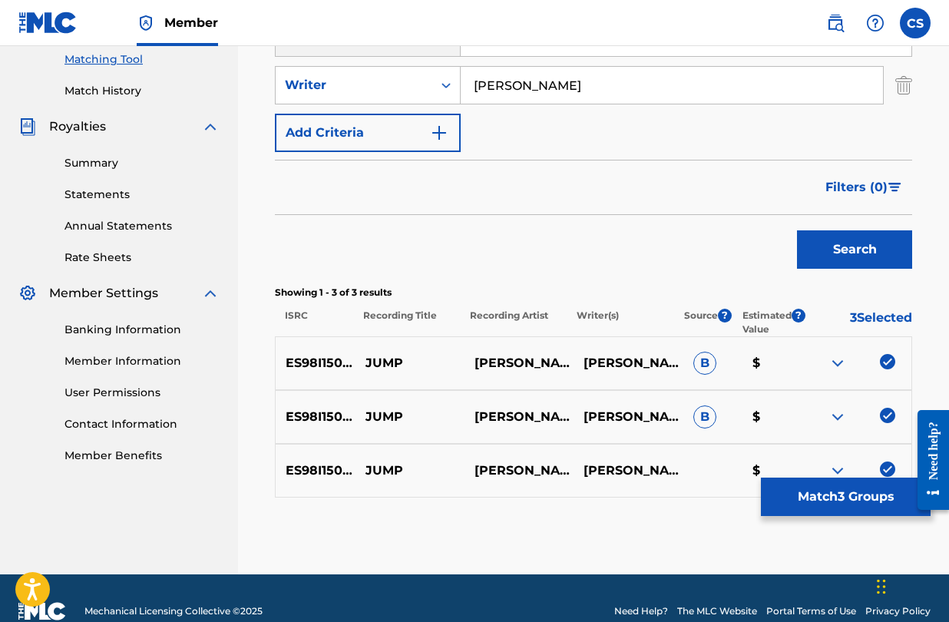
scroll to position [423, 0]
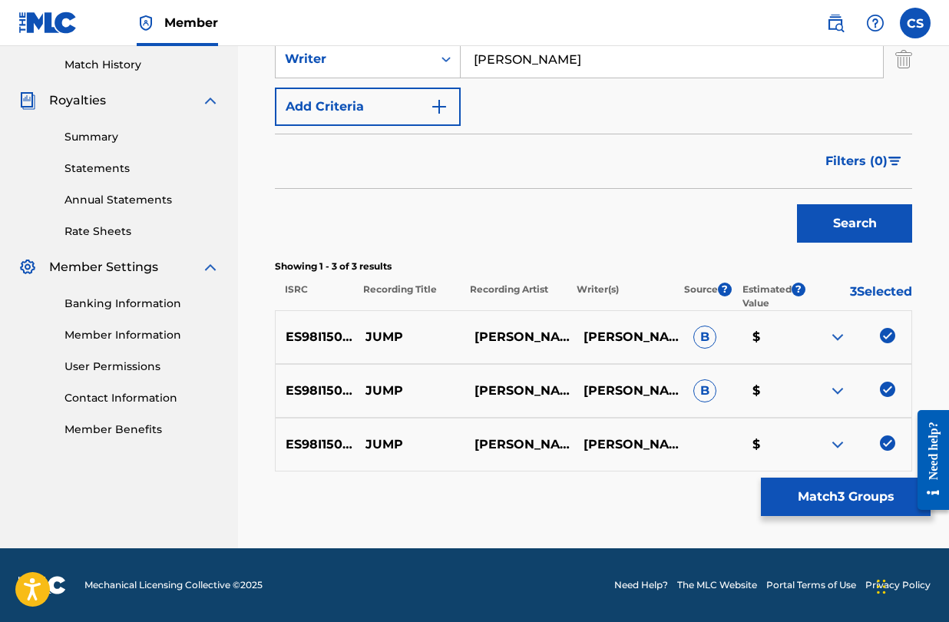
click at [804, 502] on button "Match 3 Groups" at bounding box center [846, 497] width 170 height 38
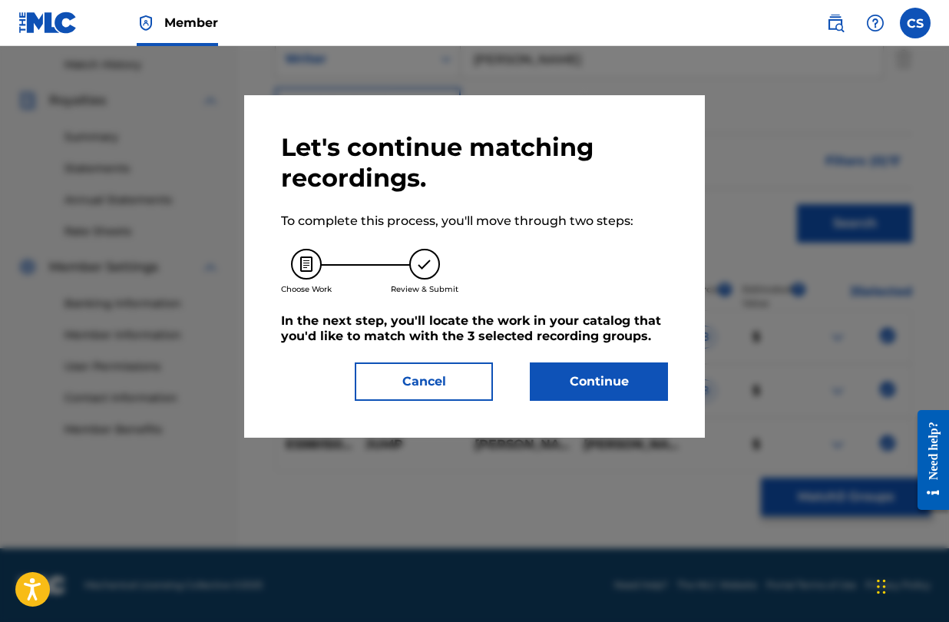
click at [615, 391] on button "Continue" at bounding box center [599, 382] width 138 height 38
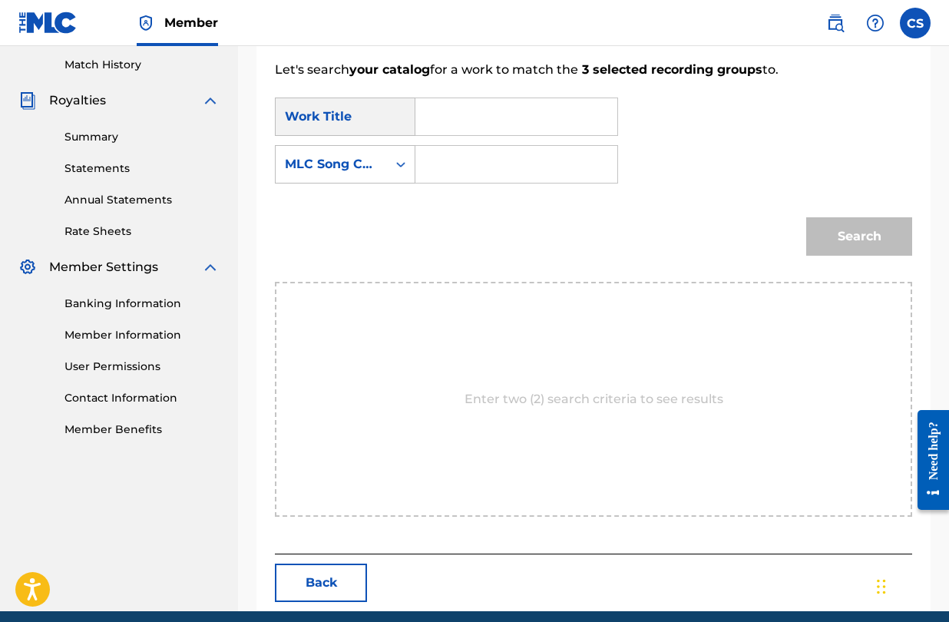
click at [462, 159] on input "Search Form" at bounding box center [517, 164] width 176 height 37
paste input "JB8QKN"
type input "JB8QKN"
click at [498, 124] on input "Search Form" at bounding box center [517, 116] width 176 height 37
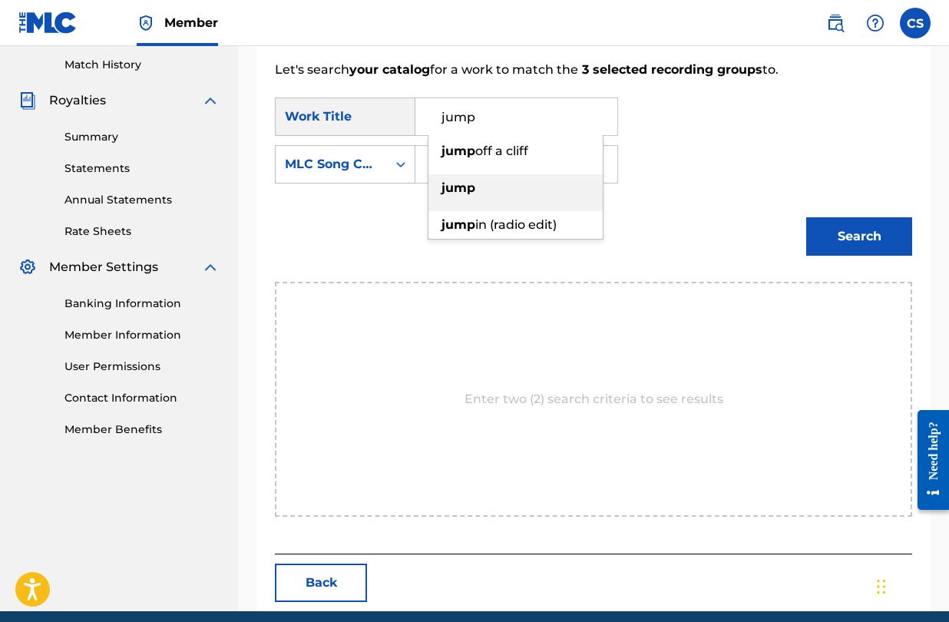
type input "jump"
click at [494, 184] on div "jump" at bounding box center [516, 188] width 174 height 28
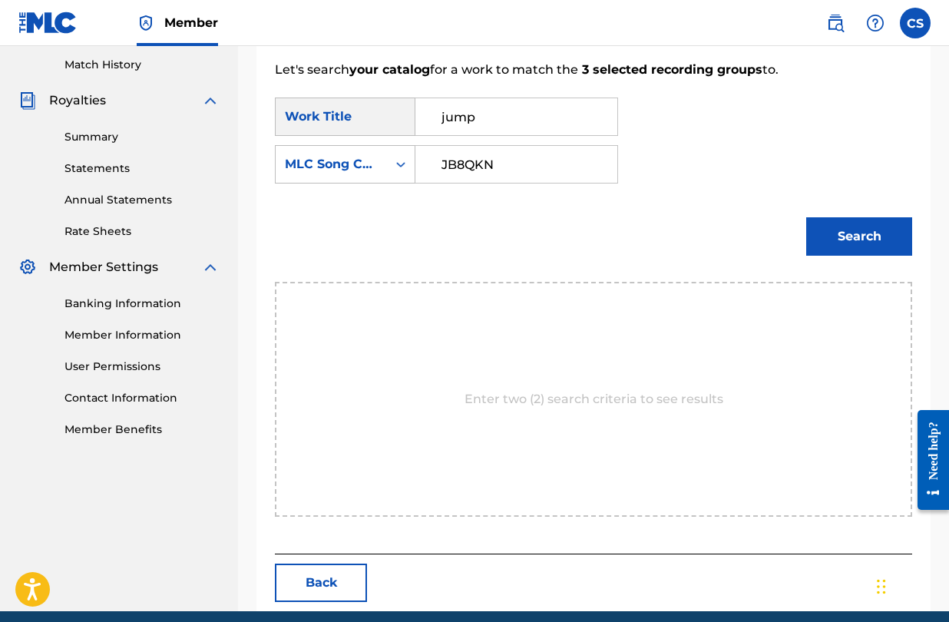
click at [836, 227] on button "Search" at bounding box center [860, 236] width 106 height 38
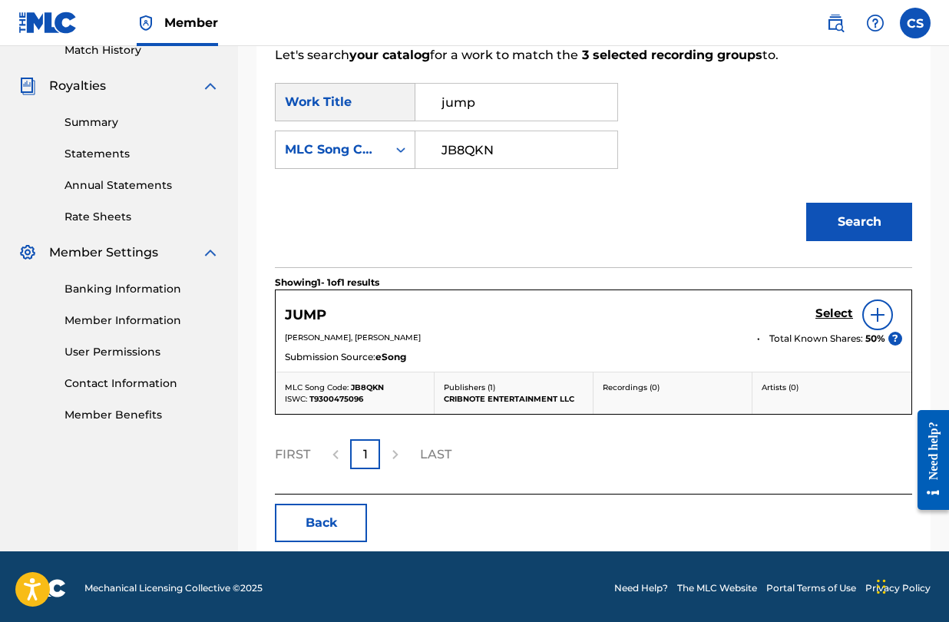
scroll to position [440, 0]
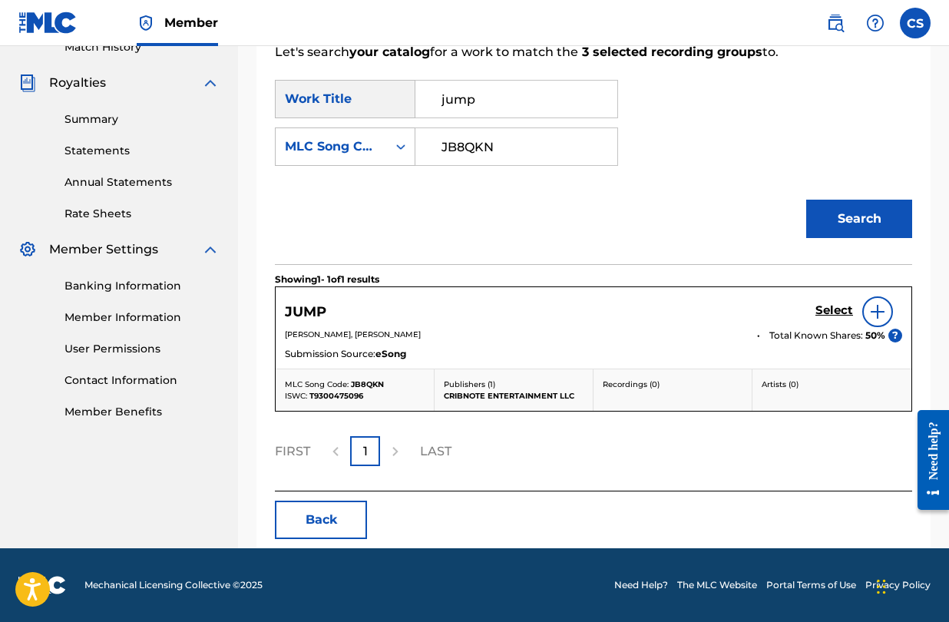
click at [834, 309] on h5 "Select" at bounding box center [835, 310] width 38 height 15
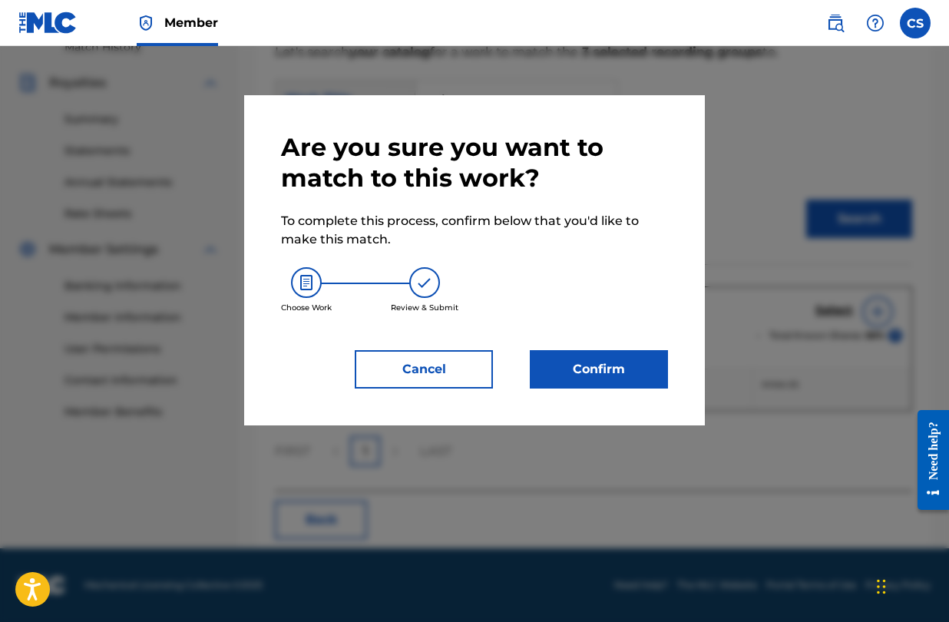
click at [617, 363] on button "Confirm" at bounding box center [599, 369] width 138 height 38
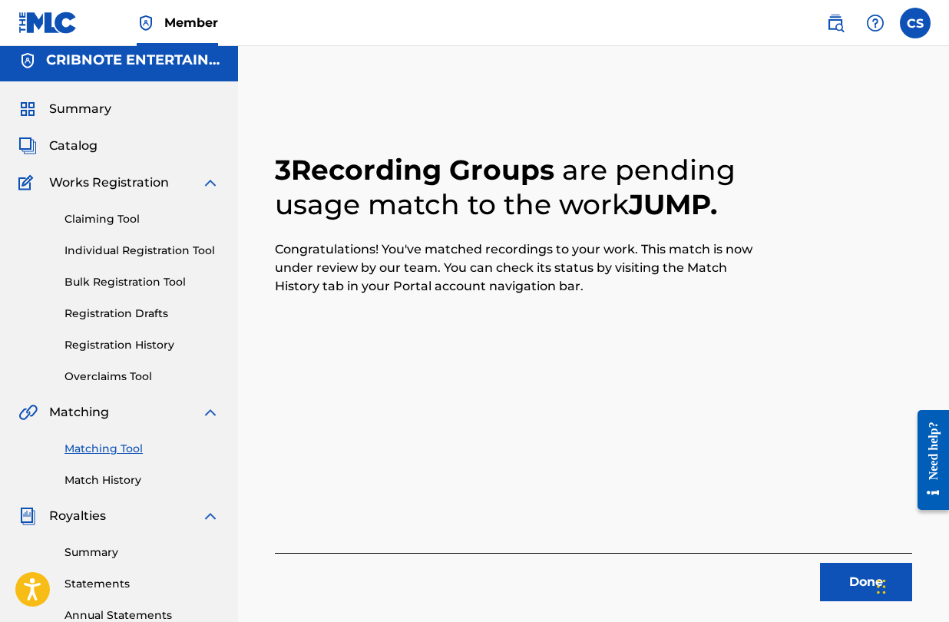
scroll to position [0, 0]
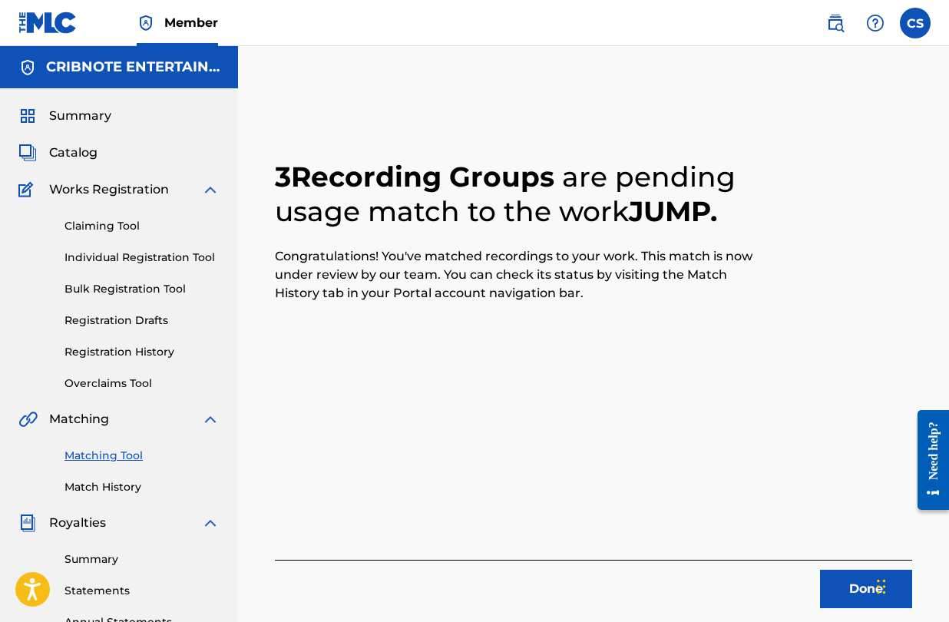
click at [104, 224] on link "Claiming Tool" at bounding box center [142, 226] width 155 height 16
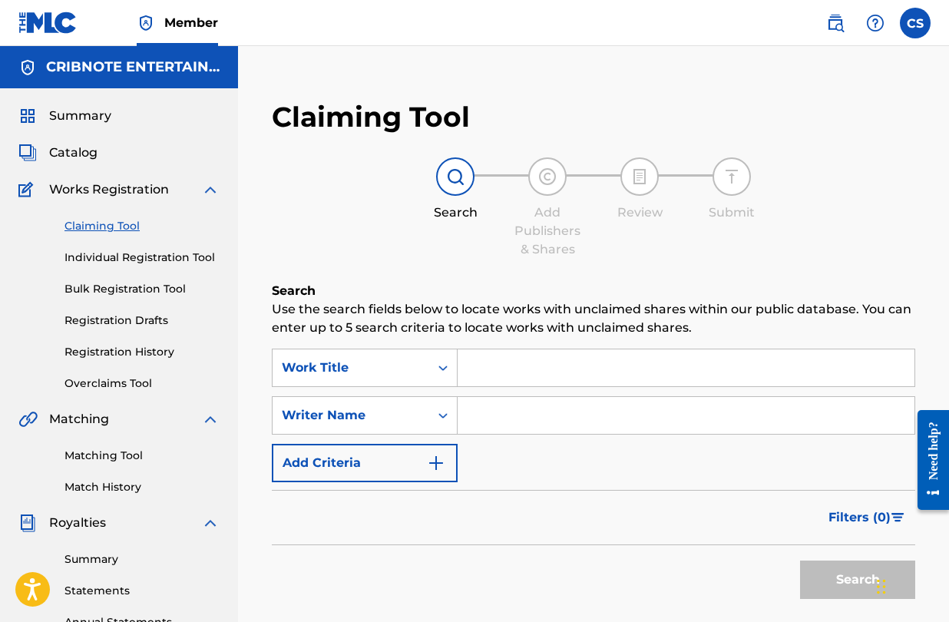
click at [102, 458] on link "Matching Tool" at bounding box center [142, 456] width 155 height 16
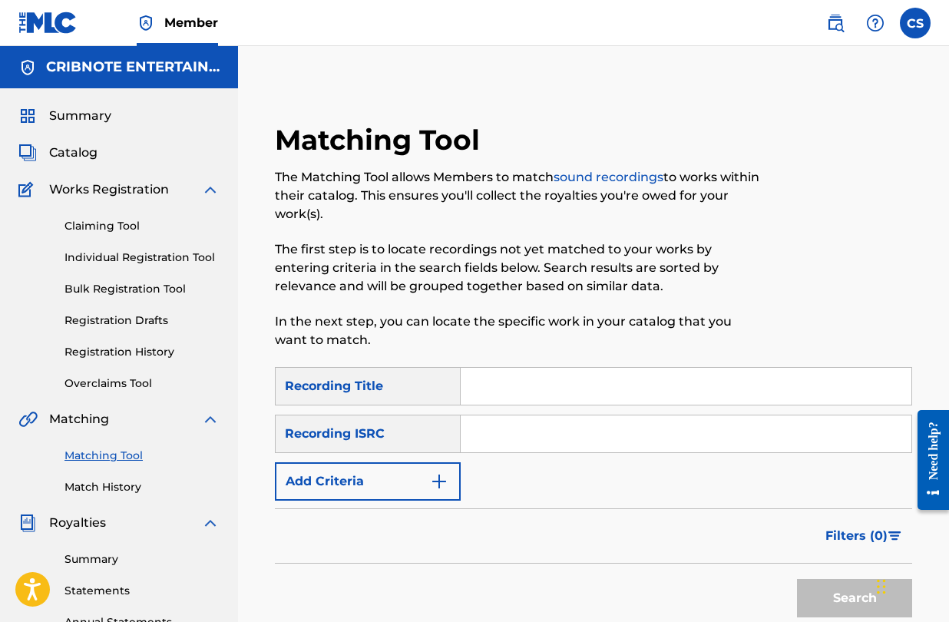
click at [514, 379] on input "Search Form" at bounding box center [686, 386] width 451 height 37
type input "twenty four seven"
click at [449, 476] on button "Add Criteria" at bounding box center [368, 481] width 186 height 38
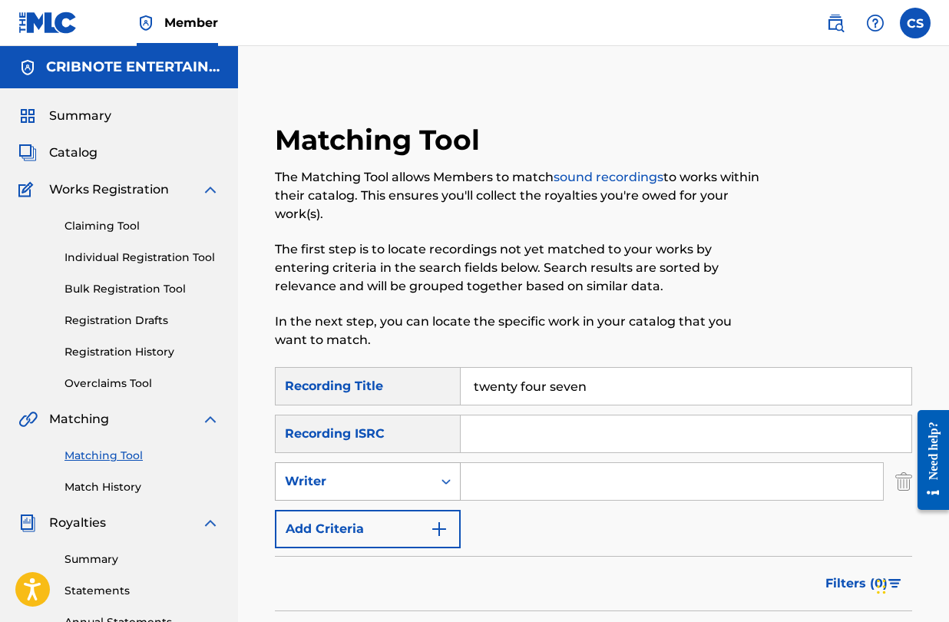
click at [453, 481] on icon "Search Form" at bounding box center [446, 481] width 15 height 15
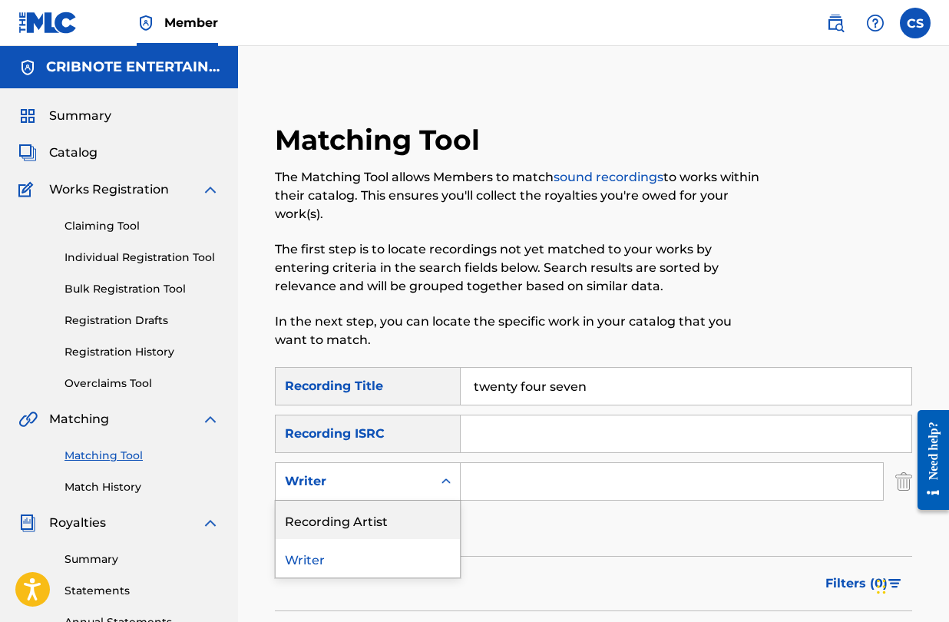
click at [430, 515] on div "Recording Artist" at bounding box center [368, 520] width 184 height 38
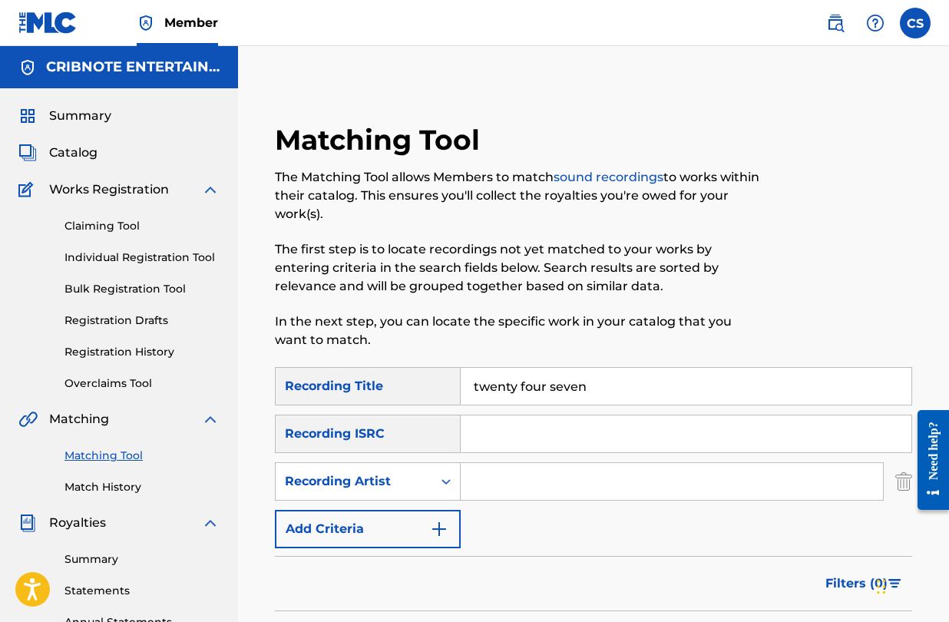
click at [492, 484] on input "Search Form" at bounding box center [672, 481] width 423 height 37
type input "[PERSON_NAME]"
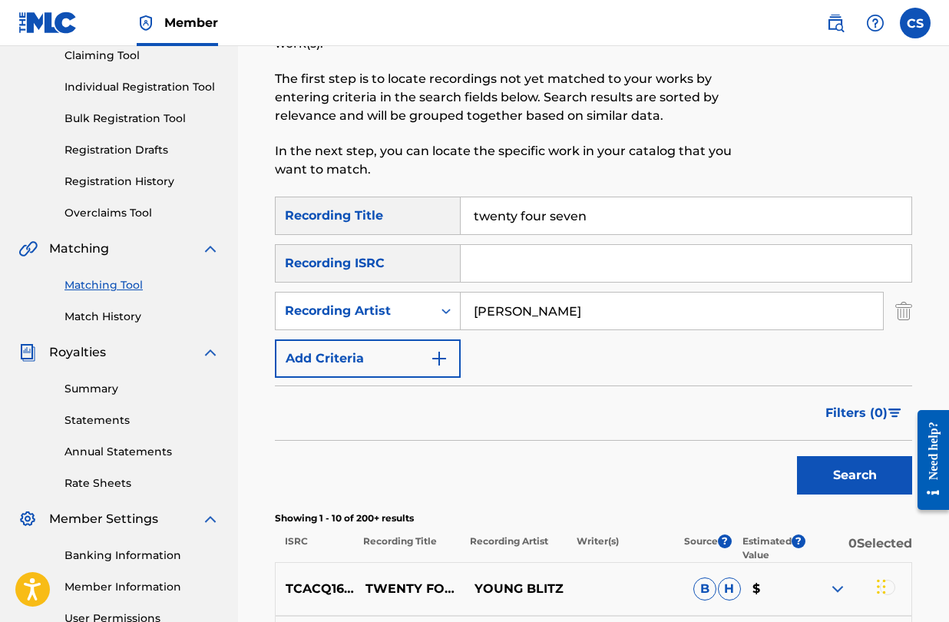
scroll to position [211, 0]
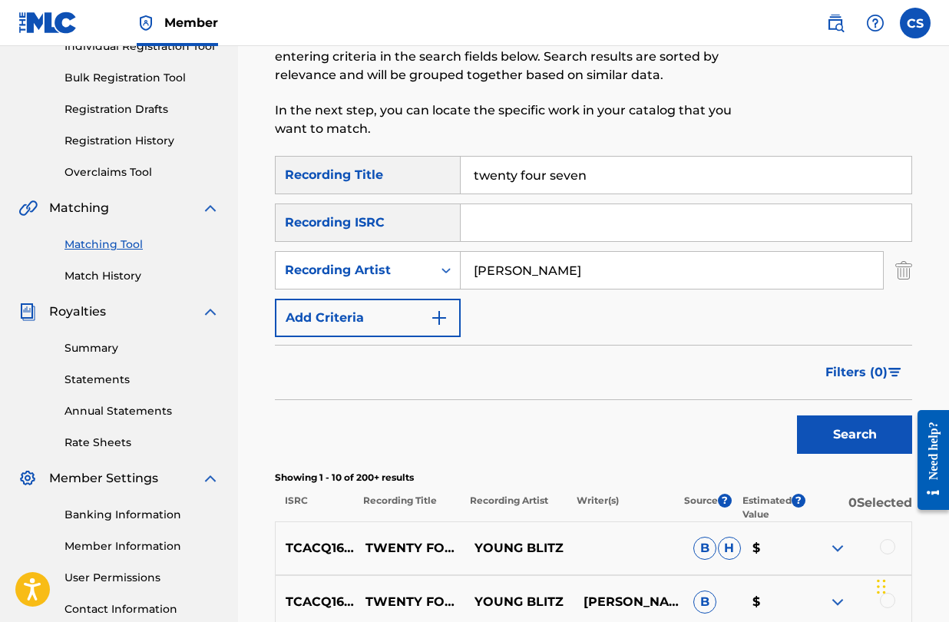
click at [823, 448] on button "Search" at bounding box center [854, 435] width 115 height 38
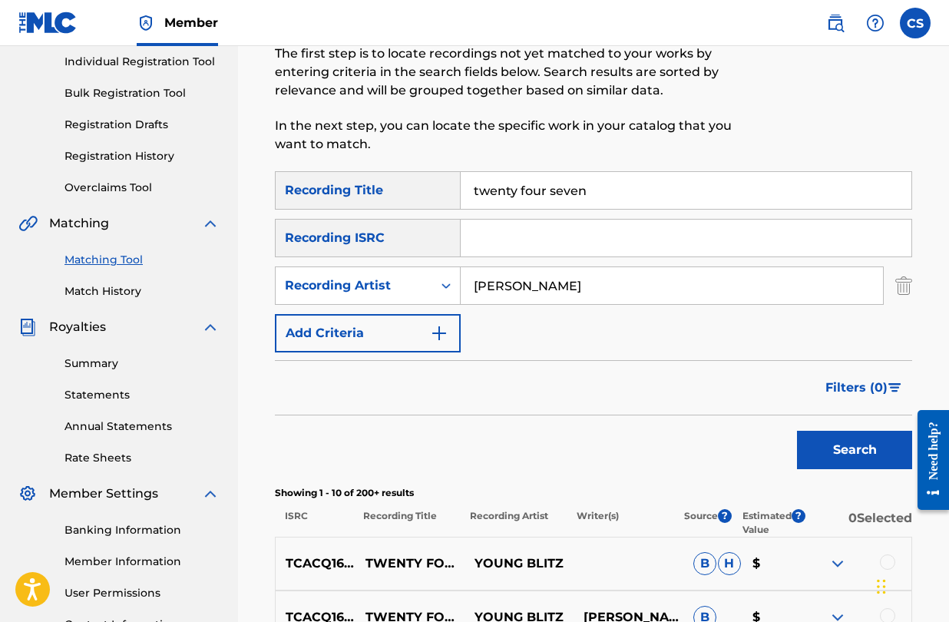
scroll to position [187, 0]
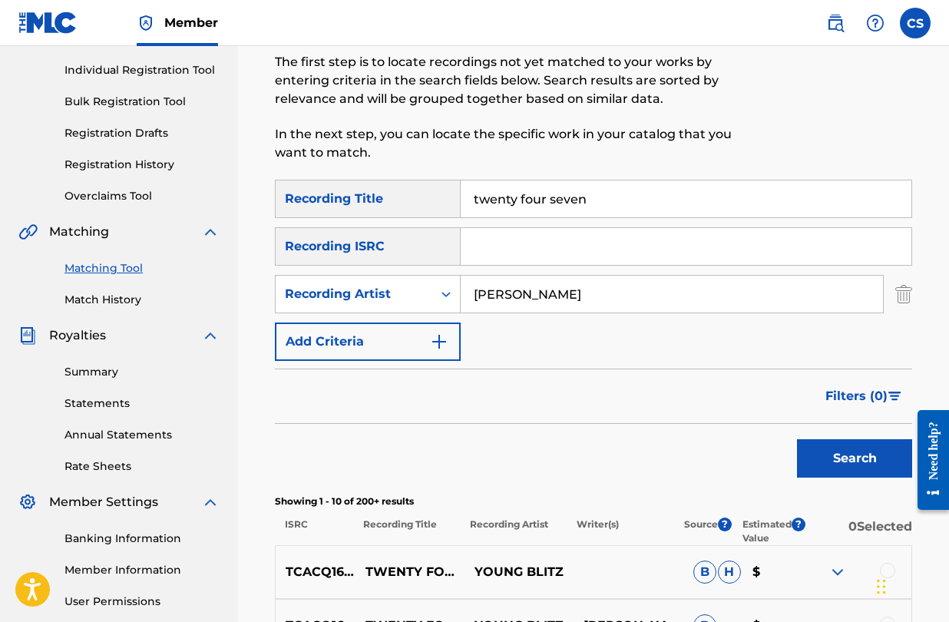
drag, startPoint x: 602, startPoint y: 199, endPoint x: 443, endPoint y: 199, distance: 159.0
click at [443, 199] on div "SearchWithCriteriad4a35d97-87bb-4ad2-b1cc-bd3bcbc8bb4d Recording Title twenty f…" at bounding box center [594, 199] width 638 height 38
click at [797, 439] on button "Search" at bounding box center [854, 458] width 115 height 38
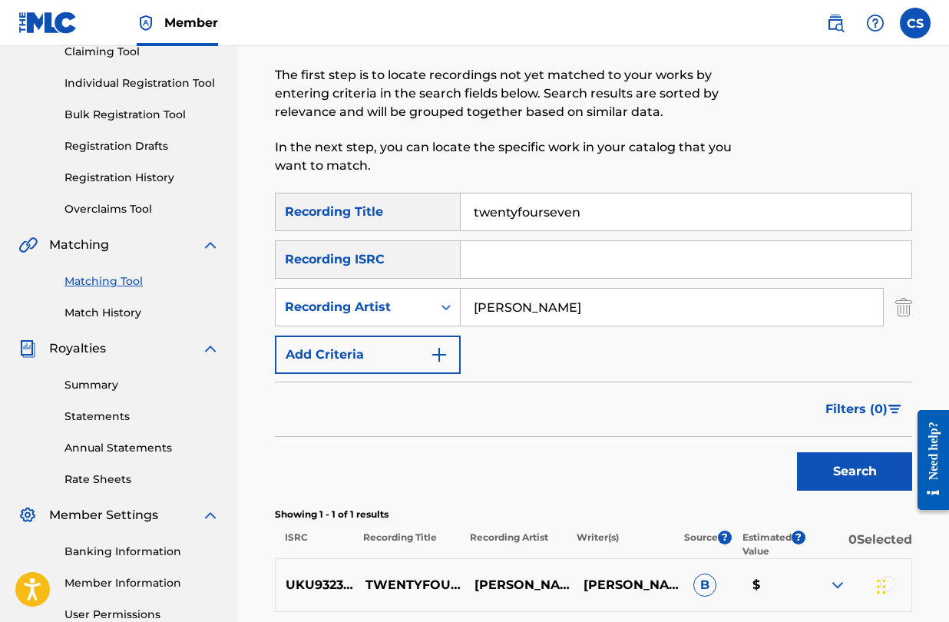
scroll to position [167, 0]
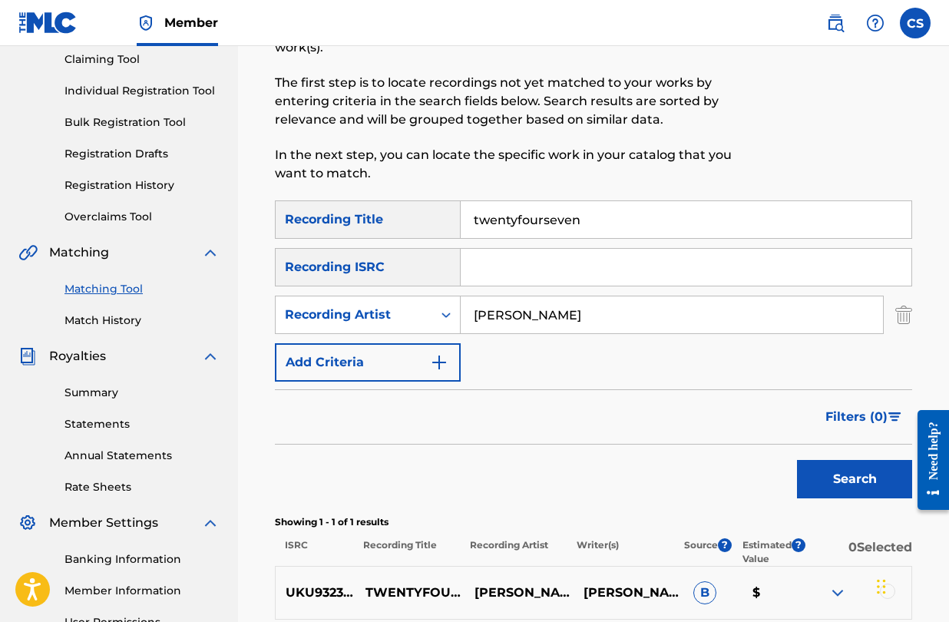
drag, startPoint x: 587, startPoint y: 223, endPoint x: 428, endPoint y: 217, distance: 159.1
click at [428, 217] on div "SearchWithCriteriad4a35d97-87bb-4ad2-b1cc-bd3bcbc8bb4d Recording Title twentyfo…" at bounding box center [594, 219] width 638 height 38
type input "24/7"
click at [797, 460] on button "Search" at bounding box center [854, 479] width 115 height 38
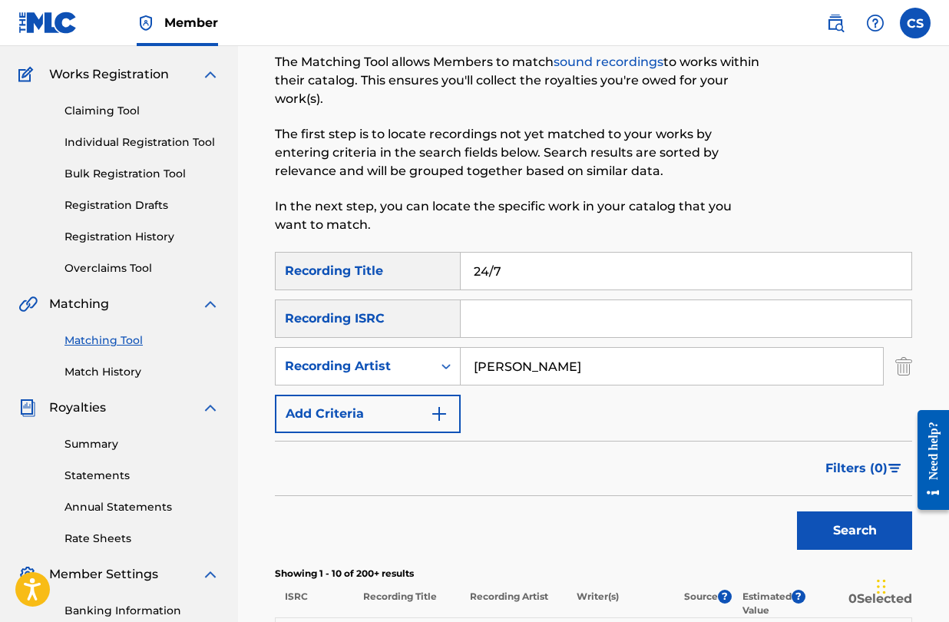
scroll to position [112, 0]
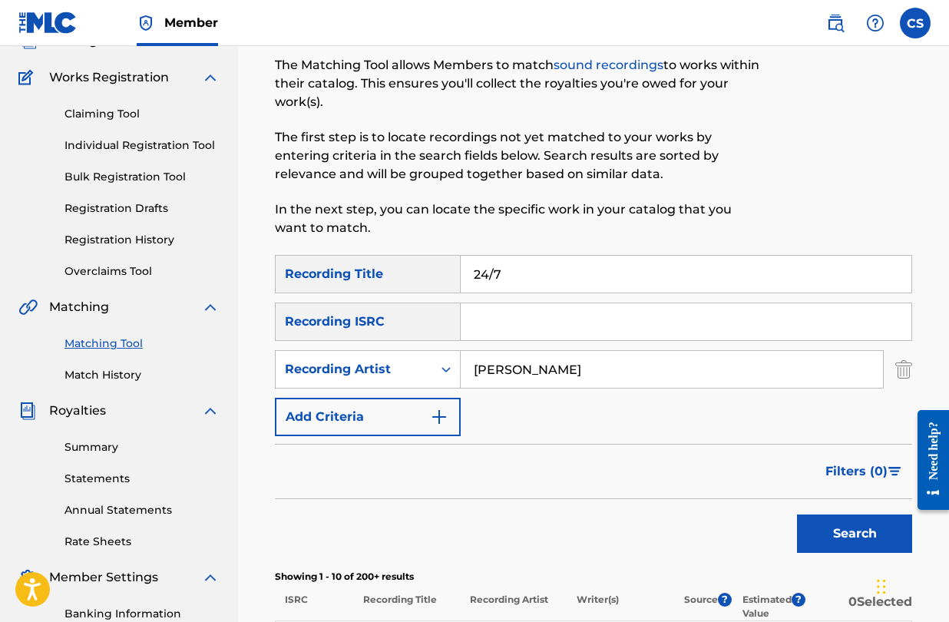
click at [89, 343] on link "Matching Tool" at bounding box center [142, 344] width 155 height 16
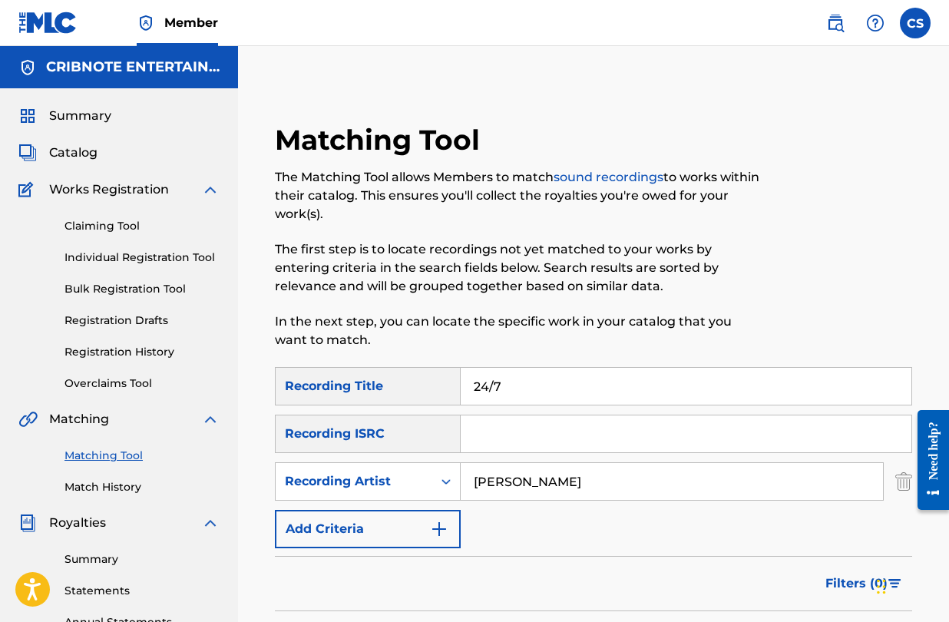
drag, startPoint x: 525, startPoint y: 395, endPoint x: 452, endPoint y: 386, distance: 74.3
click at [452, 386] on div "SearchWithCriteriad4a35d97-87bb-4ad2-b1cc-bd3bcbc8bb4d Recording Title 24/7" at bounding box center [594, 386] width 638 height 38
drag, startPoint x: 608, startPoint y: 484, endPoint x: 254, endPoint y: 460, distance: 354.2
type input "lala sadii"
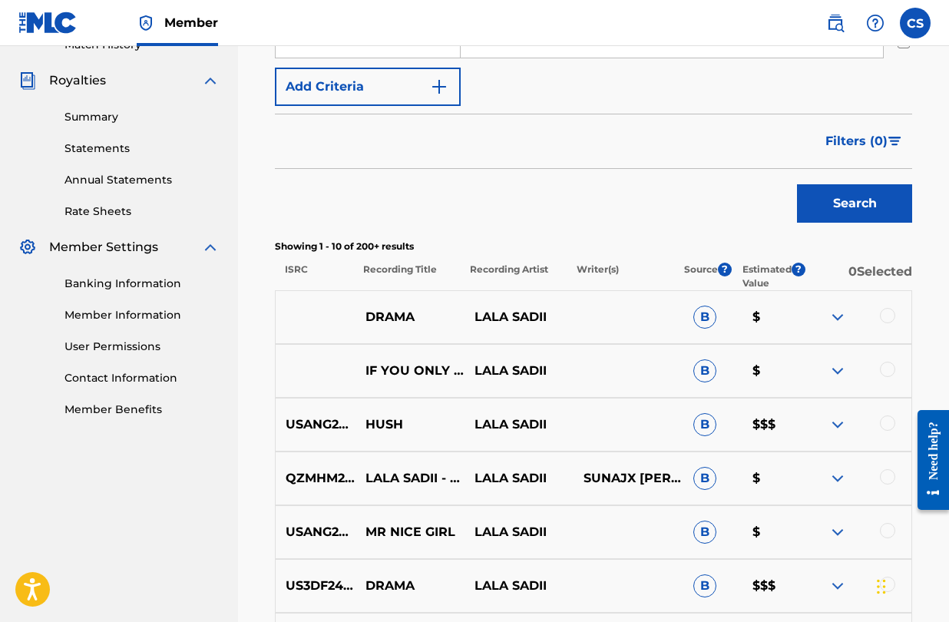
scroll to position [440, 0]
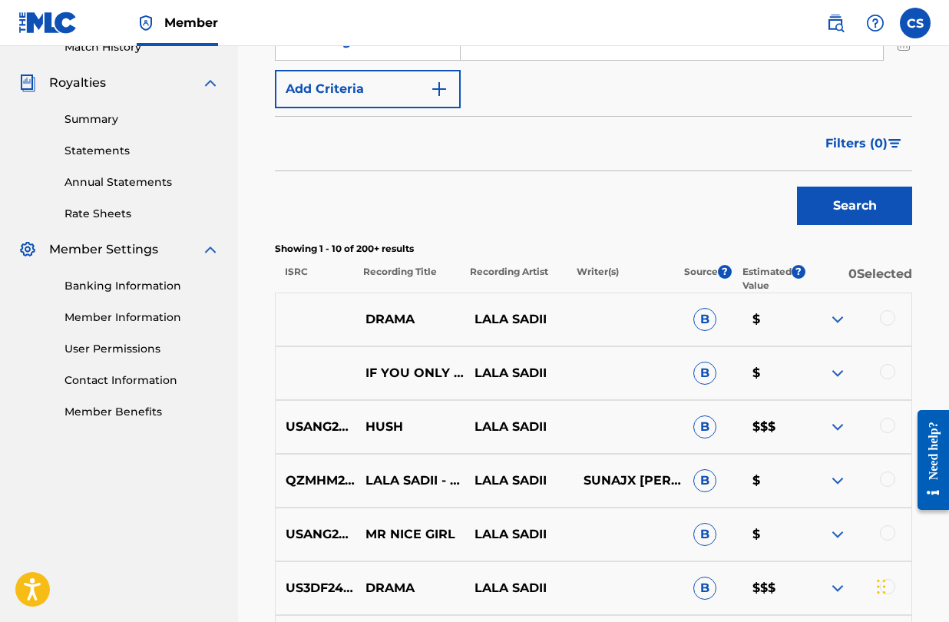
click at [889, 147] on img "Search Form" at bounding box center [895, 143] width 13 height 9
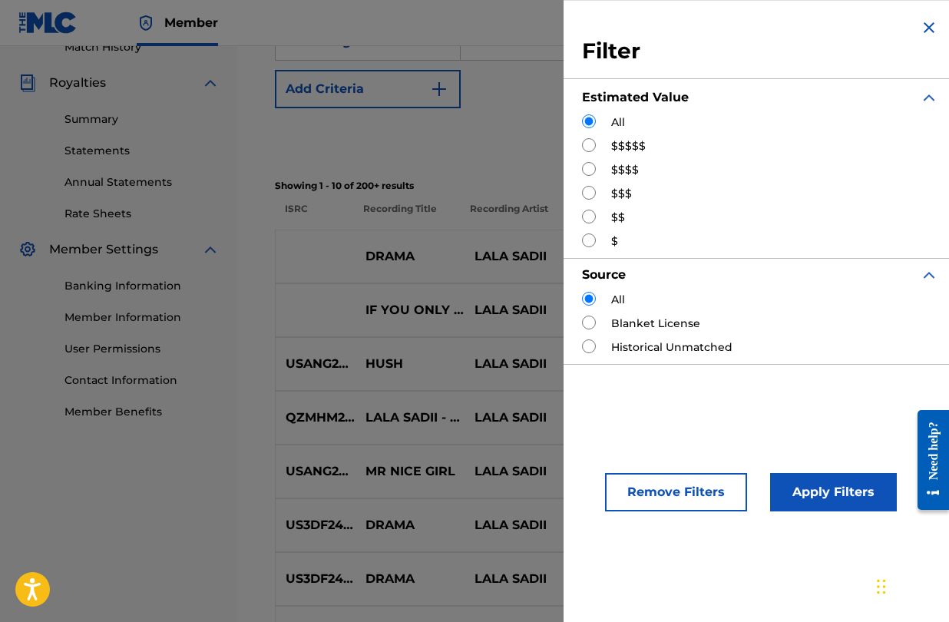
click at [586, 143] on input "Search Form" at bounding box center [589, 145] width 14 height 14
radio input "true"
click at [850, 499] on button "Apply Filters" at bounding box center [833, 492] width 127 height 38
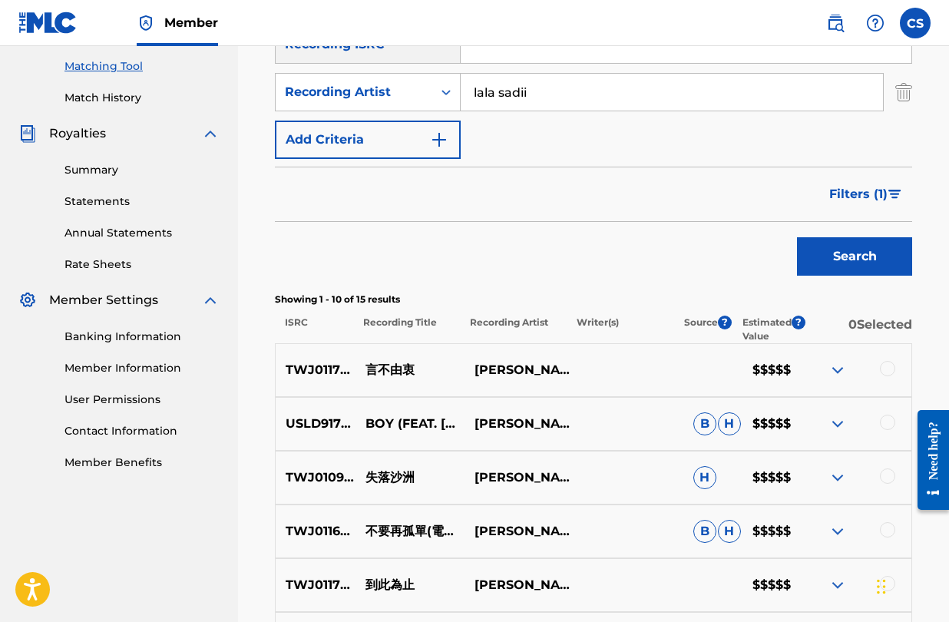
scroll to position [386, 0]
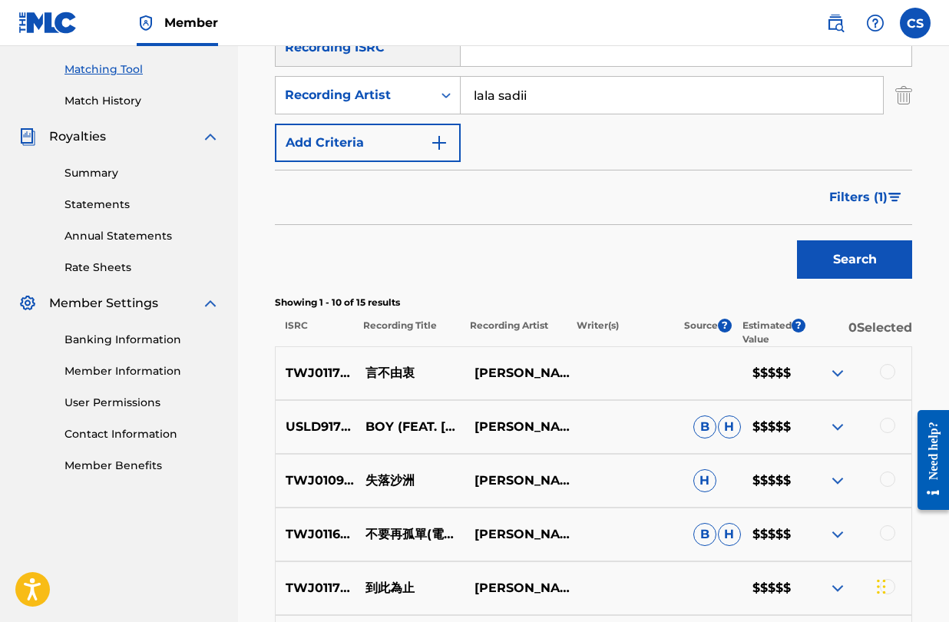
click at [885, 191] on span "Filters ( 1 )" at bounding box center [859, 197] width 58 height 18
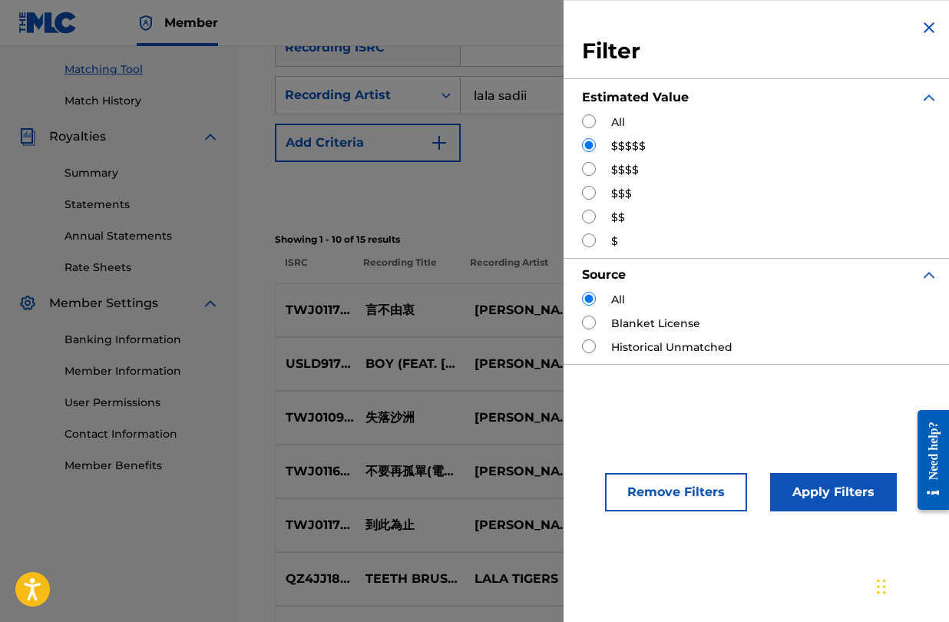
click at [588, 167] on input "Search Form" at bounding box center [589, 169] width 14 height 14
radio input "true"
click at [850, 489] on button "Apply Filters" at bounding box center [833, 492] width 127 height 38
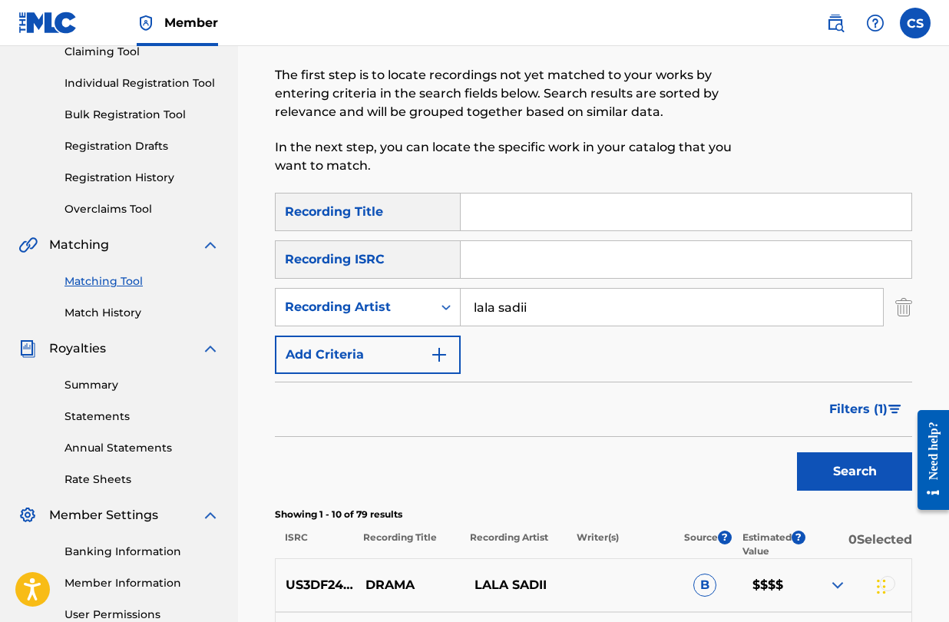
scroll to position [148, 0]
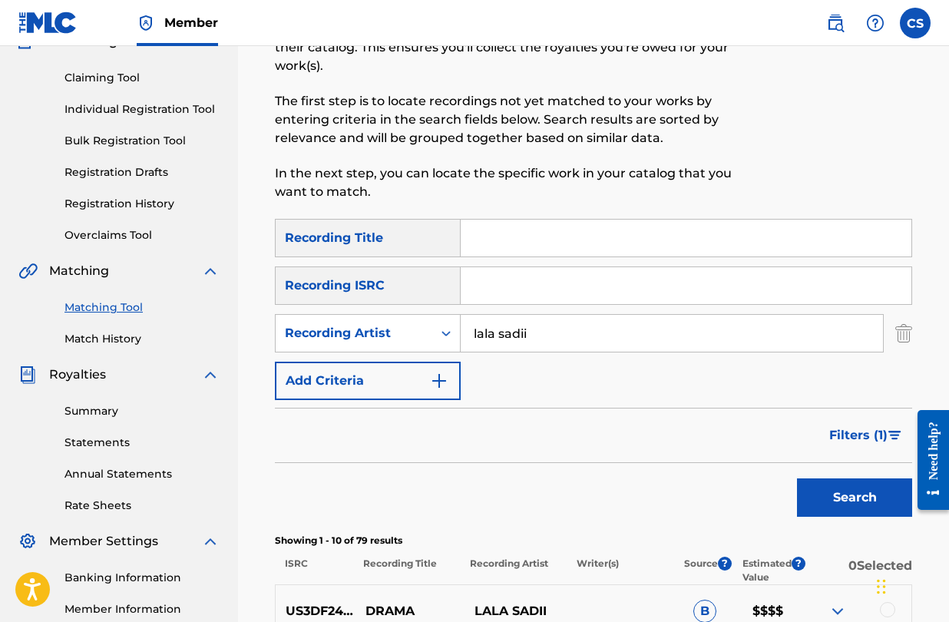
click at [489, 243] on input "Search Form" at bounding box center [686, 238] width 451 height 37
type input "24/7"
drag, startPoint x: 531, startPoint y: 333, endPoint x: 421, endPoint y: 329, distance: 109.9
click at [421, 329] on div "SearchWithCriteria3304614c-5c46-49bb-92a6-a58932d24c39 Recording Artist [PERSON…" at bounding box center [594, 333] width 638 height 38
click at [797, 479] on button "Search" at bounding box center [854, 498] width 115 height 38
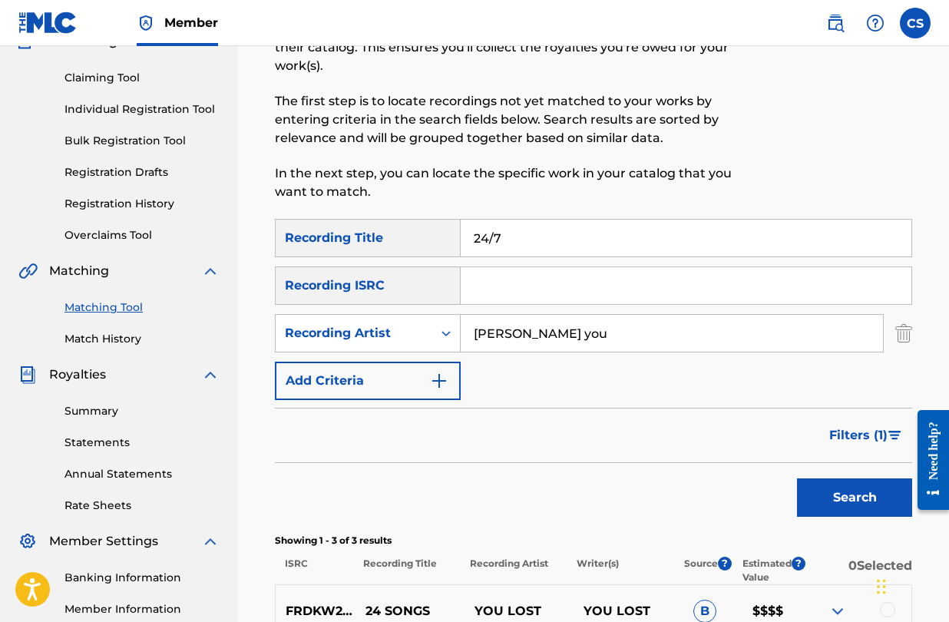
type input "[PERSON_NAME]"
click at [818, 497] on button "Search" at bounding box center [854, 498] width 115 height 38
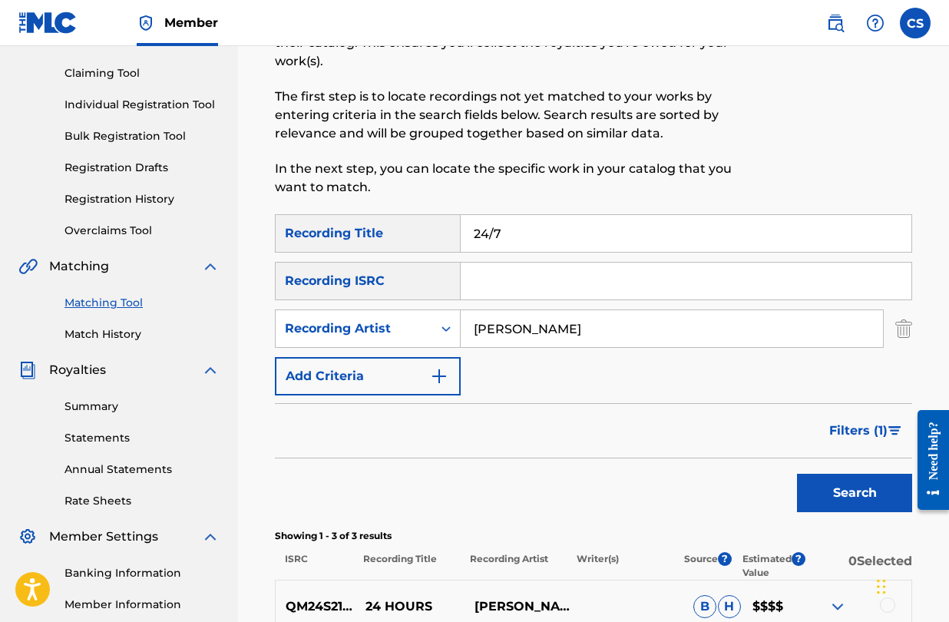
scroll to position [151, 0]
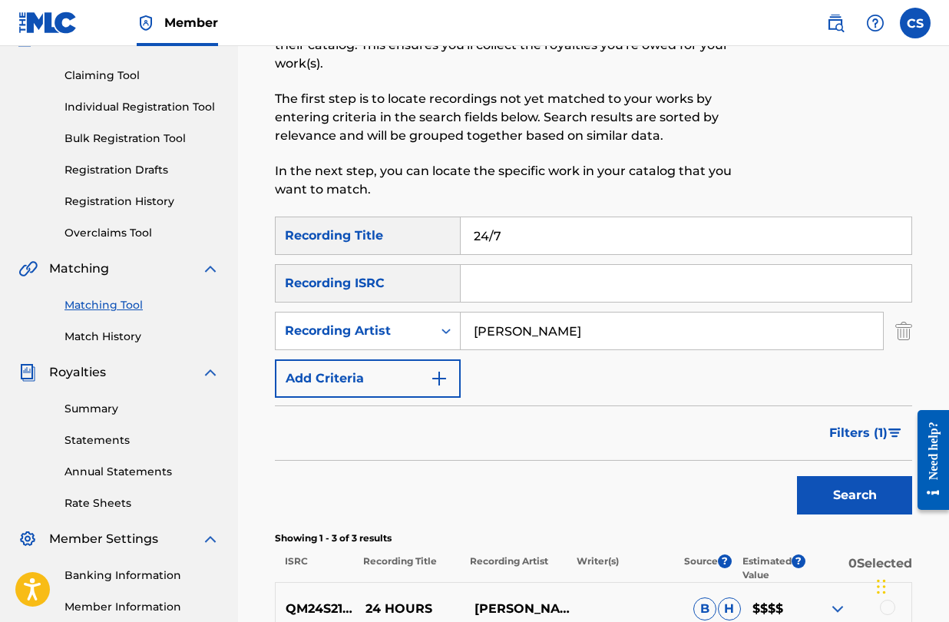
drag, startPoint x: 522, startPoint y: 238, endPoint x: 442, endPoint y: 233, distance: 80.1
click at [442, 233] on div "SearchWithCriteriad4a35d97-87bb-4ad2-b1cc-bd3bcbc8bb4d Recording Title 24/7" at bounding box center [594, 236] width 638 height 38
type input "twenty four / seven"
click at [797, 476] on button "Search" at bounding box center [854, 495] width 115 height 38
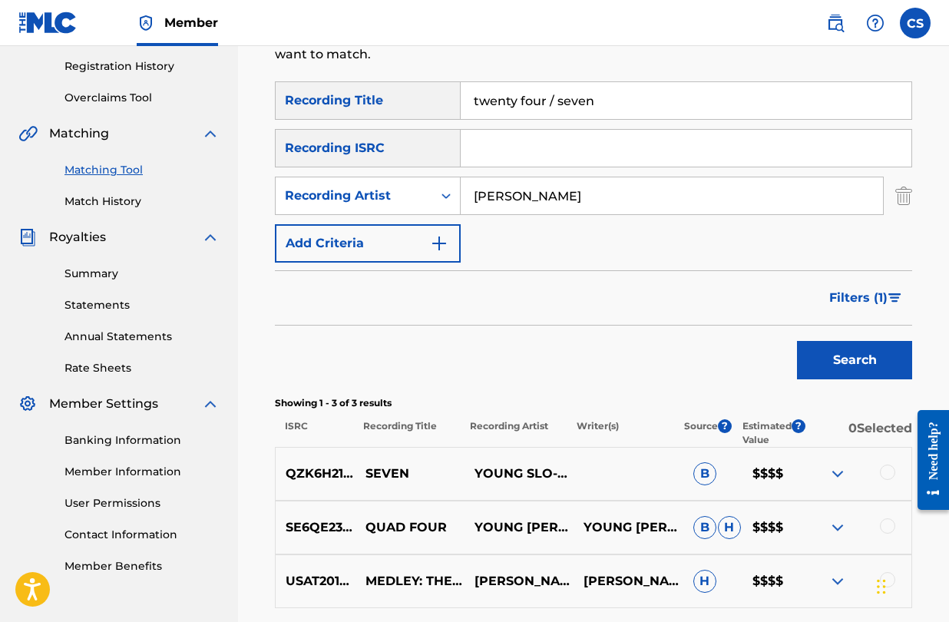
scroll to position [284, 0]
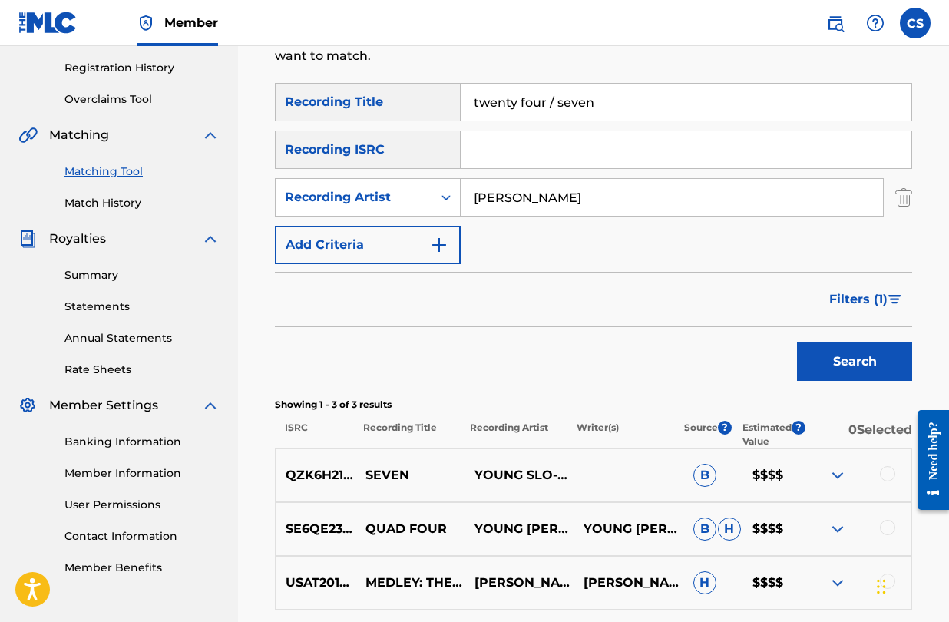
click at [874, 298] on span "Filters ( 1 )" at bounding box center [859, 299] width 58 height 18
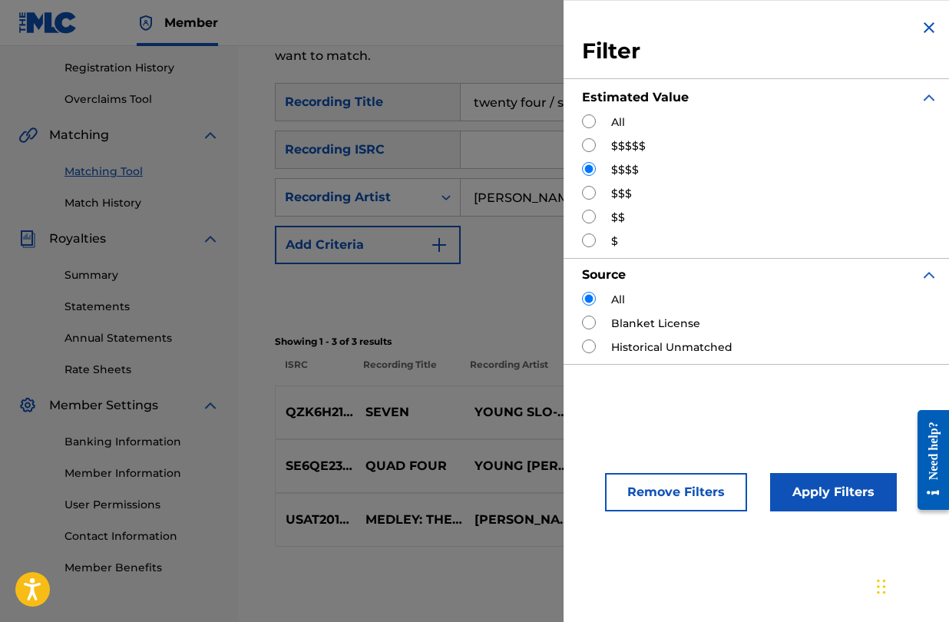
click at [588, 118] on input "Search Form" at bounding box center [589, 121] width 14 height 14
radio input "true"
click at [852, 502] on button "Apply Filters" at bounding box center [833, 492] width 127 height 38
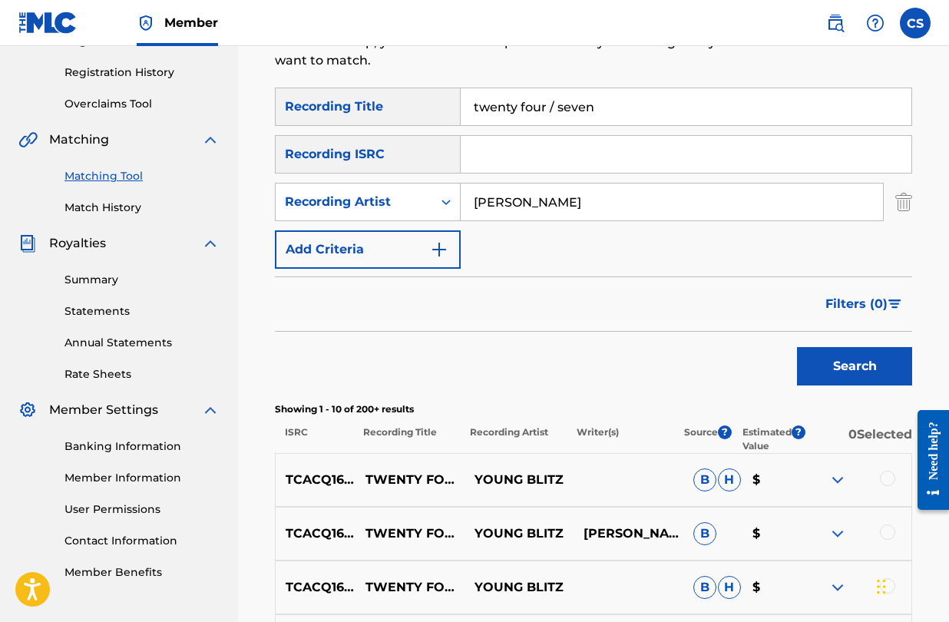
scroll to position [267, 0]
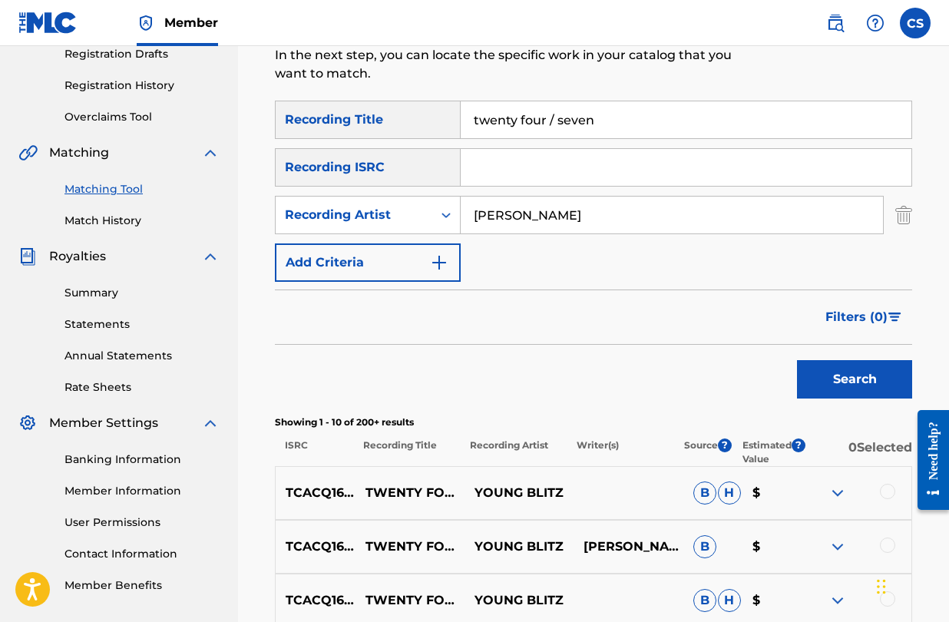
click at [559, 122] on input "twenty four / seven" at bounding box center [686, 119] width 451 height 37
click at [797, 360] on button "Search" at bounding box center [854, 379] width 115 height 38
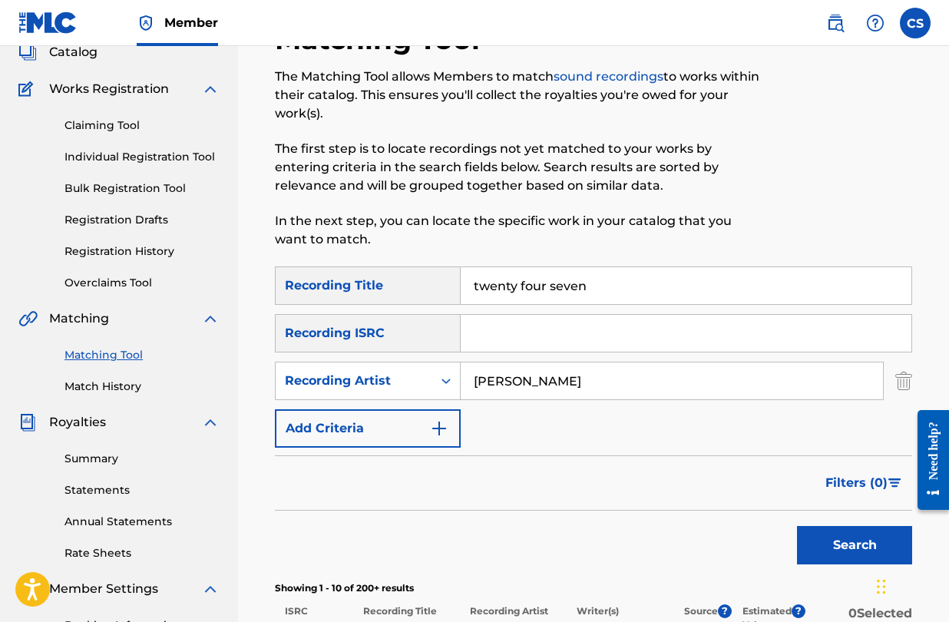
scroll to position [0, 0]
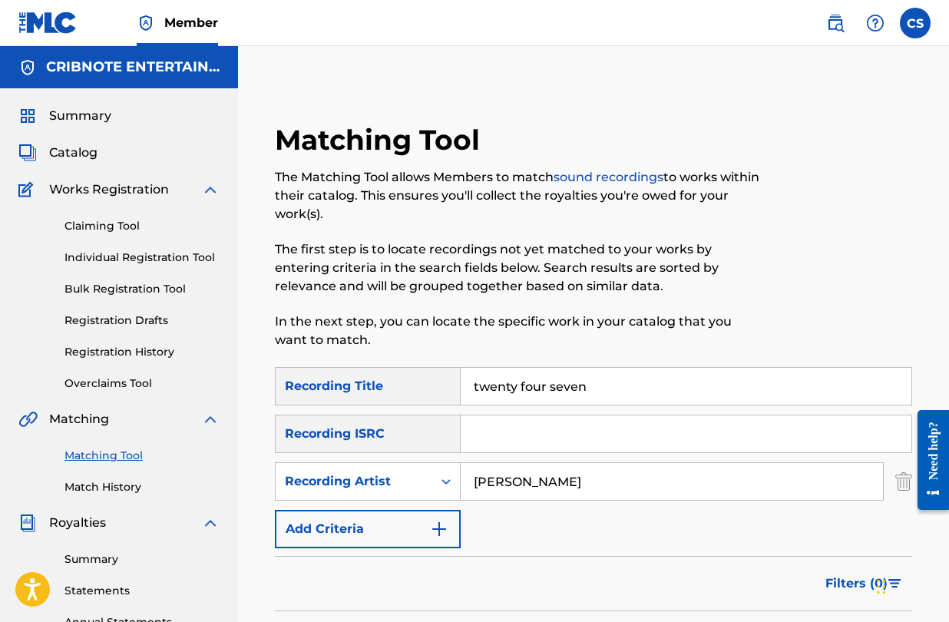
drag, startPoint x: 592, startPoint y: 376, endPoint x: 613, endPoint y: 392, distance: 26.4
click at [613, 392] on input "twenty four seven" at bounding box center [686, 386] width 451 height 37
type input "ouvre ton couer"
drag, startPoint x: 605, startPoint y: 482, endPoint x: 439, endPoint y: 462, distance: 166.3
click at [439, 462] on div "SearchWithCriteria3304614c-5c46-49bb-92a6-a58932d24c39 Recording Artist [PERSON…" at bounding box center [594, 481] width 638 height 38
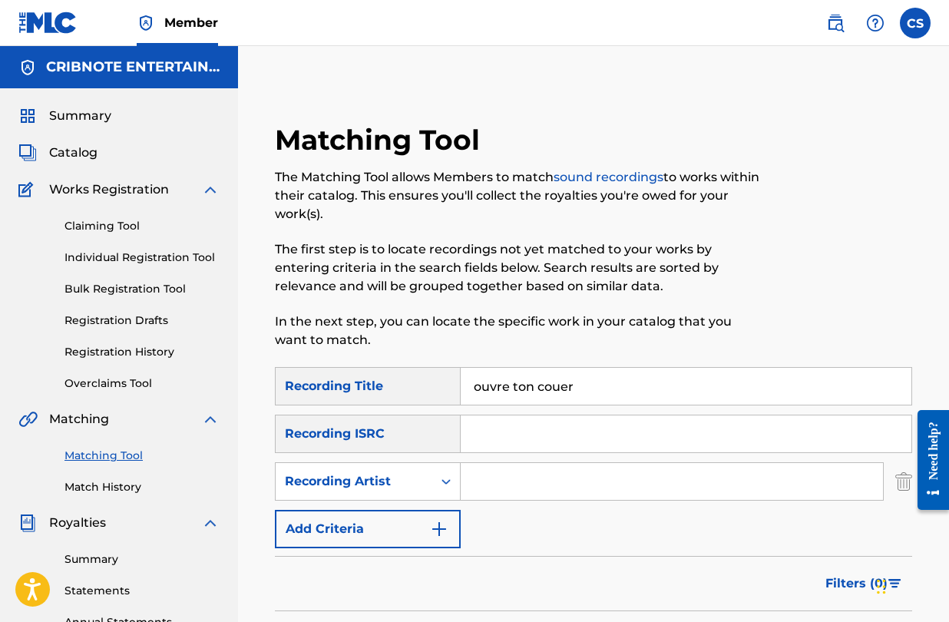
drag, startPoint x: 578, startPoint y: 388, endPoint x: 545, endPoint y: 388, distance: 33.0
click at [545, 388] on input "ouvre ton couer" at bounding box center [686, 386] width 451 height 37
type input "ouvre ton coeur"
click at [536, 480] on input "Search Form" at bounding box center [672, 481] width 423 height 37
type input "[PERSON_NAME]"
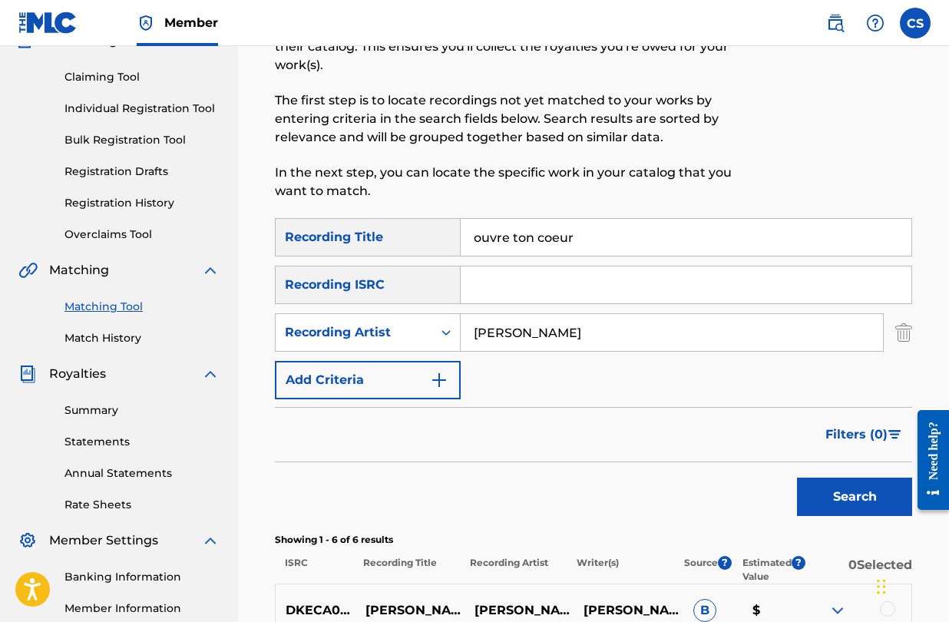
scroll to position [160, 0]
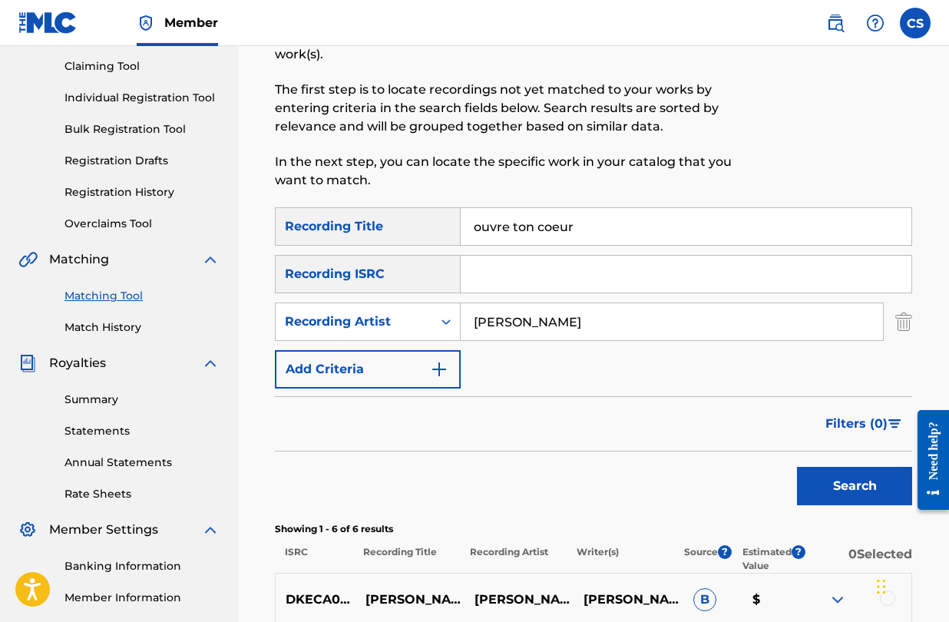
click at [814, 485] on button "Search" at bounding box center [854, 486] width 115 height 38
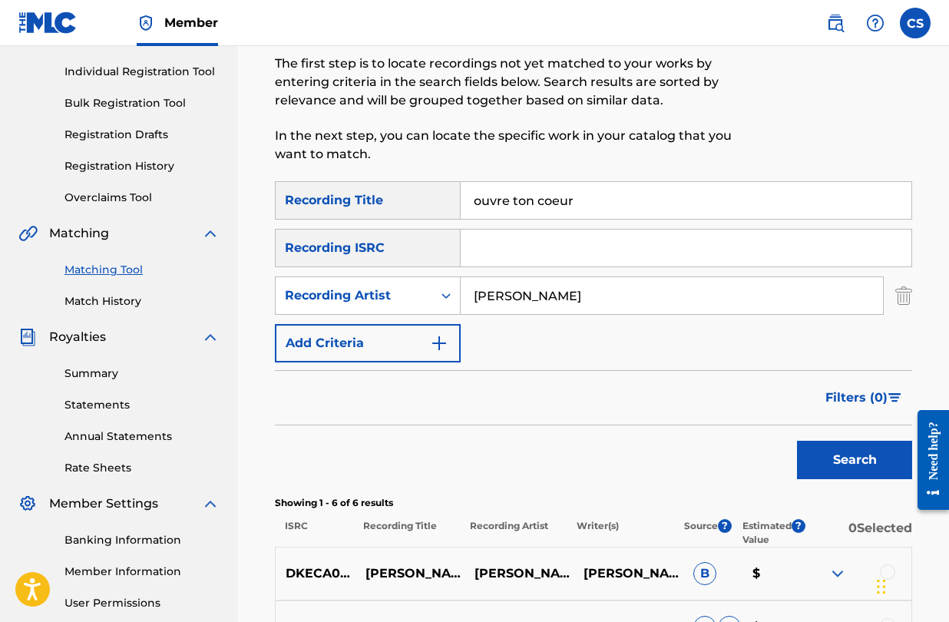
scroll to position [181, 0]
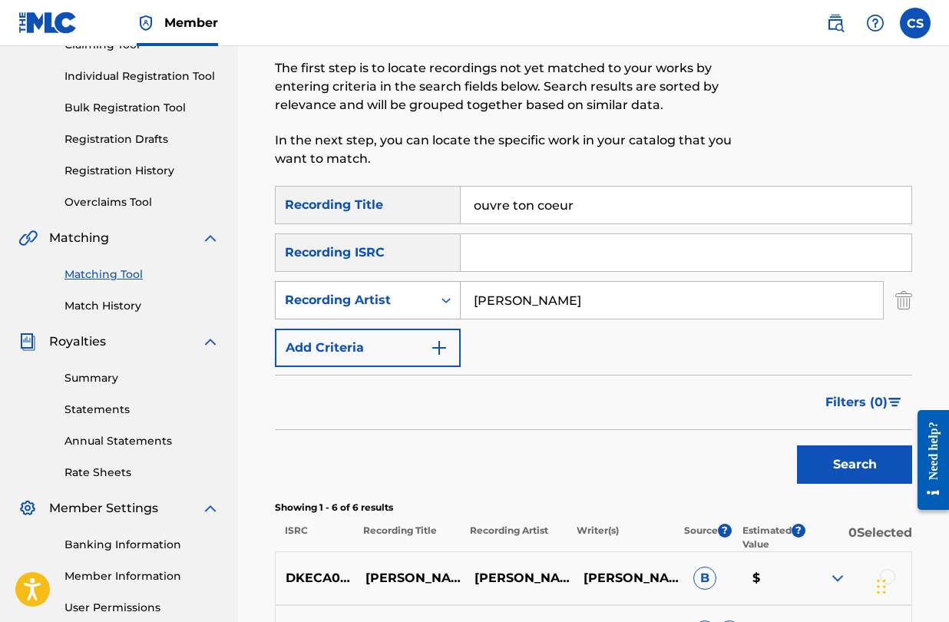
drag, startPoint x: 575, startPoint y: 297, endPoint x: 436, endPoint y: 289, distance: 139.3
click at [436, 289] on div "SearchWithCriteria3304614c-5c46-49bb-92a6-a58932d24c39 Recording Artist [PERSON…" at bounding box center [594, 300] width 638 height 38
click at [797, 446] on button "Search" at bounding box center [854, 465] width 115 height 38
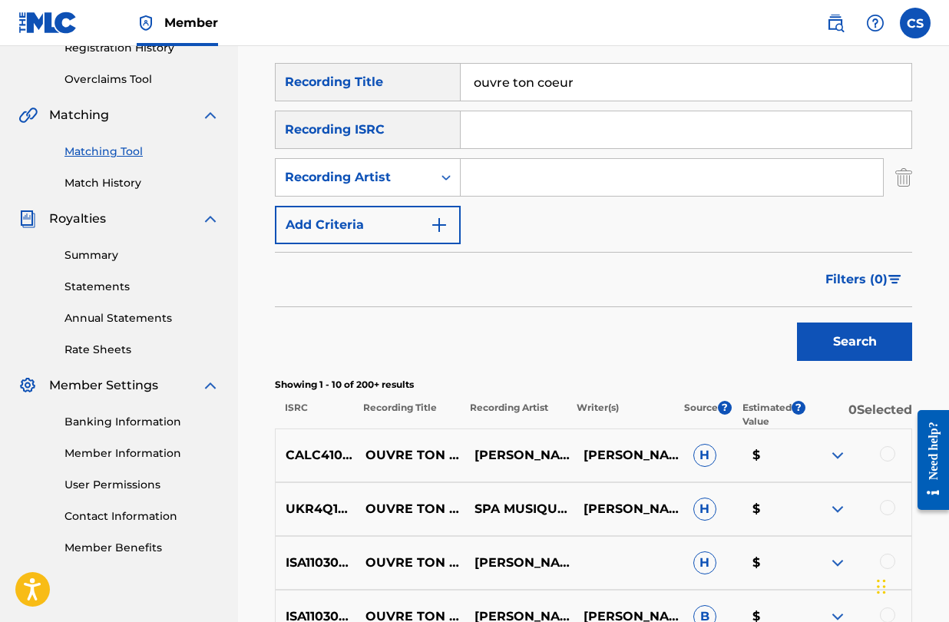
scroll to position [303, 0]
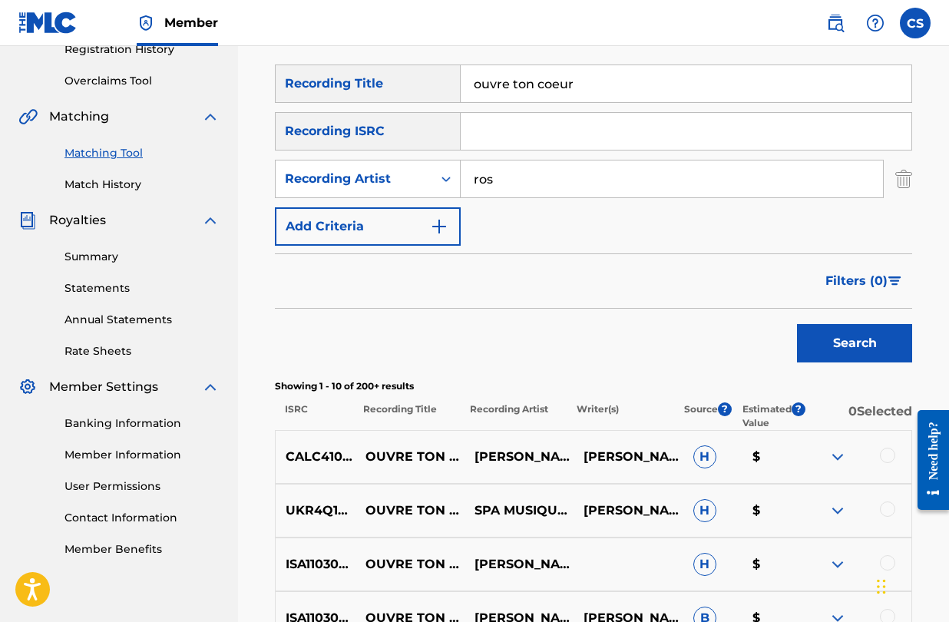
type input "ros"
click at [797, 324] on button "Search" at bounding box center [854, 343] width 115 height 38
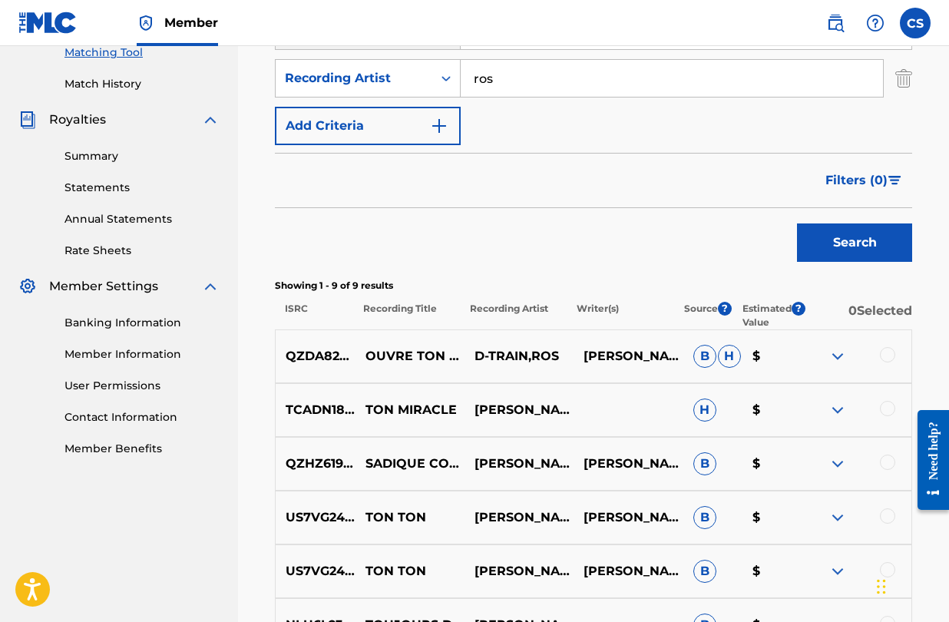
scroll to position [402, 0]
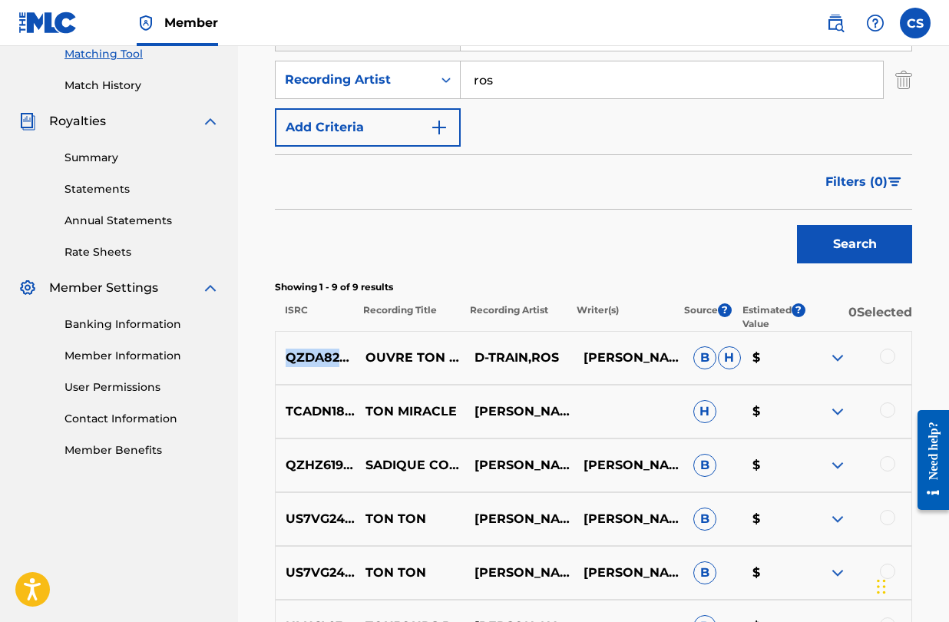
drag, startPoint x: 287, startPoint y: 357, endPoint x: 385, endPoint y: 360, distance: 97.6
click at [356, 360] on p "QZDA82244446" at bounding box center [316, 358] width 80 height 18
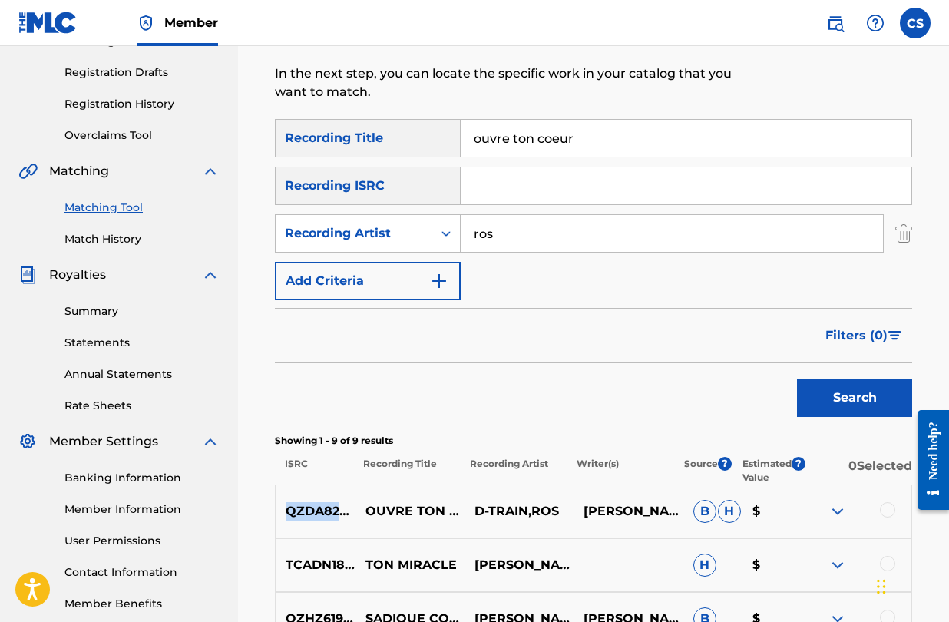
scroll to position [216, 0]
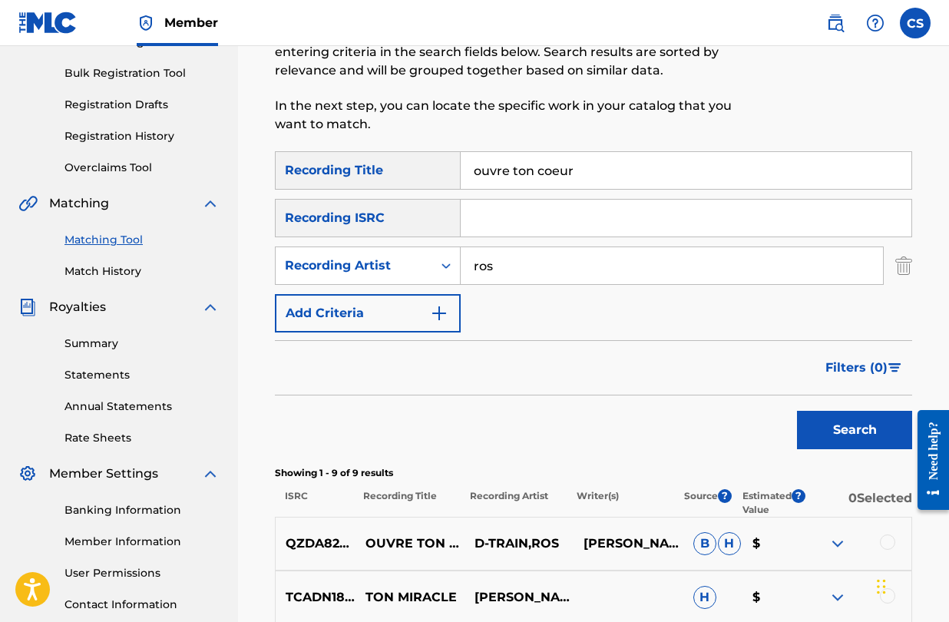
click at [512, 210] on input "Search Form" at bounding box center [686, 218] width 451 height 37
paste input "QZDA82244446"
type input "QZDA82244446"
drag, startPoint x: 515, startPoint y: 268, endPoint x: 427, endPoint y: 255, distance: 89.3
click at [427, 255] on div "SearchWithCriteria3304614c-5c46-49bb-92a6-a58932d24c39 Recording Artist ros" at bounding box center [594, 266] width 638 height 38
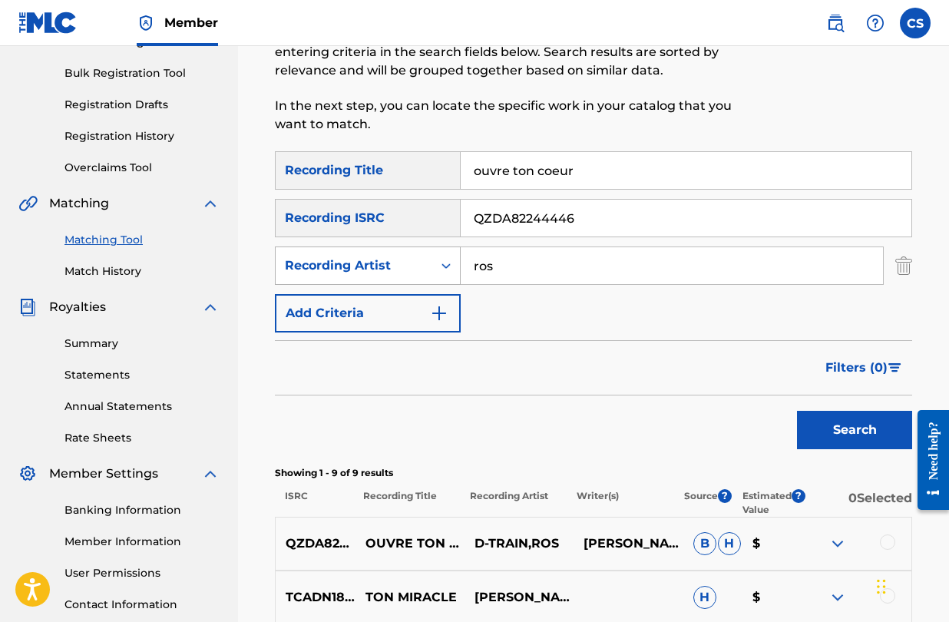
type input "\"
click at [823, 429] on button "Search" at bounding box center [854, 430] width 115 height 38
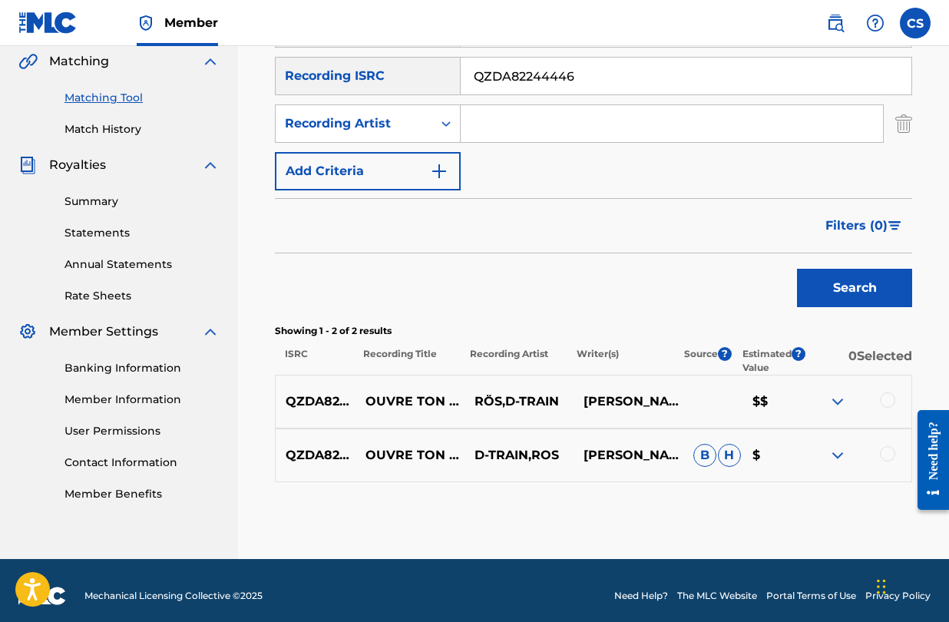
scroll to position [369, 0]
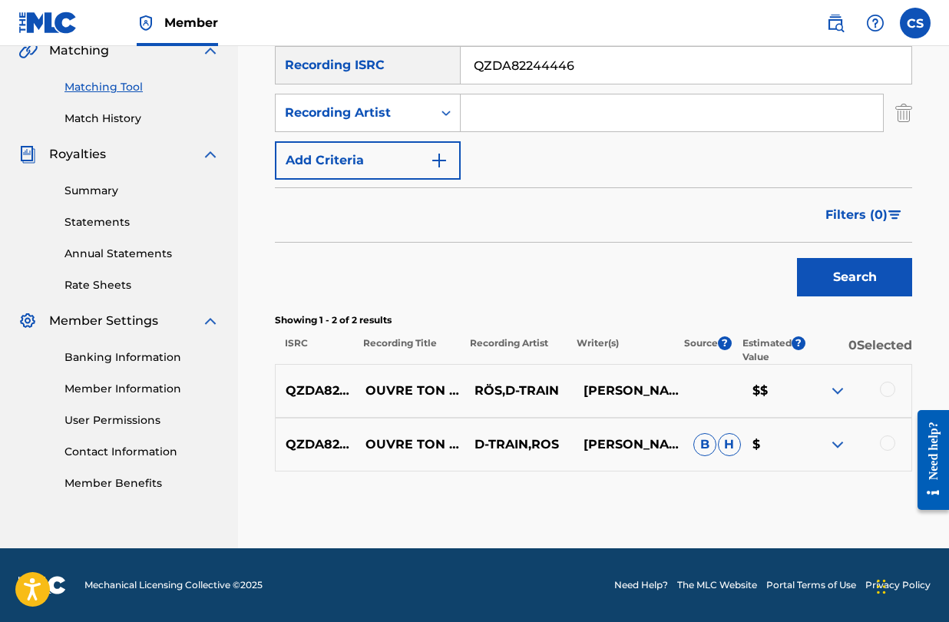
click at [889, 385] on div at bounding box center [887, 389] width 15 height 15
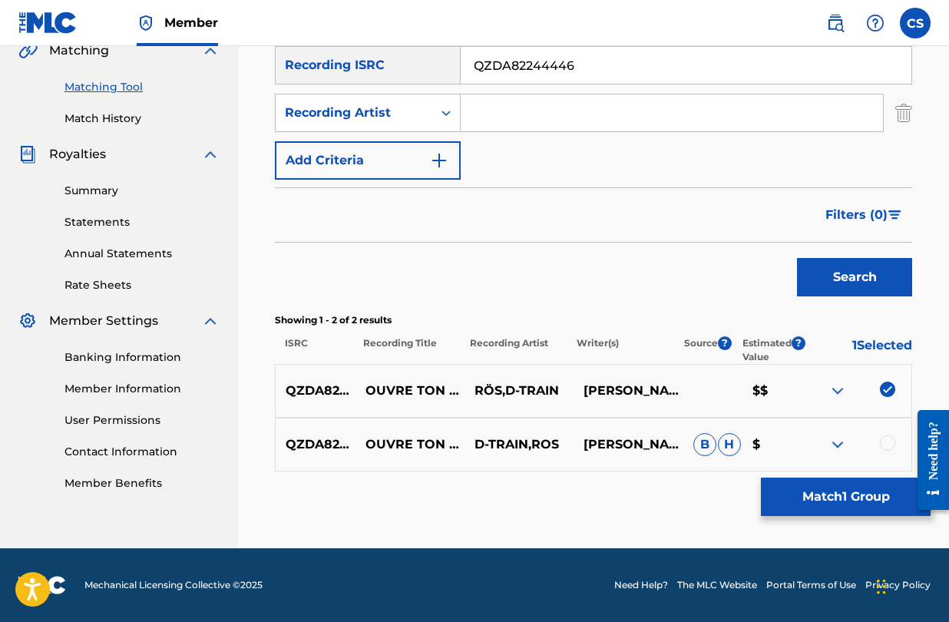
click at [885, 457] on div "QZDA82244446 OUVRE TON COEUR (FEAT. D-TRAIN) (RADIO EDIT) D-TRAIN,ROS [PERSON_N…" at bounding box center [594, 445] width 638 height 54
click at [887, 446] on div at bounding box center [887, 443] width 15 height 15
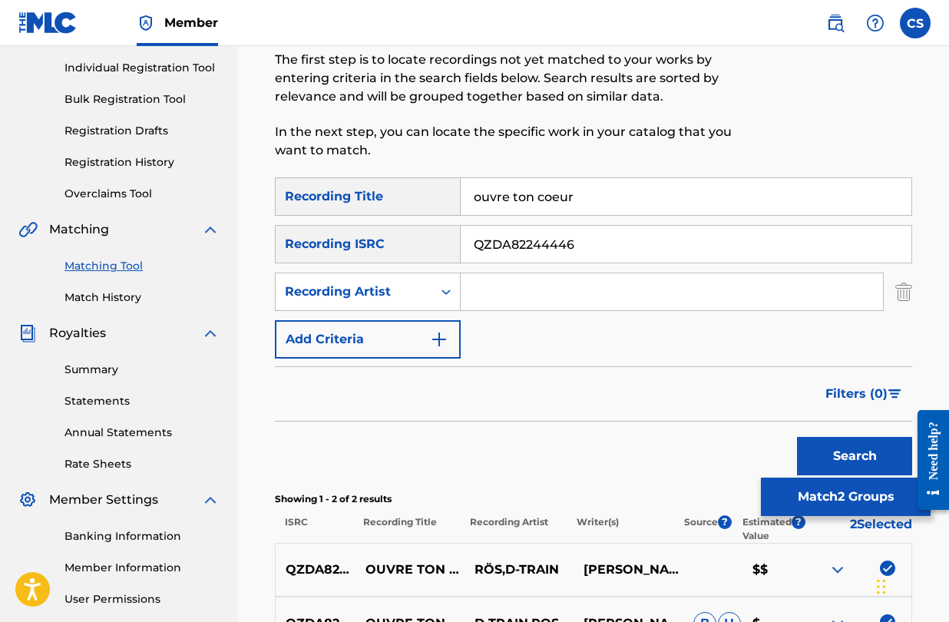
scroll to position [176, 0]
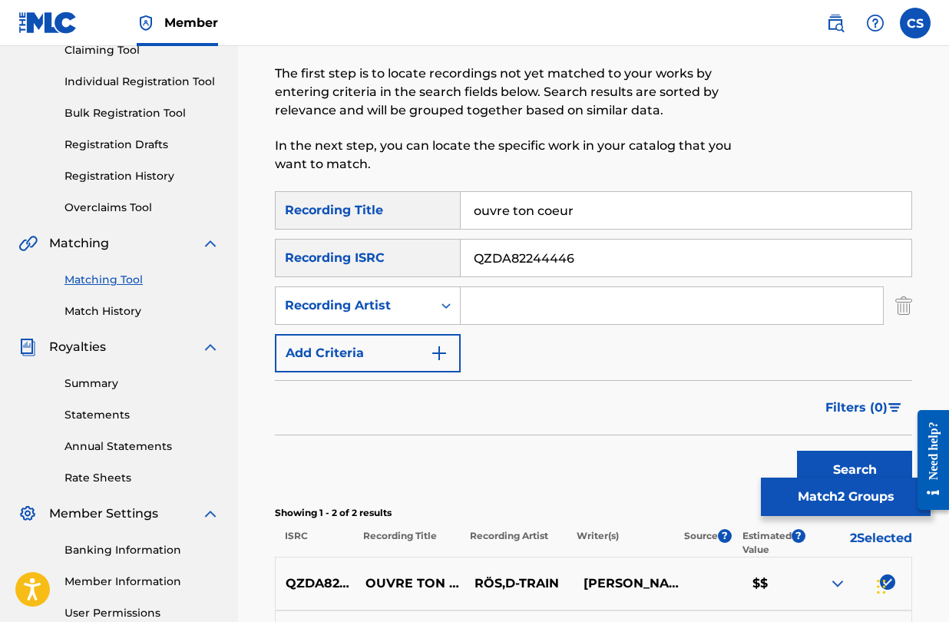
drag, startPoint x: 603, startPoint y: 267, endPoint x: 460, endPoint y: 254, distance: 143.4
click at [460, 254] on div "SearchWithCriteria36b9cca9-f150-4992-b396-df602ed11870 Recording ISRC QZDA82244…" at bounding box center [594, 258] width 638 height 38
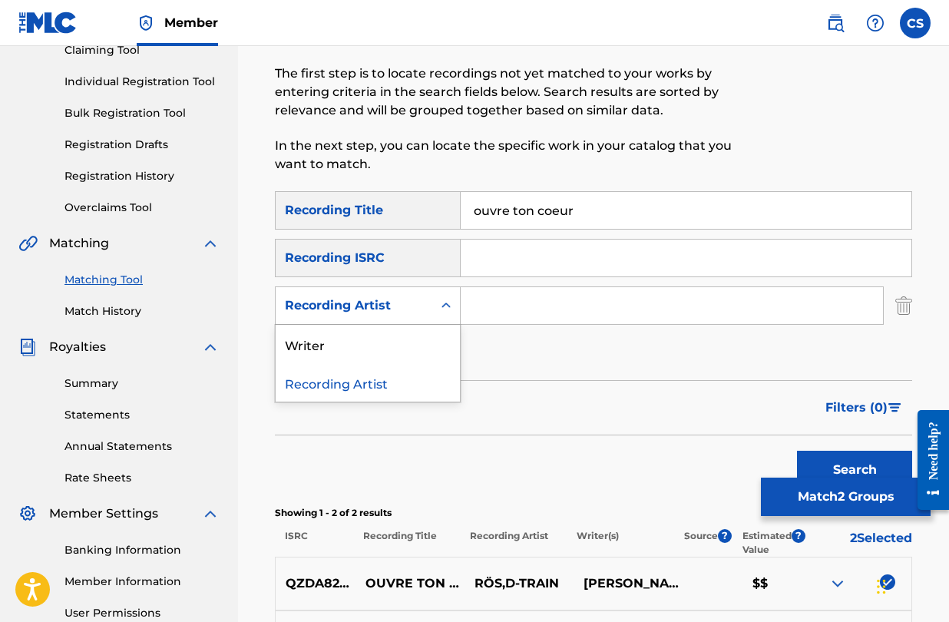
click at [430, 304] on div "Recording Artist" at bounding box center [354, 305] width 157 height 29
click at [421, 347] on div "Writer" at bounding box center [368, 344] width 184 height 38
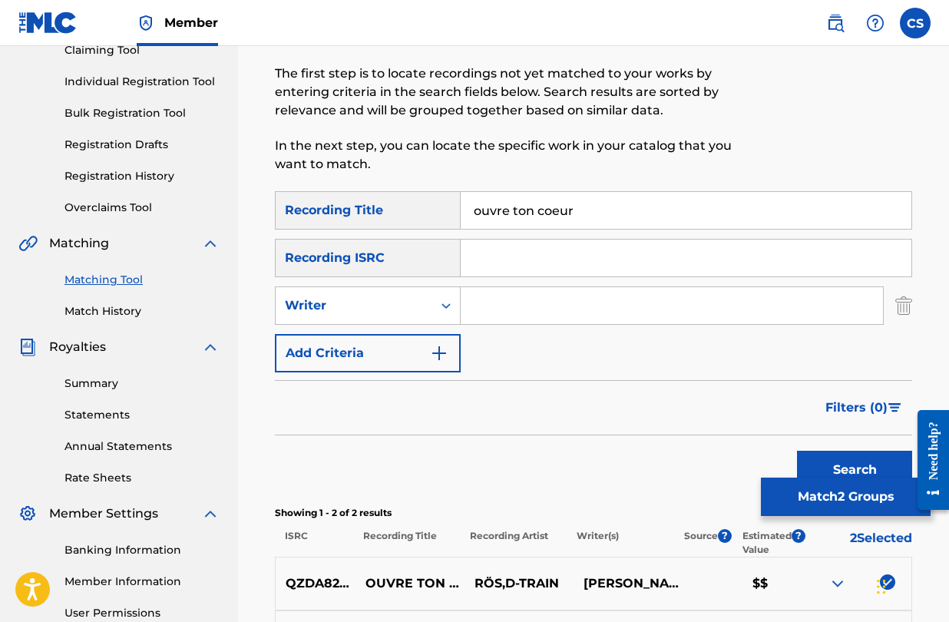
click at [515, 303] on input "Search Form" at bounding box center [672, 305] width 423 height 37
type input "sains"
click at [797, 451] on button "Search" at bounding box center [854, 470] width 115 height 38
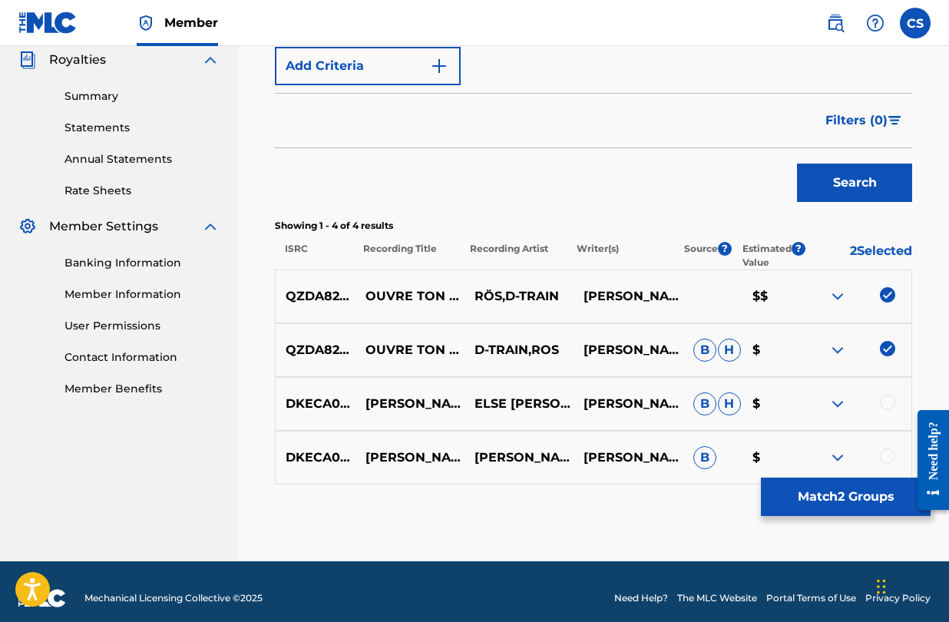
scroll to position [476, 0]
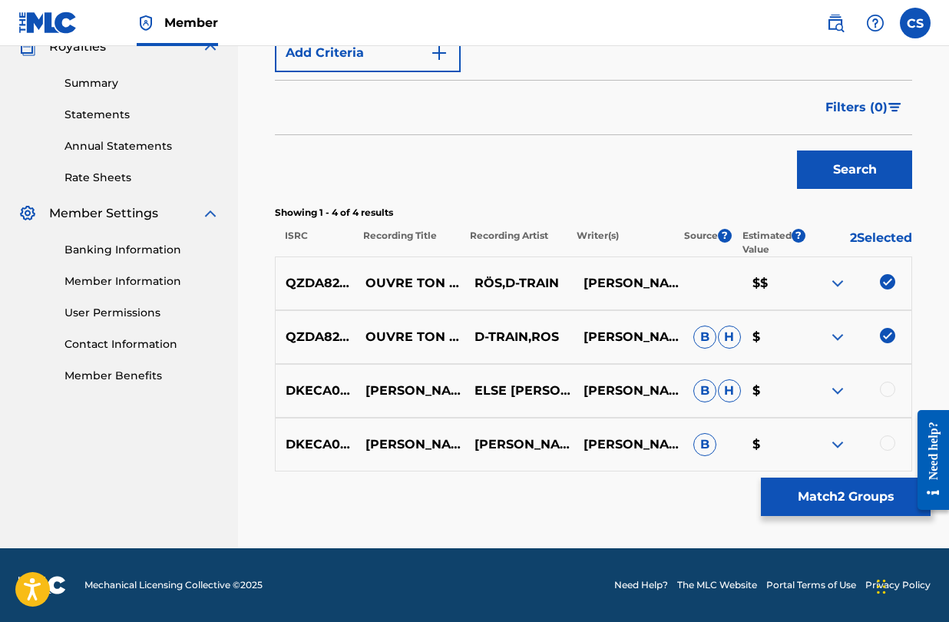
click at [846, 491] on button "Match 2 Groups" at bounding box center [846, 497] width 170 height 38
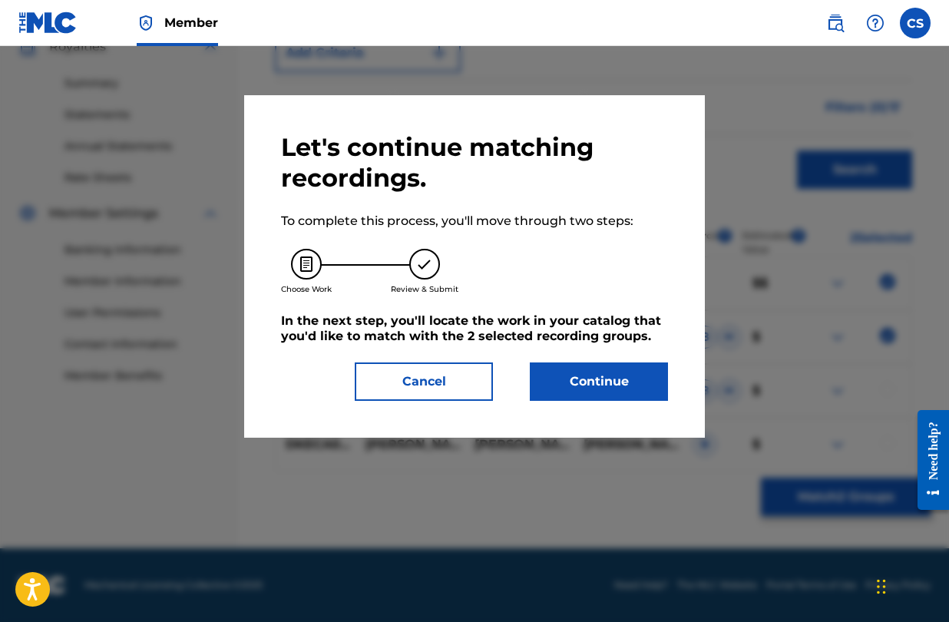
click at [631, 376] on button "Continue" at bounding box center [599, 382] width 138 height 38
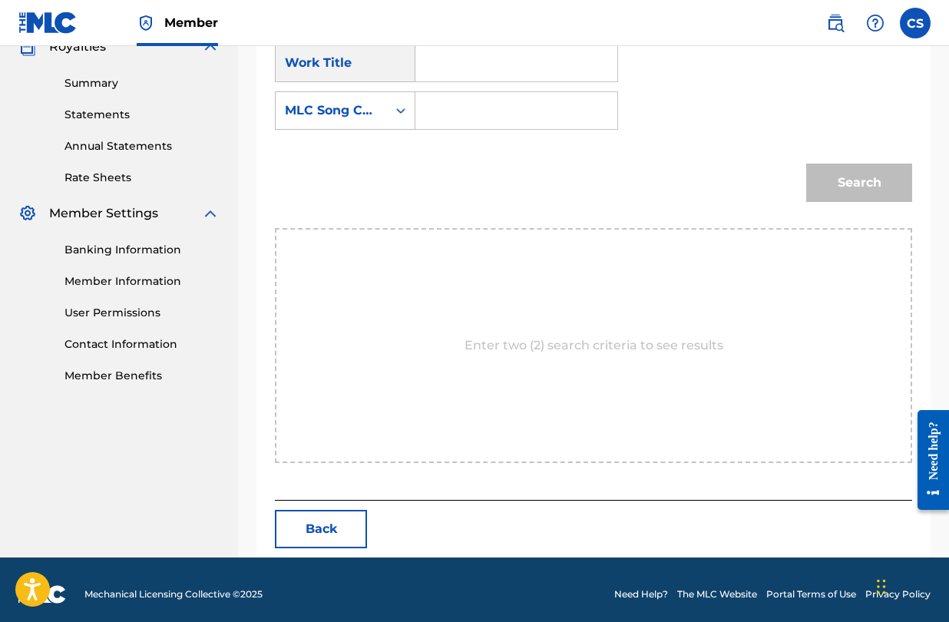
click at [446, 111] on input "Search Form" at bounding box center [517, 110] width 176 height 37
paste input "OD2NBS"
type input "OD2NBS"
click at [477, 57] on input "Search Form" at bounding box center [517, 63] width 176 height 37
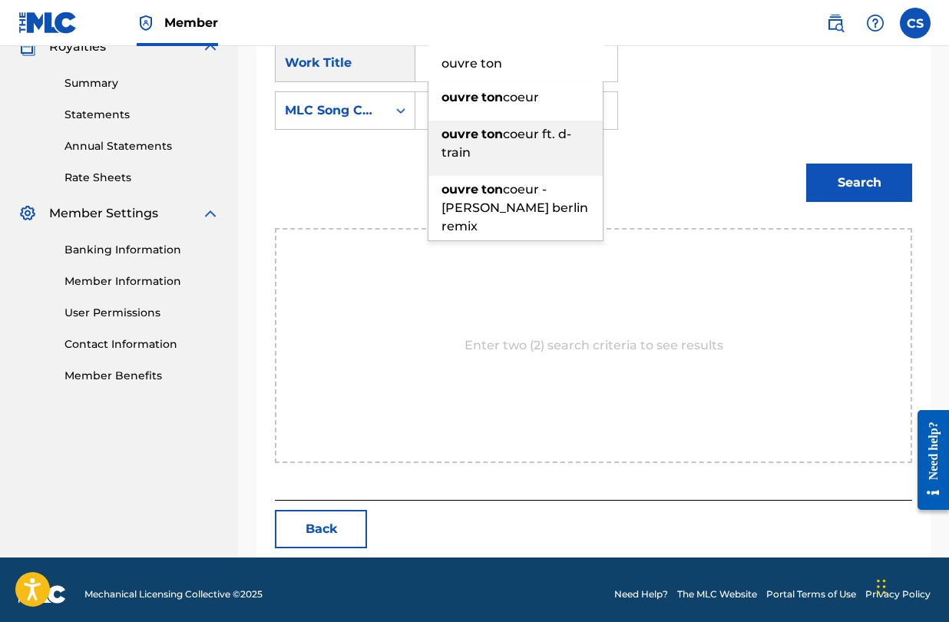
click at [487, 136] on strong "ton" at bounding box center [493, 134] width 22 height 15
type input "ouvre ton coeur ft. d-train"
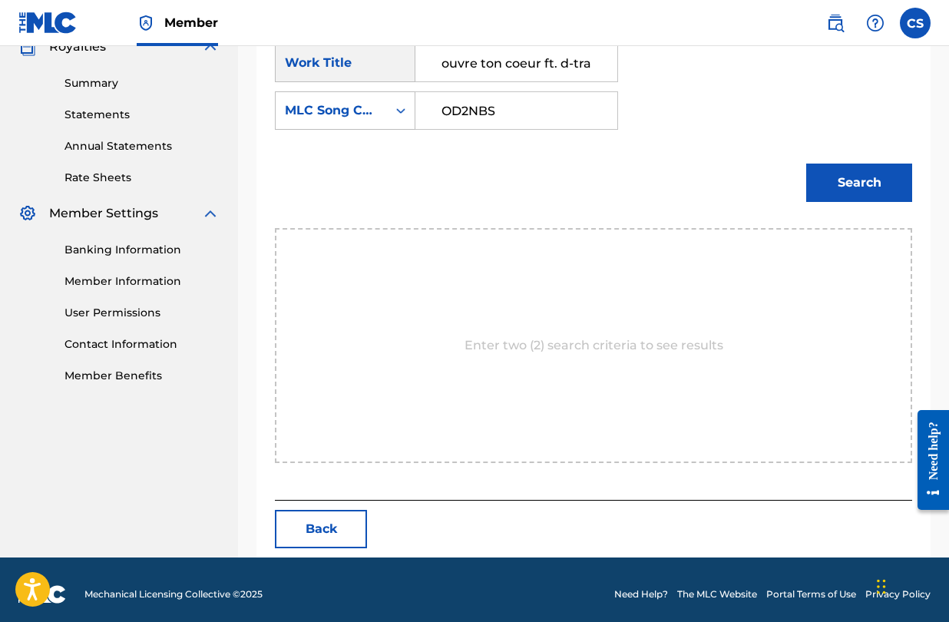
click at [833, 178] on button "Search" at bounding box center [860, 183] width 106 height 38
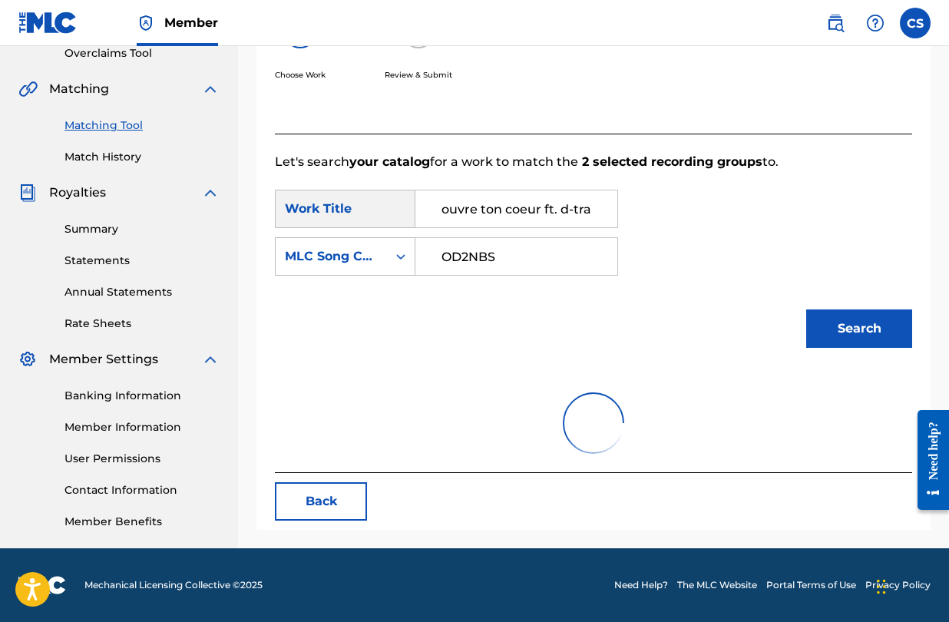
scroll to position [440, 0]
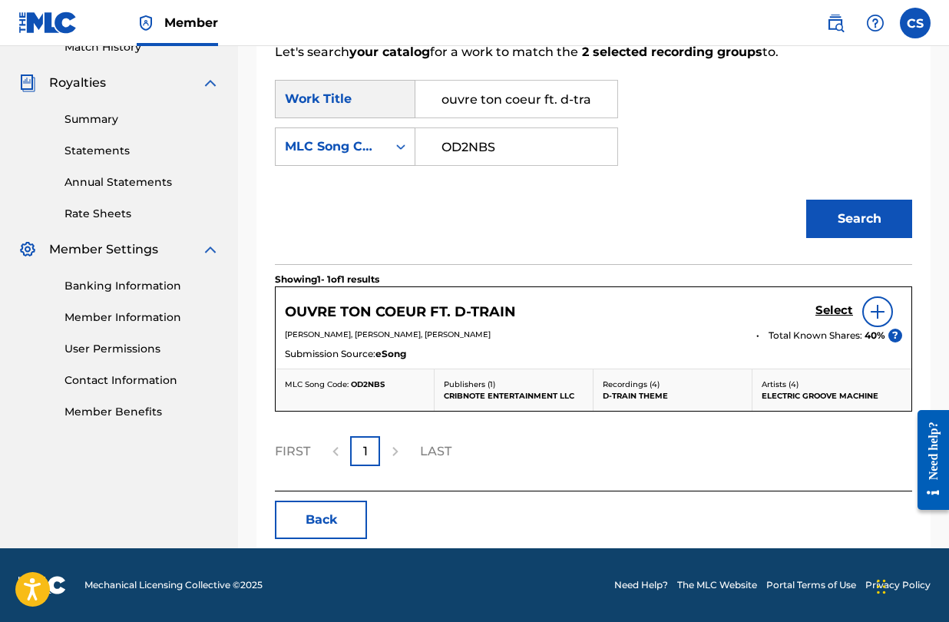
click at [830, 315] on h5 "Select" at bounding box center [835, 310] width 38 height 15
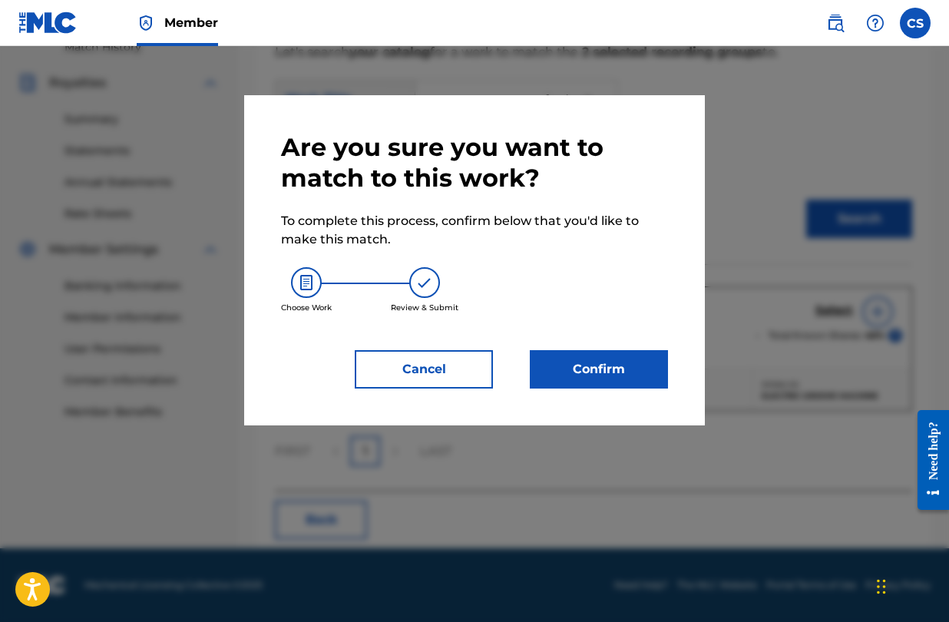
click at [617, 389] on div "Are you sure you want to match to this work? To complete this process, confirm …" at bounding box center [474, 260] width 461 height 330
click at [623, 378] on button "Confirm" at bounding box center [599, 369] width 138 height 38
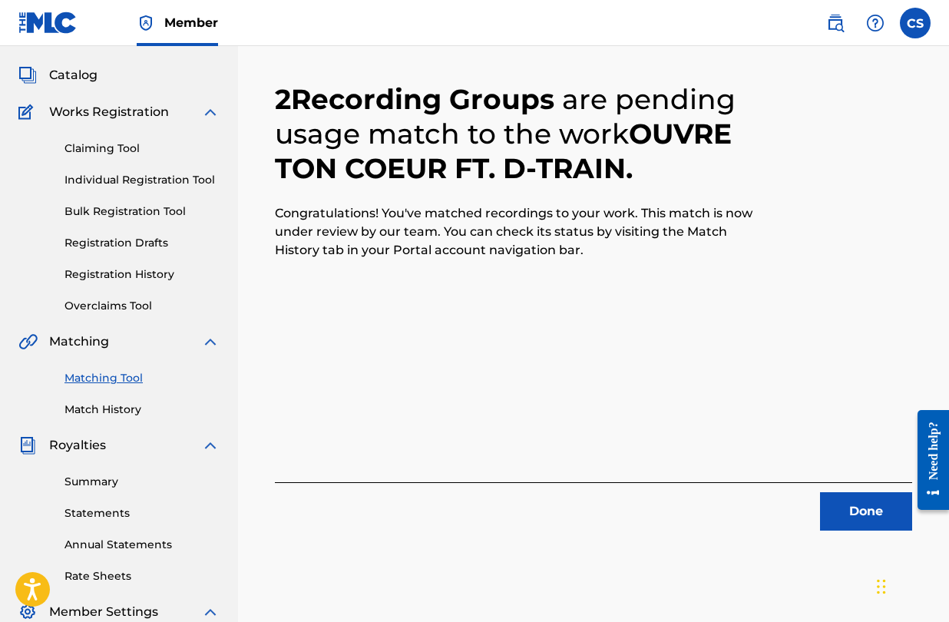
scroll to position [75, 0]
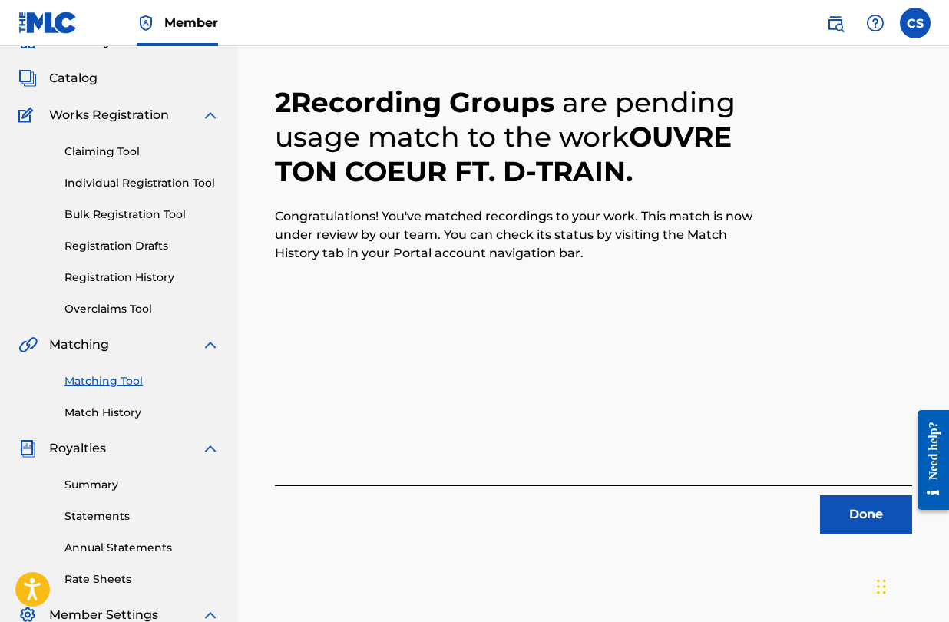
click at [82, 159] on link "Claiming Tool" at bounding box center [142, 152] width 155 height 16
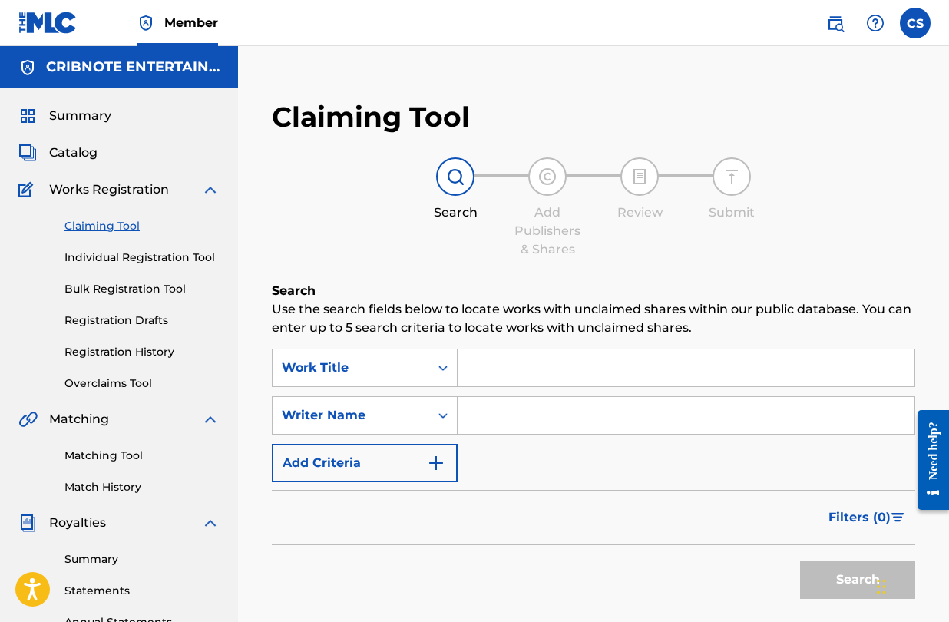
click at [82, 158] on span "Catalog" at bounding box center [73, 153] width 48 height 18
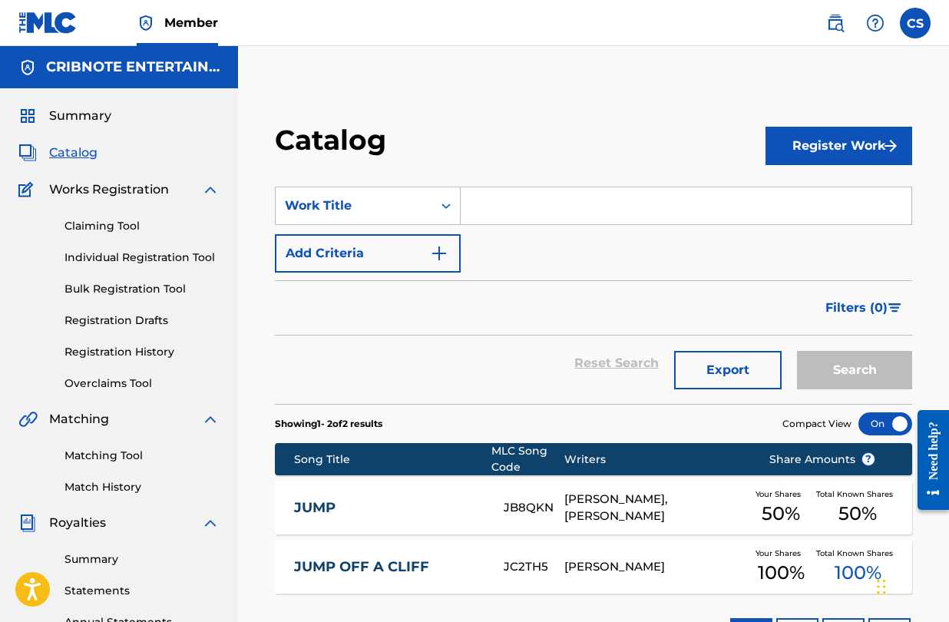
click at [553, 198] on input "Search Form" at bounding box center [686, 205] width 451 height 37
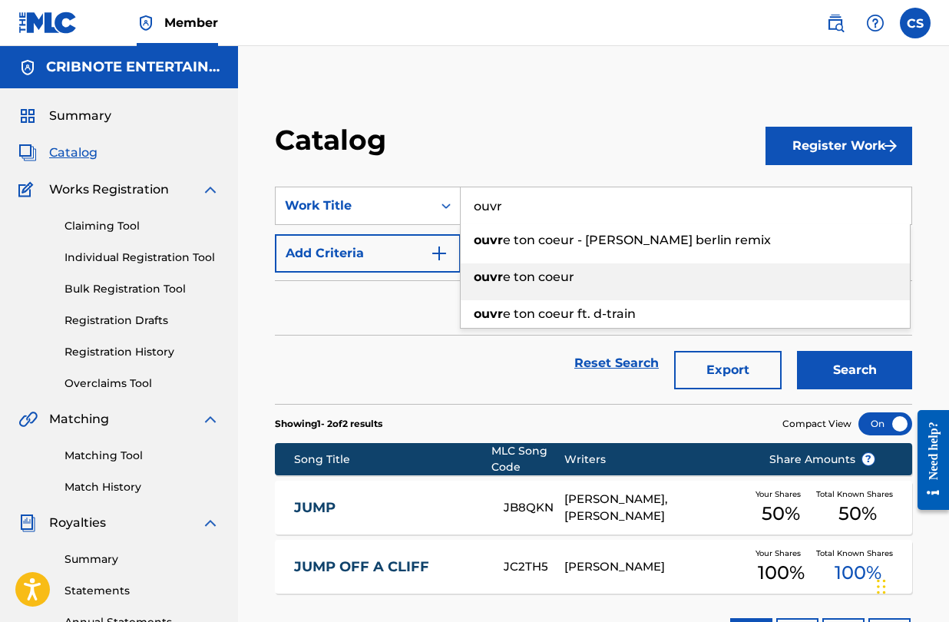
click at [564, 273] on span "e ton coeur" at bounding box center [538, 277] width 71 height 15
type input "ouvre ton coeur"
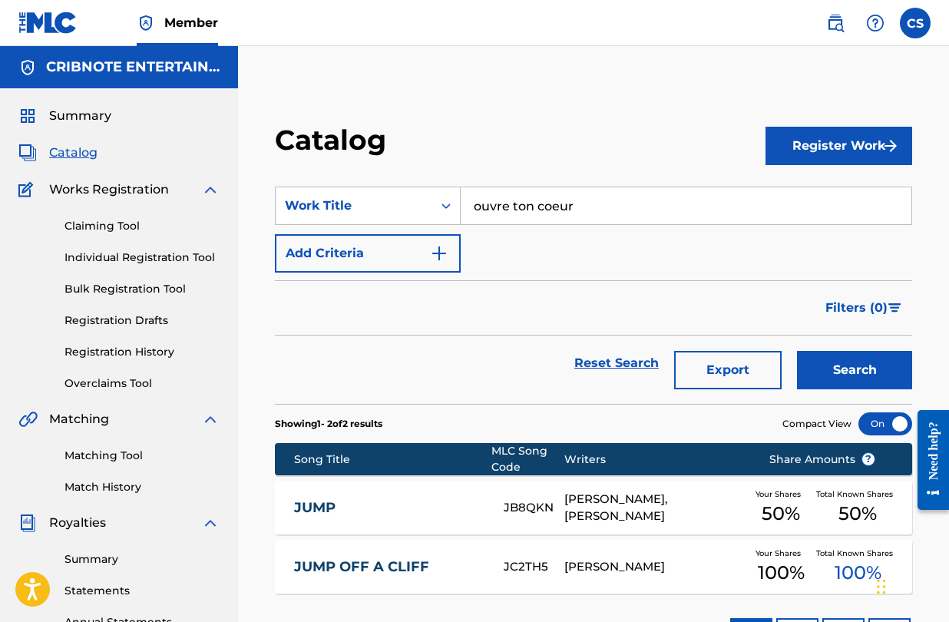
click at [850, 372] on button "Search" at bounding box center [854, 370] width 115 height 38
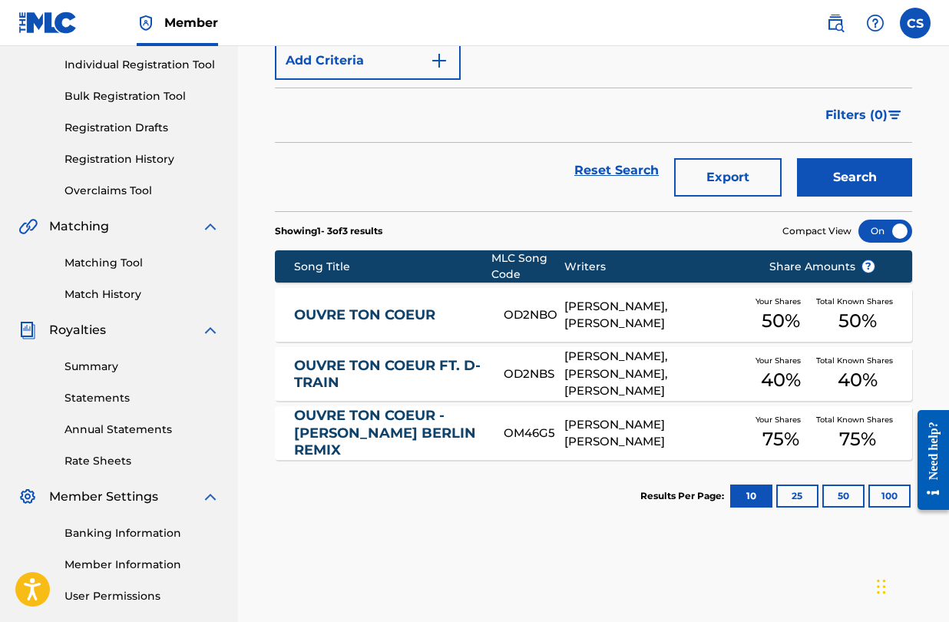
scroll to position [224, 0]
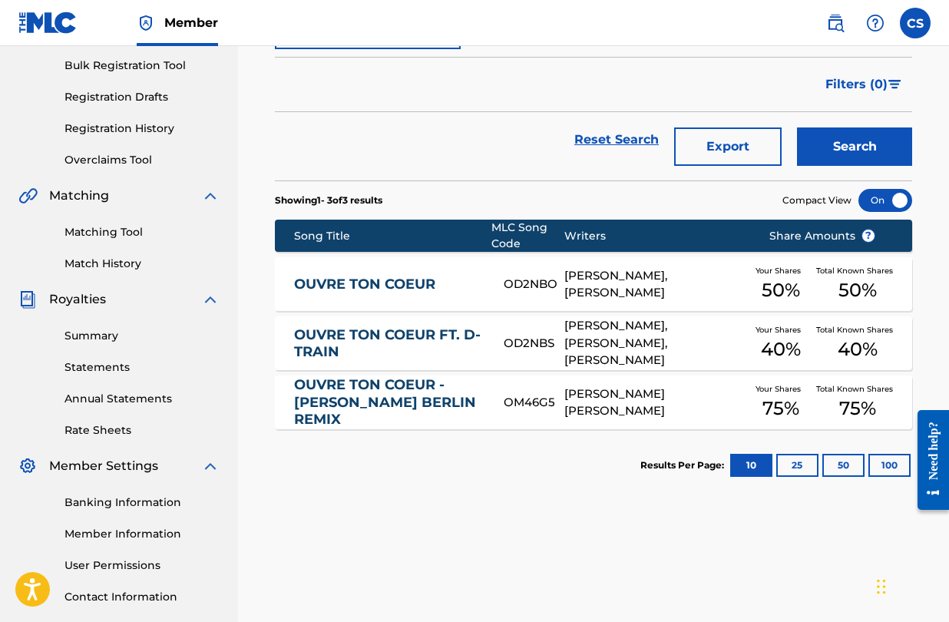
click at [408, 289] on link "OUVRE TON COEUR" at bounding box center [388, 285] width 189 height 18
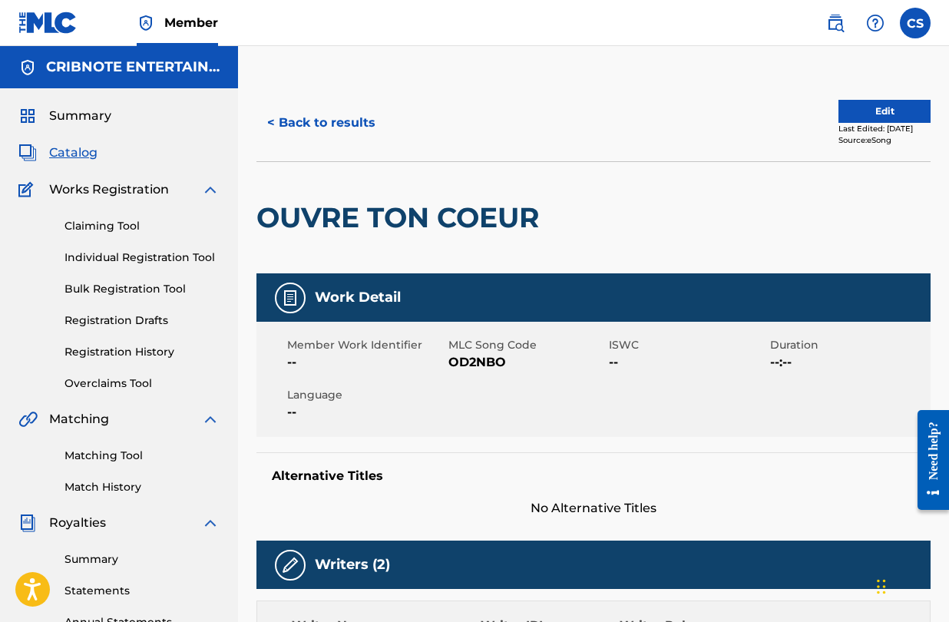
click at [864, 112] on button "Edit" at bounding box center [885, 111] width 92 height 23
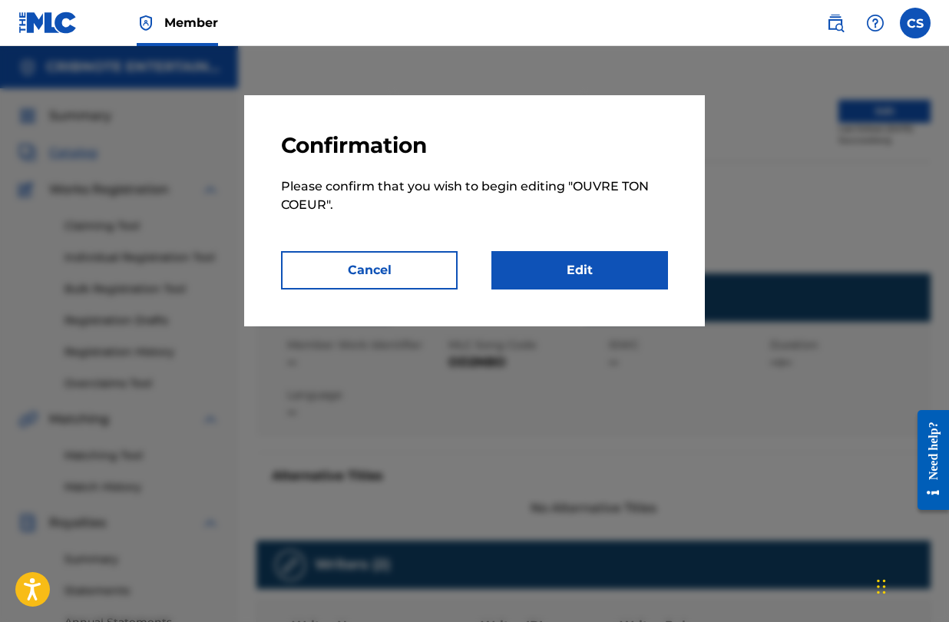
click at [623, 281] on link "Edit" at bounding box center [580, 270] width 177 height 38
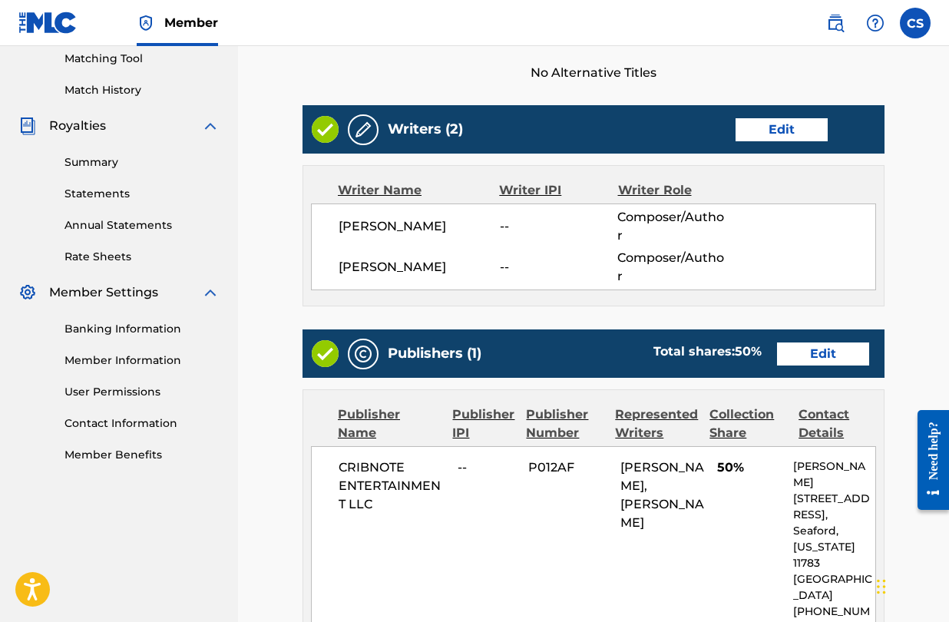
scroll to position [387, 0]
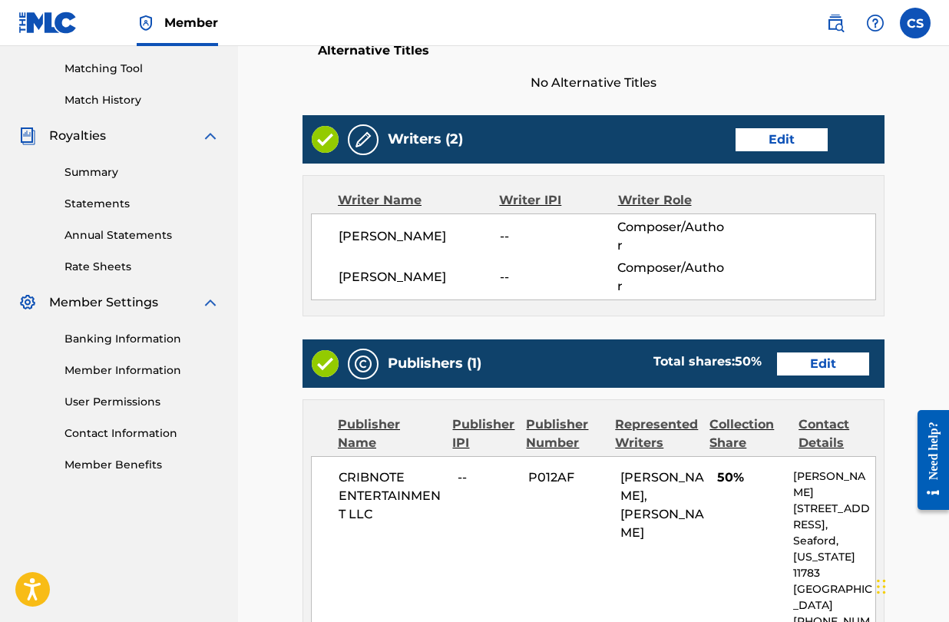
click at [825, 353] on link "Edit" at bounding box center [823, 364] width 92 height 23
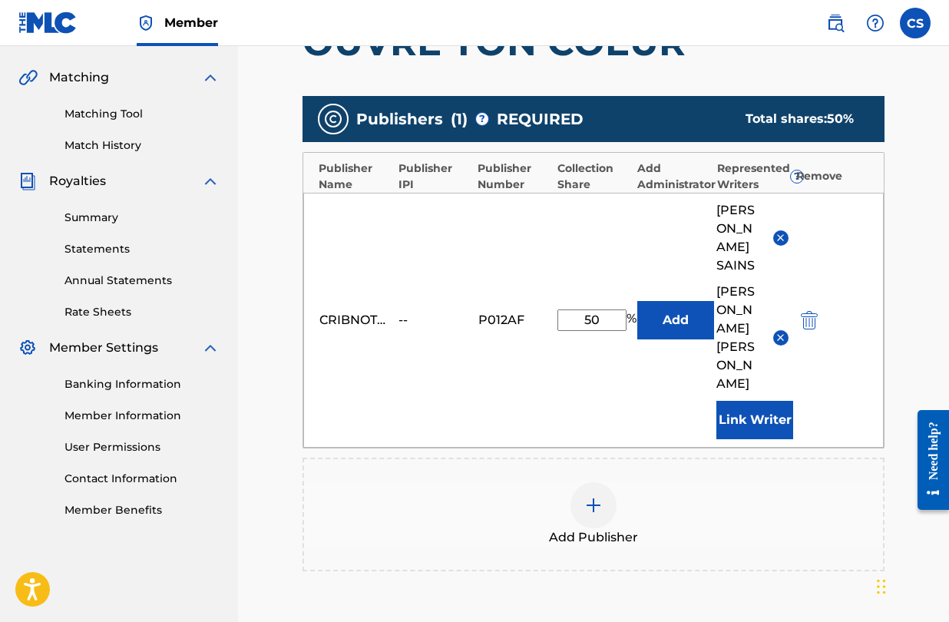
scroll to position [340, 0]
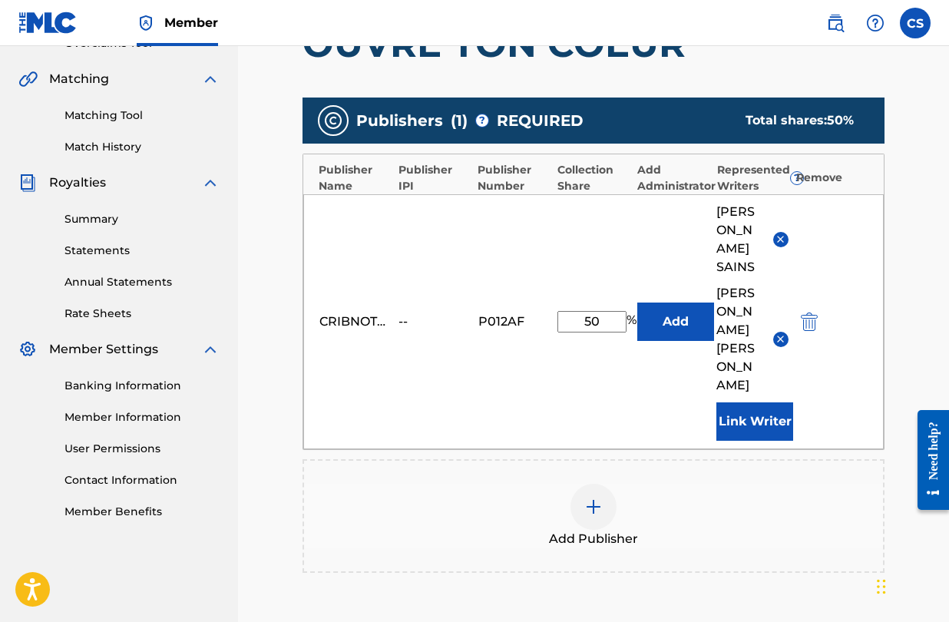
drag, startPoint x: 602, startPoint y: 286, endPoint x: 573, endPoint y: 286, distance: 29.2
click at [573, 311] on input "50" at bounding box center [592, 322] width 69 height 22
type input "1"
type input "50"
click at [689, 303] on button "Add" at bounding box center [676, 322] width 77 height 38
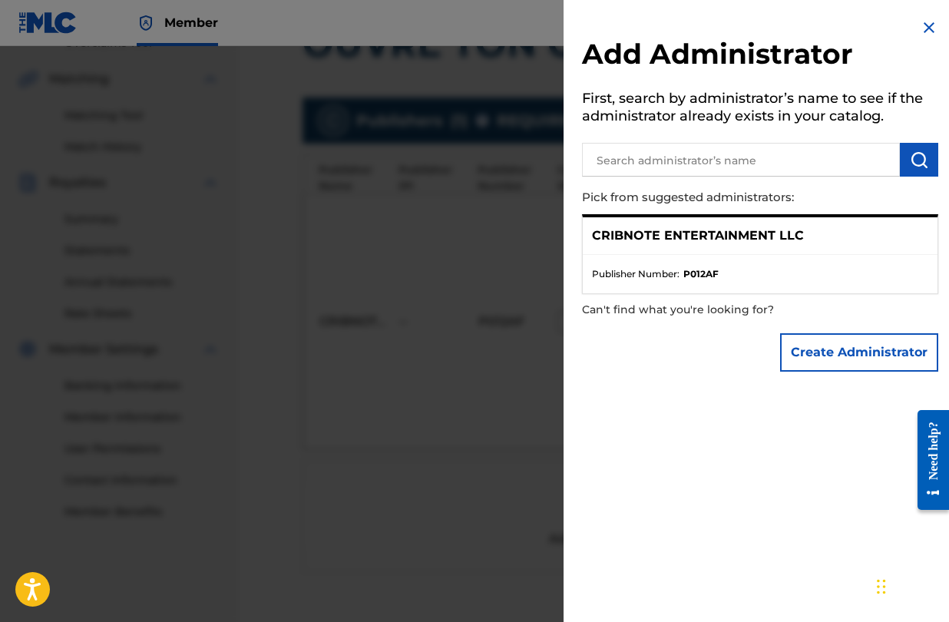
click at [719, 240] on p "CRIBNOTE ENTERTAINMENT LLC" at bounding box center [698, 236] width 212 height 18
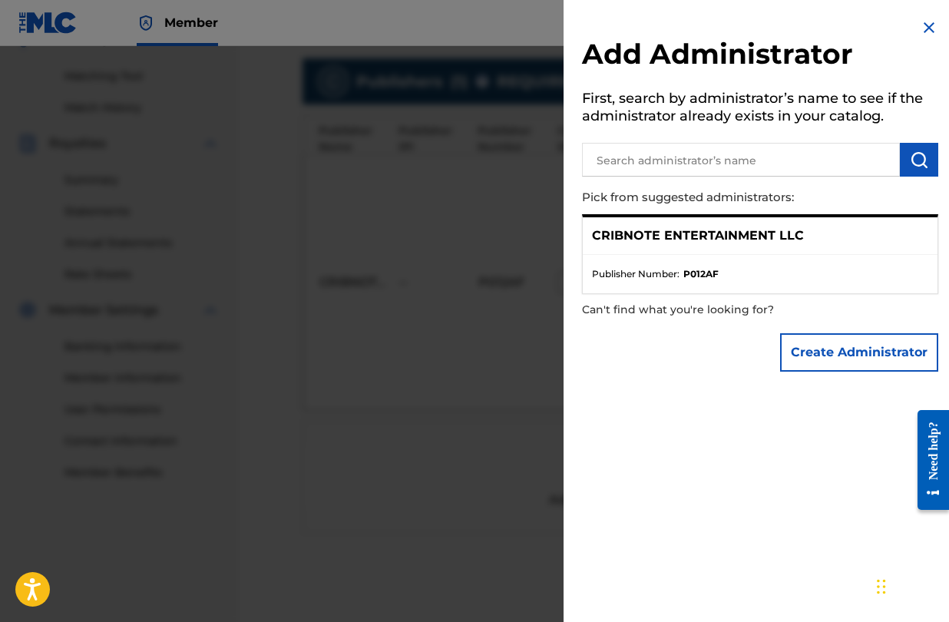
scroll to position [352, 0]
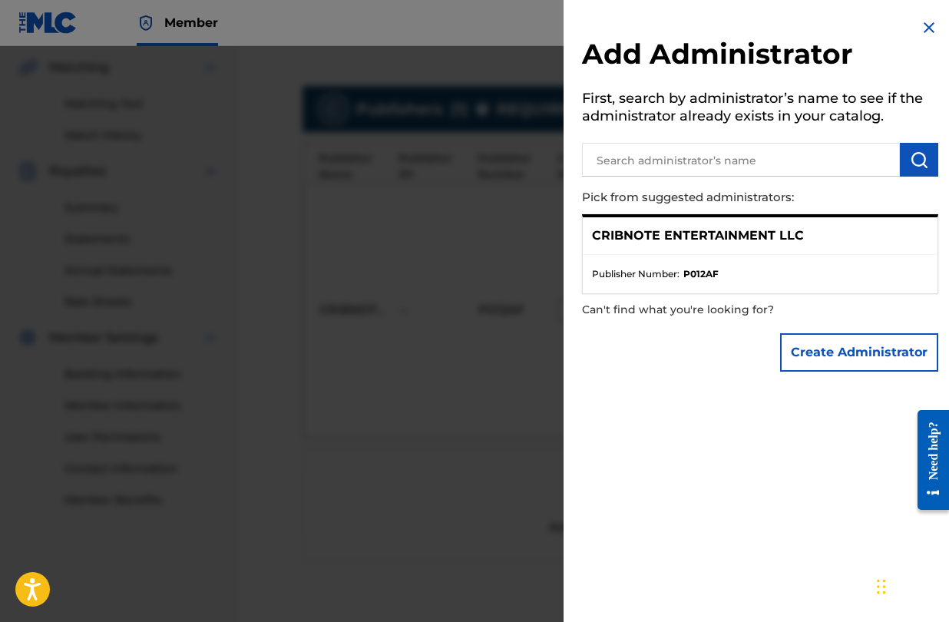
click at [723, 233] on p "CRIBNOTE ENTERTAINMENT LLC" at bounding box center [698, 236] width 212 height 18
click at [709, 151] on input "text" at bounding box center [741, 160] width 318 height 34
click at [694, 230] on p "CRIBNOTE ENTERTAINMENT LLC" at bounding box center [698, 236] width 212 height 18
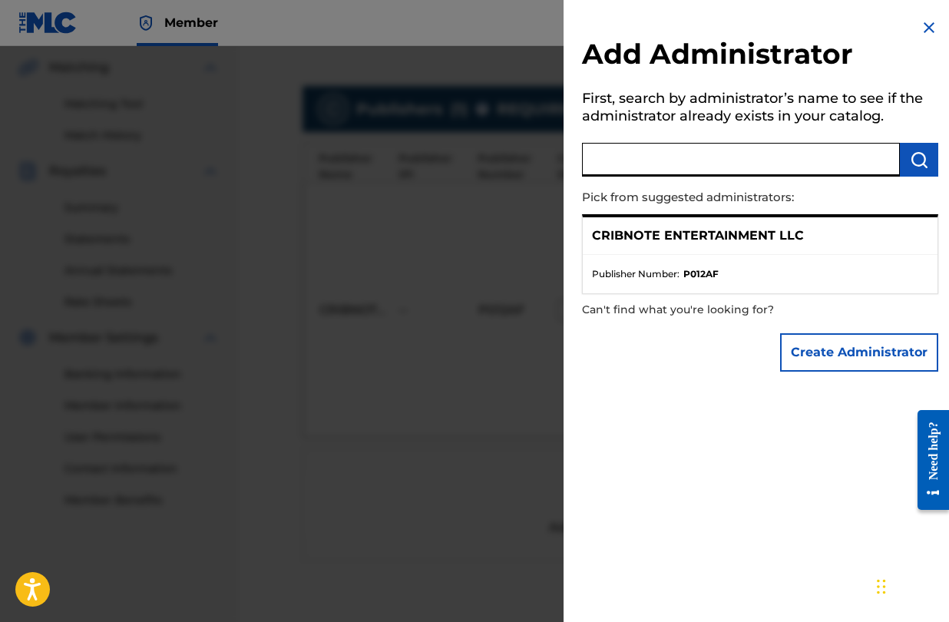
click at [711, 157] on input "text" at bounding box center [741, 160] width 318 height 34
type input "c"
click at [702, 253] on div "CRIBNOTE ENTERTAINMENT LLC" at bounding box center [760, 236] width 355 height 38
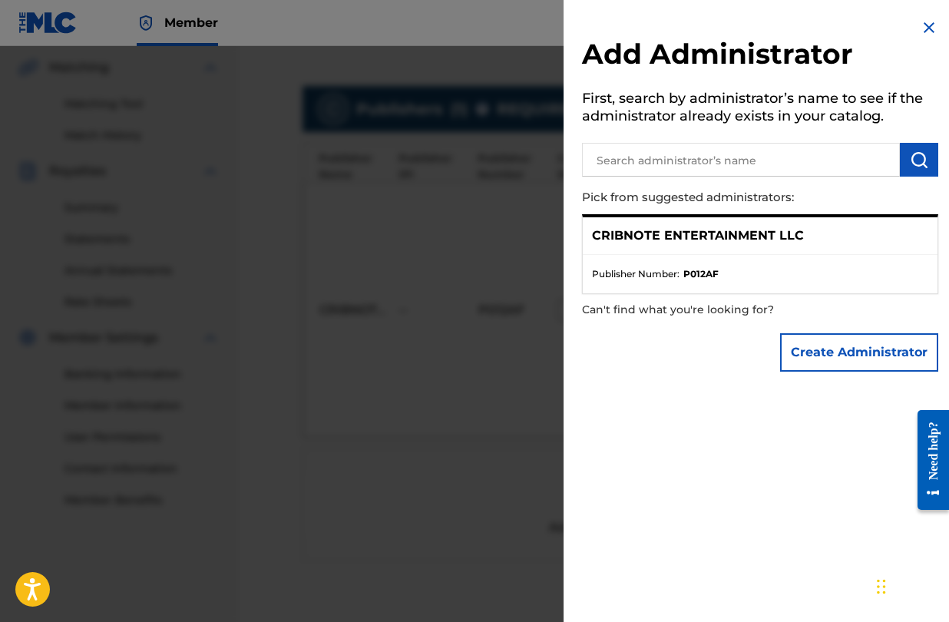
click at [703, 246] on div "CRIBNOTE ENTERTAINMENT LLC" at bounding box center [760, 236] width 355 height 38
click at [698, 263] on ul "Publisher Number : P012AF" at bounding box center [760, 274] width 355 height 38
click at [698, 283] on ul "Publisher Number : P012AF" at bounding box center [760, 274] width 355 height 38
click at [778, 240] on p "CRIBNOTE ENTERTAINMENT LLC" at bounding box center [698, 236] width 212 height 18
click at [778, 201] on p "Pick from suggested administrators:" at bounding box center [716, 197] width 269 height 33
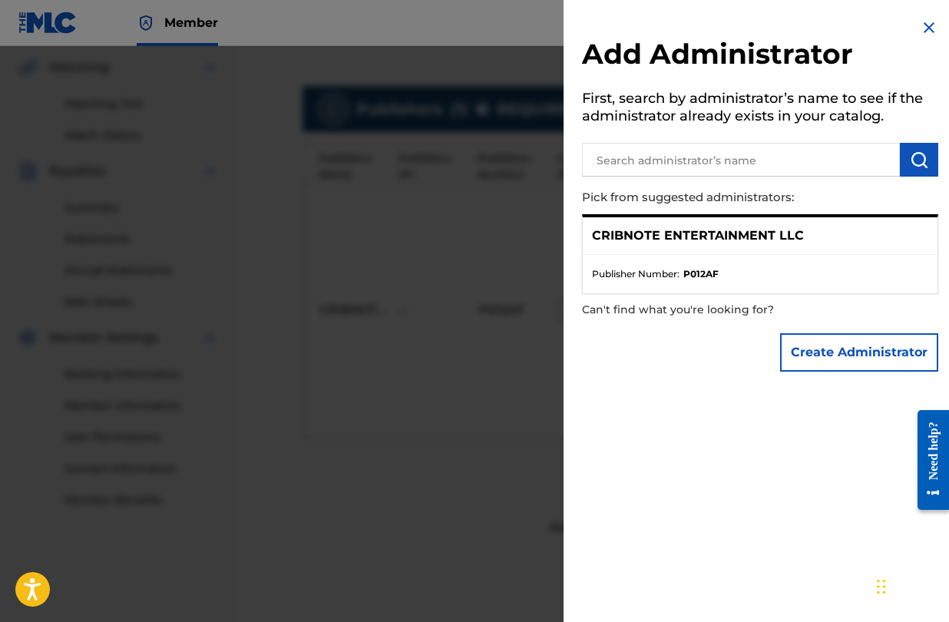
click at [704, 261] on ul "Publisher Number : P012AF" at bounding box center [760, 274] width 355 height 38
click at [678, 283] on ul "Publisher Number : P012AF" at bounding box center [760, 274] width 355 height 38
click at [804, 346] on button "Create Administrator" at bounding box center [859, 352] width 158 height 38
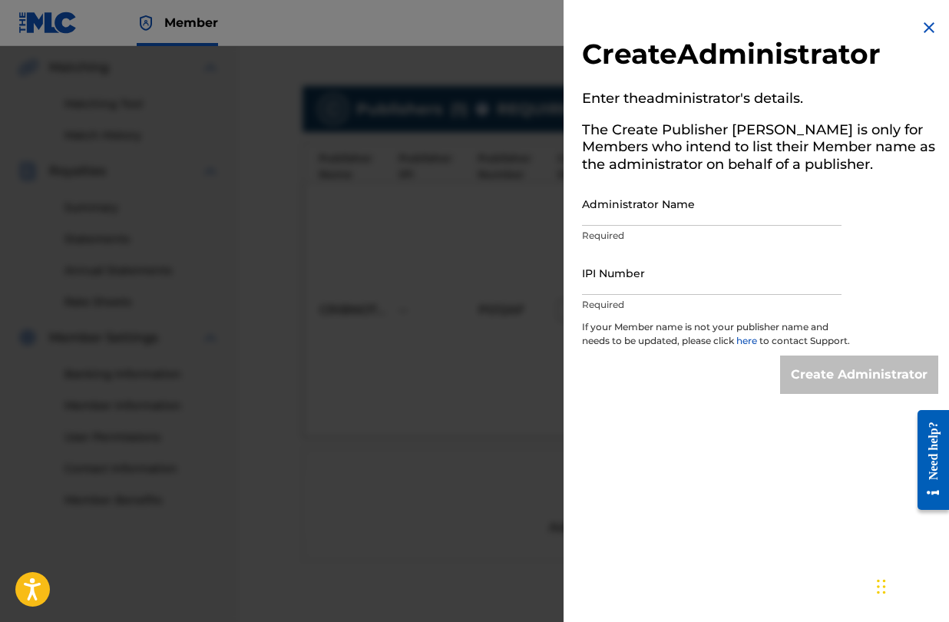
click at [923, 20] on img at bounding box center [929, 27] width 18 height 18
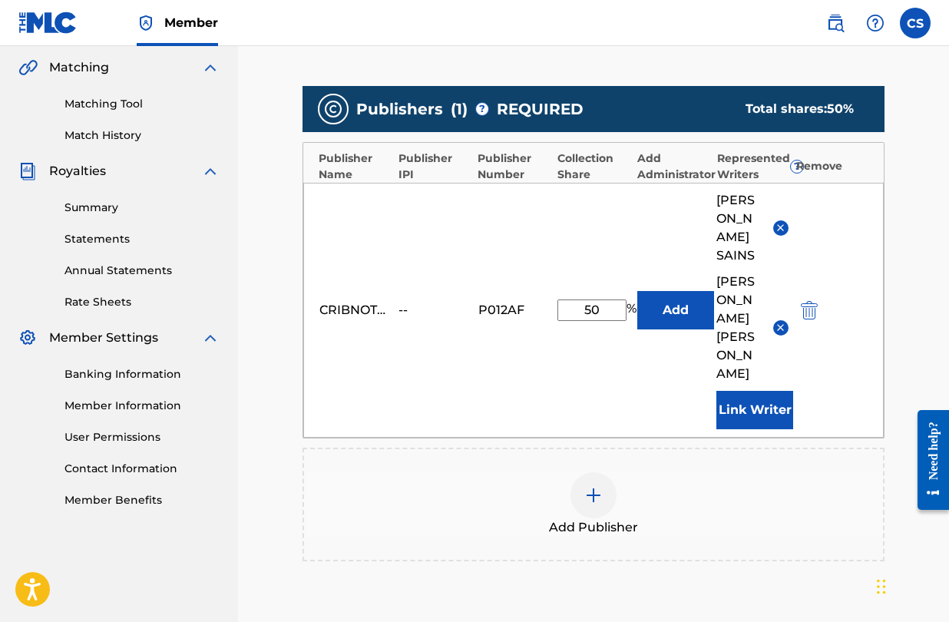
click at [740, 391] on button "Link Writer" at bounding box center [755, 410] width 77 height 38
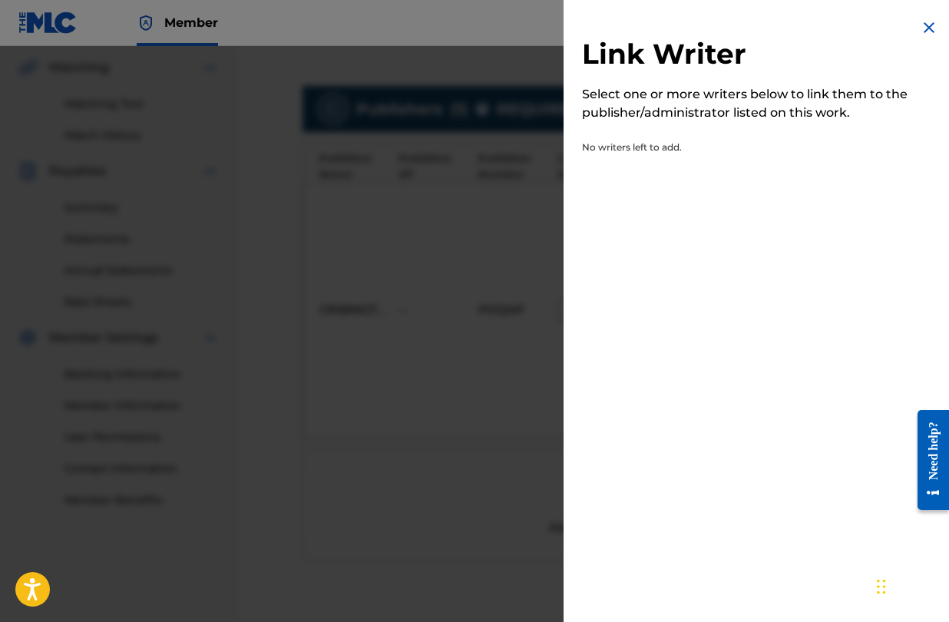
click at [662, 152] on p "No writers left to add." at bounding box center [716, 152] width 269 height 22
click at [926, 31] on img at bounding box center [929, 27] width 18 height 18
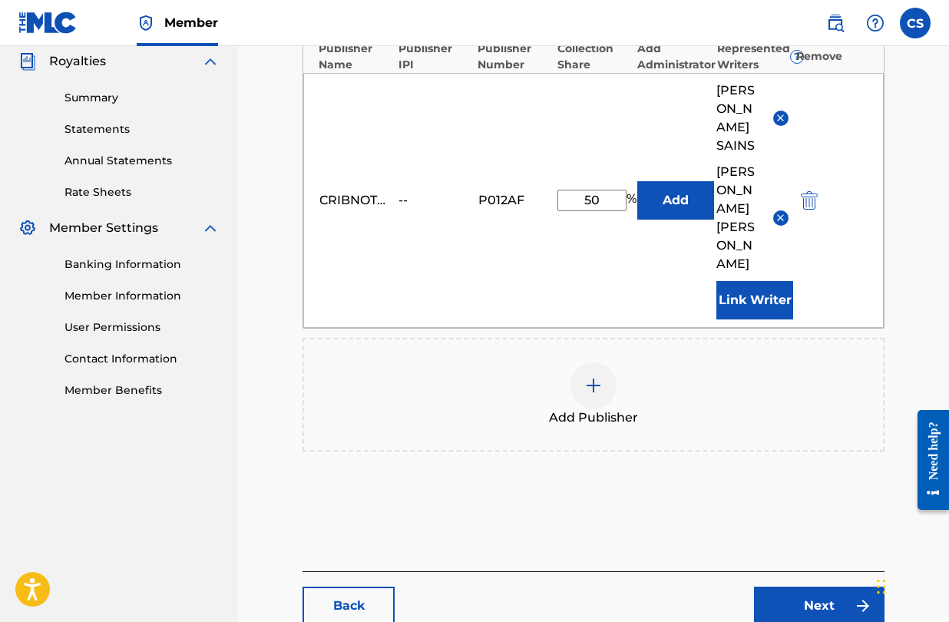
scroll to position [452, 0]
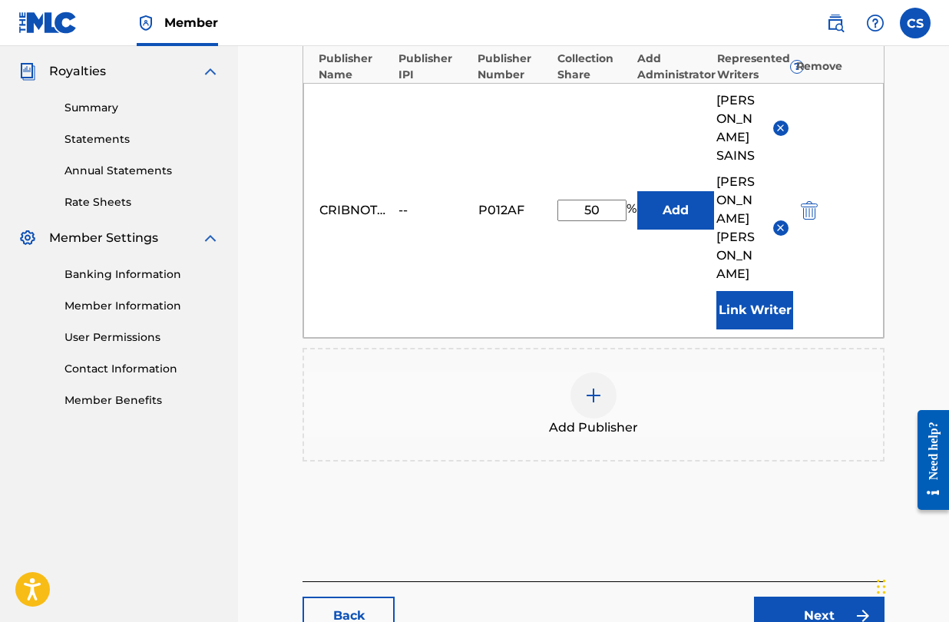
click at [379, 201] on div "CRIBNOTE ENTERTAINMENT LLC" at bounding box center [354, 210] width 69 height 18
click at [399, 201] on div "--" at bounding box center [433, 210] width 69 height 18
click at [471, 171] on div "CRIBNOTE ENTERTAINMENT LLC -- P012AF 50 % Add [PERSON_NAME] [PERSON_NAME] Link …" at bounding box center [593, 210] width 581 height 255
click at [593, 200] on input "50" at bounding box center [592, 211] width 69 height 22
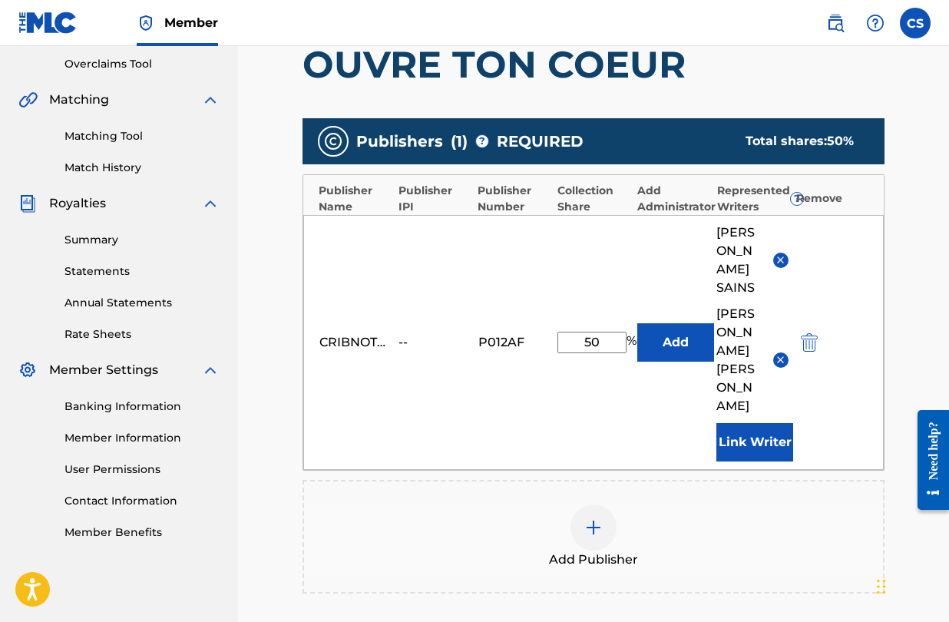
scroll to position [329, 0]
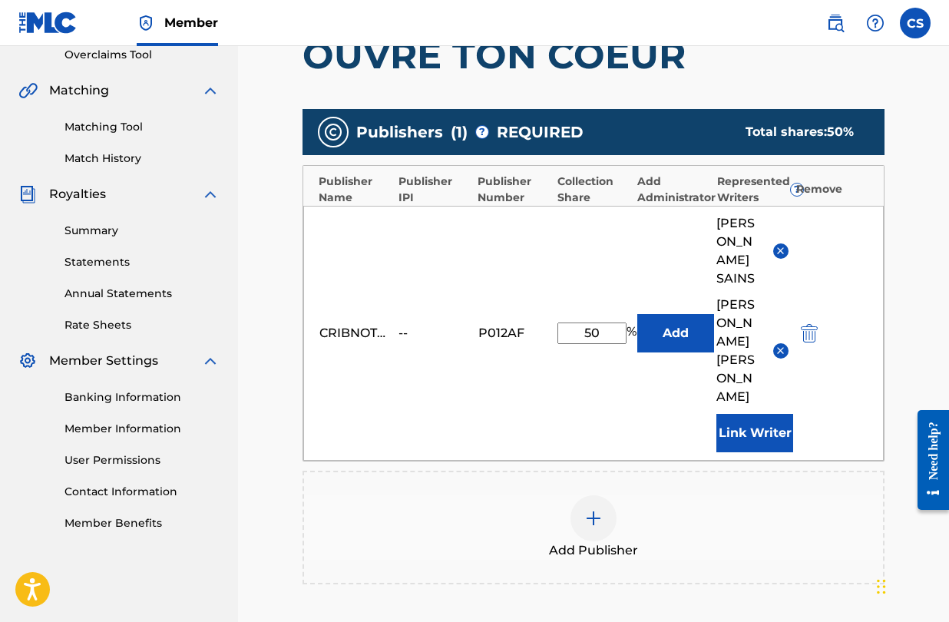
click at [671, 314] on button "Add" at bounding box center [676, 333] width 77 height 38
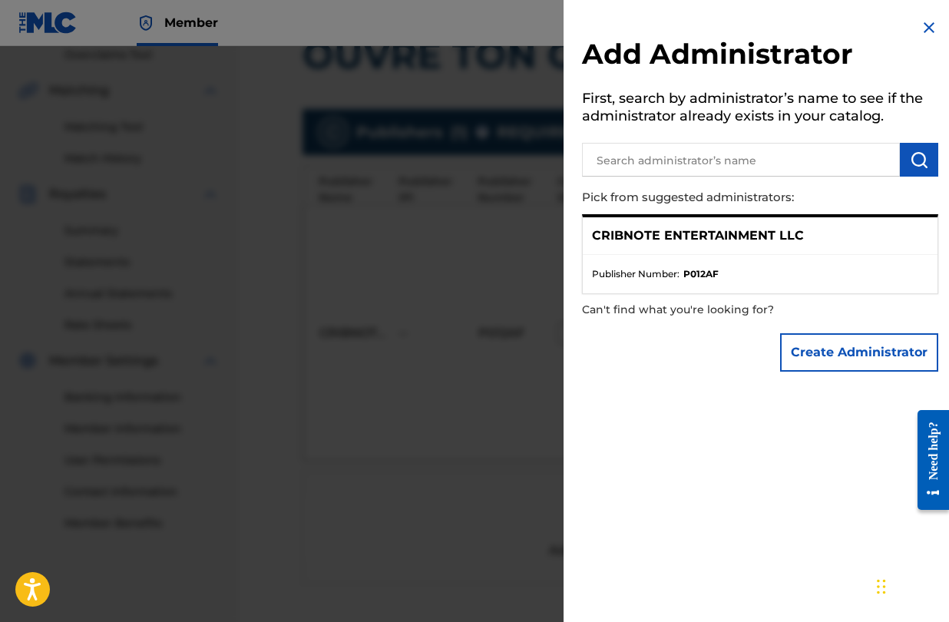
click at [688, 245] on div "CRIBNOTE ENTERTAINMENT LLC" at bounding box center [760, 236] width 355 height 38
click at [688, 244] on p "CRIBNOTE ENTERTAINMENT LLC" at bounding box center [698, 236] width 212 height 18
click at [917, 234] on div "CRIBNOTE ENTERTAINMENT LLC" at bounding box center [760, 236] width 355 height 38
drag, startPoint x: 912, startPoint y: 239, endPoint x: 821, endPoint y: 234, distance: 90.8
click at [821, 234] on div "CRIBNOTE ENTERTAINMENT LLC" at bounding box center [760, 236] width 355 height 38
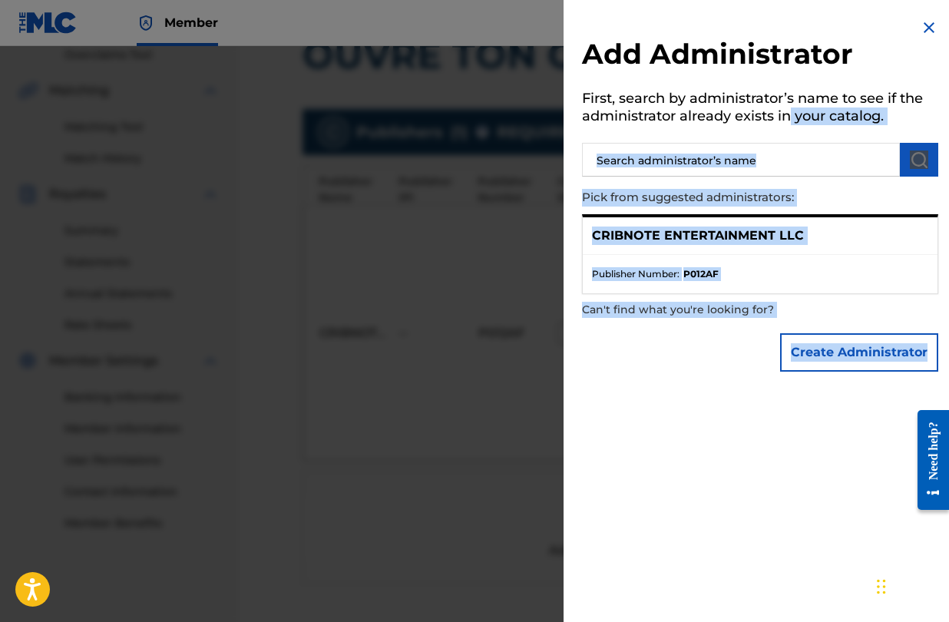
drag, startPoint x: 1698, startPoint y: 515, endPoint x: 907, endPoint y: 460, distance: 793.1
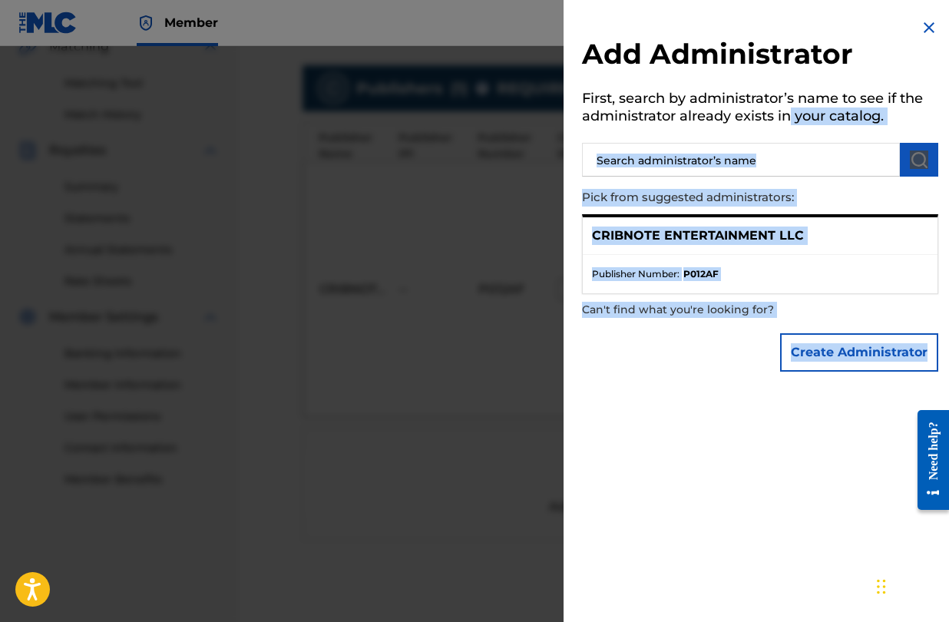
scroll to position [374, 0]
click at [710, 277] on strong "P012AF" at bounding box center [701, 274] width 35 height 14
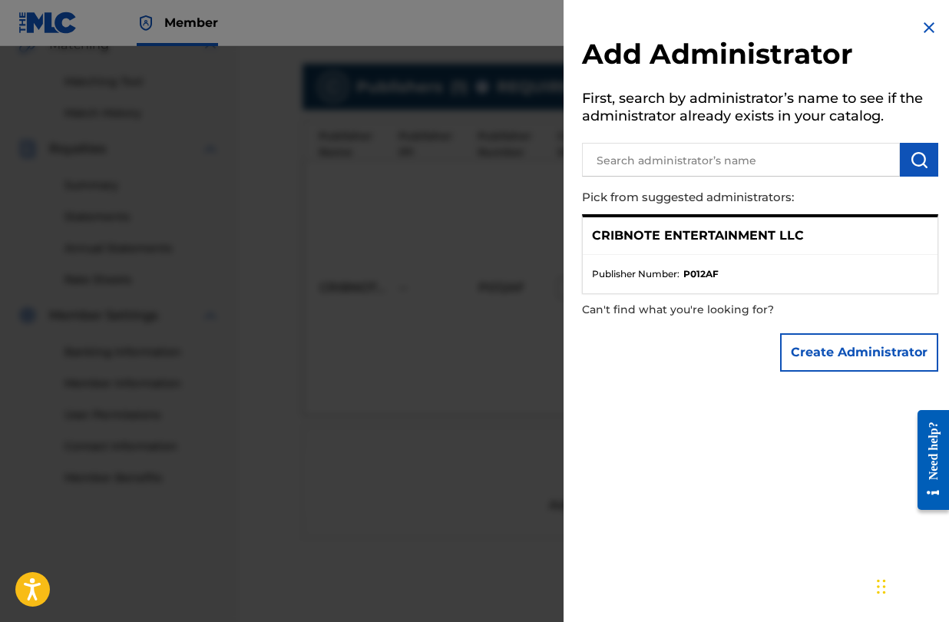
click at [724, 237] on p "CRIBNOTE ENTERTAINMENT LLC" at bounding box center [698, 236] width 212 height 18
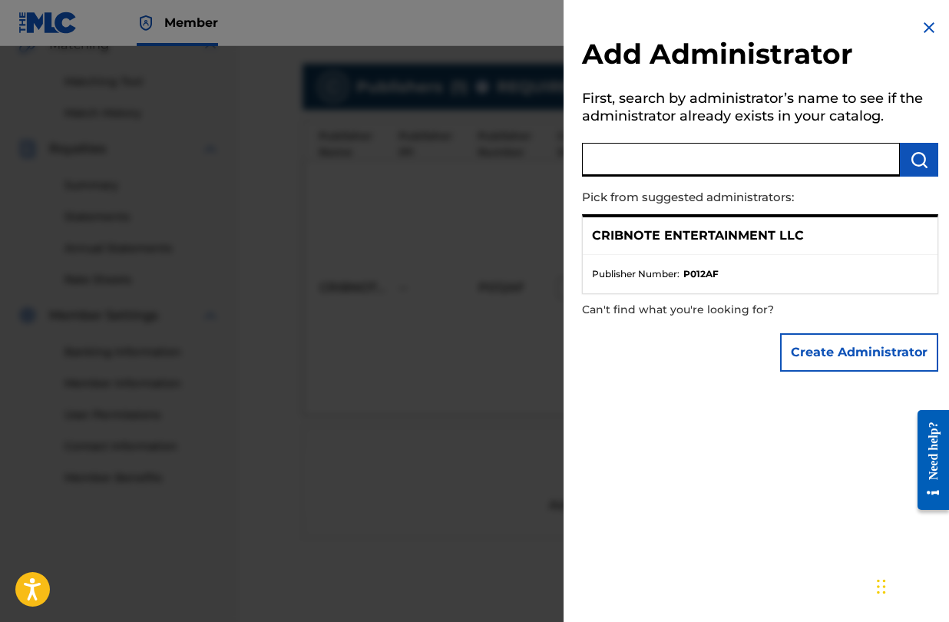
click at [696, 161] on input "text" at bounding box center [741, 160] width 318 height 34
type input "cribnote entertainment"
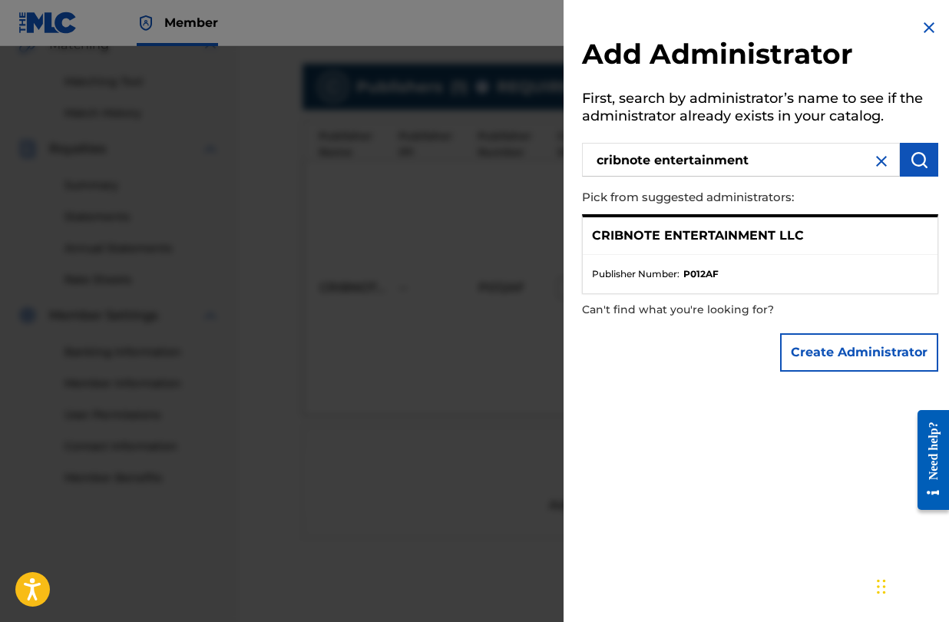
click at [925, 167] on button "submit" at bounding box center [919, 160] width 38 height 34
click at [779, 224] on div "CRIBNOTE ENTERTAINMENT LLC" at bounding box center [760, 236] width 355 height 38
click at [778, 230] on p "CRIBNOTE ENTERTAINMENT LLC" at bounding box center [698, 236] width 212 height 18
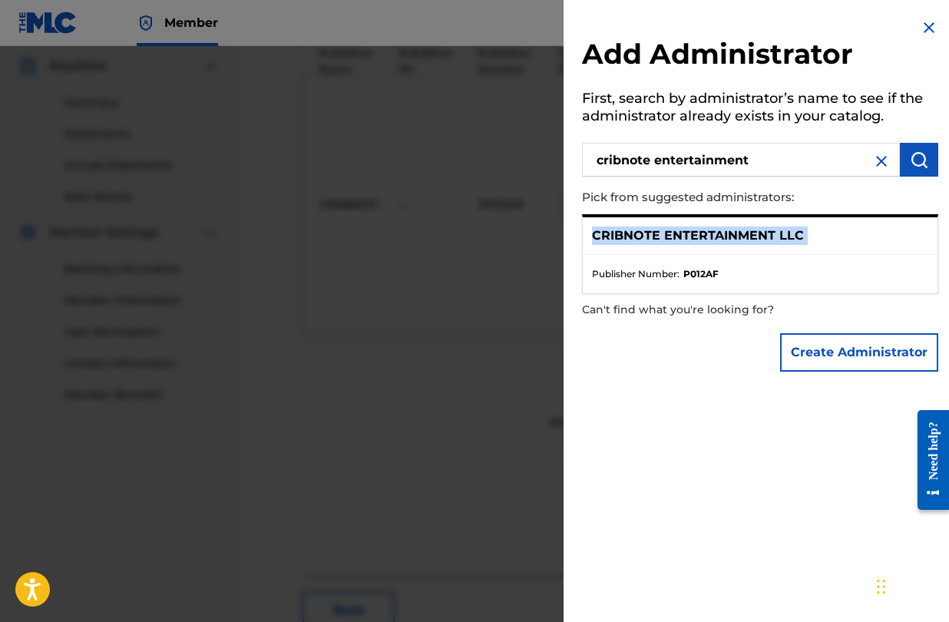
scroll to position [488, 0]
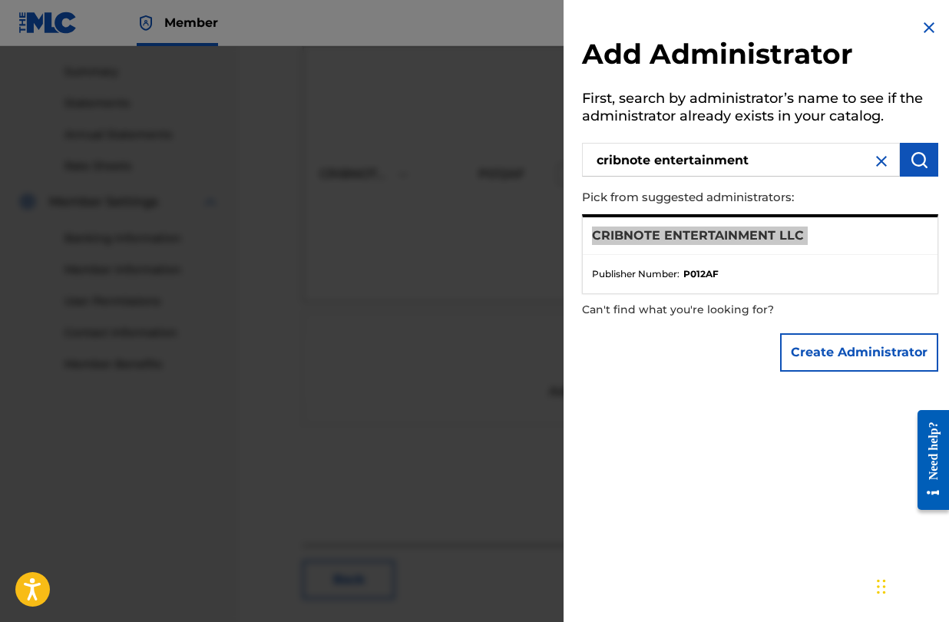
drag, startPoint x: 945, startPoint y: 512, endPoint x: 610, endPoint y: 570, distance: 339.8
click html "Need help? Resource Center Help Get the help you need from our knowledge base N…"
drag, startPoint x: 885, startPoint y: 582, endPoint x: 127, endPoint y: 491, distance: 763.7
click at [127, 491] on div "Chat Widget" at bounding box center [152, 498] width 77 height 74
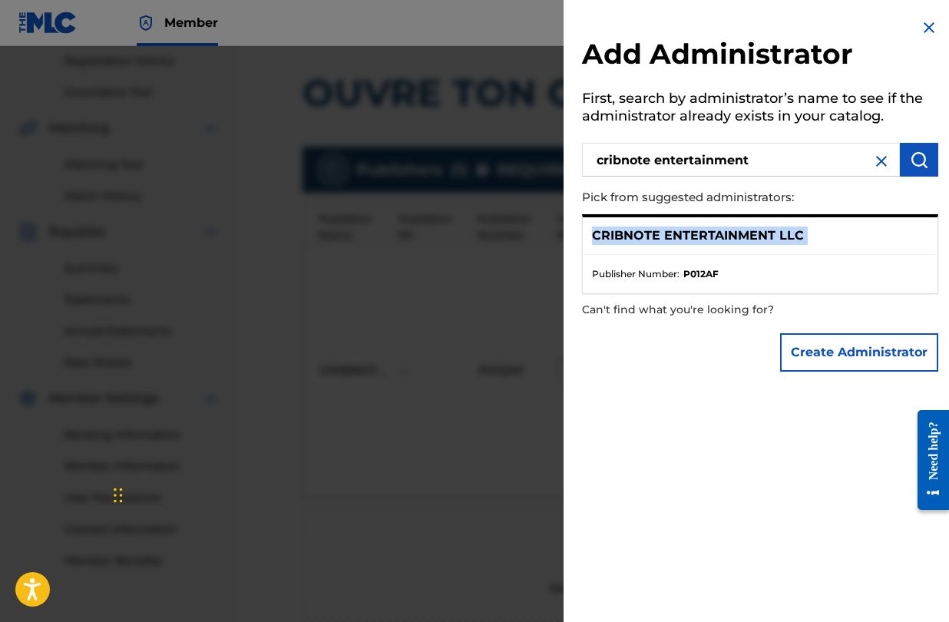
scroll to position [267, 0]
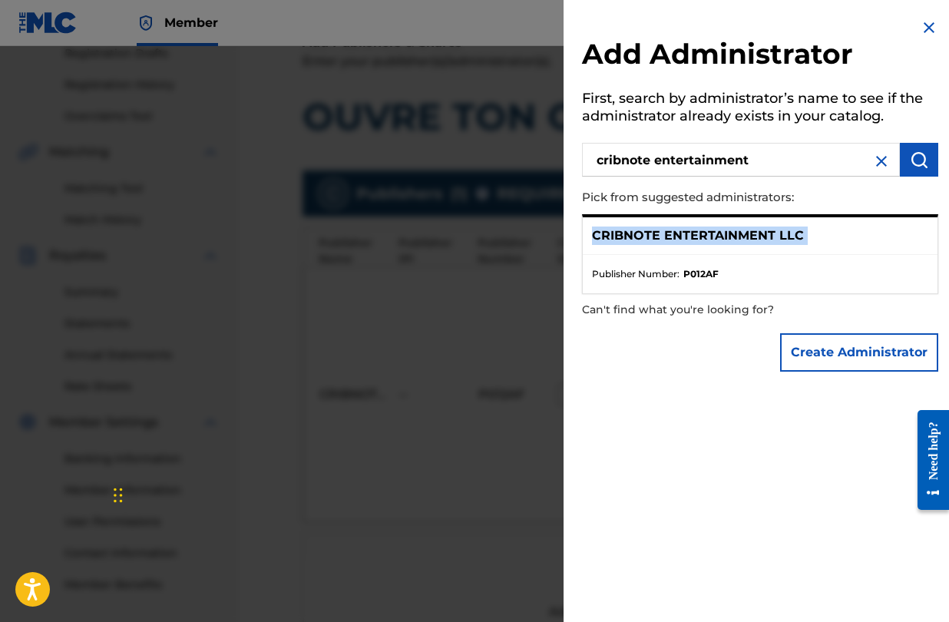
click at [787, 223] on div "CRIBNOTE ENTERTAINMENT LLC" at bounding box center [760, 236] width 355 height 38
click at [787, 224] on div "CRIBNOTE ENTERTAINMENT LLC" at bounding box center [760, 236] width 355 height 38
click at [783, 239] on p "CRIBNOTE ENTERTAINMENT LLC" at bounding box center [698, 236] width 212 height 18
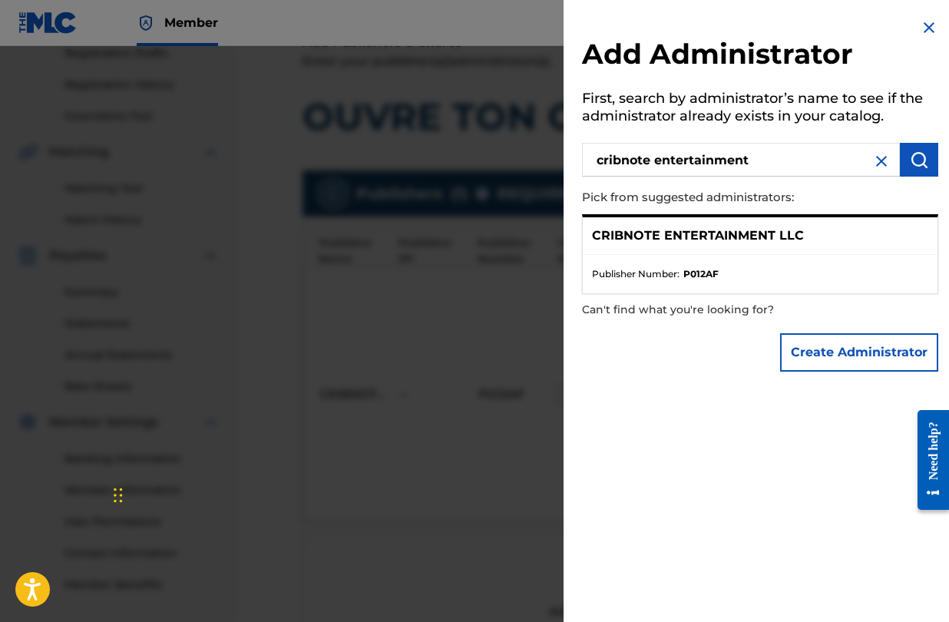
click at [783, 239] on p "CRIBNOTE ENTERTAINMENT LLC" at bounding box center [698, 236] width 212 height 18
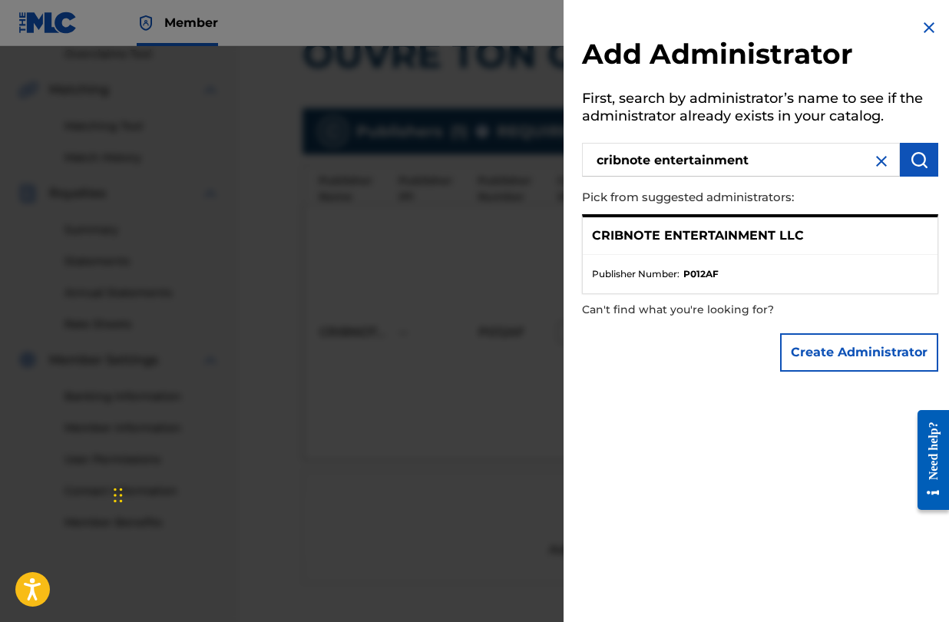
scroll to position [307, 0]
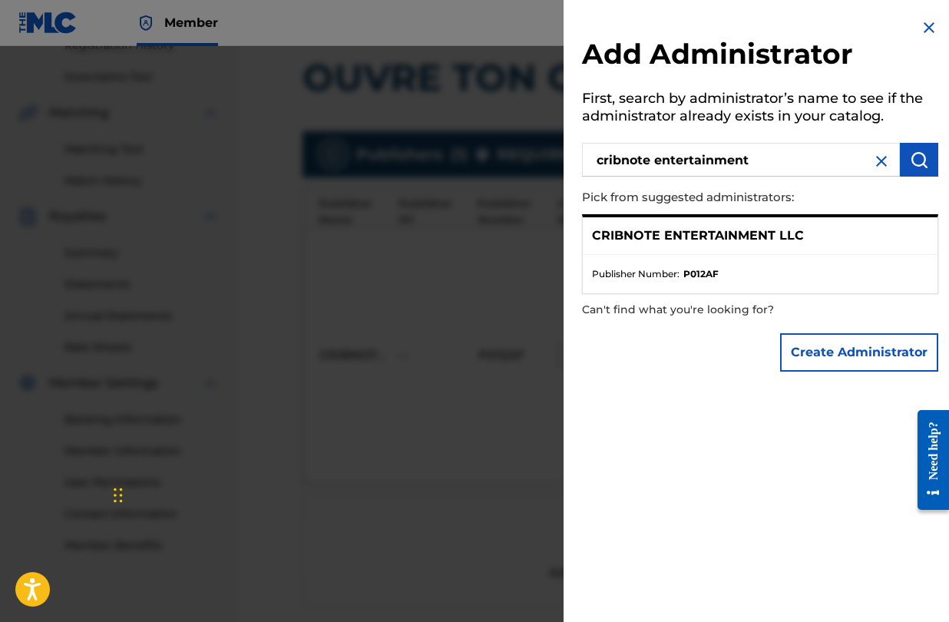
click at [758, 233] on p "CRIBNOTE ENTERTAINMENT LLC" at bounding box center [698, 236] width 212 height 18
click at [927, 26] on img at bounding box center [929, 27] width 18 height 18
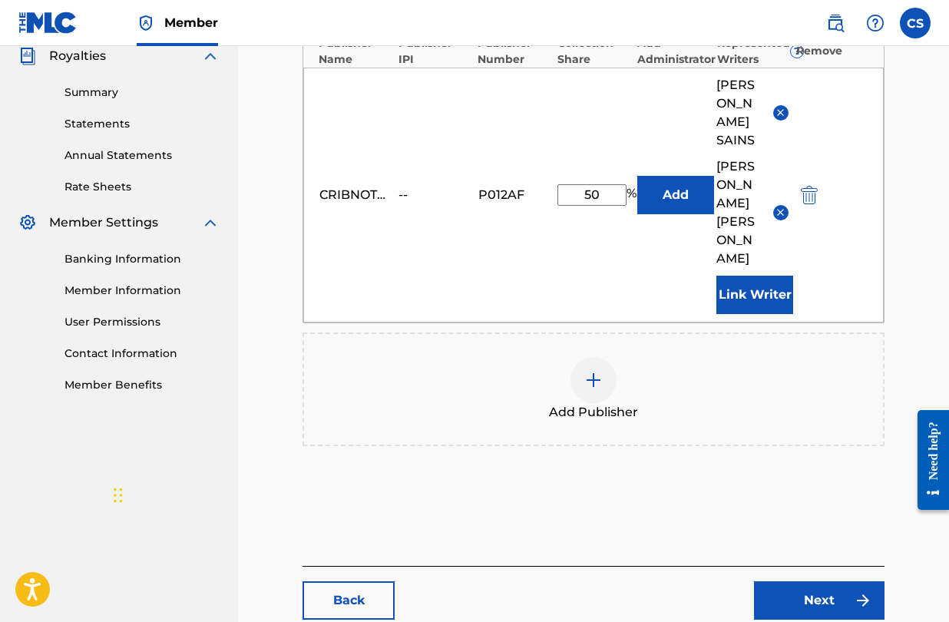
scroll to position [429, 0]
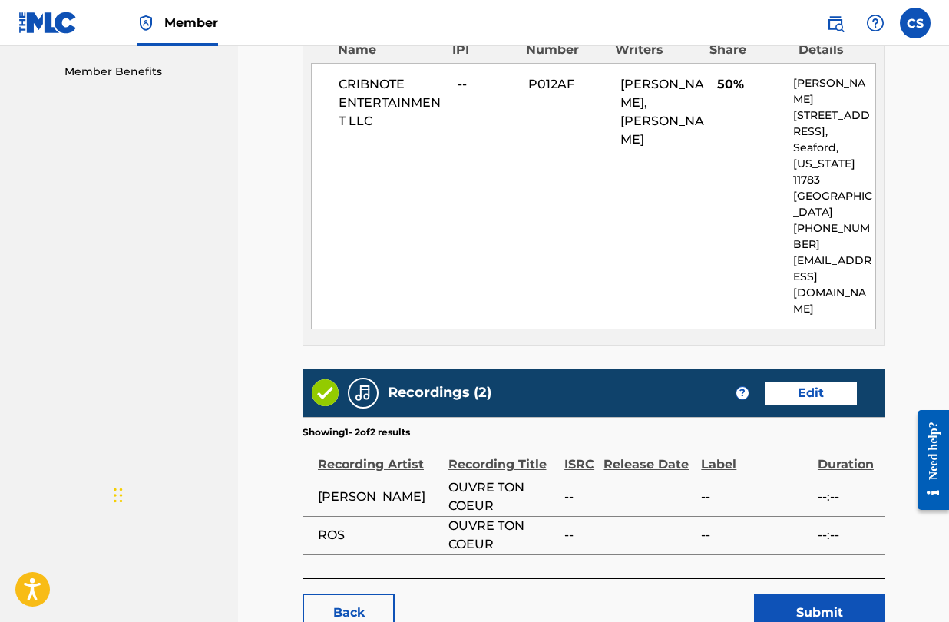
scroll to position [781, 0]
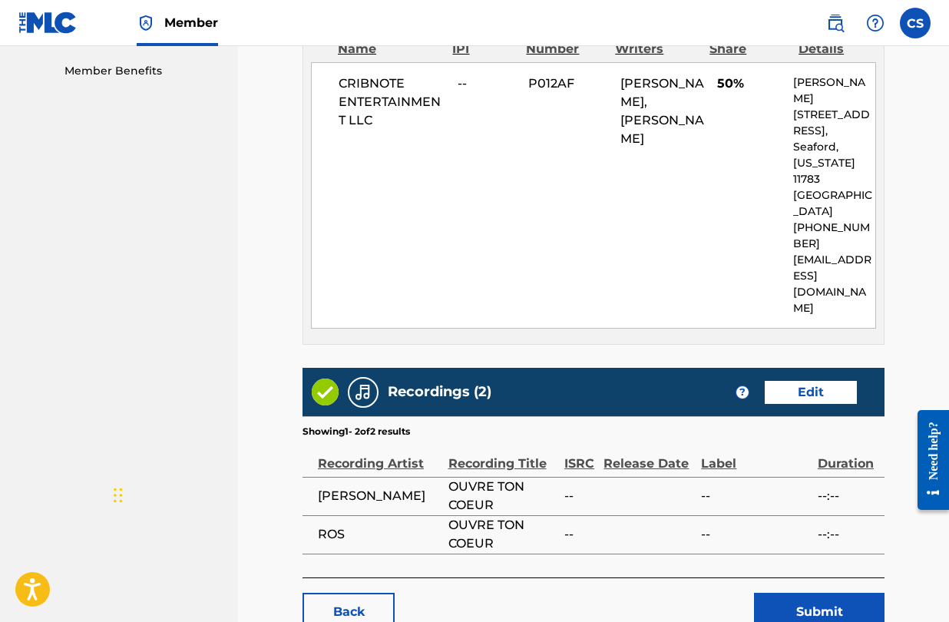
click at [366, 593] on link "Back" at bounding box center [349, 612] width 92 height 38
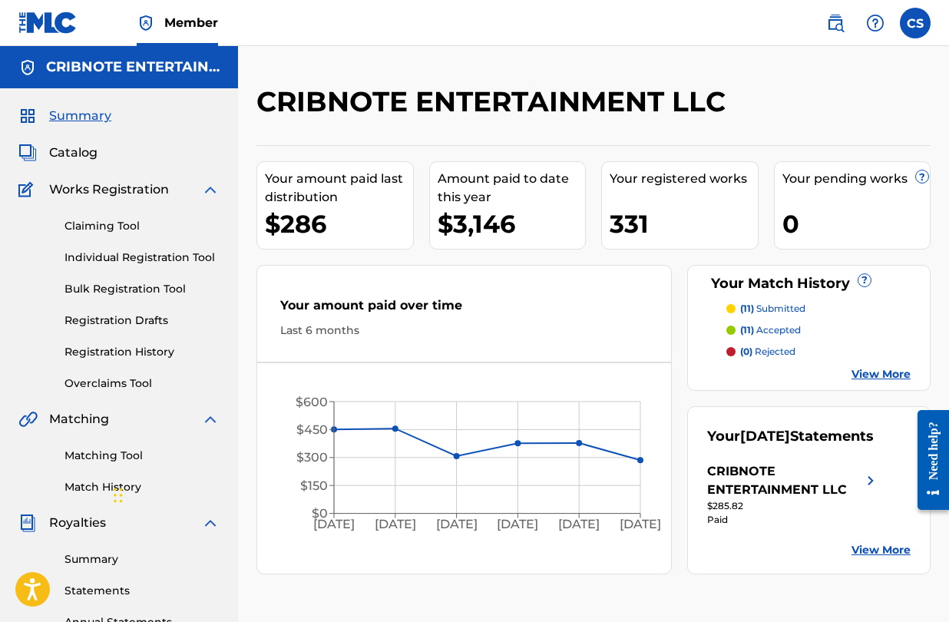
click at [91, 153] on span "Catalog" at bounding box center [73, 153] width 48 height 18
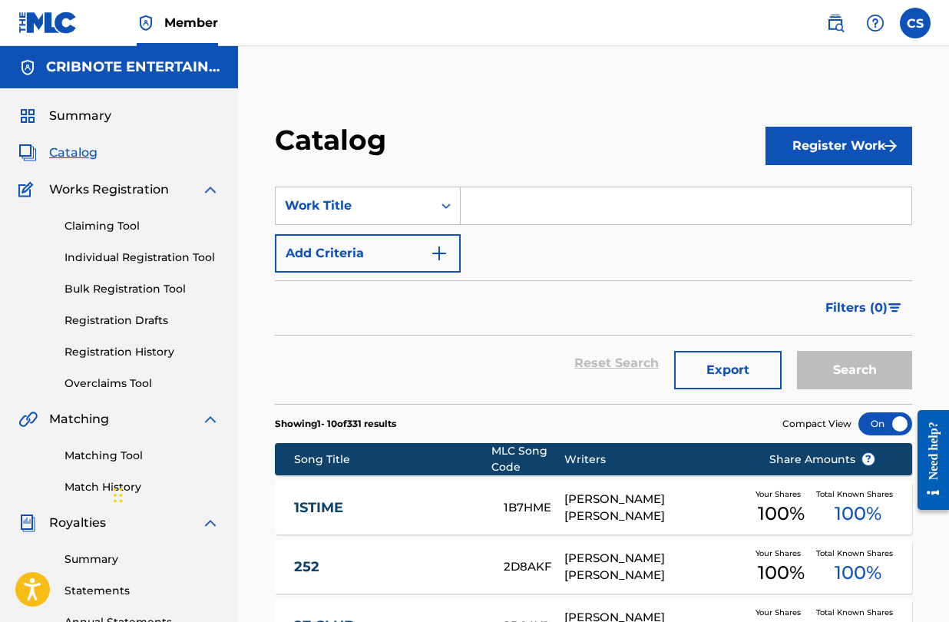
click at [512, 207] on input "Search Form" at bounding box center [686, 205] width 451 height 37
type input "p"
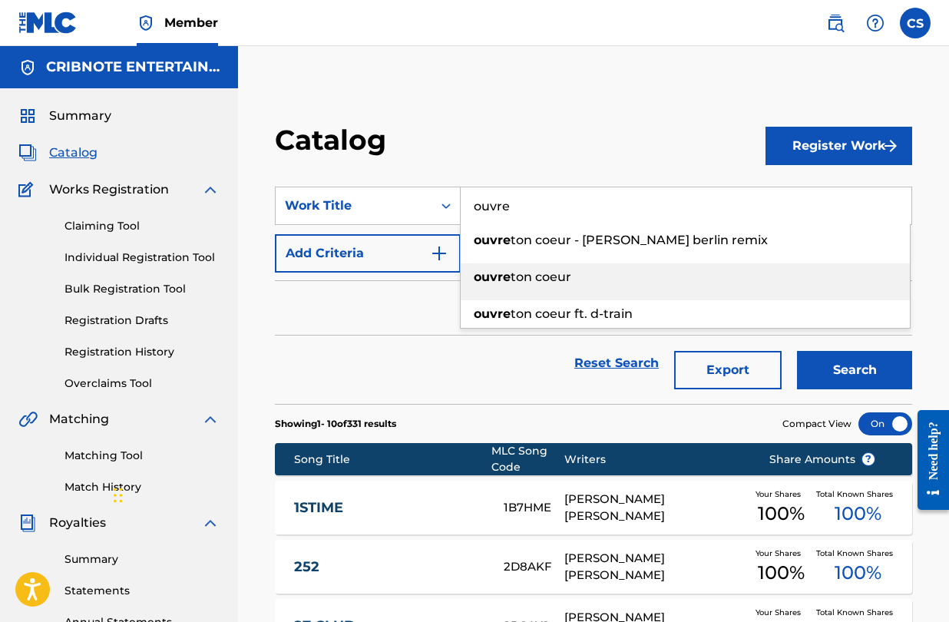
click at [538, 276] on span "ton coeur" at bounding box center [541, 277] width 61 height 15
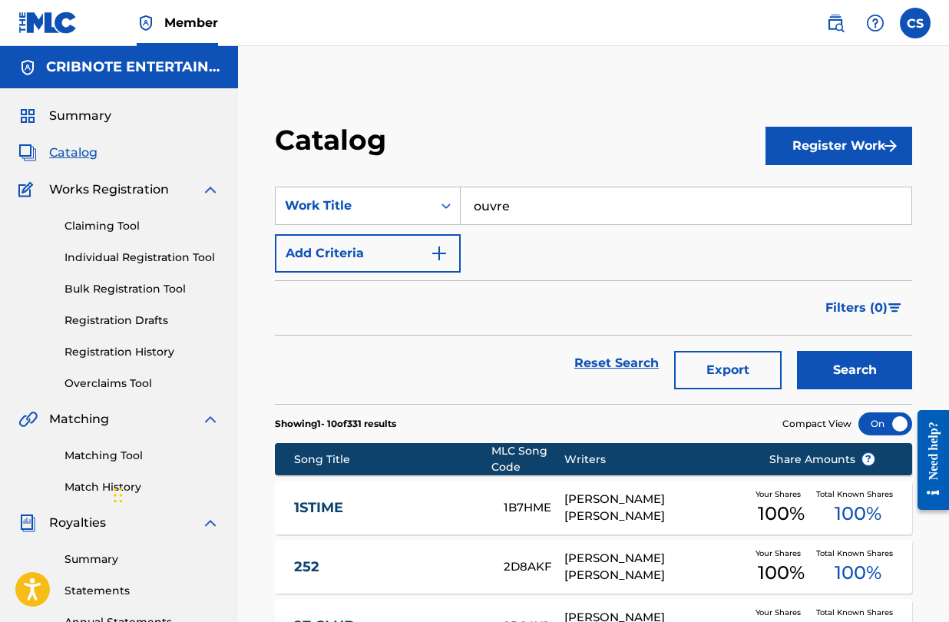
type input "ouvre ton coeur"
click at [852, 373] on button "Search" at bounding box center [854, 370] width 115 height 38
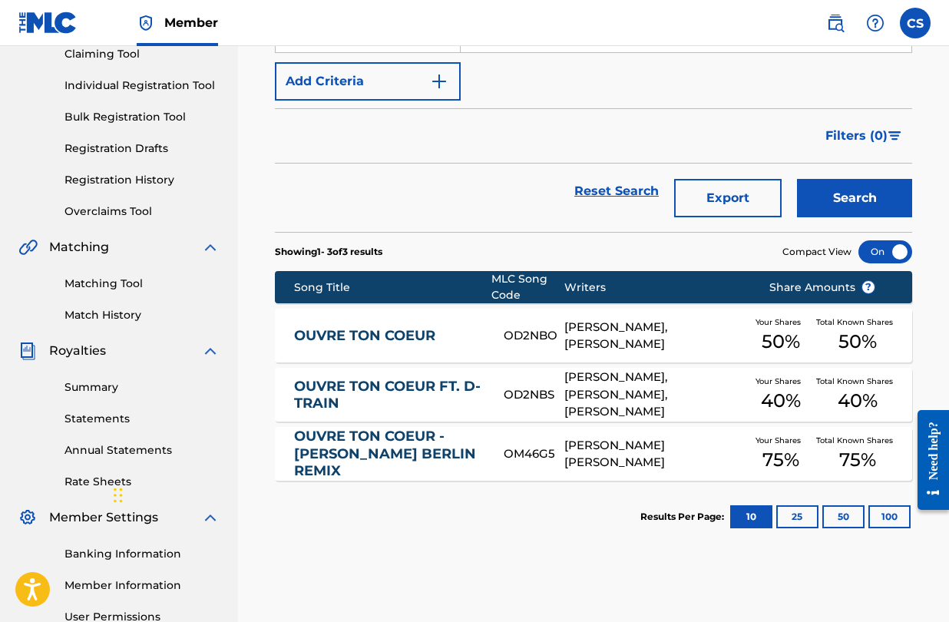
scroll to position [194, 0]
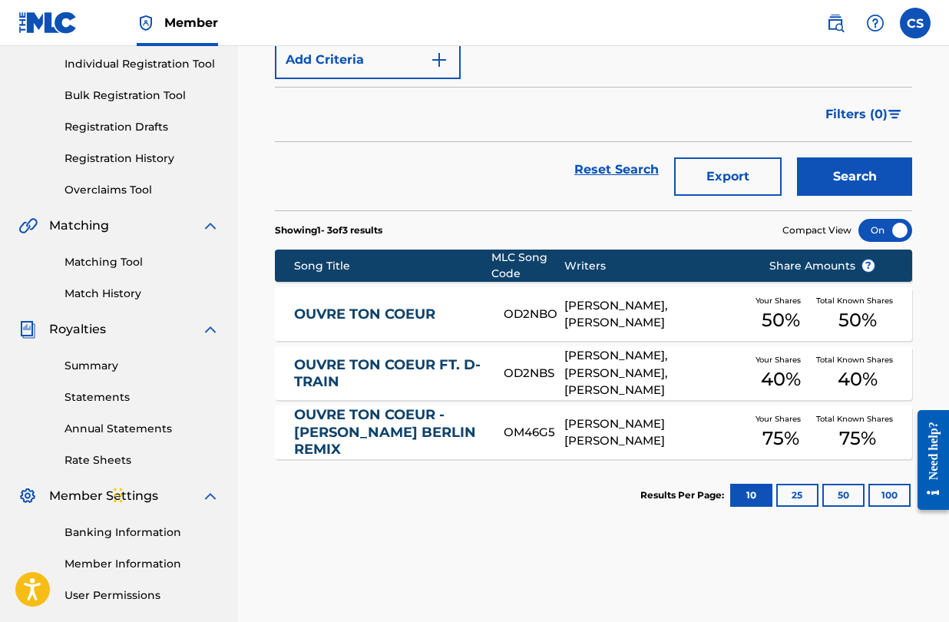
click at [420, 311] on link "OUVRE TON COEUR" at bounding box center [388, 315] width 189 height 18
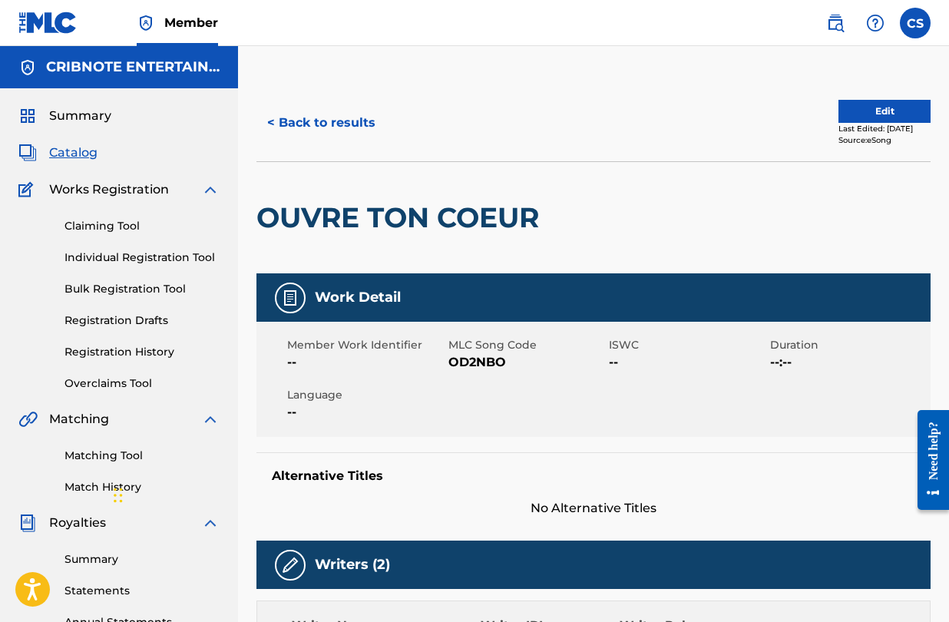
click at [899, 110] on button "Edit" at bounding box center [885, 111] width 92 height 23
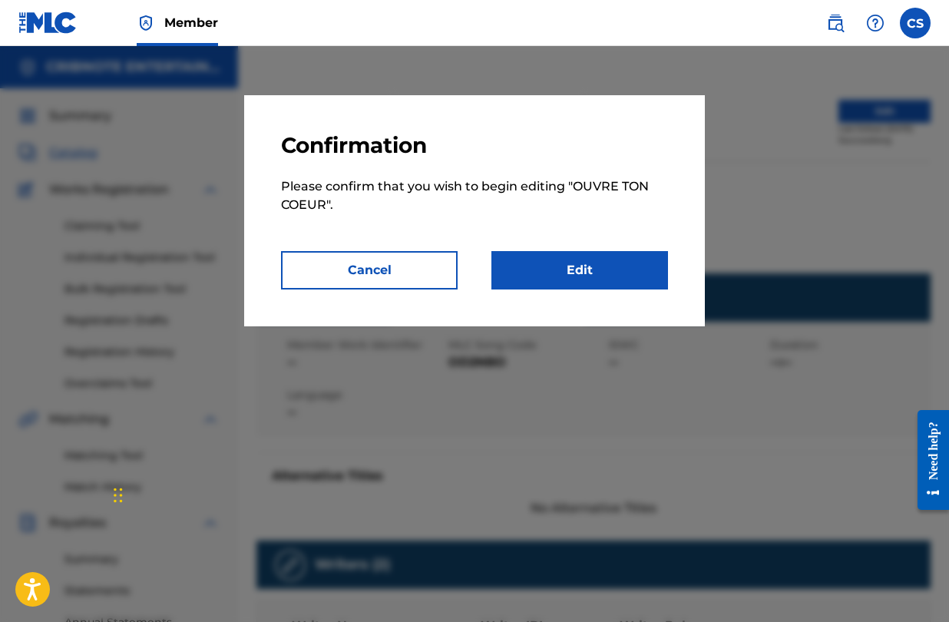
click at [634, 267] on link "Edit" at bounding box center [580, 270] width 177 height 38
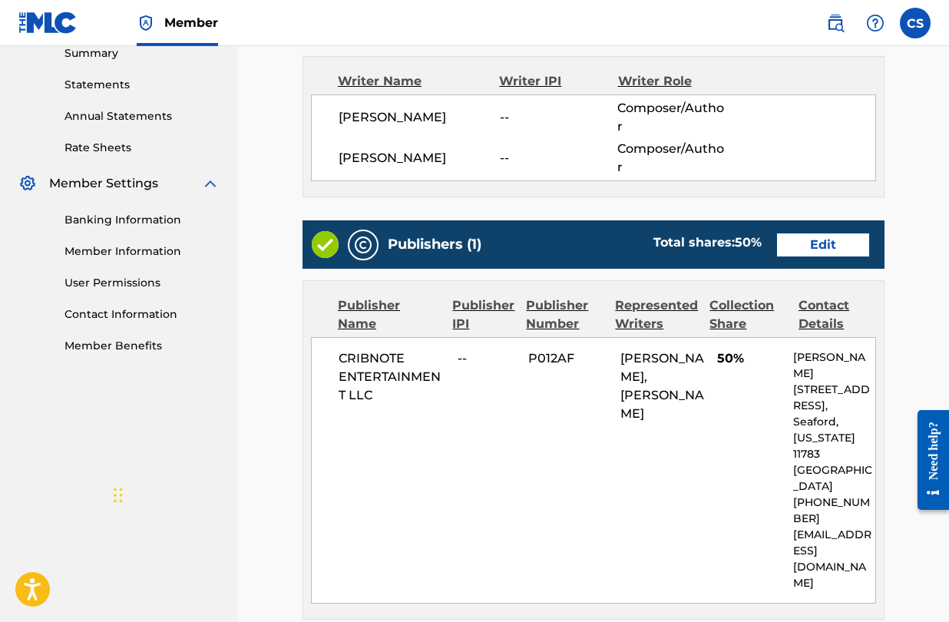
scroll to position [513, 0]
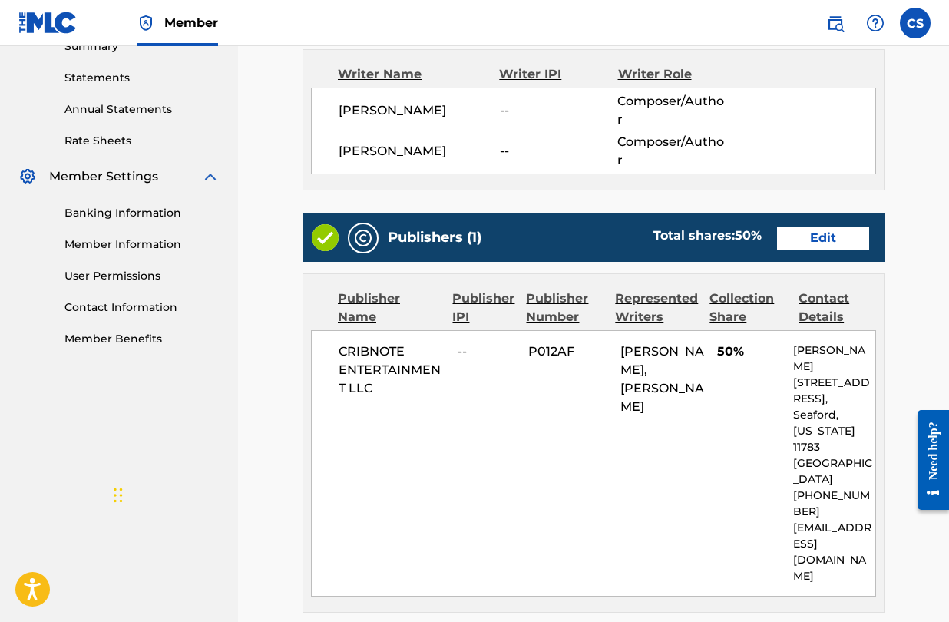
click at [847, 227] on link "Edit" at bounding box center [823, 238] width 92 height 23
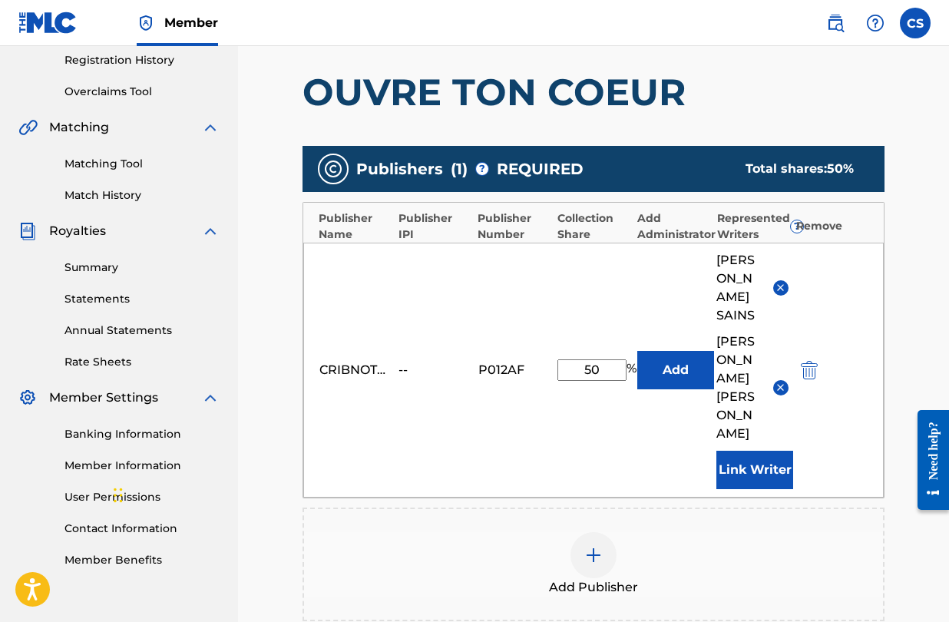
scroll to position [369, 0]
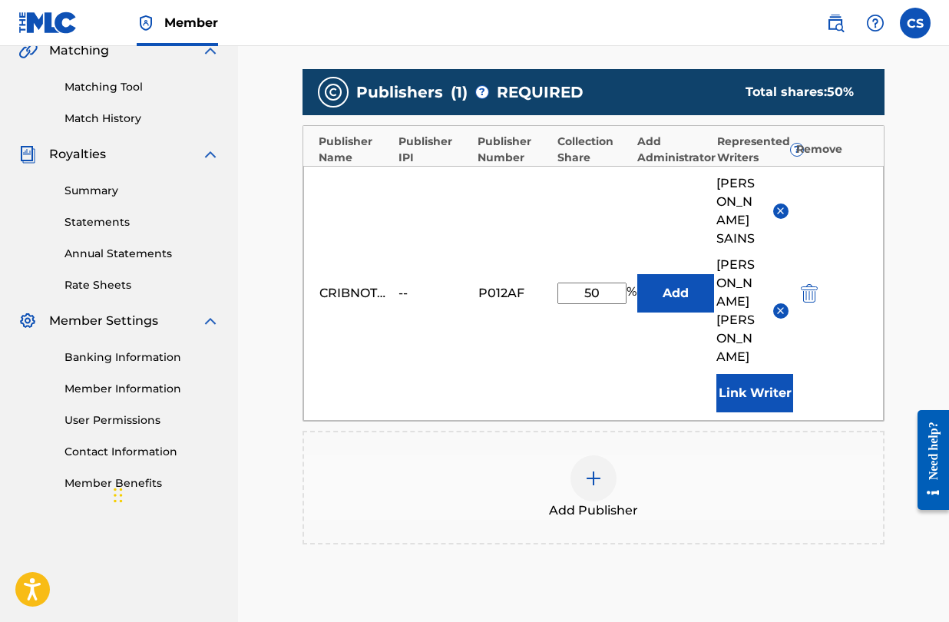
click at [405, 284] on div "--" at bounding box center [433, 293] width 69 height 18
click at [367, 284] on div "CRIBNOTE ENTERTAINMENT LLC" at bounding box center [354, 293] width 69 height 18
click at [775, 374] on button "Link Writer" at bounding box center [755, 393] width 77 height 38
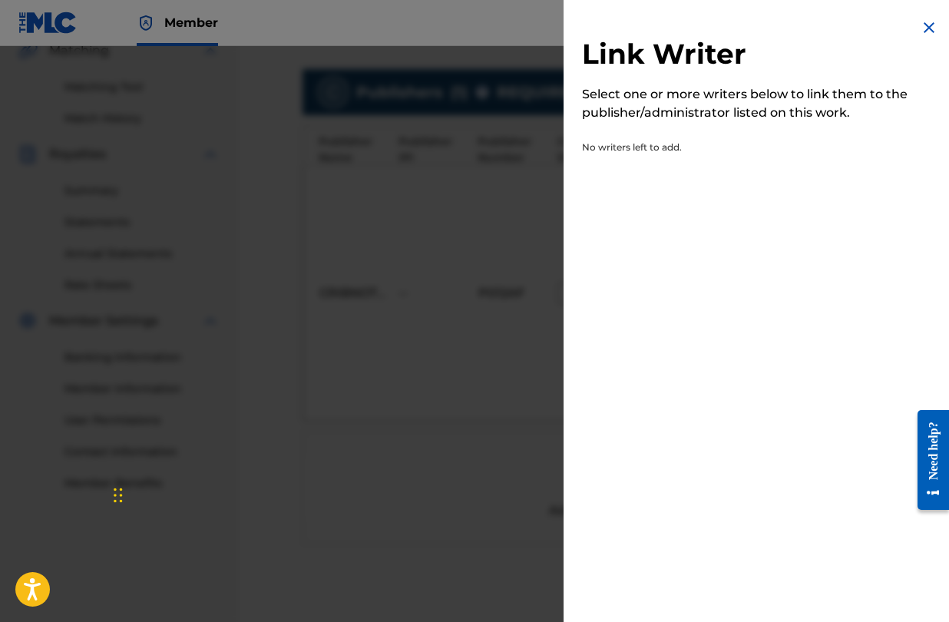
click at [924, 37] on h2 "Link Writer" at bounding box center [760, 56] width 356 height 39
click at [929, 28] on img at bounding box center [929, 27] width 18 height 18
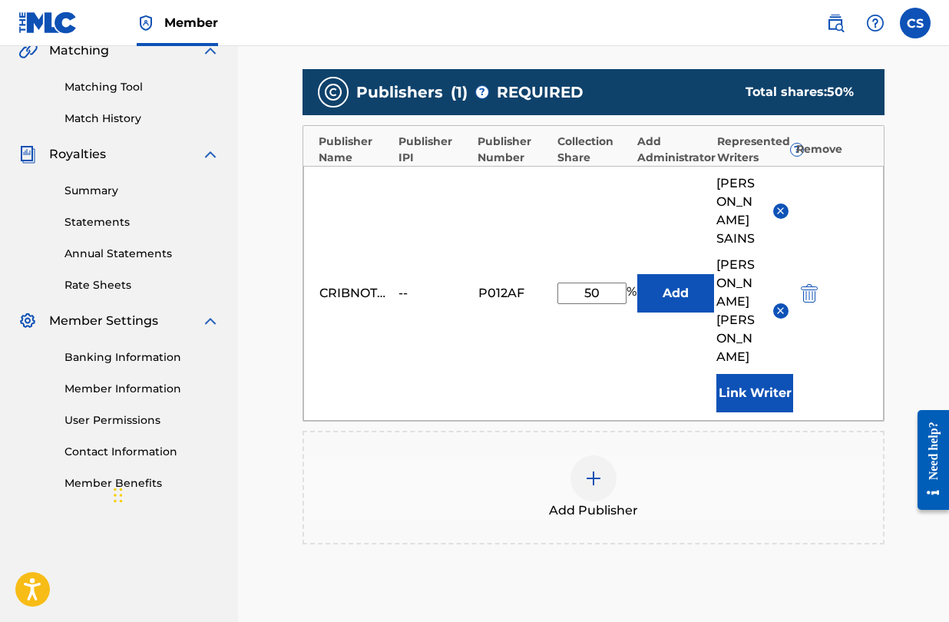
click at [666, 274] on button "Add" at bounding box center [676, 293] width 77 height 38
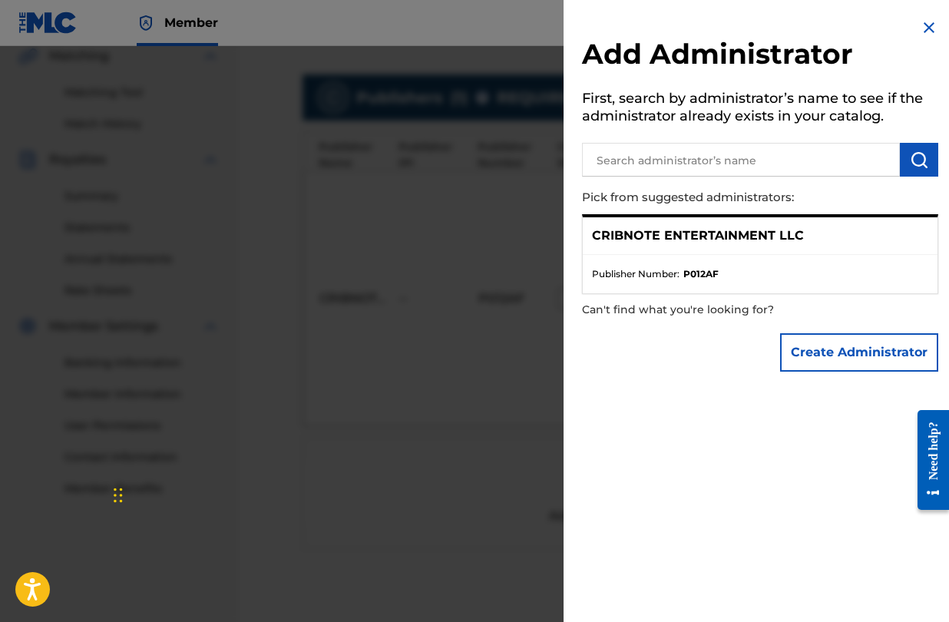
scroll to position [360, 0]
click at [694, 232] on p "CRIBNOTE ENTERTAINMENT LLC" at bounding box center [698, 236] width 212 height 18
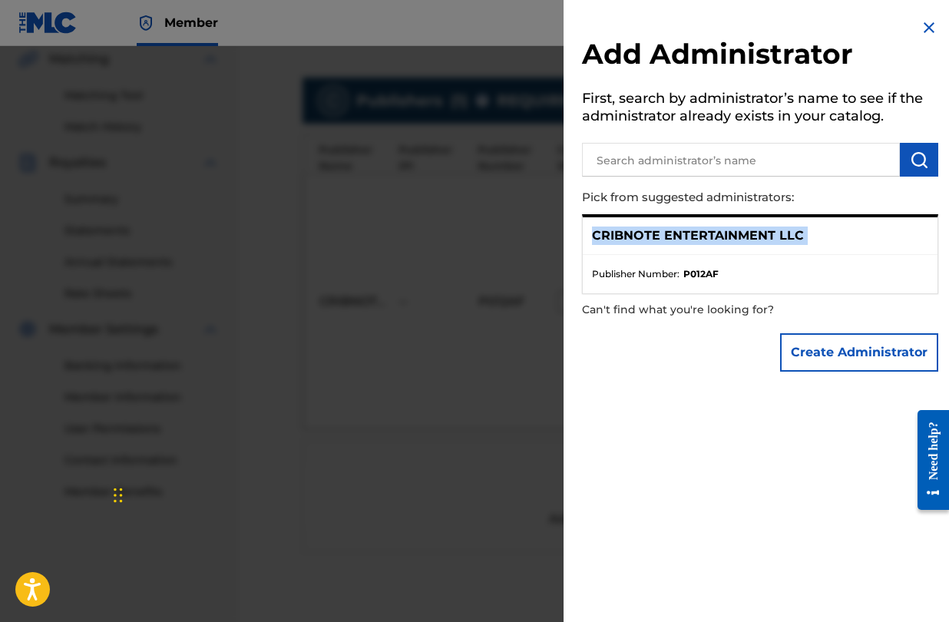
click at [694, 232] on p "CRIBNOTE ENTERTAINMENT LLC" at bounding box center [698, 236] width 212 height 18
click at [679, 185] on p "Pick from suggested administrators:" at bounding box center [716, 197] width 269 height 33
click at [848, 119] on h5 "First, search by administrator’s name to see if the administrator already exist…" at bounding box center [760, 109] width 356 height 48
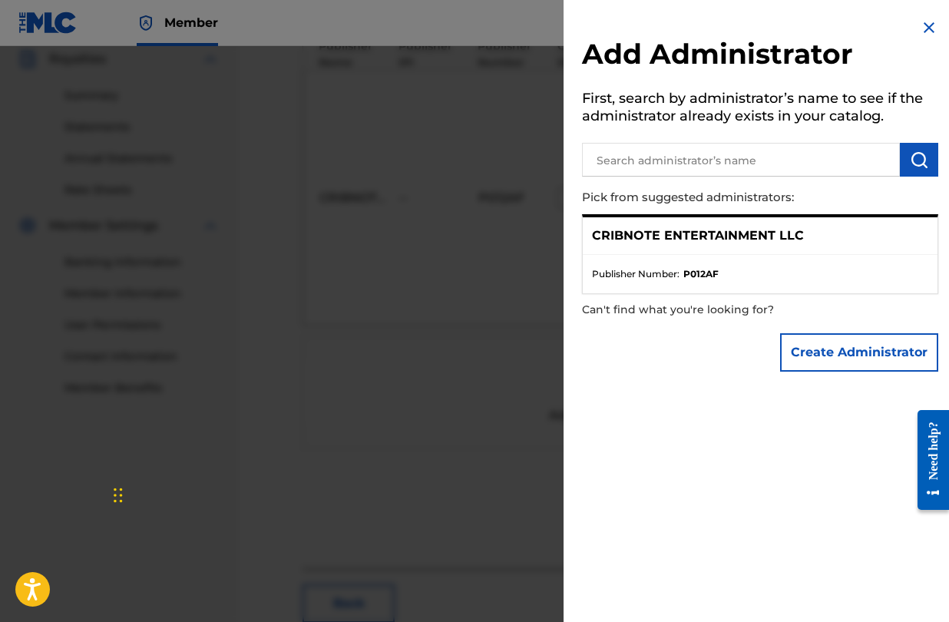
scroll to position [451, 0]
click at [774, 269] on li "Publisher Number : P012AF" at bounding box center [760, 274] width 336 height 14
drag, startPoint x: 684, startPoint y: 274, endPoint x: 722, endPoint y: 274, distance: 37.6
click at [722, 274] on li "Publisher Number : P012AF" at bounding box center [760, 274] width 336 height 14
click at [668, 336] on div "Create Administrator" at bounding box center [760, 353] width 356 height 54
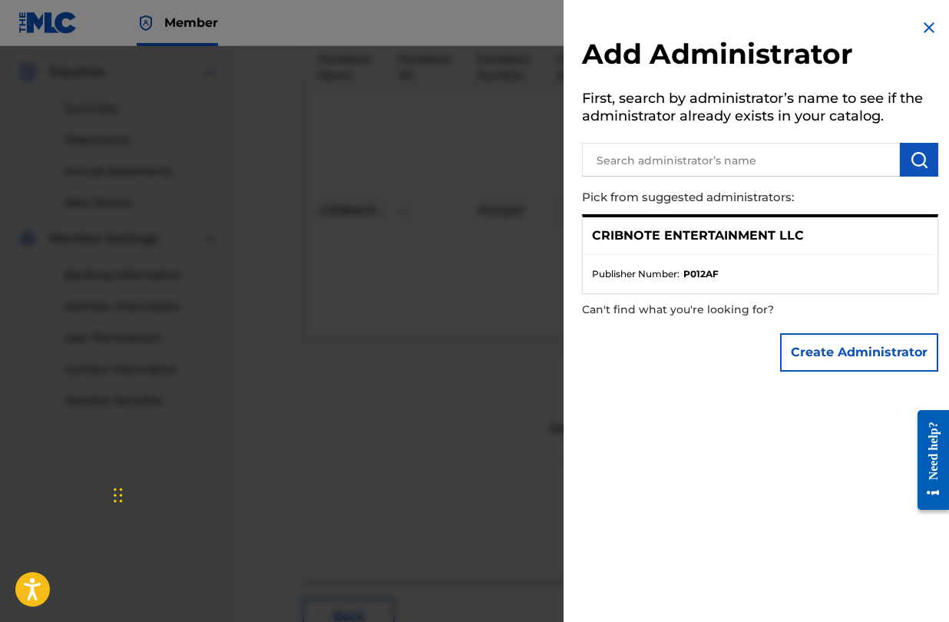
click at [699, 312] on p "Can't find what you're looking for?" at bounding box center [716, 309] width 269 height 31
click at [923, 32] on img at bounding box center [929, 27] width 18 height 18
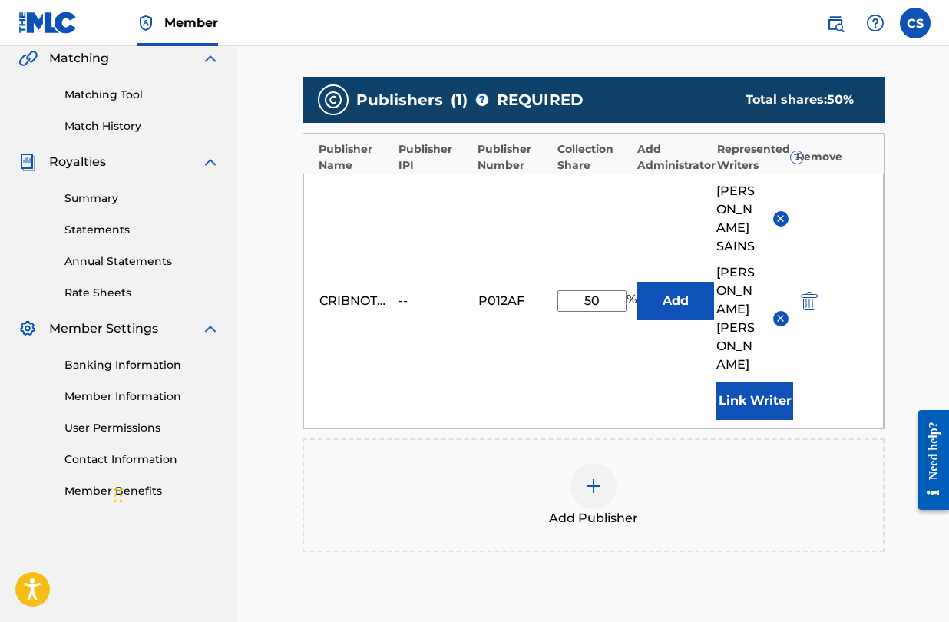
scroll to position [369, 0]
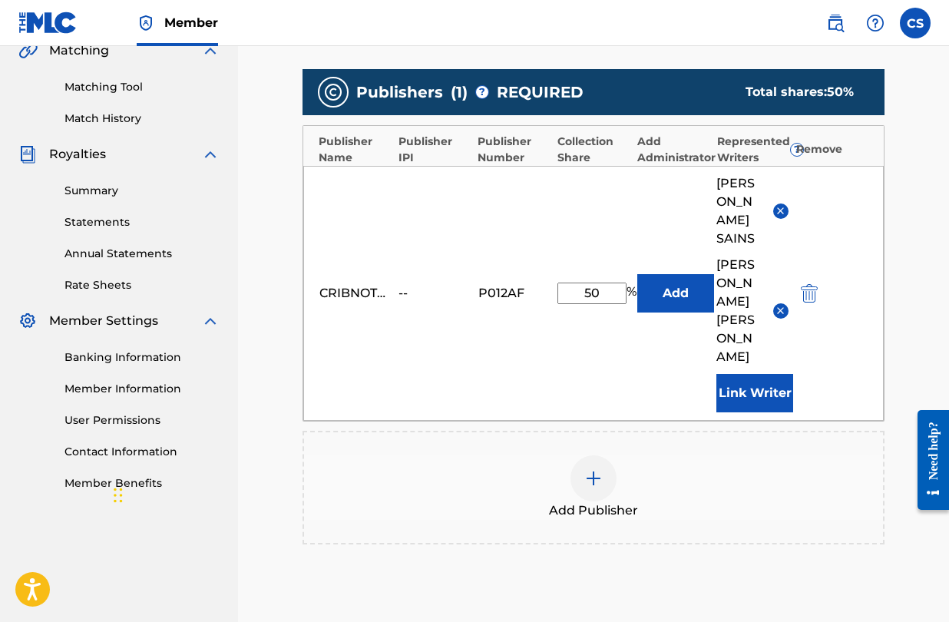
click at [662, 188] on div "CRIBNOTE ENTERTAINMENT LLC -- P012AF 50 % Add [PERSON_NAME] [PERSON_NAME] Link …" at bounding box center [593, 293] width 581 height 255
click at [600, 469] on img at bounding box center [594, 478] width 18 height 18
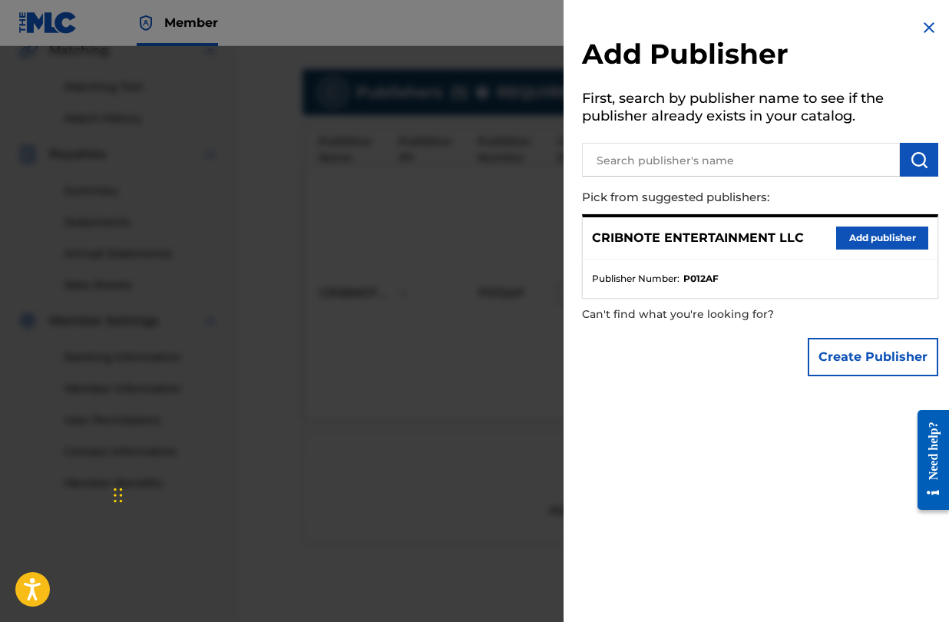
click at [737, 246] on p "CRIBNOTE ENTERTAINMENT LLC" at bounding box center [698, 238] width 212 height 18
click at [841, 225] on div "CRIBNOTE ENTERTAINMENT LLC Add publisher" at bounding box center [760, 238] width 355 height 42
click at [846, 235] on button "Add publisher" at bounding box center [883, 238] width 92 height 23
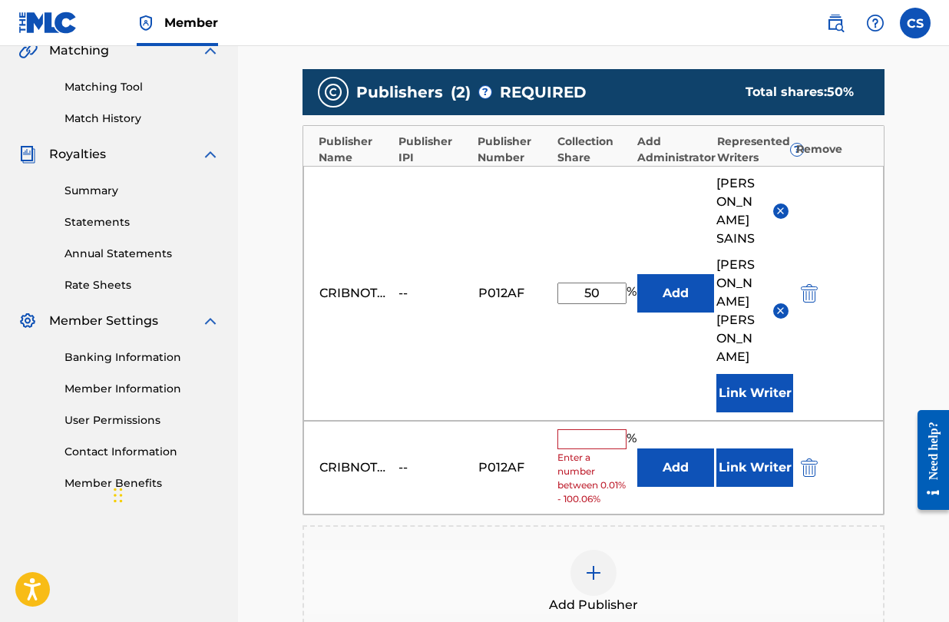
click at [809, 459] on img "submit" at bounding box center [809, 468] width 17 height 18
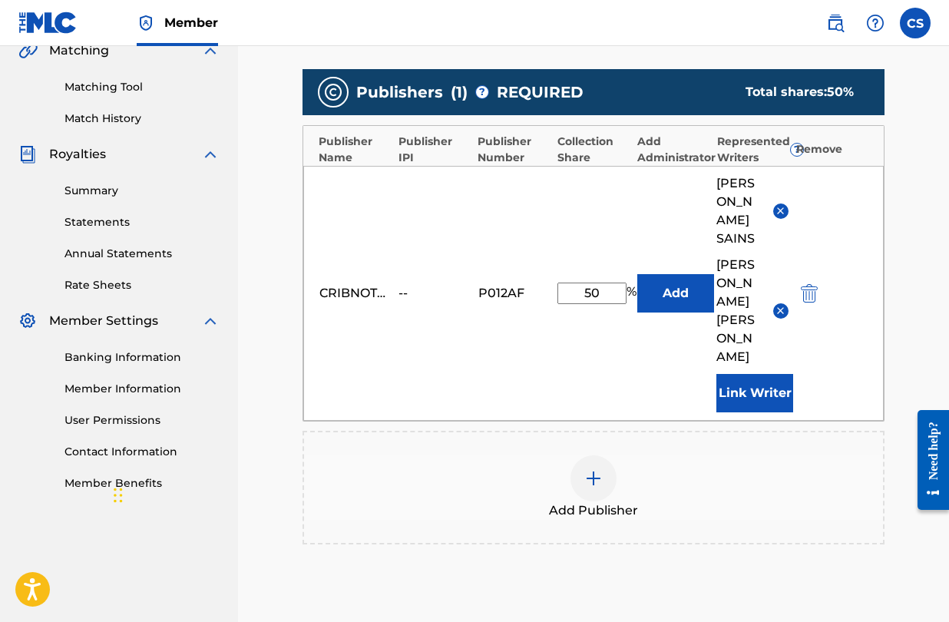
drag, startPoint x: 613, startPoint y: 264, endPoint x: 554, endPoint y: 262, distance: 59.2
click at [554, 262] on div "CRIBNOTE ENTERTAINMENT LLC -- P012AF 50 % Add [PERSON_NAME] [PERSON_NAME] Link …" at bounding box center [593, 293] width 581 height 255
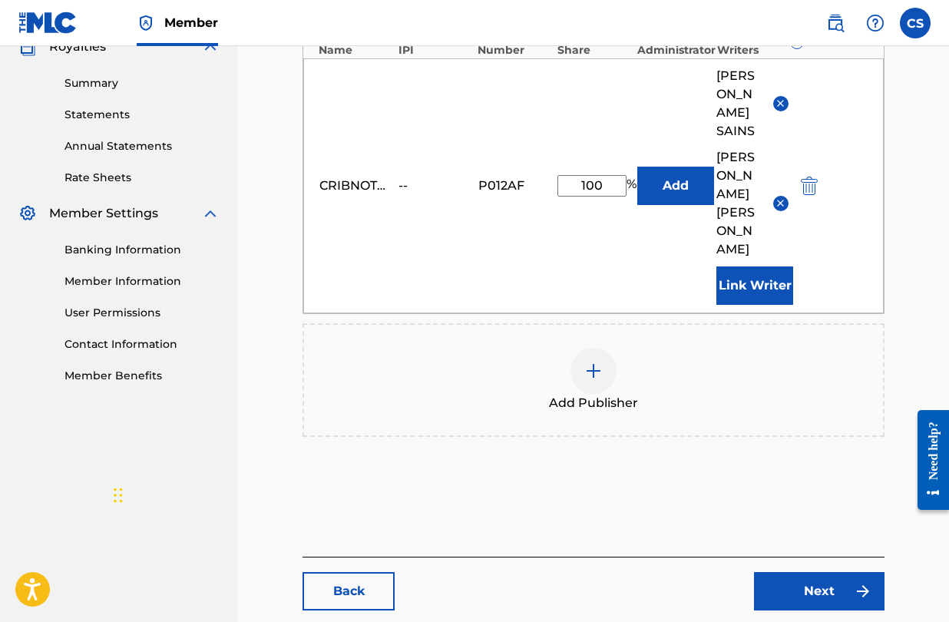
scroll to position [488, 0]
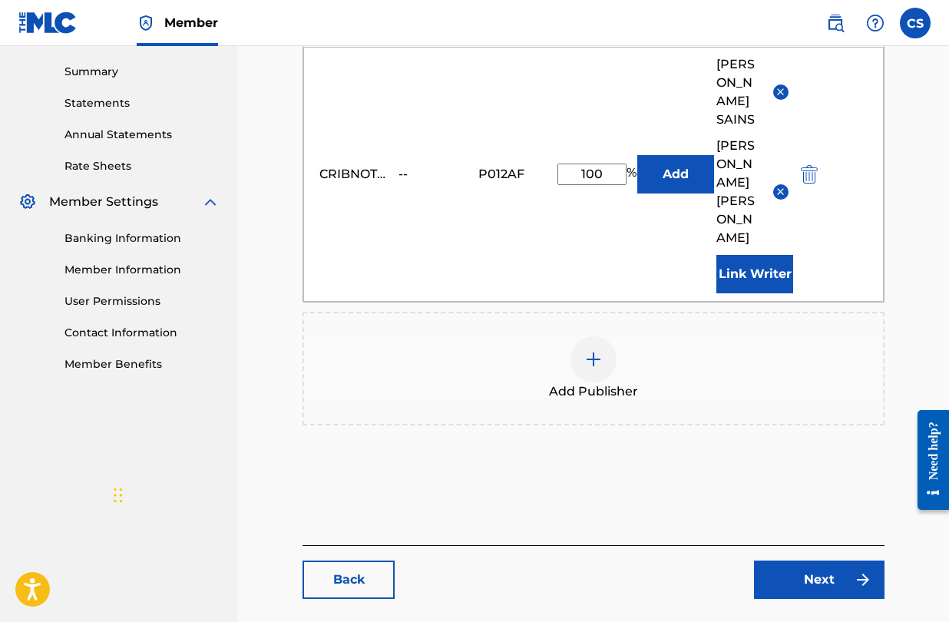
type input "100"
click at [805, 561] on link "Next" at bounding box center [819, 580] width 131 height 38
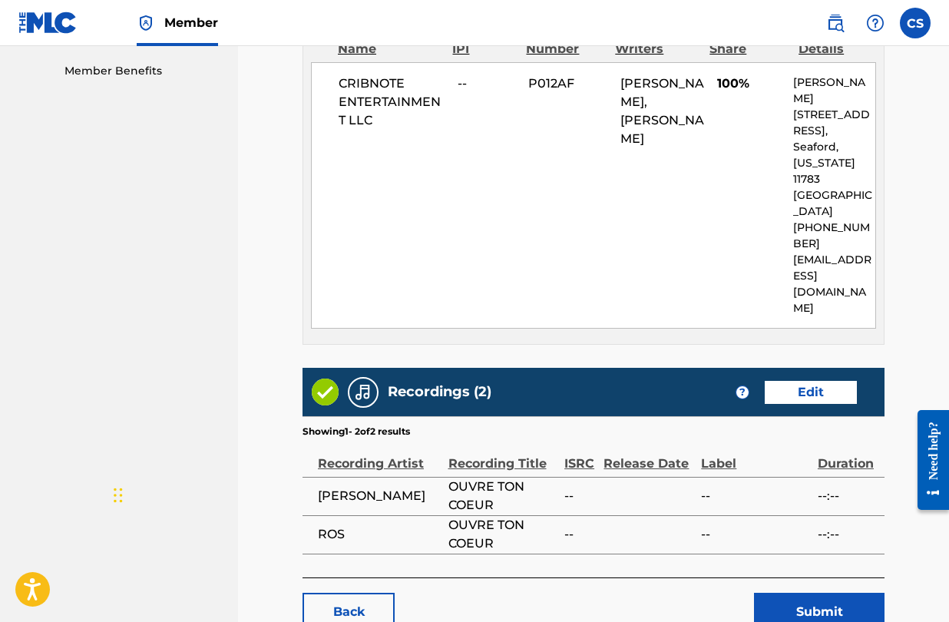
scroll to position [788, 0]
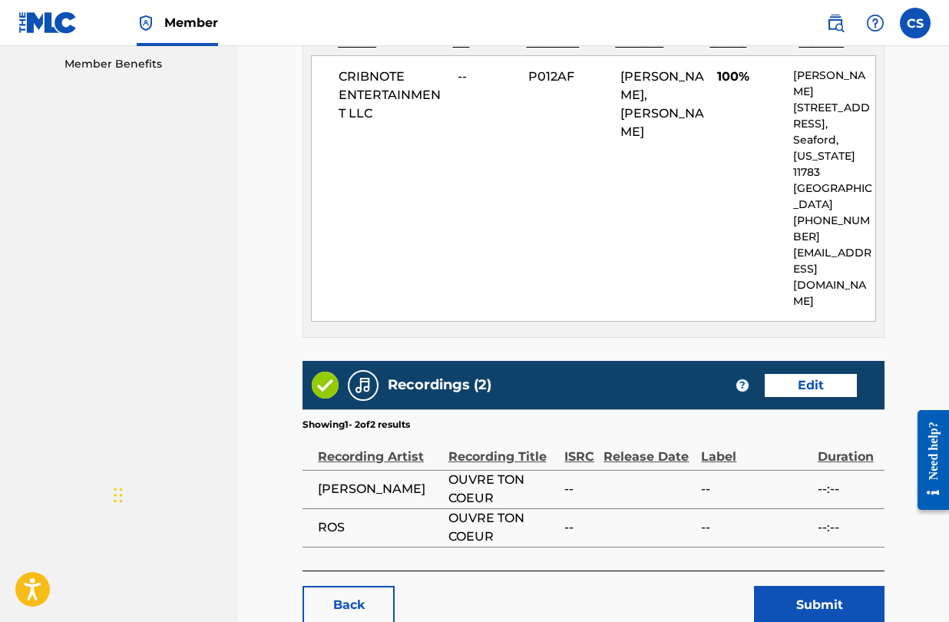
click at [795, 586] on button "Submit" at bounding box center [819, 605] width 131 height 38
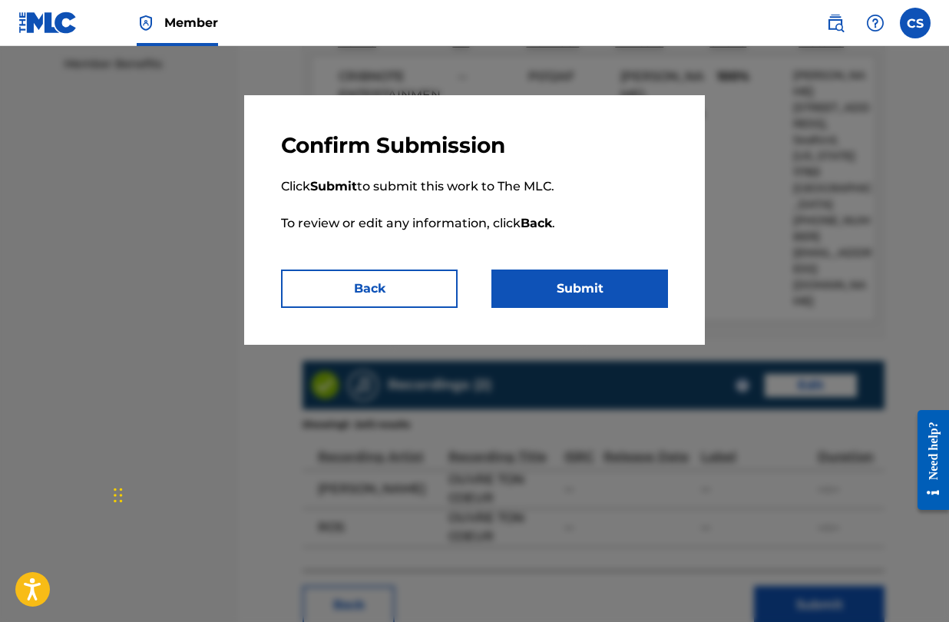
click at [547, 291] on button "Submit" at bounding box center [580, 289] width 177 height 38
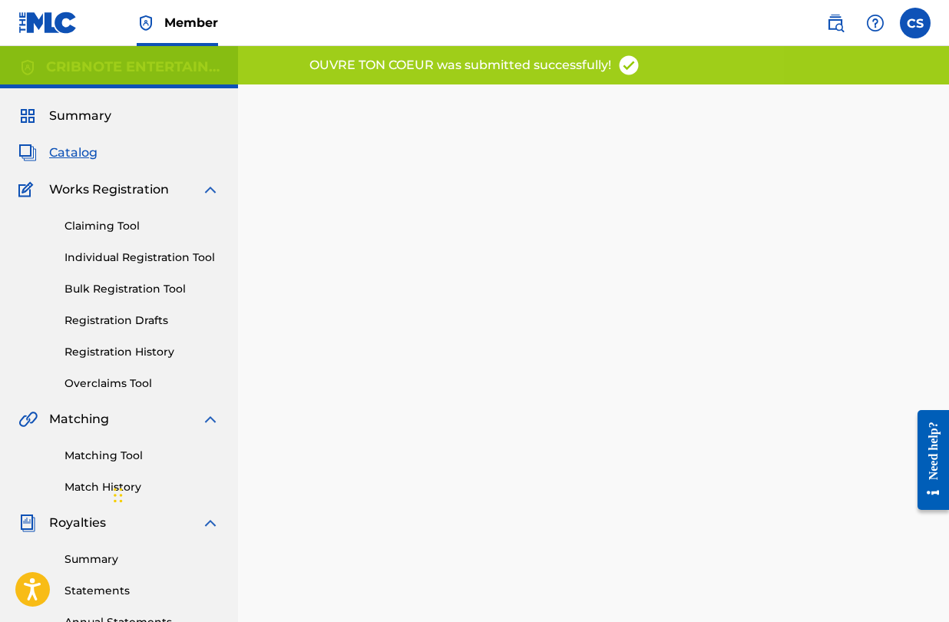
click at [66, 161] on span "Catalog" at bounding box center [73, 153] width 48 height 18
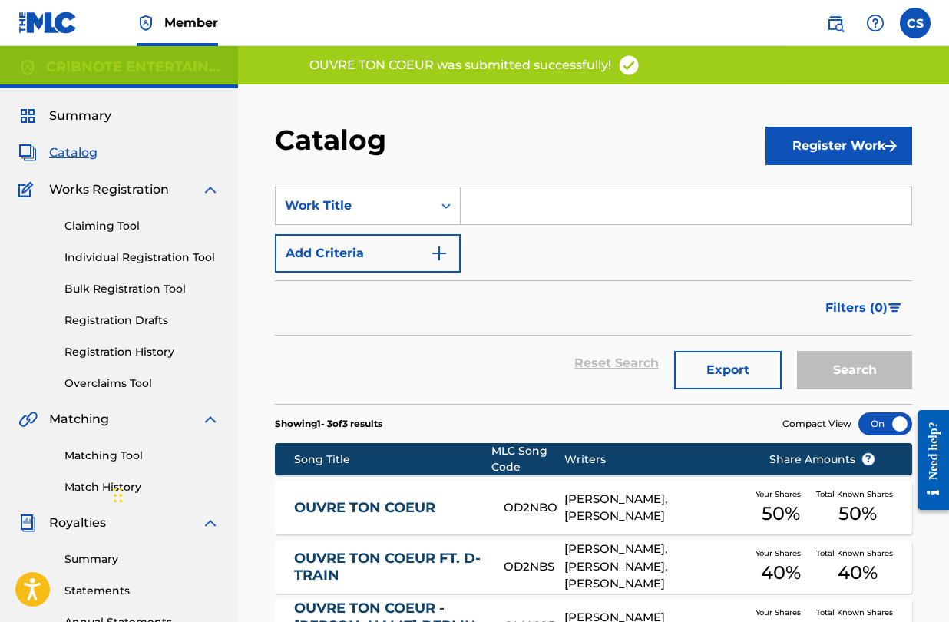
click at [504, 216] on input "Search Form" at bounding box center [686, 205] width 451 height 37
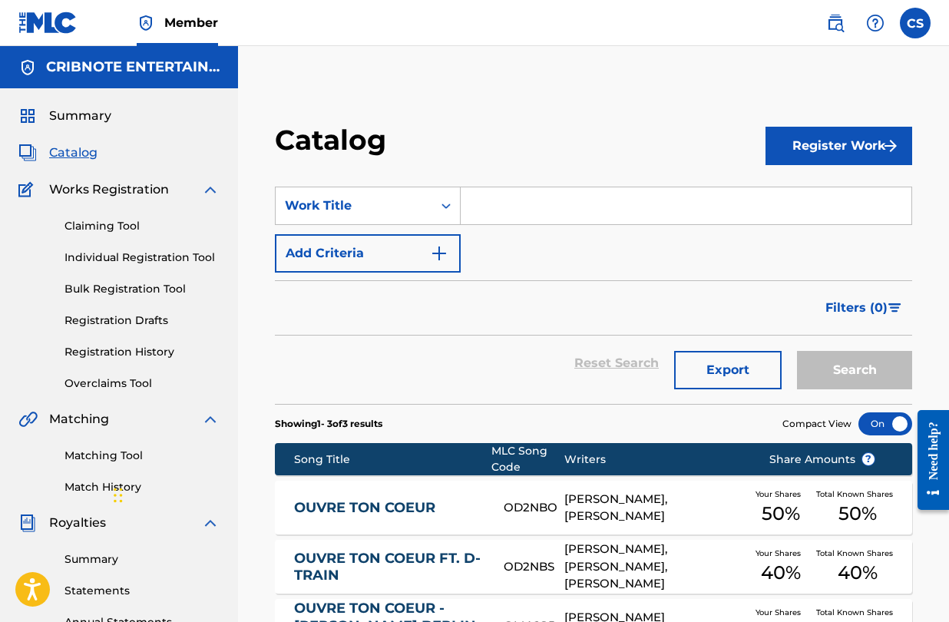
type input "p"
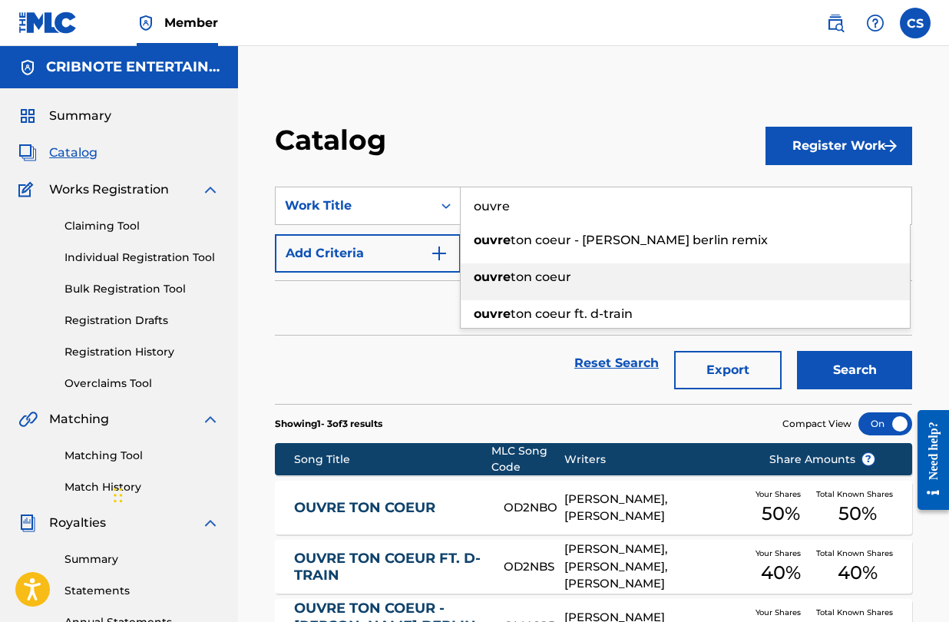
click at [512, 271] on span "ton coeur" at bounding box center [541, 277] width 61 height 15
type input "ouvre ton coeur"
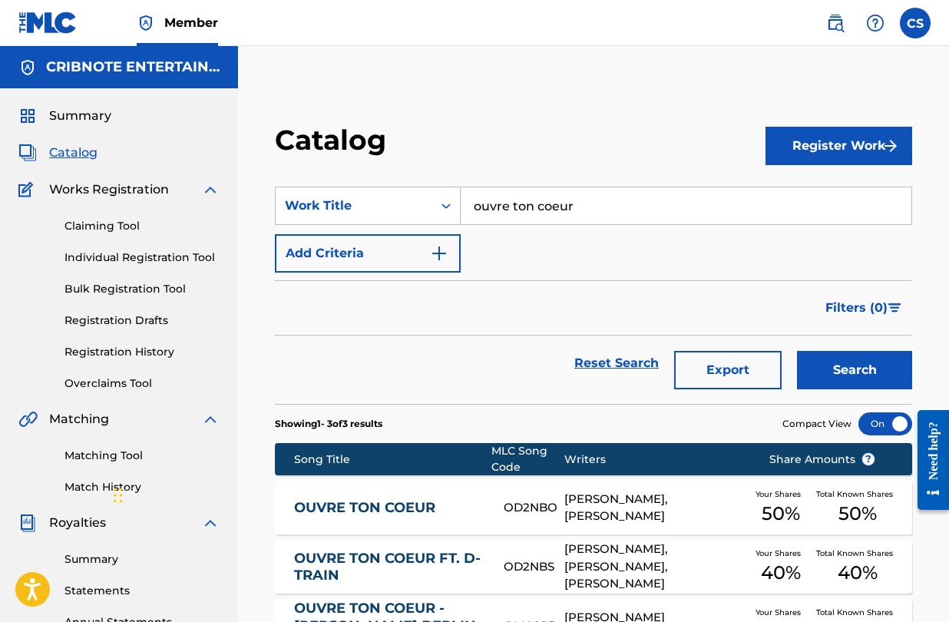
click at [827, 373] on button "Search" at bounding box center [854, 370] width 115 height 38
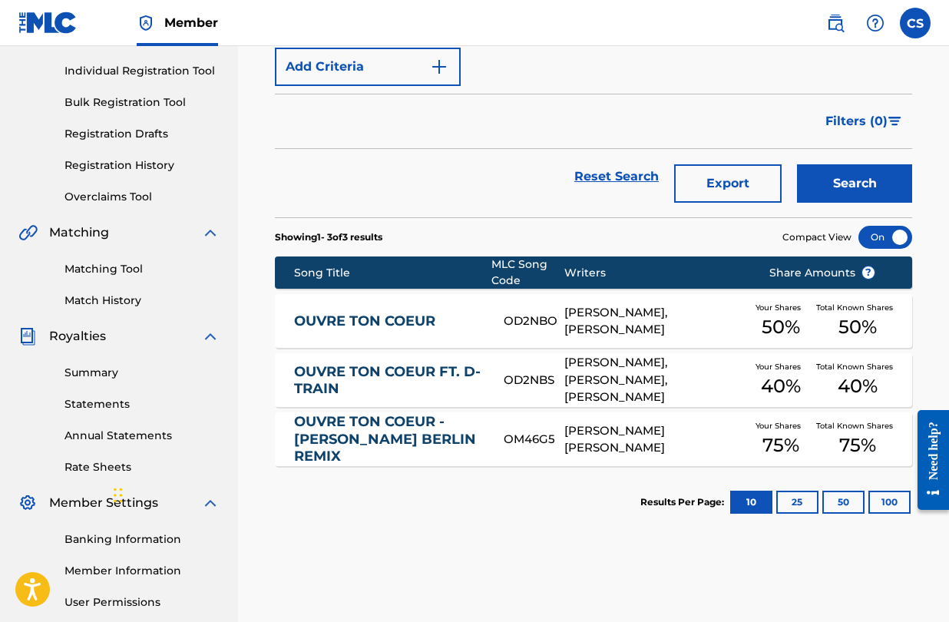
scroll to position [192, 0]
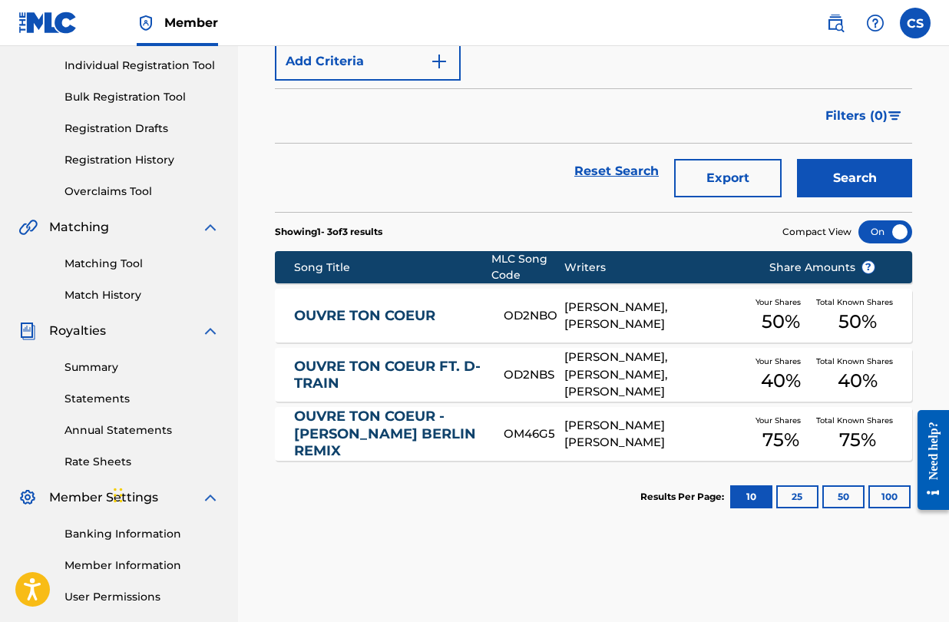
click at [460, 363] on link "OUVRE TON COEUR FT. D-TRAIN" at bounding box center [388, 375] width 189 height 35
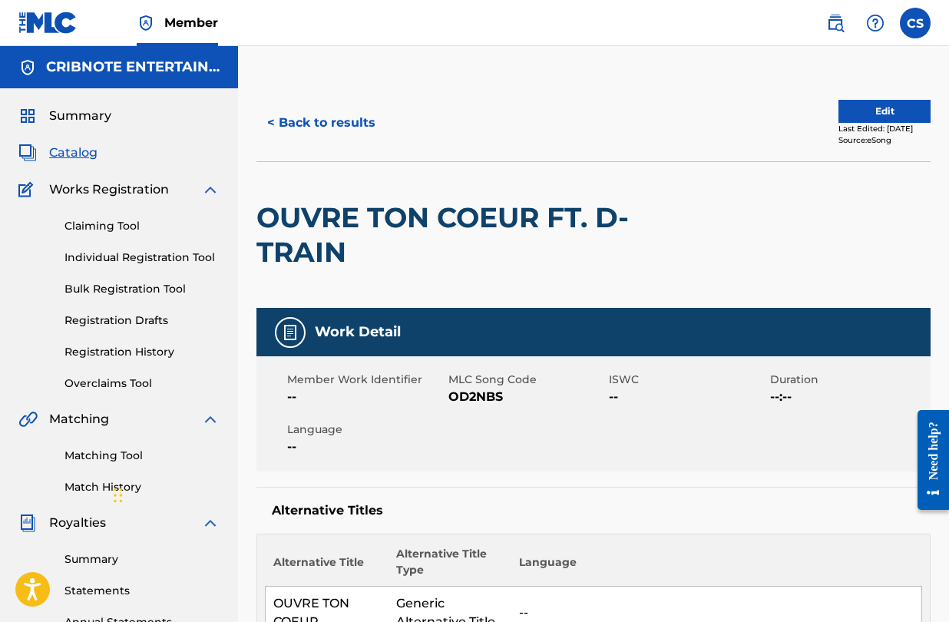
click at [861, 107] on button "Edit" at bounding box center [885, 111] width 92 height 23
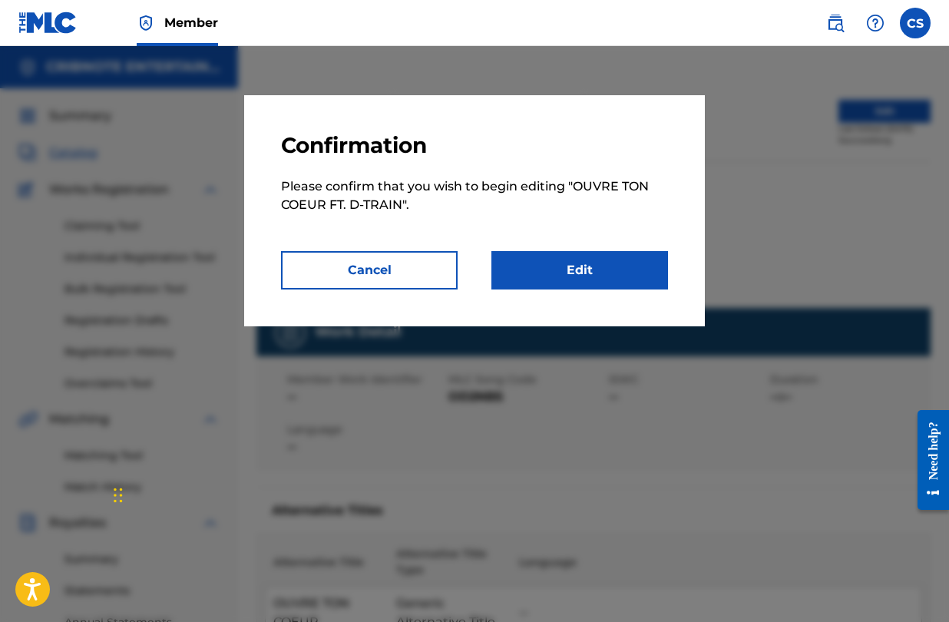
click at [593, 280] on link "Edit" at bounding box center [580, 270] width 177 height 38
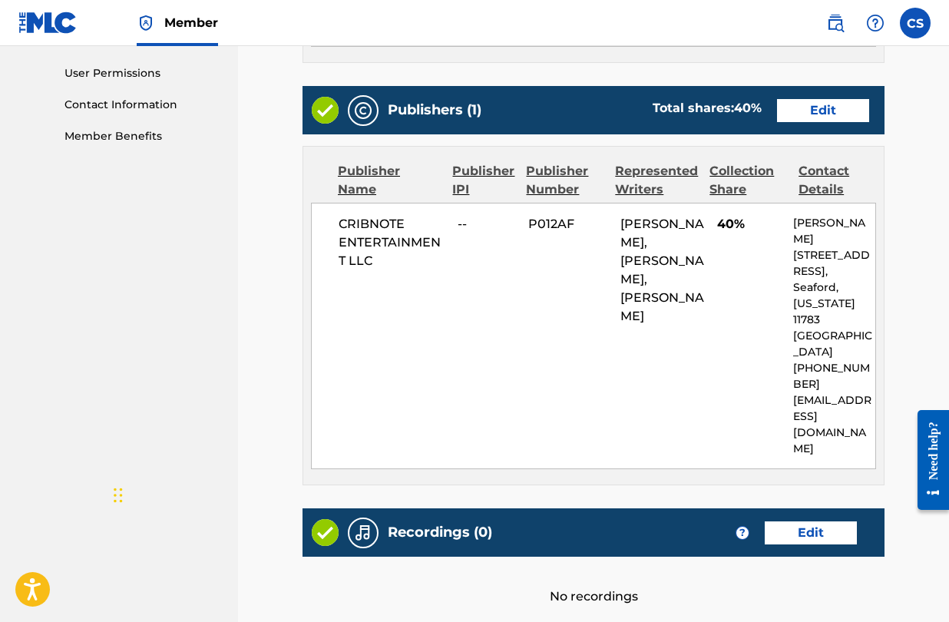
scroll to position [719, 0]
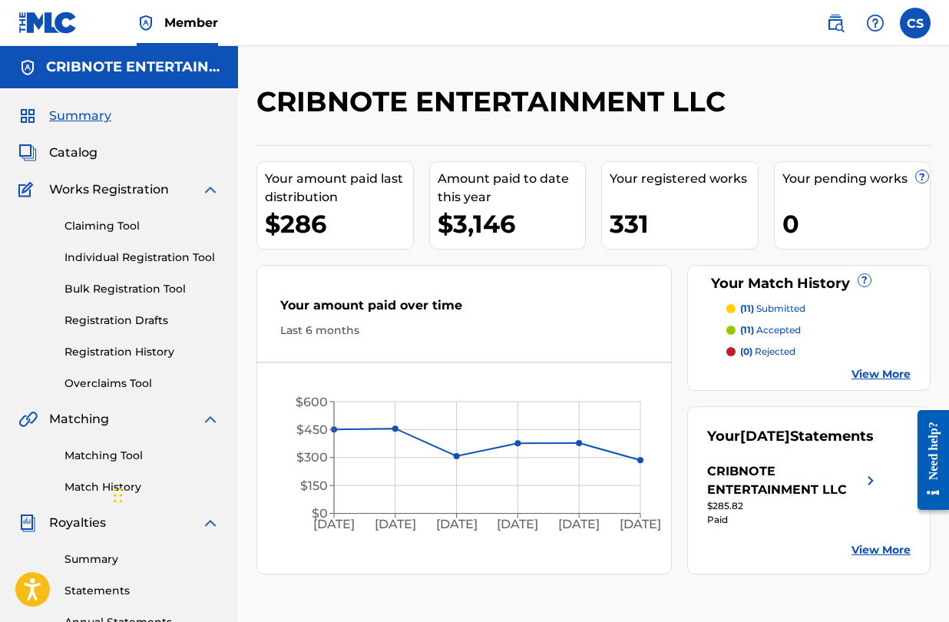
click at [61, 144] on span "Catalog" at bounding box center [73, 153] width 48 height 18
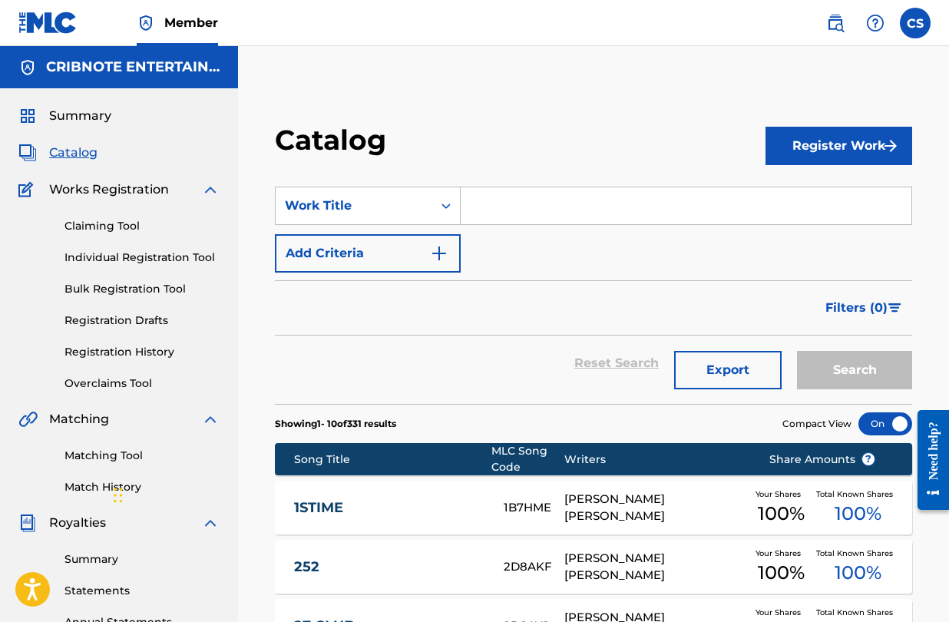
click at [518, 201] on input "Search Form" at bounding box center [686, 205] width 451 height 37
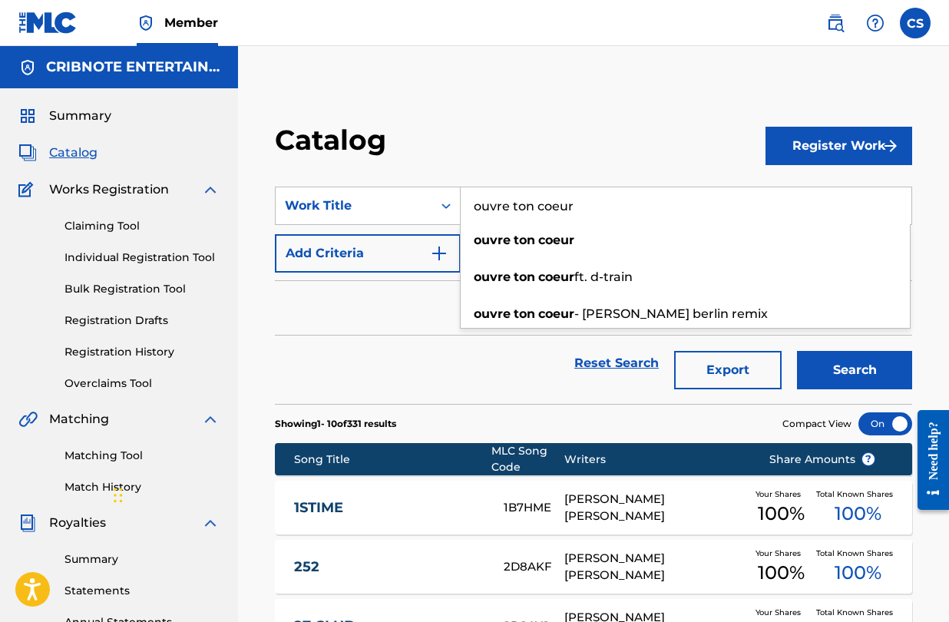
type input "ouvre ton coeur"
click at [797, 351] on button "Search" at bounding box center [854, 370] width 115 height 38
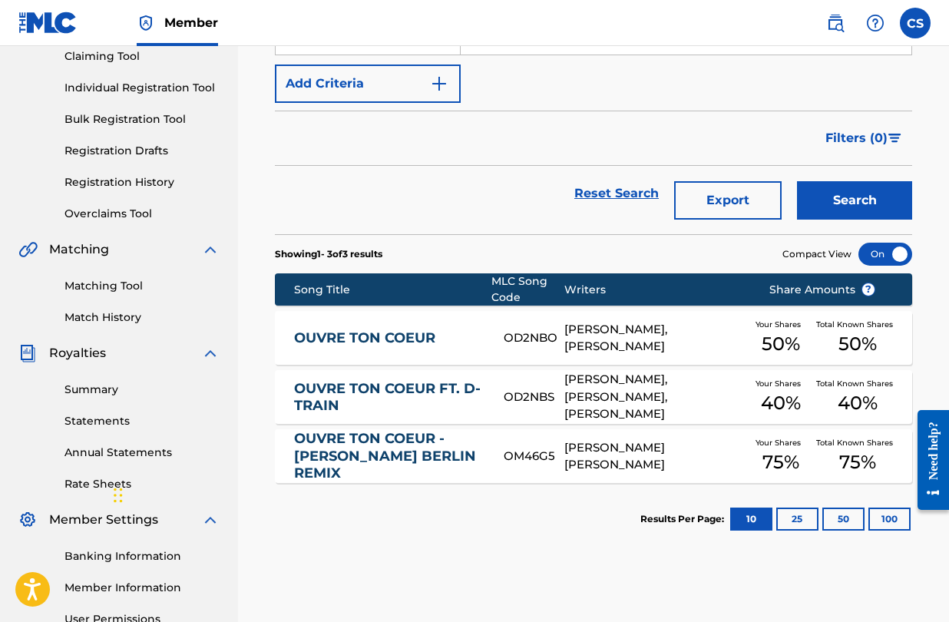
scroll to position [173, 0]
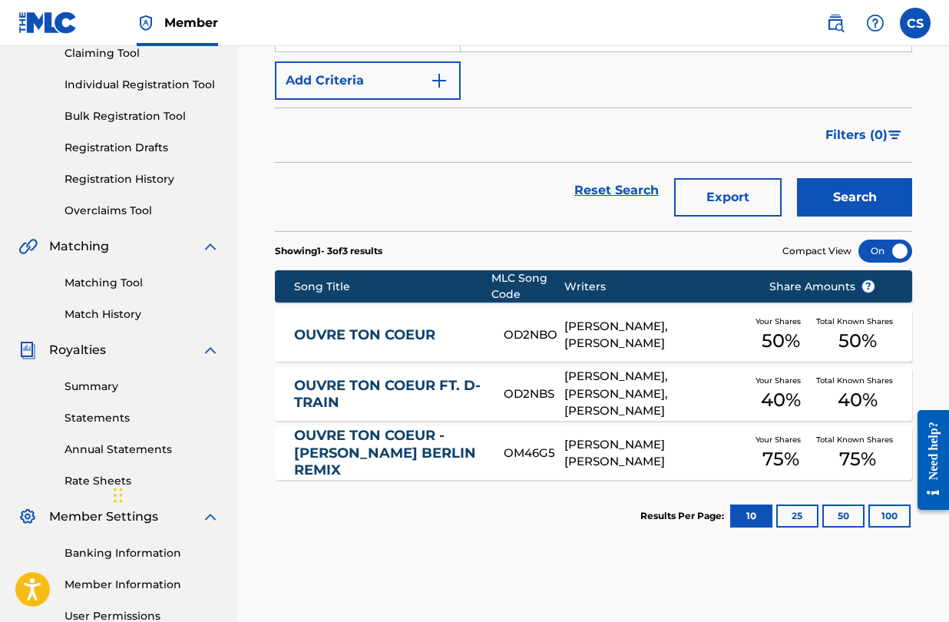
click at [416, 441] on link "OUVRE TON COEUR - [PERSON_NAME] BERLIN REMIX" at bounding box center [388, 453] width 189 height 52
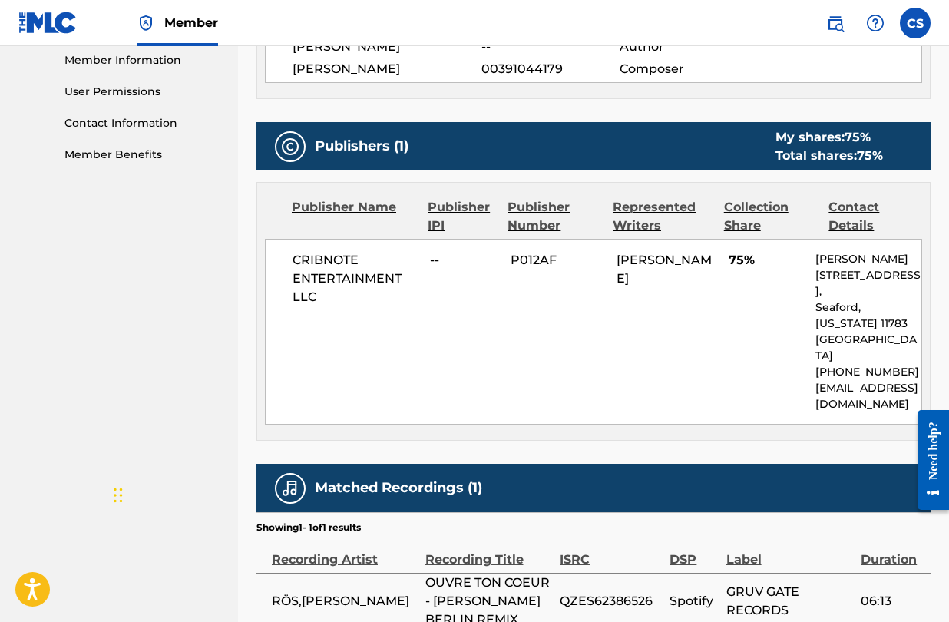
scroll to position [840, 0]
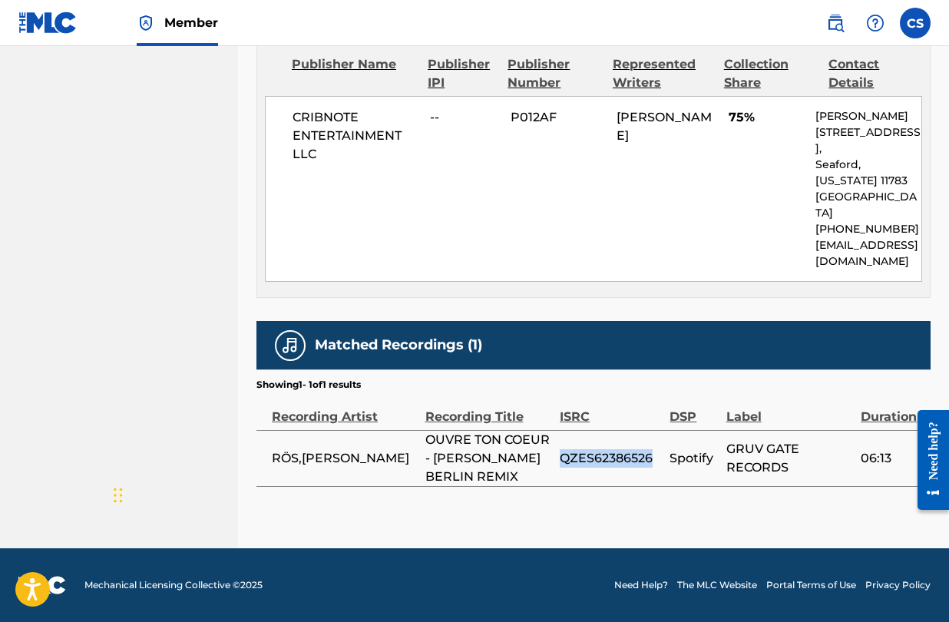
drag, startPoint x: 562, startPoint y: 449, endPoint x: 661, endPoint y: 449, distance: 99.1
click at [661, 449] on span "QZES62386526" at bounding box center [611, 458] width 102 height 18
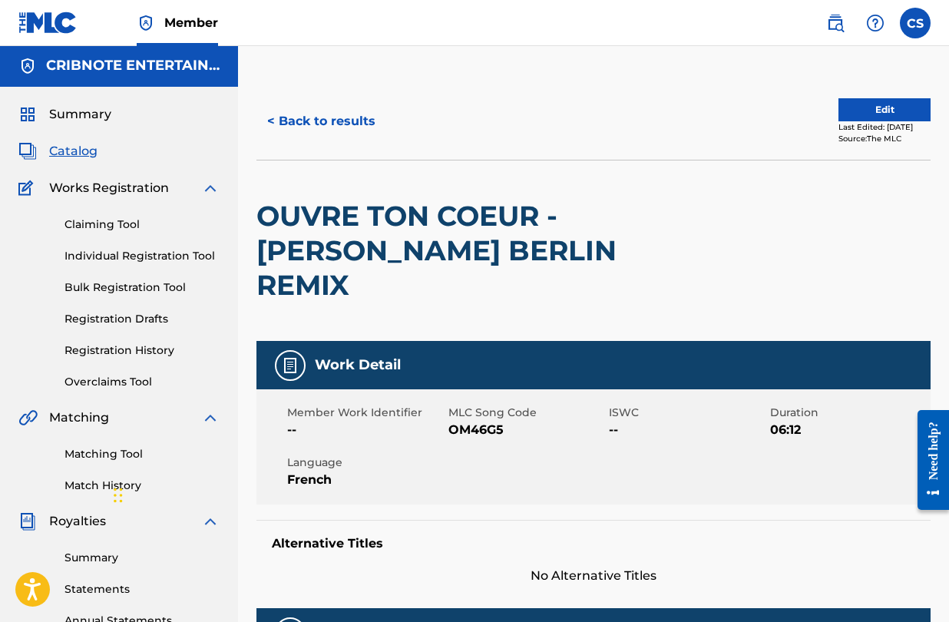
scroll to position [0, 0]
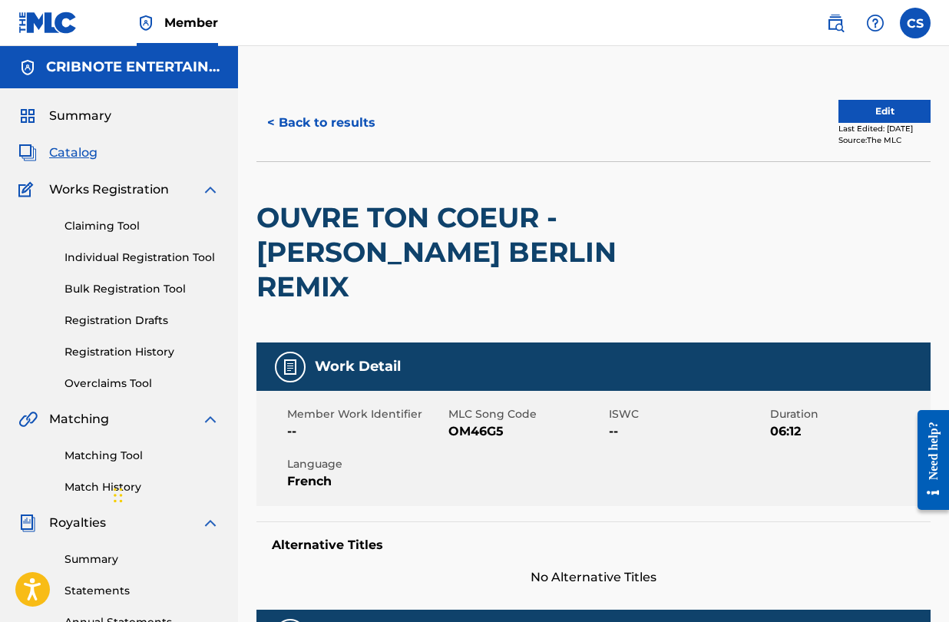
click at [278, 119] on button "< Back to results" at bounding box center [322, 123] width 130 height 38
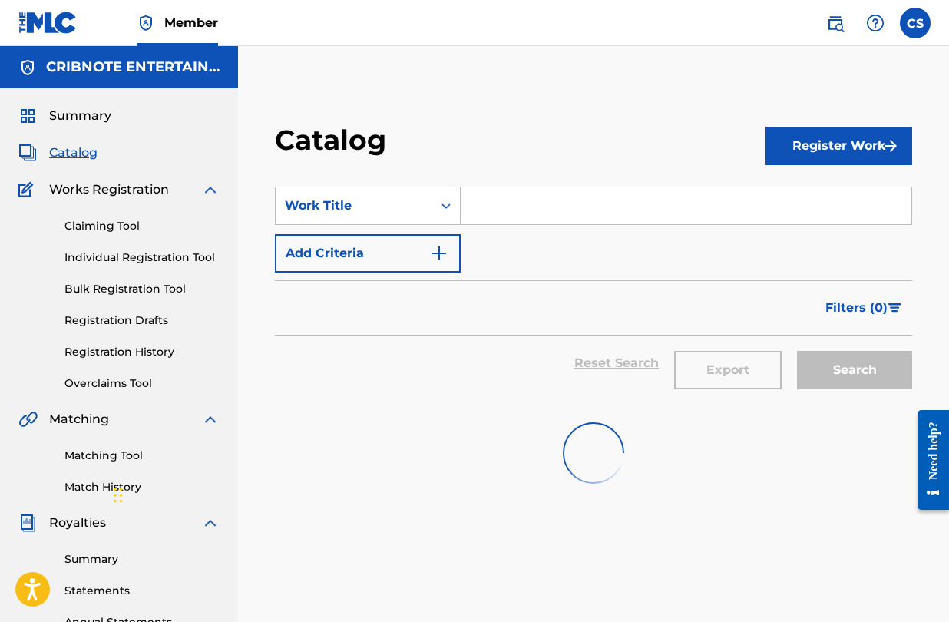
scroll to position [173, 0]
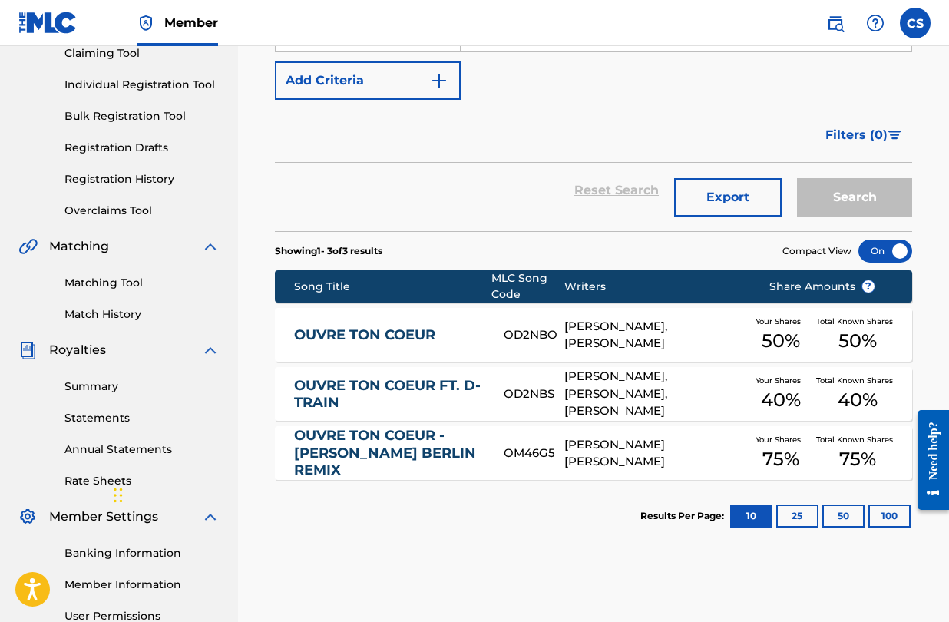
click at [454, 383] on link "OUVRE TON COEUR FT. D-TRAIN" at bounding box center [388, 394] width 189 height 35
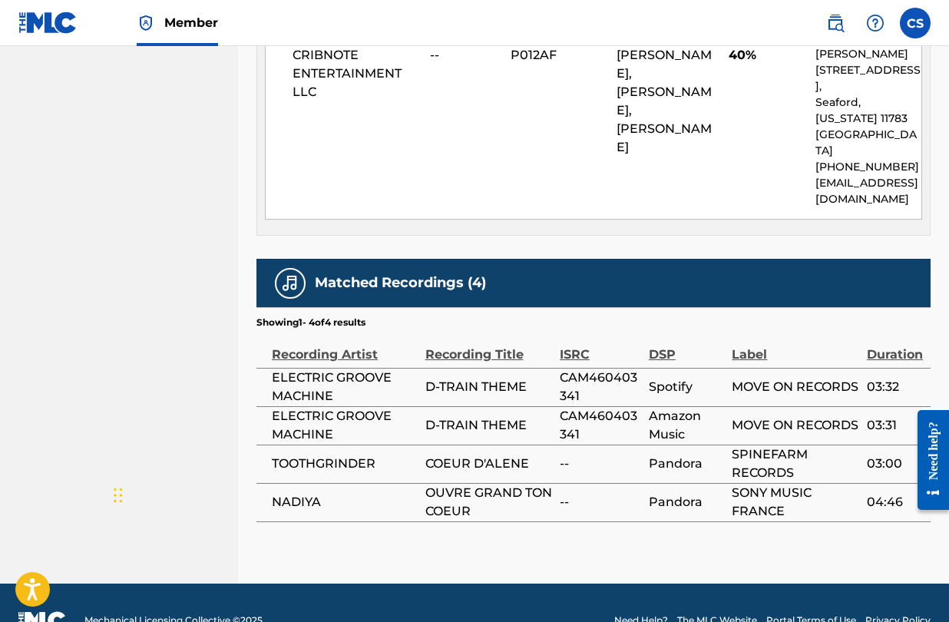
scroll to position [973, 0]
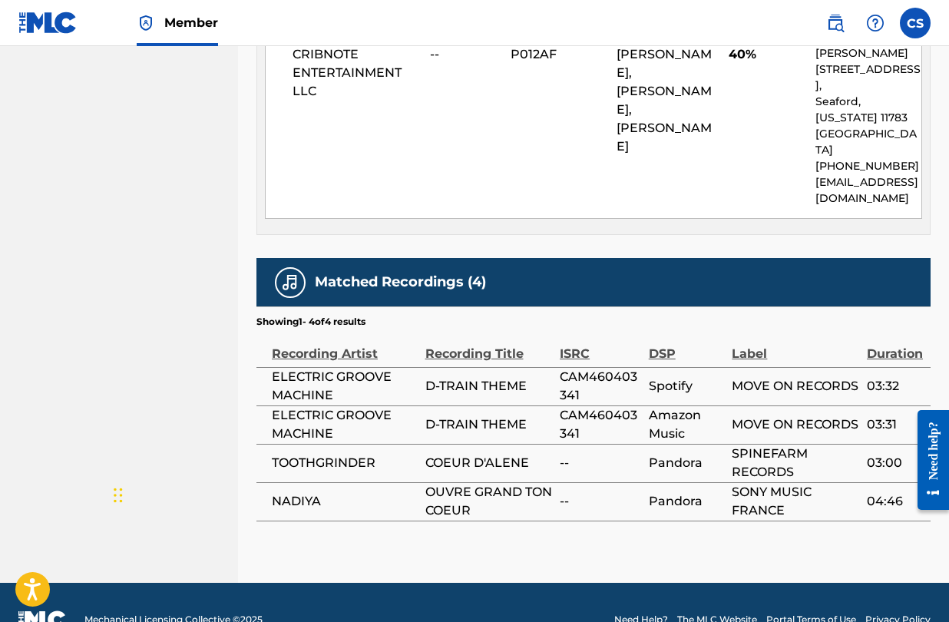
click at [462, 377] on span "D-TRAIN THEME" at bounding box center [490, 386] width 128 height 18
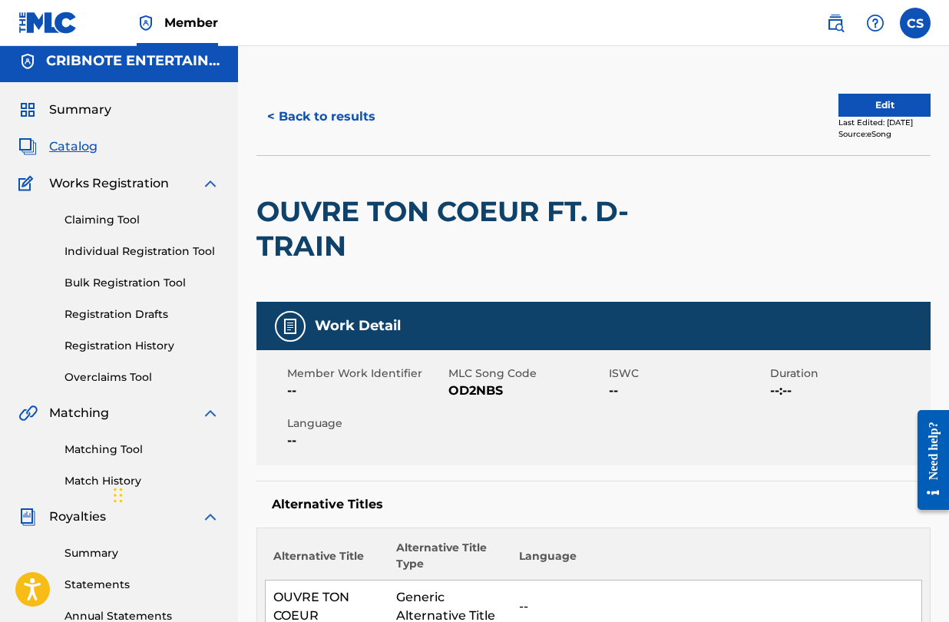
scroll to position [0, 0]
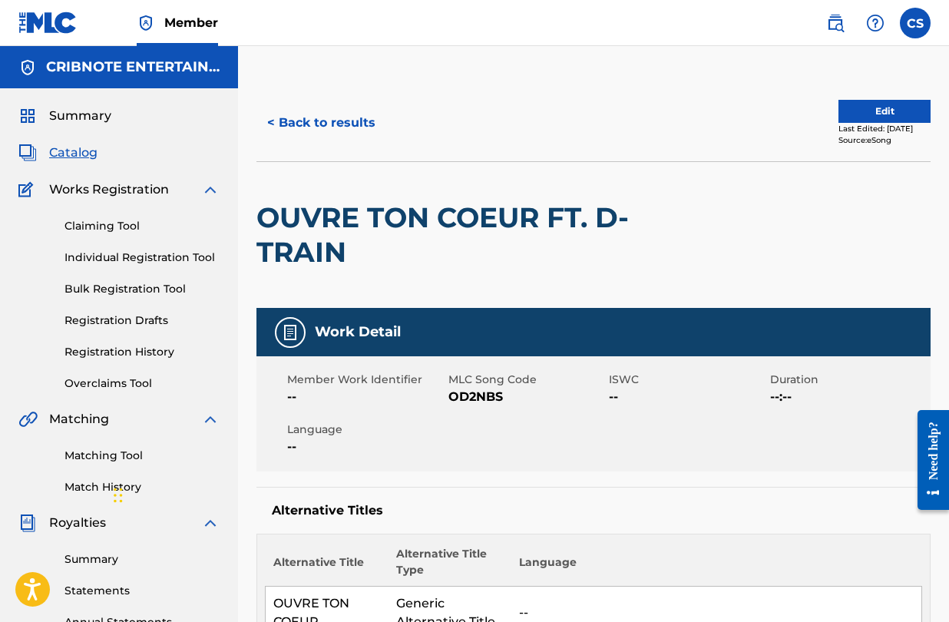
click at [272, 122] on button "< Back to results" at bounding box center [322, 123] width 130 height 38
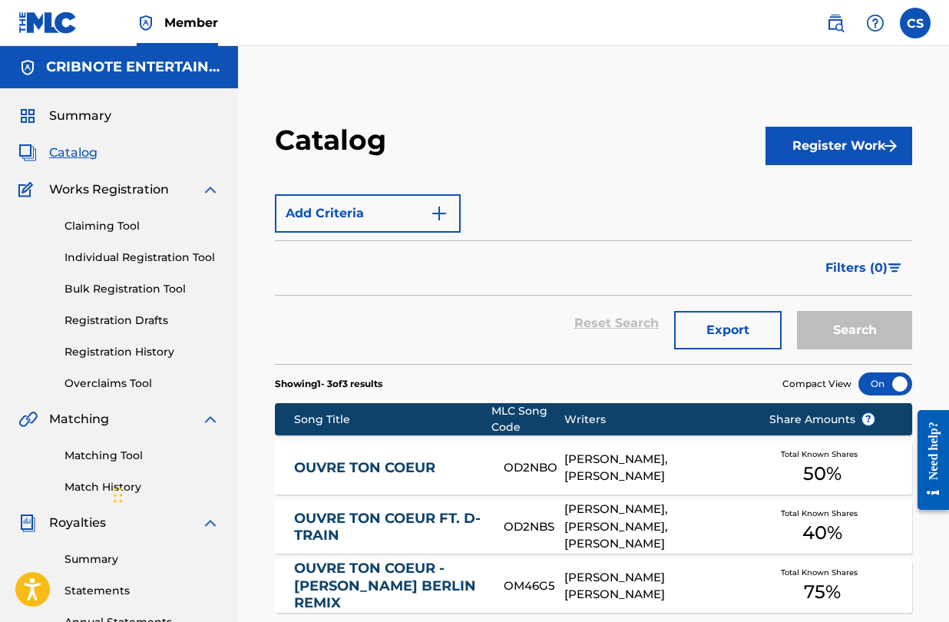
scroll to position [173, 0]
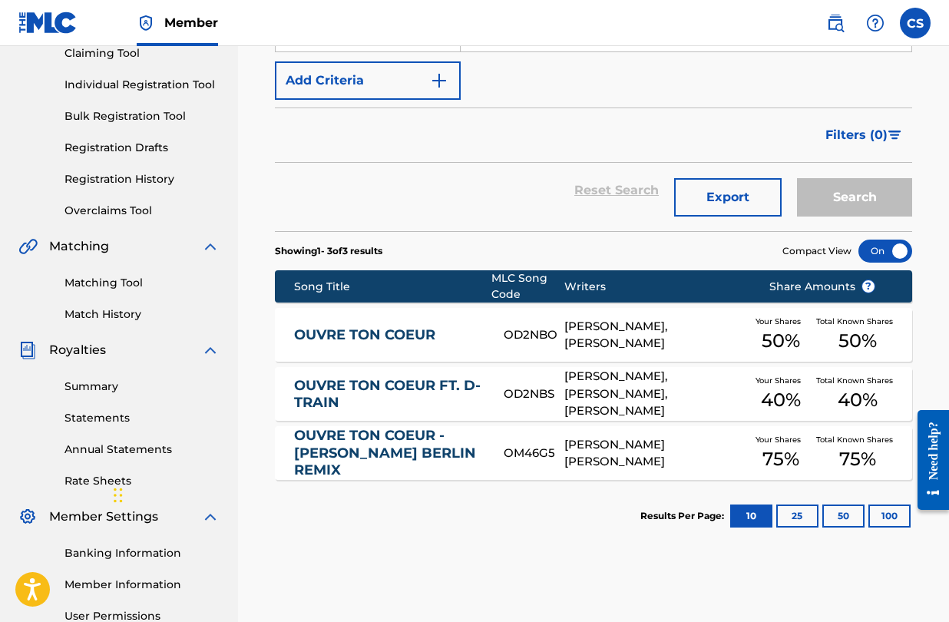
click at [372, 333] on link "OUVRE TON COEUR" at bounding box center [388, 335] width 189 height 18
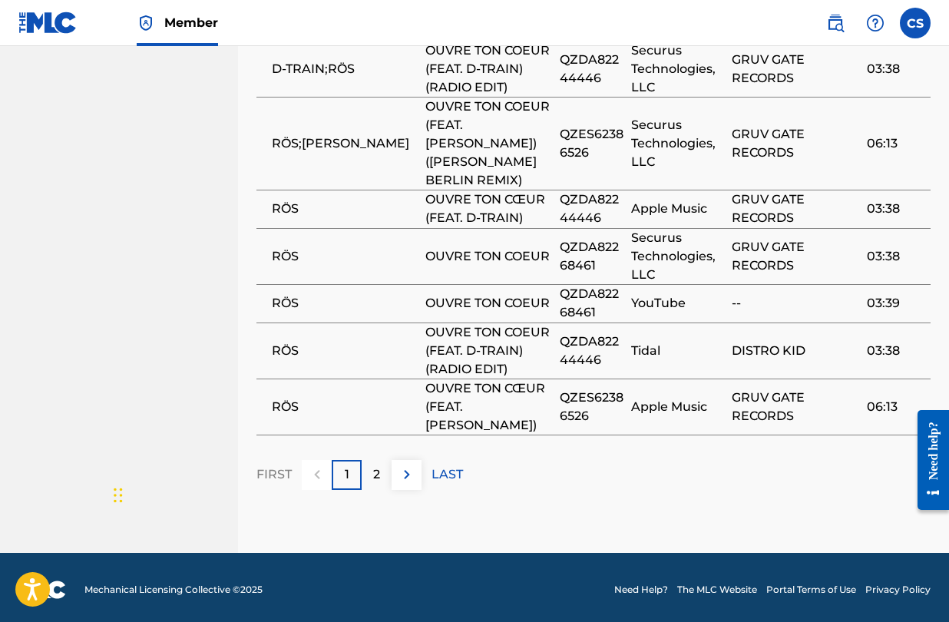
scroll to position [1276, 0]
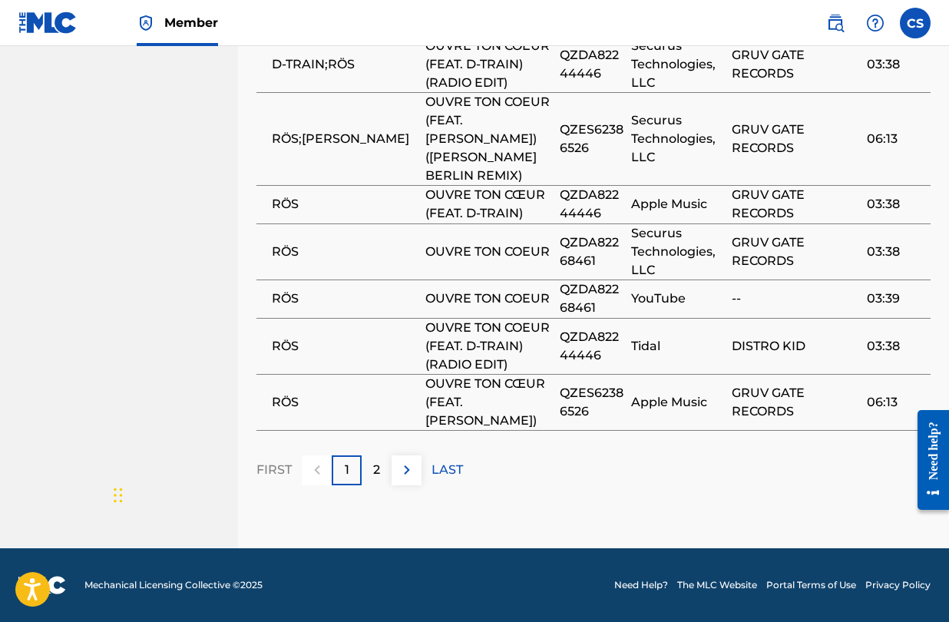
click at [381, 474] on div "2" at bounding box center [377, 471] width 30 height 30
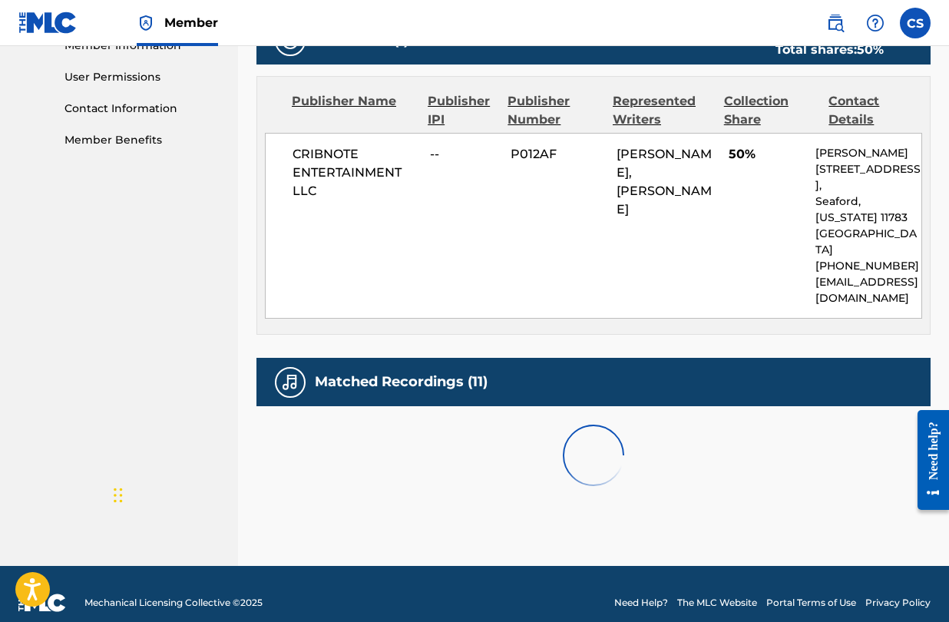
scroll to position [769, 0]
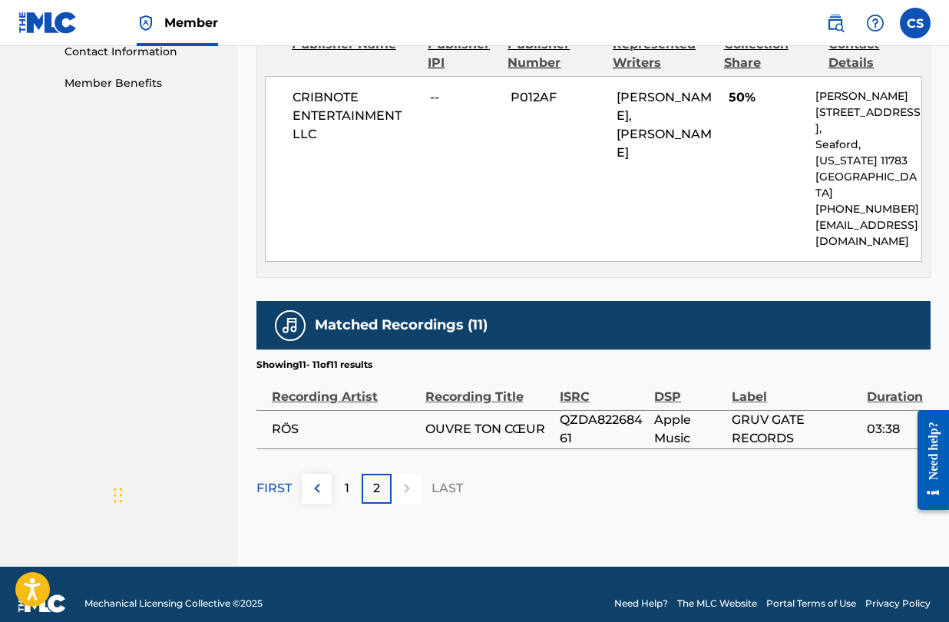
click at [323, 479] on img at bounding box center [317, 488] width 18 height 18
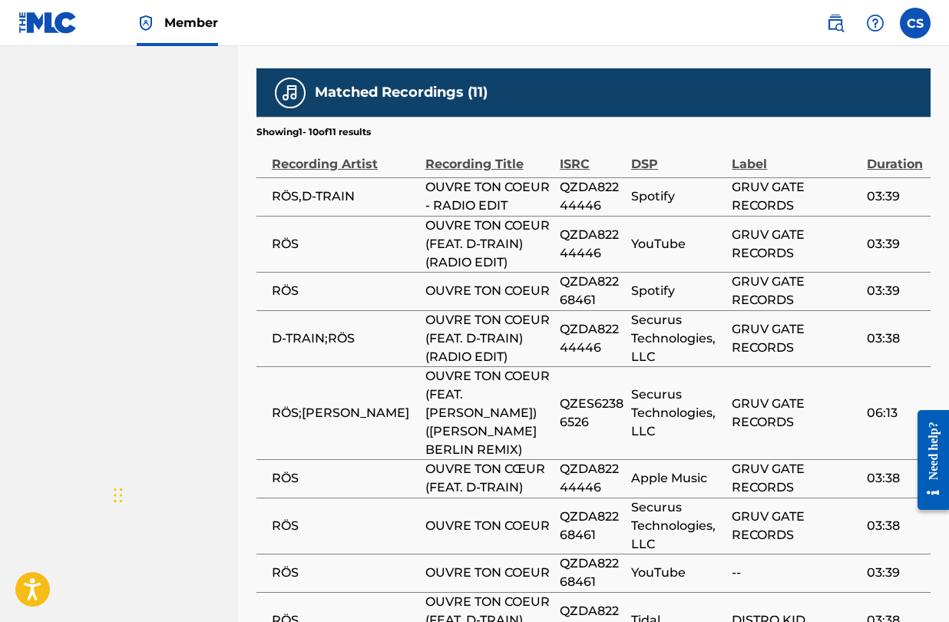
scroll to position [992, 0]
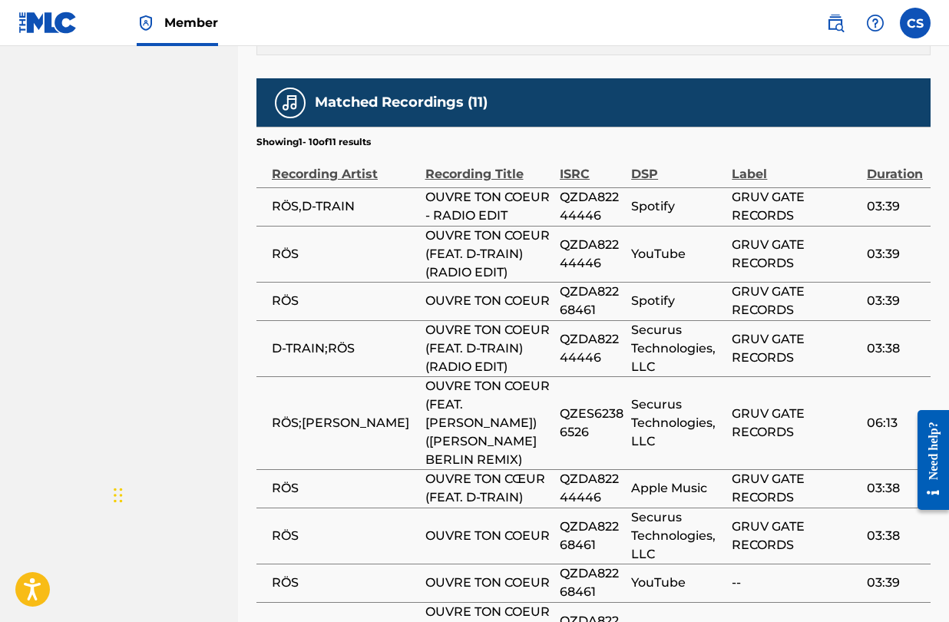
click at [632, 197] on span "Spotify" at bounding box center [677, 206] width 93 height 18
click at [717, 197] on span "Spotify" at bounding box center [677, 206] width 93 height 18
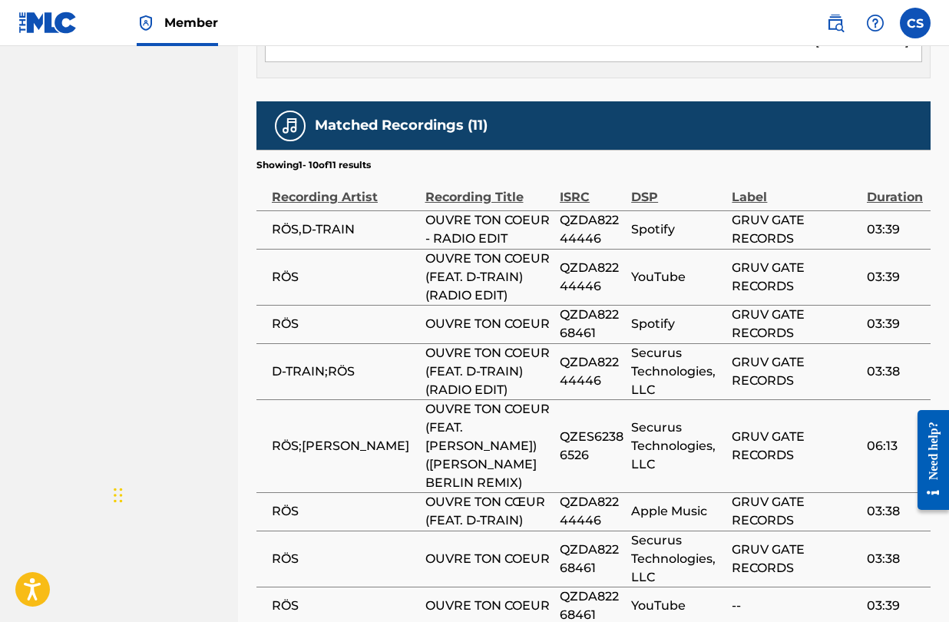
scroll to position [970, 0]
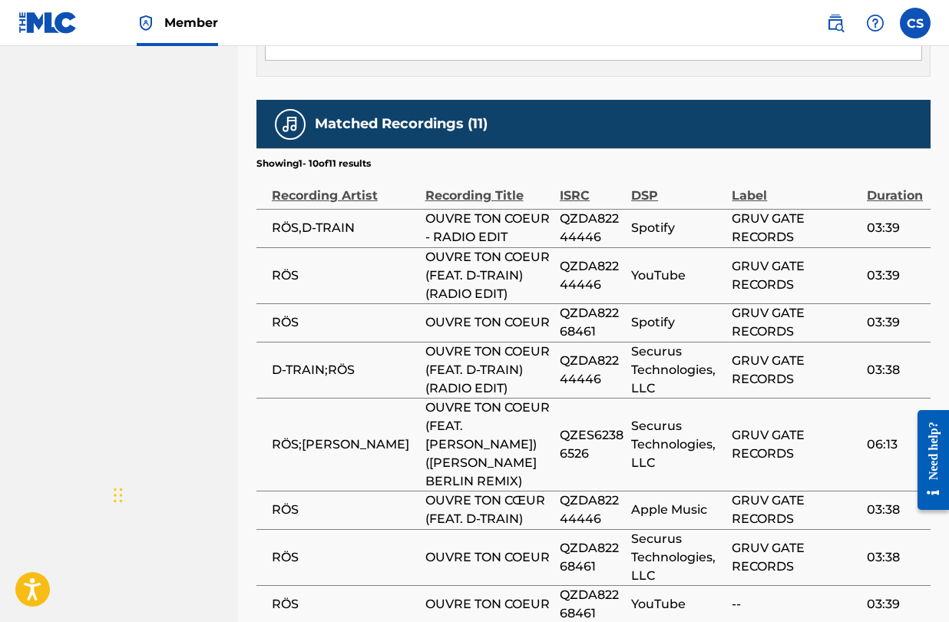
click at [576, 210] on span "QZDA82244446" at bounding box center [592, 228] width 64 height 37
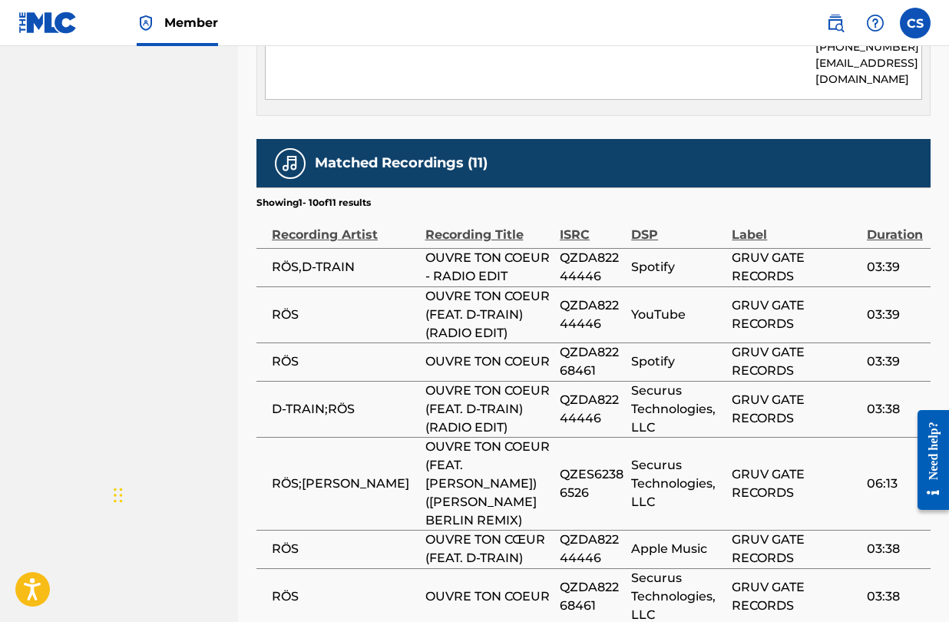
scroll to position [920, 0]
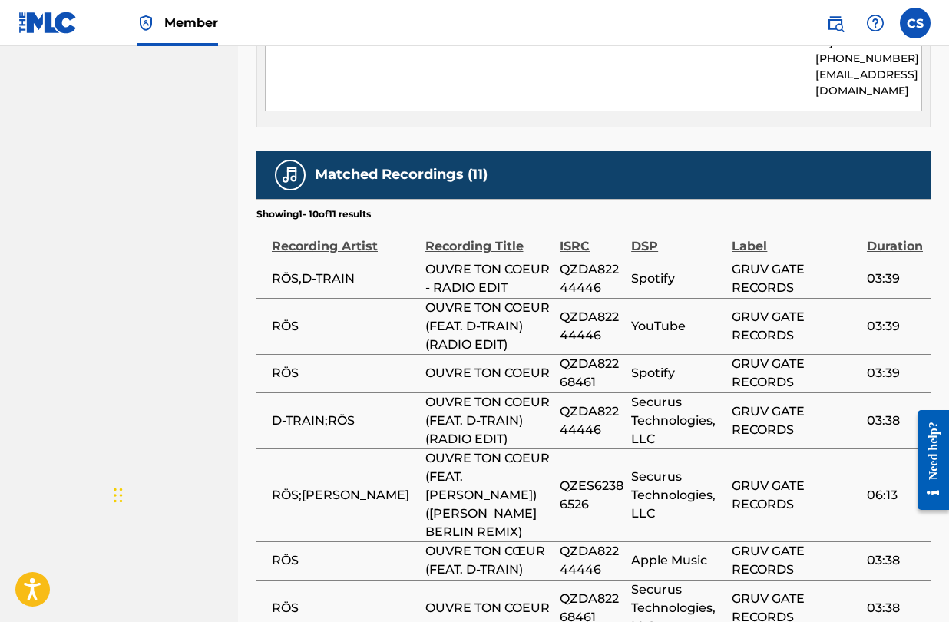
click at [314, 235] on div "Recording Artist" at bounding box center [345, 238] width 146 height 35
click at [316, 260] on td "RÖS,D-TRAIN" at bounding box center [341, 279] width 169 height 38
click at [316, 270] on span "RÖS,D-TRAIN" at bounding box center [345, 279] width 146 height 18
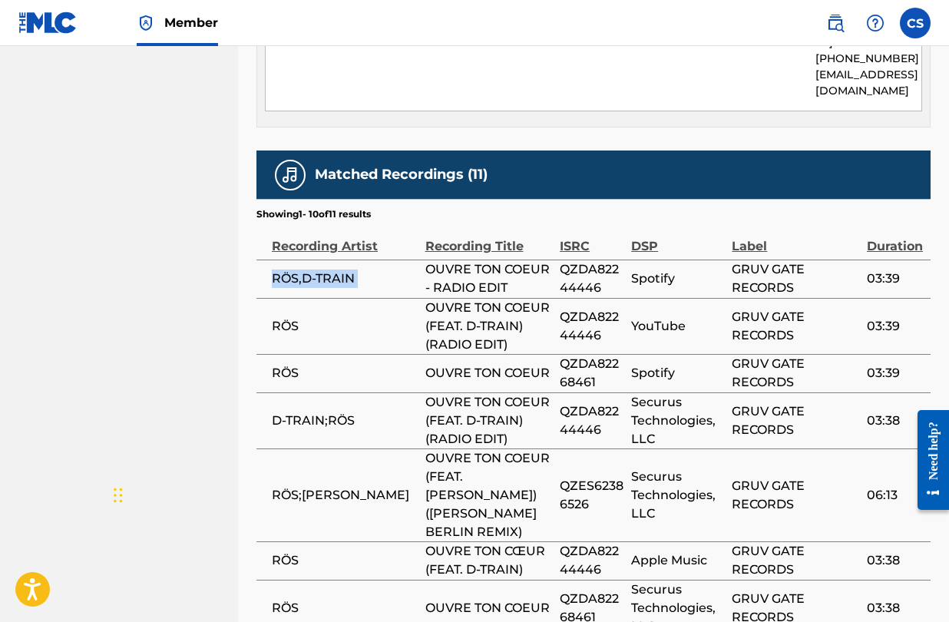
click at [316, 270] on span "RÖS,D-TRAIN" at bounding box center [345, 279] width 146 height 18
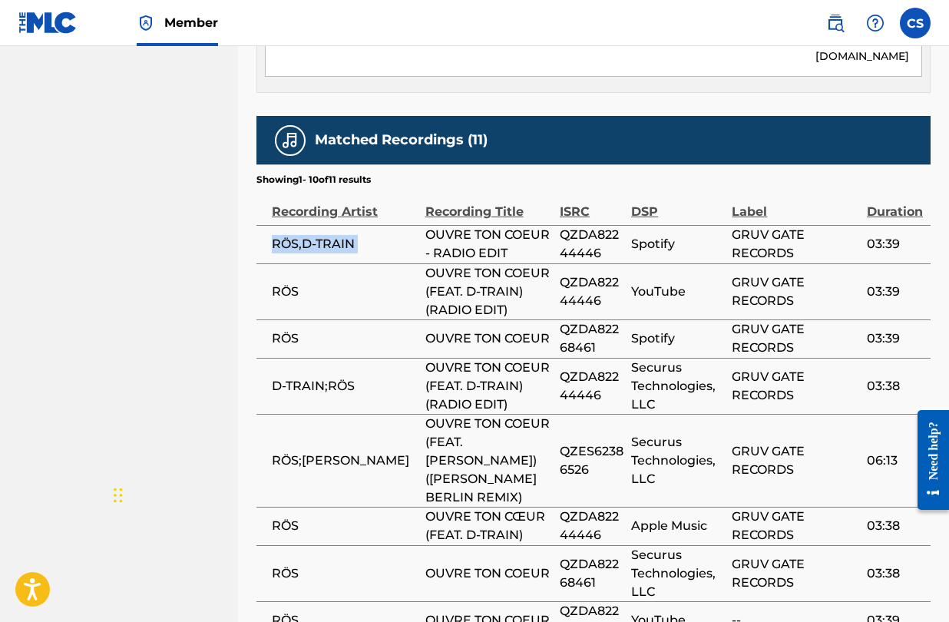
scroll to position [955, 0]
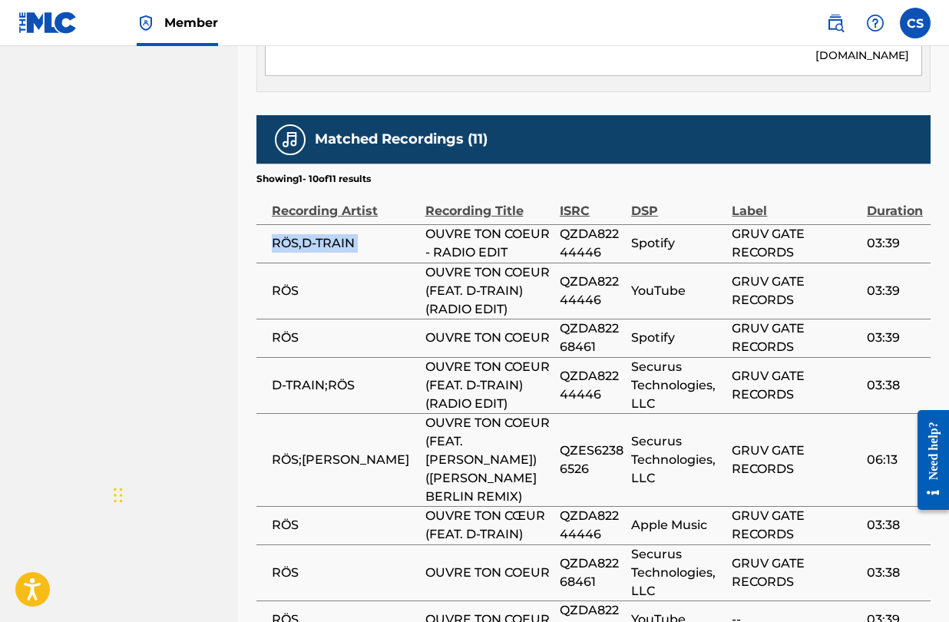
click at [350, 234] on span "RÖS,D-TRAIN" at bounding box center [345, 243] width 146 height 18
drag, startPoint x: 355, startPoint y: 225, endPoint x: 293, endPoint y: 224, distance: 61.5
click at [293, 234] on span "RÖS,D-TRAIN" at bounding box center [345, 243] width 146 height 18
click at [269, 227] on td "RÖS,D-TRAIN" at bounding box center [341, 243] width 169 height 38
click at [486, 225] on span "OUVRE TON COEUR - RADIO EDIT" at bounding box center [490, 243] width 128 height 37
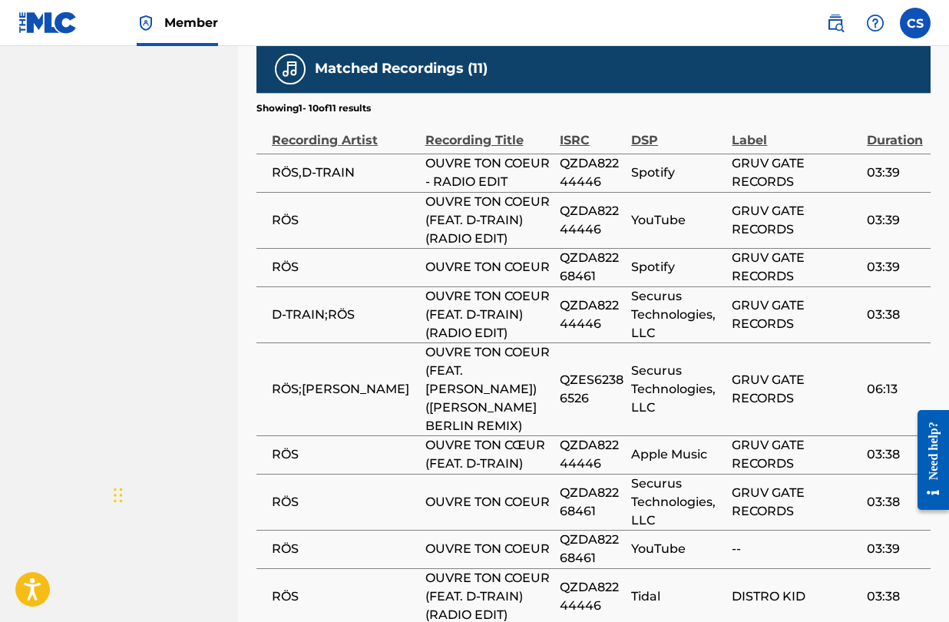
scroll to position [1032, 0]
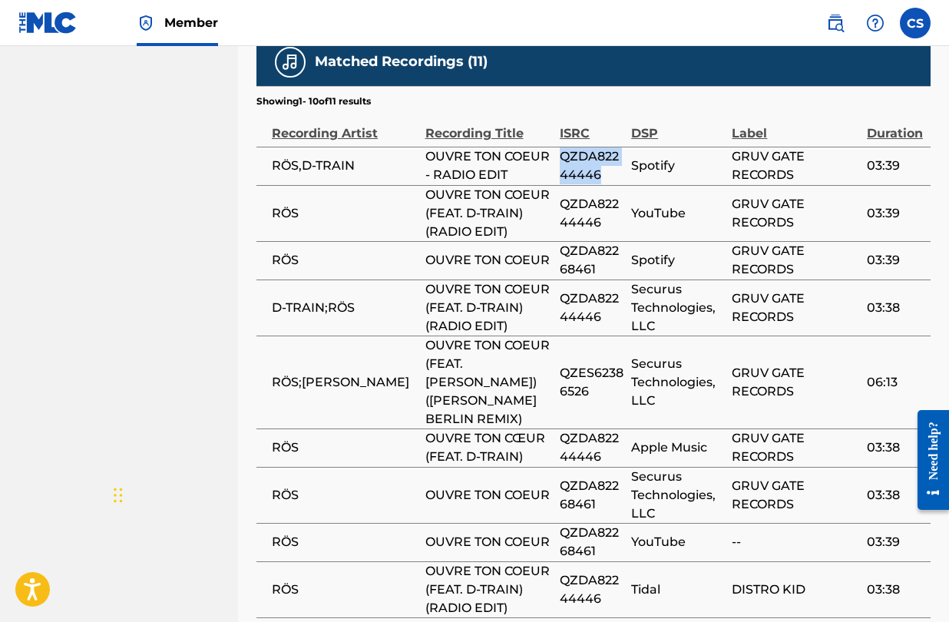
drag, startPoint x: 562, startPoint y: 135, endPoint x: 604, endPoint y: 155, distance: 46.0
click at [604, 155] on span "QZDA82244446" at bounding box center [592, 165] width 64 height 37
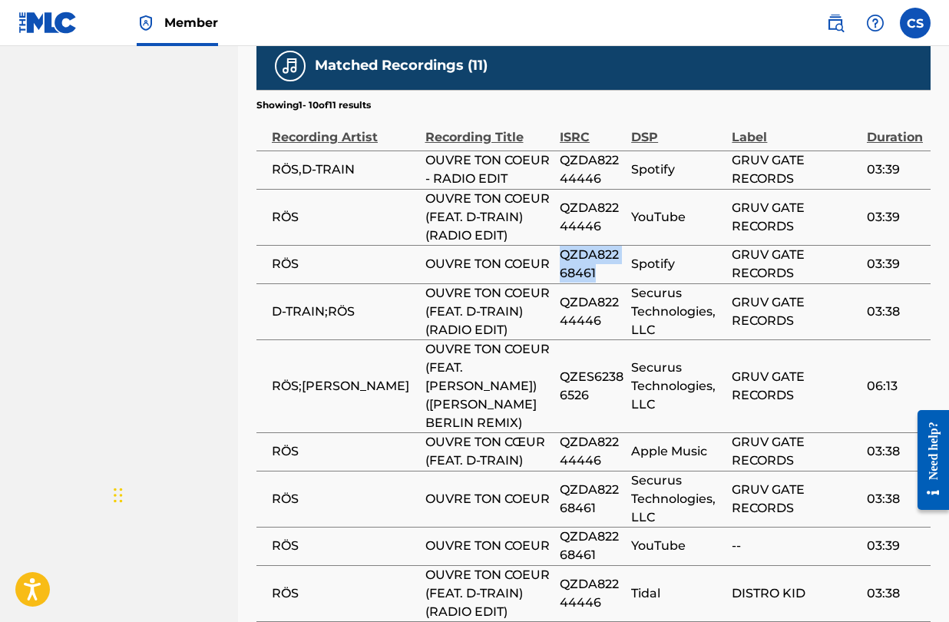
drag, startPoint x: 561, startPoint y: 237, endPoint x: 599, endPoint y: 251, distance: 40.8
click at [599, 251] on span "QZDA82268461" at bounding box center [592, 264] width 64 height 37
drag, startPoint x: 561, startPoint y: 368, endPoint x: 597, endPoint y: 383, distance: 39.2
click at [597, 383] on span "QZES62386526" at bounding box center [592, 386] width 64 height 37
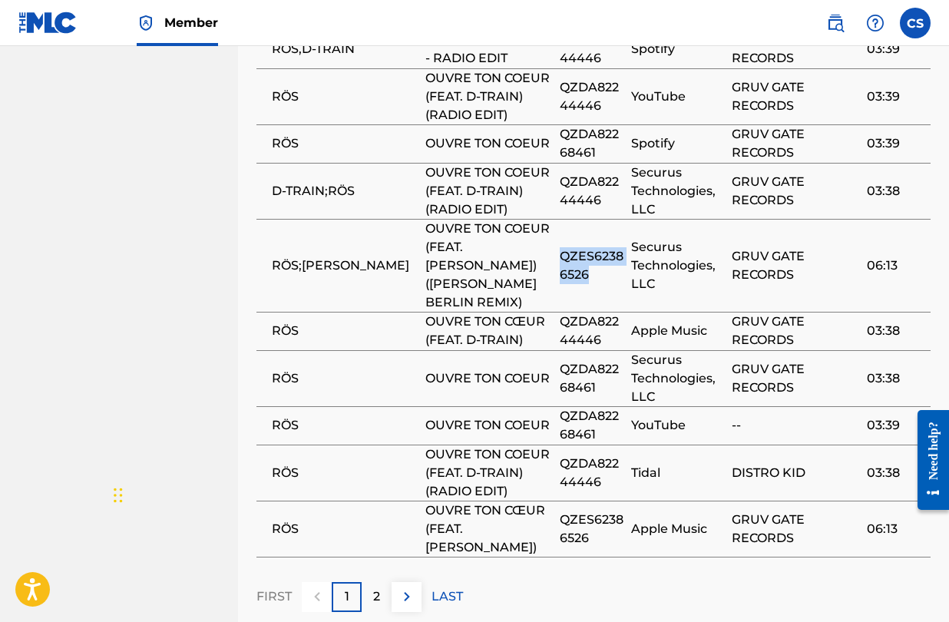
scroll to position [1162, 0]
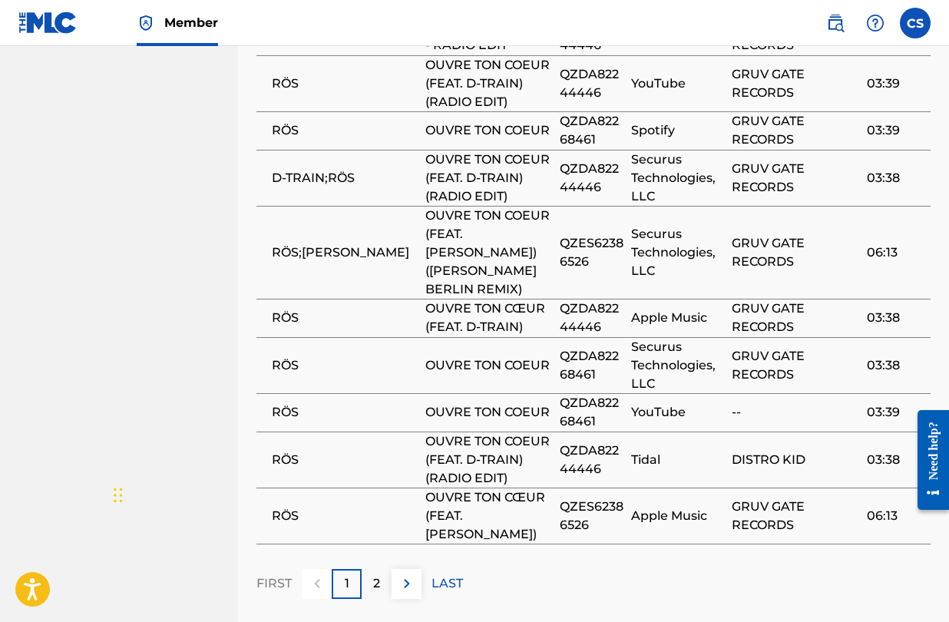
click at [383, 583] on div "2" at bounding box center [377, 584] width 30 height 30
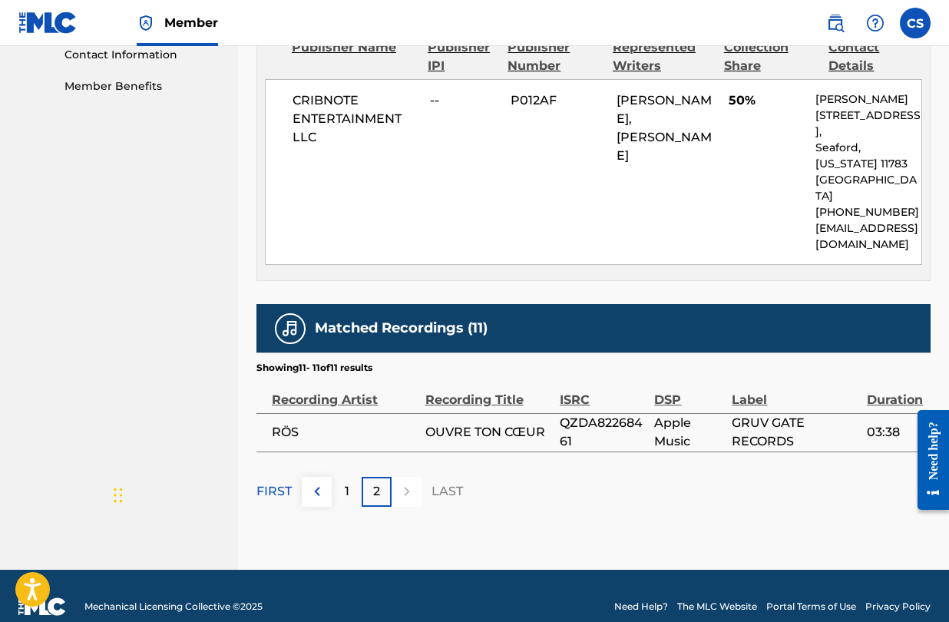
scroll to position [769, 0]
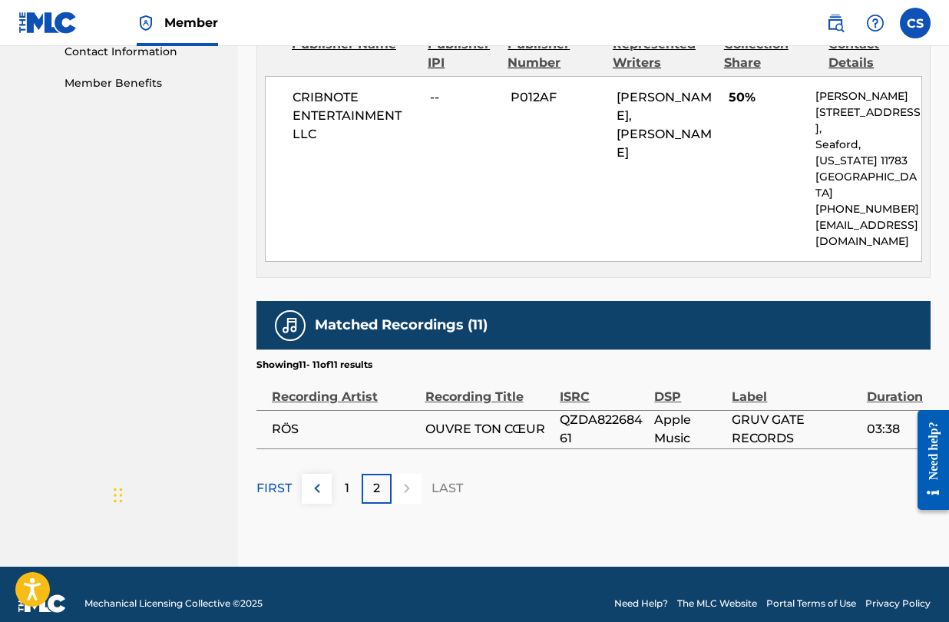
click at [350, 474] on div "1" at bounding box center [347, 489] width 30 height 30
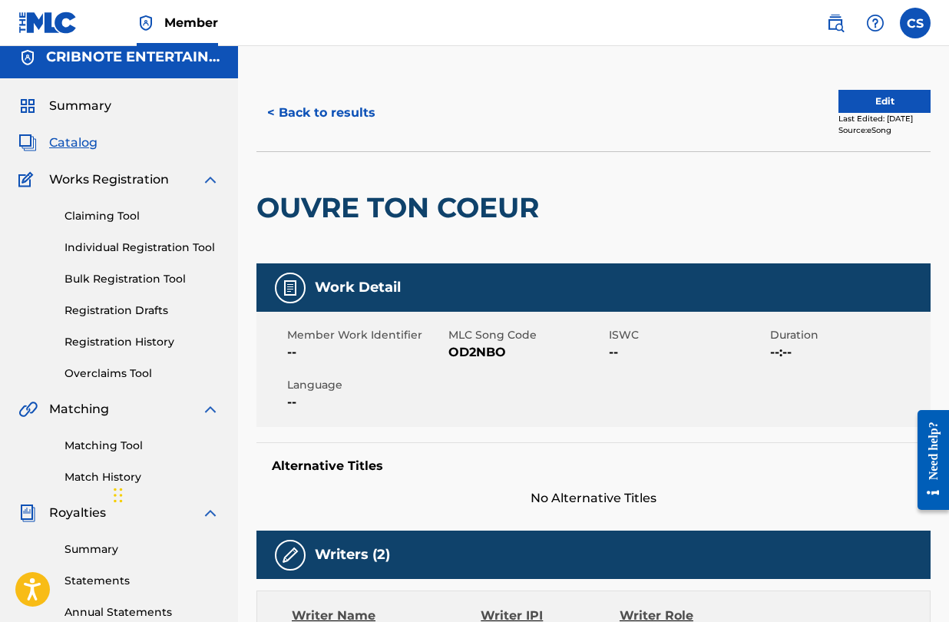
scroll to position [0, 0]
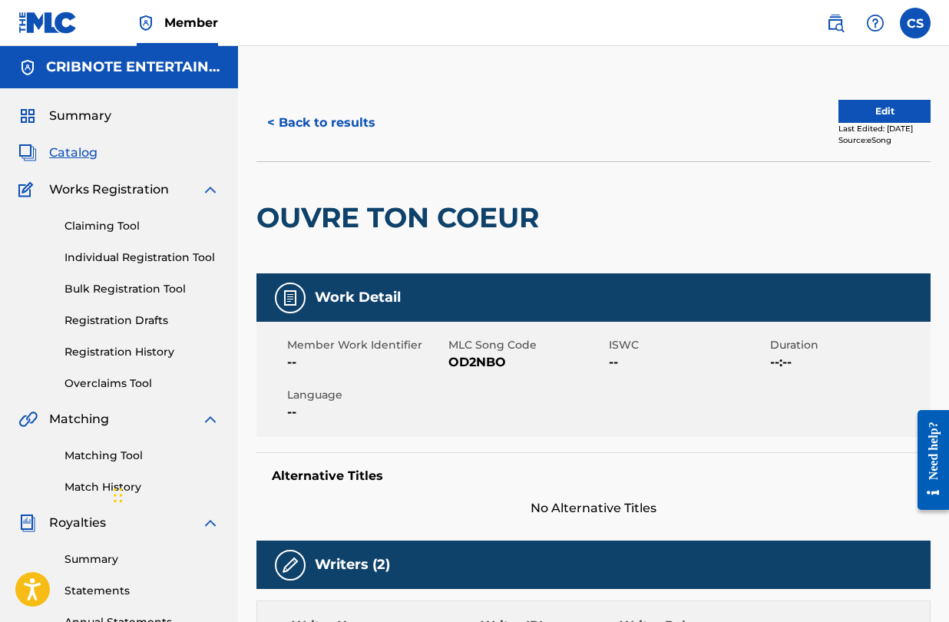
click at [277, 119] on button "< Back to results" at bounding box center [322, 123] width 130 height 38
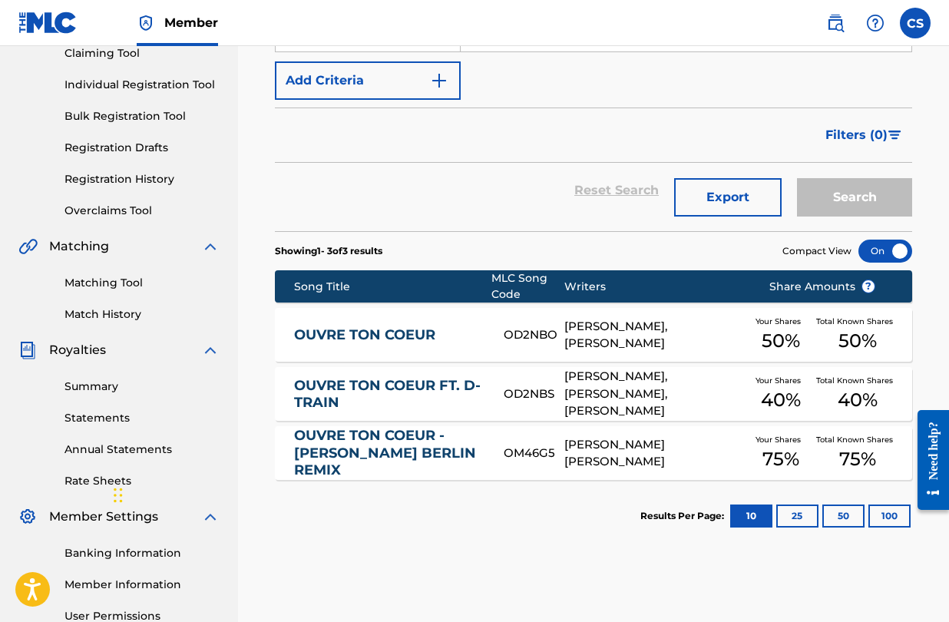
click at [595, 341] on div "[PERSON_NAME], [PERSON_NAME]" at bounding box center [656, 335] width 182 height 35
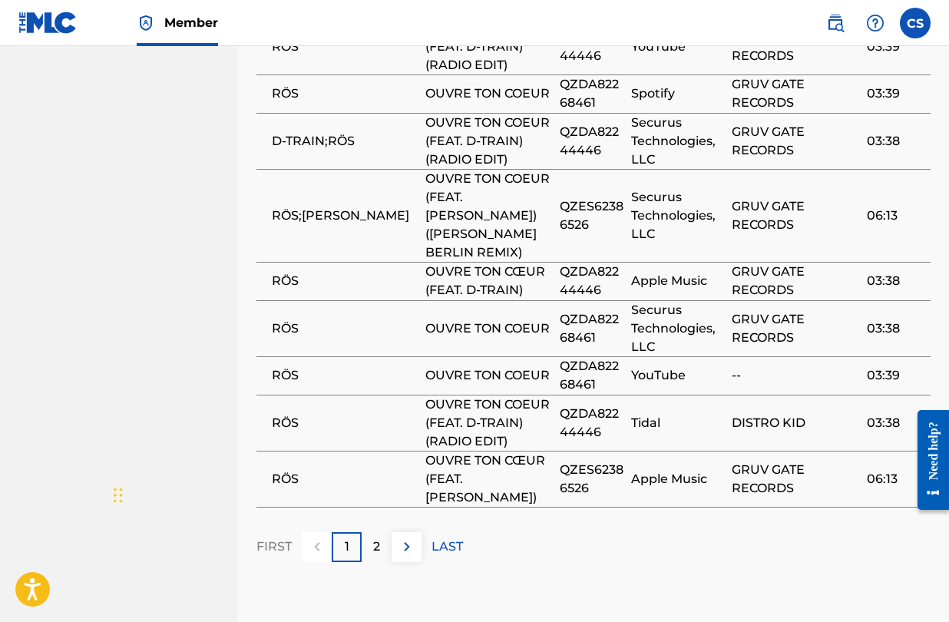
scroll to position [1203, 0]
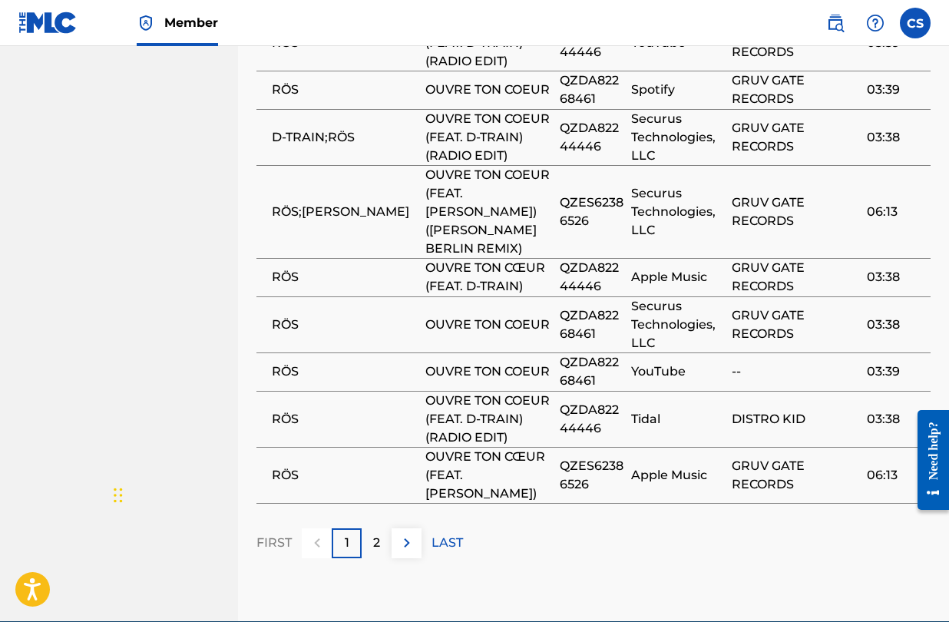
click at [380, 535] on div "2" at bounding box center [377, 544] width 30 height 30
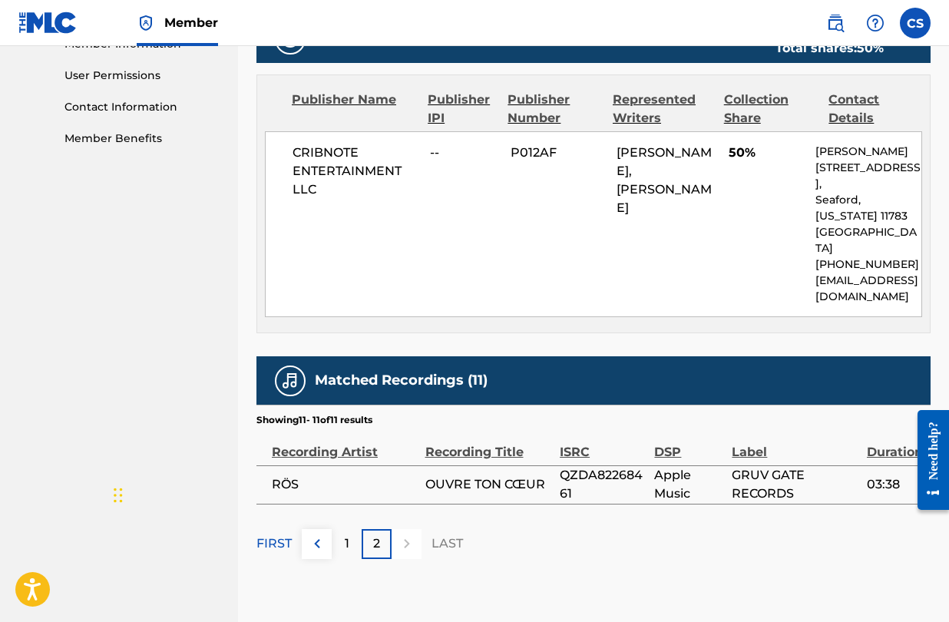
scroll to position [711, 0]
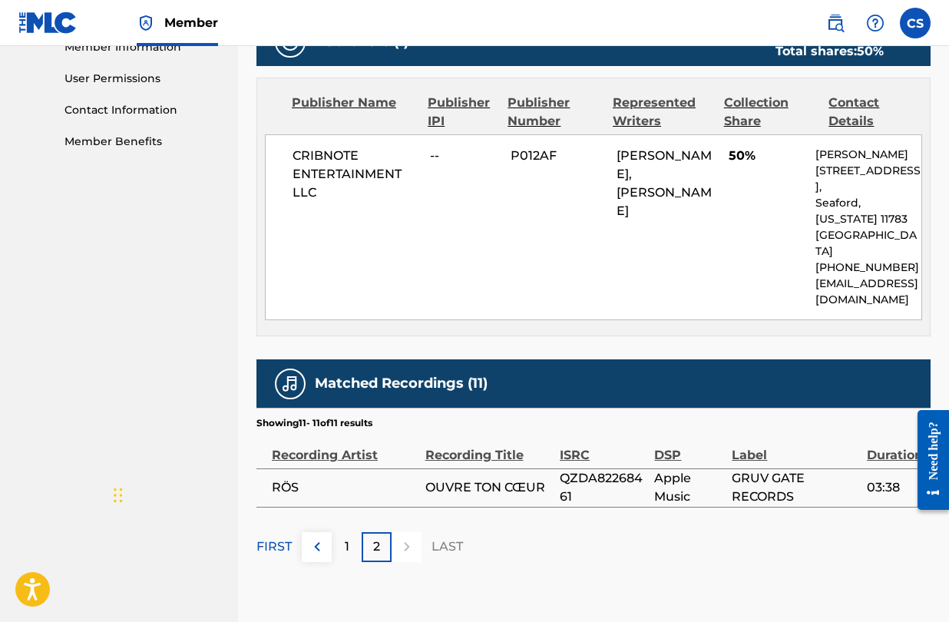
click at [348, 538] on p "1" at bounding box center [347, 547] width 5 height 18
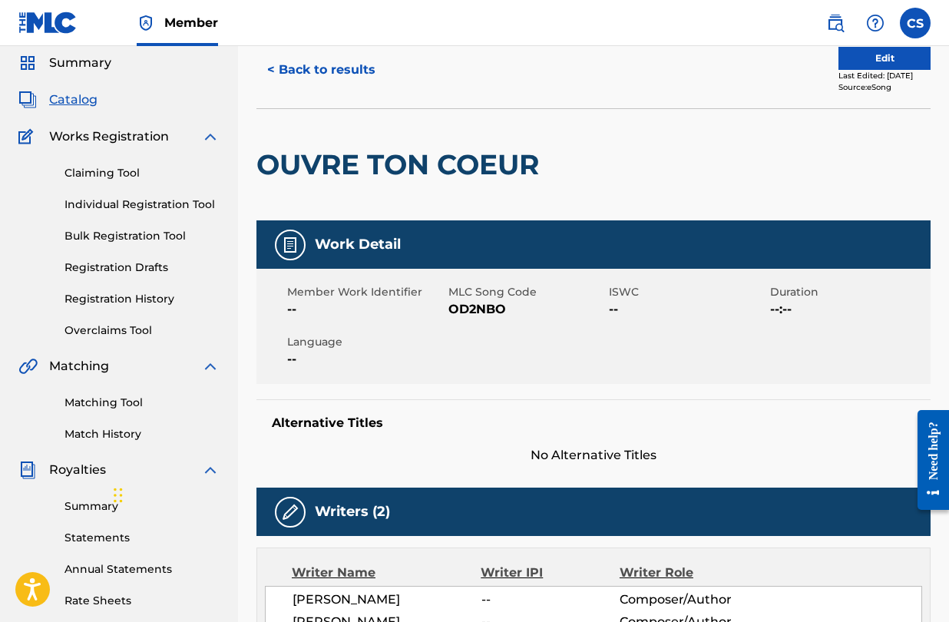
scroll to position [0, 0]
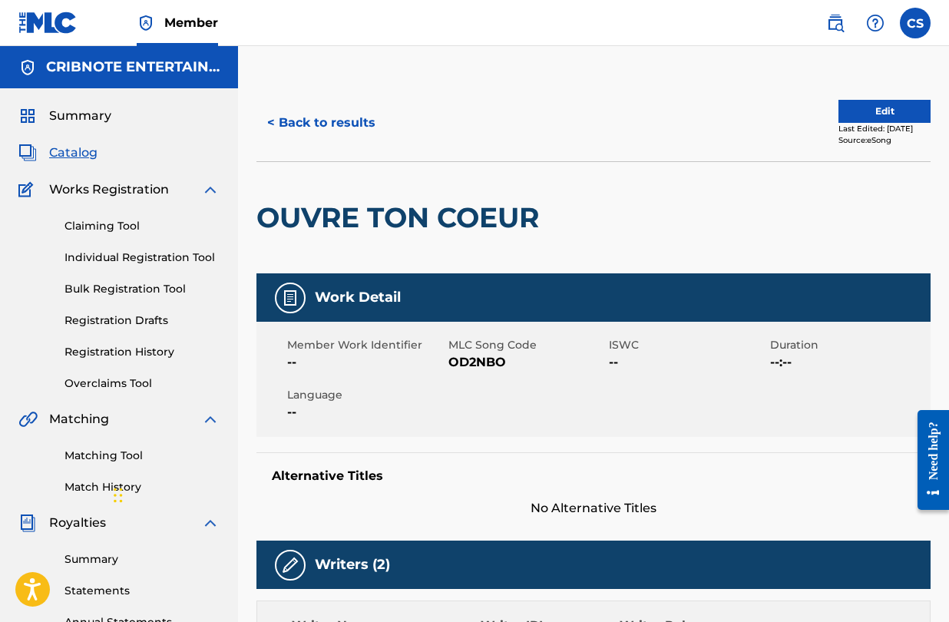
click at [280, 118] on button "< Back to results" at bounding box center [322, 123] width 130 height 38
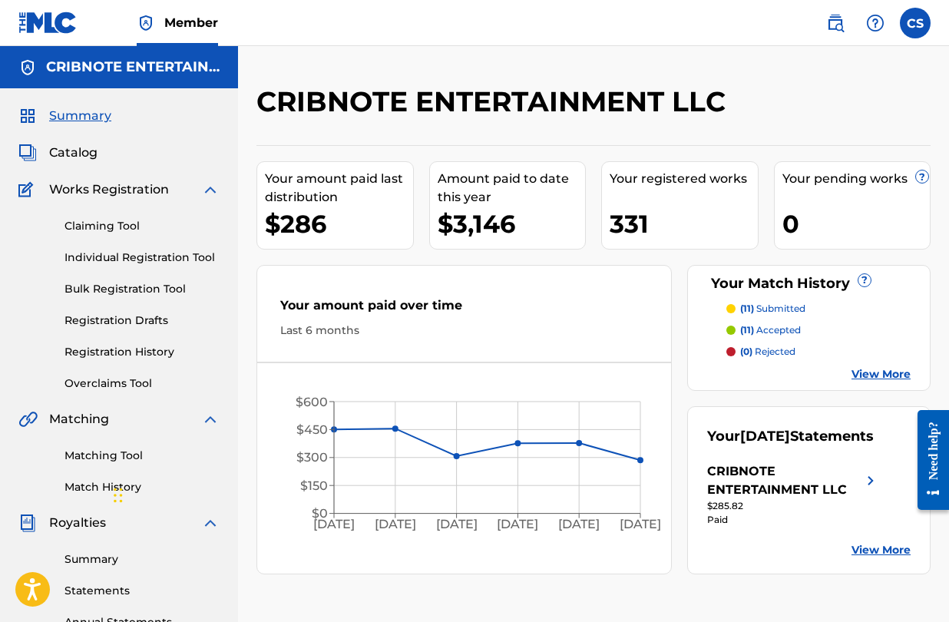
click at [101, 452] on link "Matching Tool" at bounding box center [142, 456] width 155 height 16
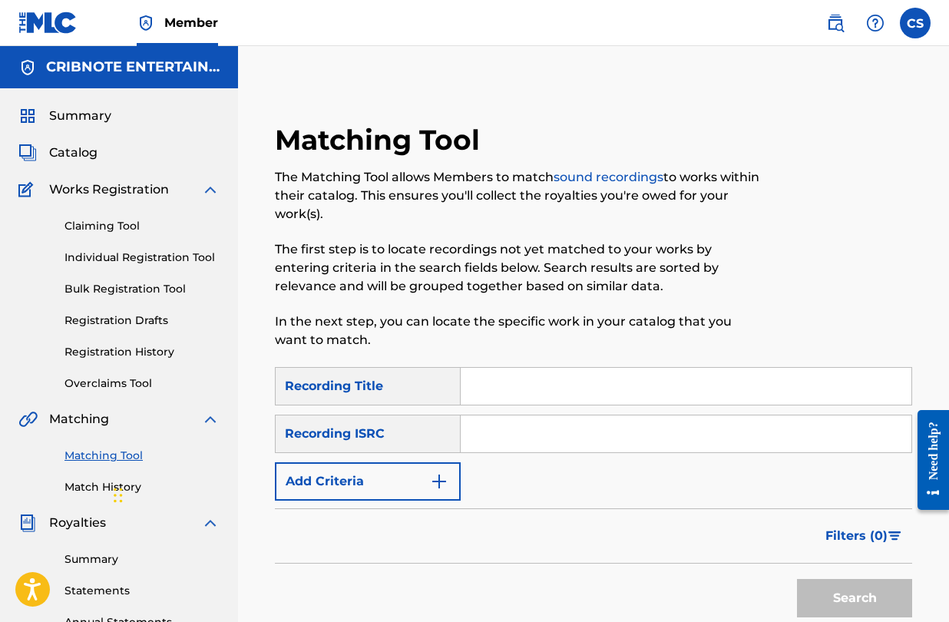
click at [518, 390] on input "Search Form" at bounding box center [686, 386] width 451 height 37
paste input "OMINOUS TONES OF DREAD"
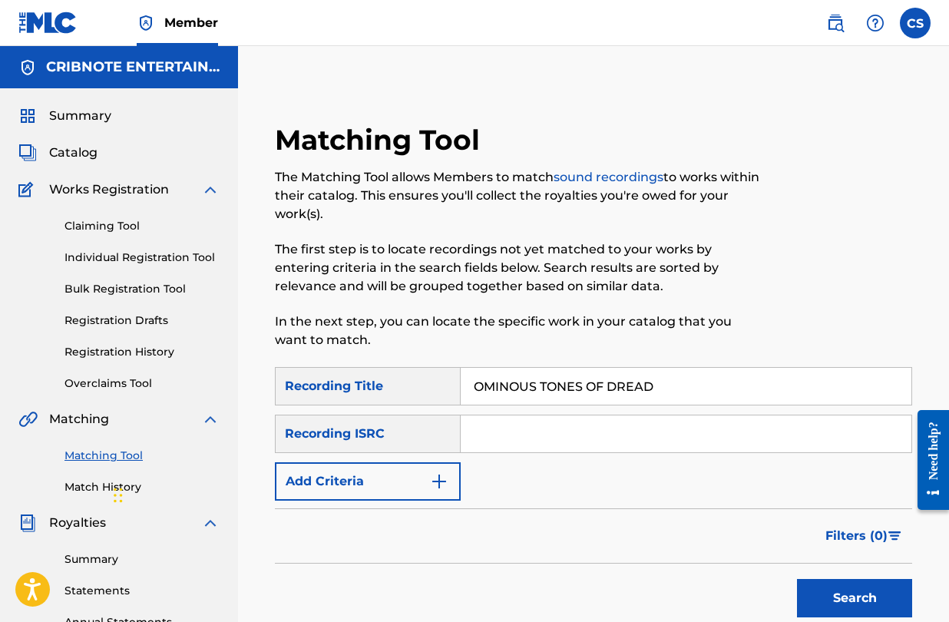
type input "OMINOUS TONES OF DREAD"
click at [847, 601] on button "Search" at bounding box center [854, 598] width 115 height 38
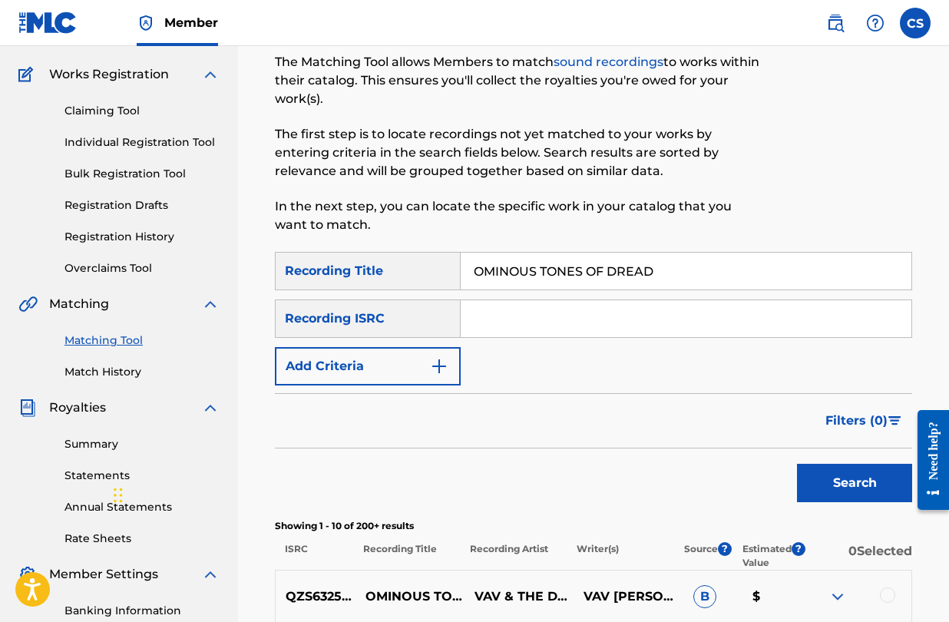
scroll to position [84, 0]
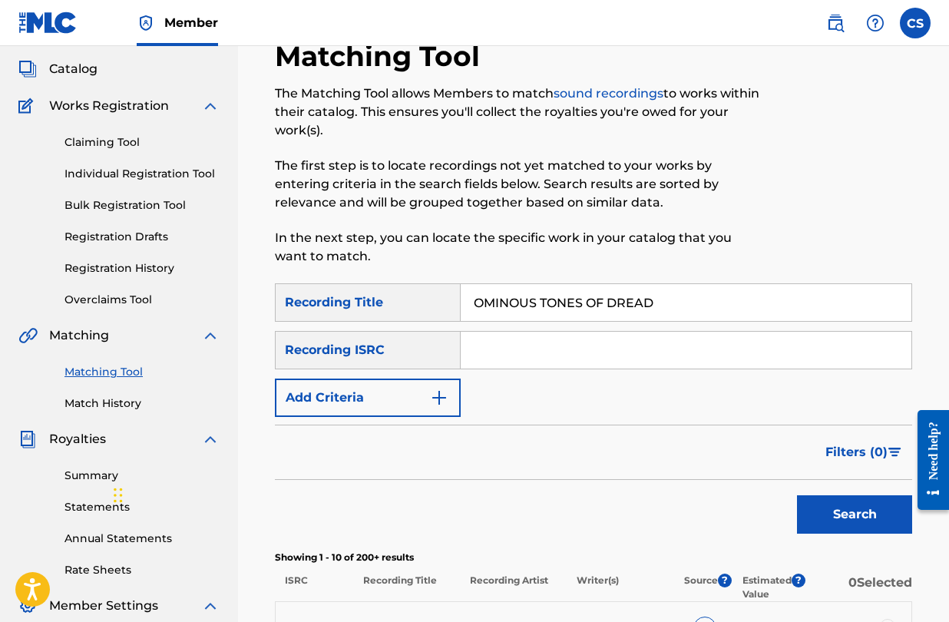
click at [508, 351] on input "Search Form" at bounding box center [686, 350] width 451 height 37
click at [797, 495] on button "Search" at bounding box center [854, 514] width 115 height 38
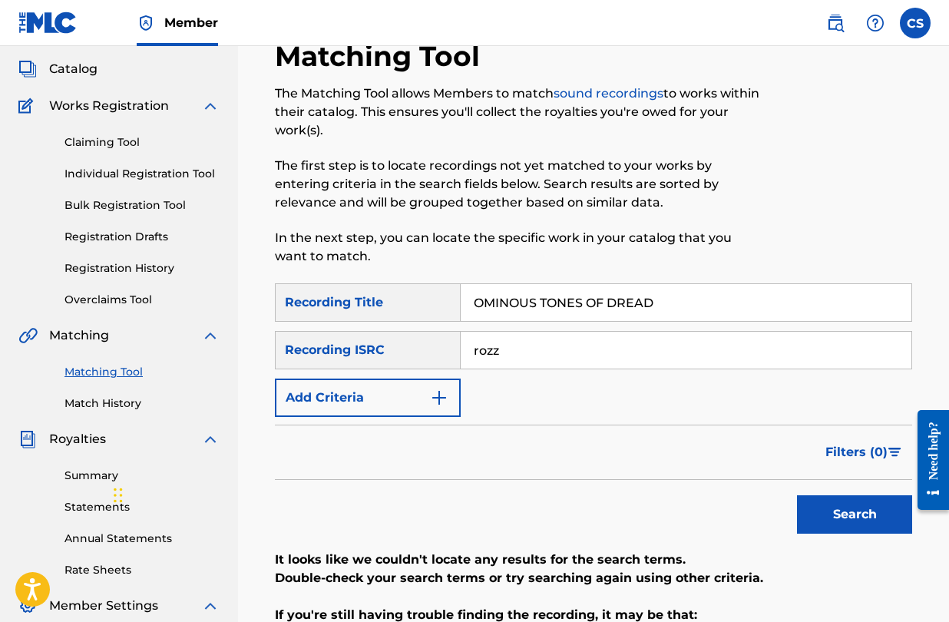
click at [581, 356] on input "rozz" at bounding box center [686, 350] width 451 height 37
type input "rozz dyliams"
click at [797, 495] on button "Search" at bounding box center [854, 514] width 115 height 38
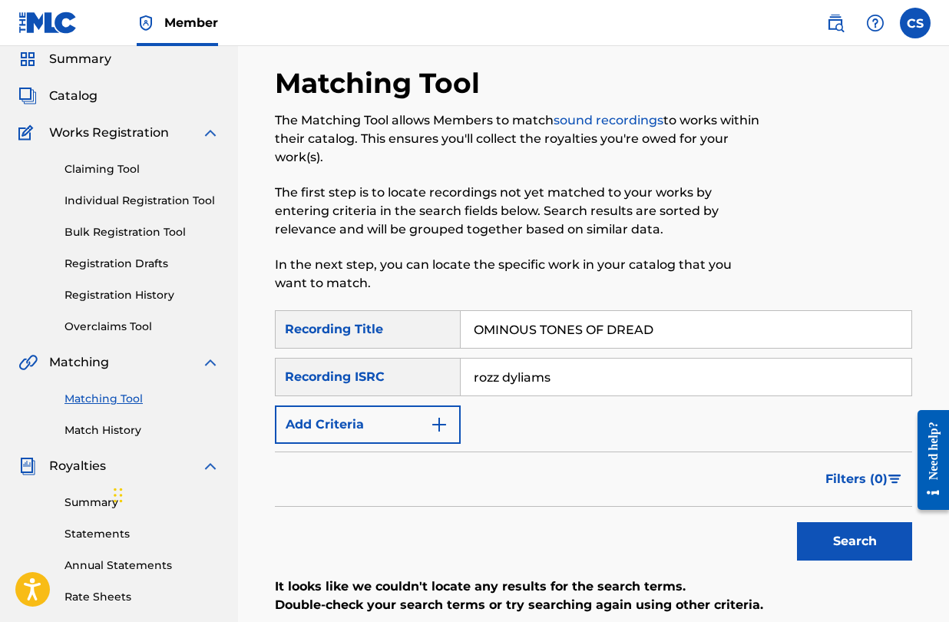
scroll to position [0, 0]
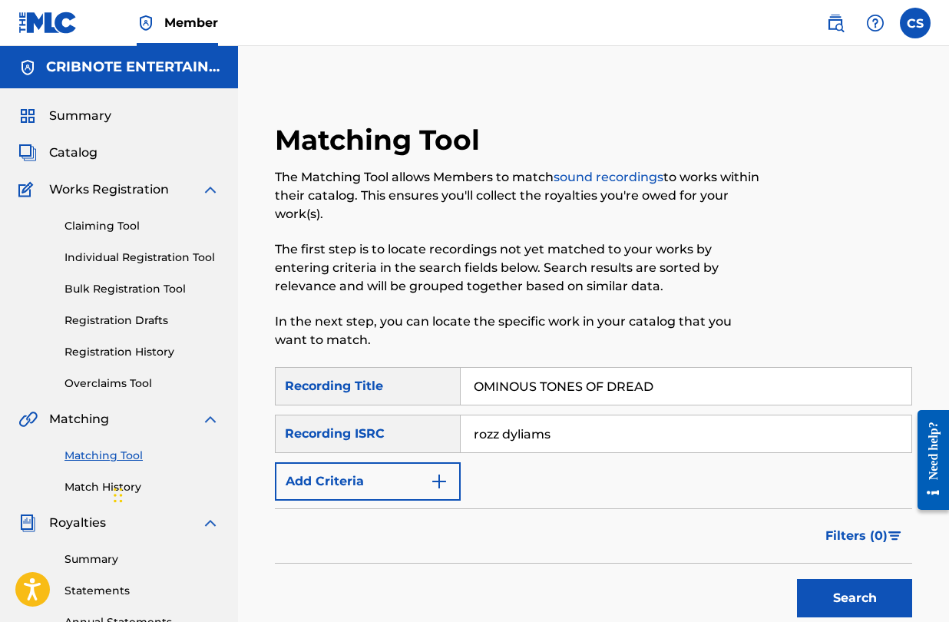
click at [68, 153] on span "Catalog" at bounding box center [73, 153] width 48 height 18
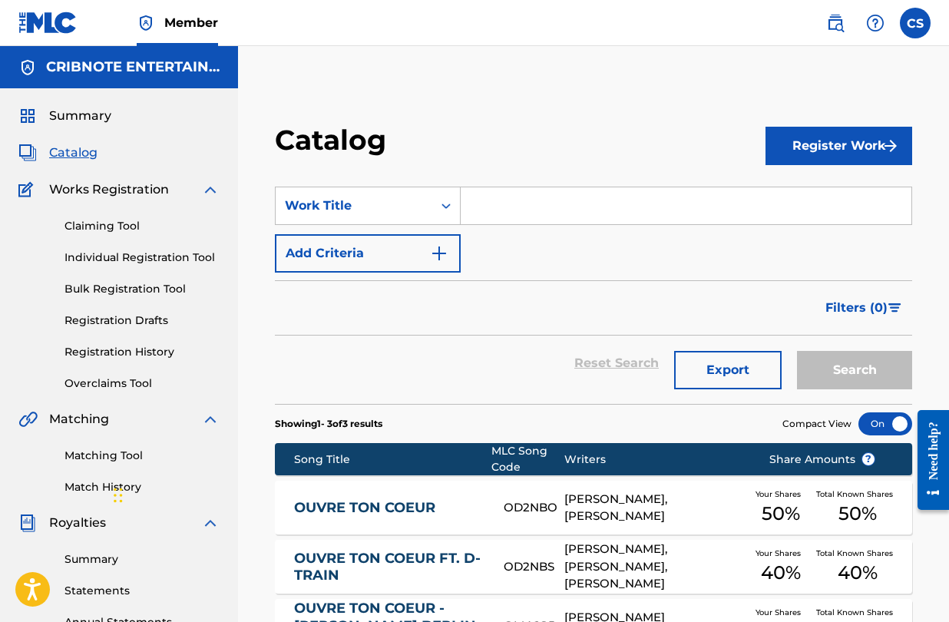
click at [506, 213] on input "Search Form" at bounding box center [686, 205] width 451 height 37
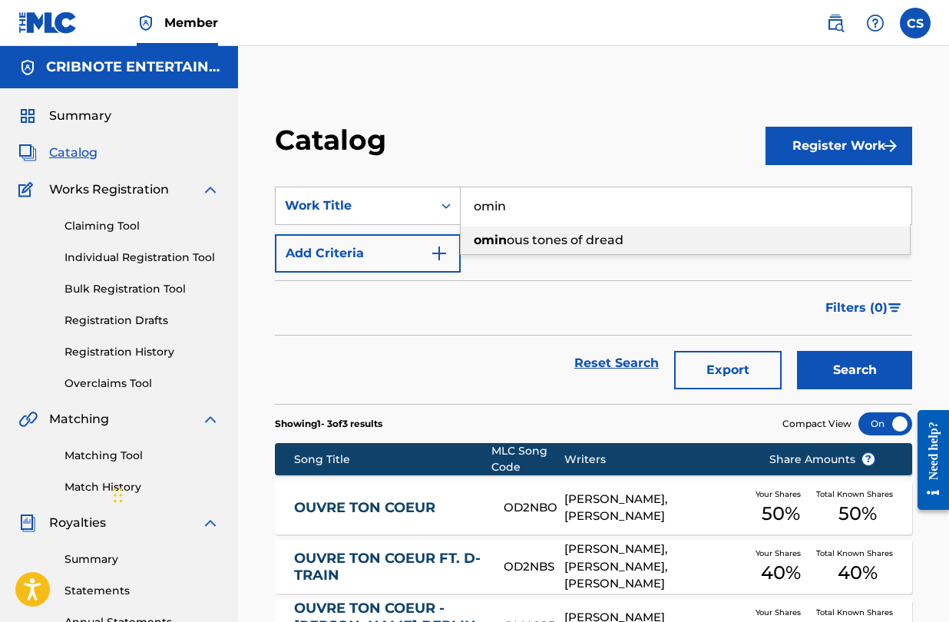
click at [533, 237] on span "ous tones of dread" at bounding box center [565, 240] width 117 height 15
type input "ominous tones of dread"
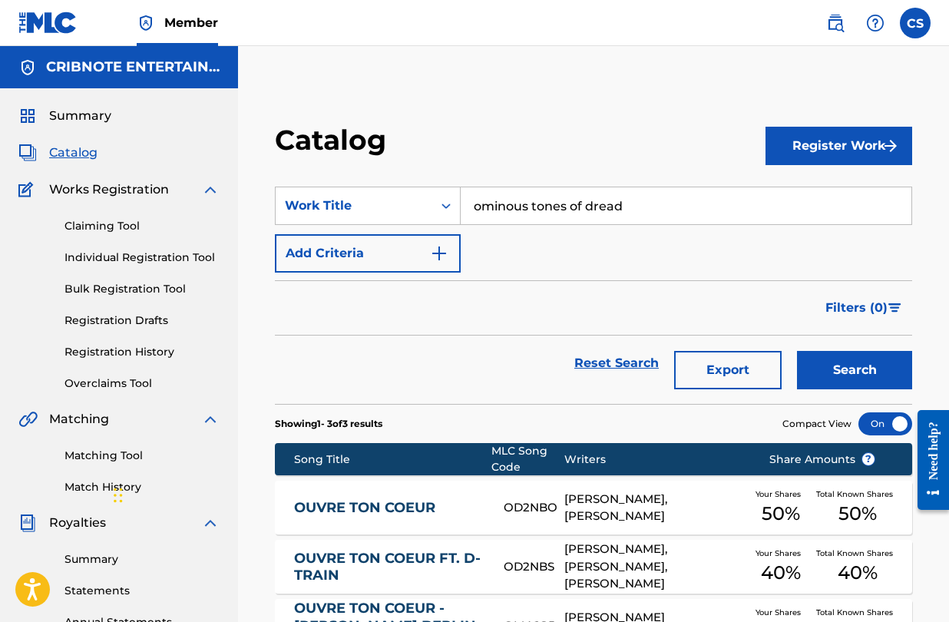
click at [836, 377] on button "Search" at bounding box center [854, 370] width 115 height 38
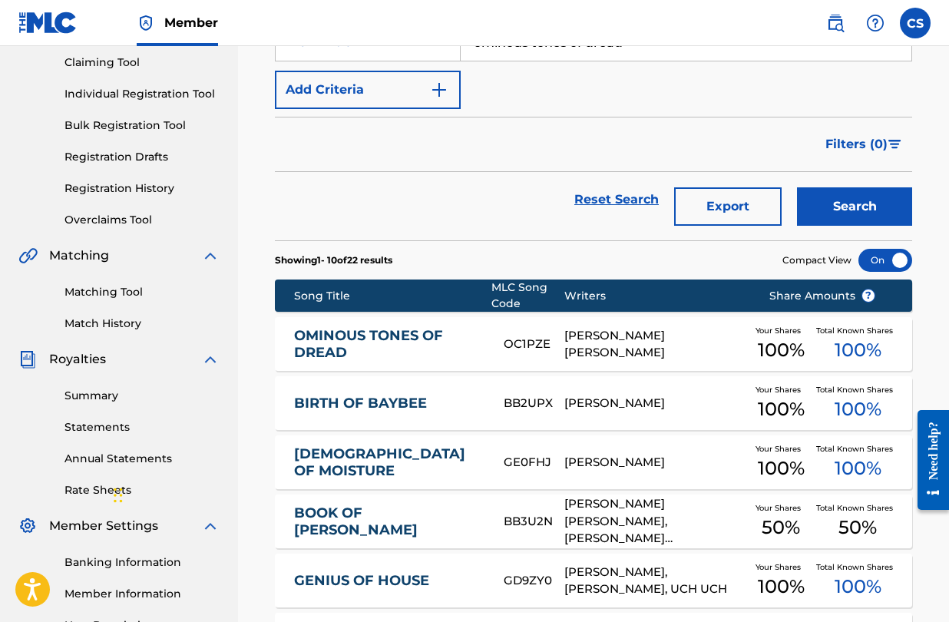
scroll to position [174, 0]
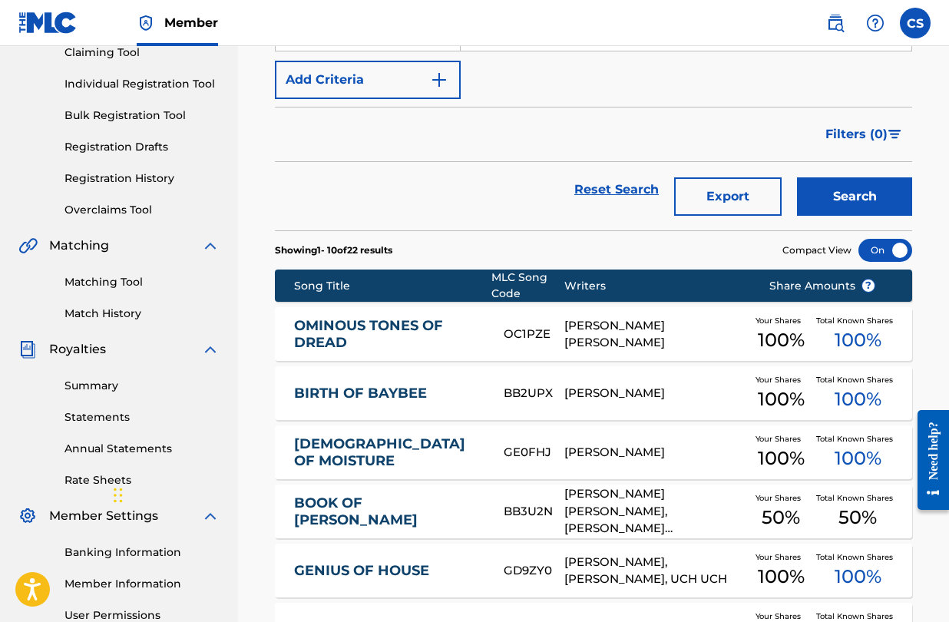
click at [386, 321] on link "OMINOUS TONES OF DREAD" at bounding box center [388, 334] width 189 height 35
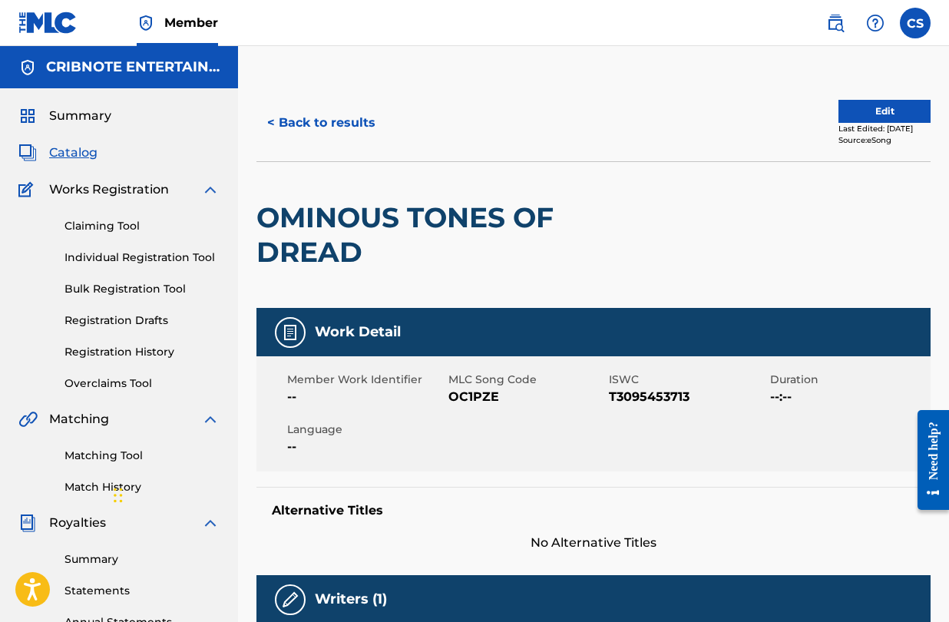
click at [273, 121] on button "< Back to results" at bounding box center [322, 123] width 130 height 38
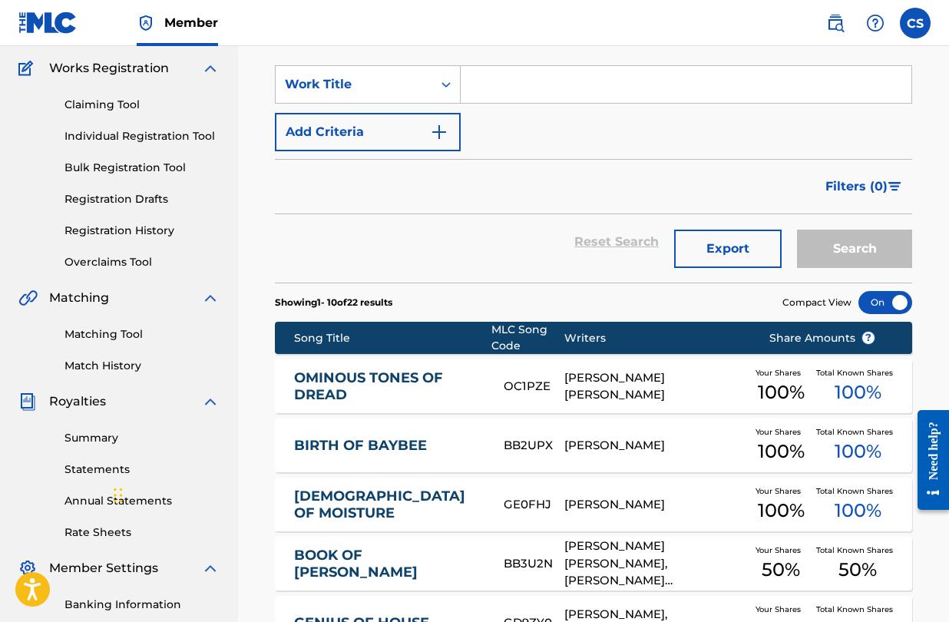
scroll to position [134, 0]
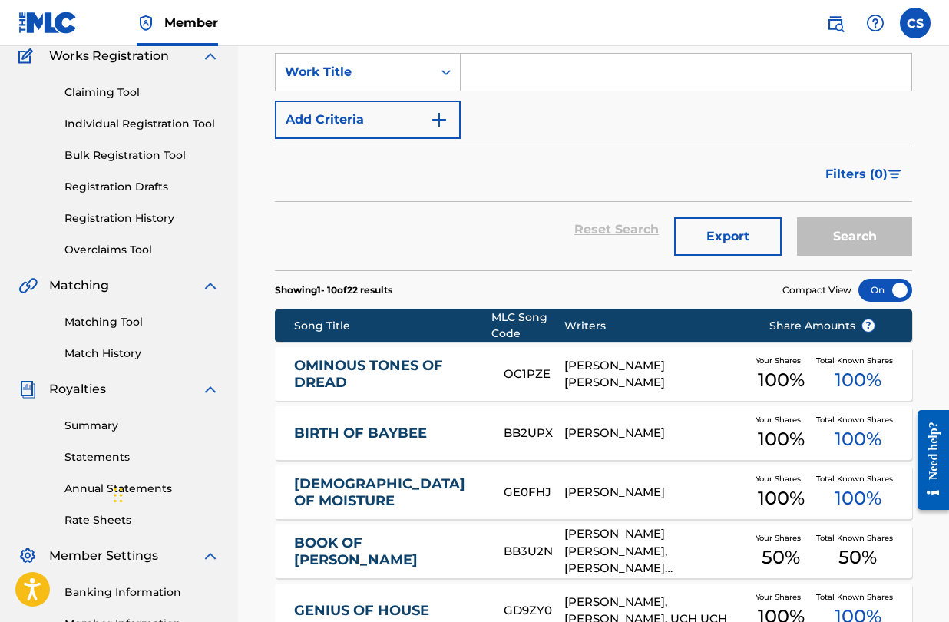
click at [106, 327] on link "Matching Tool" at bounding box center [142, 322] width 155 height 16
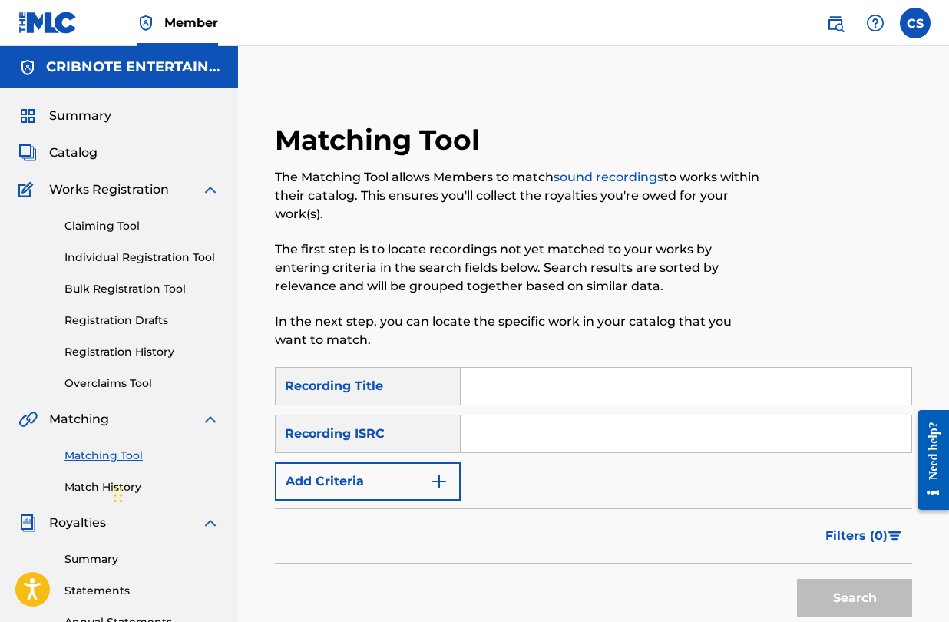
click at [541, 397] on input "Search Form" at bounding box center [686, 386] width 451 height 37
type input "OMINOUS TONES OF DREAD"
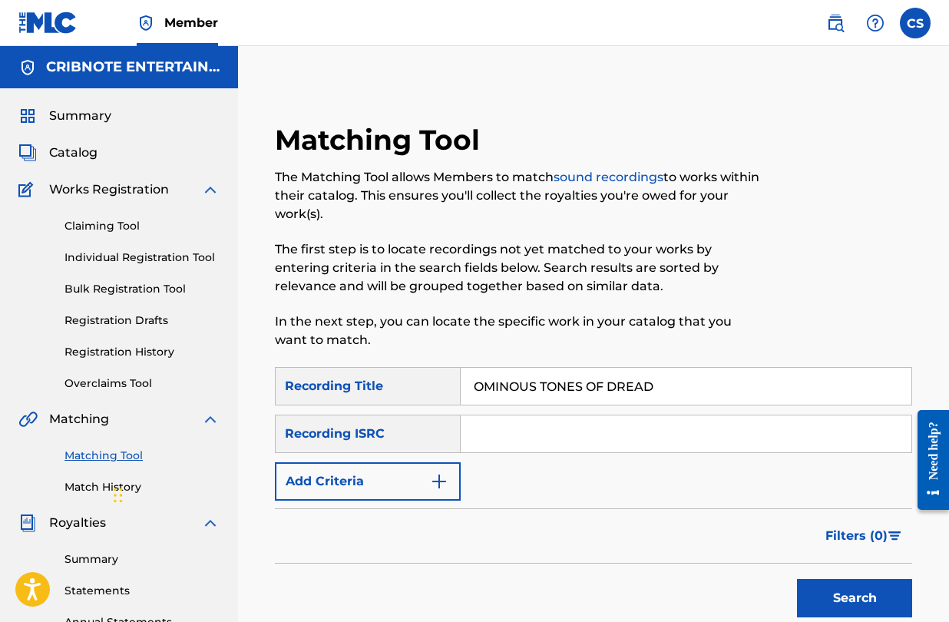
click at [836, 604] on button "Search" at bounding box center [854, 598] width 115 height 38
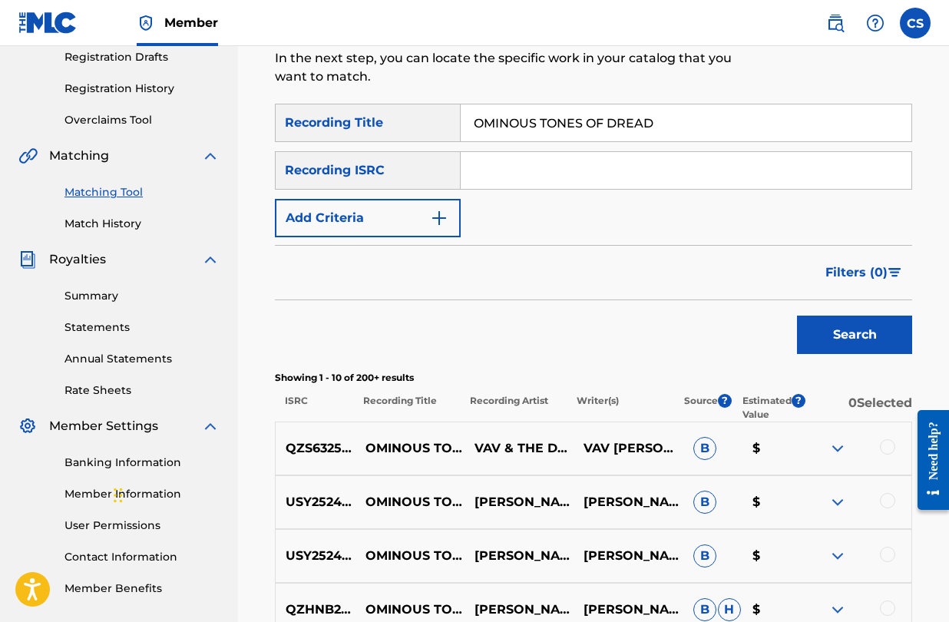
scroll to position [260, 0]
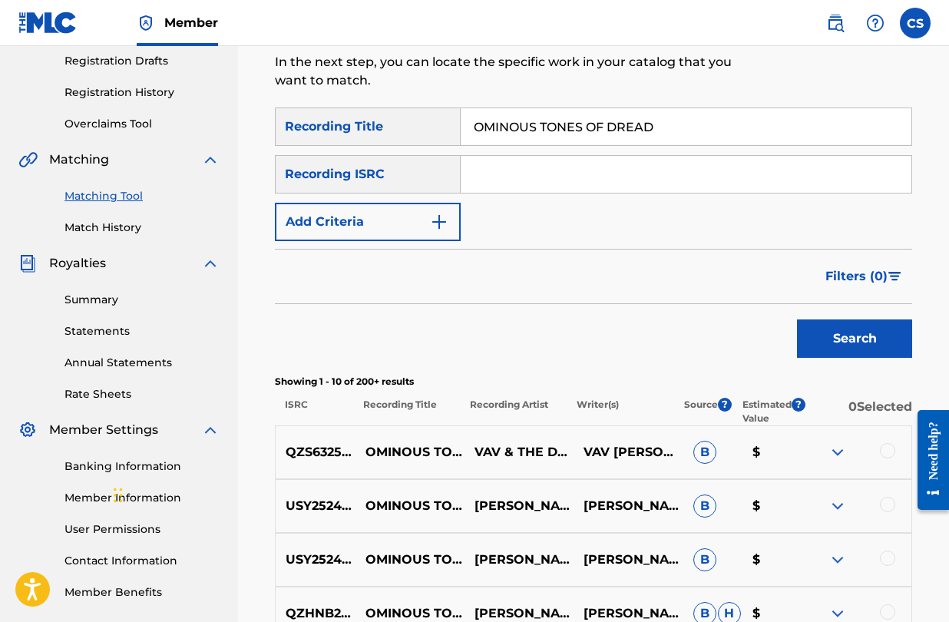
click at [519, 167] on input "Search Form" at bounding box center [686, 174] width 451 height 37
click at [449, 196] on div "SearchWithCriteriad4a35d97-87bb-4ad2-b1cc-bd3bcbc8bb4d Recording Title OMINOUS …" at bounding box center [594, 175] width 638 height 134
click at [446, 219] on img "Search Form" at bounding box center [439, 222] width 18 height 18
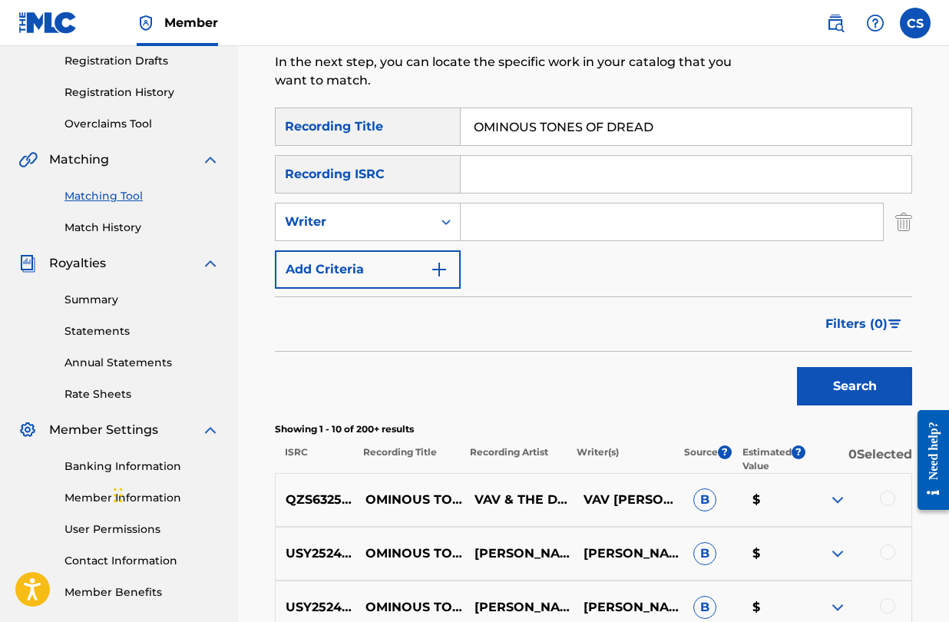
click at [480, 227] on input "Search Form" at bounding box center [672, 222] width 423 height 37
click at [797, 367] on button "Search" at bounding box center [854, 386] width 115 height 38
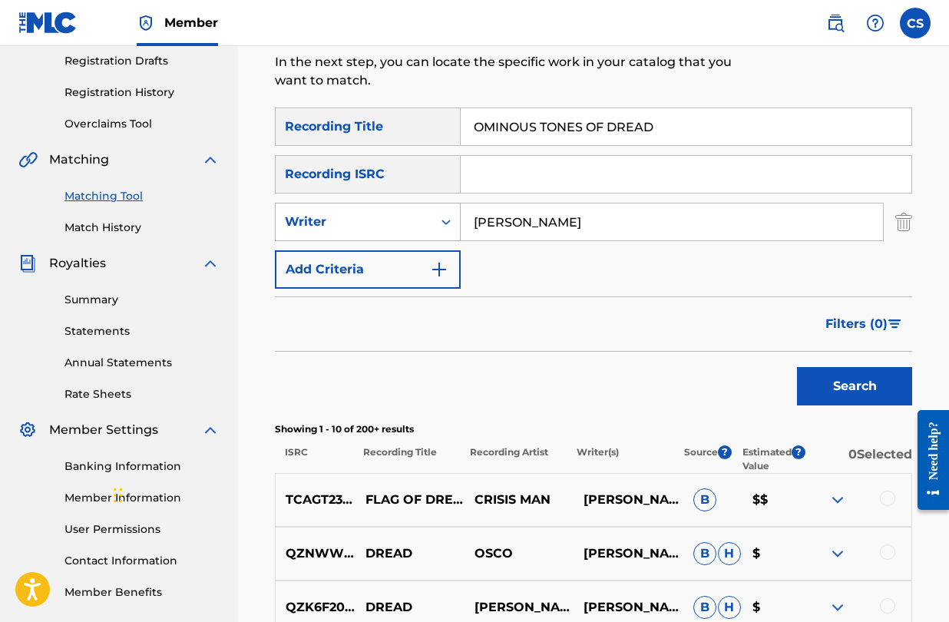
drag, startPoint x: 505, startPoint y: 227, endPoint x: 443, endPoint y: 214, distance: 63.4
click at [443, 214] on div "SearchWithCriteriab80abd30-1323-46f9-b134-538061981aa1 Writer [PERSON_NAME]" at bounding box center [594, 222] width 638 height 38
type input "rozz dyliams"
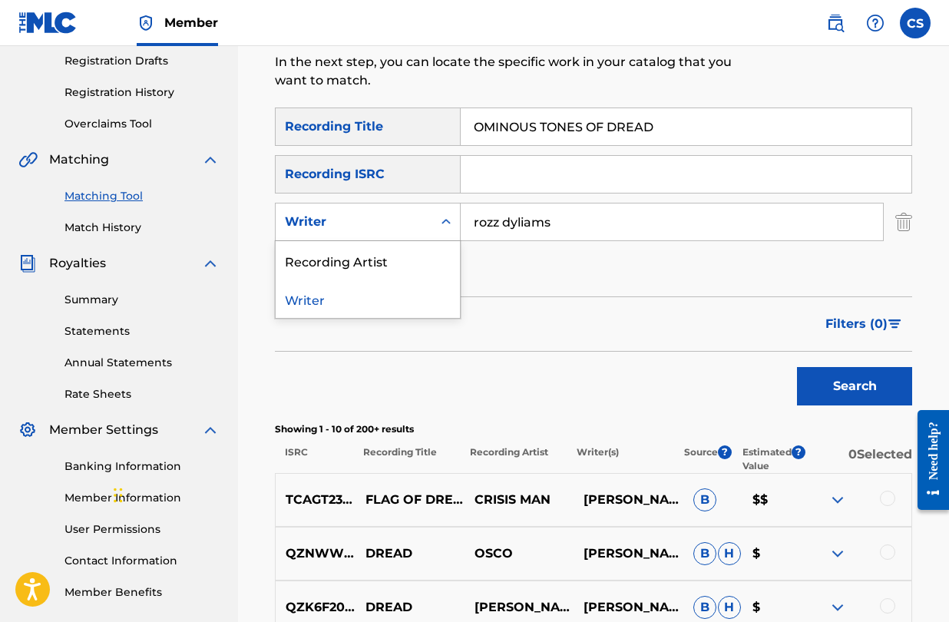
click at [424, 224] on div "Writer" at bounding box center [354, 221] width 157 height 29
click at [417, 266] on div "Recording Artist" at bounding box center [368, 260] width 184 height 38
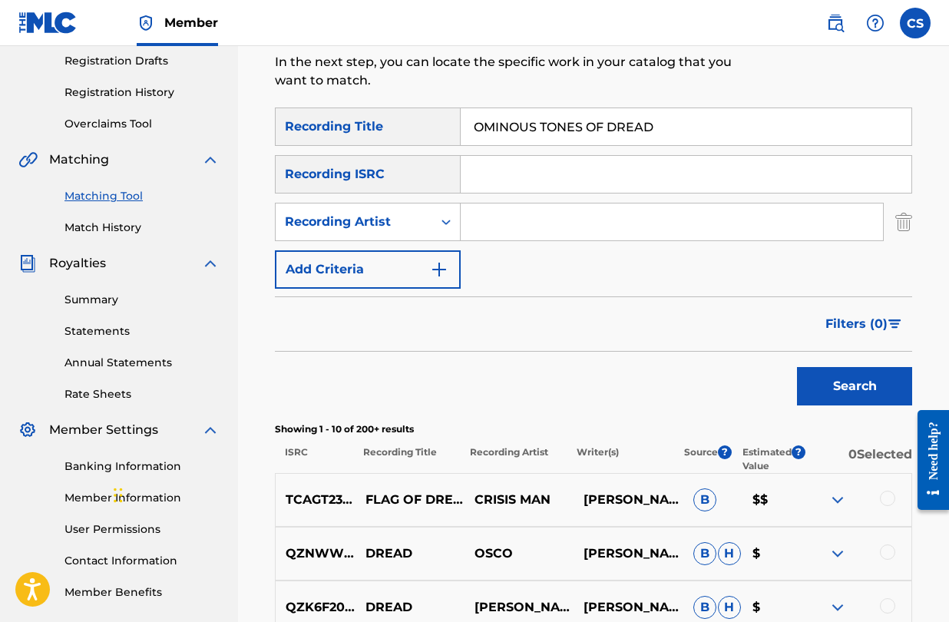
click at [569, 211] on input "Search Form" at bounding box center [672, 222] width 423 height 37
type input "rozz dyliams"
click at [857, 371] on button "Search" at bounding box center [854, 386] width 115 height 38
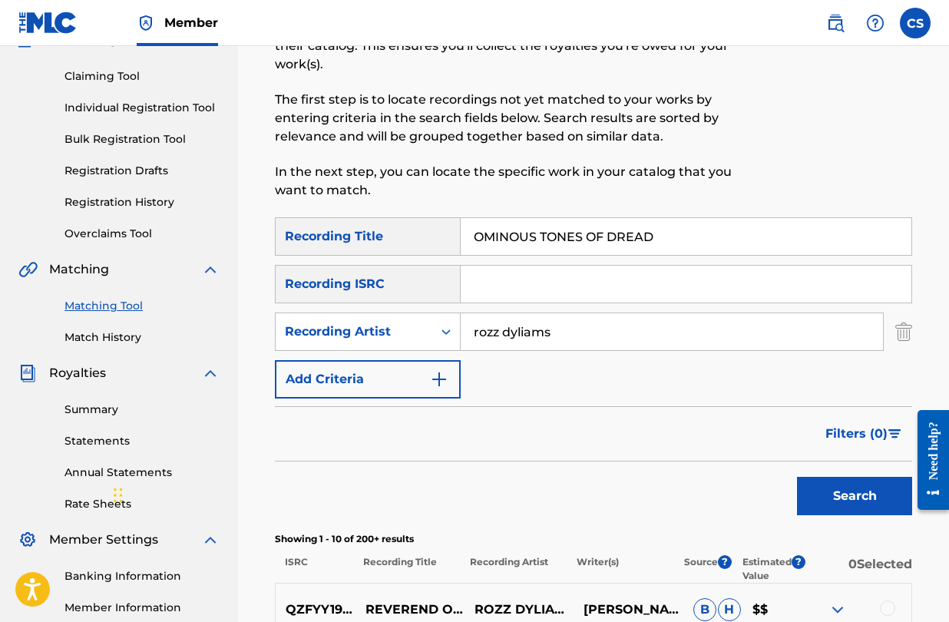
scroll to position [128, 0]
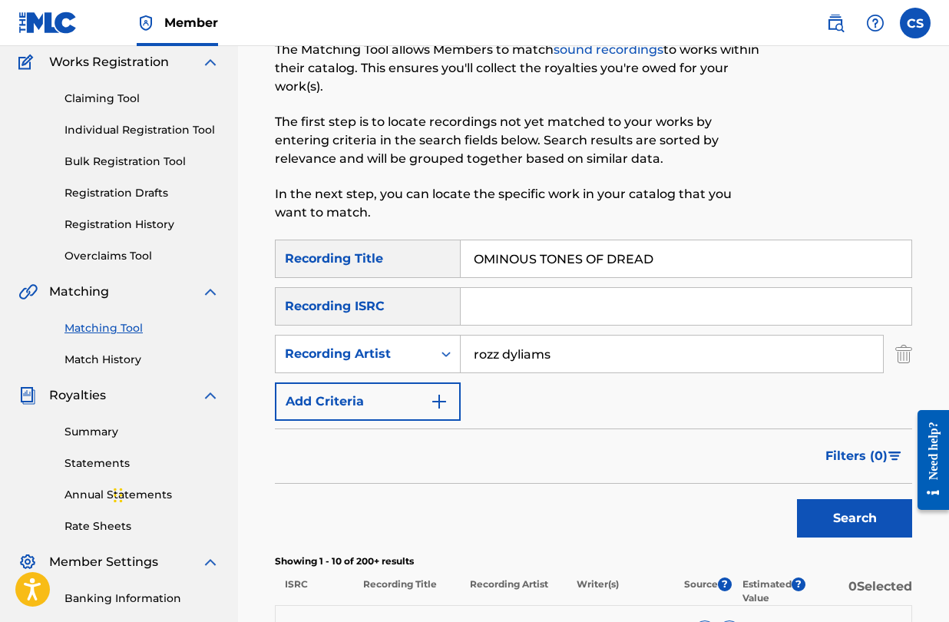
drag, startPoint x: 688, startPoint y: 266, endPoint x: 439, endPoint y: 263, distance: 248.9
click at [439, 264] on div "SearchWithCriteriad4a35d97-87bb-4ad2-b1cc-bd3bcbc8bb4d Recording Title OMINOUS …" at bounding box center [594, 259] width 638 height 38
type input "bags"
click at [797, 499] on button "Search" at bounding box center [854, 518] width 115 height 38
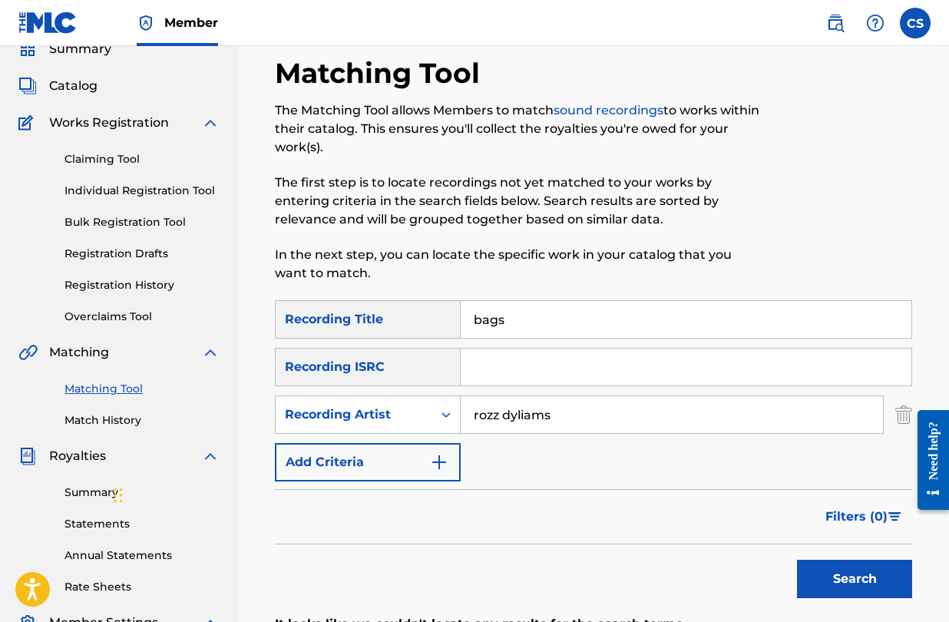
scroll to position [0, 0]
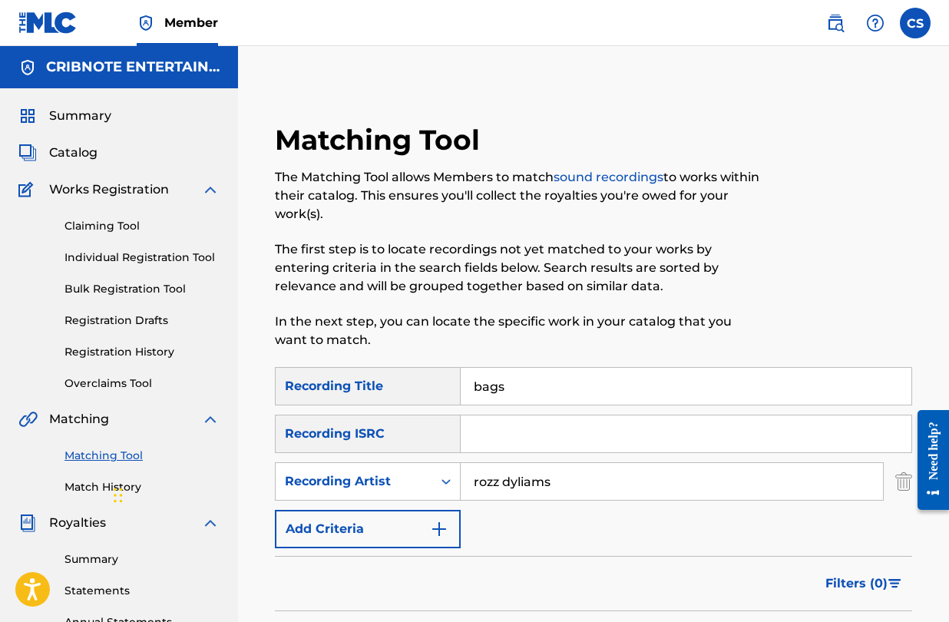
click at [86, 151] on span "Catalog" at bounding box center [73, 153] width 48 height 18
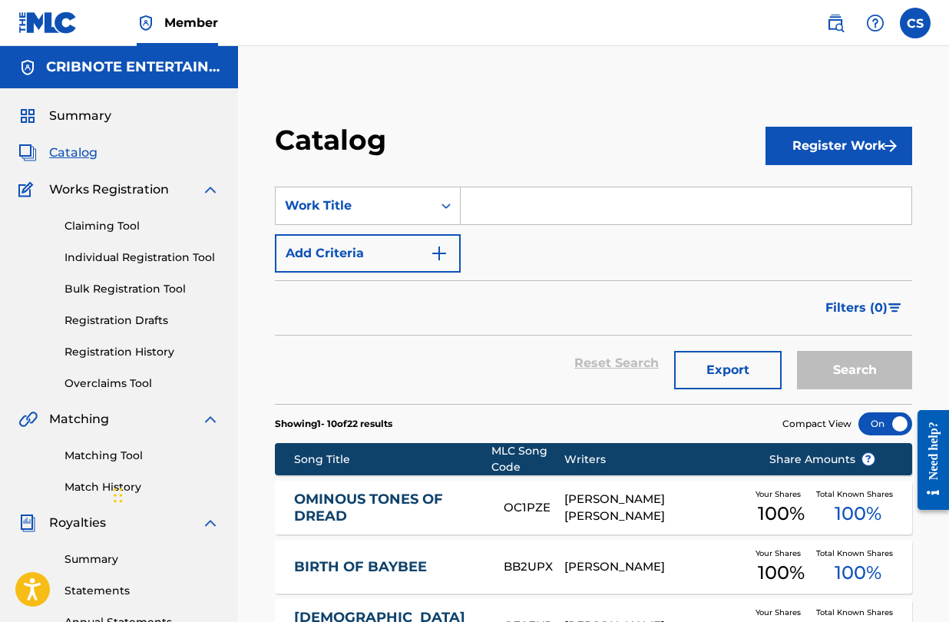
click at [519, 207] on input "Search Form" at bounding box center [686, 205] width 451 height 37
type input "g"
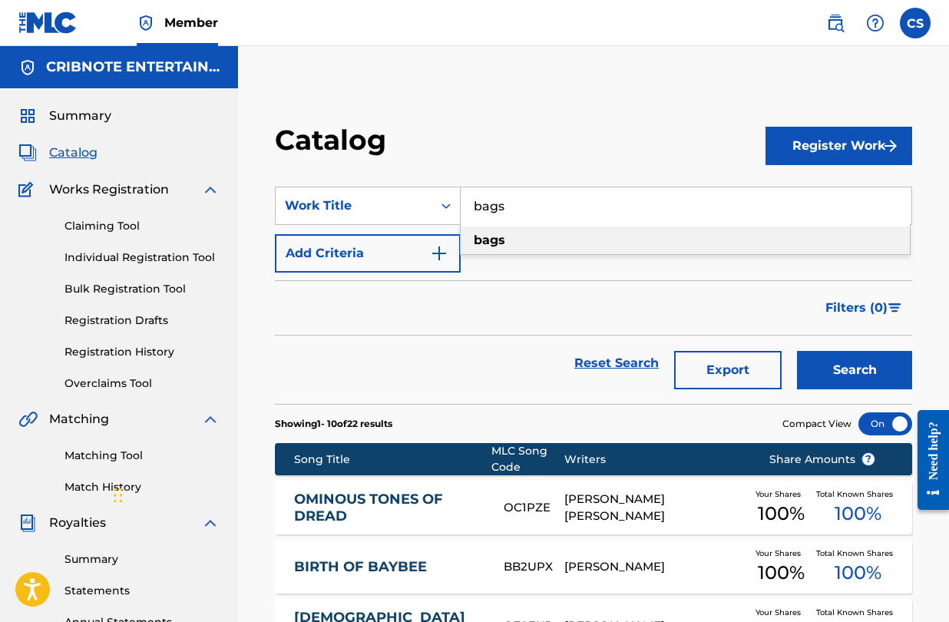
type input "bags"
click at [525, 247] on div "bags" at bounding box center [685, 241] width 449 height 28
click at [836, 376] on button "Search" at bounding box center [854, 370] width 115 height 38
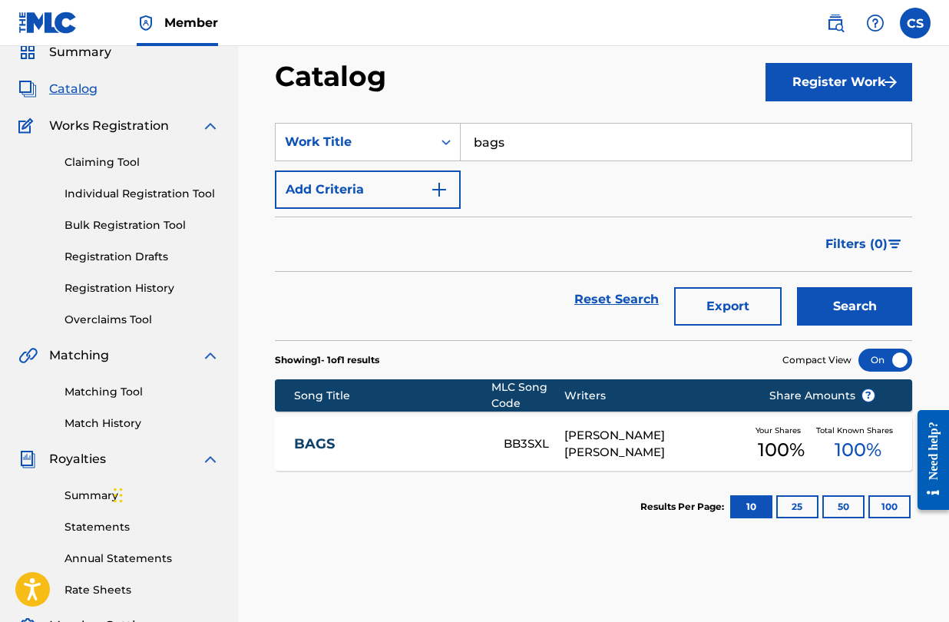
scroll to position [71, 0]
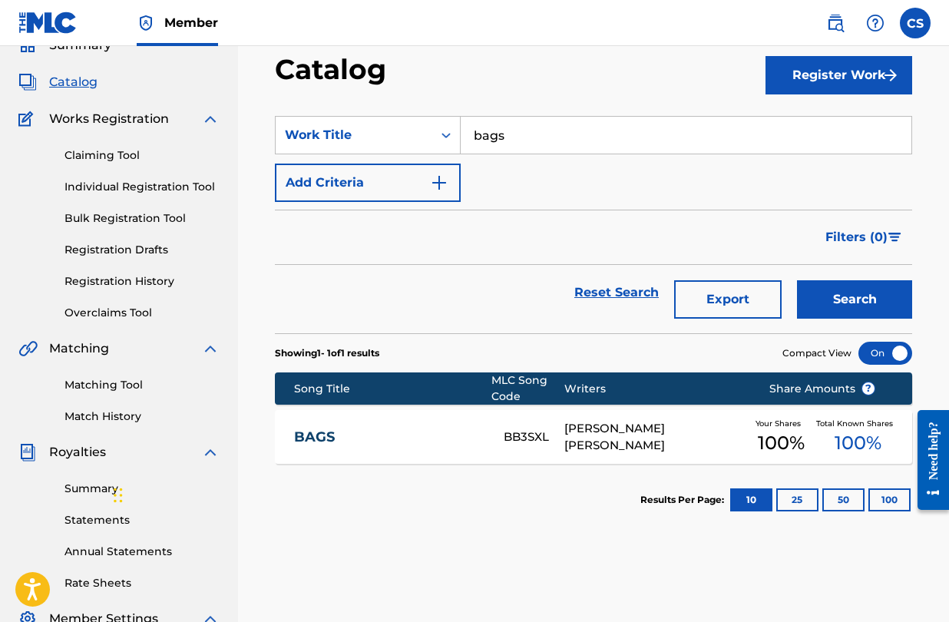
click at [299, 435] on link "BAGS" at bounding box center [388, 438] width 189 height 18
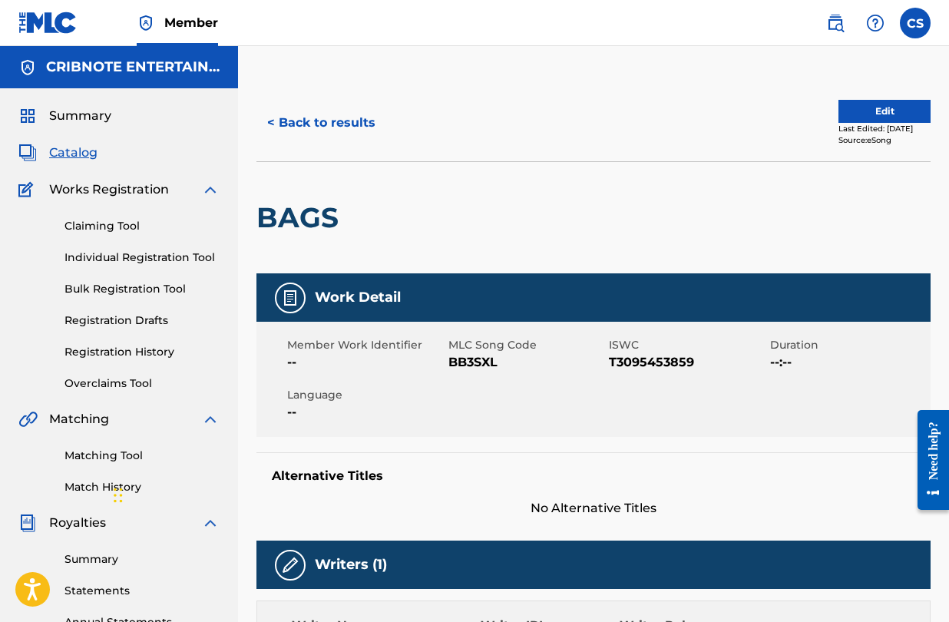
click at [291, 124] on button "< Back to results" at bounding box center [322, 123] width 130 height 38
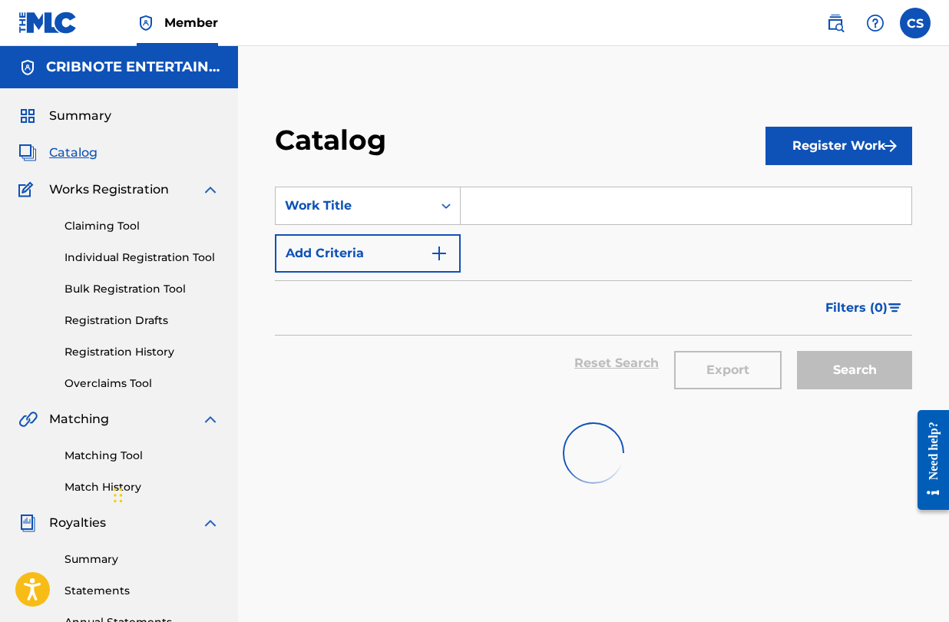
scroll to position [71, 0]
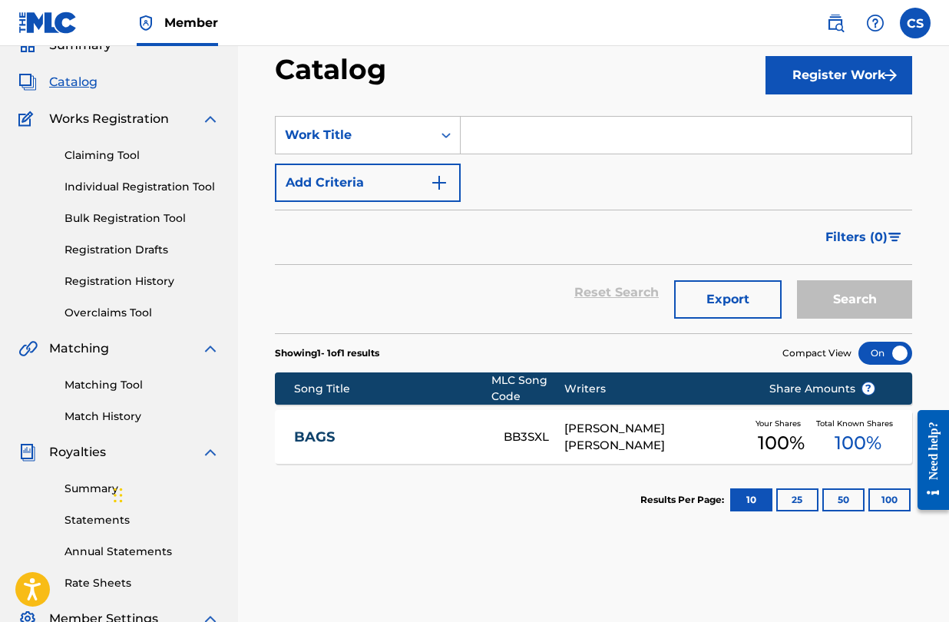
click at [476, 130] on input "Search Form" at bounding box center [686, 135] width 451 height 37
paste input "I WANT YOU IN MY LIFE"
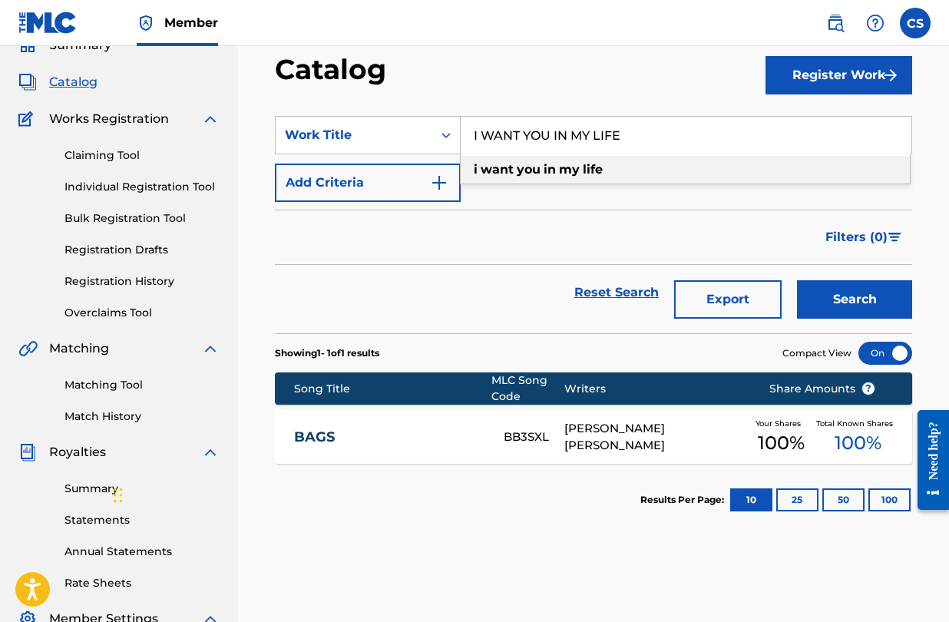
click at [570, 175] on strong "my" at bounding box center [569, 169] width 21 height 15
type input "i want you in my life"
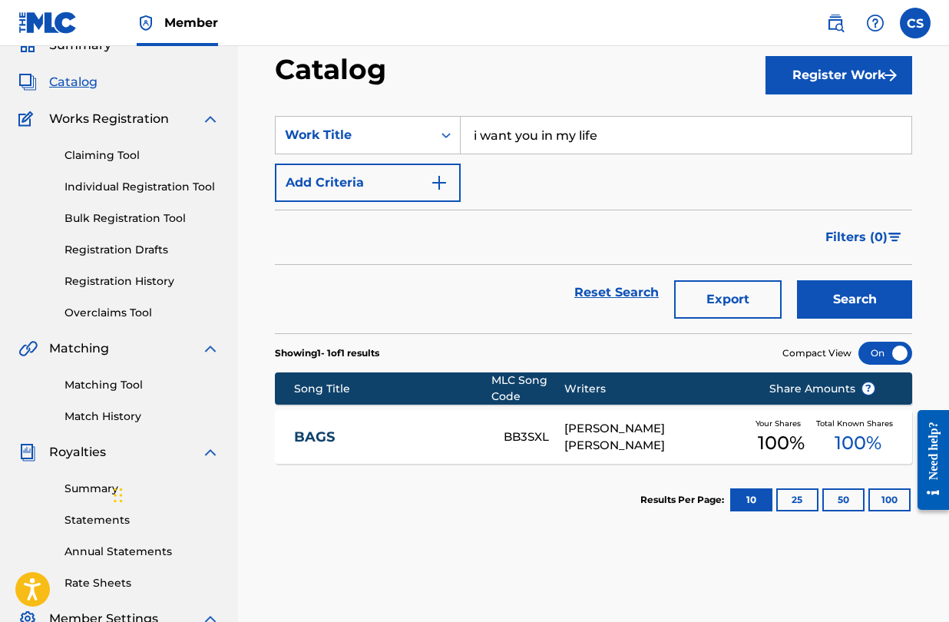
click at [833, 298] on button "Search" at bounding box center [854, 299] width 115 height 38
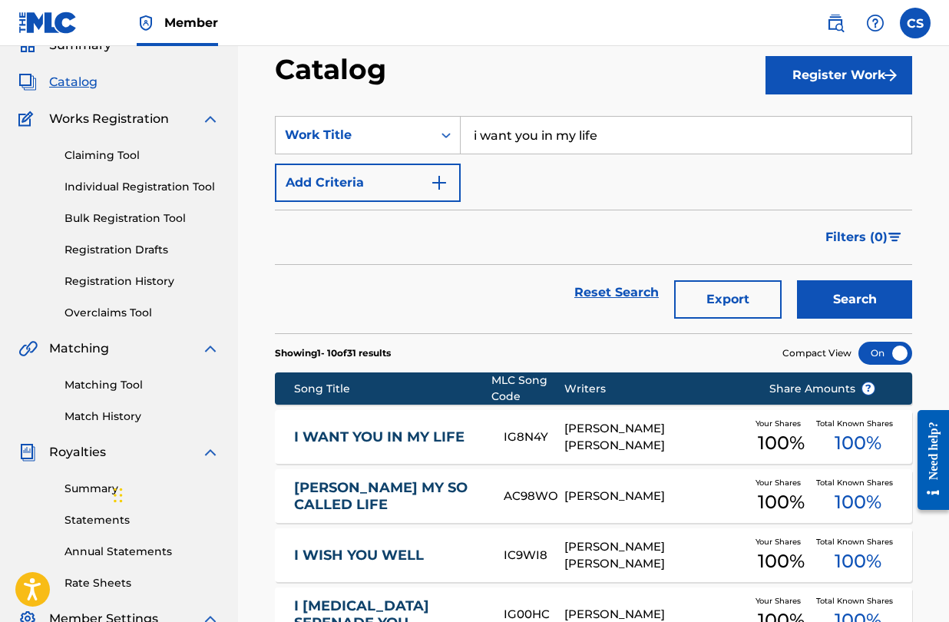
click at [420, 442] on link "I WANT YOU IN MY LIFE" at bounding box center [388, 438] width 189 height 18
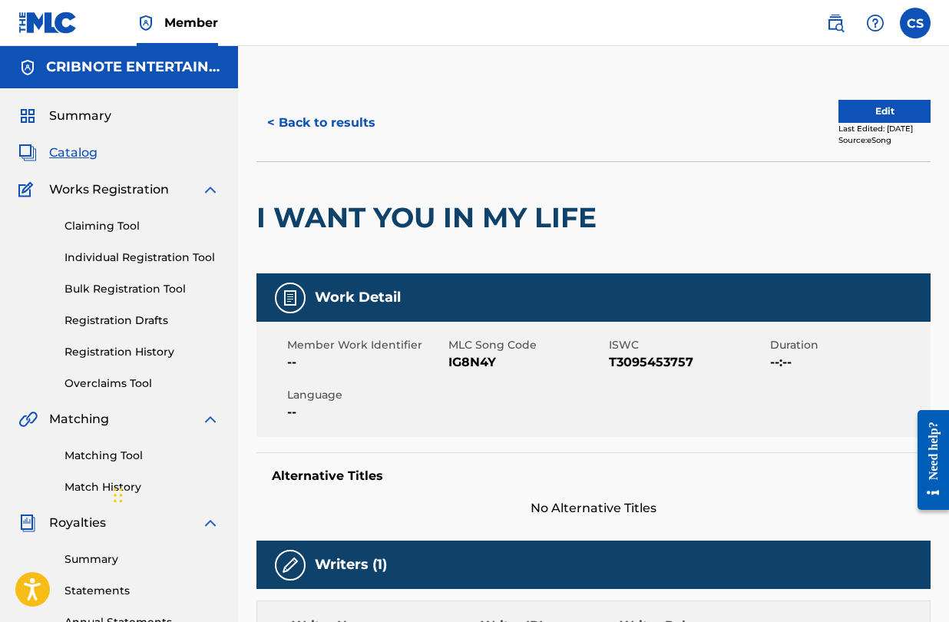
click at [272, 125] on button "< Back to results" at bounding box center [322, 123] width 130 height 38
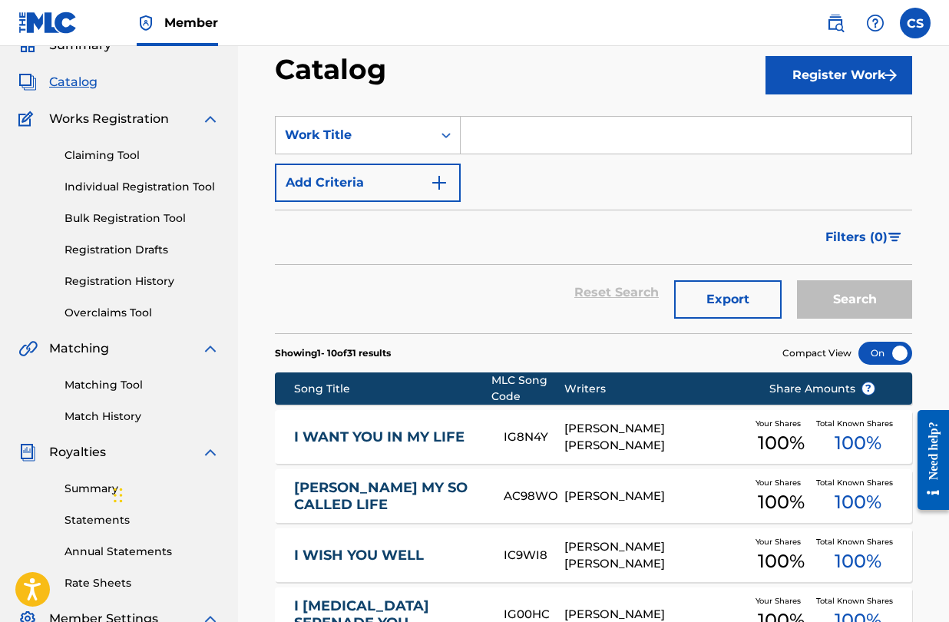
click at [476, 132] on input "Search Form" at bounding box center [686, 135] width 451 height 37
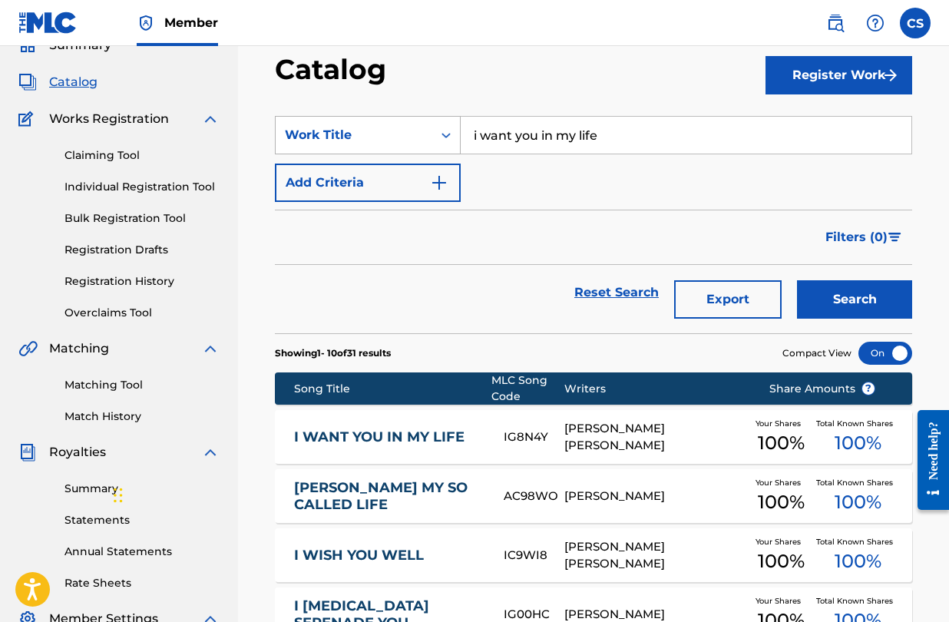
drag, startPoint x: 606, startPoint y: 141, endPoint x: 426, endPoint y: 137, distance: 179.8
click at [425, 138] on div "SearchWithCriteriaf73186ff-4702-47ce-b33e-3eecdcc46092 Work Title i want you in…" at bounding box center [594, 135] width 638 height 38
drag, startPoint x: 618, startPoint y: 126, endPoint x: 471, endPoint y: 129, distance: 147.5
click at [471, 129] on input "i want you in my life" at bounding box center [686, 135] width 451 height 37
drag, startPoint x: 477, startPoint y: 134, endPoint x: 654, endPoint y: 144, distance: 177.0
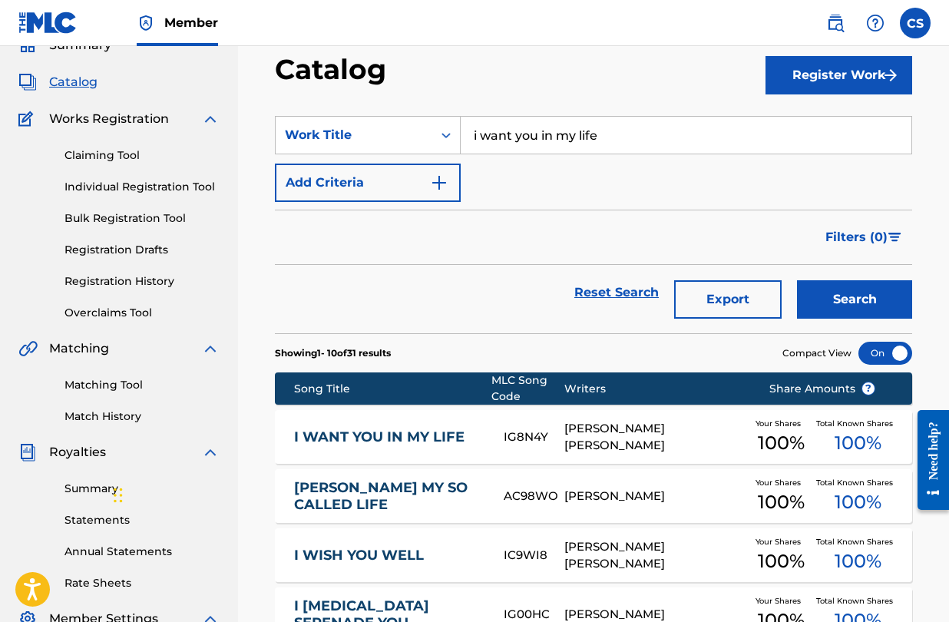
click at [654, 144] on input "i want you in my life" at bounding box center [686, 135] width 451 height 37
type input "i"
click at [664, 145] on input "want" at bounding box center [686, 135] width 451 height 37
click at [880, 302] on button "Search" at bounding box center [854, 299] width 115 height 38
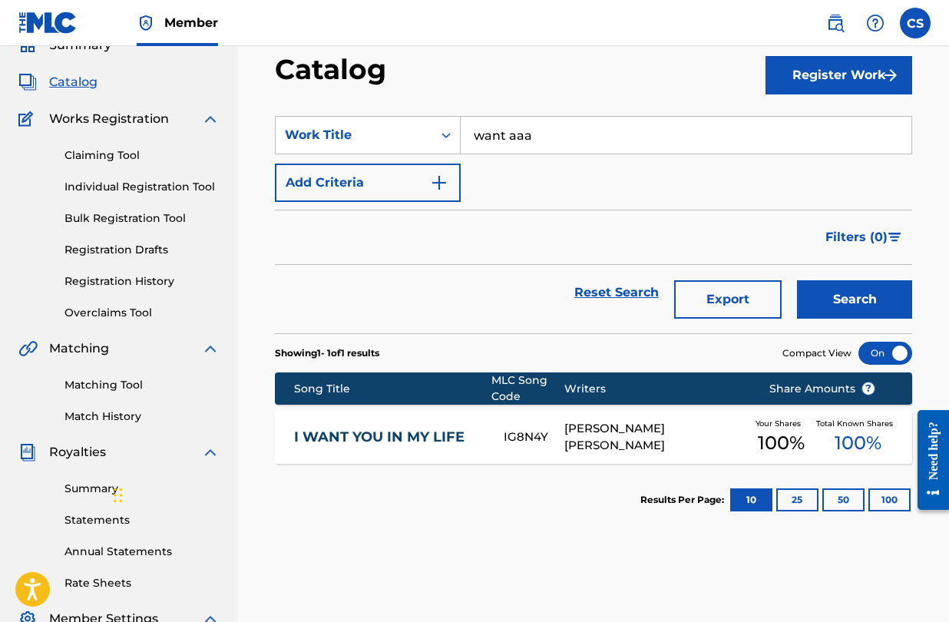
click at [572, 142] on input "want aaa" at bounding box center [686, 135] width 451 height 37
drag, startPoint x: 647, startPoint y: 139, endPoint x: 414, endPoint y: 140, distance: 232.8
click at [414, 140] on div "SearchWithCriteriaf73186ff-4702-47ce-b33e-3eecdcc46092 Work Title i want you in…" at bounding box center [594, 135] width 638 height 38
type input "i want you in my life"
click at [94, 380] on link "Matching Tool" at bounding box center [142, 385] width 155 height 16
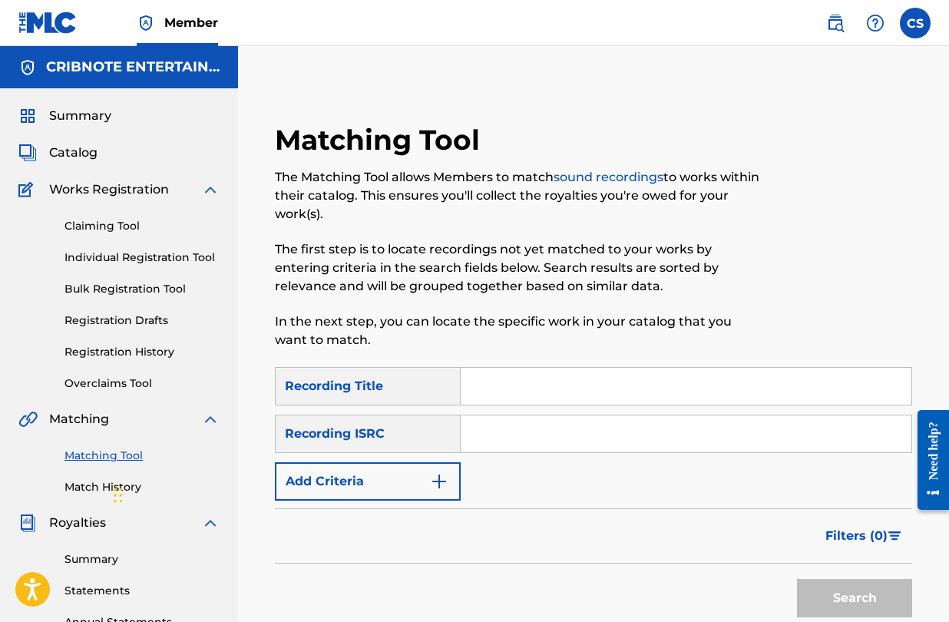
click at [513, 378] on input "Search Form" at bounding box center [686, 386] width 451 height 37
type input "i want you in my life"
click at [445, 487] on img "Search Form" at bounding box center [439, 481] width 18 height 18
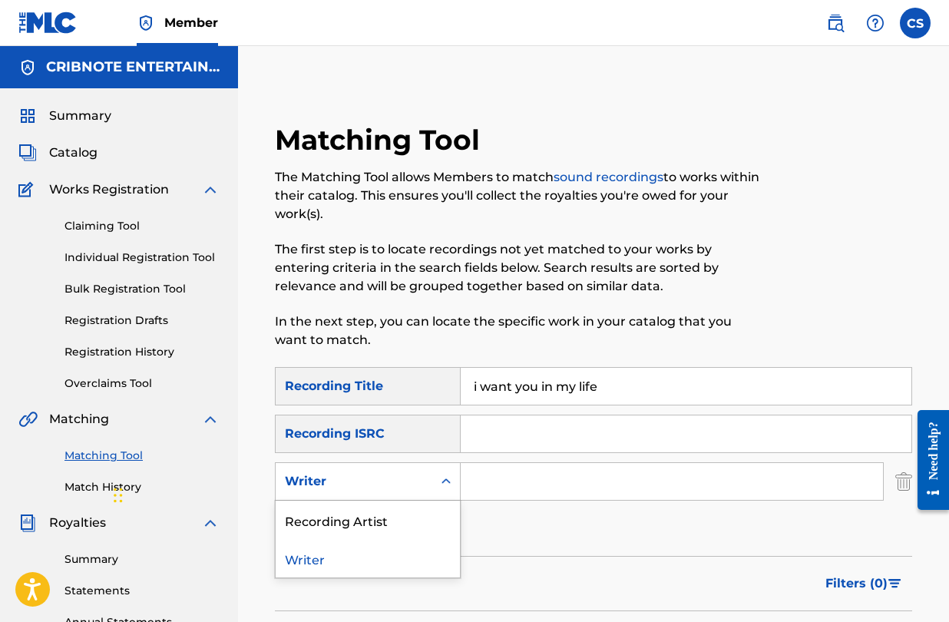
click at [441, 485] on icon "Search Form" at bounding box center [446, 481] width 15 height 15
click at [428, 519] on div "Recording Artist" at bounding box center [368, 520] width 184 height 38
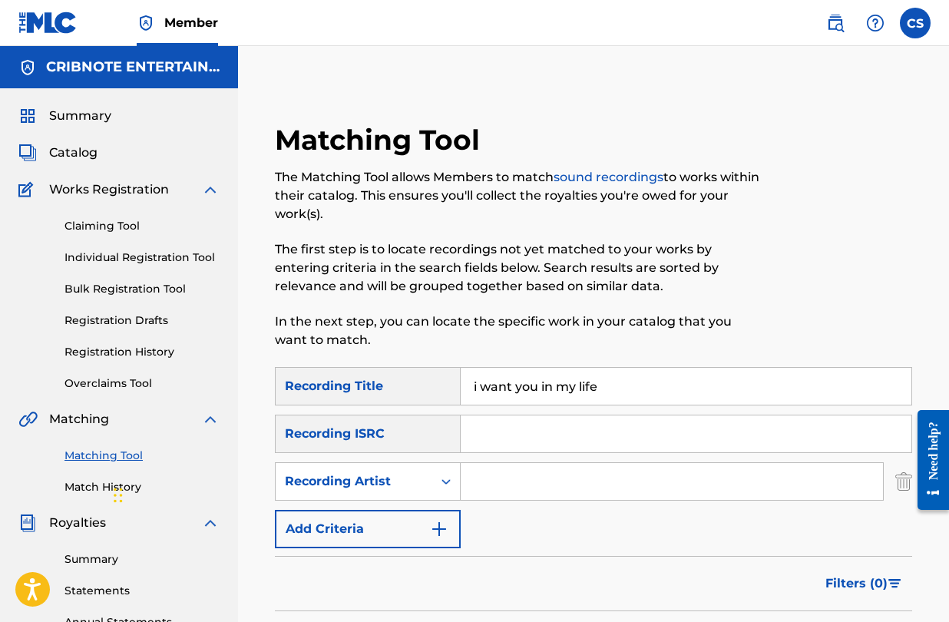
click at [500, 476] on input "Search Form" at bounding box center [672, 481] width 423 height 37
type input "rozz dyliams"
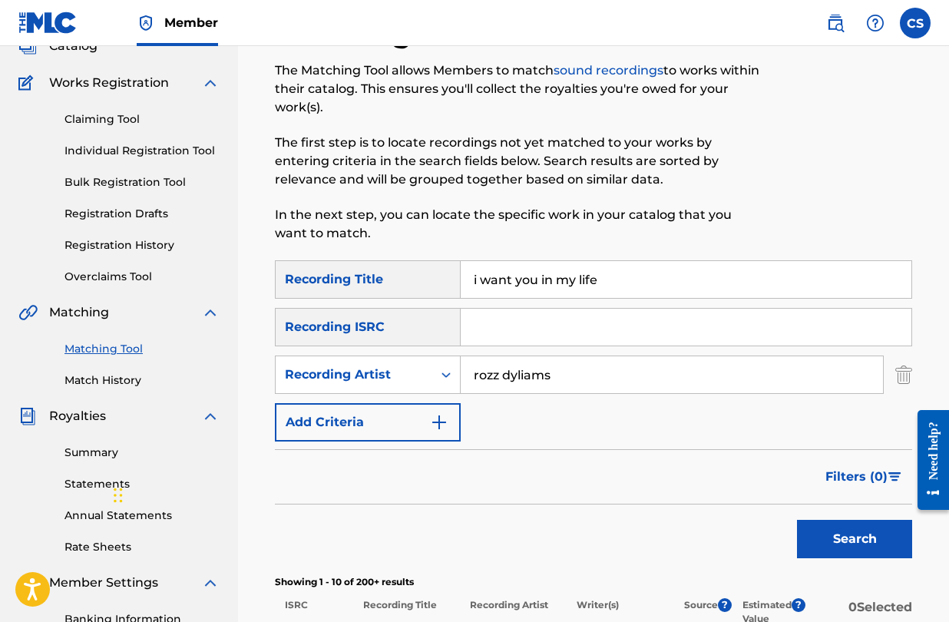
scroll to position [102, 0]
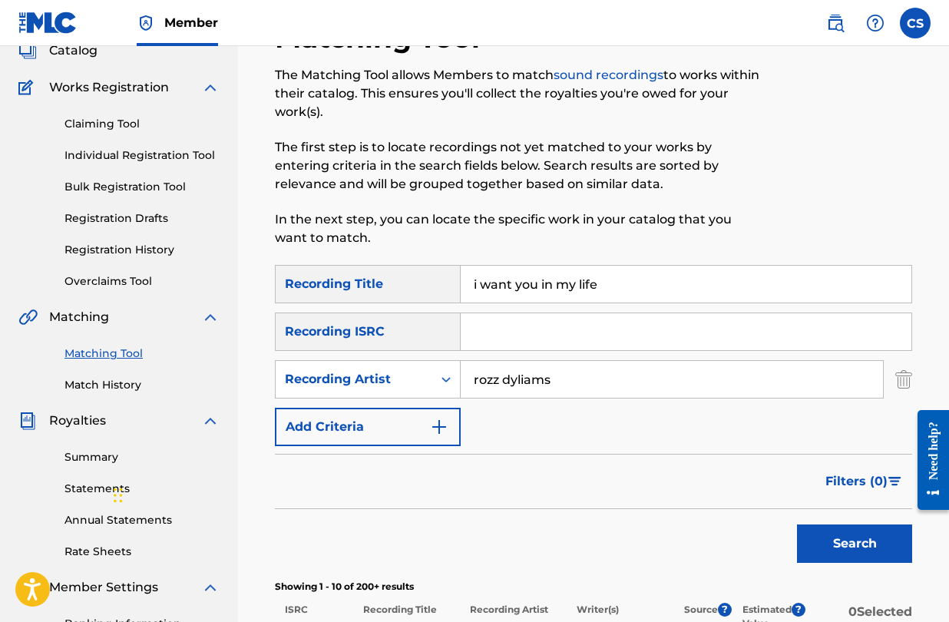
drag, startPoint x: 632, startPoint y: 283, endPoint x: 452, endPoint y: 280, distance: 180.6
click at [452, 280] on div "SearchWithCriteriad4a35d97-87bb-4ad2-b1cc-bd3bcbc8bb4d Recording Title i want y…" at bounding box center [594, 284] width 638 height 38
type input "drop of doom"
click at [797, 525] on button "Search" at bounding box center [854, 544] width 115 height 38
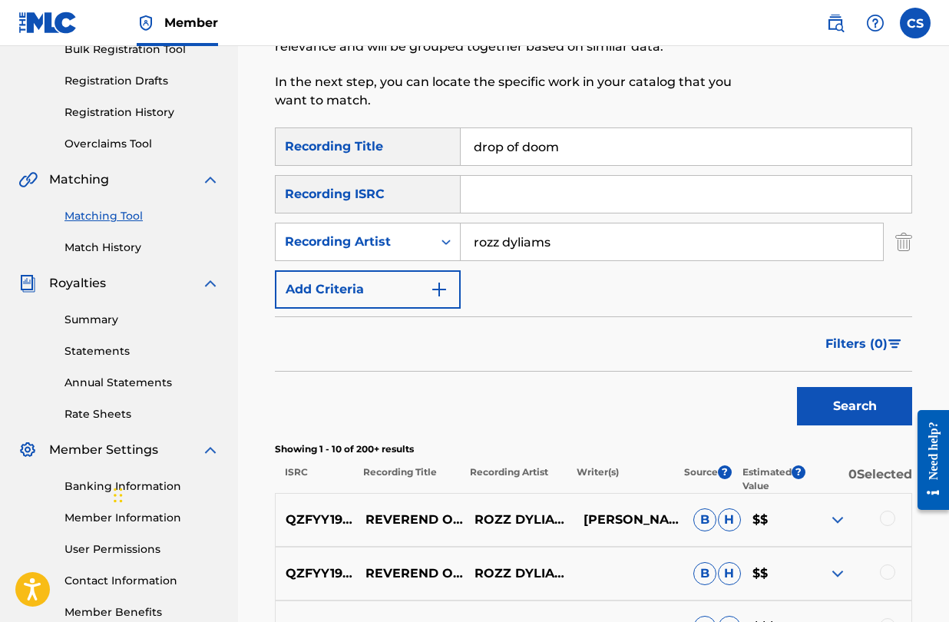
scroll to position [0, 0]
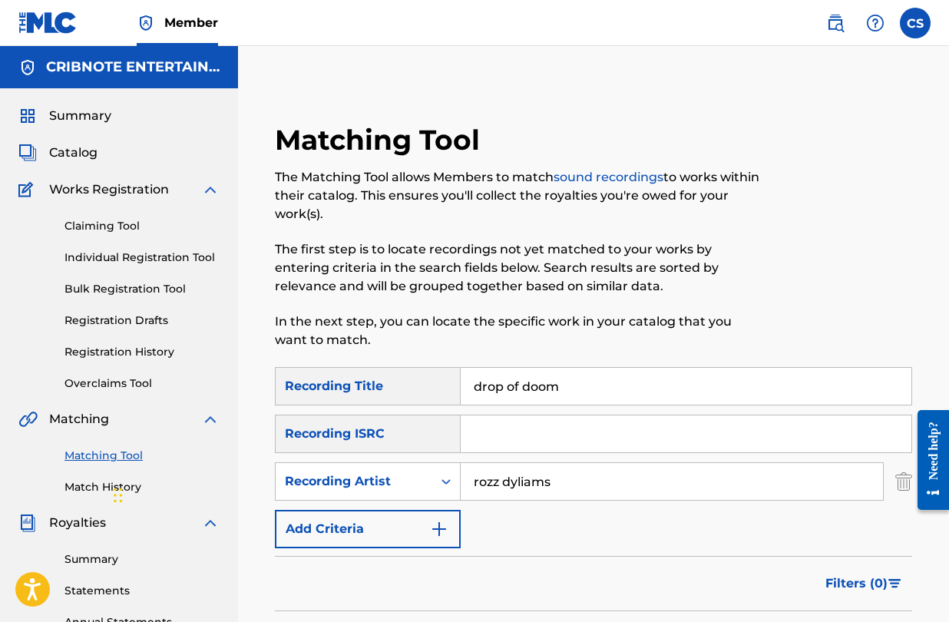
click at [80, 151] on span "Catalog" at bounding box center [73, 153] width 48 height 18
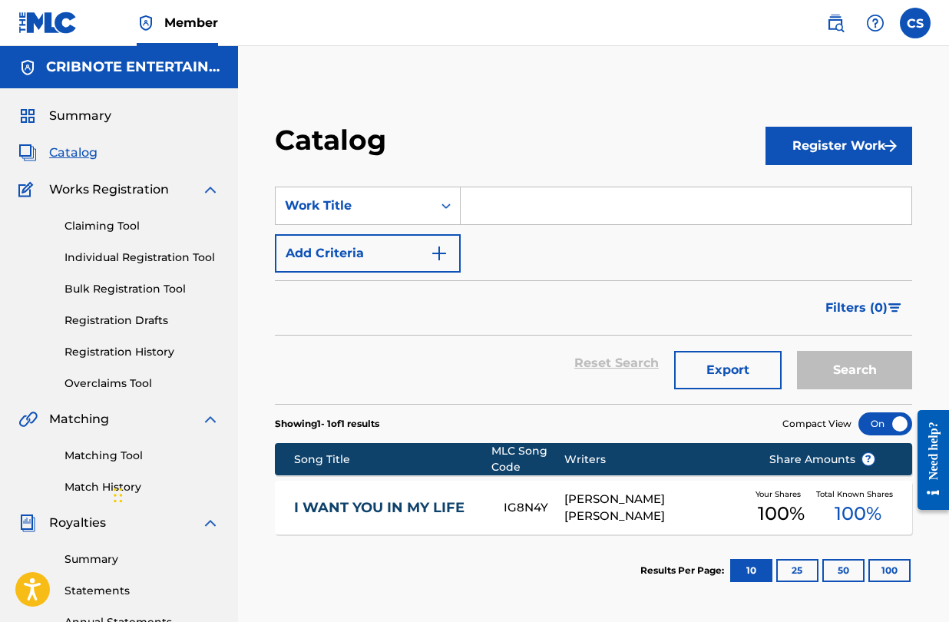
click at [557, 206] on input "Search Form" at bounding box center [686, 205] width 451 height 37
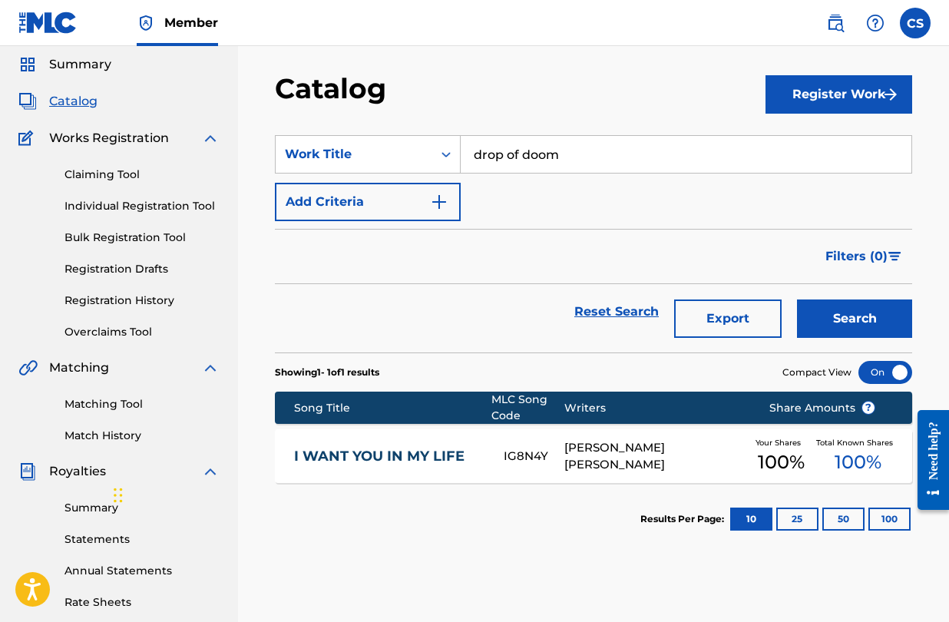
scroll to position [45, 0]
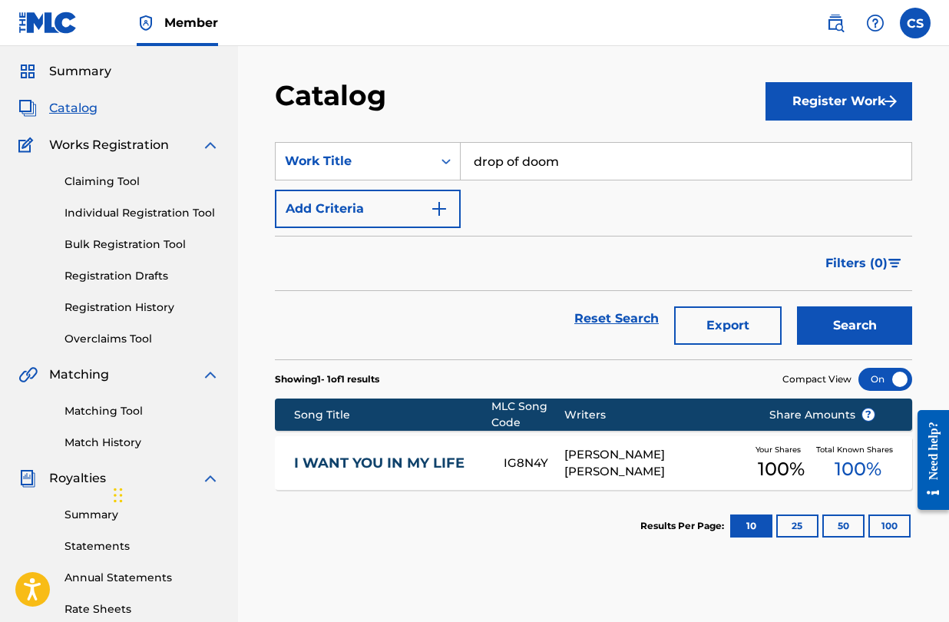
type input "drop of doom"
click at [828, 320] on button "Search" at bounding box center [854, 326] width 115 height 38
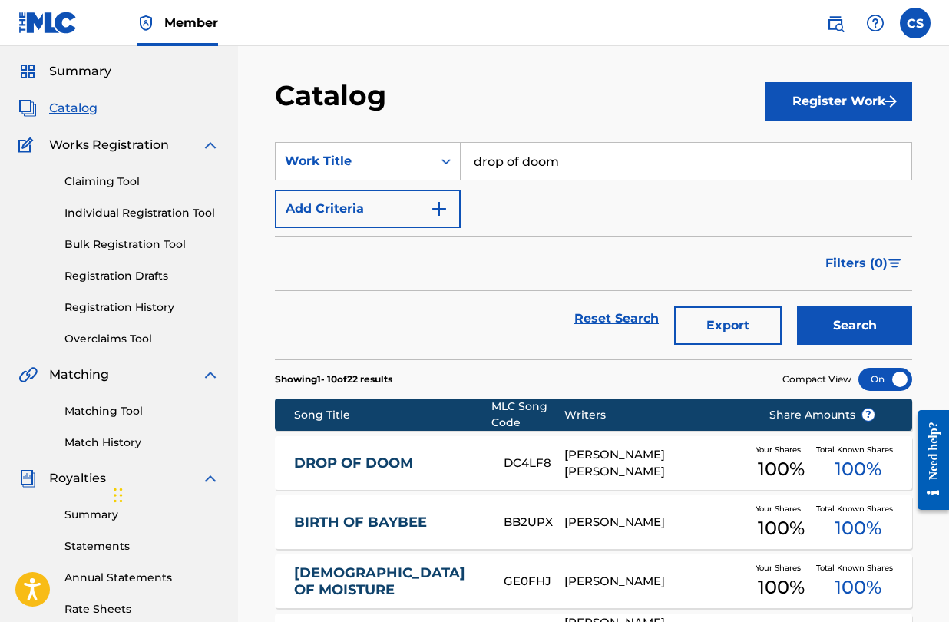
click at [386, 464] on link "DROP OF DOOM" at bounding box center [388, 464] width 189 height 18
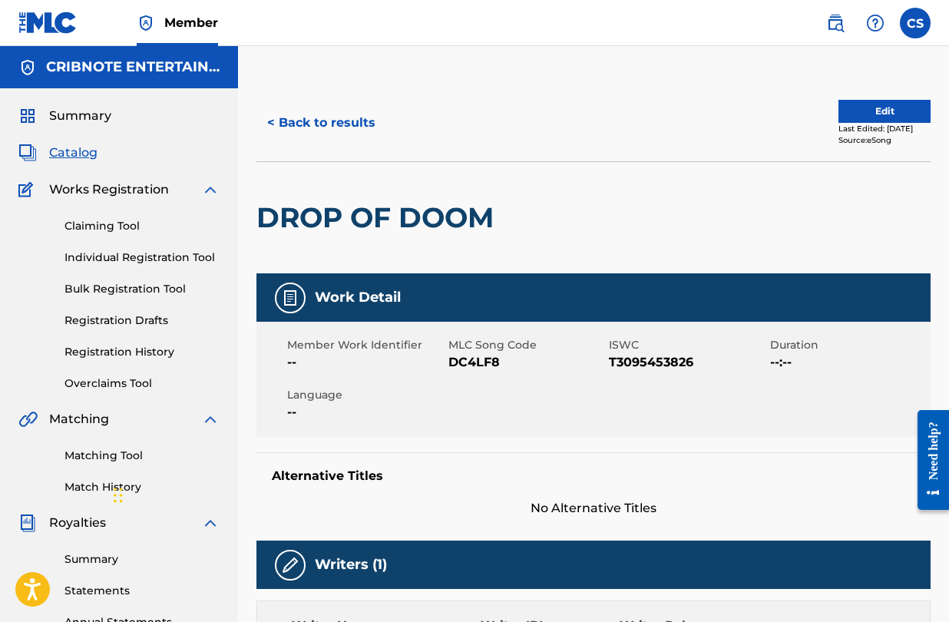
click at [83, 151] on span "Catalog" at bounding box center [73, 153] width 48 height 18
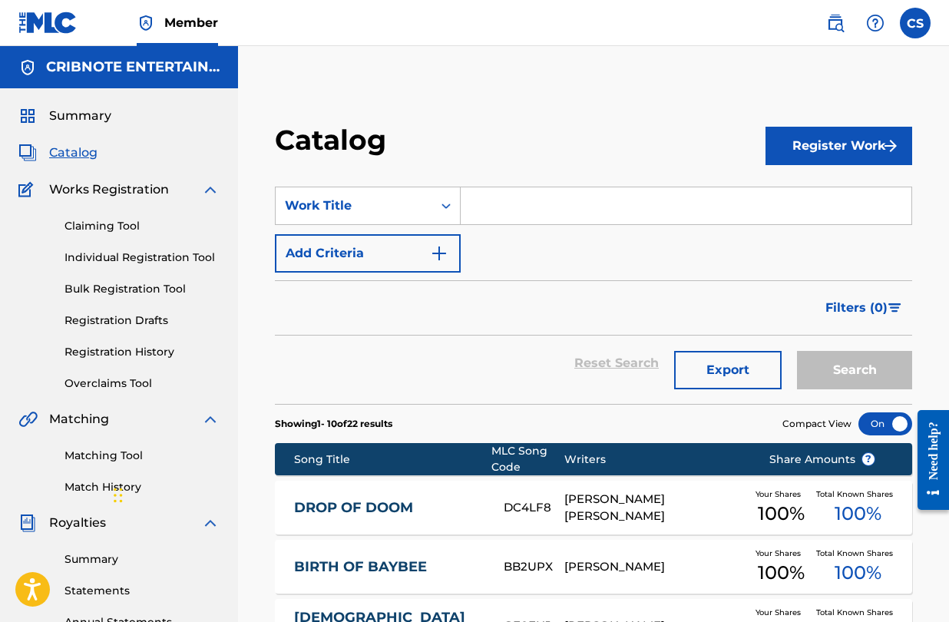
click at [491, 194] on input "Search Form" at bounding box center [686, 205] width 451 height 37
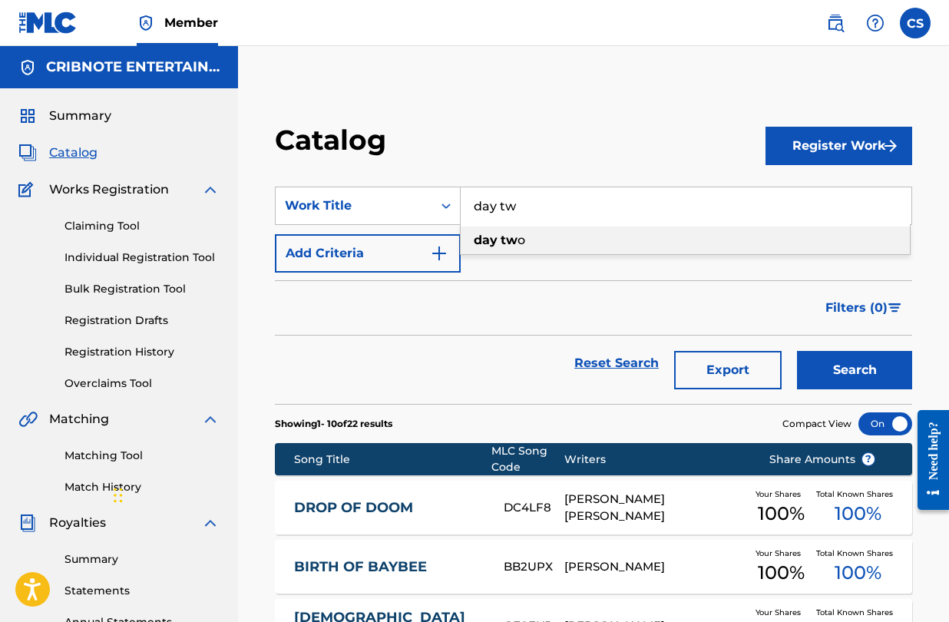
click at [491, 238] on strong "day" at bounding box center [486, 240] width 24 height 15
type input "day two"
click at [846, 367] on button "Search" at bounding box center [854, 370] width 115 height 38
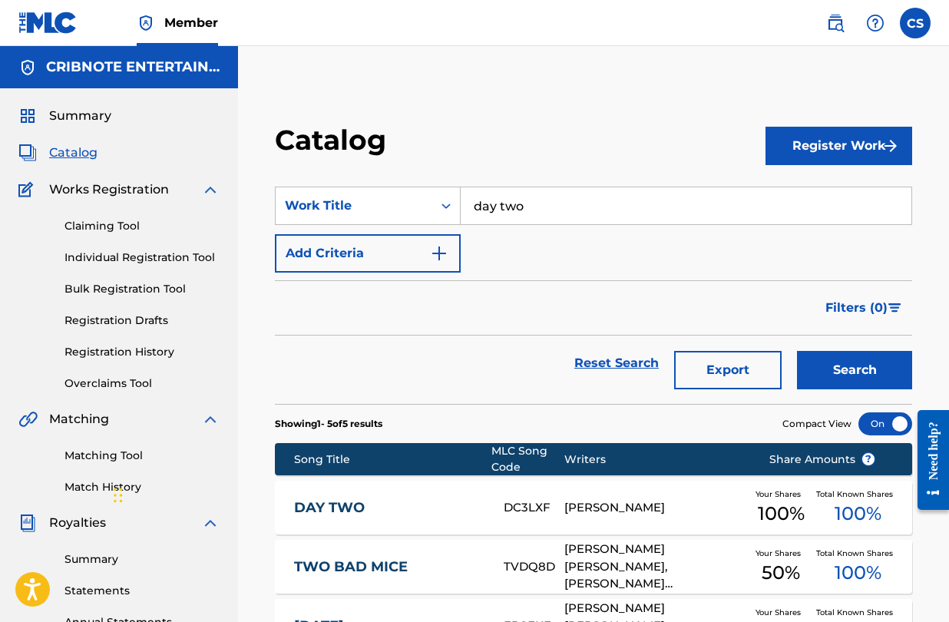
click at [109, 456] on link "Matching Tool" at bounding box center [142, 456] width 155 height 16
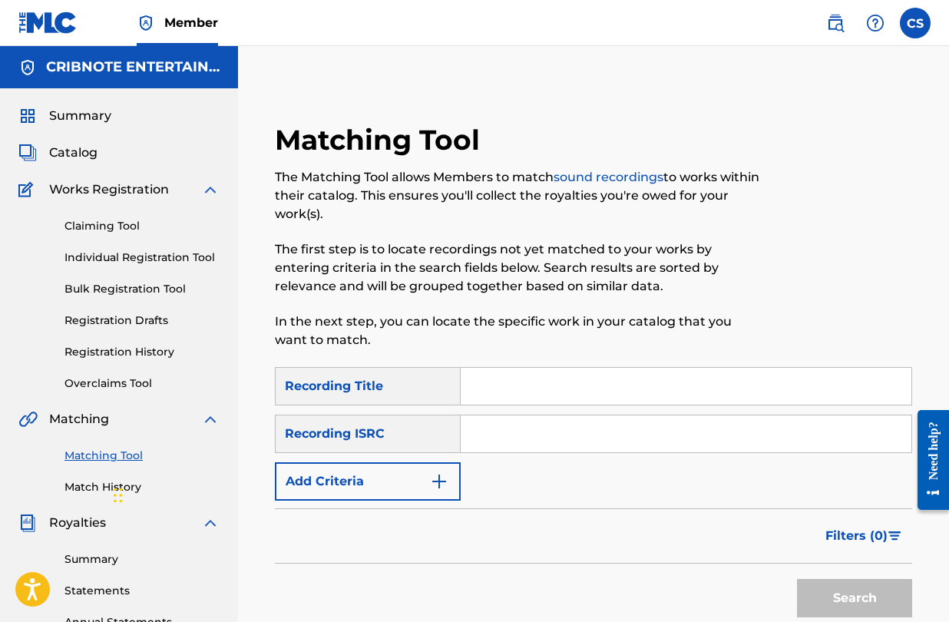
click at [516, 386] on input "Search Form" at bounding box center [686, 386] width 451 height 37
type input "day two"
click at [509, 436] on input "Search Form" at bounding box center [686, 434] width 451 height 37
click at [444, 474] on img "Search Form" at bounding box center [439, 481] width 18 height 18
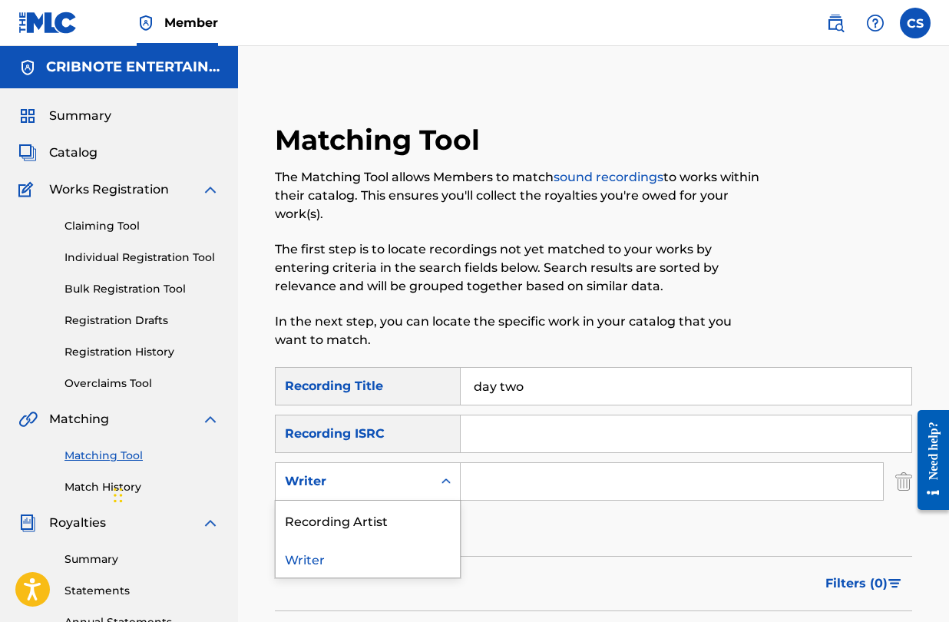
click at [442, 486] on icon "Search Form" at bounding box center [446, 481] width 15 height 15
click at [434, 516] on div "Recording Artist" at bounding box center [368, 520] width 184 height 38
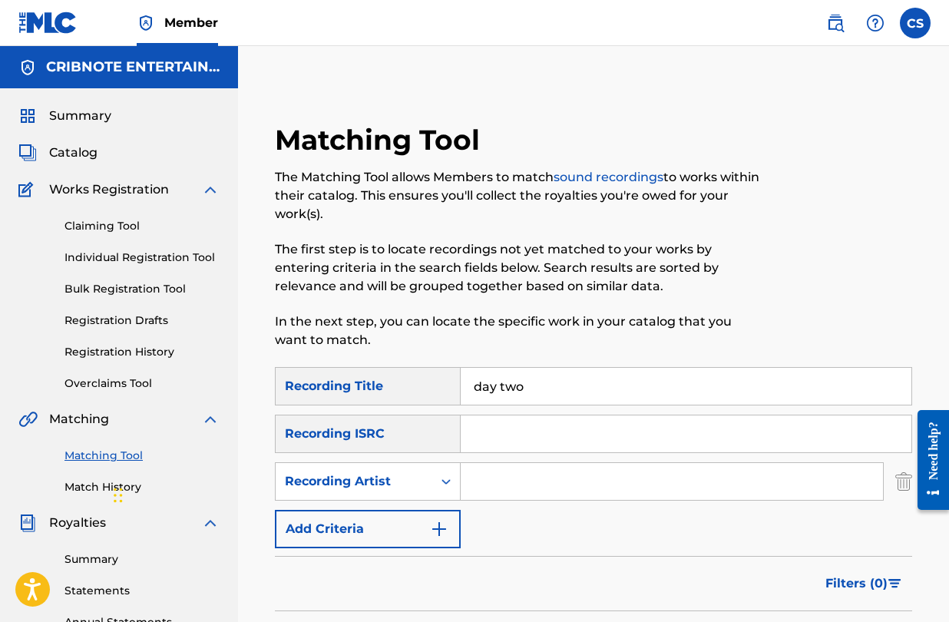
click at [505, 482] on input "Search Form" at bounding box center [672, 481] width 423 height 37
type input "[PERSON_NAME]"
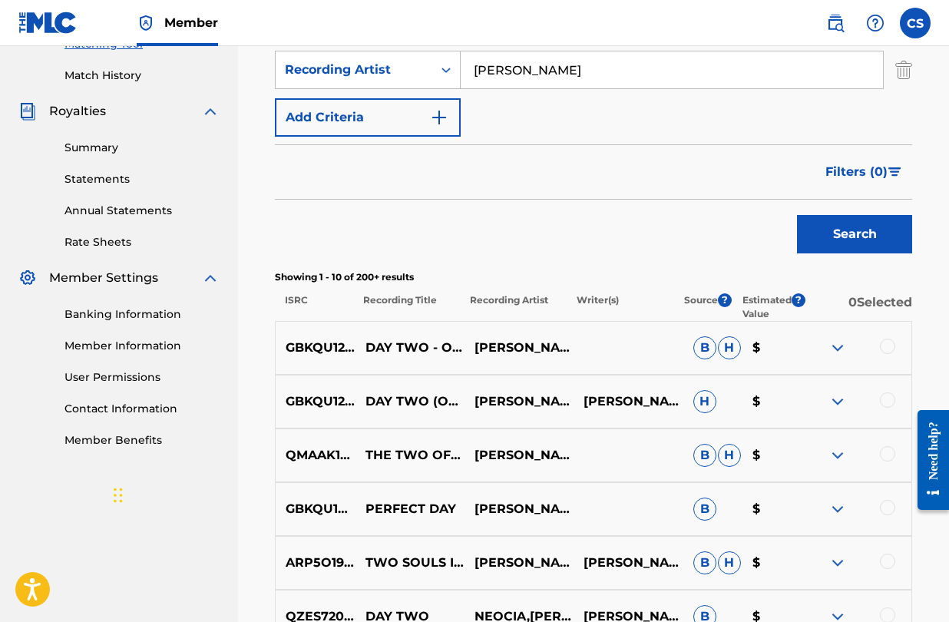
scroll to position [416, 0]
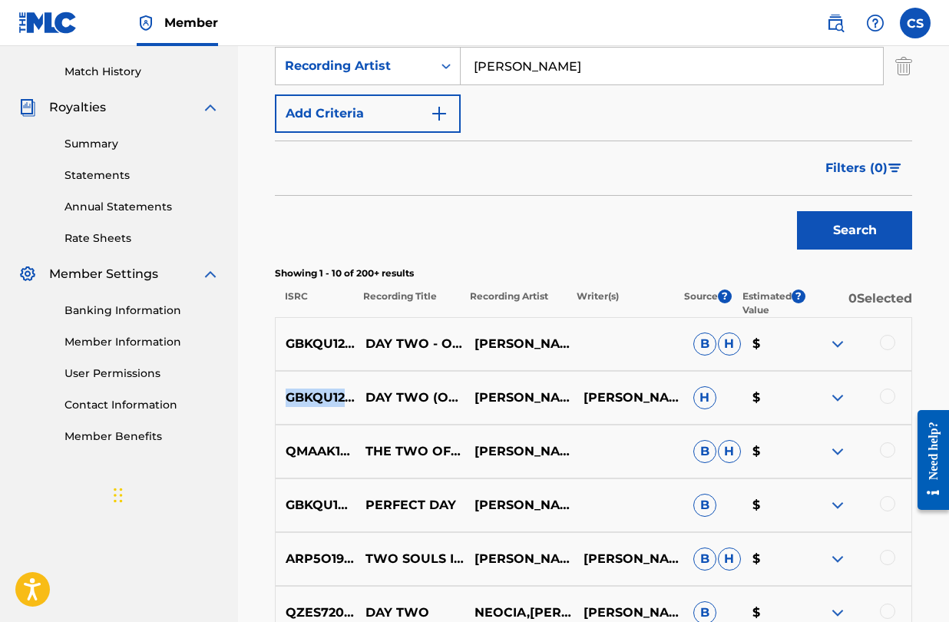
drag, startPoint x: 288, startPoint y: 397, endPoint x: 379, endPoint y: 403, distance: 91.6
click at [356, 403] on p "GBKQU1226395" at bounding box center [316, 398] width 80 height 18
click at [887, 343] on div at bounding box center [887, 342] width 15 height 15
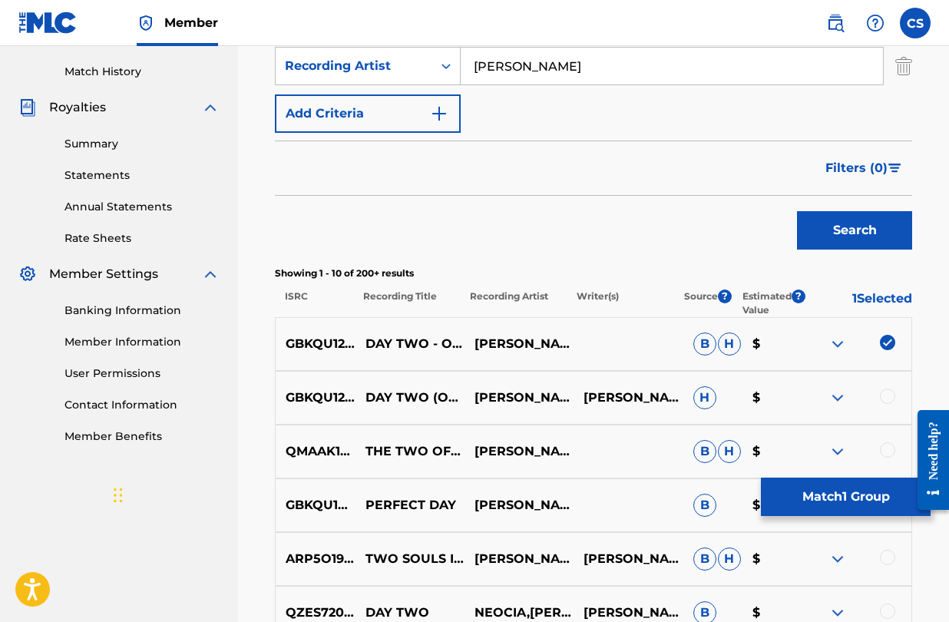
click at [885, 393] on div at bounding box center [887, 396] width 15 height 15
drag, startPoint x: 288, startPoint y: 395, endPoint x: 381, endPoint y: 396, distance: 93.0
click at [356, 396] on p "GBKQU1226395" at bounding box center [316, 398] width 80 height 18
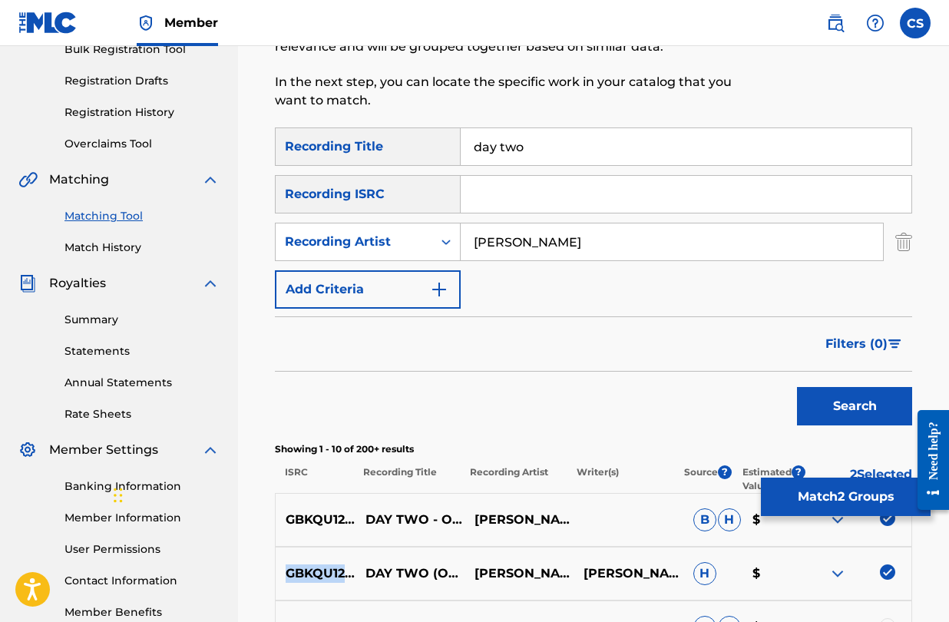
scroll to position [227, 0]
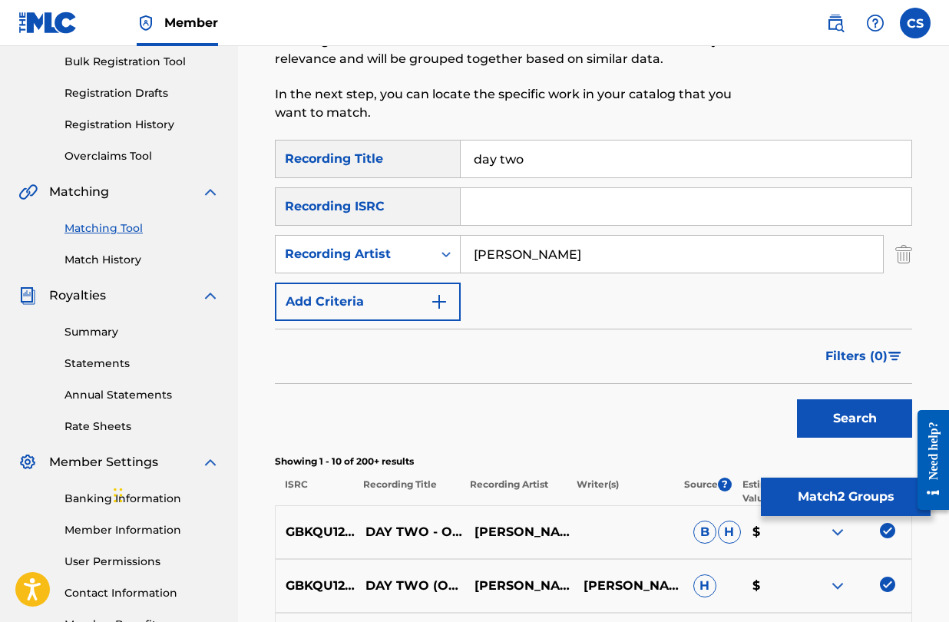
click at [486, 216] on input "Search Form" at bounding box center [686, 206] width 451 height 37
paste input "GBKQU1226395"
type input "GBKQU1226395"
click at [872, 422] on button "Search" at bounding box center [854, 418] width 115 height 38
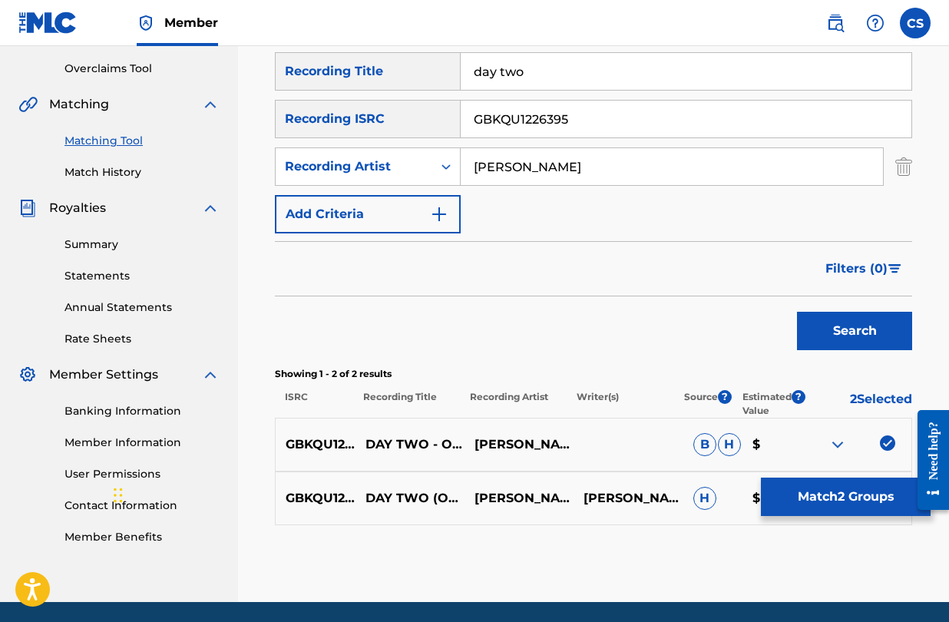
scroll to position [369, 0]
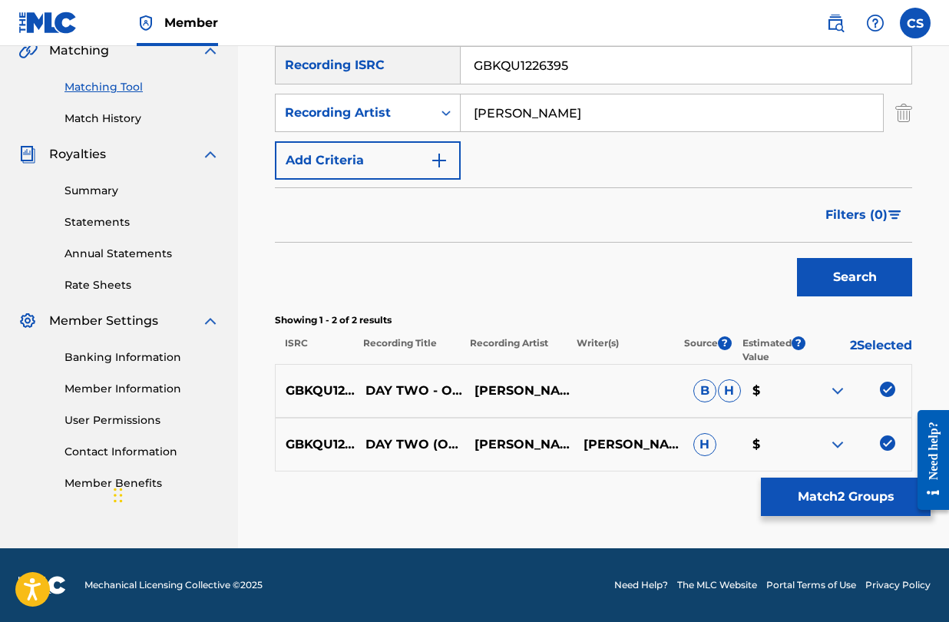
click at [848, 265] on button "Search" at bounding box center [854, 277] width 115 height 38
click at [812, 498] on button "Match 2 Groups" at bounding box center [846, 497] width 170 height 38
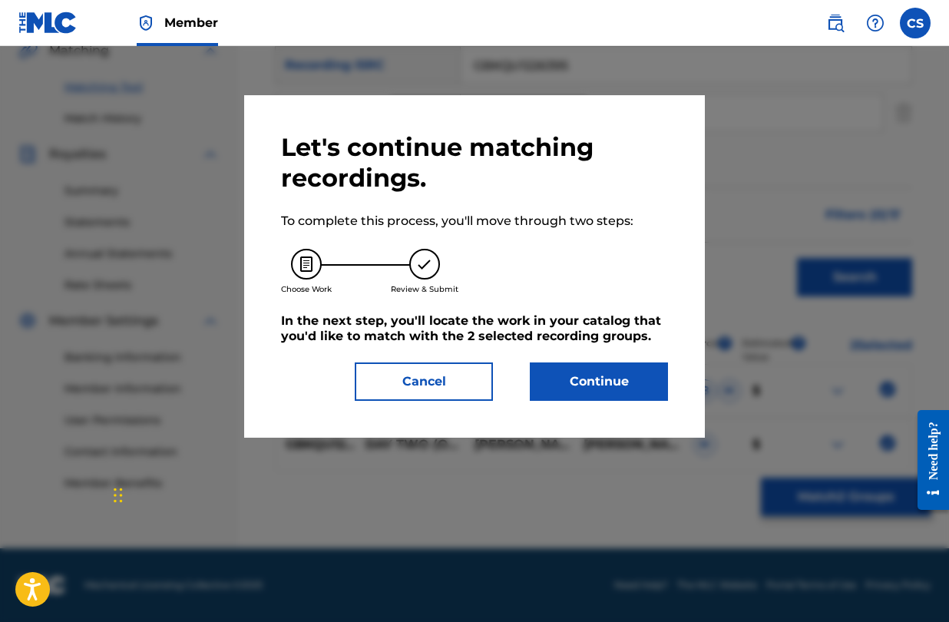
click at [579, 379] on button "Continue" at bounding box center [599, 382] width 138 height 38
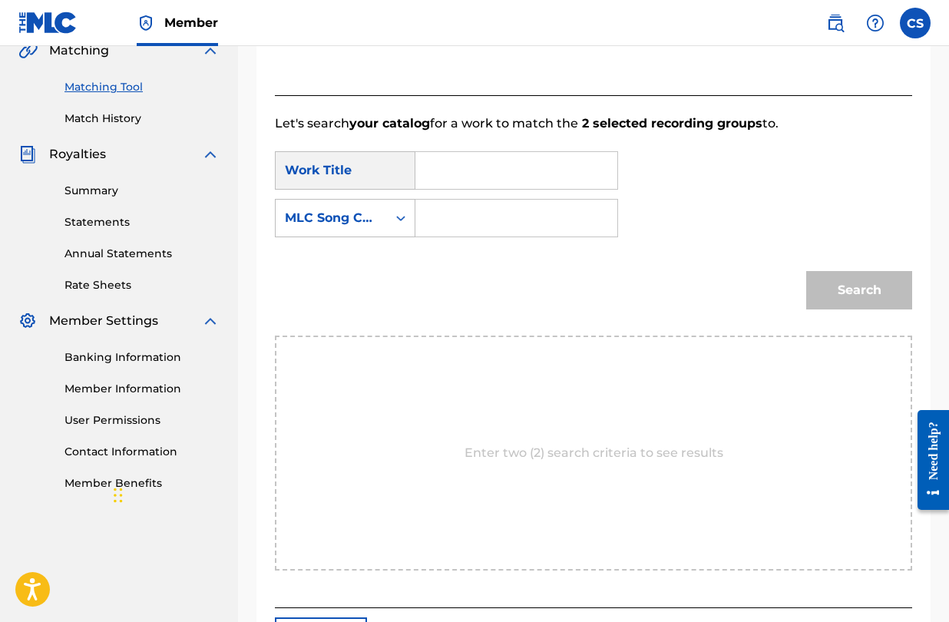
click at [429, 215] on input "Search Form" at bounding box center [517, 218] width 176 height 37
paste input "DC3LXF"
type input "DC3LXF"
click at [459, 172] on input "Search Form" at bounding box center [517, 170] width 176 height 37
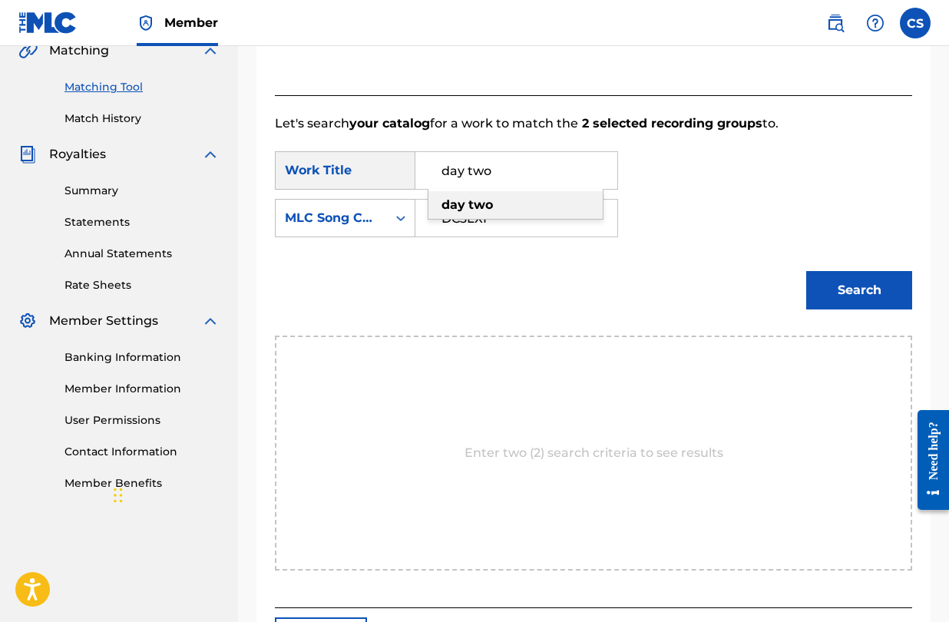
type input "day two"
click at [459, 203] on strong "day" at bounding box center [454, 204] width 24 height 15
click at [841, 283] on button "Search" at bounding box center [860, 290] width 106 height 38
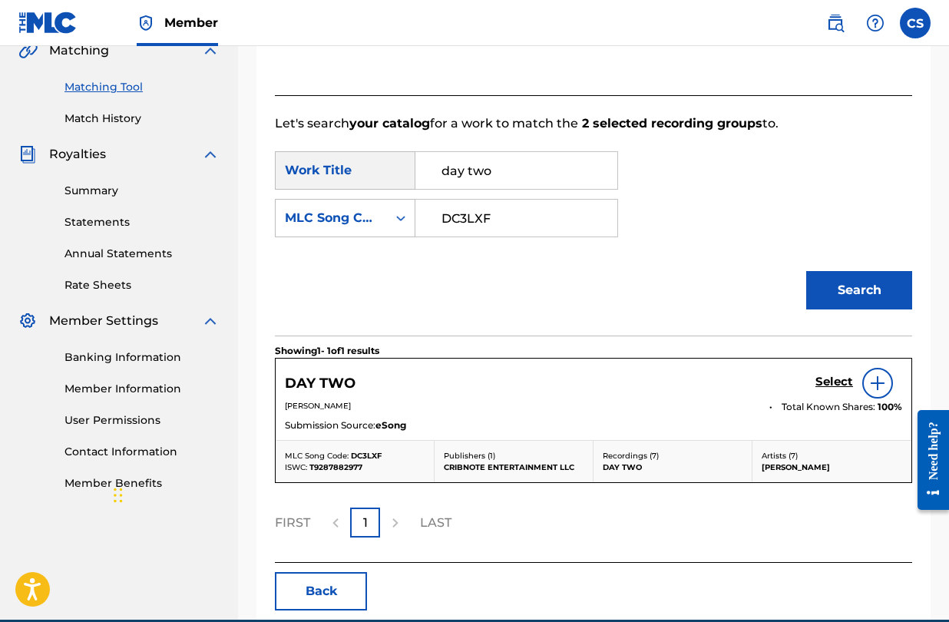
click at [831, 379] on h5 "Select" at bounding box center [835, 382] width 38 height 15
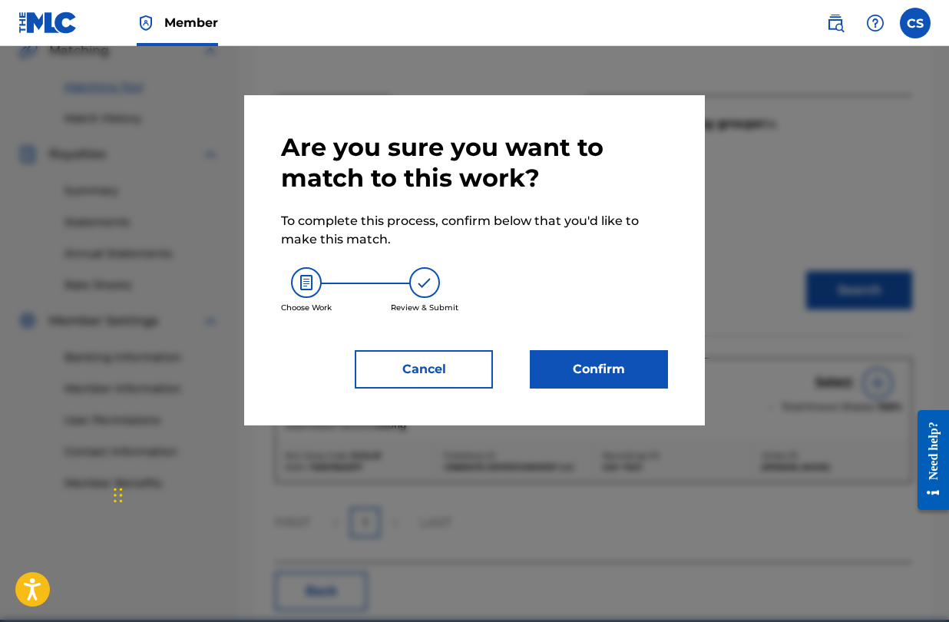
click at [592, 369] on button "Confirm" at bounding box center [599, 369] width 138 height 38
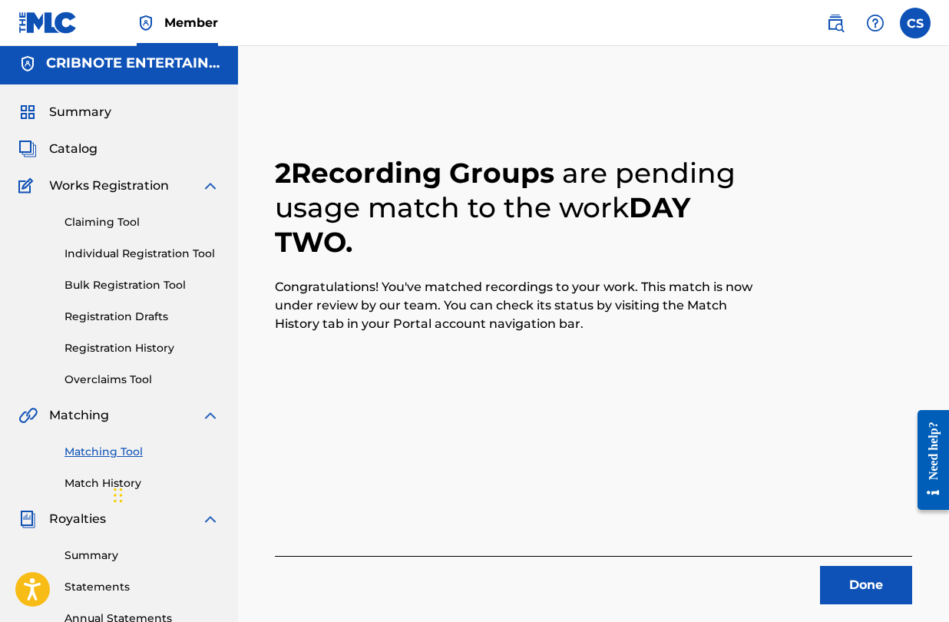
scroll to position [0, 0]
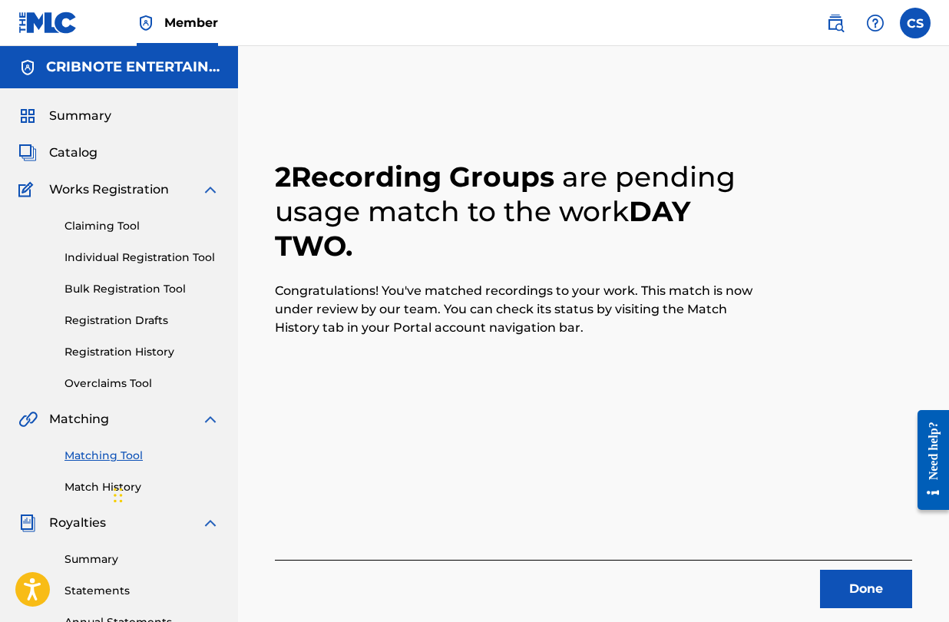
click at [83, 153] on span "Catalog" at bounding box center [73, 153] width 48 height 18
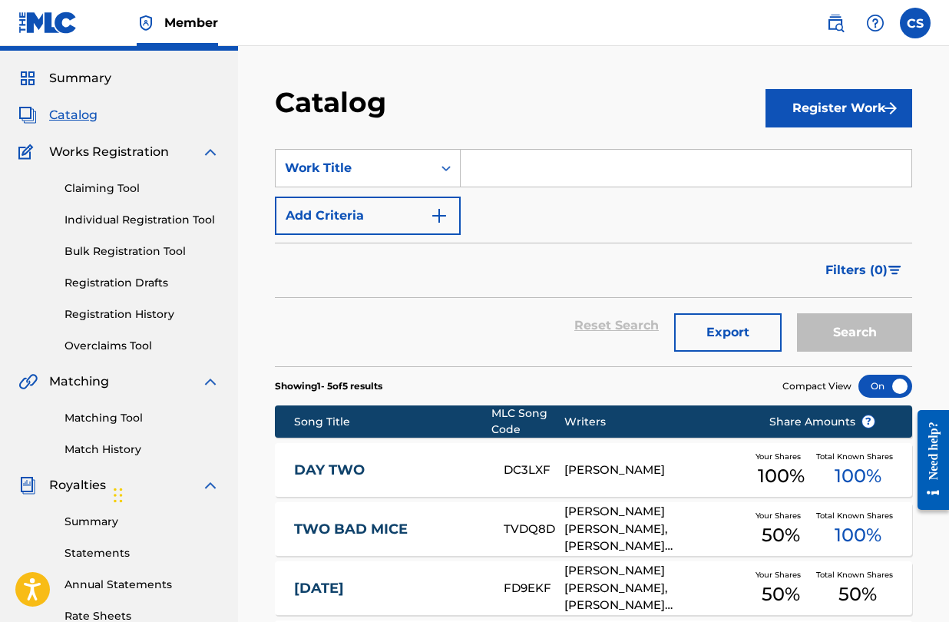
scroll to position [34, 0]
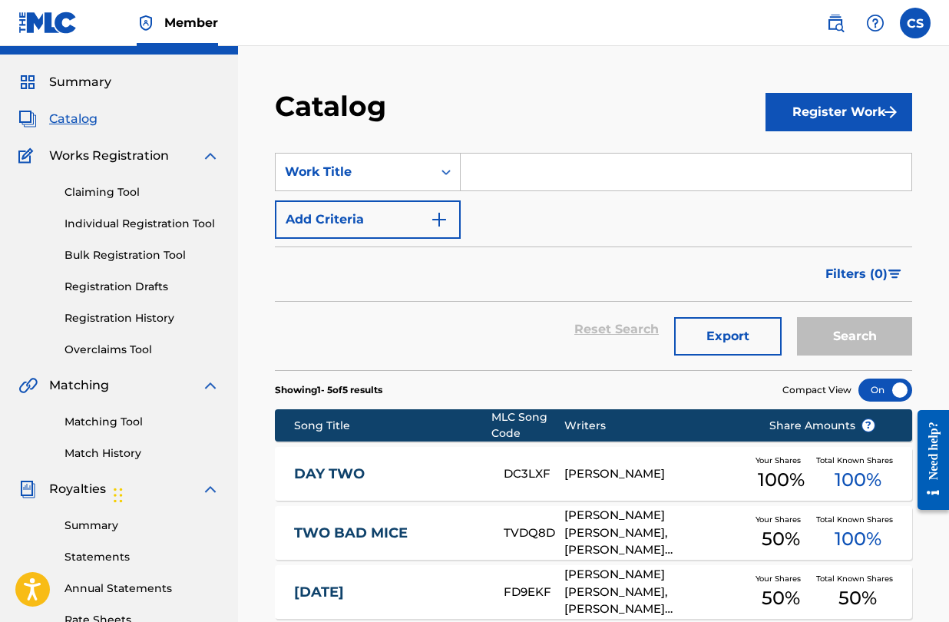
click at [543, 163] on input "Search Form" at bounding box center [686, 172] width 451 height 37
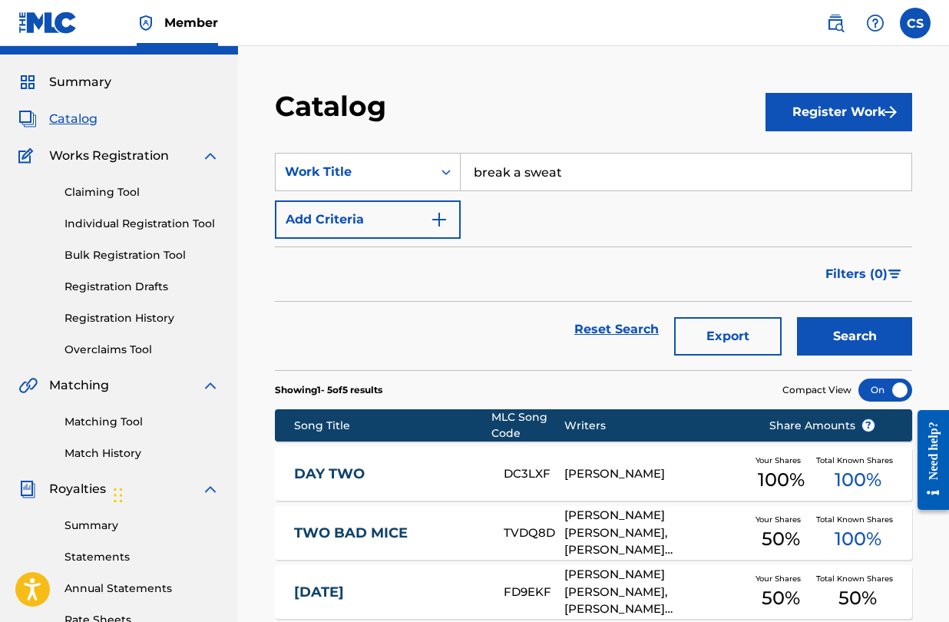
type input "break a sweat"
click at [863, 336] on button "Search" at bounding box center [854, 336] width 115 height 38
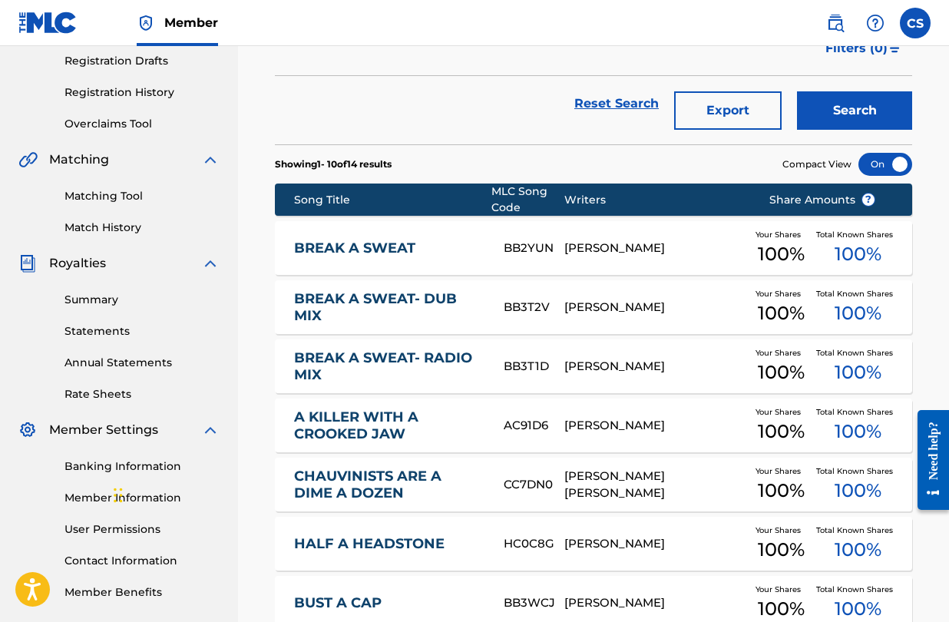
scroll to position [263, 0]
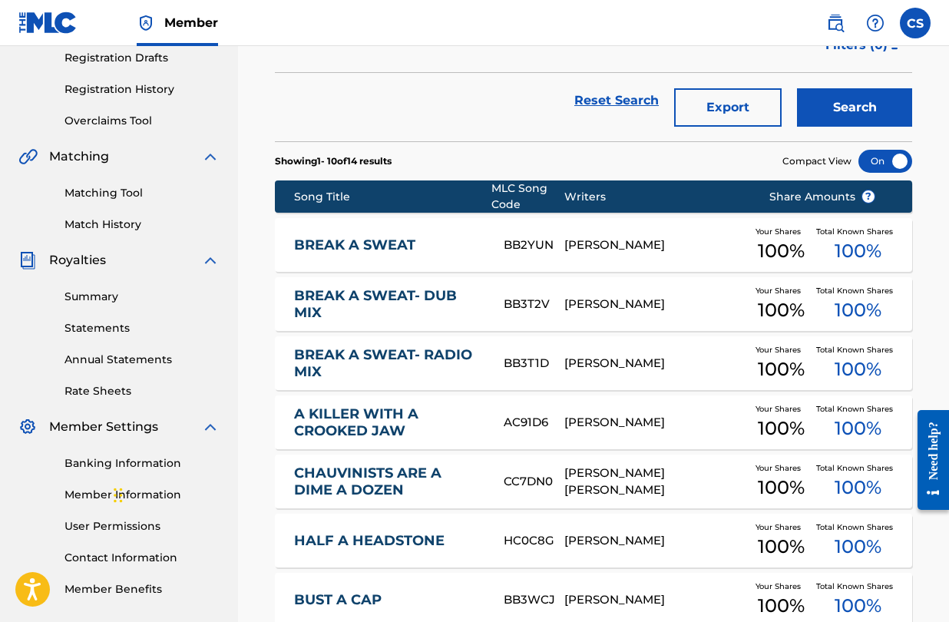
click at [521, 248] on div "BB2YUN" at bounding box center [534, 246] width 61 height 18
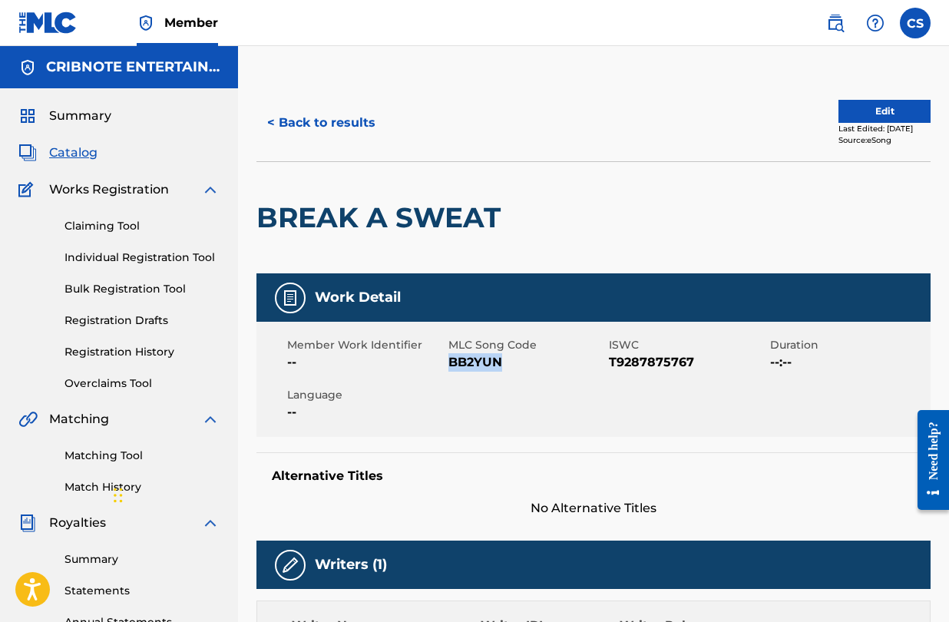
drag, startPoint x: 451, startPoint y: 363, endPoint x: 500, endPoint y: 369, distance: 49.6
click at [500, 369] on span "BB2YUN" at bounding box center [527, 362] width 157 height 18
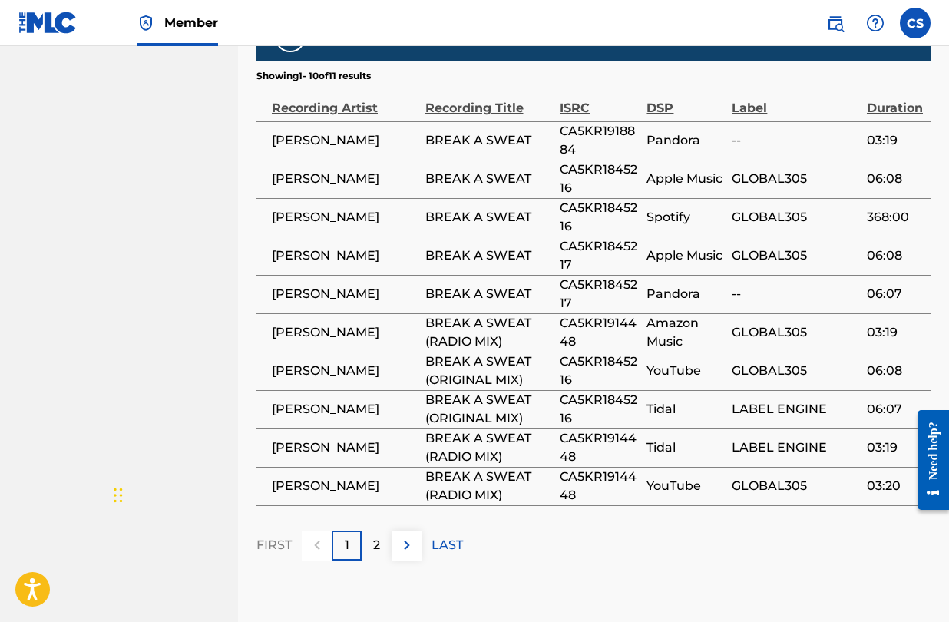
scroll to position [1052, 0]
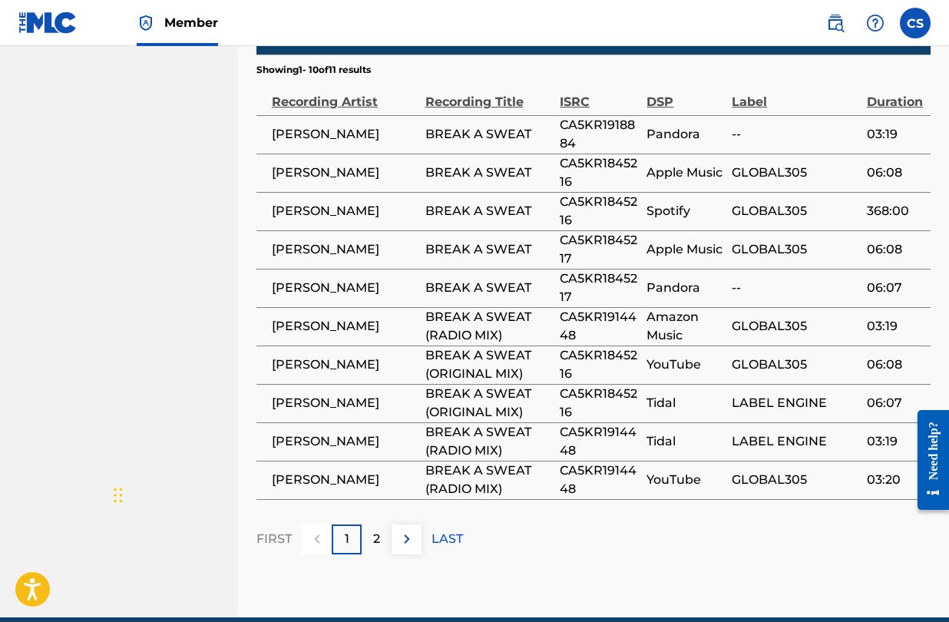
click at [372, 525] on div "2" at bounding box center [377, 540] width 30 height 30
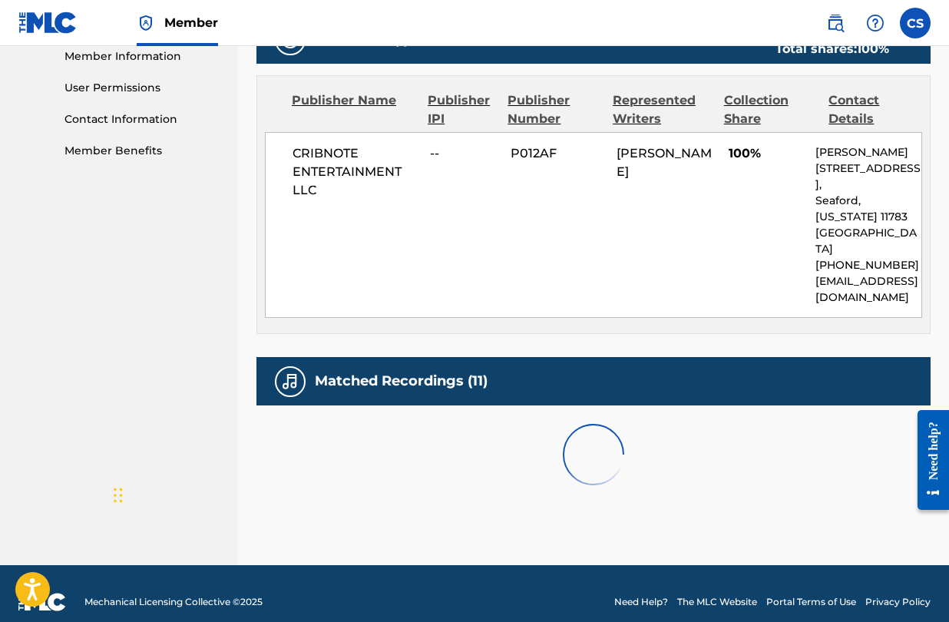
scroll to position [758, 0]
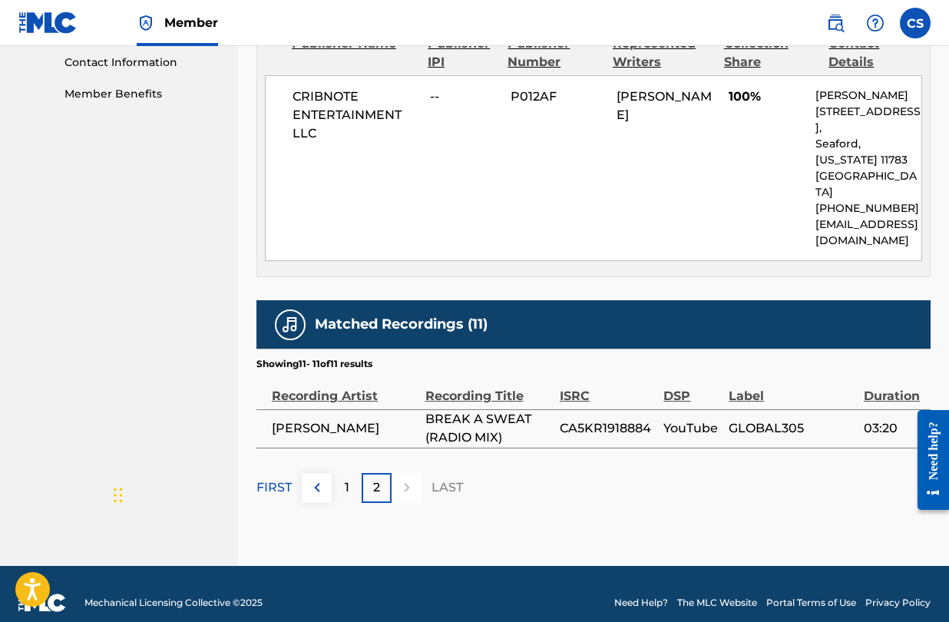
click at [348, 479] on p "1" at bounding box center [347, 488] width 5 height 18
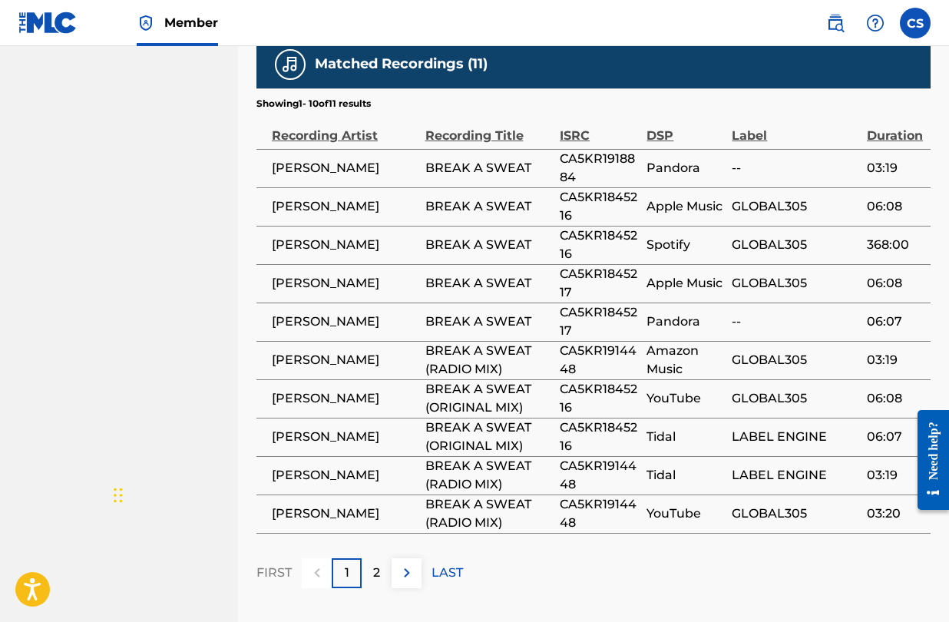
scroll to position [1018, 0]
click at [380, 559] on div "2" at bounding box center [377, 574] width 30 height 30
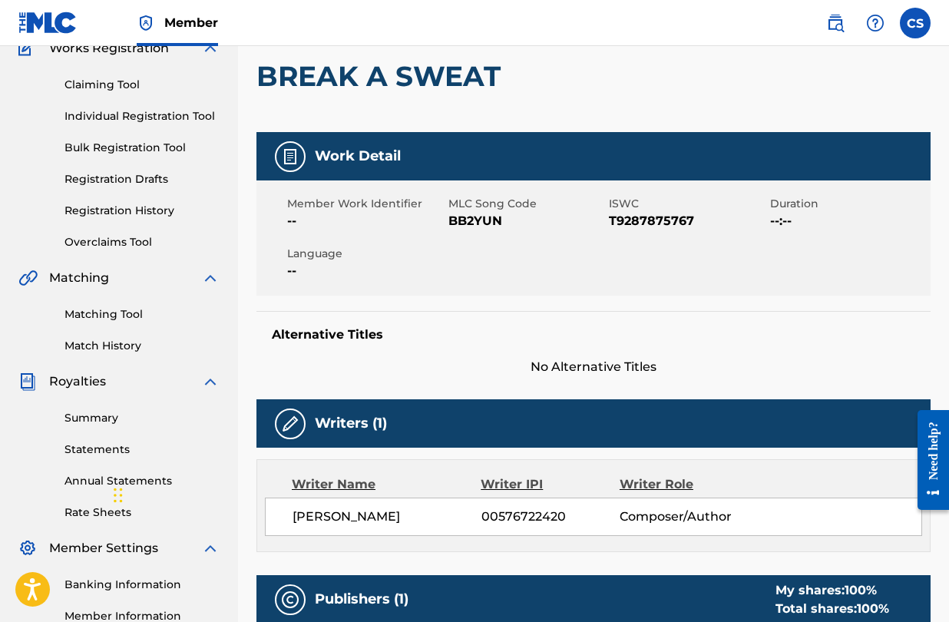
scroll to position [128, 0]
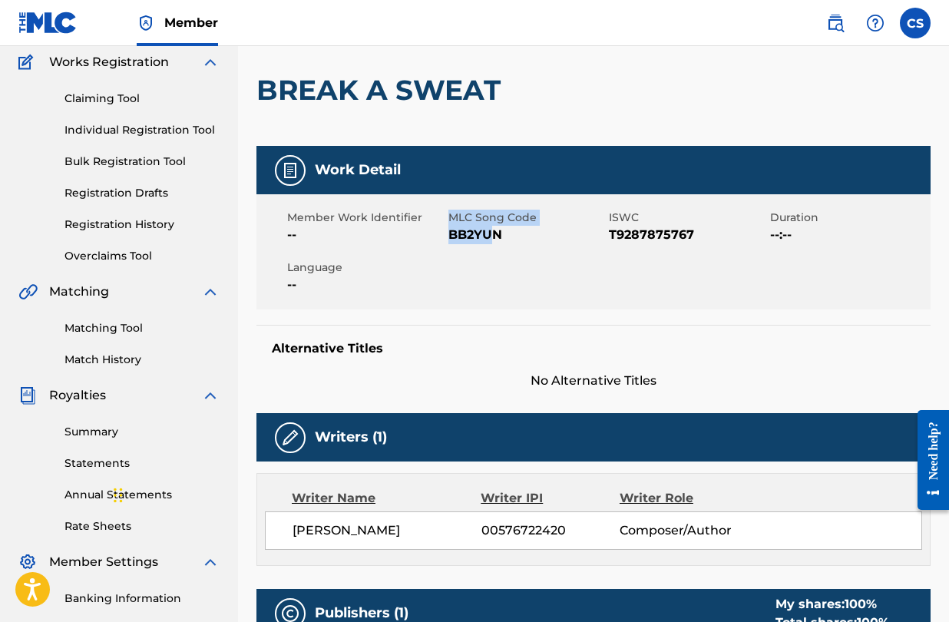
drag, startPoint x: 447, startPoint y: 237, endPoint x: 492, endPoint y: 238, distance: 44.6
click at [492, 238] on div "Member Work Identifier -- MLC Song Code BB2YUN ISWC T9287875767 Duration --:-- …" at bounding box center [594, 251] width 674 height 115
click at [502, 237] on span "BB2YUN" at bounding box center [527, 235] width 157 height 18
drag, startPoint x: 502, startPoint y: 237, endPoint x: 449, endPoint y: 238, distance: 53.0
click at [449, 238] on span "BB2YUN" at bounding box center [527, 235] width 157 height 18
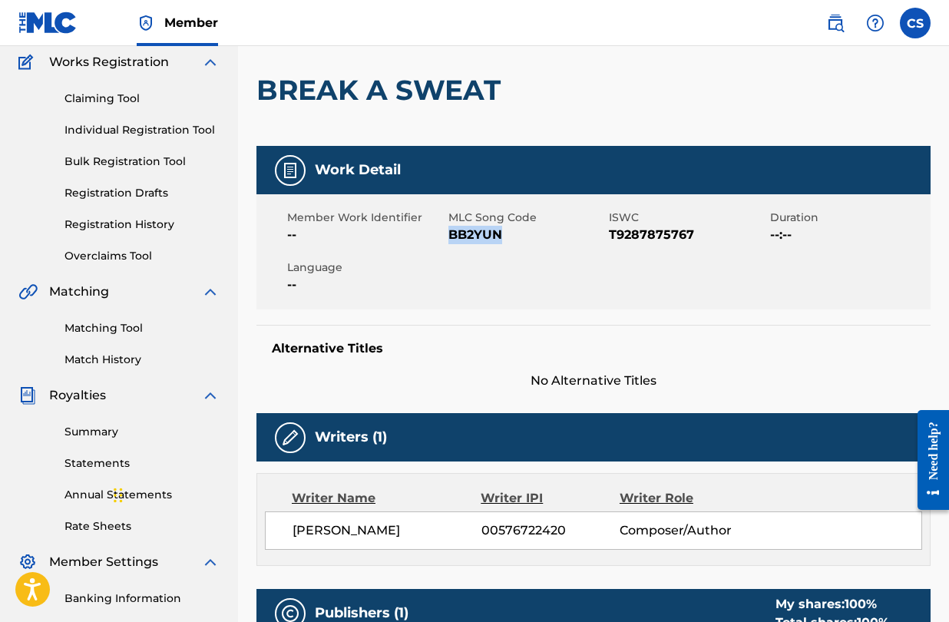
scroll to position [0, 0]
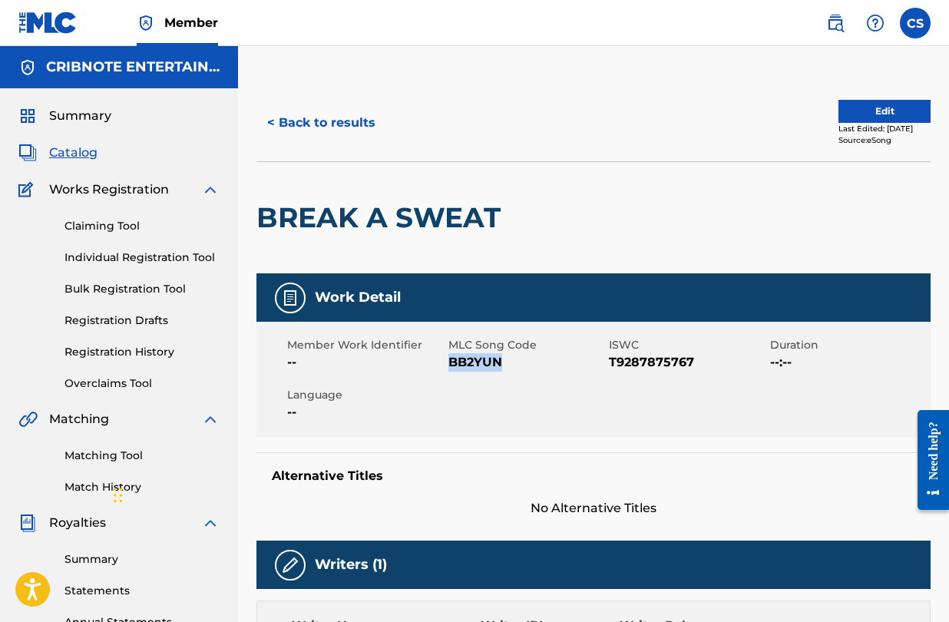
click at [271, 129] on button "< Back to results" at bounding box center [322, 123] width 130 height 38
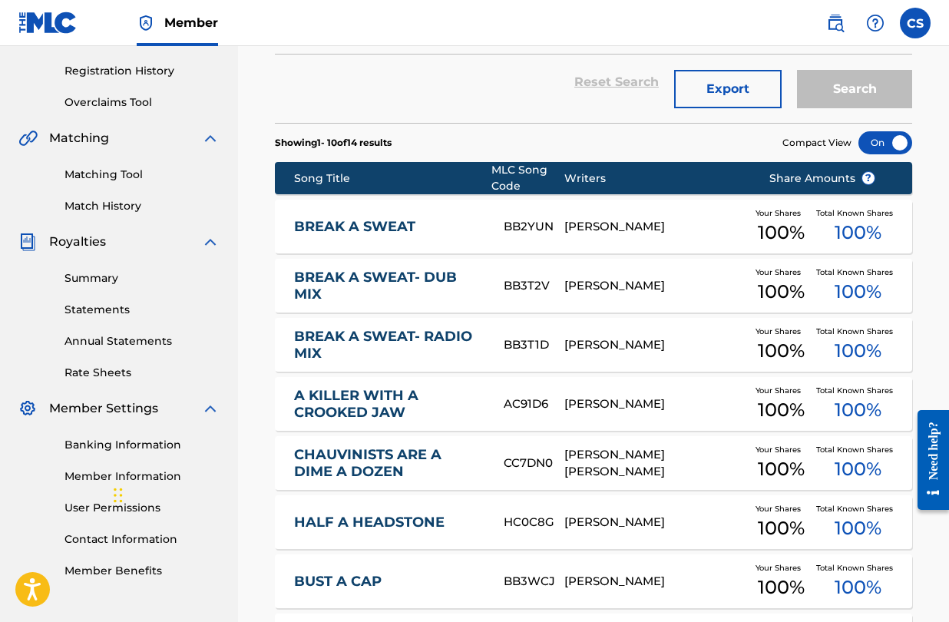
scroll to position [278, 0]
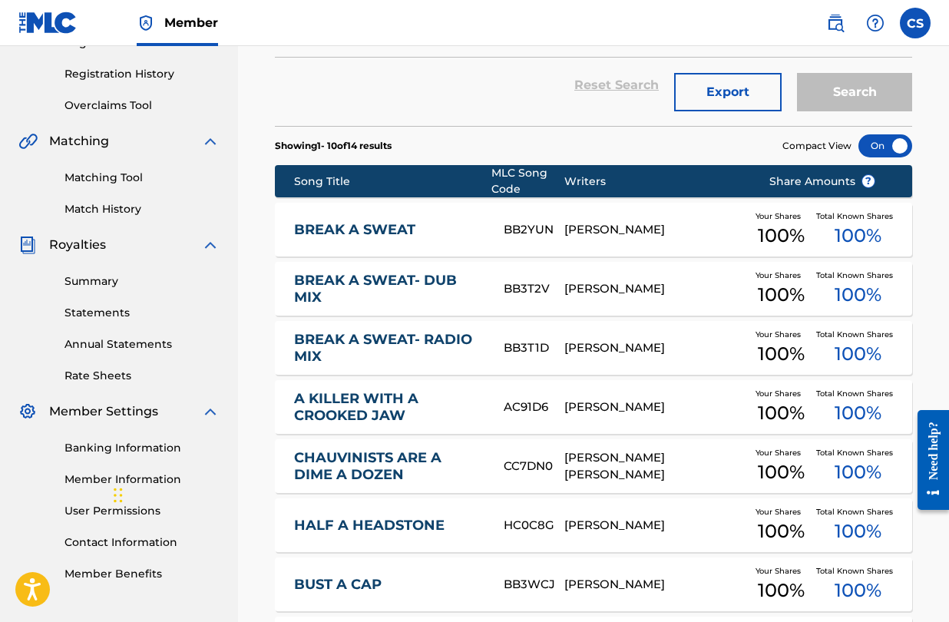
click at [112, 180] on link "Matching Tool" at bounding box center [142, 178] width 155 height 16
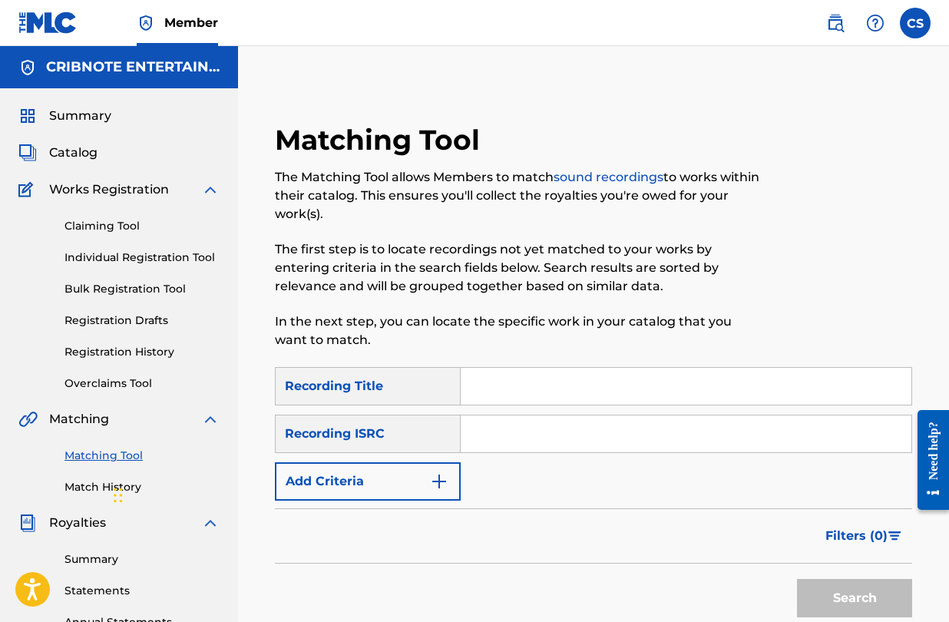
click at [485, 386] on input "Search Form" at bounding box center [686, 386] width 451 height 37
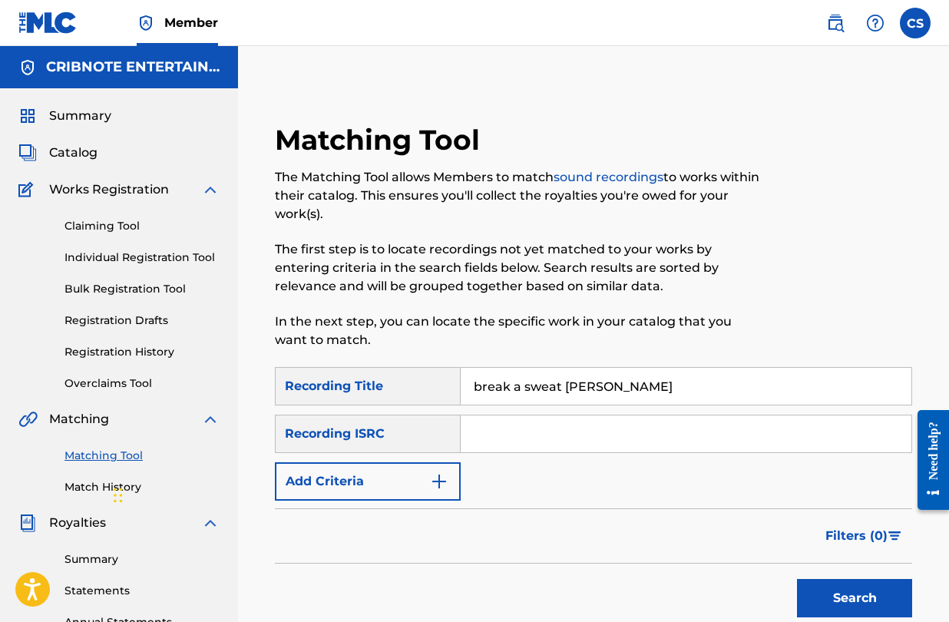
click at [797, 579] on button "Search" at bounding box center [854, 598] width 115 height 38
drag, startPoint x: 560, startPoint y: 387, endPoint x: 778, endPoint y: 384, distance: 218.2
click at [774, 384] on input "break a sweat [PERSON_NAME]" at bounding box center [686, 386] width 451 height 37
type input "break a sweat"
click at [438, 479] on img "Search Form" at bounding box center [439, 481] width 18 height 18
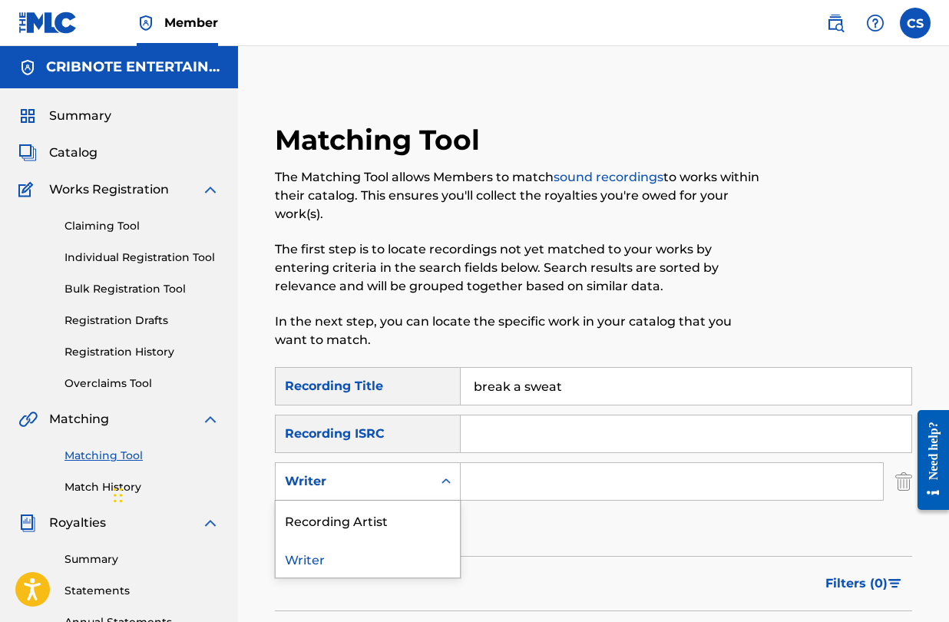
click at [445, 480] on icon "Search Form" at bounding box center [446, 481] width 9 height 5
click at [442, 508] on div "Recording Artist" at bounding box center [368, 520] width 184 height 38
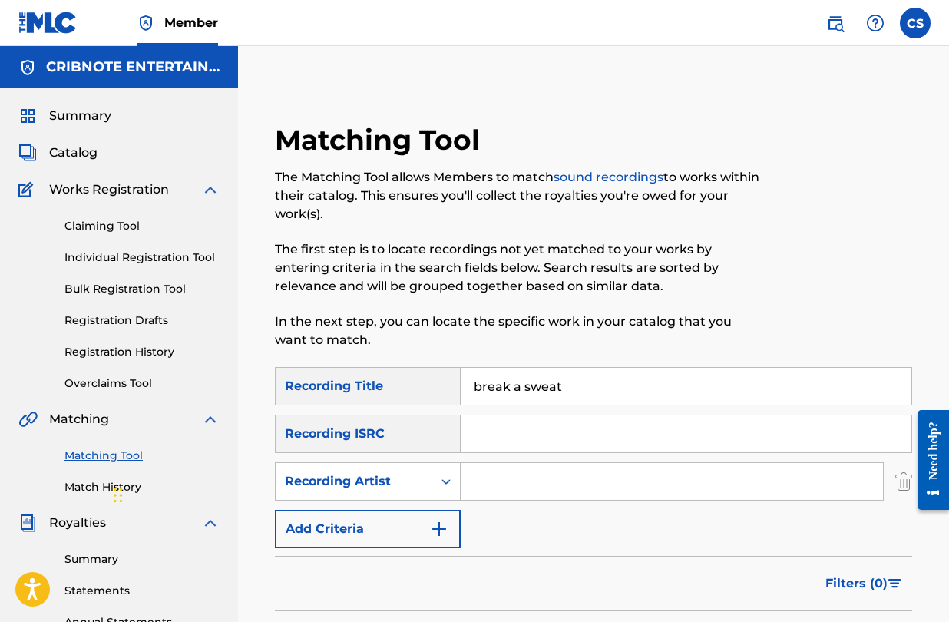
click at [487, 492] on input "Search Form" at bounding box center [672, 481] width 423 height 37
type input "[PERSON_NAME]"
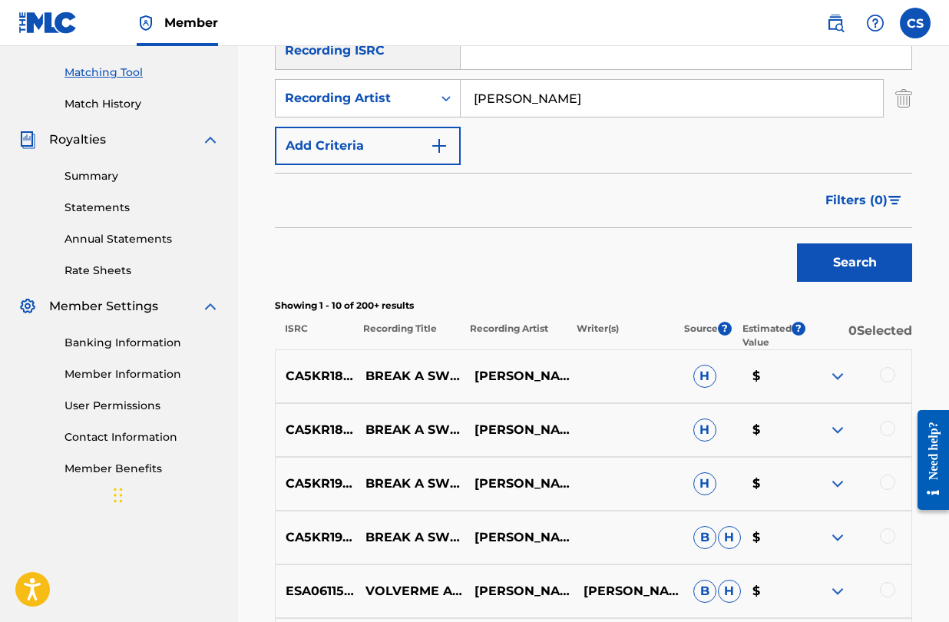
scroll to position [389, 0]
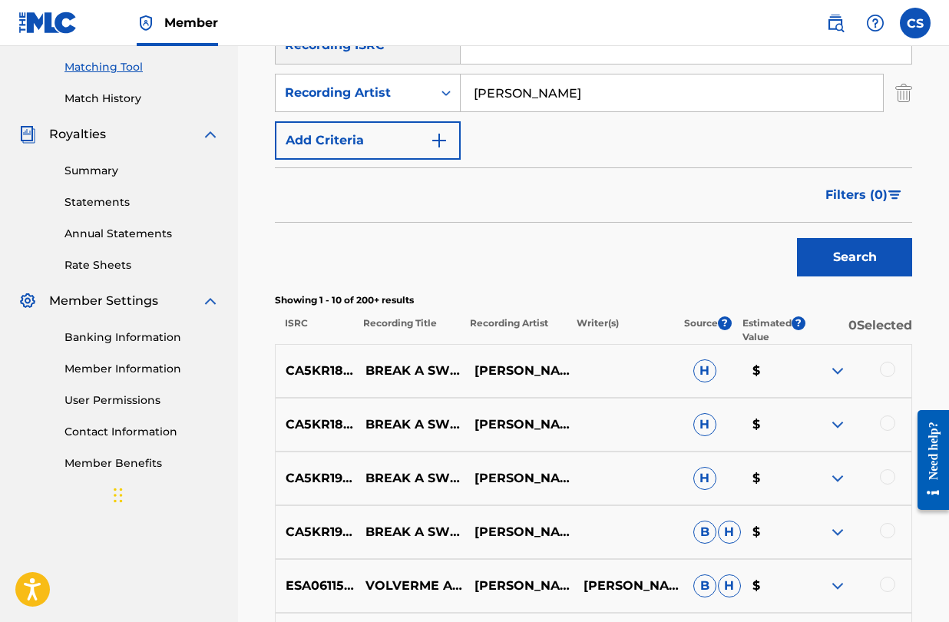
click at [890, 374] on div at bounding box center [887, 369] width 15 height 15
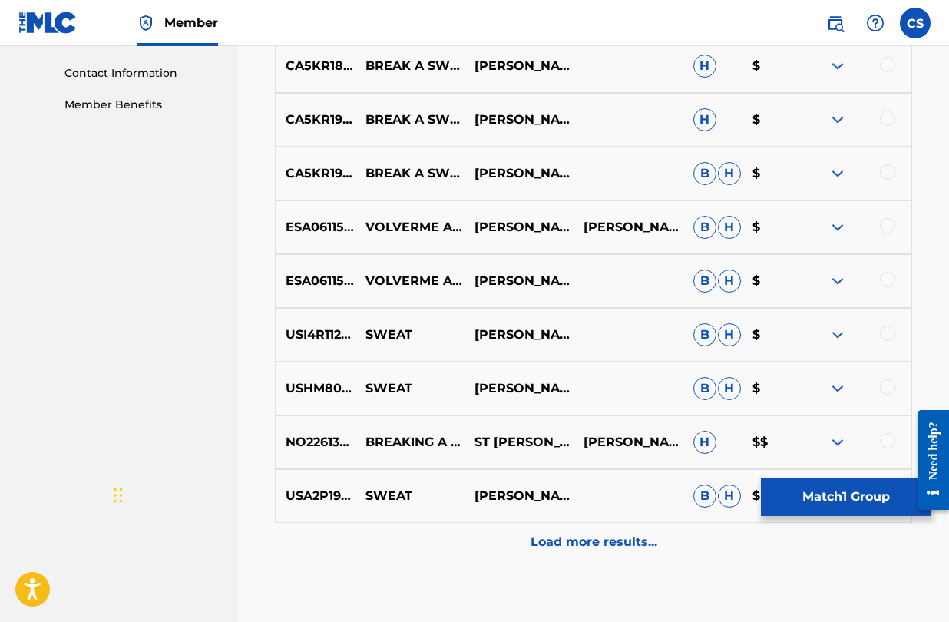
scroll to position [758, 0]
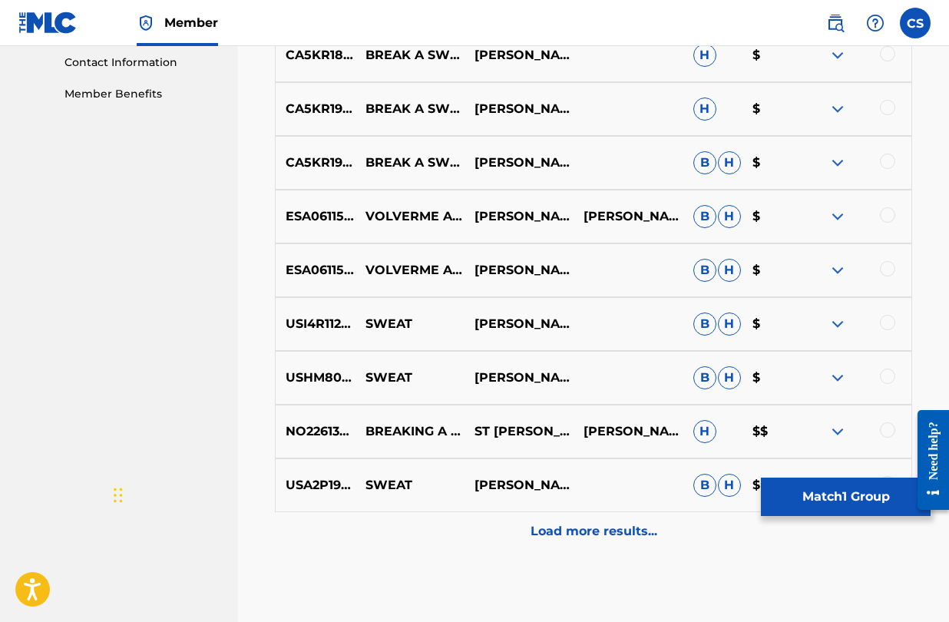
click at [557, 537] on p "Load more results..." at bounding box center [594, 531] width 127 height 18
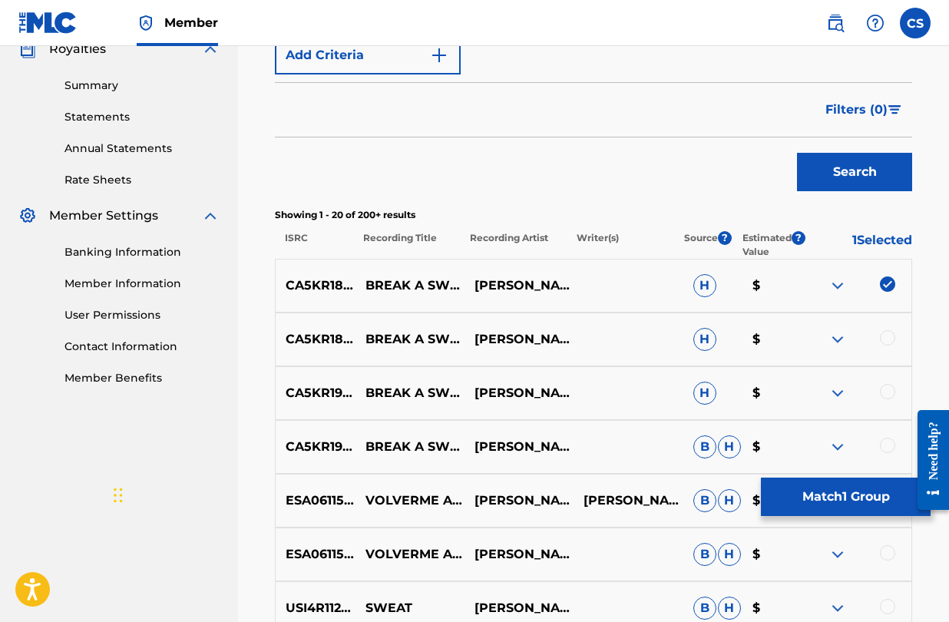
scroll to position [467, 0]
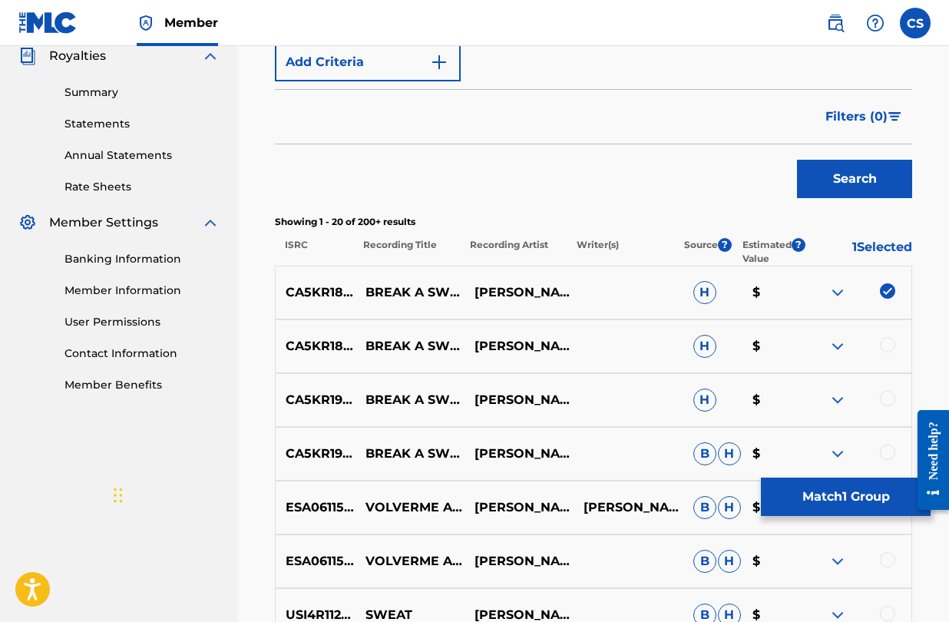
click at [814, 502] on button "Match 1 Group" at bounding box center [846, 497] width 170 height 38
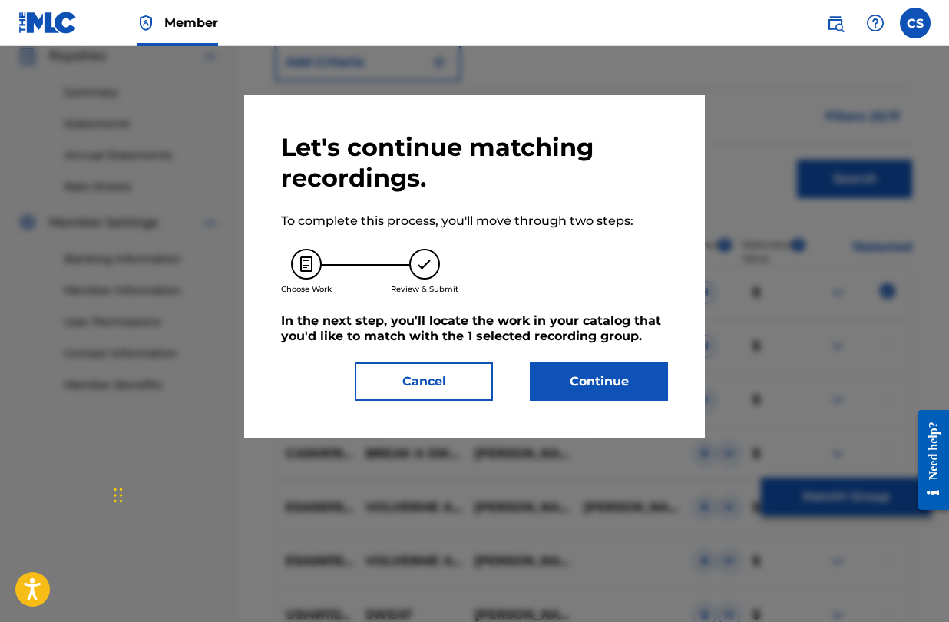
click at [631, 376] on button "Continue" at bounding box center [599, 382] width 138 height 38
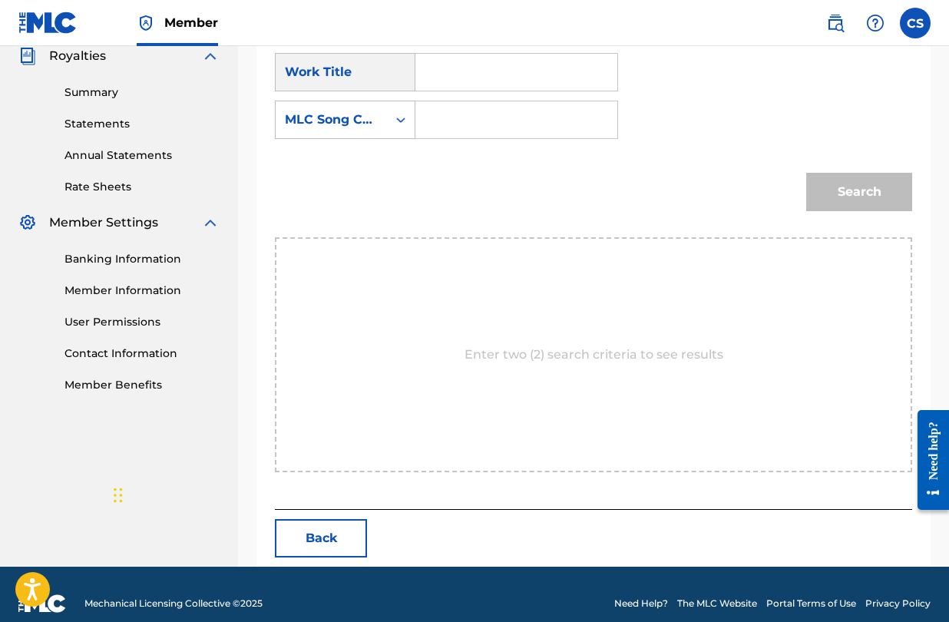
click at [459, 77] on input "Search Form" at bounding box center [517, 72] width 176 height 37
click at [456, 118] on input "Search Form" at bounding box center [517, 119] width 176 height 37
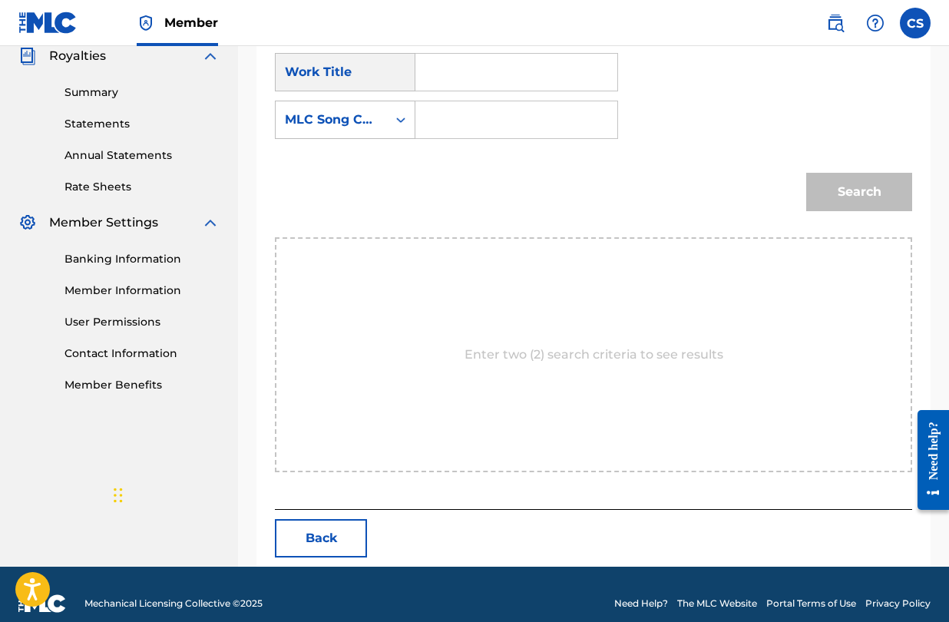
click at [456, 118] on input "Search Form" at bounding box center [517, 119] width 176 height 37
paste input "BB2YUN"
type input "BB2YUN"
click at [474, 71] on input "Search Form" at bounding box center [517, 72] width 176 height 37
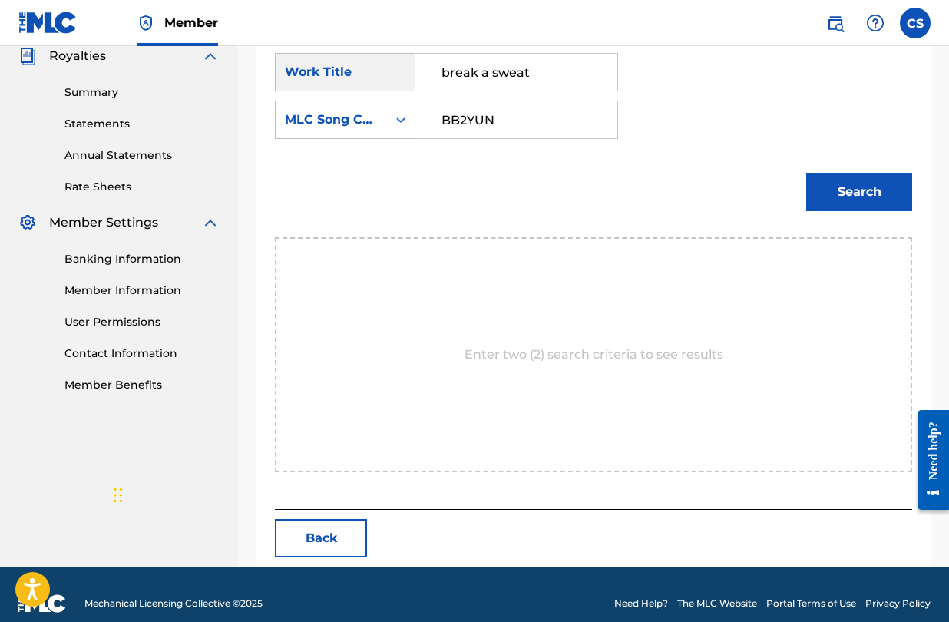
type input "break a sweat"
click at [823, 189] on button "Search" at bounding box center [860, 192] width 106 height 38
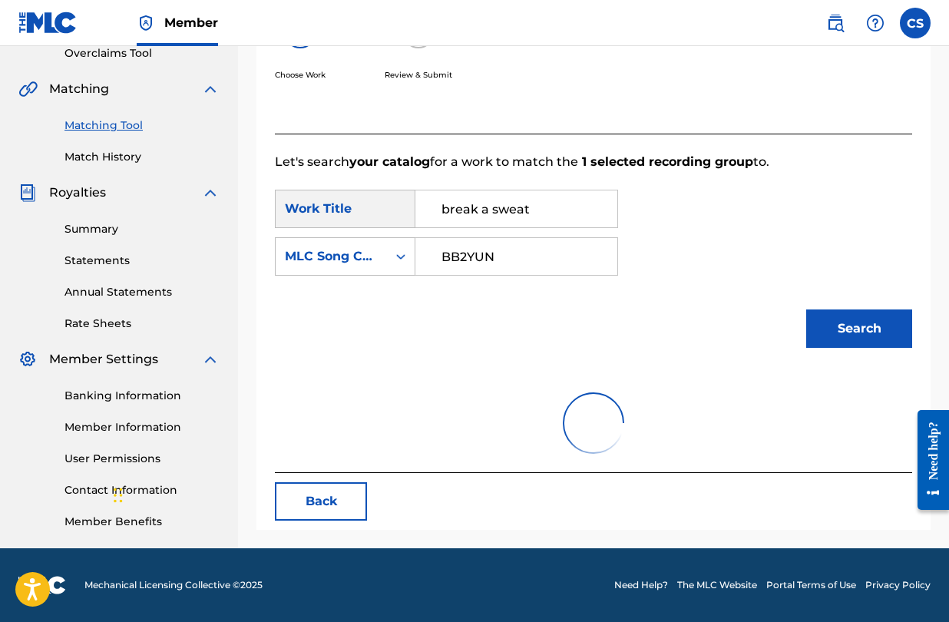
scroll to position [440, 0]
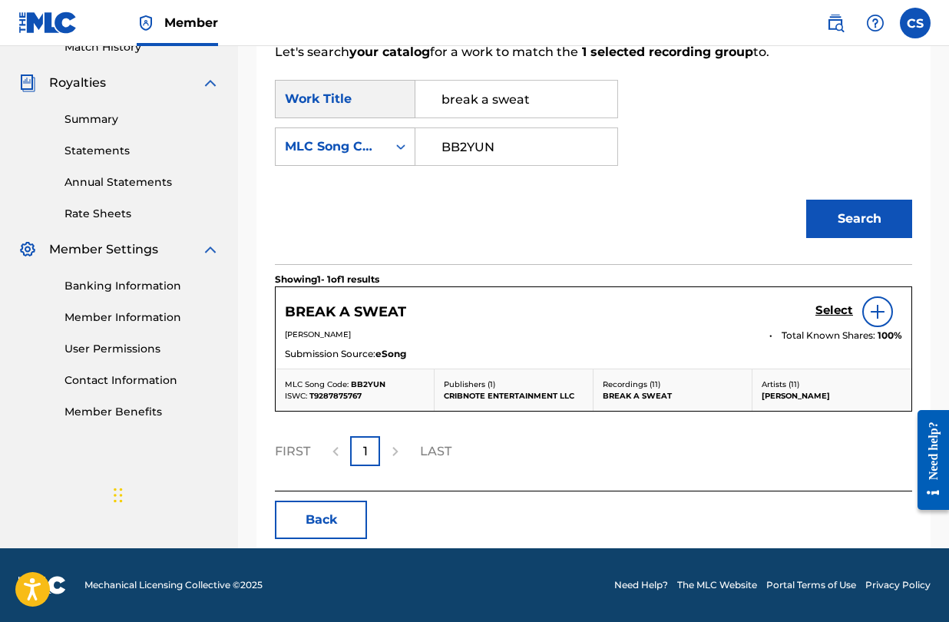
click at [847, 309] on h5 "Select" at bounding box center [835, 310] width 38 height 15
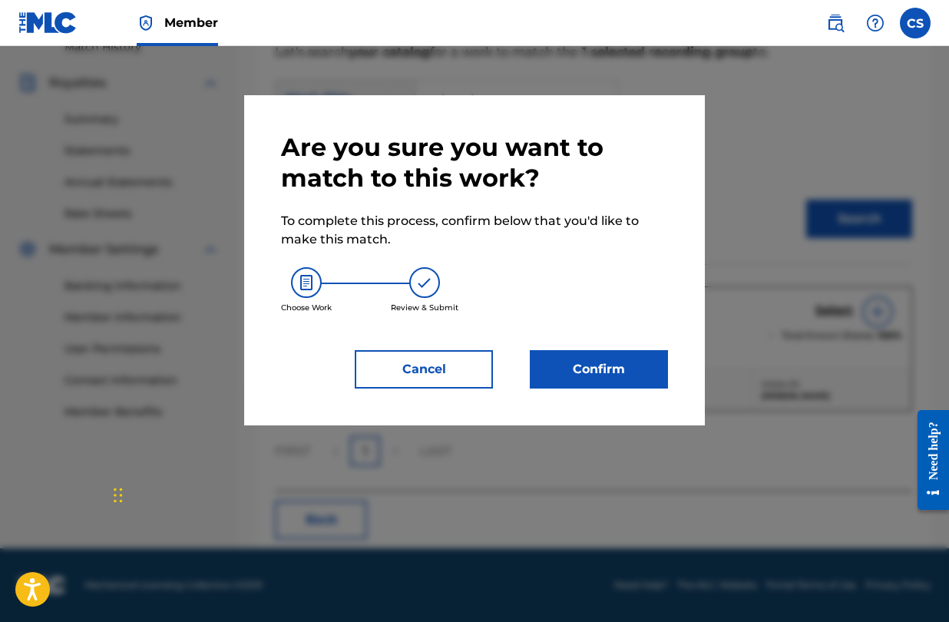
click at [619, 371] on button "Confirm" at bounding box center [599, 369] width 138 height 38
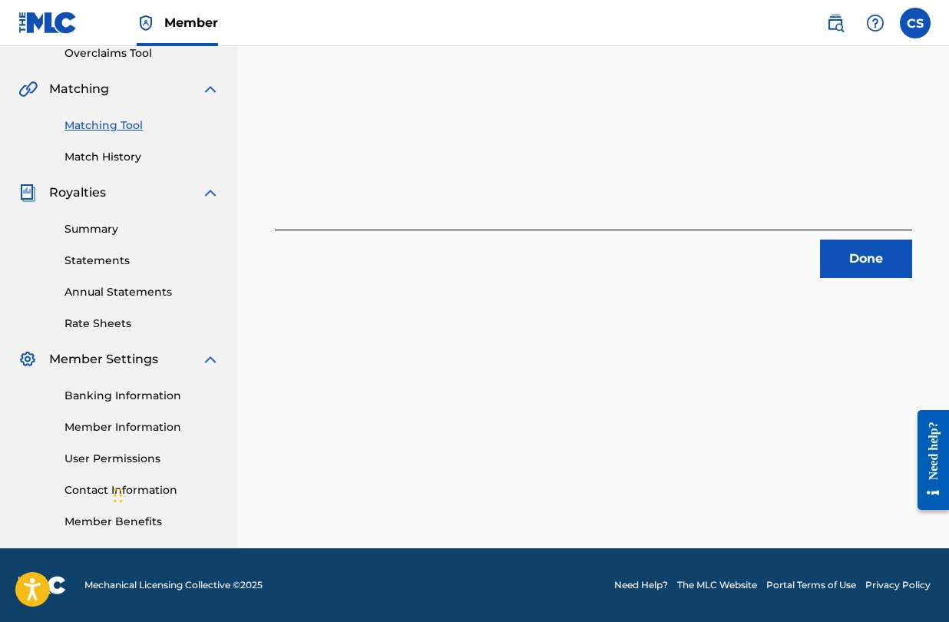
click at [866, 267] on button "Done" at bounding box center [866, 259] width 92 height 38
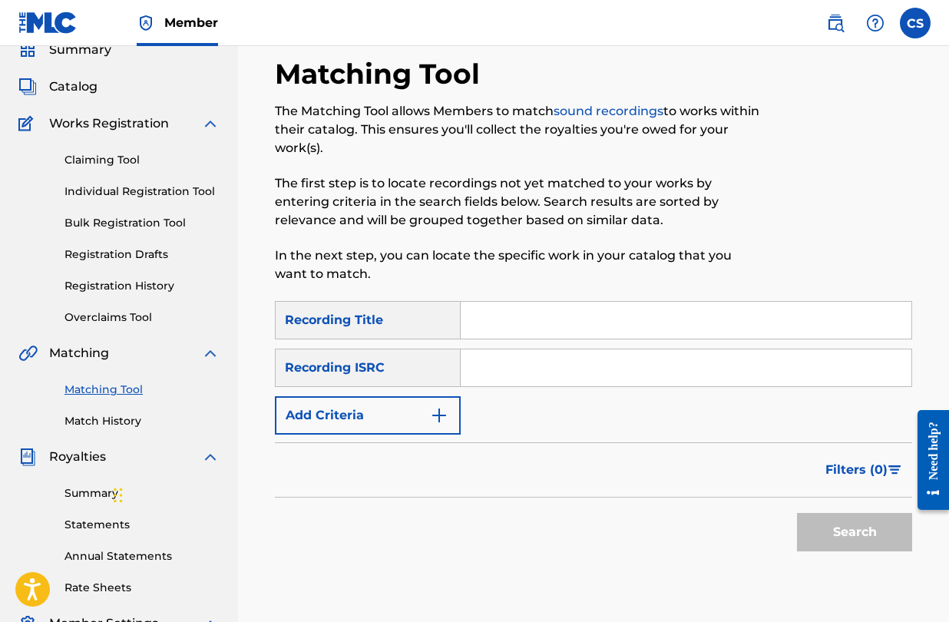
scroll to position [0, 0]
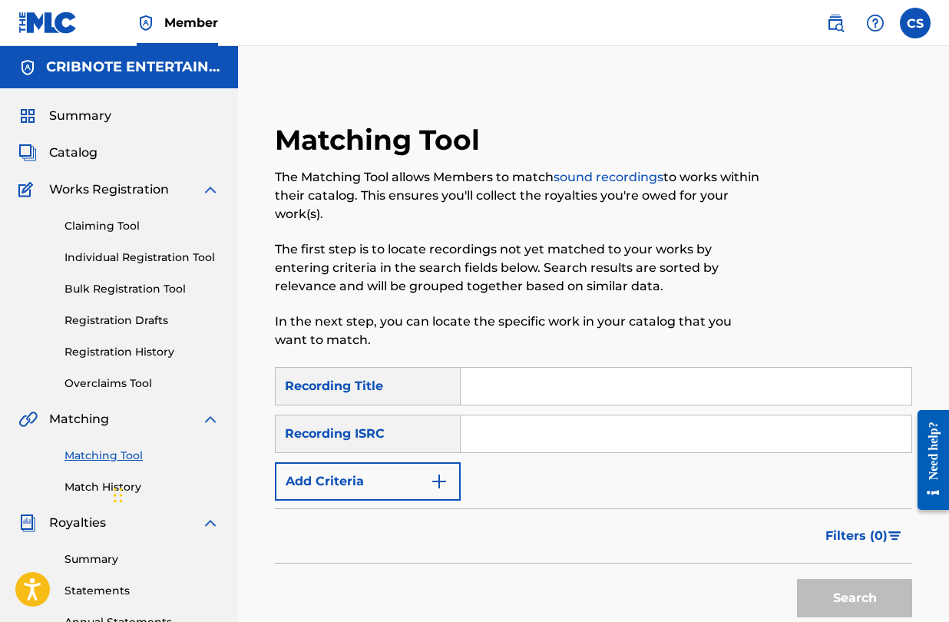
click at [611, 390] on input "Search Form" at bounding box center [686, 386] width 451 height 37
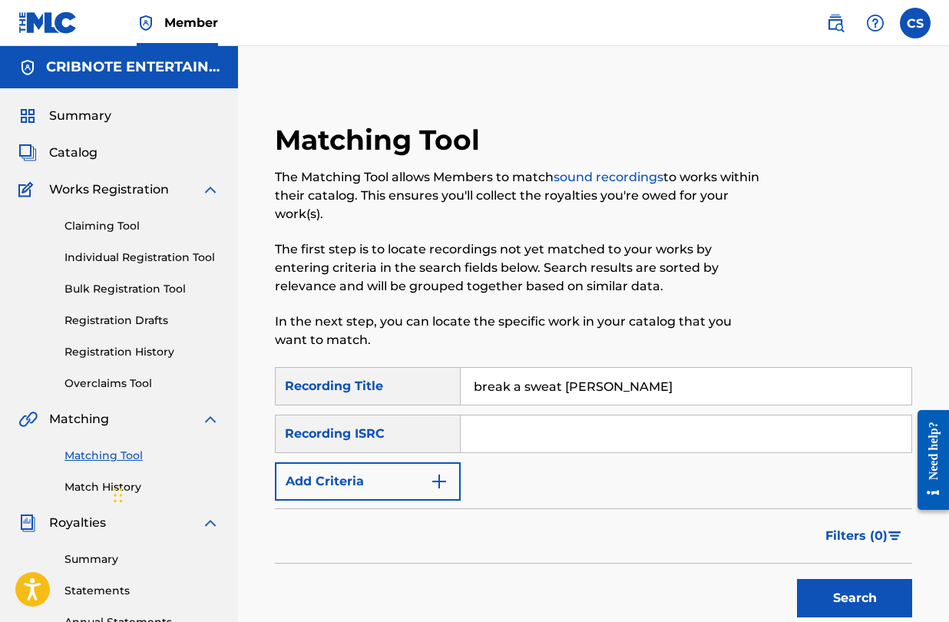
click at [797, 579] on button "Search" at bounding box center [854, 598] width 115 height 38
drag, startPoint x: 564, startPoint y: 384, endPoint x: 939, endPoint y: 385, distance: 375.6
type input "break a sweat"
click at [797, 579] on button "Search" at bounding box center [854, 598] width 115 height 38
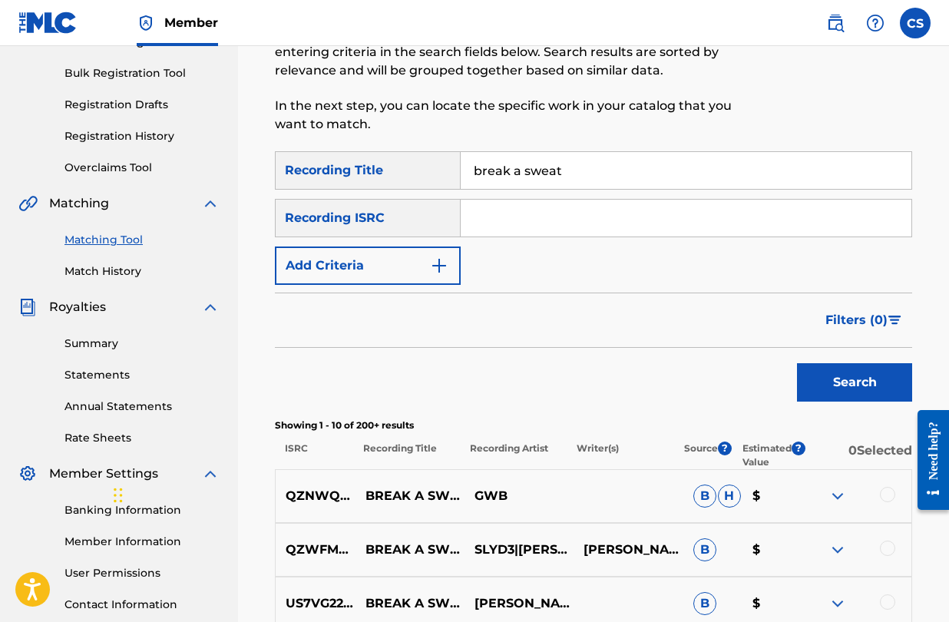
scroll to position [214, 0]
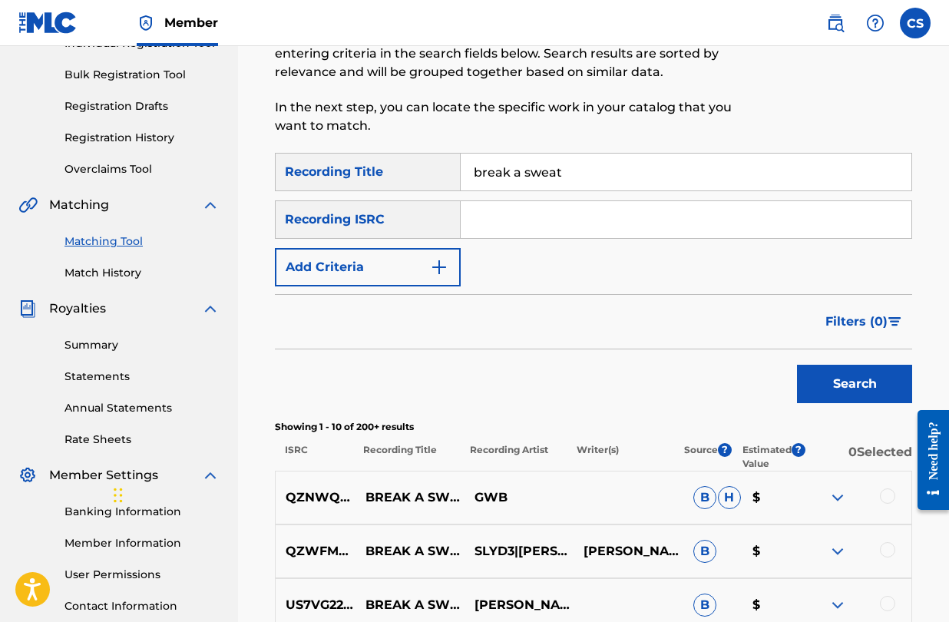
click at [408, 272] on button "Add Criteria" at bounding box center [368, 267] width 186 height 38
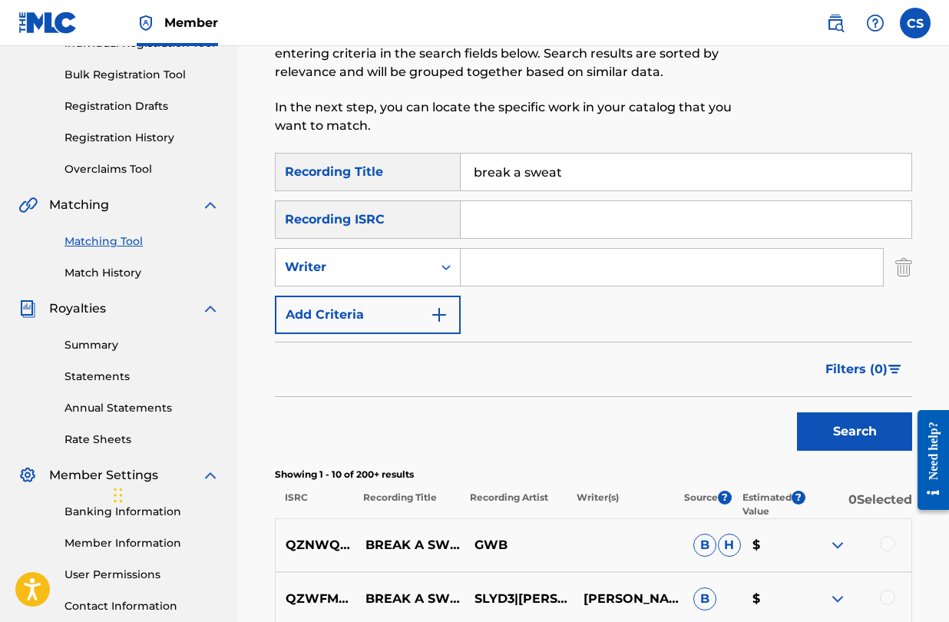
click at [492, 265] on input "Search Form" at bounding box center [672, 267] width 423 height 37
type input "[PERSON_NAME]"
click at [797, 413] on button "Search" at bounding box center [854, 432] width 115 height 38
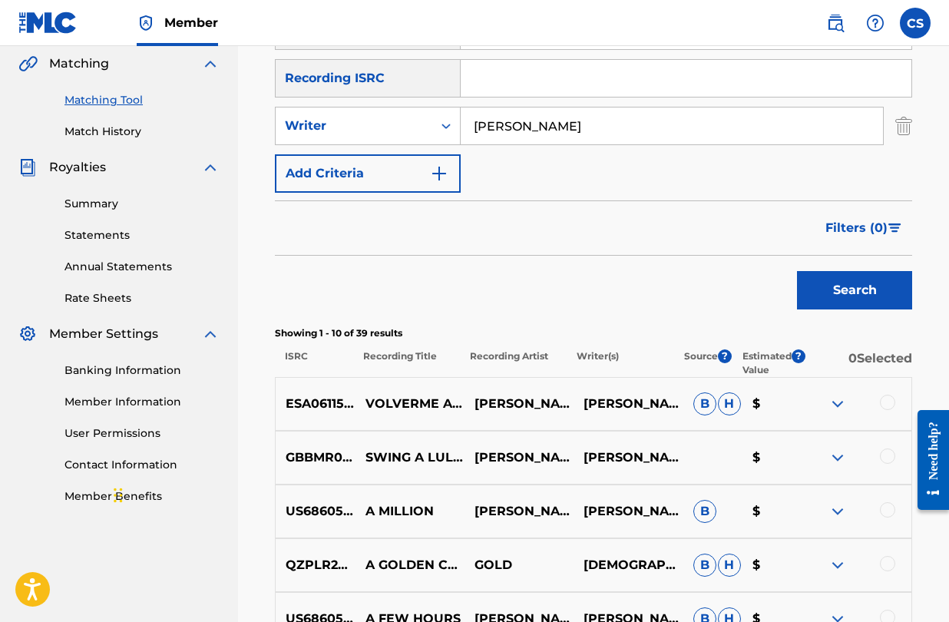
scroll to position [348, 0]
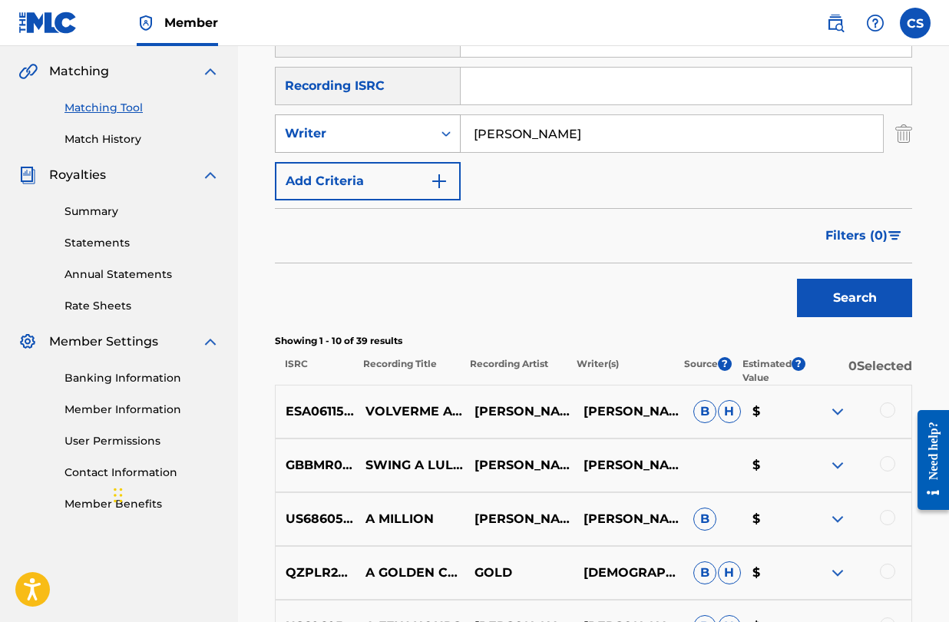
click at [419, 141] on div "Writer" at bounding box center [354, 133] width 138 height 18
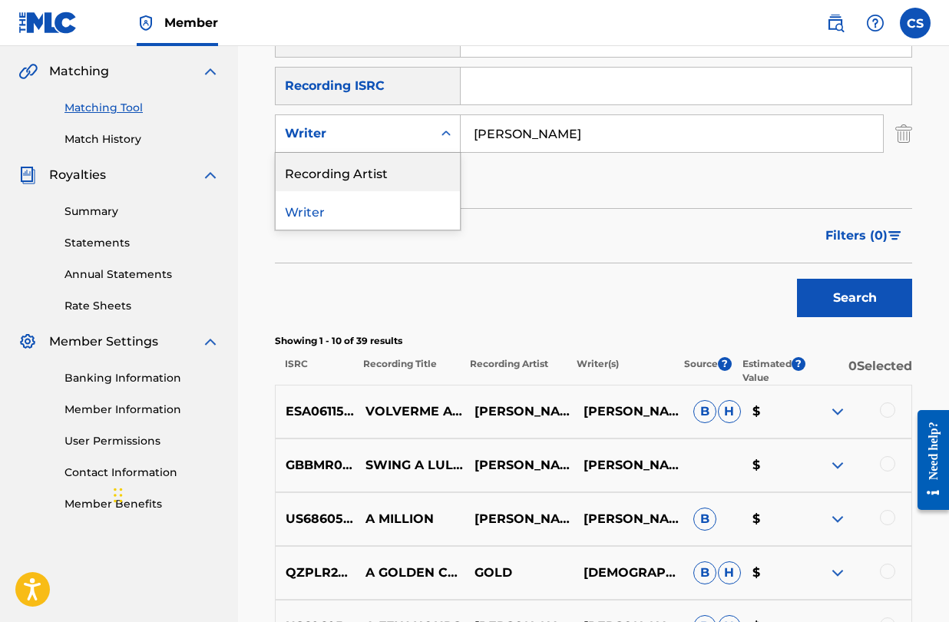
click at [418, 168] on div "Recording Artist" at bounding box center [368, 172] width 184 height 38
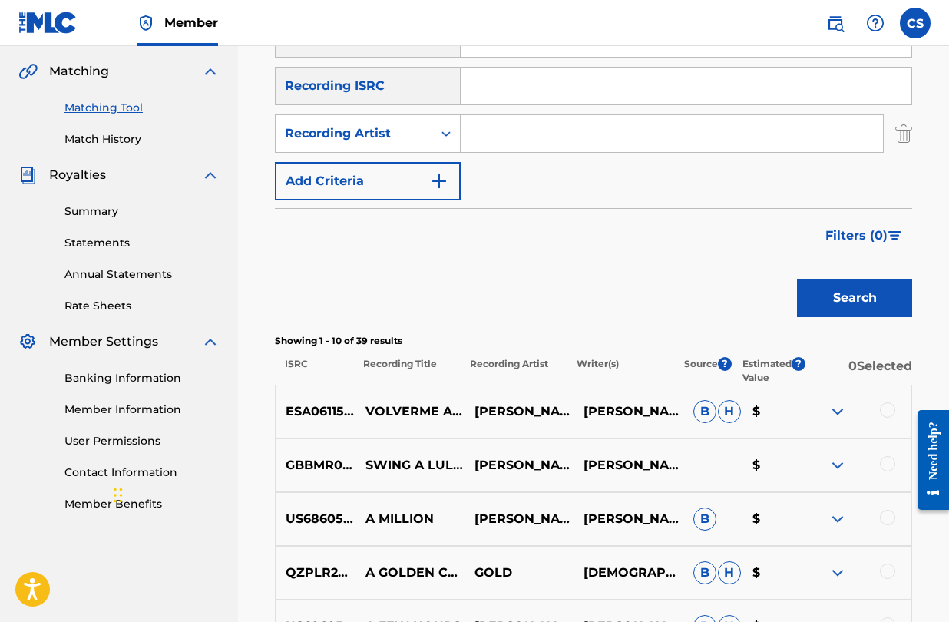
click at [838, 285] on button "Search" at bounding box center [854, 298] width 115 height 38
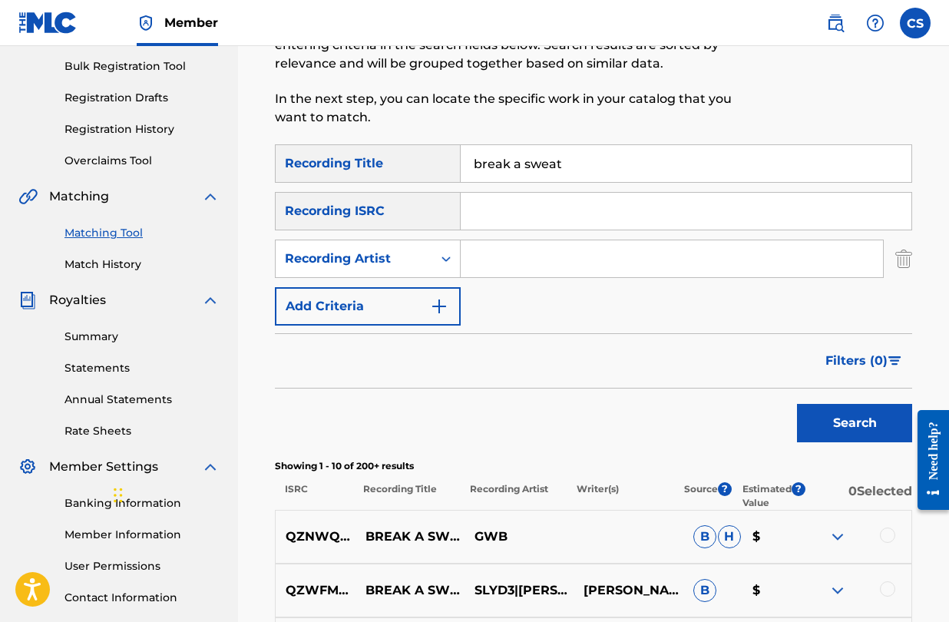
scroll to position [209, 0]
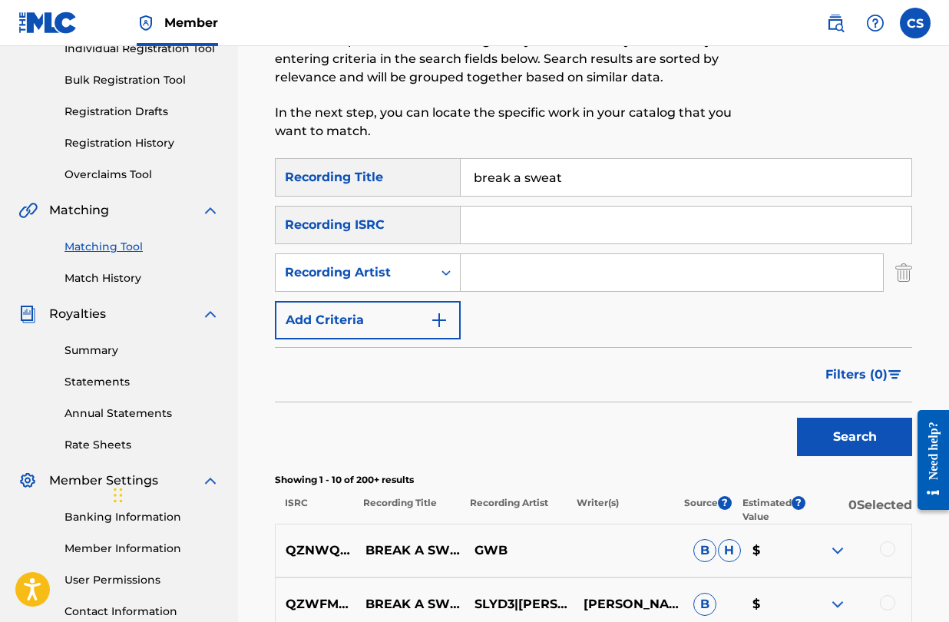
click at [508, 273] on input "Search Form" at bounding box center [672, 272] width 423 height 37
type input "[PERSON_NAME]"
click at [838, 437] on button "Search" at bounding box center [854, 437] width 115 height 38
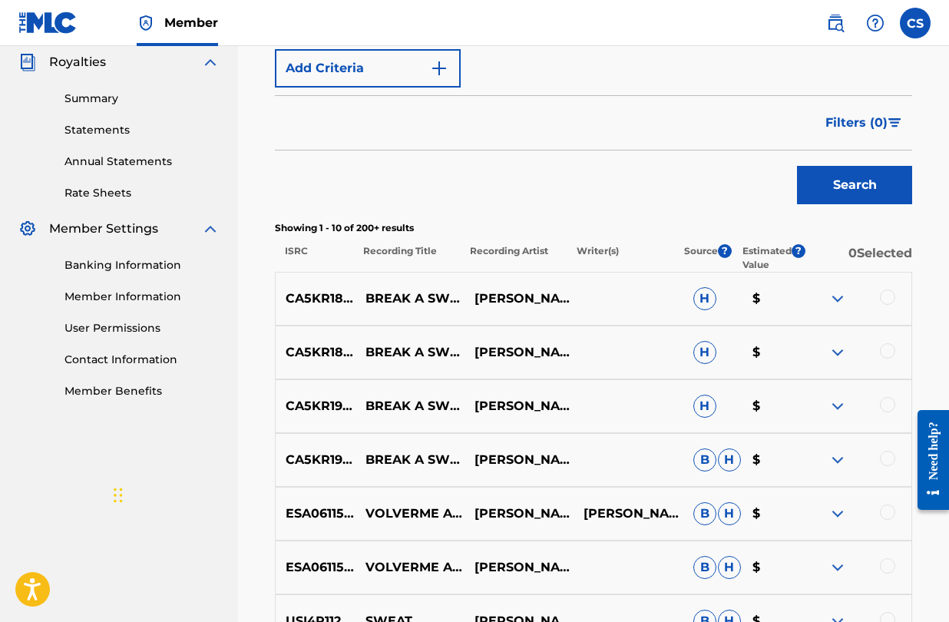
scroll to position [462, 0]
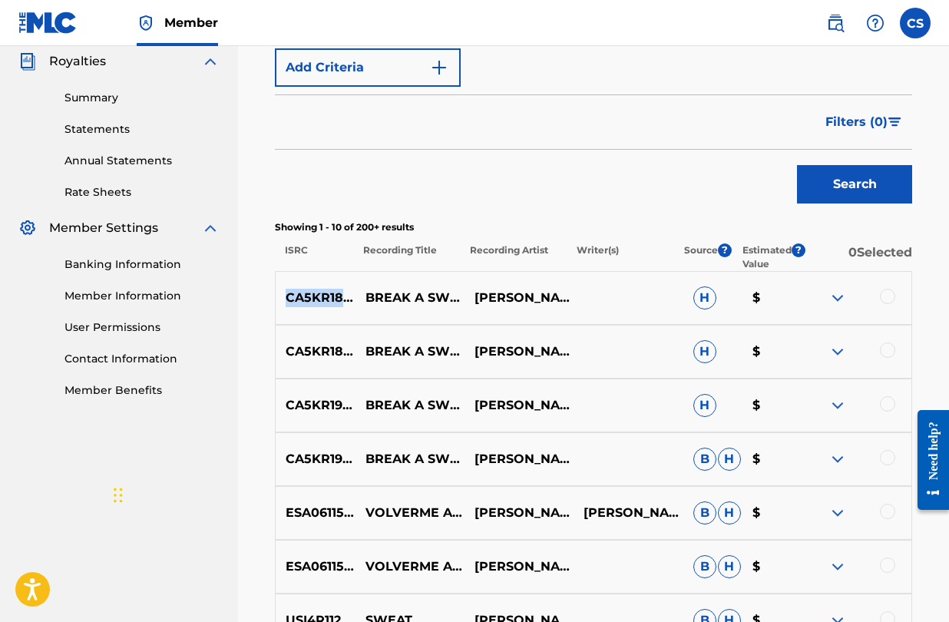
drag, startPoint x: 287, startPoint y: 297, endPoint x: 373, endPoint y: 306, distance: 87.3
click at [356, 306] on p "CA5KR1845216" at bounding box center [316, 298] width 80 height 18
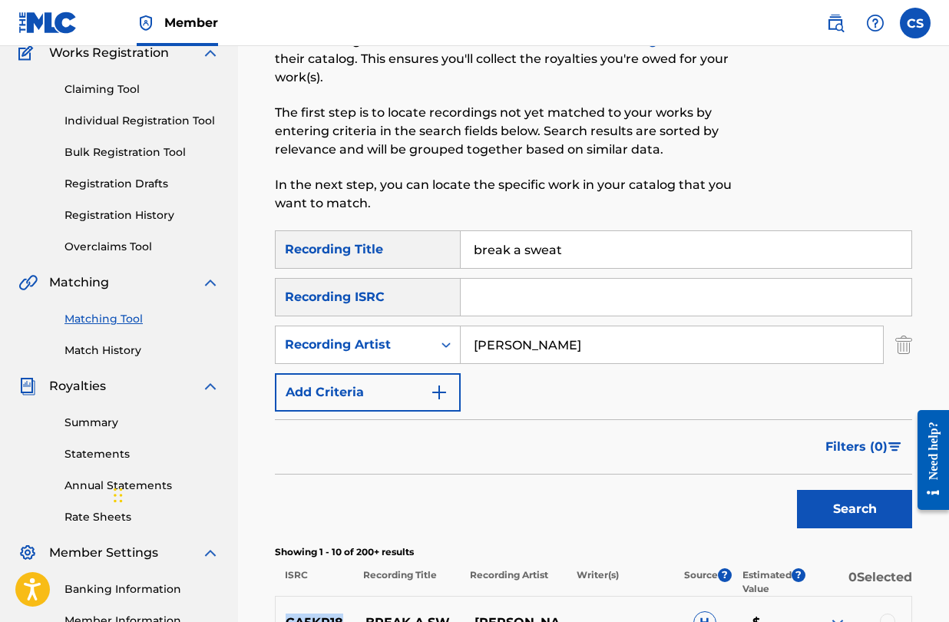
scroll to position [125, 0]
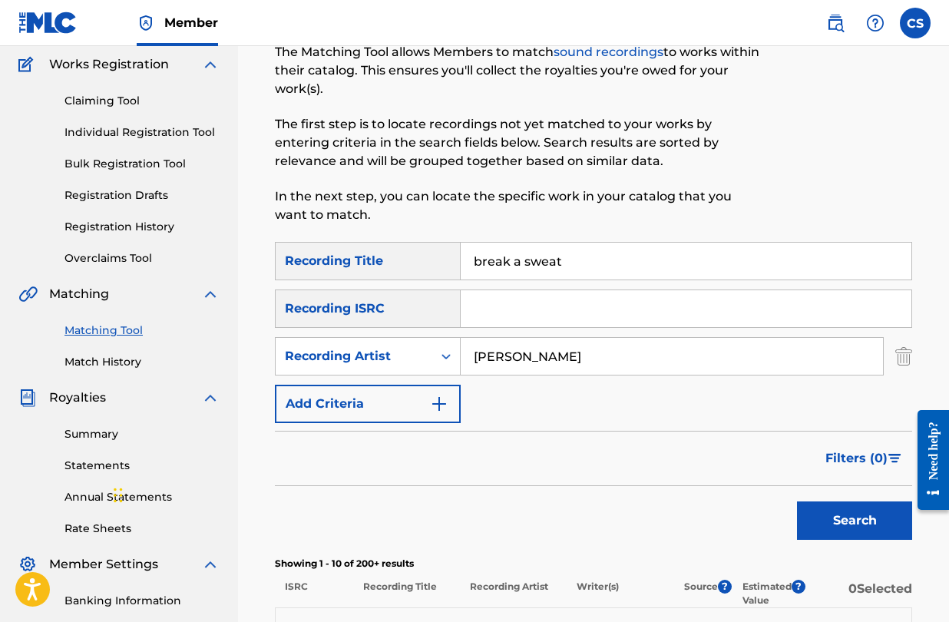
click at [514, 313] on input "Search Form" at bounding box center [686, 308] width 451 height 37
paste input "CA5KR1845216"
type input "CA5KR1845216"
click at [823, 531] on button "Search" at bounding box center [854, 521] width 115 height 38
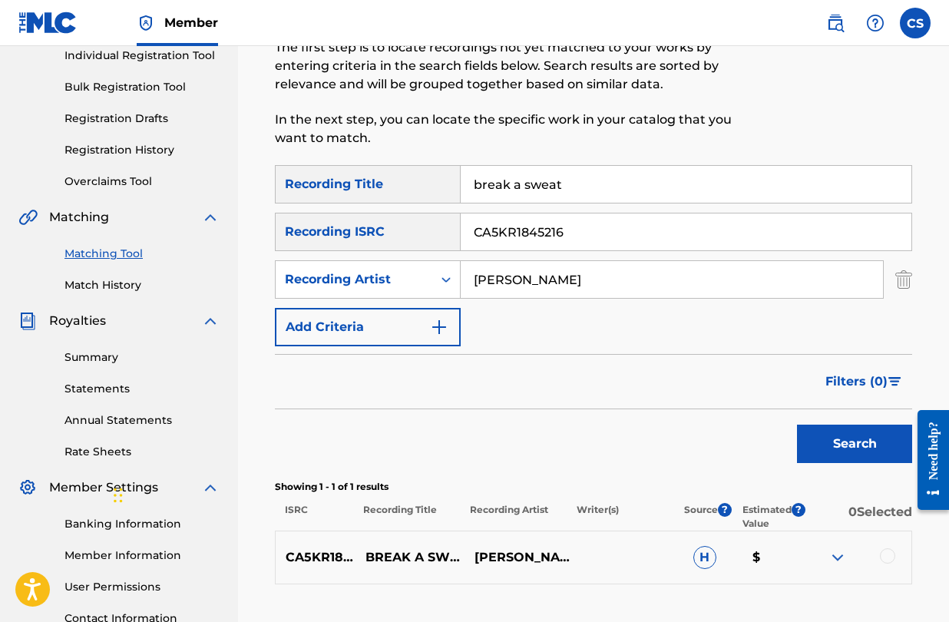
scroll to position [200, 0]
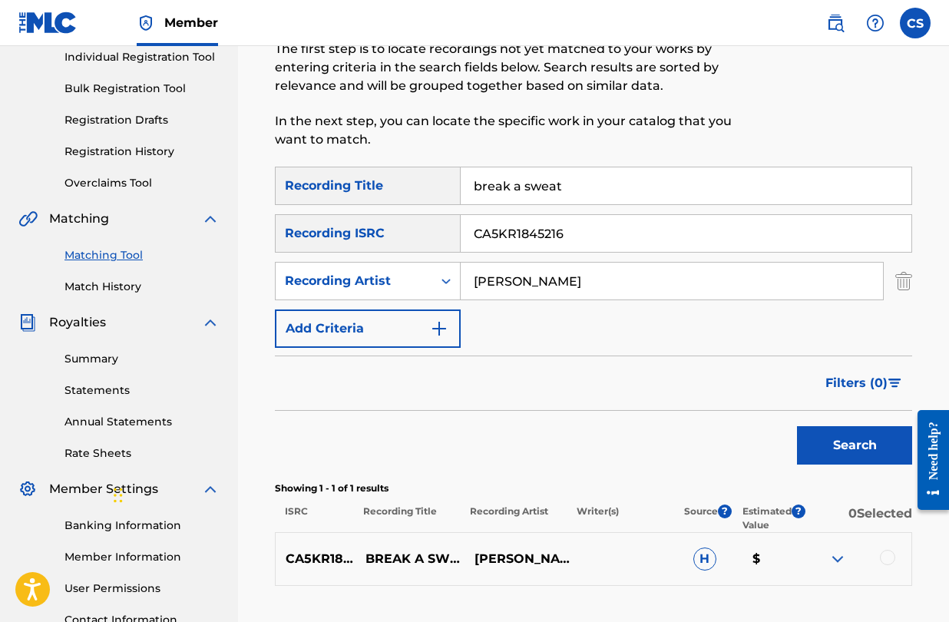
drag, startPoint x: 582, startPoint y: 240, endPoint x: 447, endPoint y: 223, distance: 136.4
click at [447, 223] on div "SearchWithCriteria36b9cca9-f150-4992-b396-df602ed11870 Recording ISRC CA5KR1845…" at bounding box center [594, 233] width 638 height 38
click at [842, 443] on button "Search" at bounding box center [854, 445] width 115 height 38
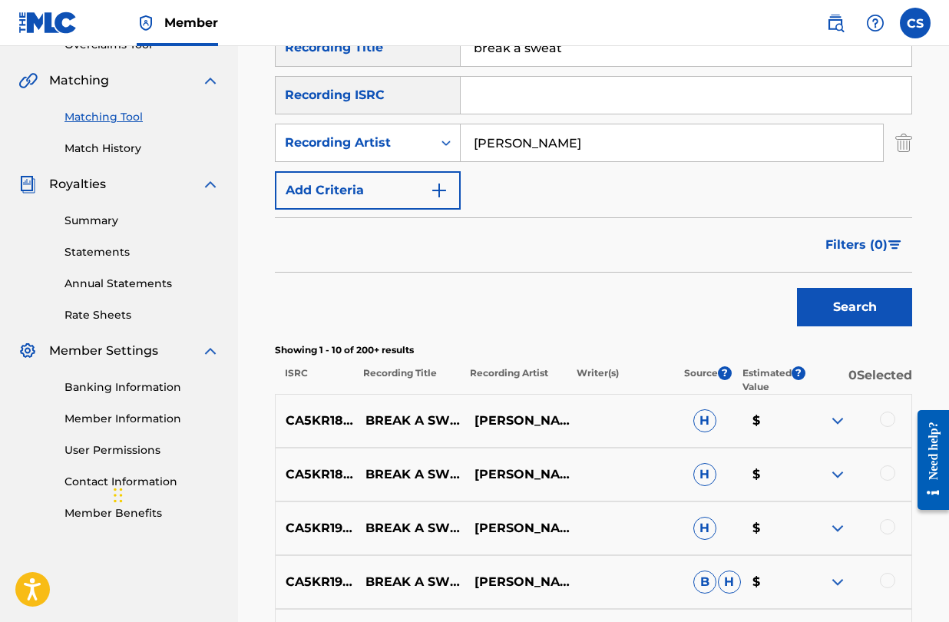
scroll to position [350, 0]
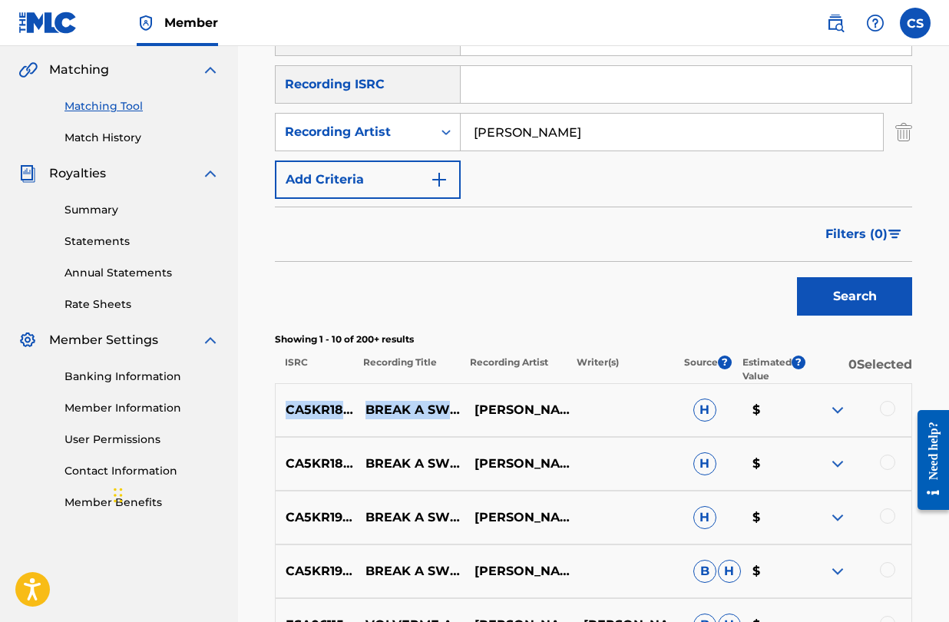
drag, startPoint x: 286, startPoint y: 410, endPoint x: 378, endPoint y: 413, distance: 92.2
click at [378, 413] on div "CA5KR1845216 BREAK A SWEAT (ORIGINAL MIX) [PERSON_NAME] H $" at bounding box center [594, 410] width 638 height 54
click at [327, 409] on p "CA5KR1845216" at bounding box center [316, 410] width 80 height 18
drag, startPoint x: 287, startPoint y: 408, endPoint x: 376, endPoint y: 409, distance: 88.3
click at [356, 409] on p "CA5KR1845216" at bounding box center [316, 410] width 80 height 18
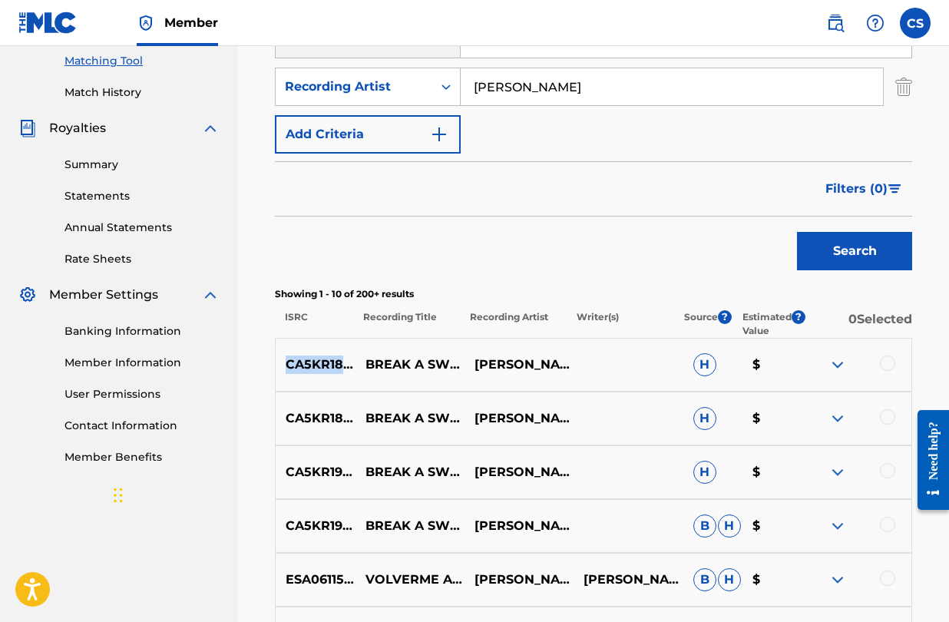
scroll to position [403, 0]
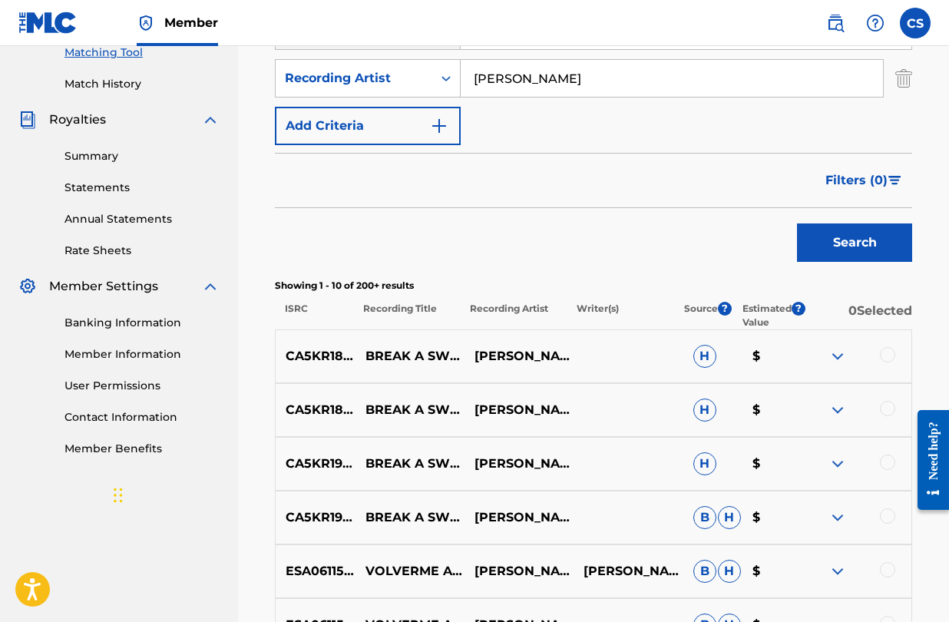
click at [888, 468] on div at bounding box center [887, 462] width 15 height 15
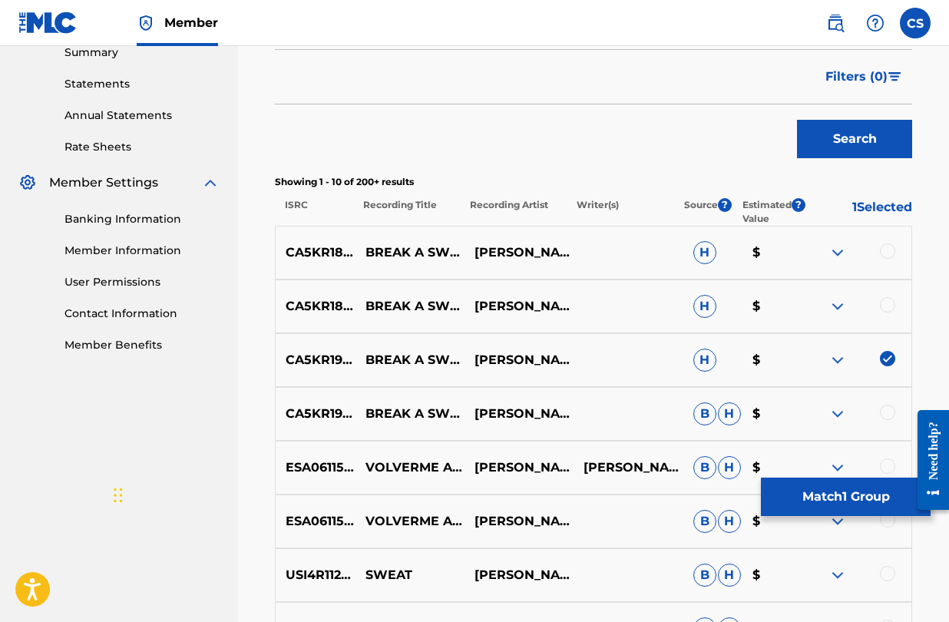
scroll to position [510, 0]
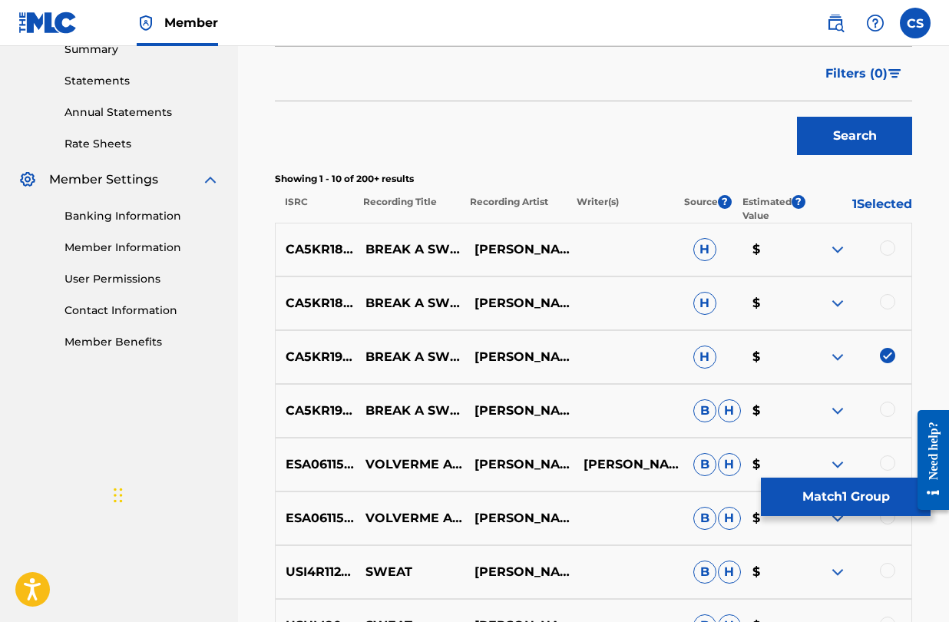
click at [890, 418] on div at bounding box center [857, 411] width 109 height 18
click at [890, 409] on div at bounding box center [887, 409] width 15 height 15
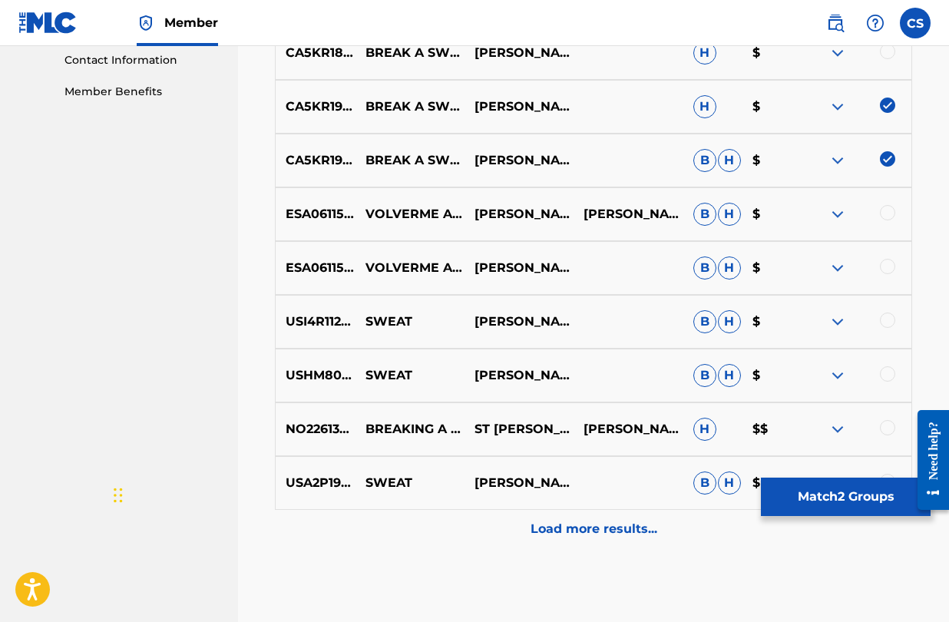
scroll to position [763, 0]
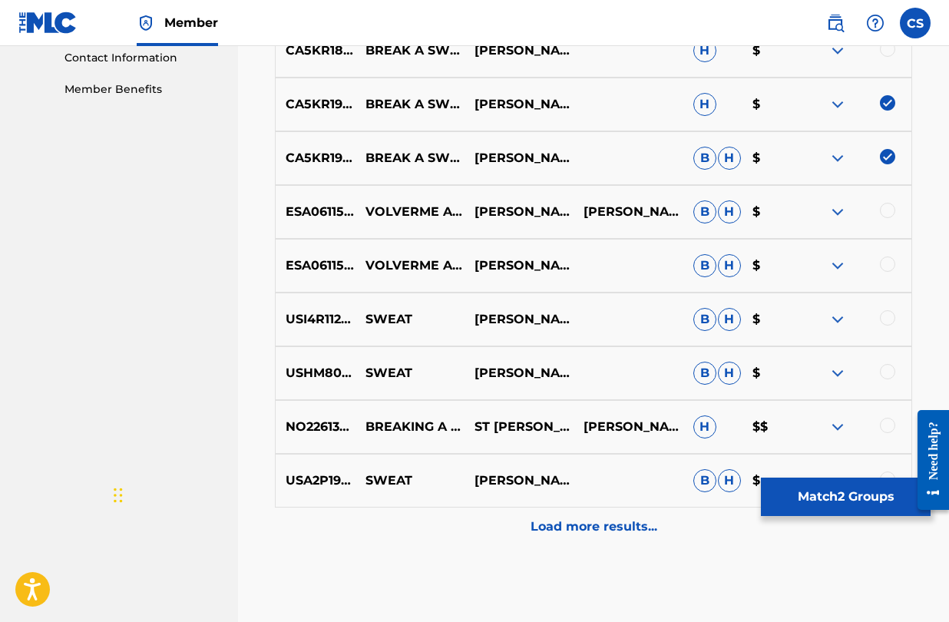
click at [863, 506] on button "Match 2 Groups" at bounding box center [846, 497] width 170 height 38
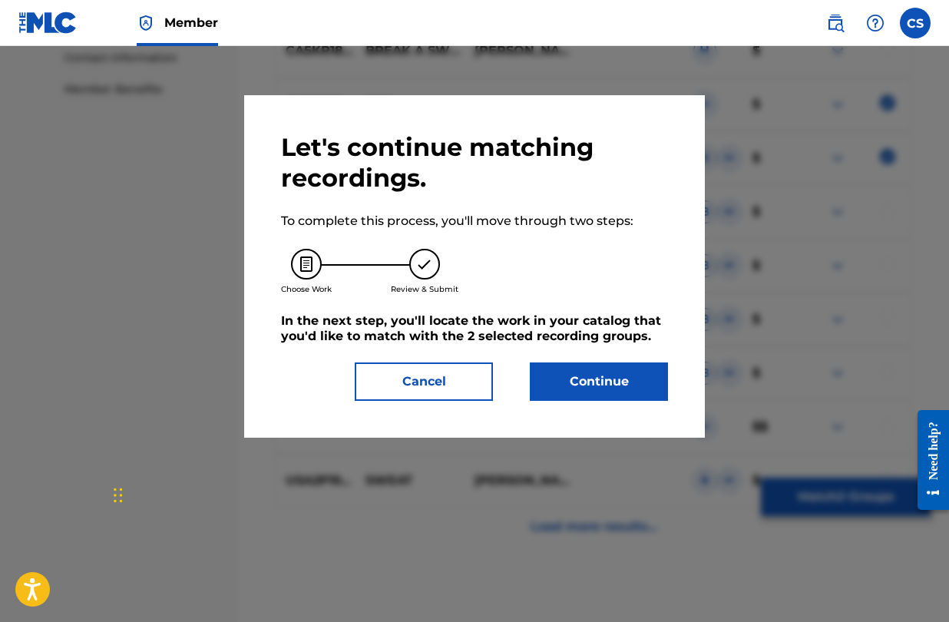
click at [585, 375] on button "Continue" at bounding box center [599, 382] width 138 height 38
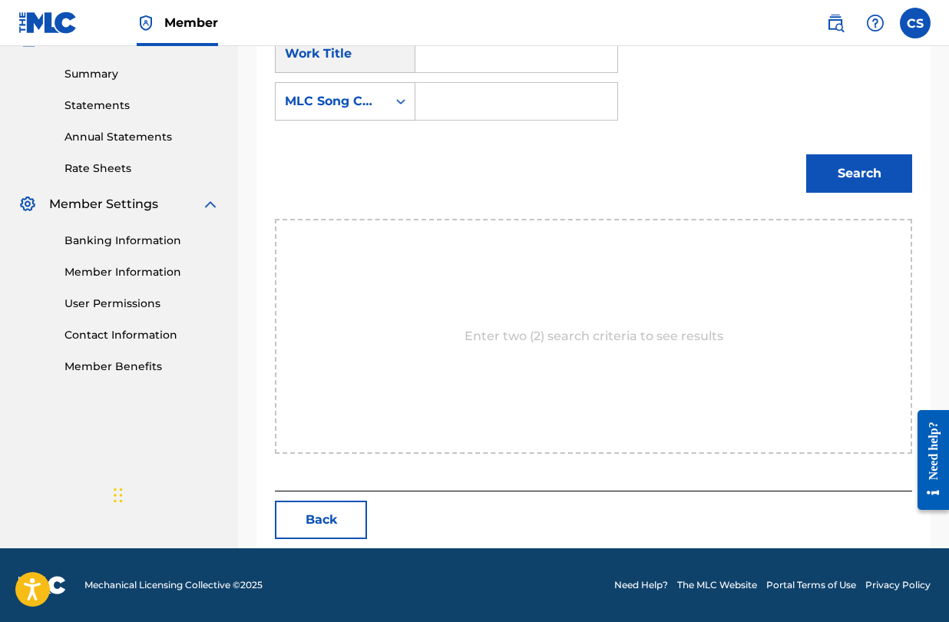
scroll to position [485, 0]
click at [557, 114] on input "Search Form" at bounding box center [517, 101] width 176 height 37
paste input "BB3T1D"
type input "BB3T1D"
click at [493, 64] on input "Search Form" at bounding box center [517, 53] width 176 height 37
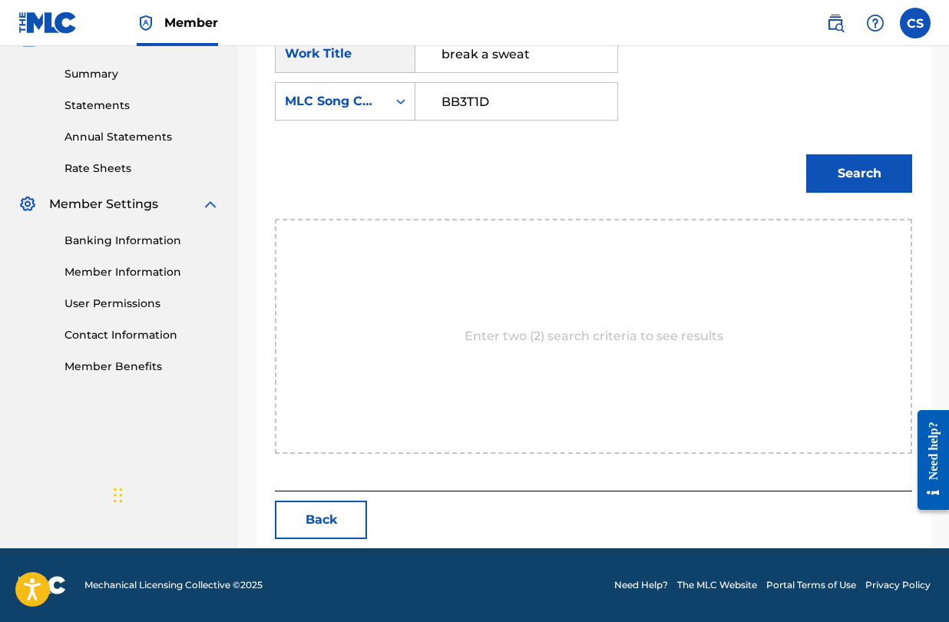
type input "break a sweat"
click at [834, 162] on button "Search" at bounding box center [860, 173] width 106 height 38
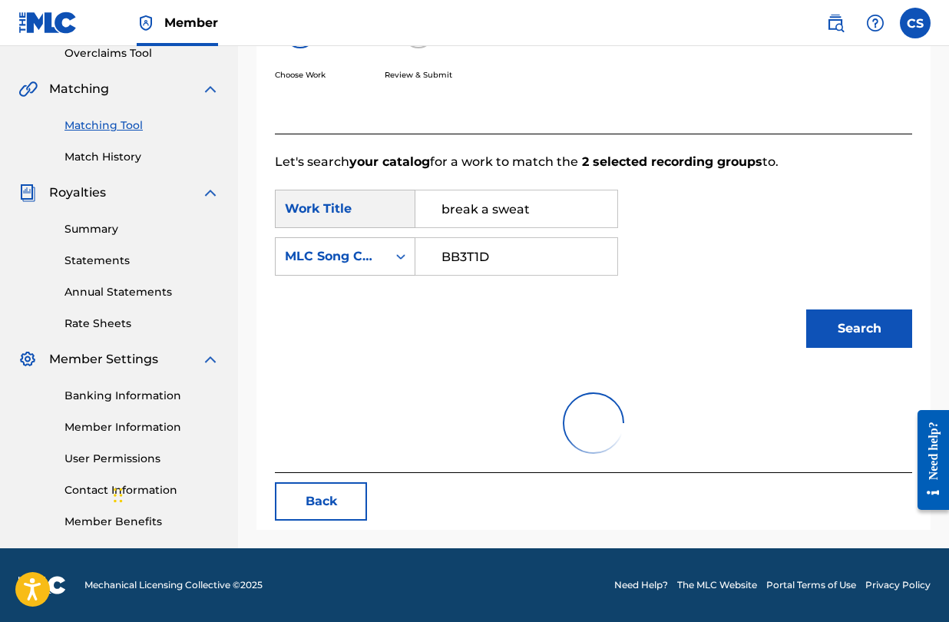
scroll to position [440, 0]
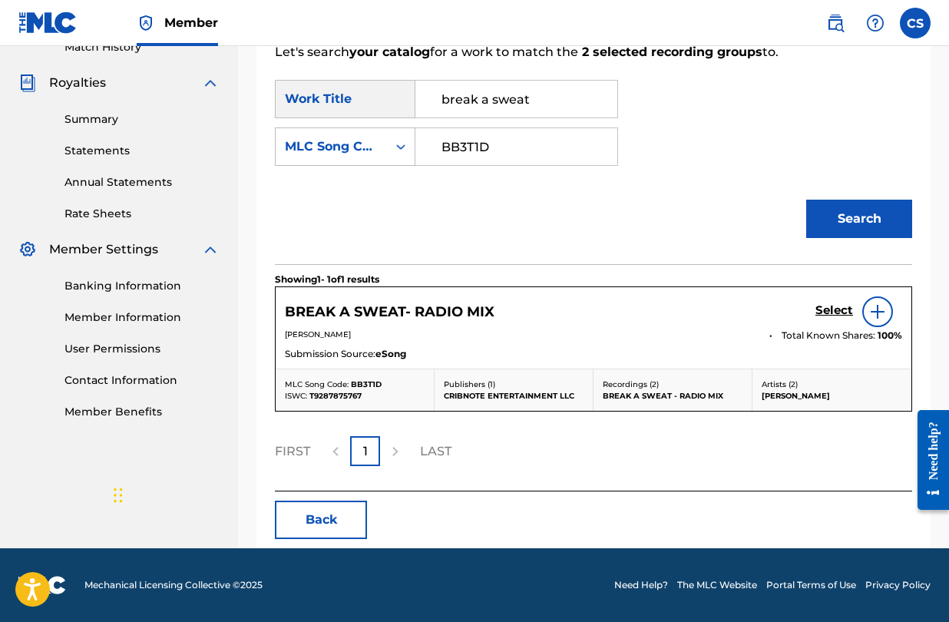
click at [828, 310] on h5 "Select" at bounding box center [835, 310] width 38 height 15
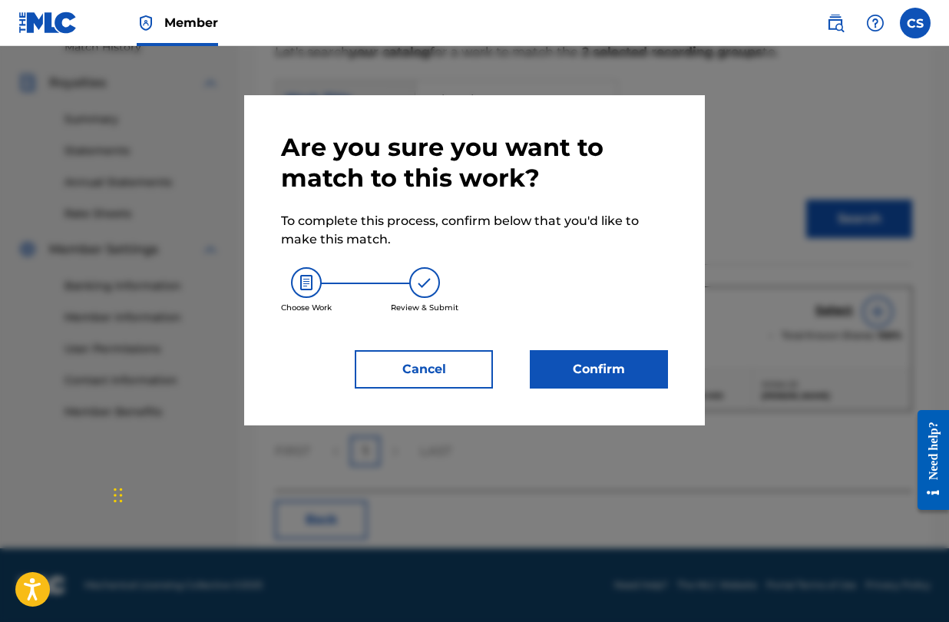
click at [598, 369] on button "Confirm" at bounding box center [599, 369] width 138 height 38
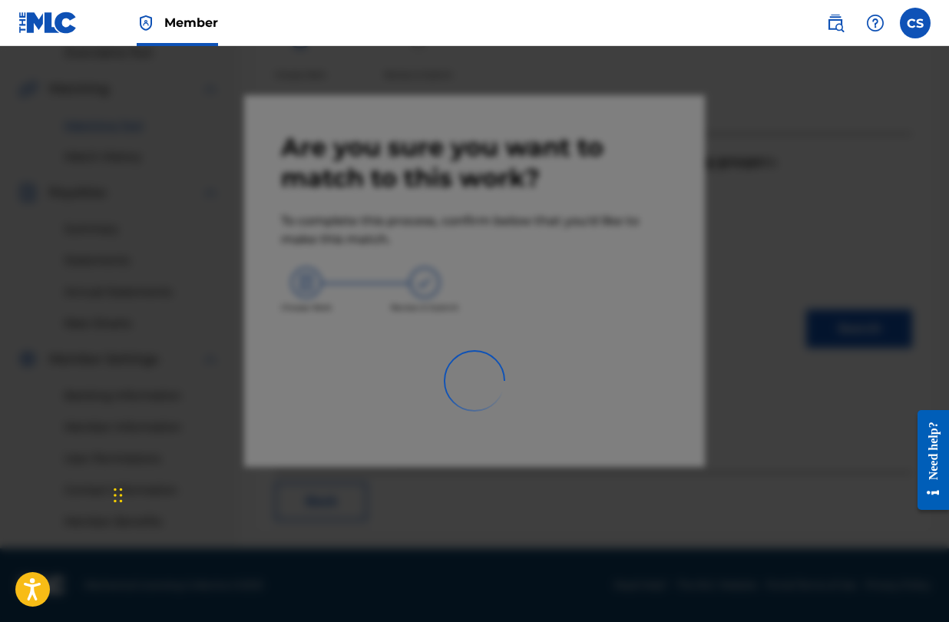
scroll to position [330, 0]
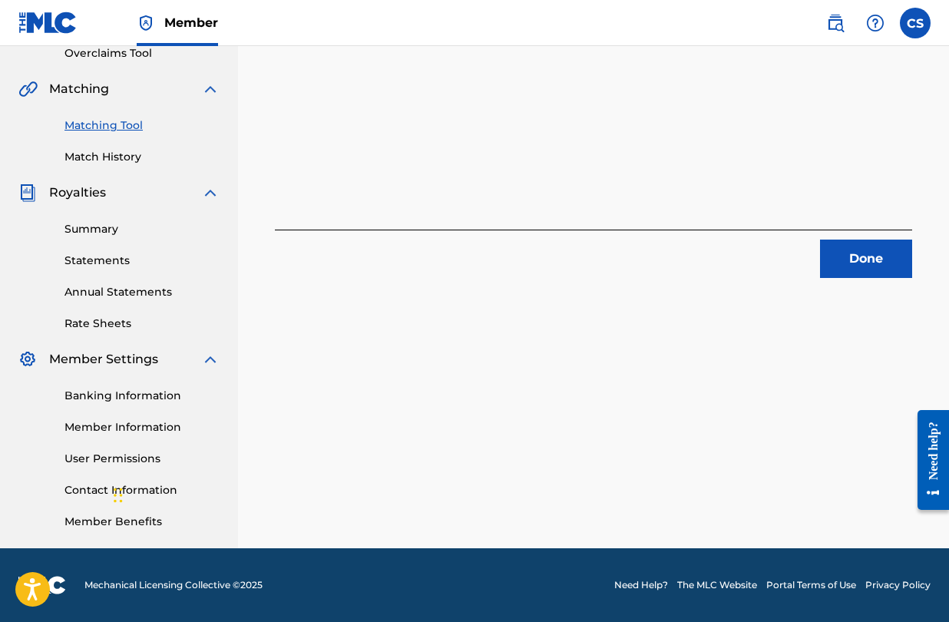
click at [843, 258] on button "Done" at bounding box center [866, 259] width 92 height 38
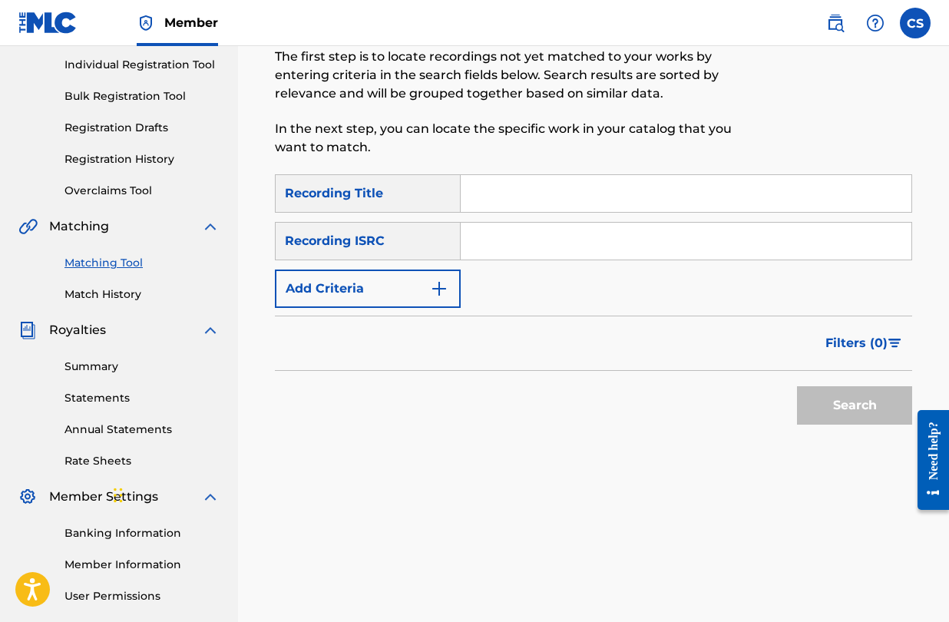
scroll to position [187, 0]
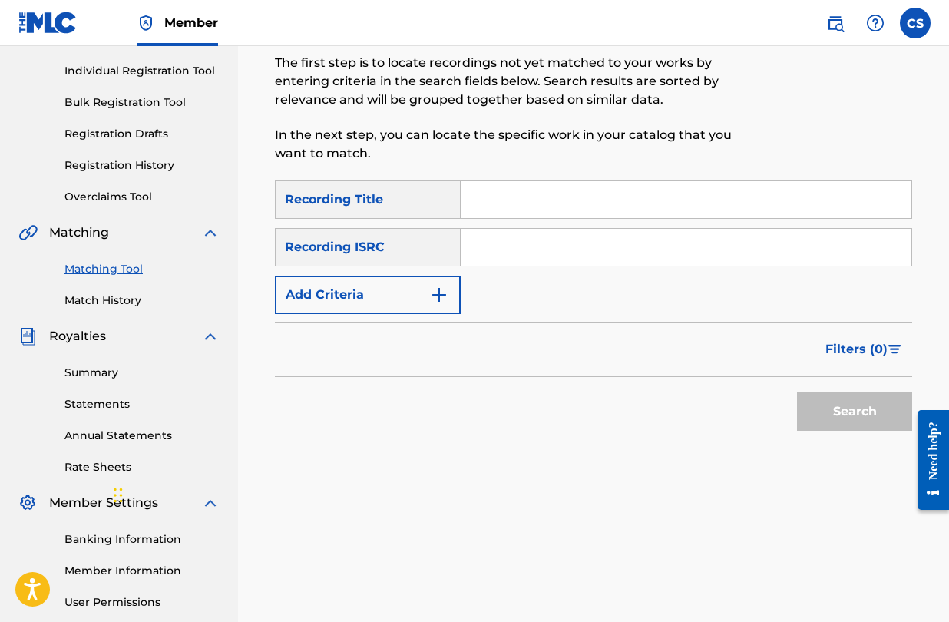
click at [522, 200] on input "Search Form" at bounding box center [686, 199] width 451 height 37
type input "break a sweat"
click at [797, 393] on button "Search" at bounding box center [854, 412] width 115 height 38
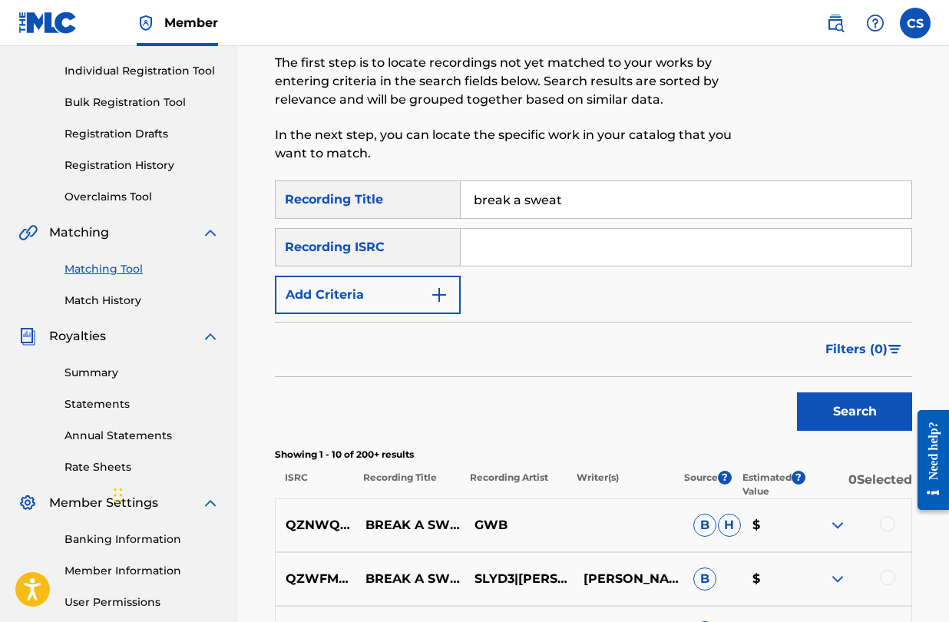
click at [442, 308] on button "Add Criteria" at bounding box center [368, 295] width 186 height 38
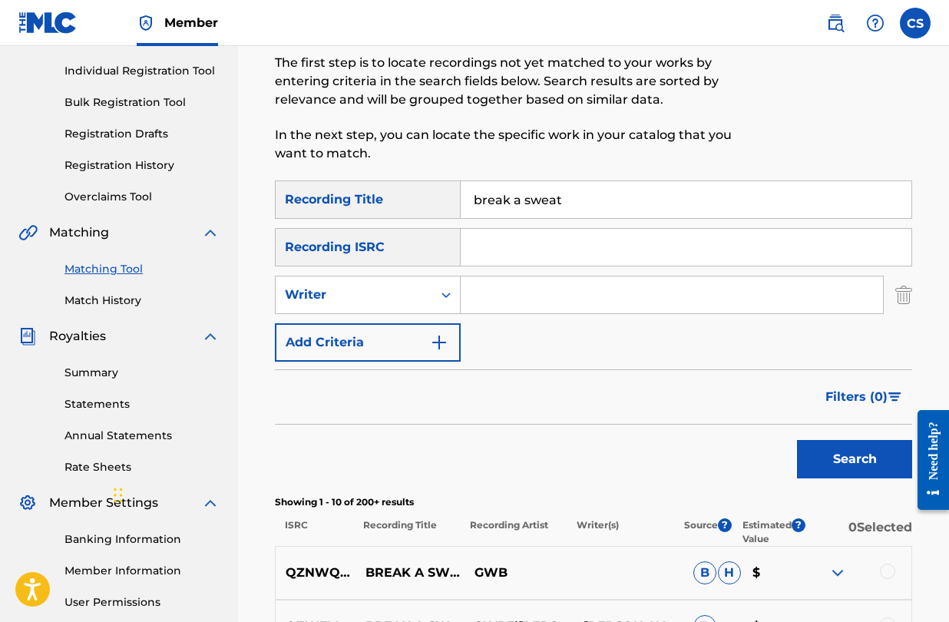
click at [482, 297] on input "Search Form" at bounding box center [672, 295] width 423 height 37
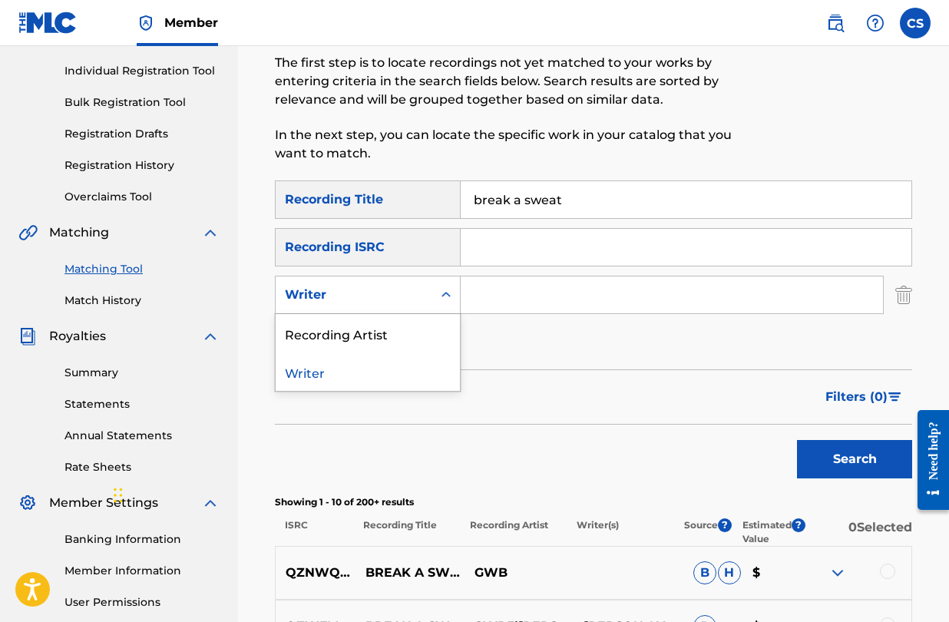
click at [449, 301] on icon "Search Form" at bounding box center [446, 294] width 15 height 15
click at [442, 341] on div "Recording Artist" at bounding box center [368, 333] width 184 height 38
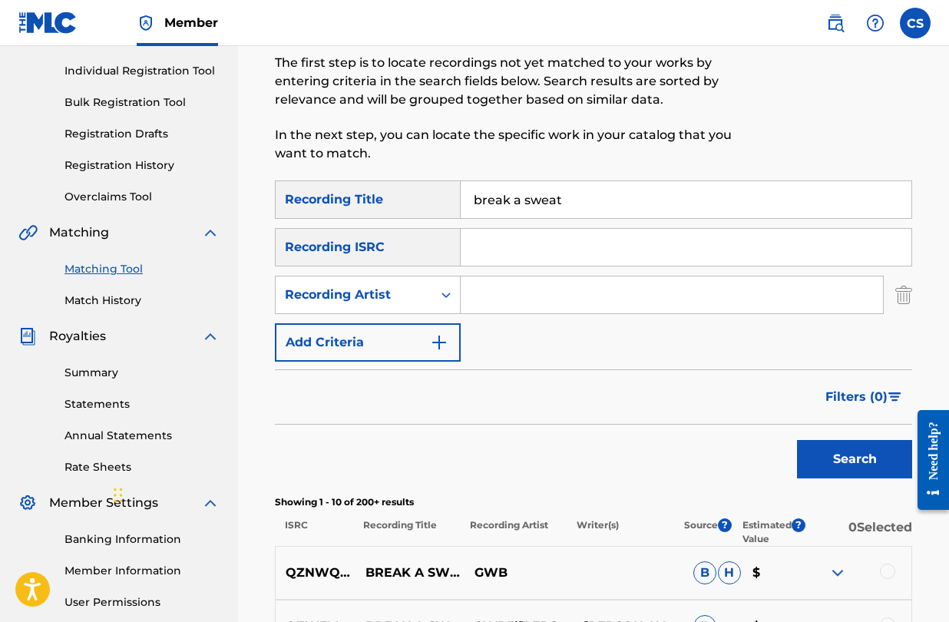
click at [505, 297] on input "Search Form" at bounding box center [672, 295] width 423 height 37
type input "[PERSON_NAME]"
click at [815, 457] on button "Search" at bounding box center [854, 459] width 115 height 38
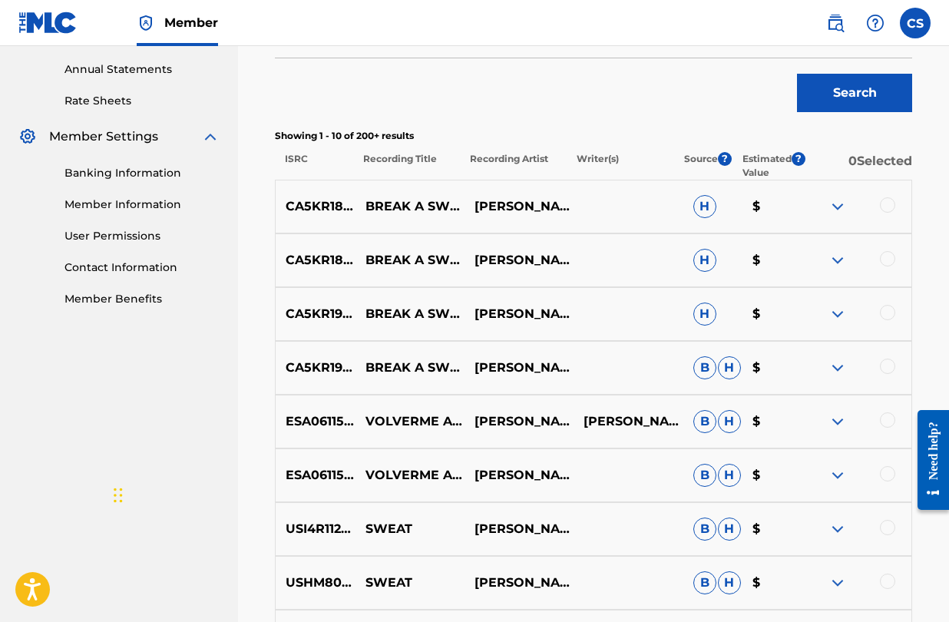
scroll to position [560, 0]
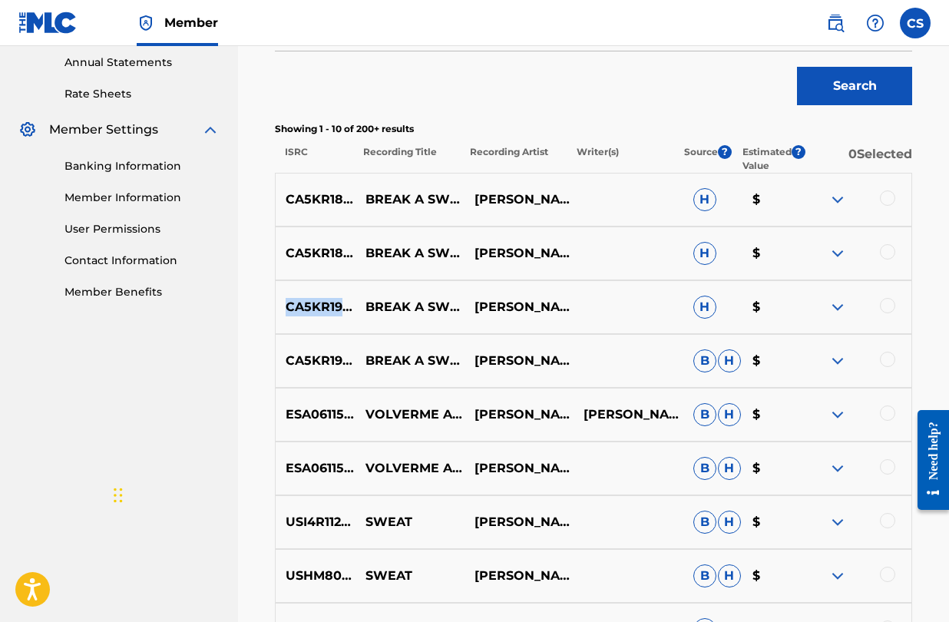
drag, startPoint x: 287, startPoint y: 309, endPoint x: 378, endPoint y: 311, distance: 90.7
click at [356, 308] on p "CA5KR1914448" at bounding box center [316, 307] width 80 height 18
click at [887, 252] on div at bounding box center [887, 251] width 15 height 15
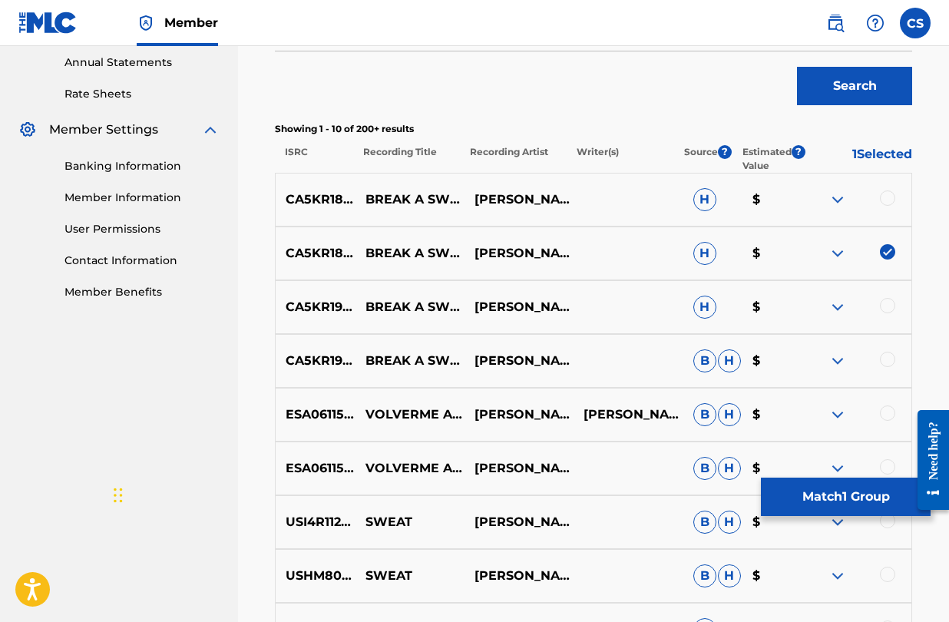
click at [806, 498] on button "Match 1 Group" at bounding box center [846, 497] width 170 height 38
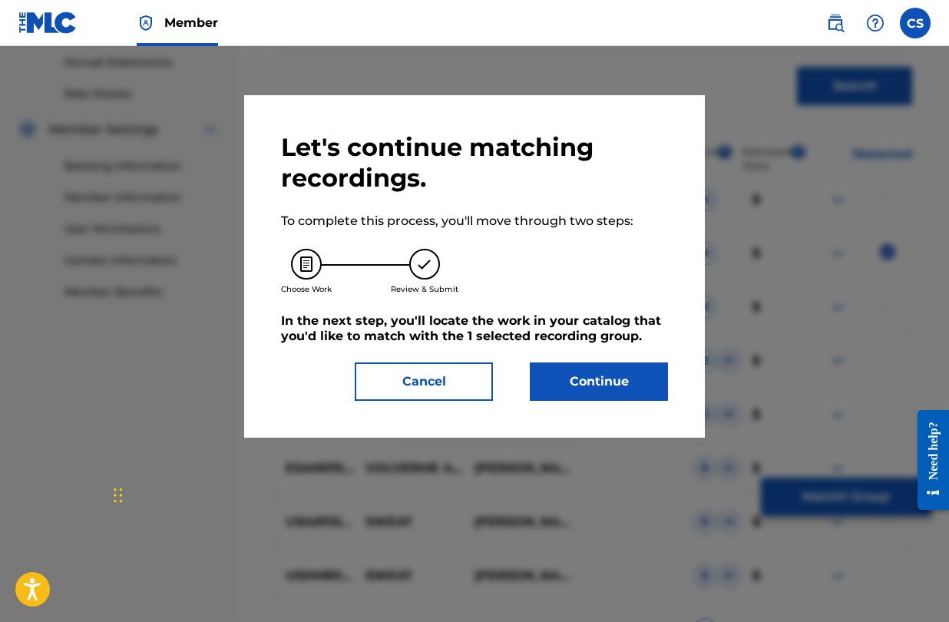
click at [645, 380] on button "Continue" at bounding box center [599, 382] width 138 height 38
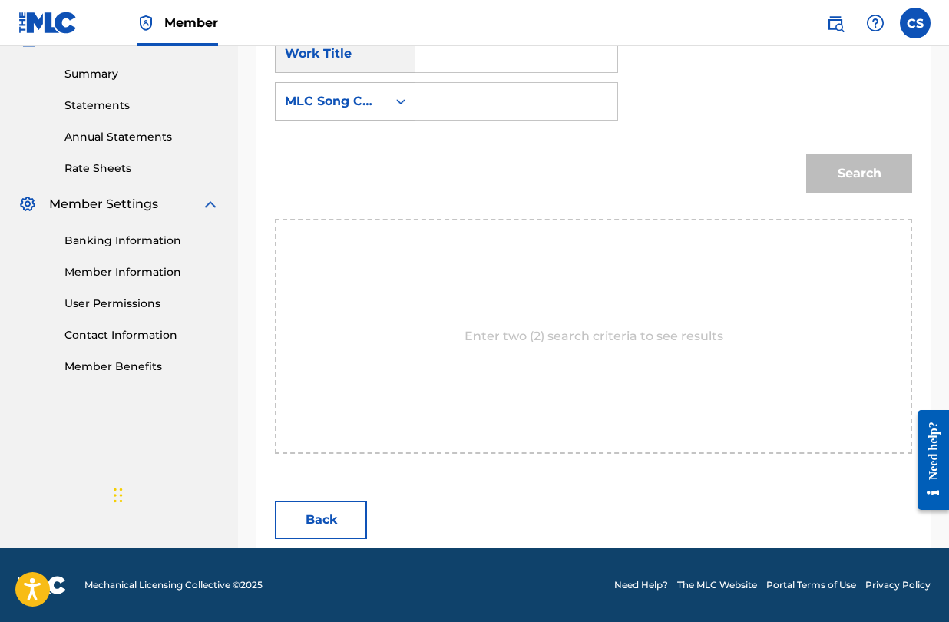
click at [455, 104] on input "Search Form" at bounding box center [517, 101] width 176 height 37
paste input "BB3T2V"
type input "BB3T2V"
click at [455, 61] on input "Search Form" at bounding box center [517, 53] width 176 height 37
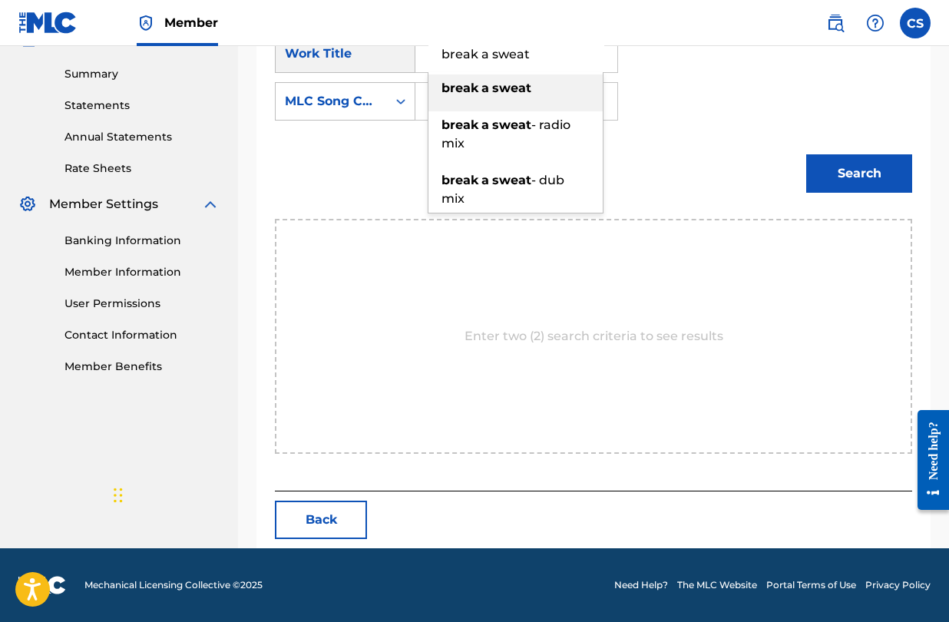
type input "break a sweat"
click at [556, 99] on div "break a sweat" at bounding box center [516, 89] width 174 height 28
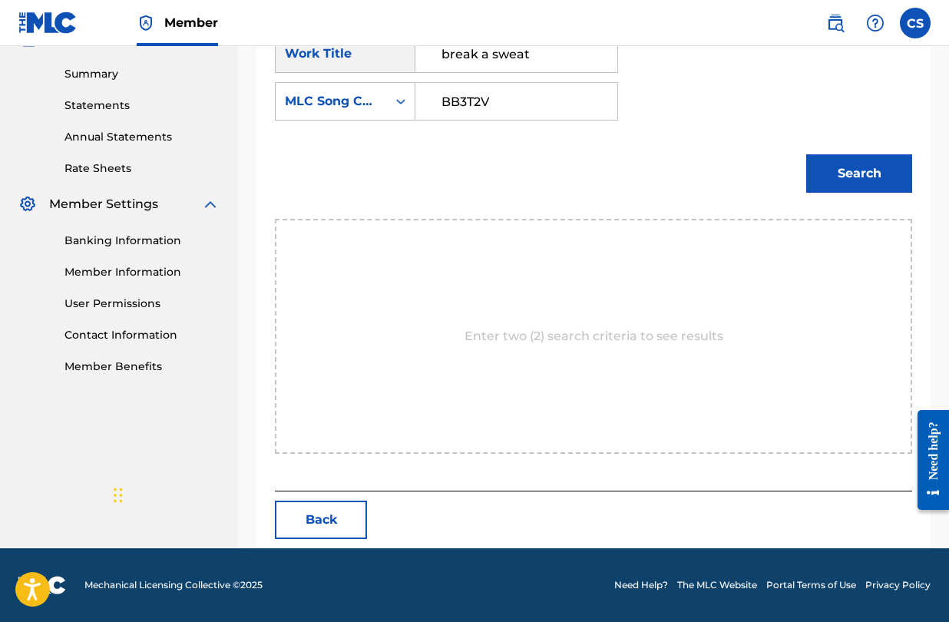
click at [889, 181] on button "Search" at bounding box center [860, 173] width 106 height 38
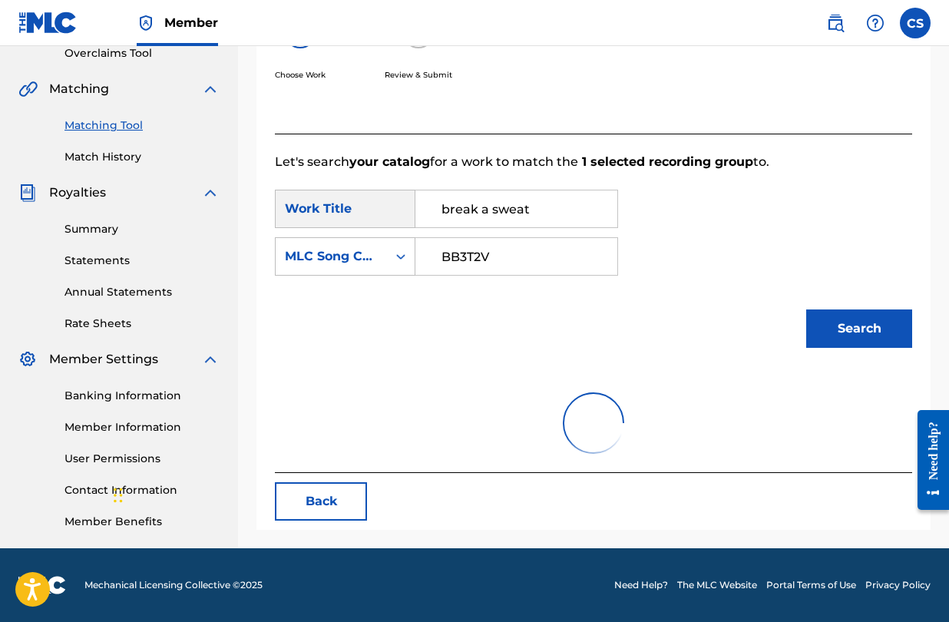
scroll to position [440, 0]
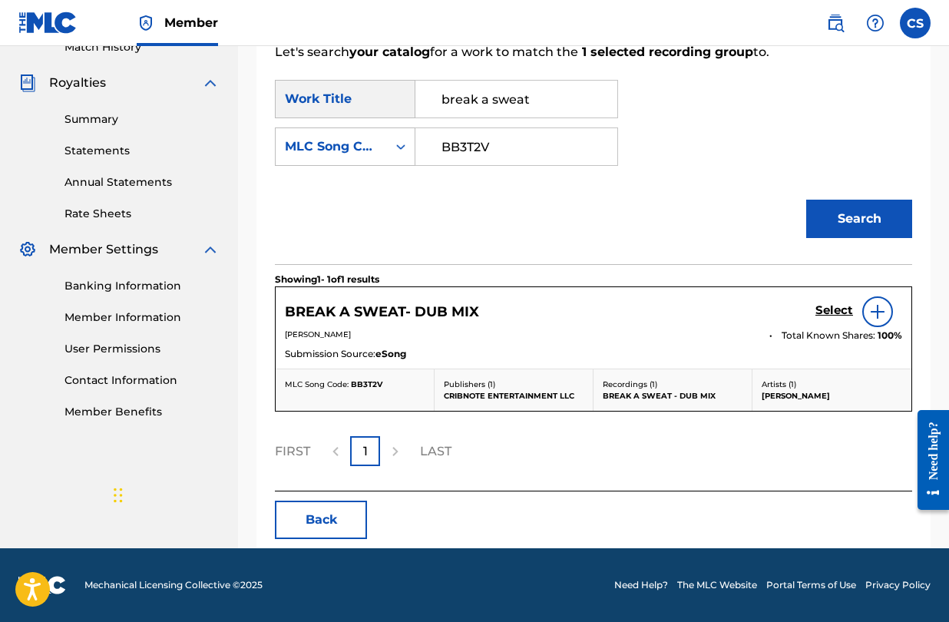
click at [829, 313] on h5 "Select" at bounding box center [835, 310] width 38 height 15
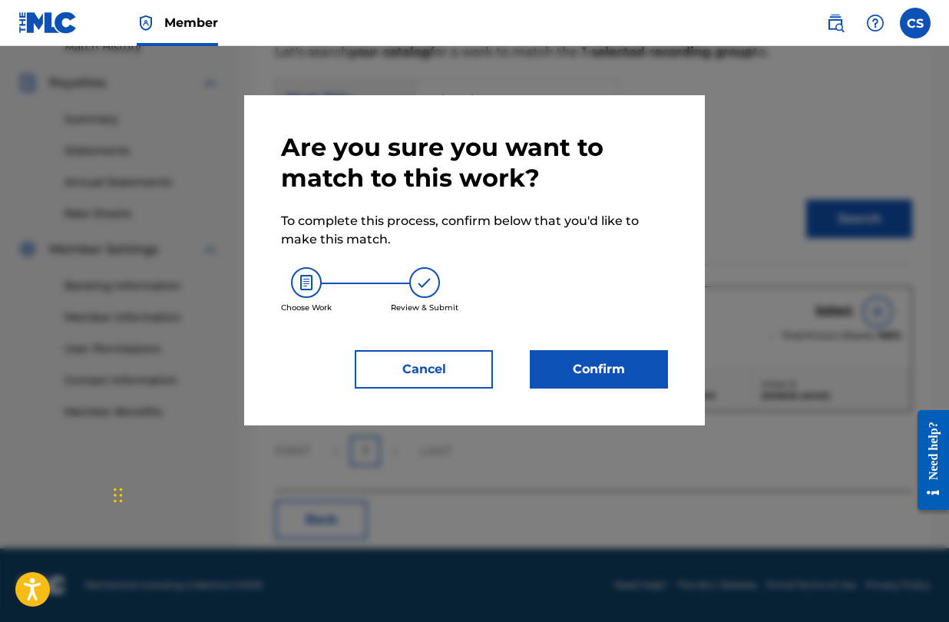
click at [636, 367] on button "Confirm" at bounding box center [599, 369] width 138 height 38
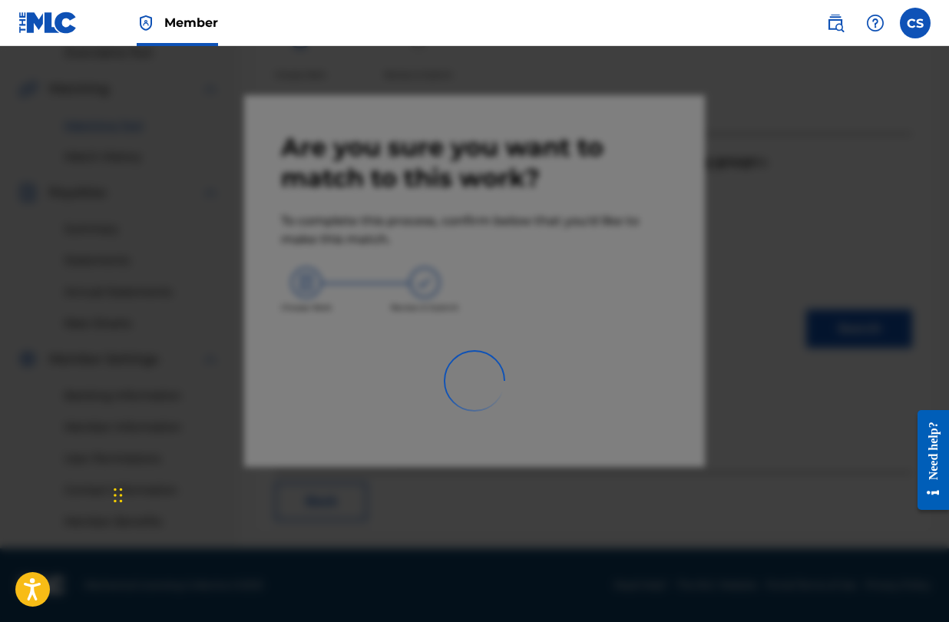
scroll to position [330, 0]
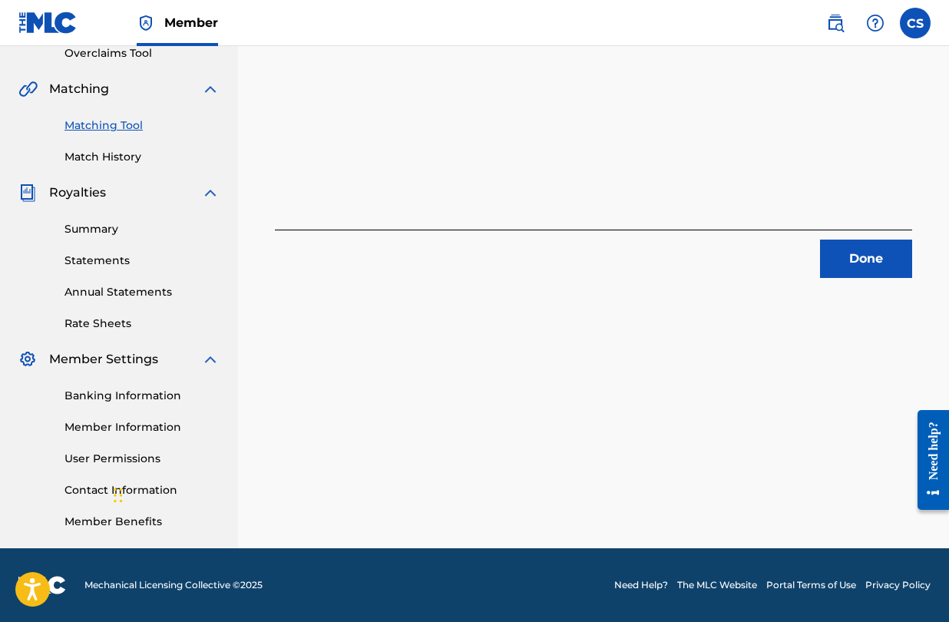
click at [847, 274] on button "Done" at bounding box center [866, 259] width 92 height 38
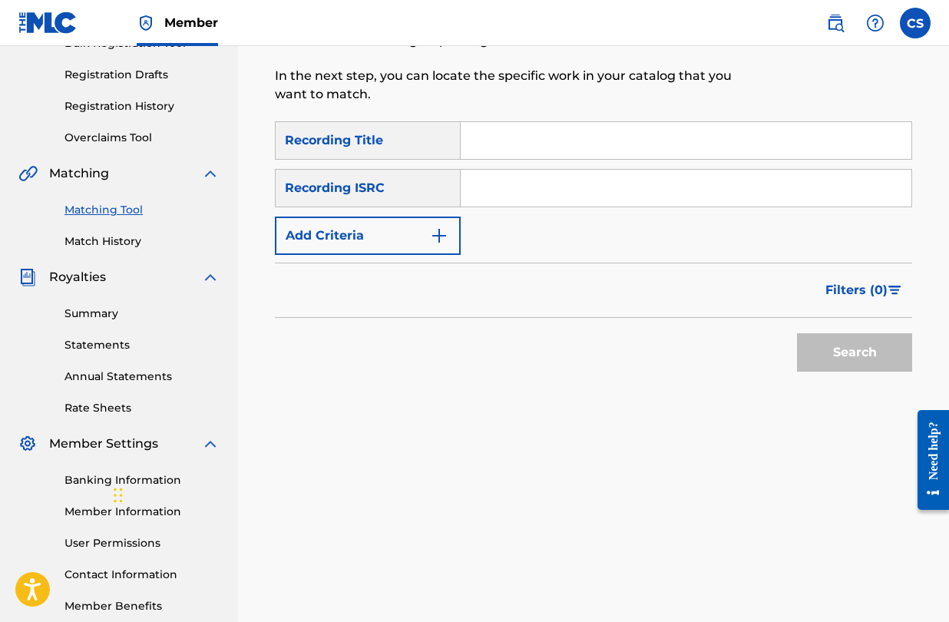
scroll to position [235, 0]
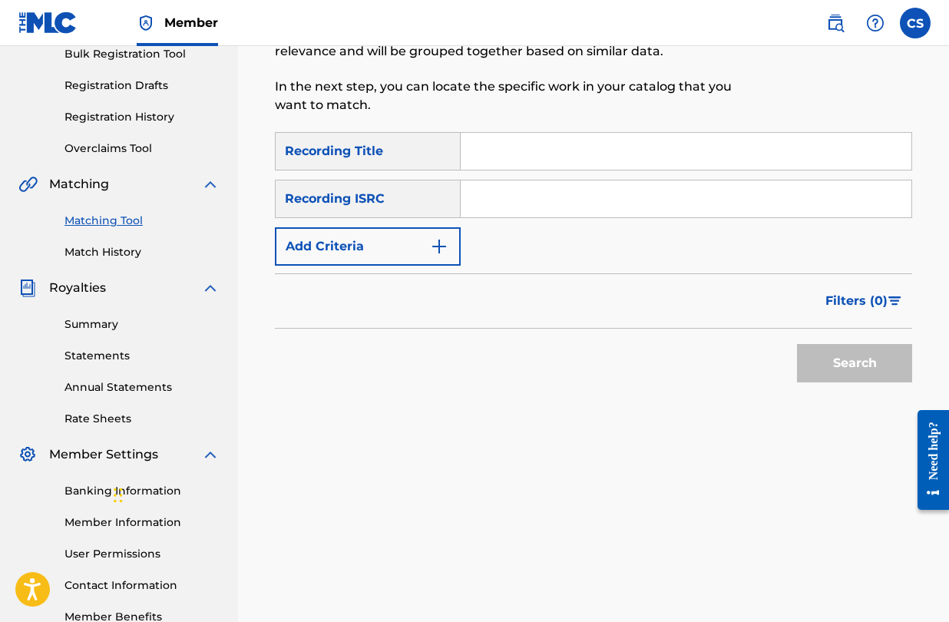
click at [486, 150] on input "Search Form" at bounding box center [686, 151] width 451 height 37
type input "break a sweat"
click at [442, 247] on img "Search Form" at bounding box center [439, 246] width 18 height 18
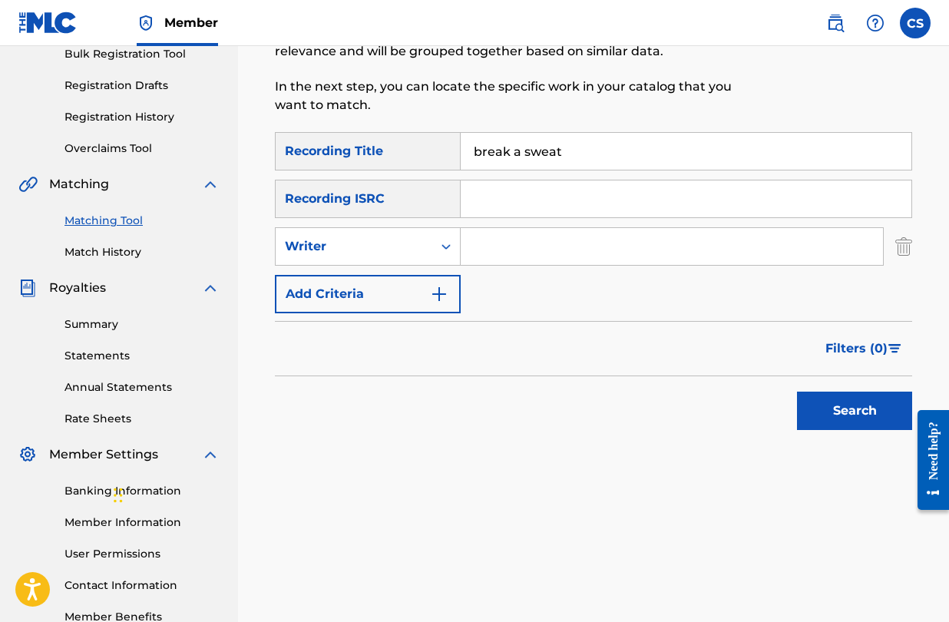
click at [482, 247] on input "Search Form" at bounding box center [672, 246] width 423 height 37
click at [434, 249] on div "Search Form" at bounding box center [446, 247] width 28 height 28
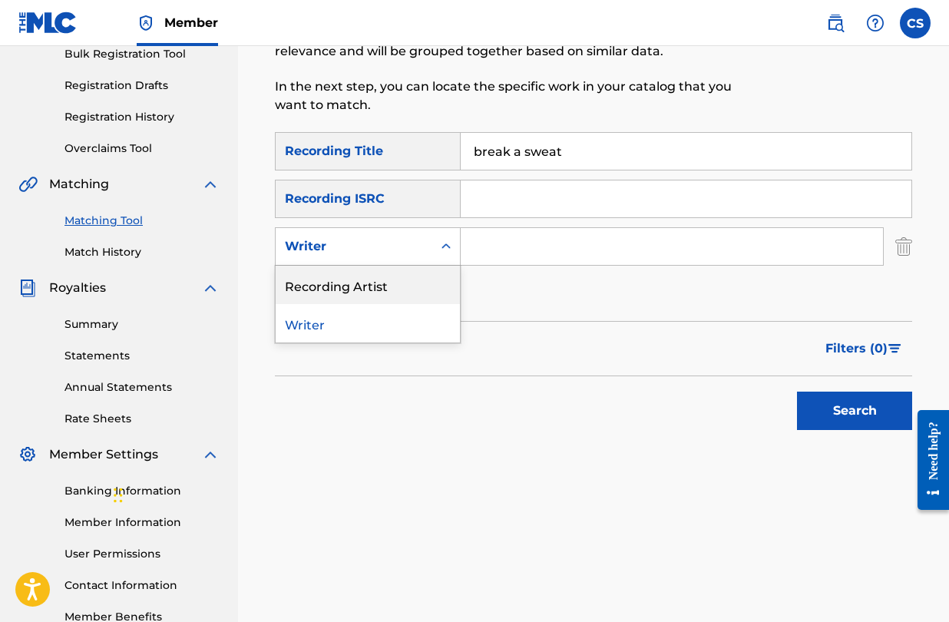
click at [430, 282] on div "Recording Artist" at bounding box center [368, 285] width 184 height 38
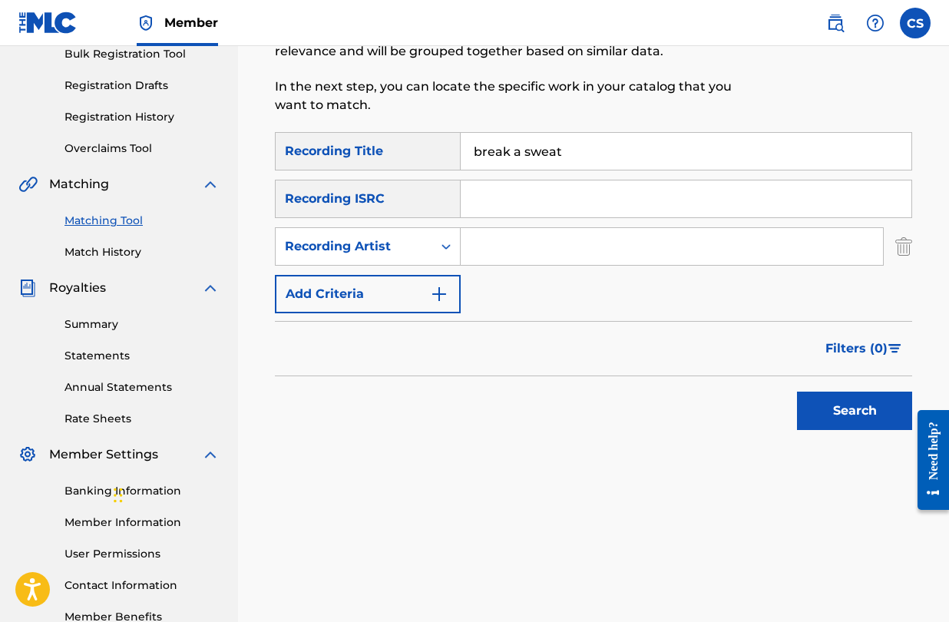
click at [511, 247] on input "Search Form" at bounding box center [672, 246] width 423 height 37
type input "[PERSON_NAME]"
click at [825, 407] on button "Search" at bounding box center [854, 411] width 115 height 38
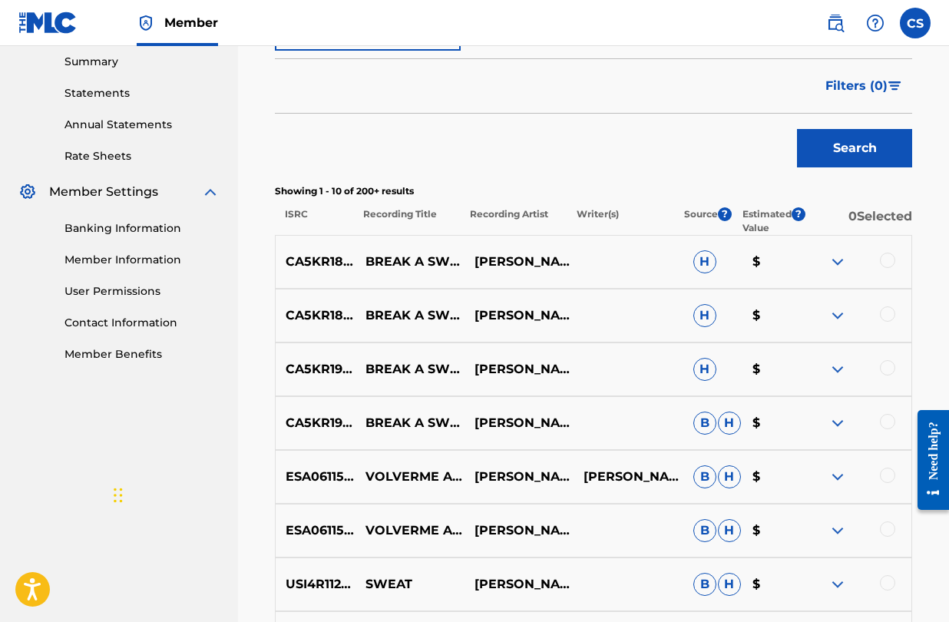
scroll to position [523, 0]
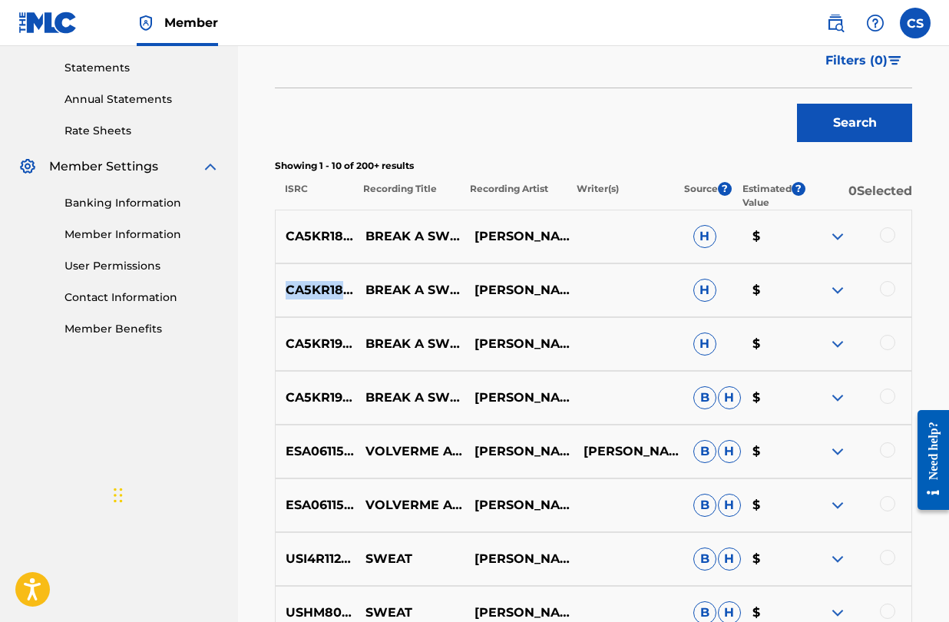
drag, startPoint x: 287, startPoint y: 292, endPoint x: 376, endPoint y: 293, distance: 89.1
click at [356, 293] on p "CA5KR1845217" at bounding box center [316, 290] width 80 height 18
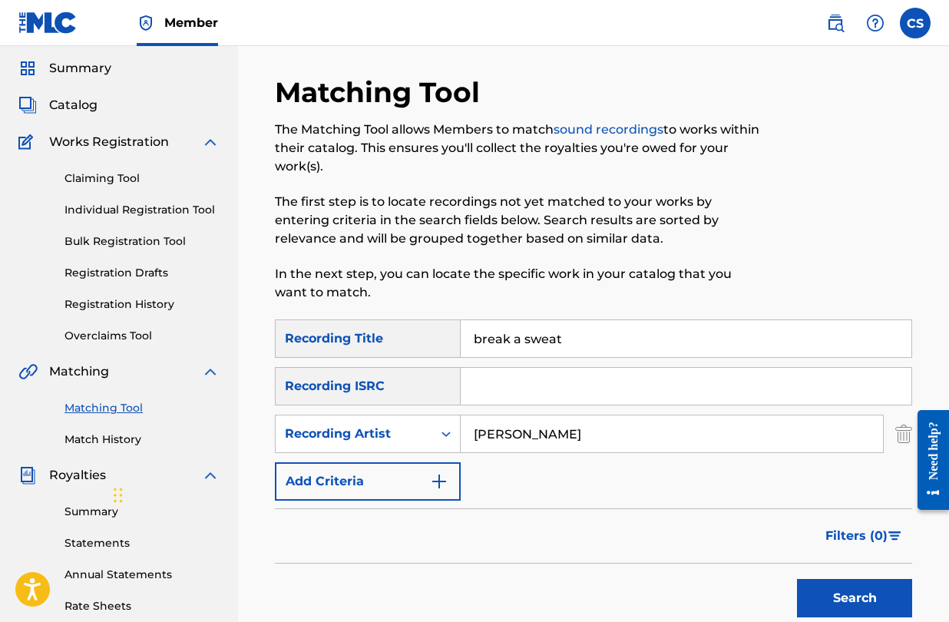
scroll to position [40, 0]
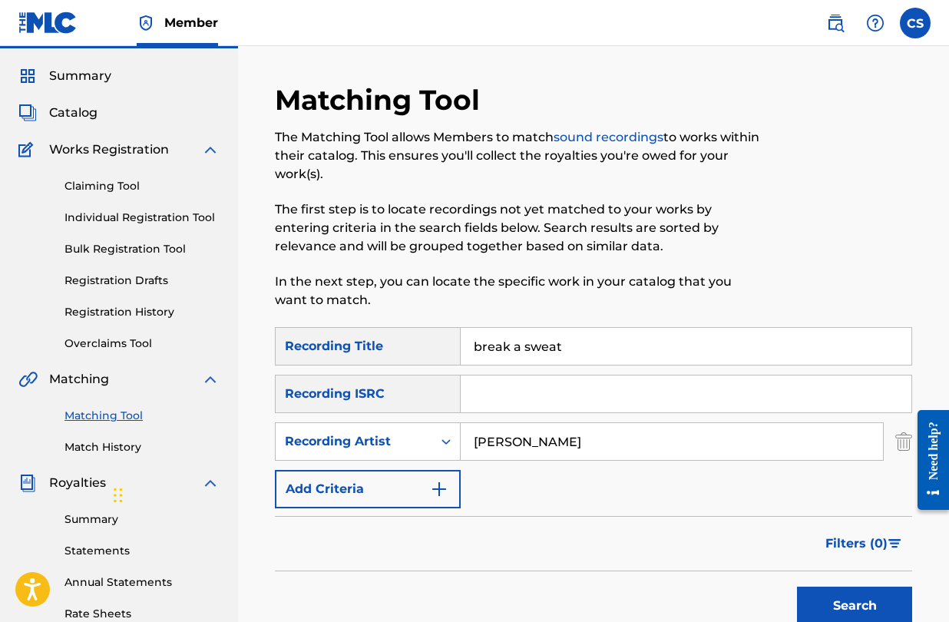
click at [511, 396] on input "Search Form" at bounding box center [686, 394] width 451 height 37
paste input "CA5KR1845217"
type input "CA5KR1845217"
click at [847, 613] on button "Search" at bounding box center [854, 606] width 115 height 38
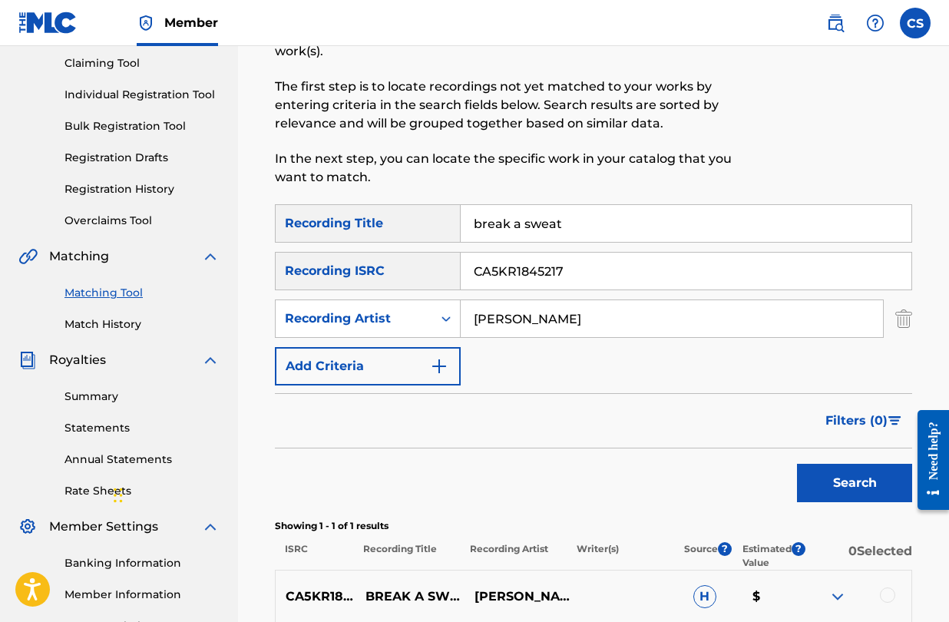
scroll to position [160, 0]
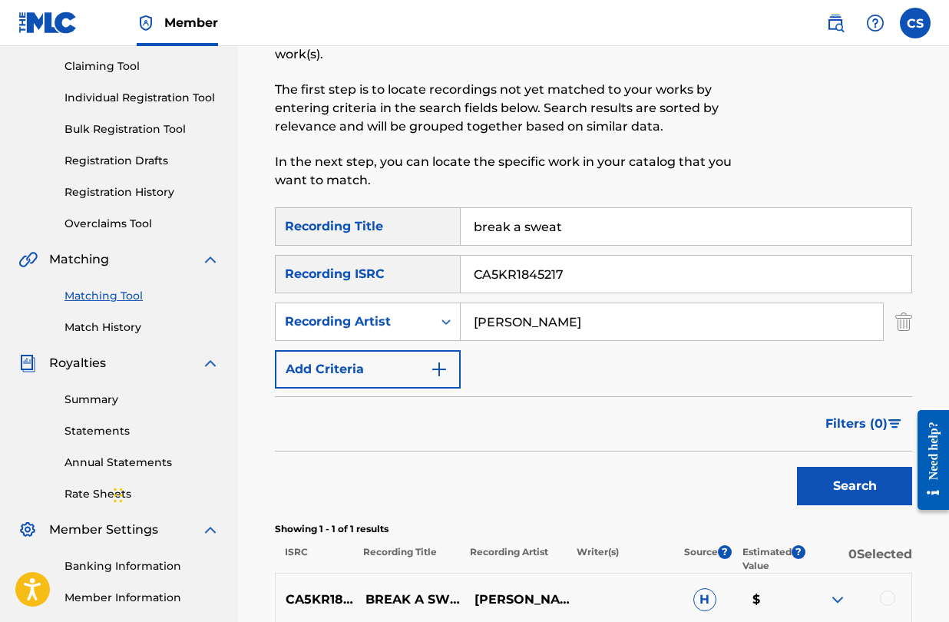
drag, startPoint x: 591, startPoint y: 268, endPoint x: 423, endPoint y: 280, distance: 167.9
click at [425, 279] on div "SearchWithCriteria36b9cca9-f150-4992-b396-df602ed11870 Recording ISRC CA5KR1845…" at bounding box center [594, 274] width 638 height 38
click at [879, 475] on button "Search" at bounding box center [854, 486] width 115 height 38
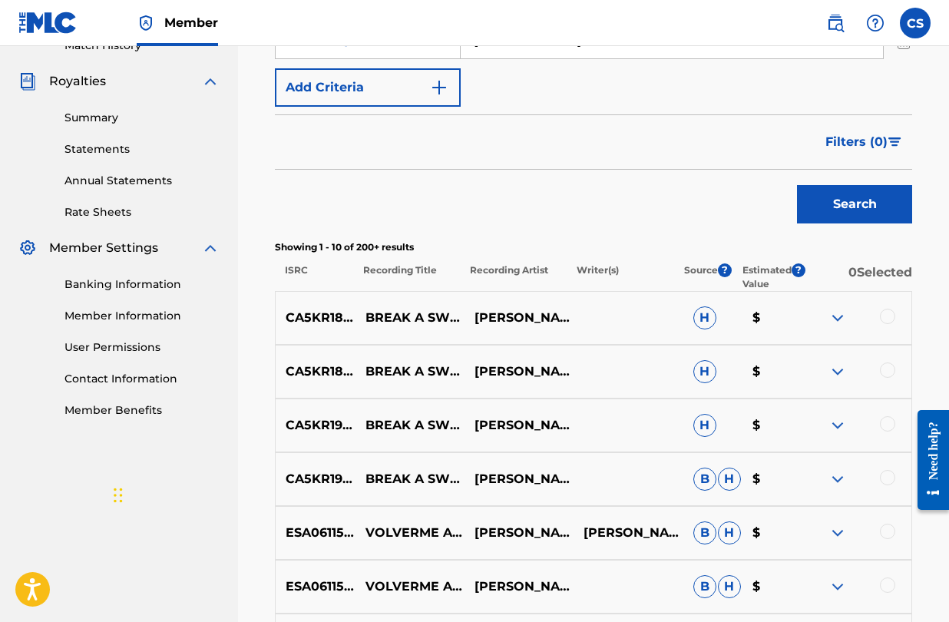
scroll to position [451, 0]
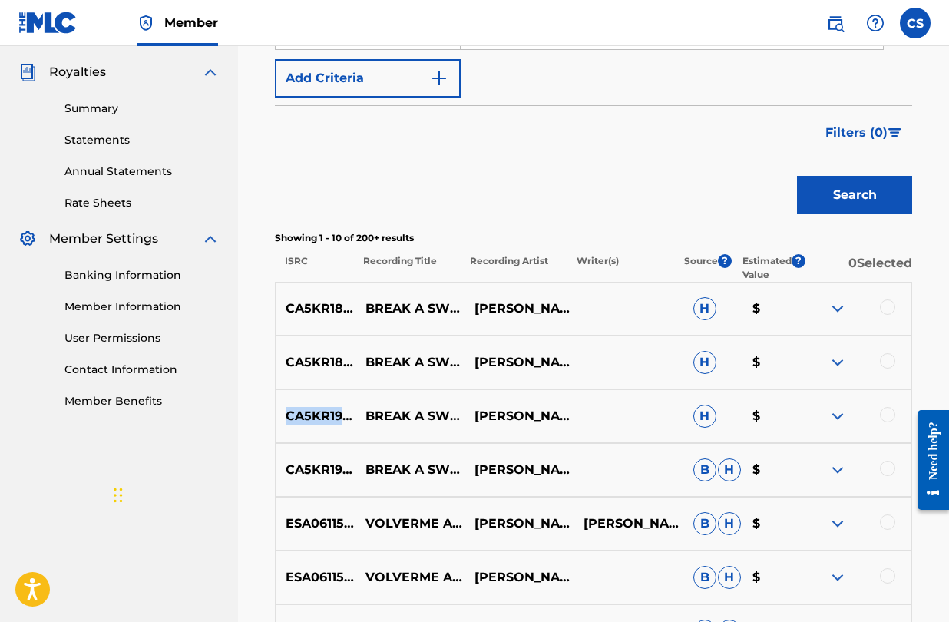
drag, startPoint x: 288, startPoint y: 413, endPoint x: 379, endPoint y: 423, distance: 91.1
click at [356, 423] on p "CA5KR1914448" at bounding box center [316, 416] width 80 height 18
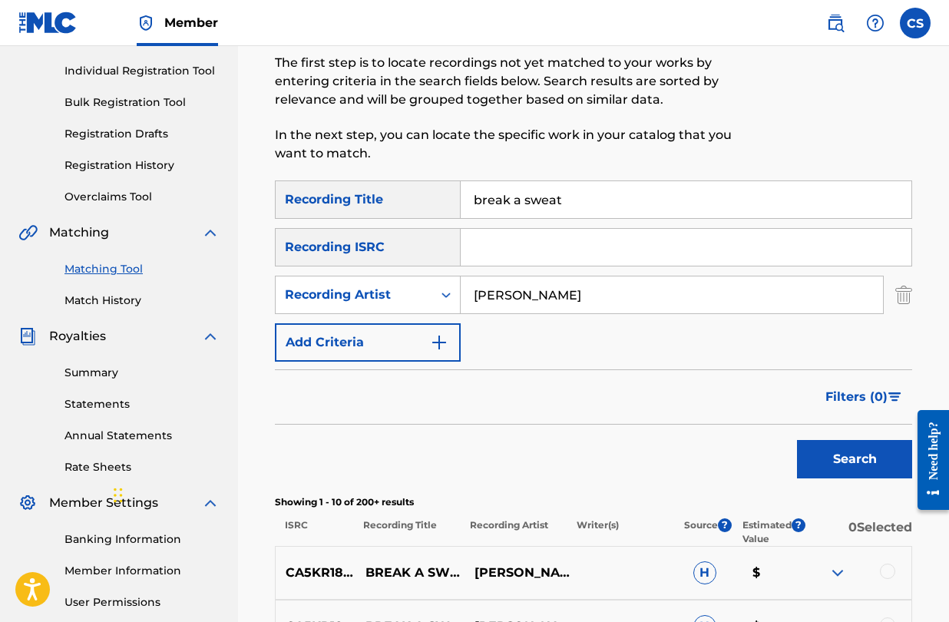
scroll to position [190, 0]
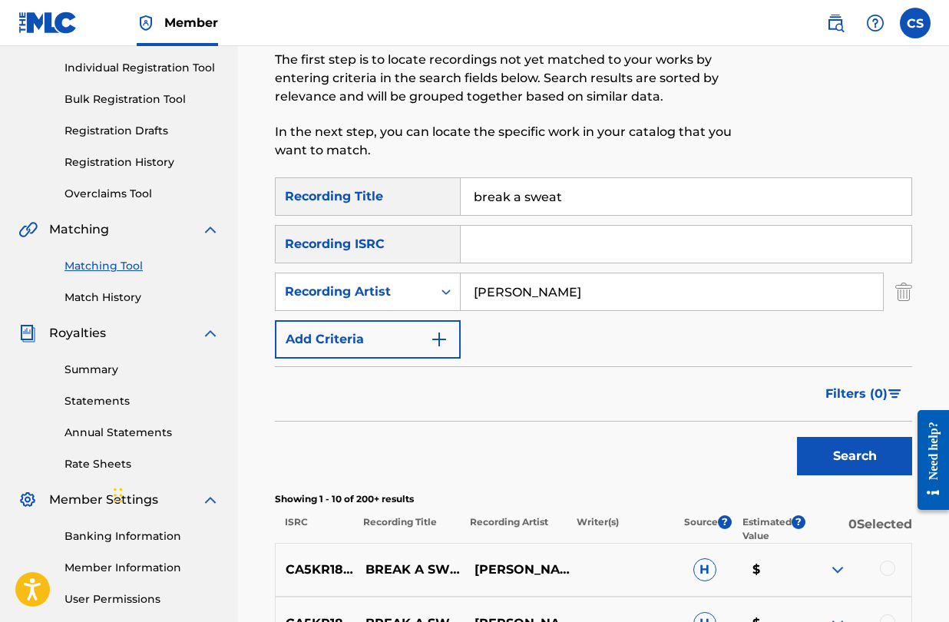
click at [502, 250] on input "Search Form" at bounding box center [686, 244] width 451 height 37
paste input "CA5KR1914448"
click at [821, 464] on button "Search" at bounding box center [854, 456] width 115 height 38
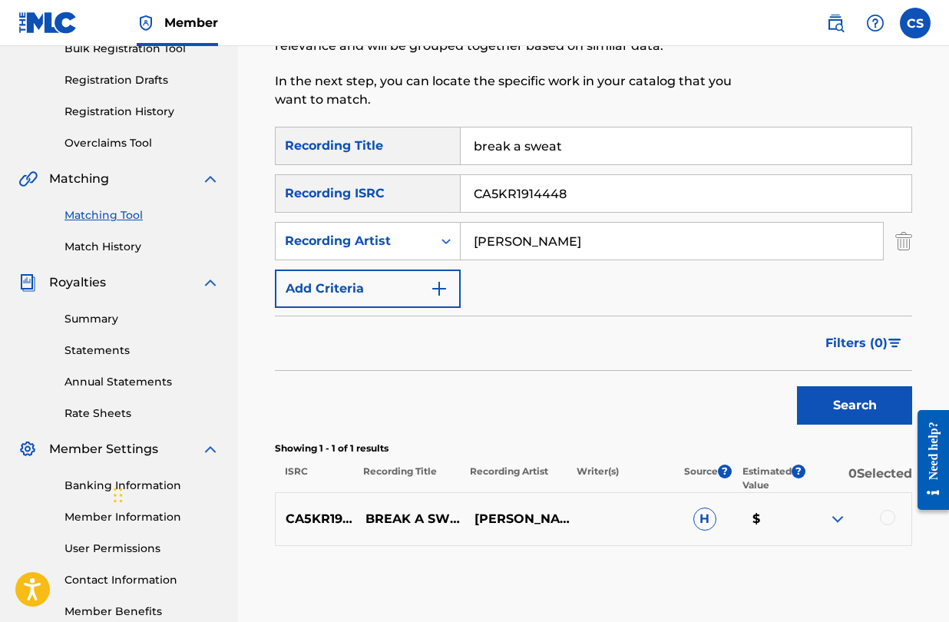
scroll to position [237, 0]
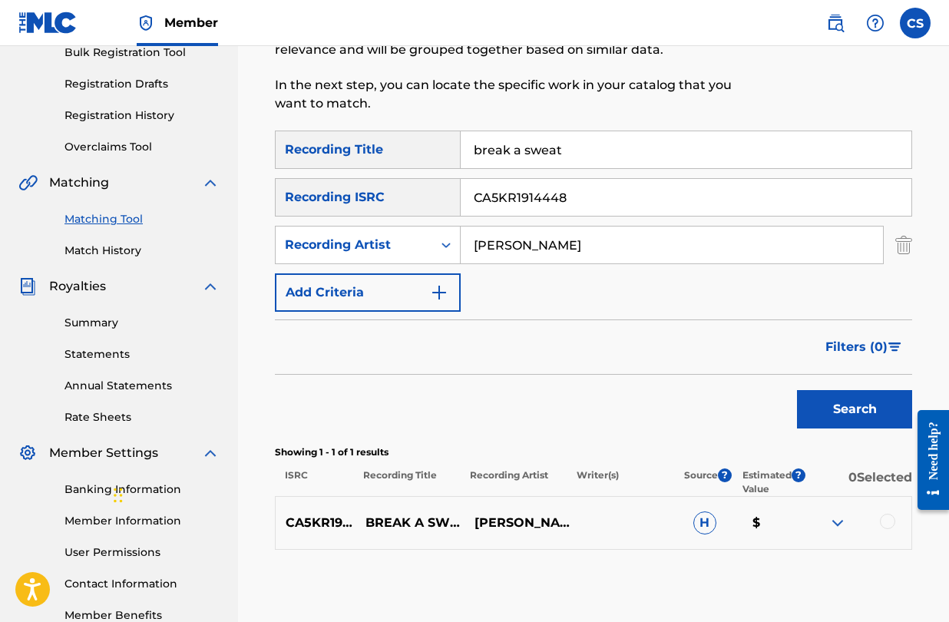
drag, startPoint x: 592, startPoint y: 189, endPoint x: 595, endPoint y: 209, distance: 20.1
click at [595, 209] on input "CA5KR1914448" at bounding box center [686, 197] width 451 height 37
type input "]"
click at [797, 390] on button "Search" at bounding box center [854, 409] width 115 height 38
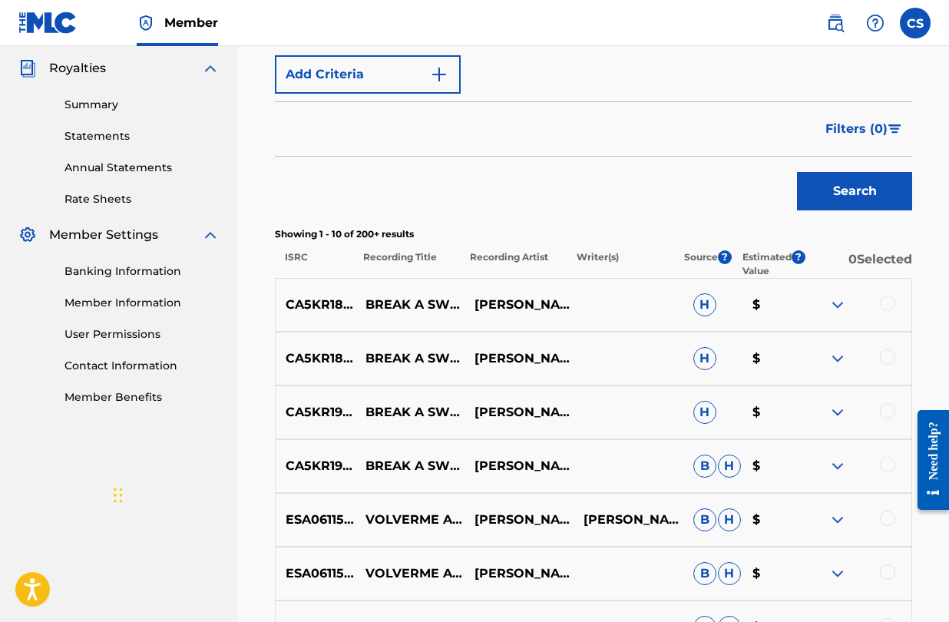
scroll to position [459, 0]
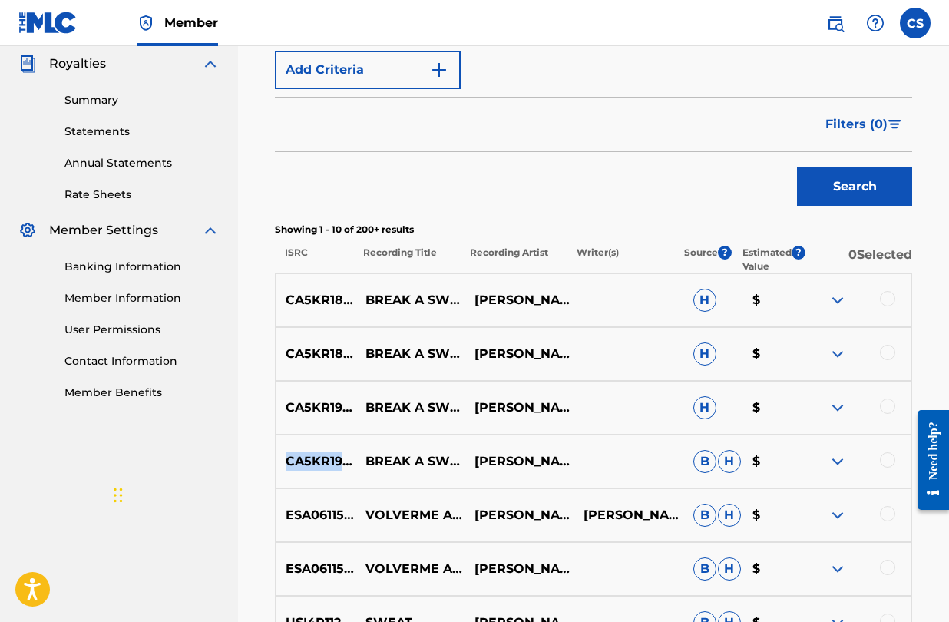
drag, startPoint x: 287, startPoint y: 464, endPoint x: 377, endPoint y: 463, distance: 89.9
click at [356, 463] on p "CA5KR1918884" at bounding box center [316, 461] width 80 height 18
click at [314, 302] on p "CA5KR1845216" at bounding box center [316, 300] width 80 height 18
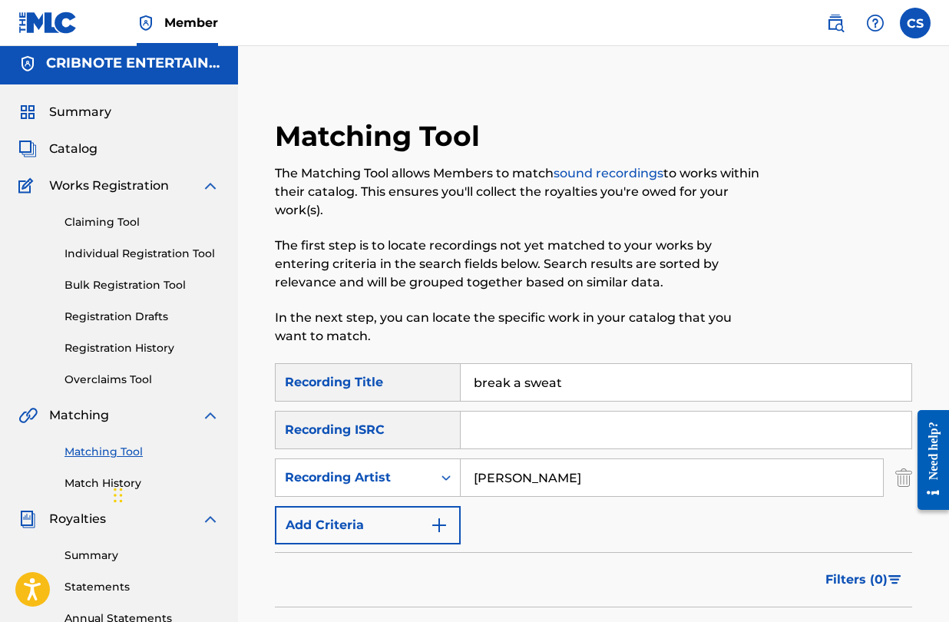
scroll to position [0, 0]
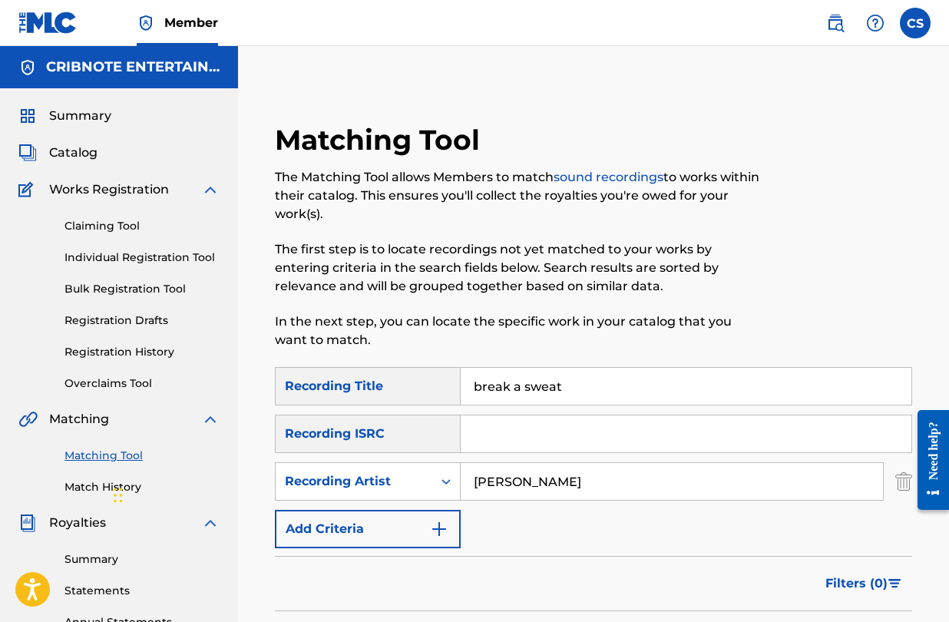
click at [84, 154] on span "Catalog" at bounding box center [73, 153] width 48 height 18
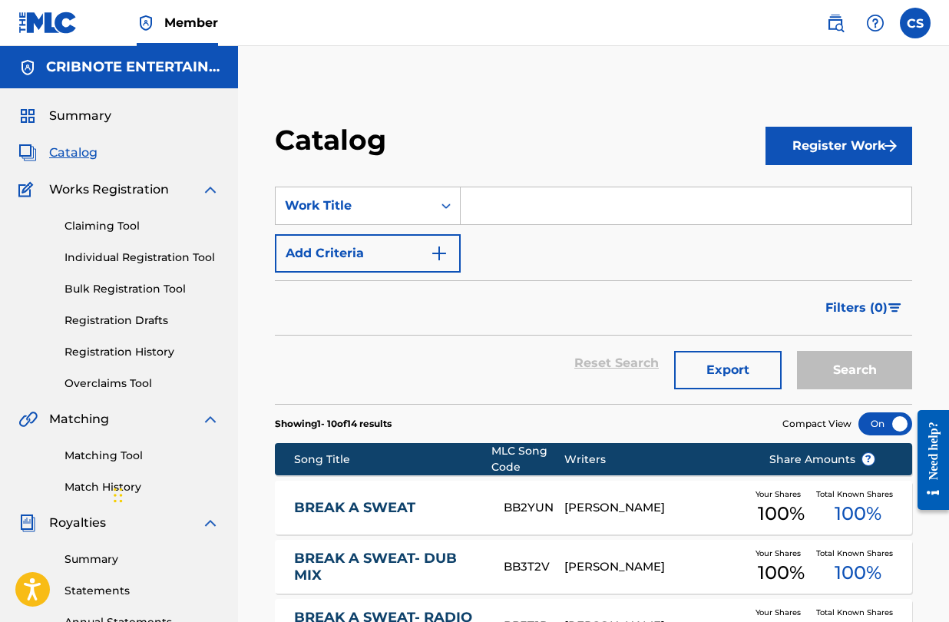
click at [506, 213] on input "Search Form" at bounding box center [686, 205] width 451 height 37
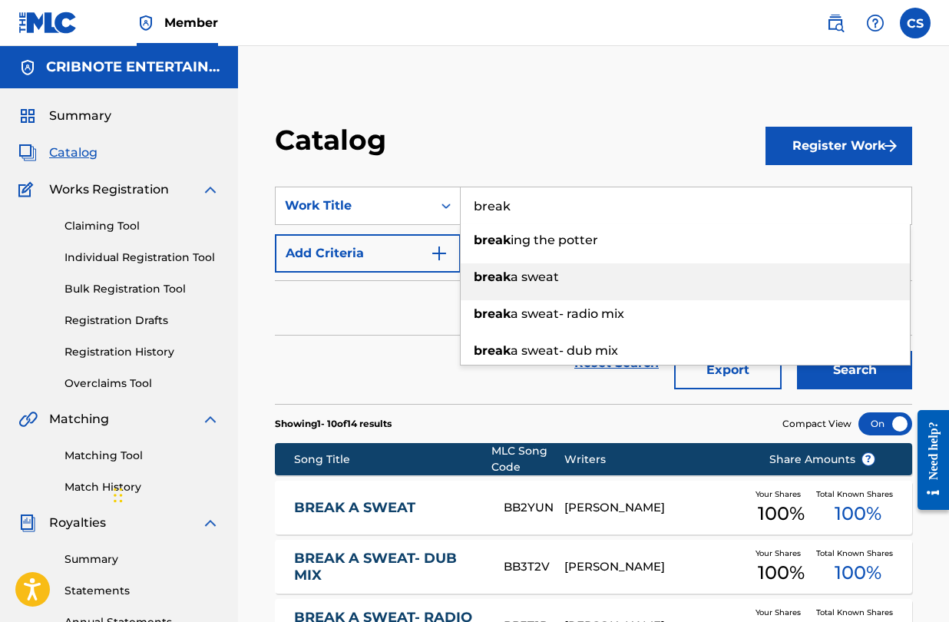
click at [514, 270] on span "a sweat" at bounding box center [535, 277] width 48 height 15
type input "break a sweat"
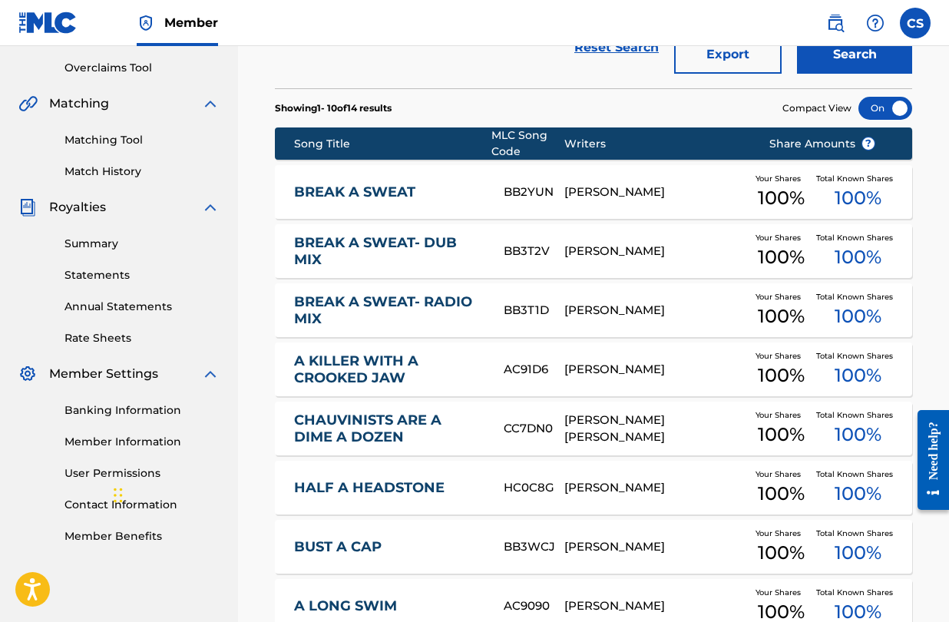
scroll to position [298, 0]
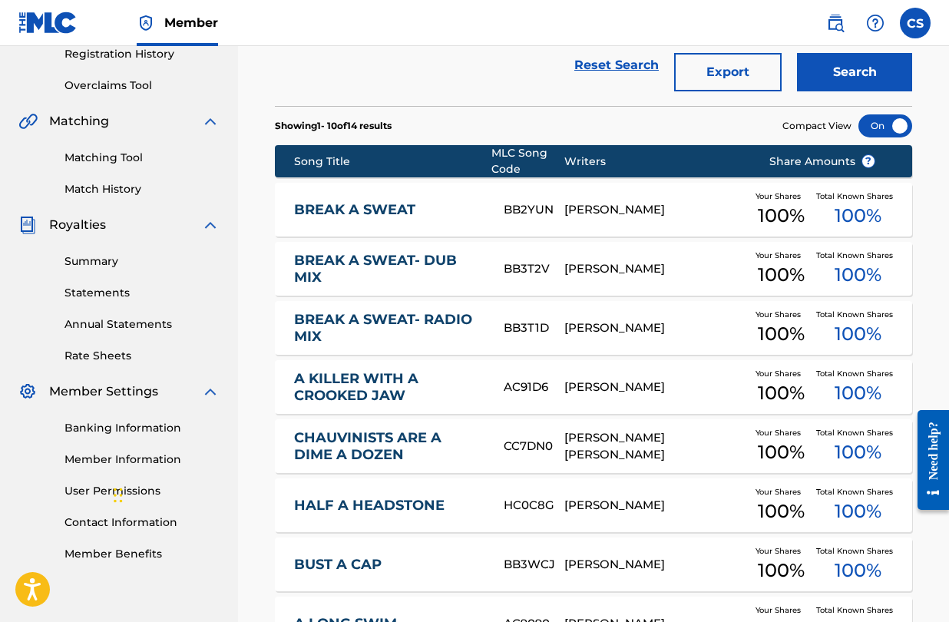
click at [384, 217] on link "BREAK A SWEAT" at bounding box center [388, 210] width 189 height 18
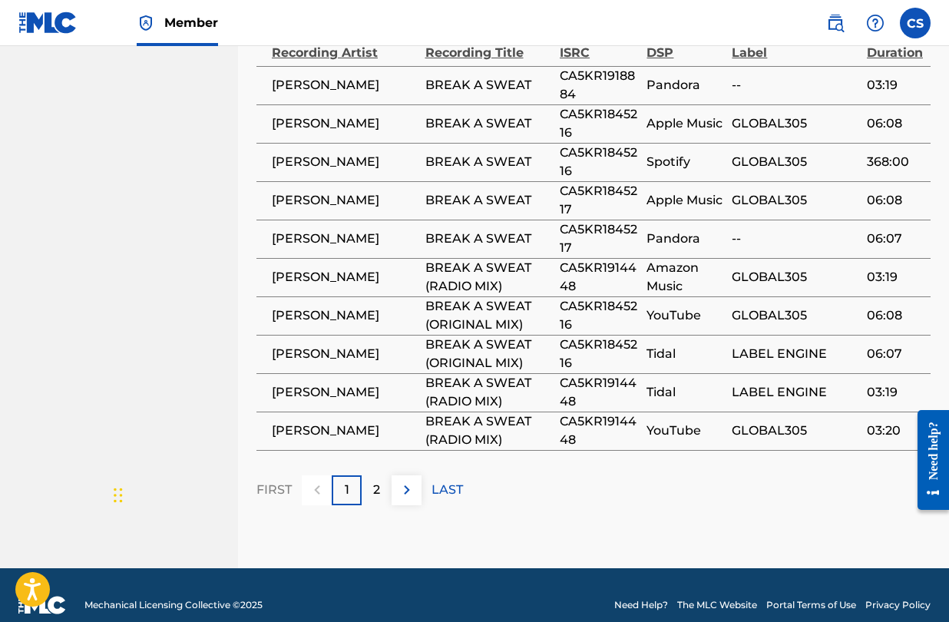
scroll to position [1104, 0]
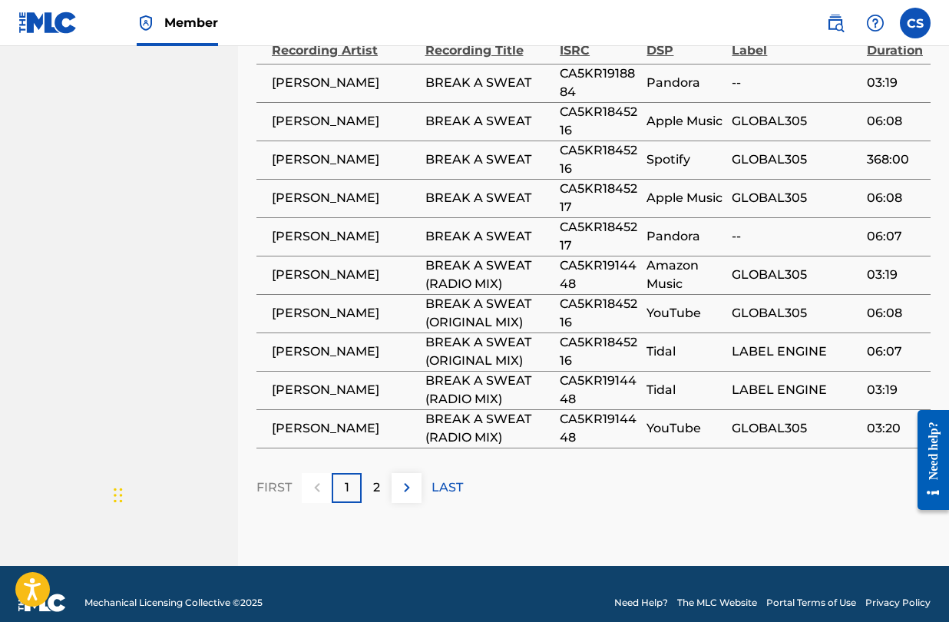
click at [379, 479] on p "2" at bounding box center [376, 488] width 7 height 18
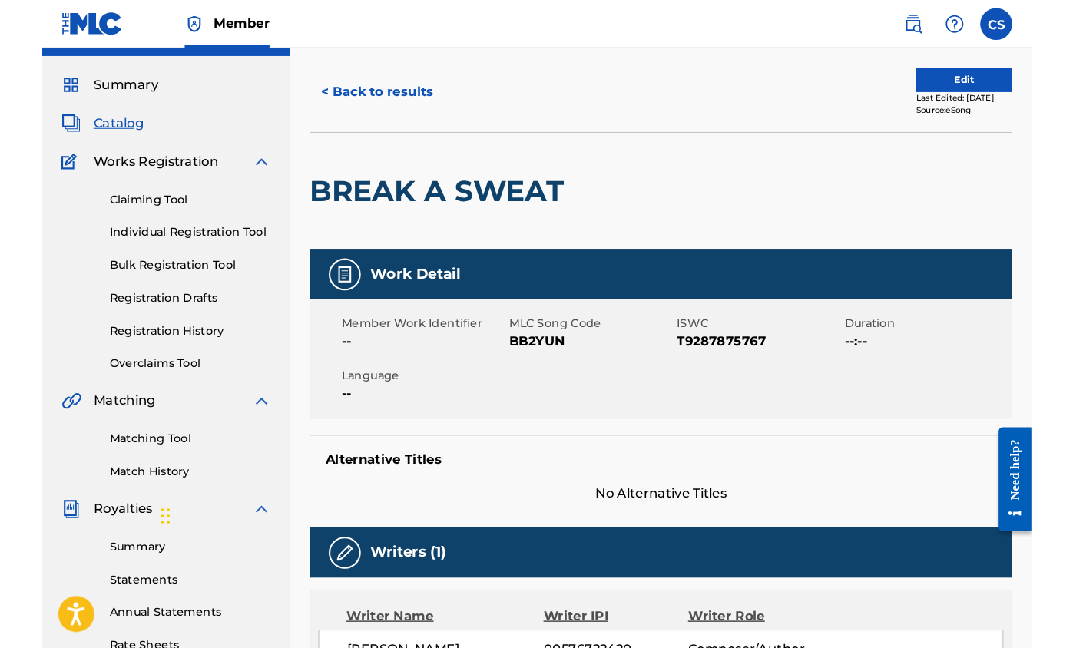
scroll to position [0, 0]
